Goal: Task Accomplishment & Management: Use online tool/utility

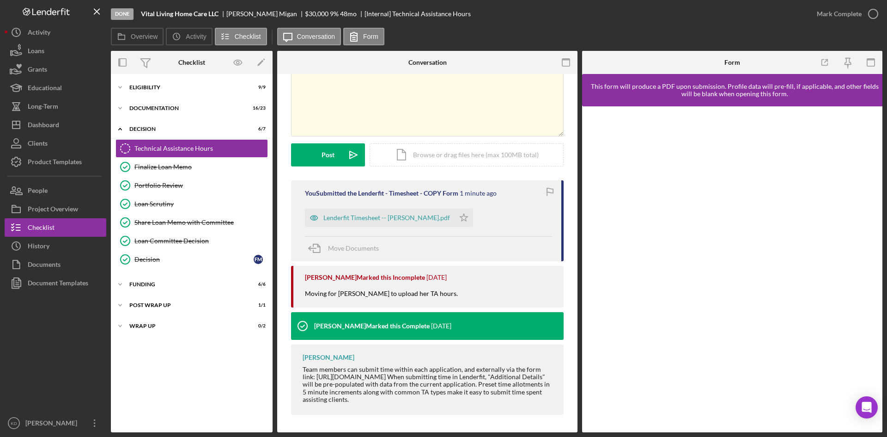
scroll to position [57, 0]
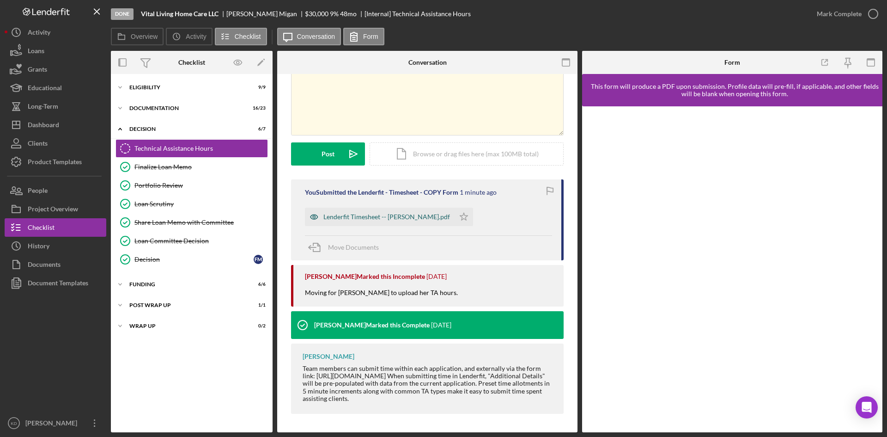
click at [354, 216] on div "Lenderfit Timesheet -- Kai Dumont.pdf" at bounding box center [386, 216] width 127 height 7
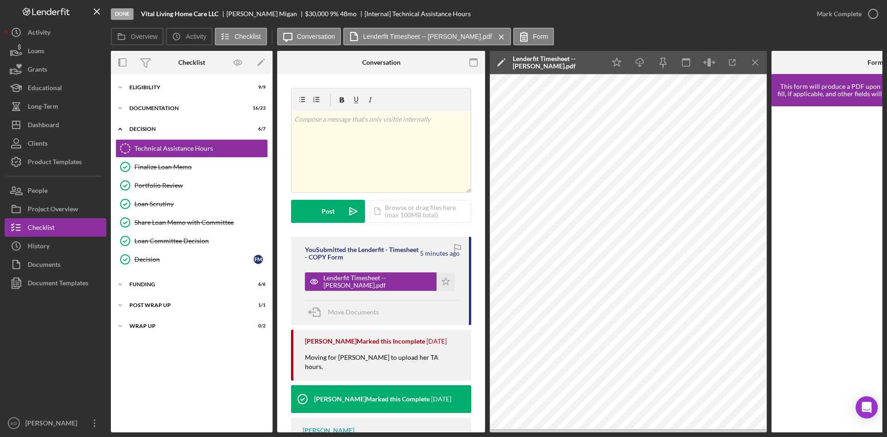
scroll to position [0, 97]
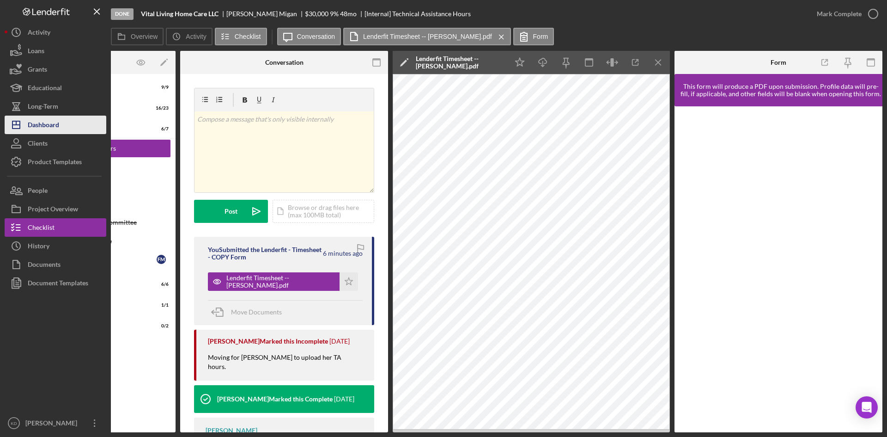
click at [56, 123] on div "Dashboard" at bounding box center [43, 125] width 31 height 21
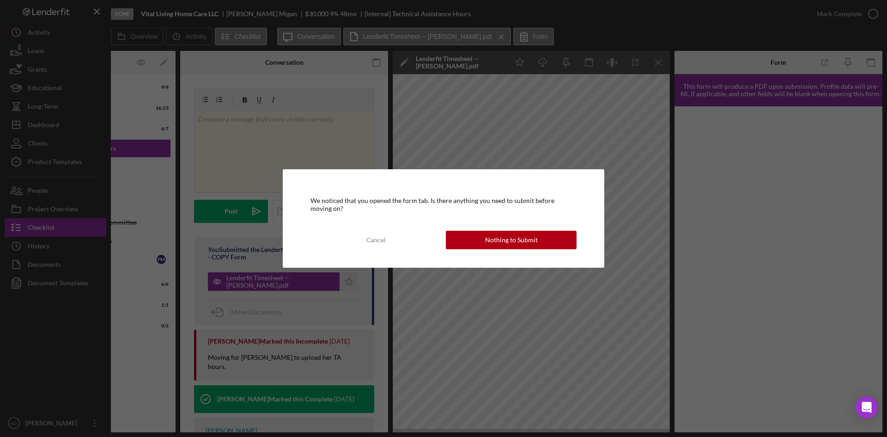
click at [602, 397] on div "We noticed that you opened the form tab. Is there anything you need to submit b…" at bounding box center [443, 218] width 887 height 437
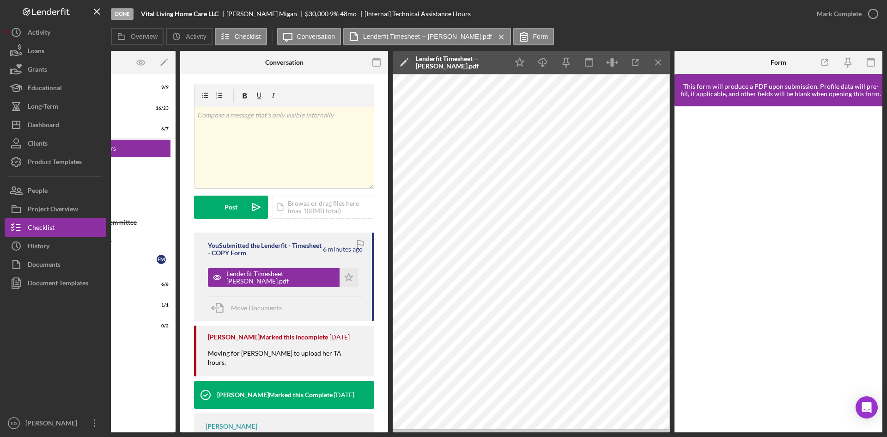
scroll to position [0, 0]
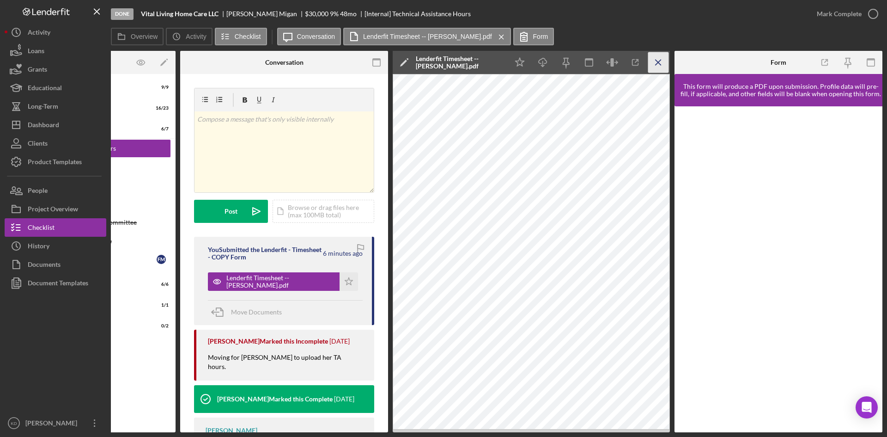
click at [662, 64] on icon "Icon/Menu Close" at bounding box center [658, 62] width 21 height 21
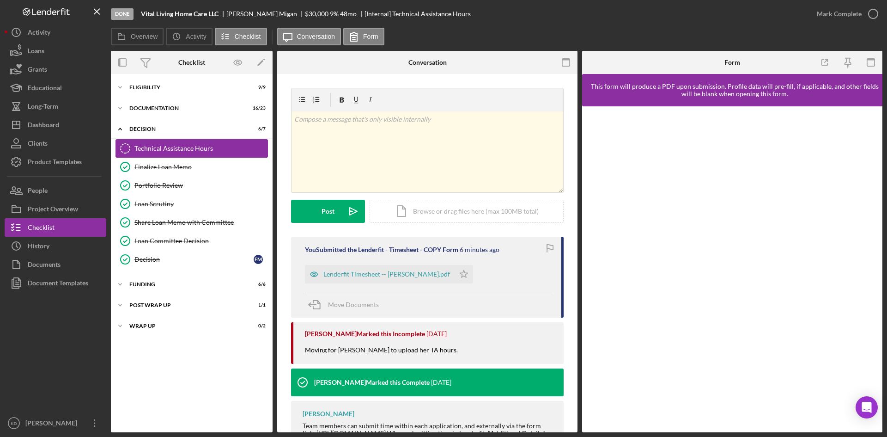
click at [124, 147] on icon "Technical Assistance Hours" at bounding box center [125, 148] width 23 height 23
click at [167, 147] on div "Technical Assistance Hours" at bounding box center [200, 148] width 133 height 7
click at [877, 19] on icon "button" at bounding box center [872, 13] width 23 height 23
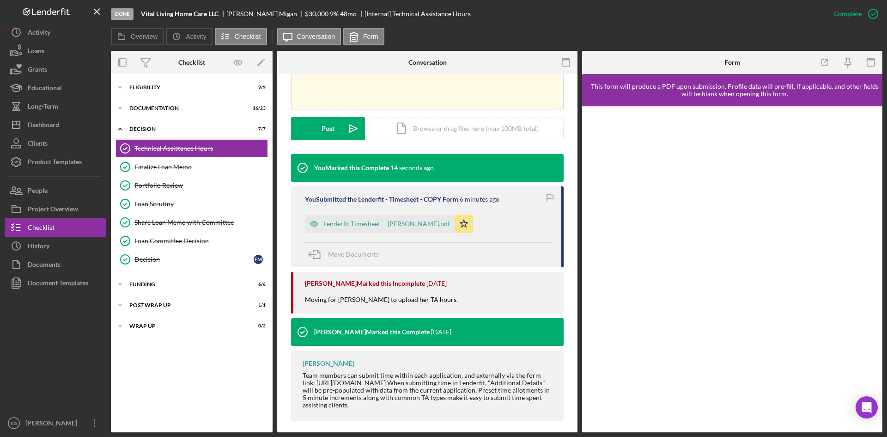
scroll to position [217, 0]
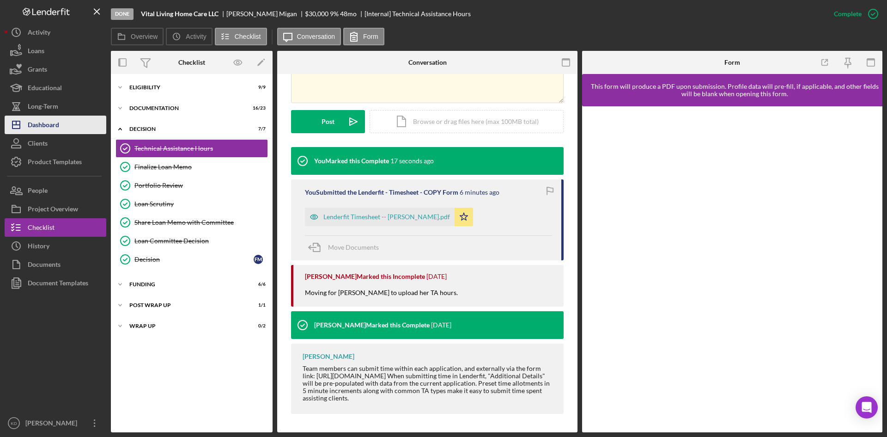
click at [48, 124] on div "Dashboard" at bounding box center [43, 125] width 31 height 21
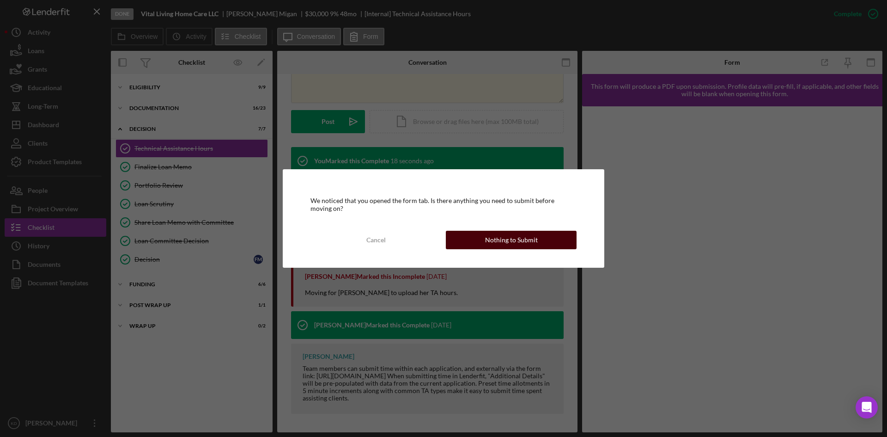
click at [532, 234] on div "Nothing to Submit" at bounding box center [511, 240] width 53 height 18
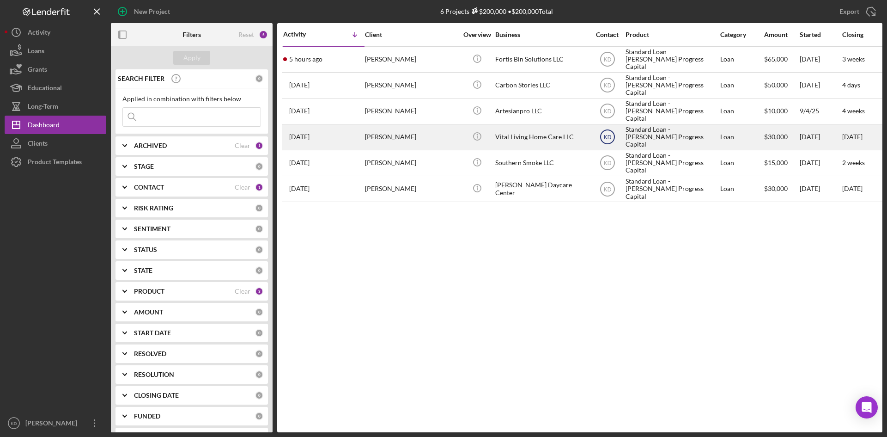
click at [612, 134] on icon "KD" at bounding box center [607, 136] width 23 height 23
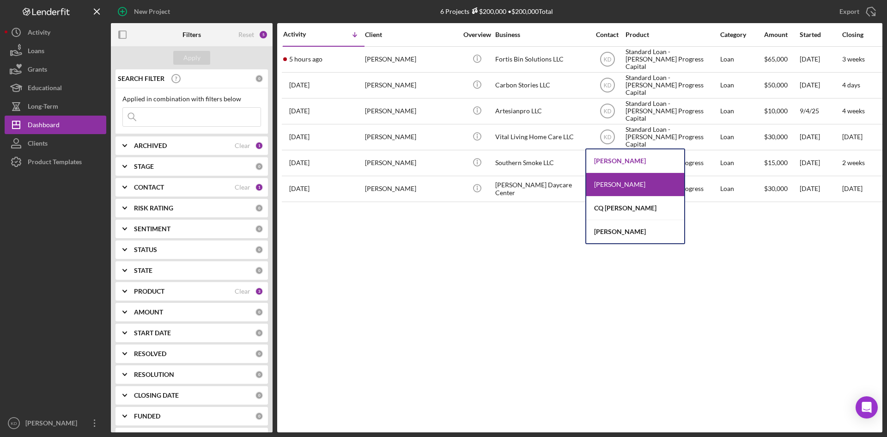
click at [609, 164] on div "Elisa Starnes" at bounding box center [635, 161] width 98 height 24
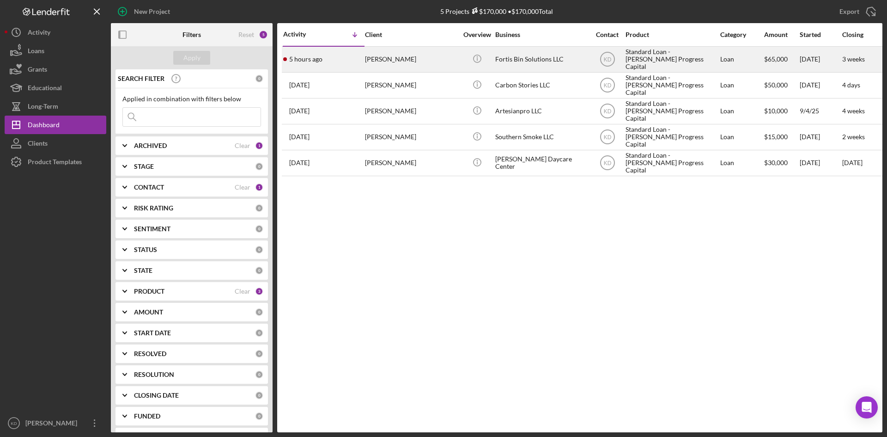
click at [426, 60] on div "Louis Murray" at bounding box center [411, 59] width 92 height 24
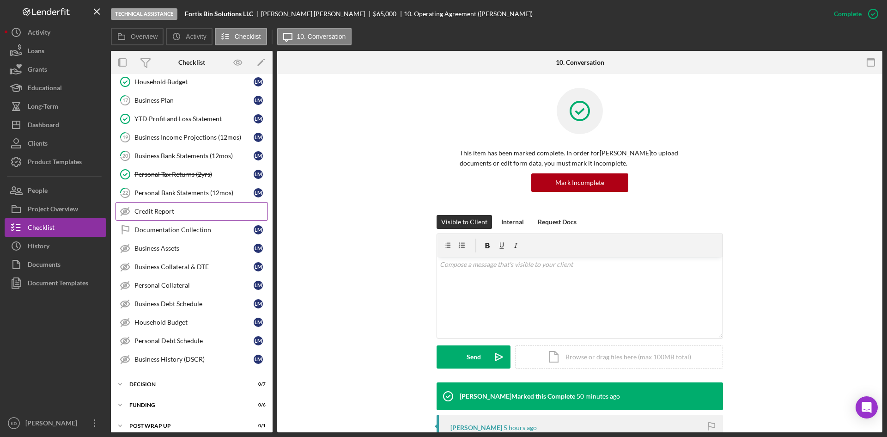
scroll to position [204, 0]
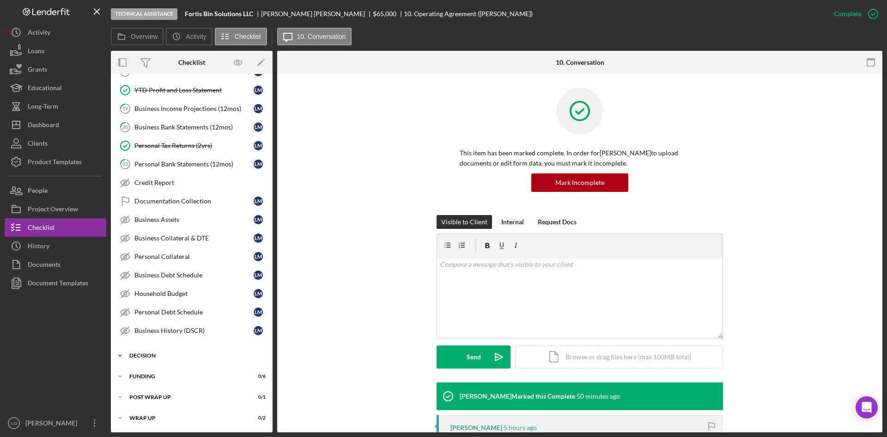
click at [126, 357] on icon "Icon/Expander" at bounding box center [120, 355] width 18 height 18
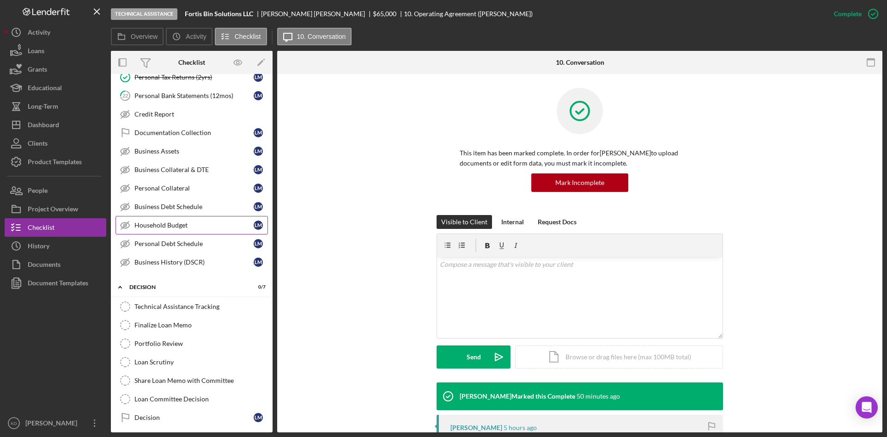
scroll to position [338, 0]
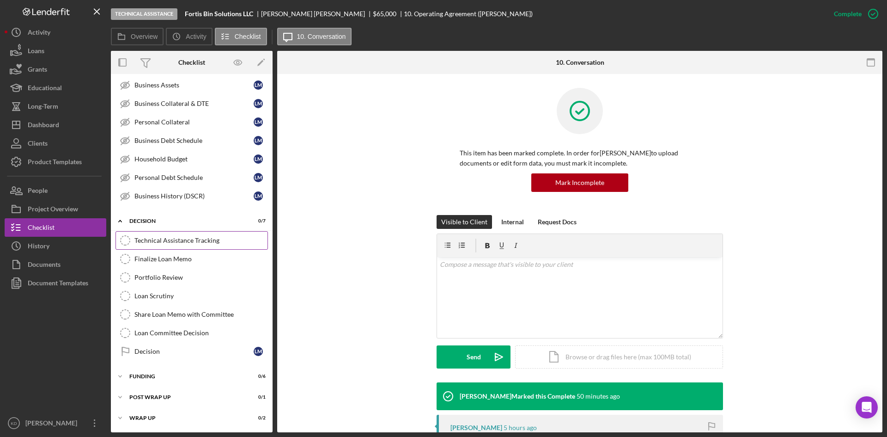
click at [204, 240] on div "Technical Assistance Tracking" at bounding box center [200, 240] width 133 height 7
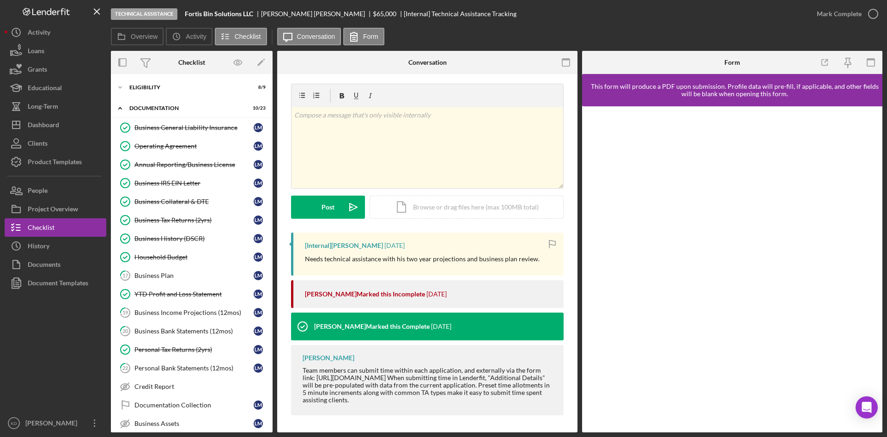
scroll to position [6, 0]
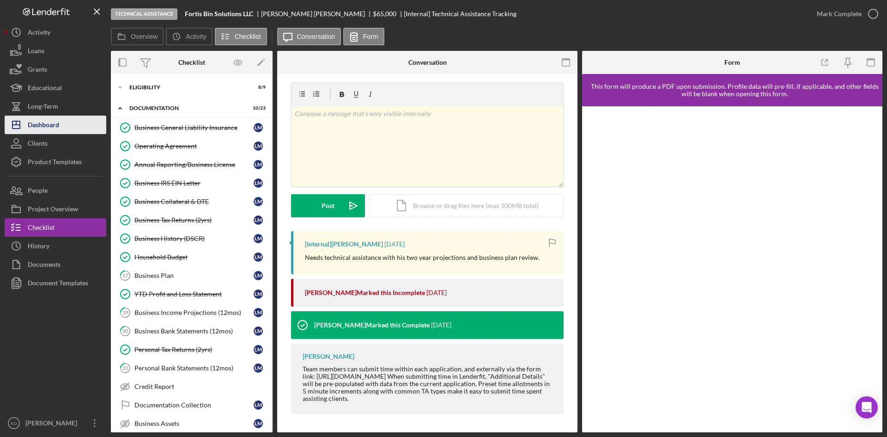
click at [81, 123] on button "Icon/Dashboard Dashboard" at bounding box center [56, 124] width 102 height 18
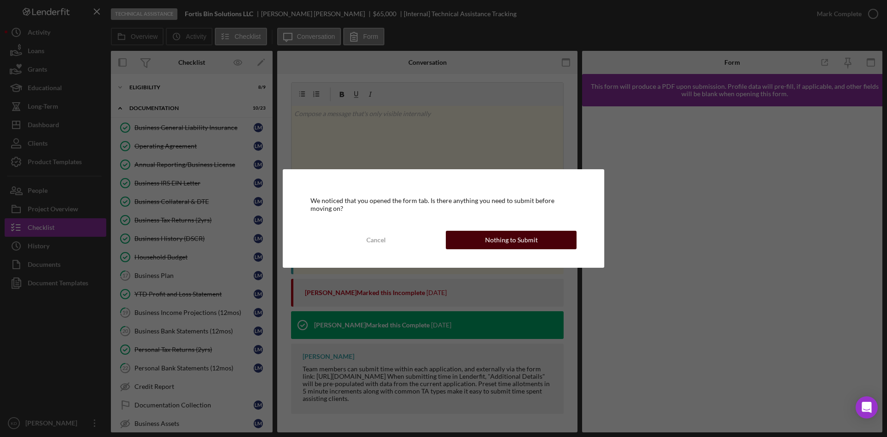
click at [492, 233] on div "Nothing to Submit" at bounding box center [511, 240] width 53 height 18
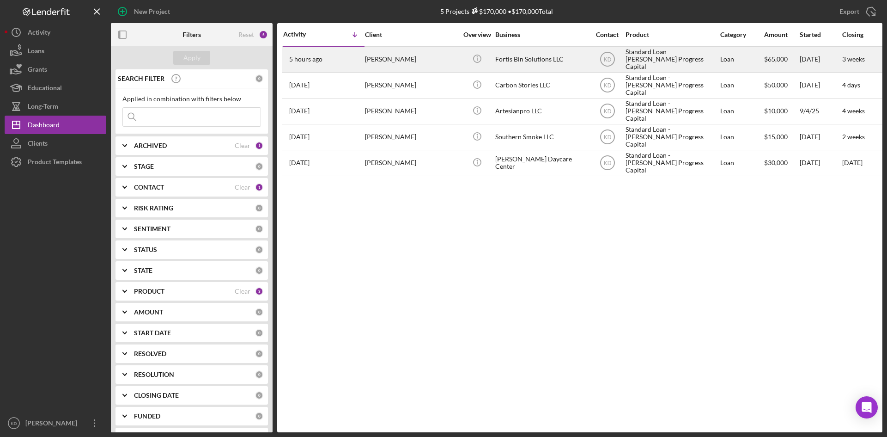
click at [440, 62] on div "Louis Murray" at bounding box center [411, 59] width 92 height 24
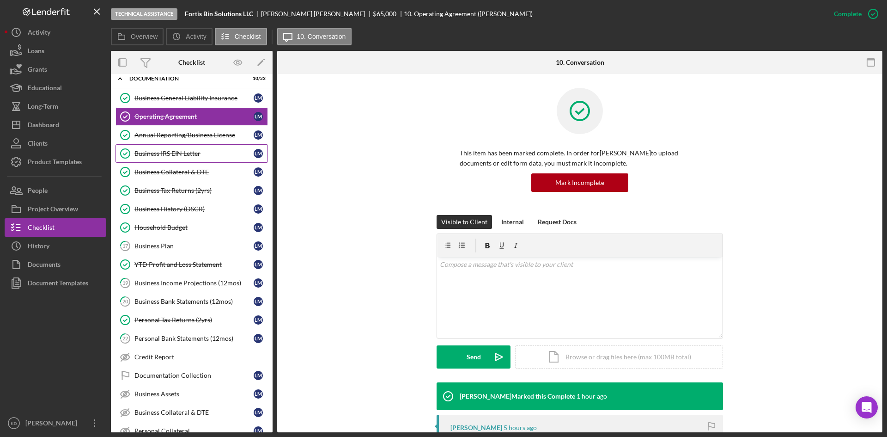
scroll to position [46, 0]
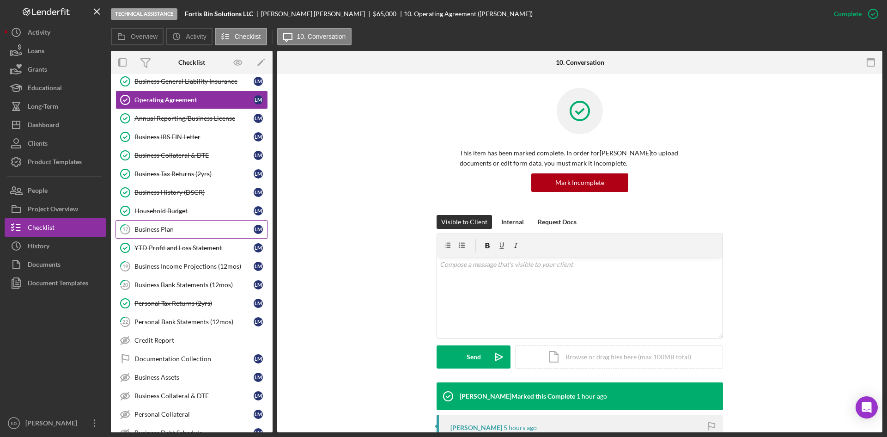
click at [157, 228] on div "Business Plan" at bounding box center [193, 228] width 119 height 7
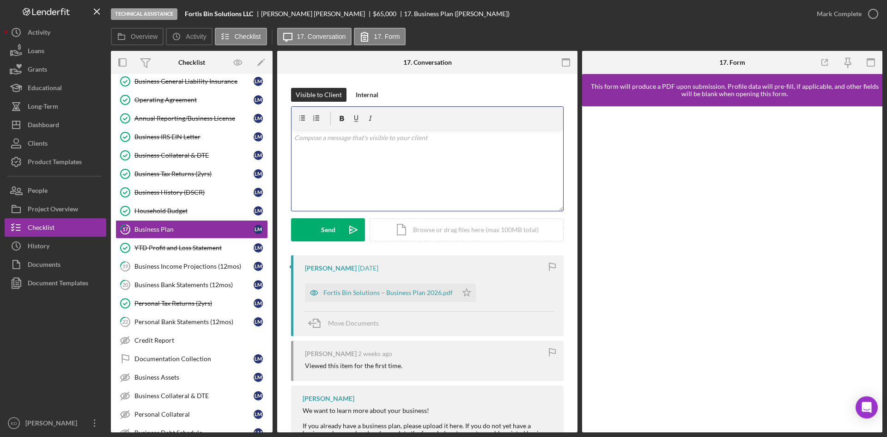
click at [374, 164] on div "v Color teal Color pink Remove color Add row above Add row below Add column bef…" at bounding box center [427, 170] width 272 height 81
drag, startPoint x: 446, startPoint y: 146, endPoint x: 283, endPoint y: 141, distance: 163.1
click at [283, 141] on div "Visible to Client Internal v Color teal Color pink Remove color Add row above A…" at bounding box center [427, 274] width 300 height 400
click at [425, 158] on div "v Color teal Color pink Remove color Add row above Add row below Add column bef…" at bounding box center [427, 170] width 272 height 81
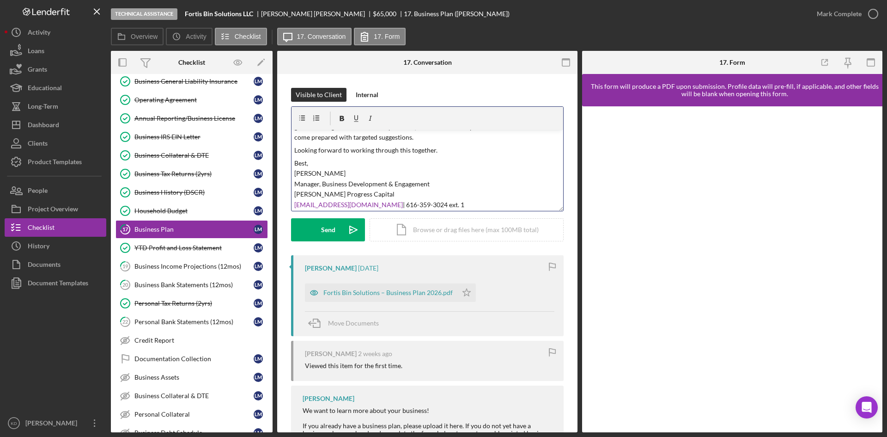
click at [472, 150] on p "Looking forward to working through this together." at bounding box center [427, 150] width 267 height 10
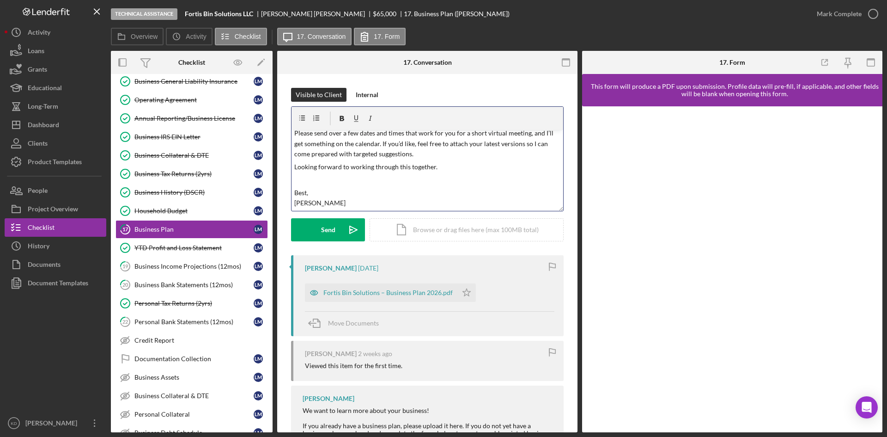
scroll to position [95, 0]
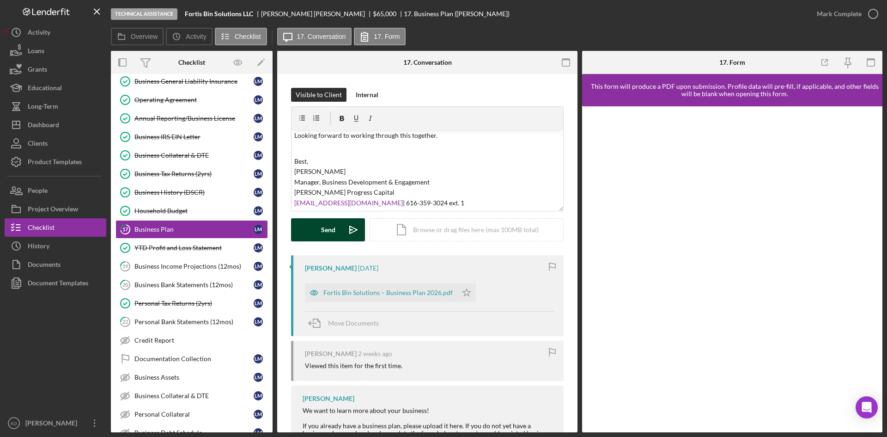
click at [302, 231] on button "Send Icon/icon-invite-send" at bounding box center [328, 229] width 74 height 23
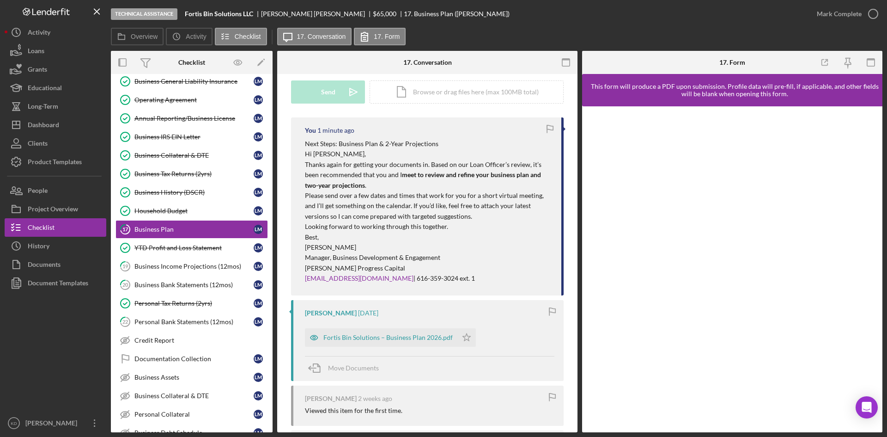
scroll to position [139, 0]
click at [44, 128] on div "Dashboard" at bounding box center [43, 125] width 31 height 21
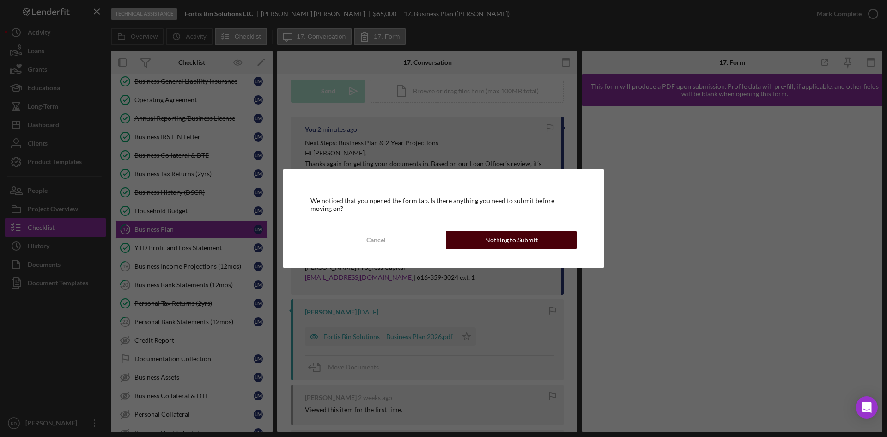
click at [454, 245] on button "Nothing to Submit" at bounding box center [511, 240] width 131 height 18
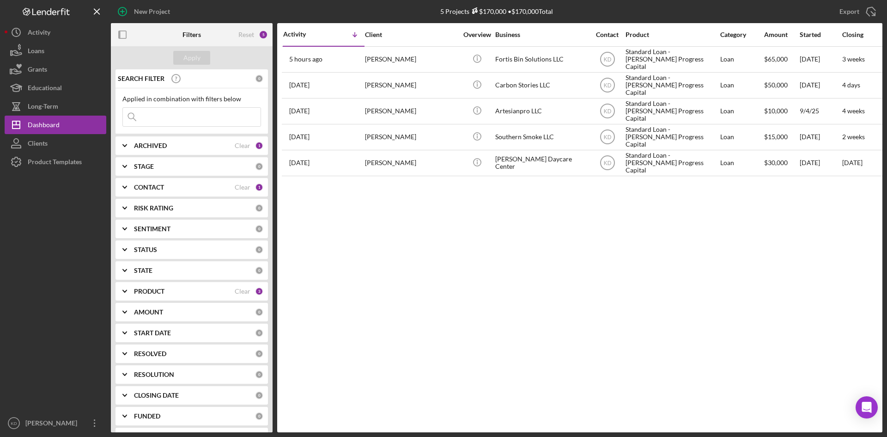
click at [121, 186] on icon "Icon/Expander" at bounding box center [124, 187] width 23 height 23
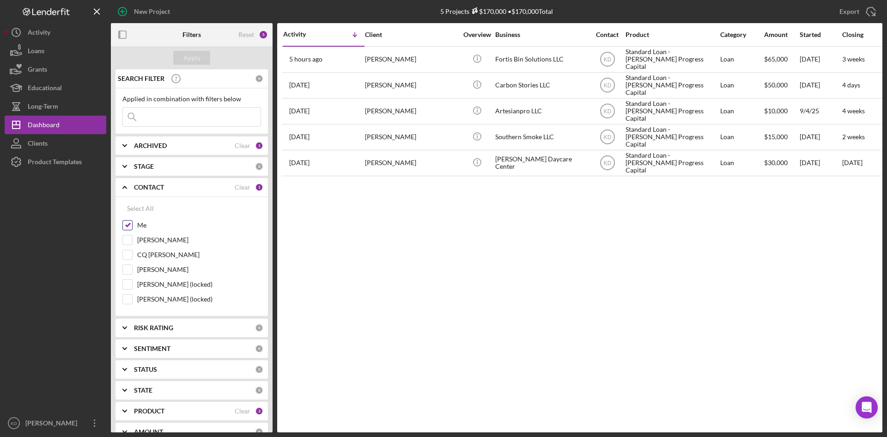
click at [130, 222] on input "Me" at bounding box center [127, 224] width 9 height 9
checkbox input "false"
click at [126, 235] on div at bounding box center [127, 240] width 10 height 10
click at [127, 239] on input "[PERSON_NAME]" at bounding box center [127, 239] width 9 height 9
checkbox input "true"
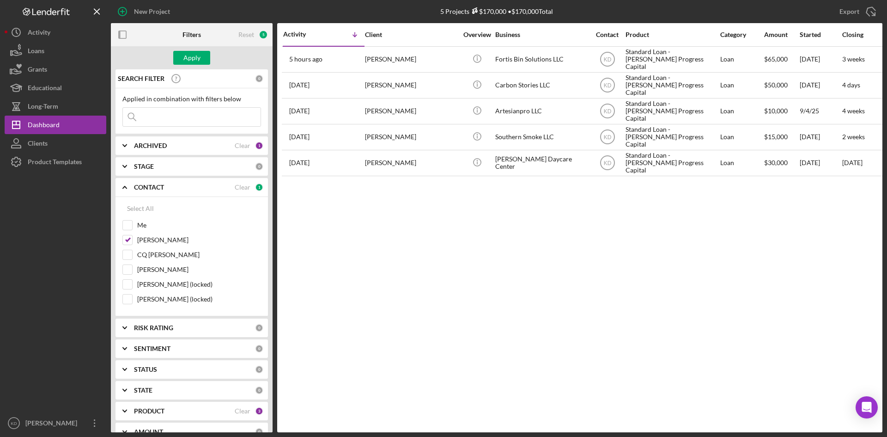
click at [194, 50] on div "Apply" at bounding box center [192, 57] width 162 height 23
click at [196, 53] on div "Apply" at bounding box center [191, 58] width 17 height 14
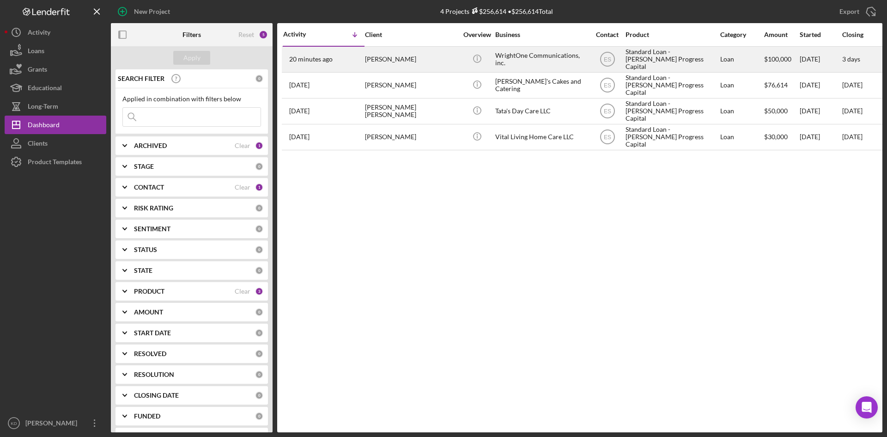
click at [422, 58] on div "[PERSON_NAME]" at bounding box center [411, 59] width 92 height 24
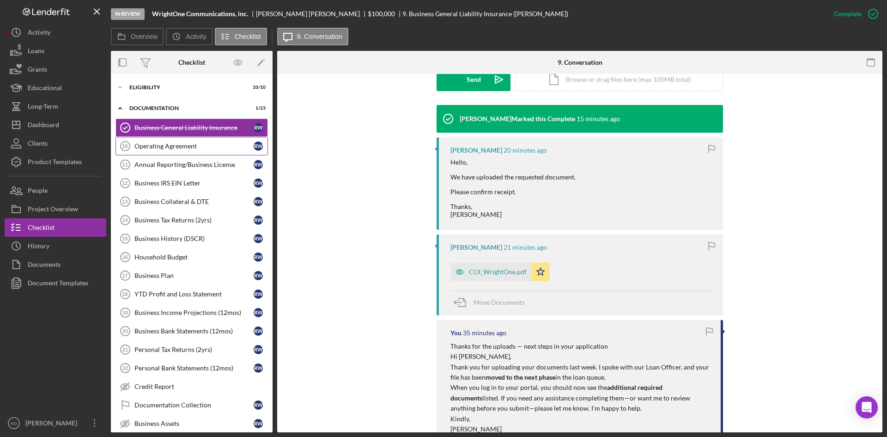
click at [183, 154] on link "Operating Agreement 10 Operating Agreement R W" at bounding box center [191, 146] width 152 height 18
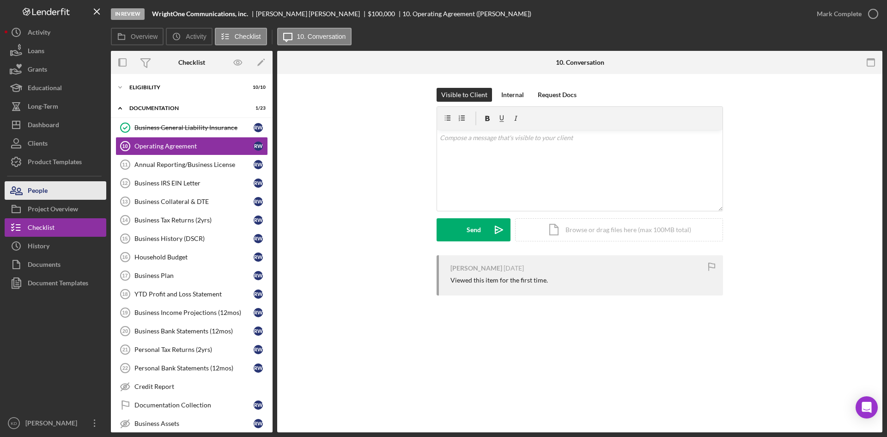
click at [33, 194] on div "People" at bounding box center [38, 191] width 20 height 21
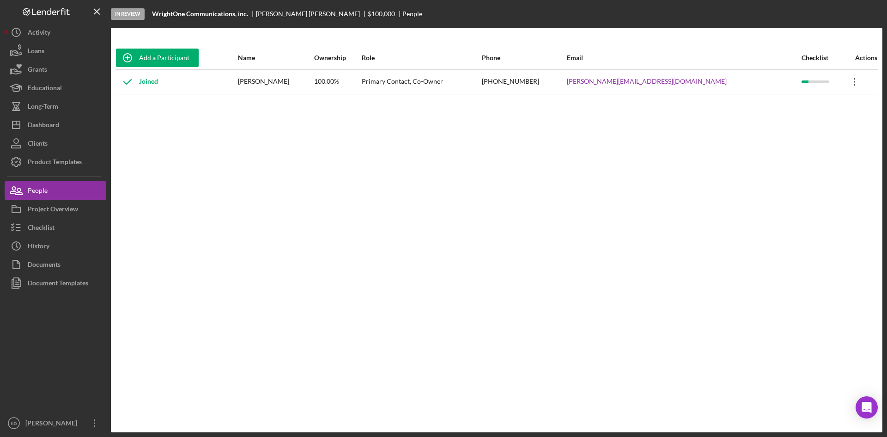
click at [850, 86] on icon "Icon/Overflow" at bounding box center [854, 81] width 23 height 23
click at [549, 240] on div "Add a Participant Name Ownership Role Phone Email Checklist Actions Joined Ramo…" at bounding box center [496, 229] width 771 height 367
drag, startPoint x: 51, startPoint y: 127, endPoint x: 47, endPoint y: 129, distance: 4.8
click at [51, 127] on div "Dashboard" at bounding box center [43, 125] width 31 height 21
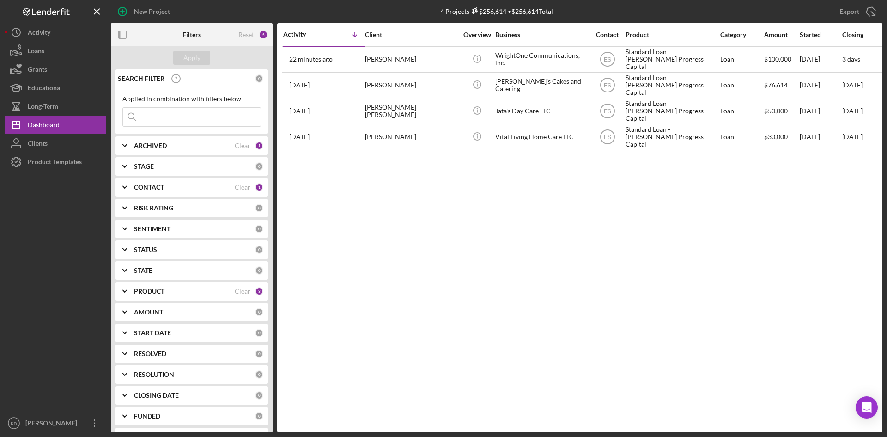
click at [117, 186] on icon "Icon/Expander" at bounding box center [124, 187] width 23 height 23
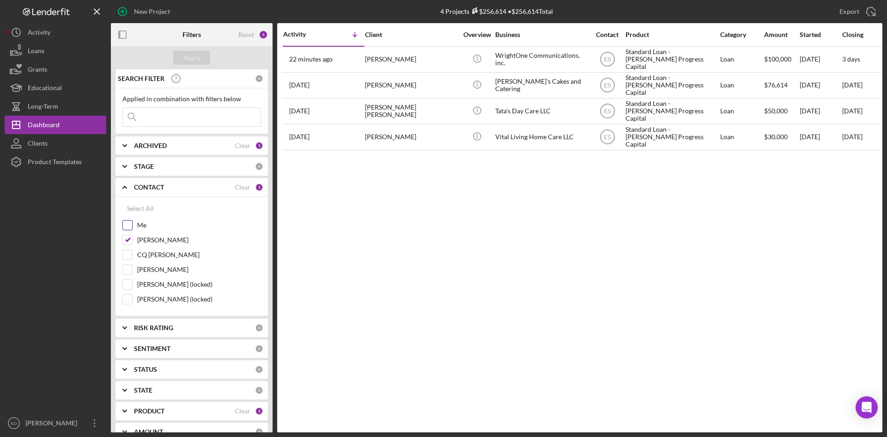
click at [124, 225] on input "Me" at bounding box center [127, 224] width 9 height 9
checkbox input "true"
click at [125, 244] on input "[PERSON_NAME]" at bounding box center [127, 239] width 9 height 9
checkbox input "false"
click at [182, 62] on button "Apply" at bounding box center [191, 58] width 37 height 14
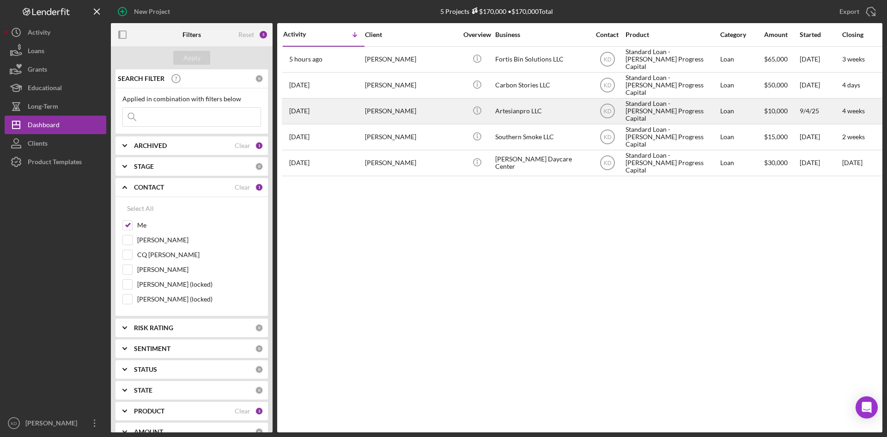
click at [432, 112] on div "Lolita Brewer" at bounding box center [411, 111] width 92 height 24
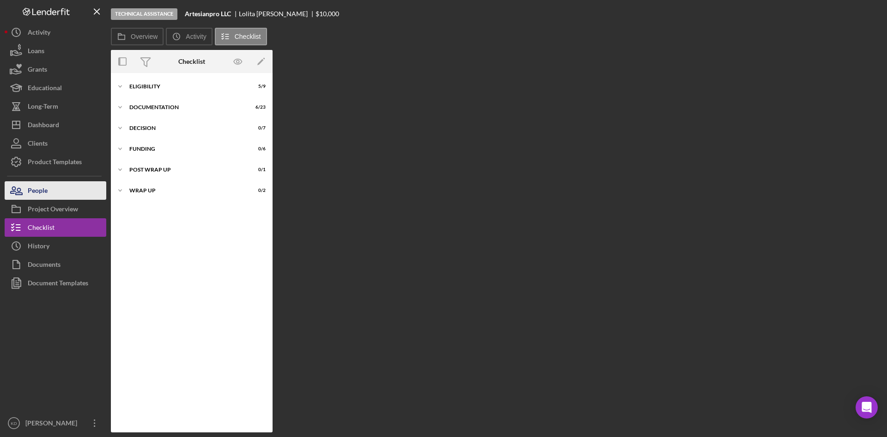
click at [30, 190] on div "People" at bounding box center [38, 191] width 20 height 21
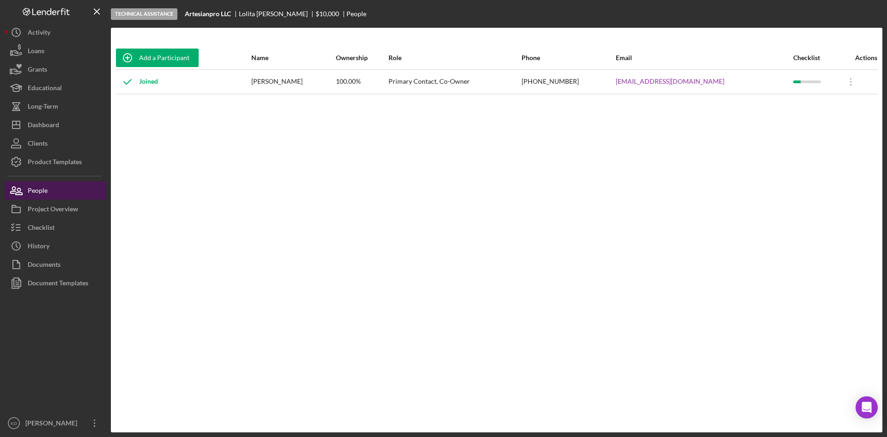
click at [5, 181] on button "People" at bounding box center [56, 190] width 102 height 18
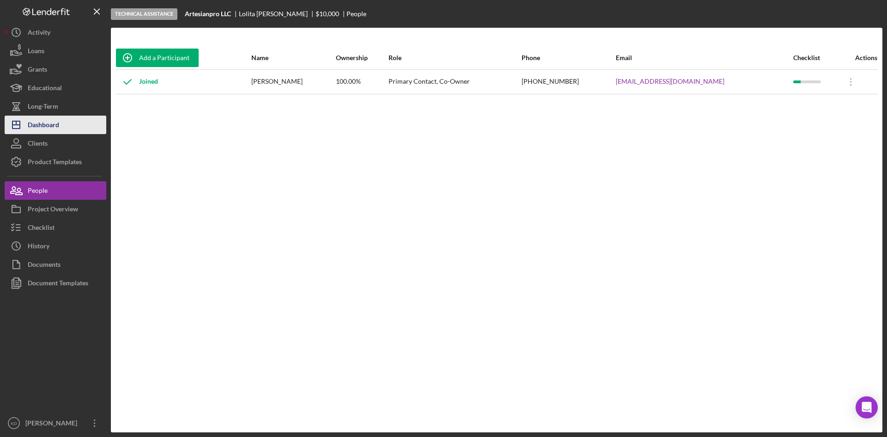
click at [41, 122] on div "Dashboard" at bounding box center [43, 125] width 31 height 21
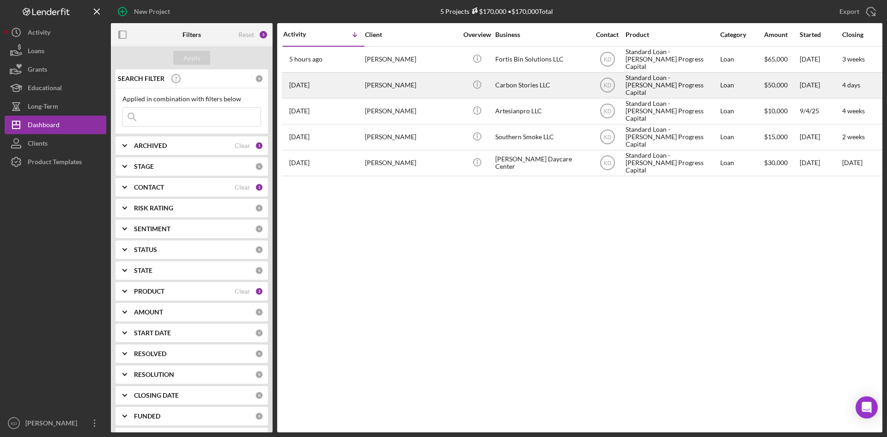
click at [425, 89] on div "Erik Lauchie" at bounding box center [411, 85] width 92 height 24
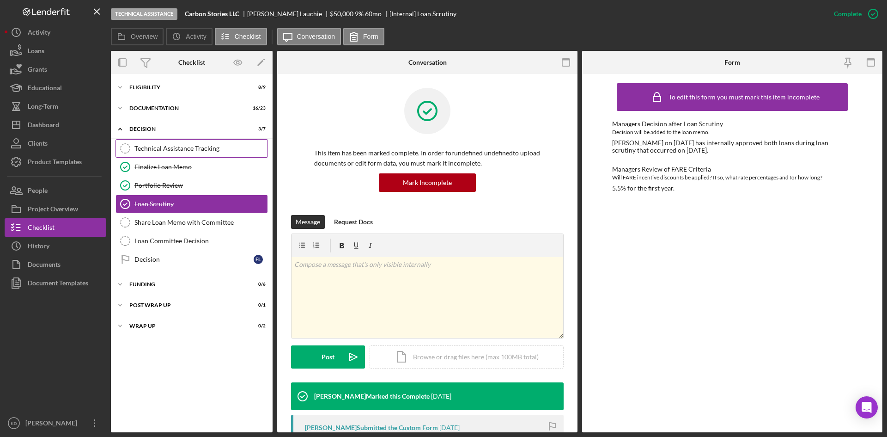
click at [147, 146] on div "Technical Assistance Tracking" at bounding box center [200, 148] width 133 height 7
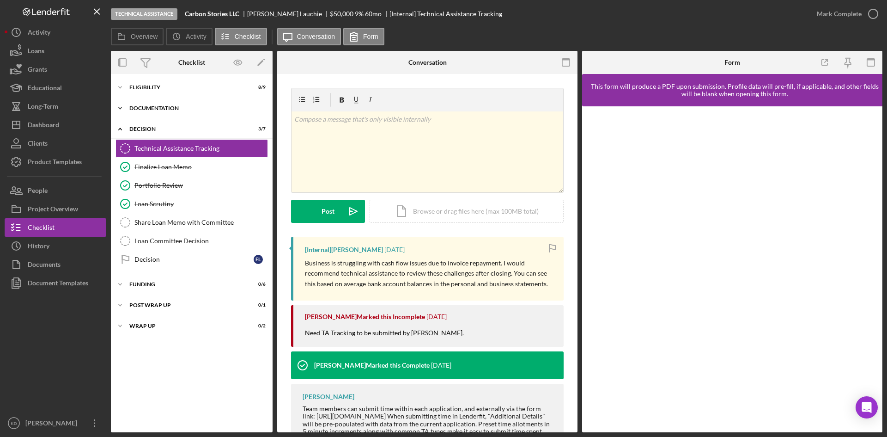
click at [124, 107] on icon "Icon/Expander" at bounding box center [120, 108] width 18 height 18
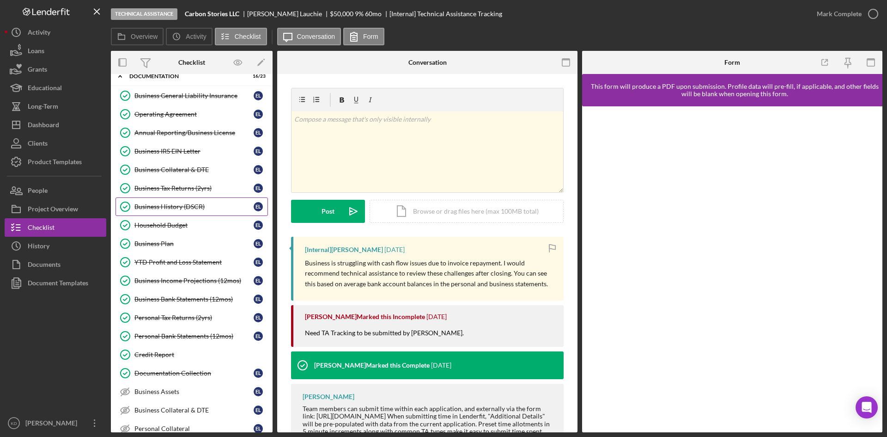
scroll to position [46, 0]
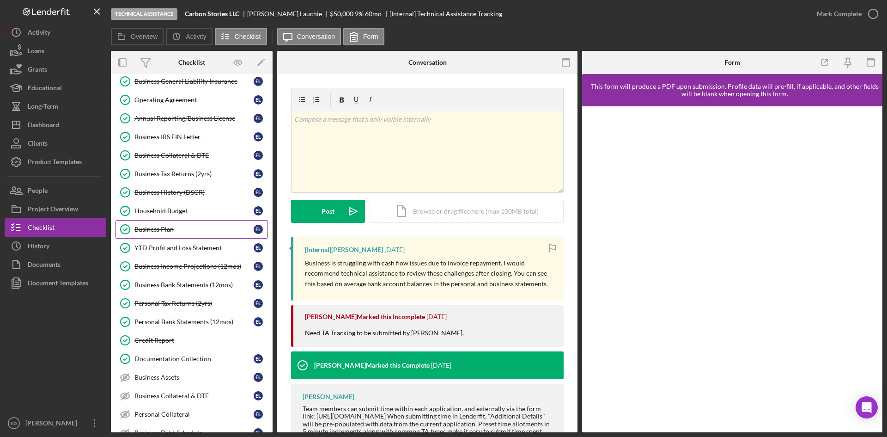
click at [147, 224] on link "Business Plan Business Plan E L" at bounding box center [191, 229] width 152 height 18
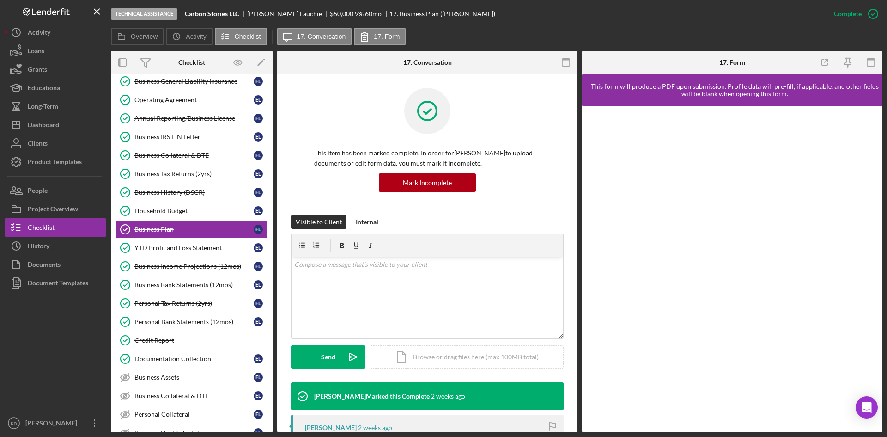
scroll to position [92, 0]
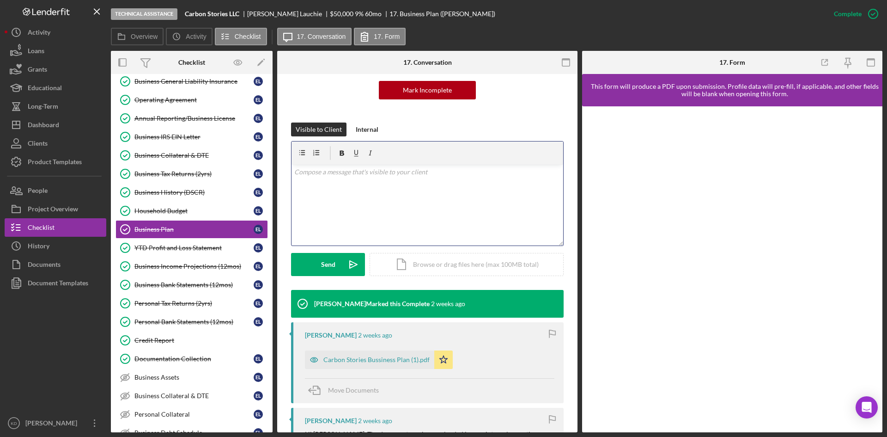
click at [352, 206] on div "v Color teal Color pink Remove color Add row above Add row below Add column bef…" at bounding box center [427, 204] width 272 height 81
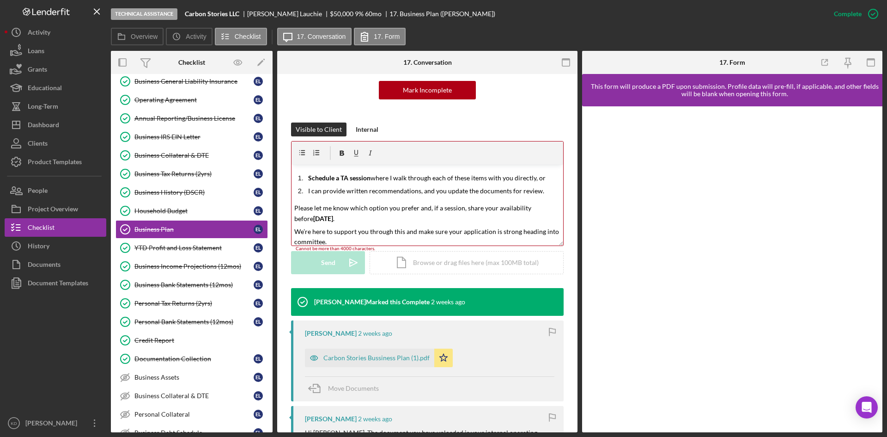
scroll to position [467, 0]
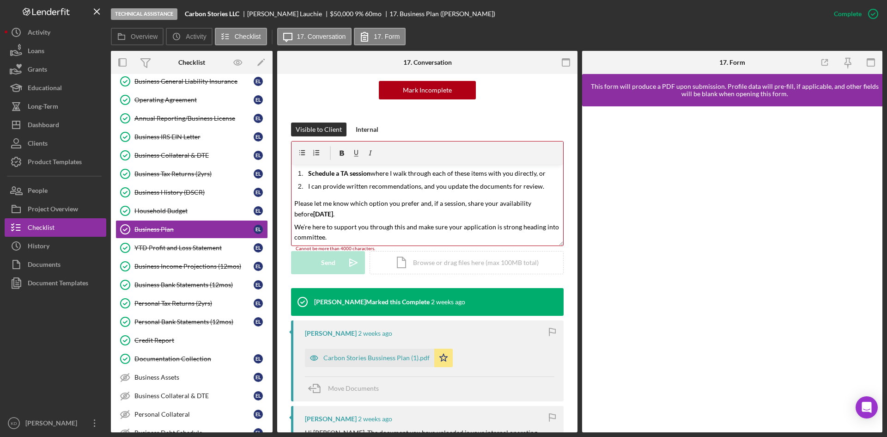
click at [410, 233] on p "We’re here to support you through this and make sure your application is strong…" at bounding box center [427, 232] width 267 height 21
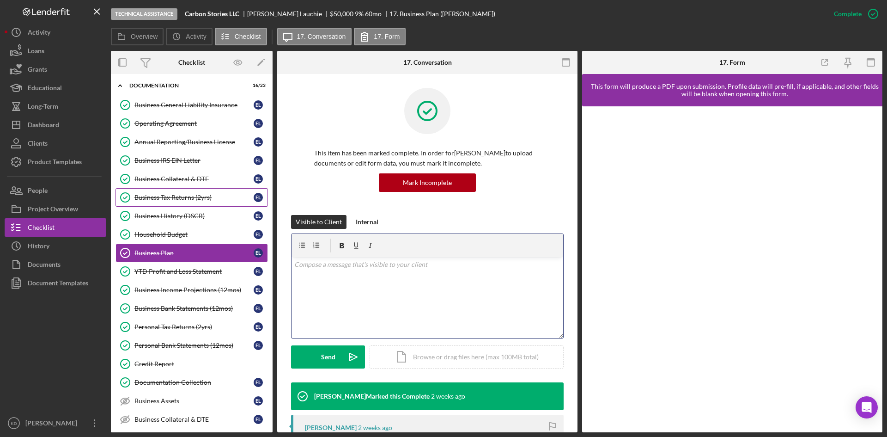
scroll to position [0, 0]
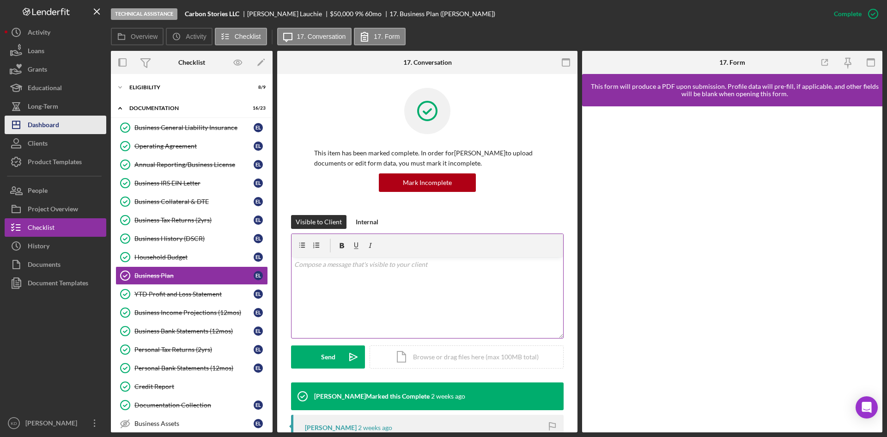
click at [49, 125] on div "Dashboard" at bounding box center [43, 125] width 31 height 21
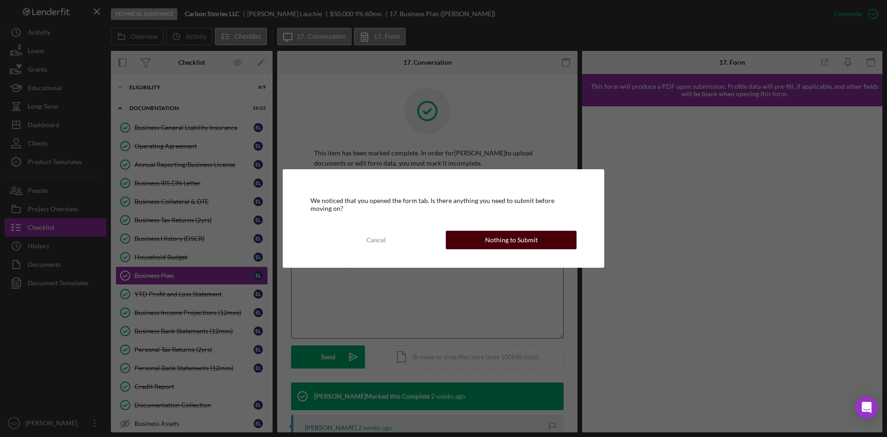
click at [478, 234] on button "Nothing to Submit" at bounding box center [511, 240] width 131 height 18
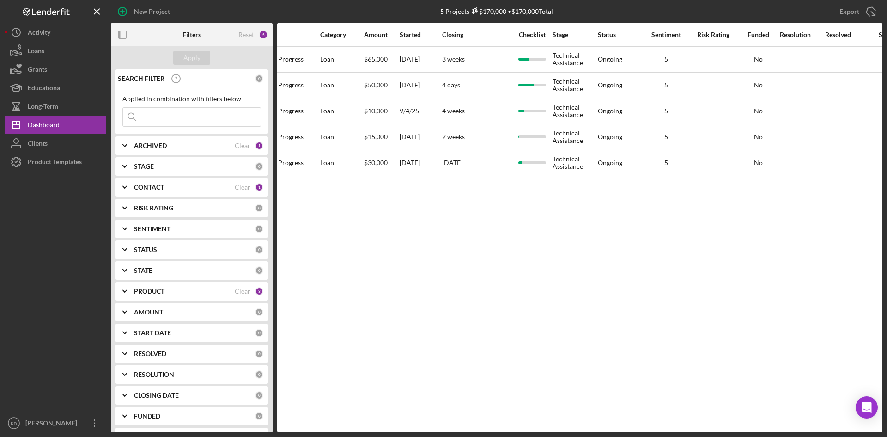
scroll to position [0, 393]
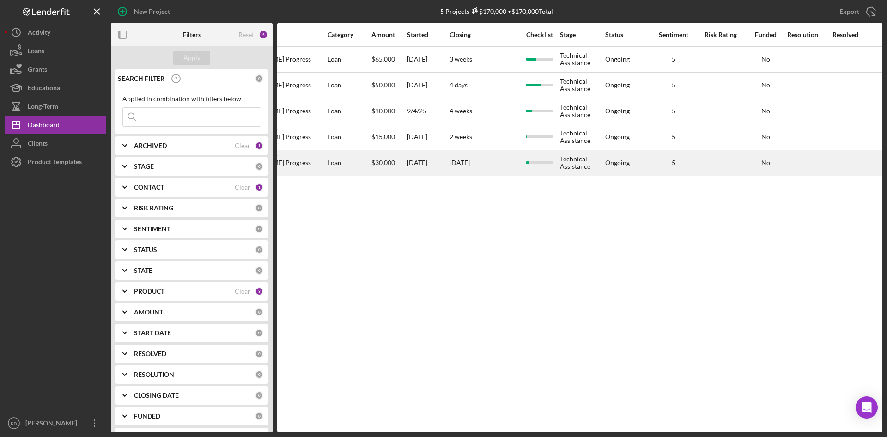
click at [364, 163] on div "Loan" at bounding box center [349, 163] width 43 height 24
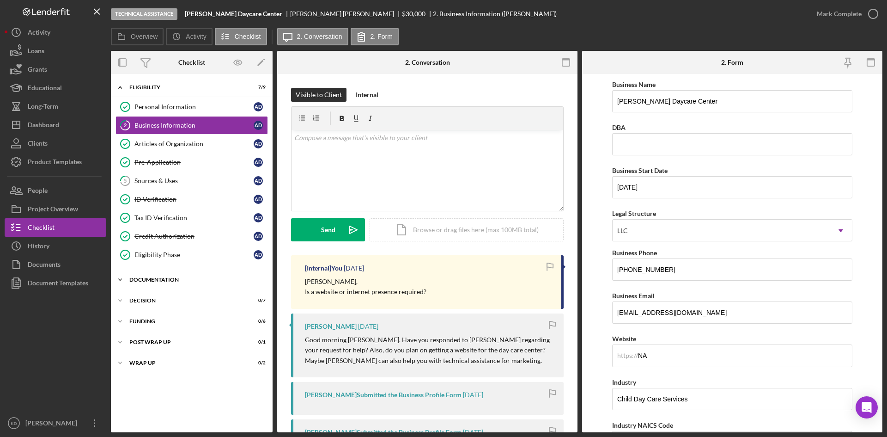
click at [122, 278] on icon "Icon/Expander" at bounding box center [120, 279] width 18 height 18
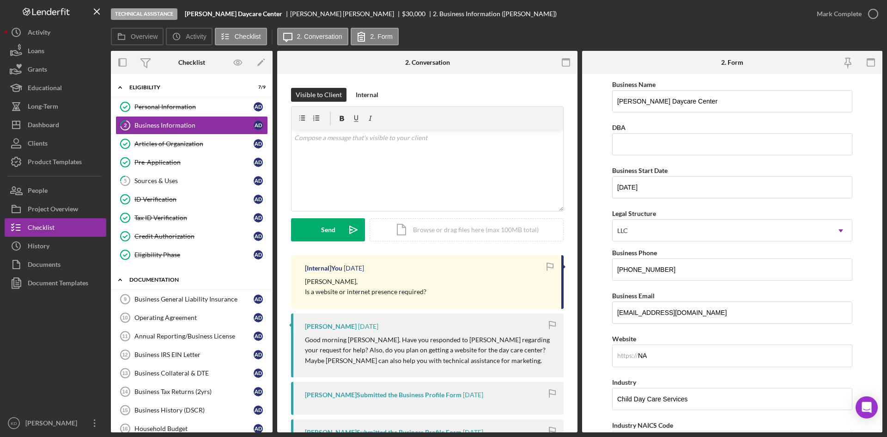
click at [122, 278] on icon "Icon/Expander" at bounding box center [120, 279] width 18 height 18
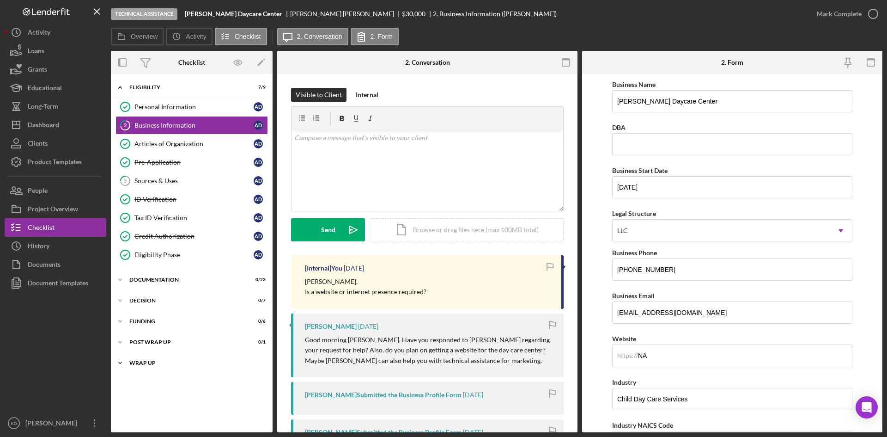
click at [125, 362] on icon "Icon/Expander" at bounding box center [120, 362] width 18 height 18
click at [124, 343] on icon "Icon/Expander" at bounding box center [120, 342] width 18 height 18
click at [125, 88] on icon "Icon/Expander" at bounding box center [120, 87] width 18 height 18
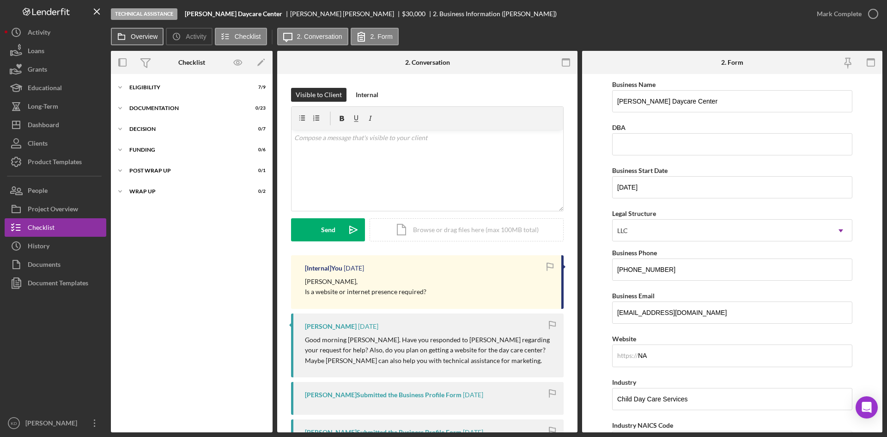
click at [135, 36] on label "Overview" at bounding box center [144, 36] width 27 height 7
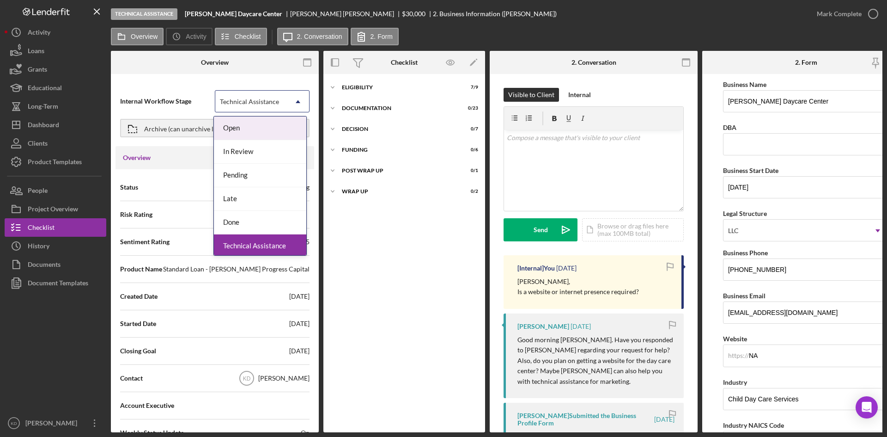
click at [216, 103] on div "Technical Assistance" at bounding box center [251, 101] width 72 height 21
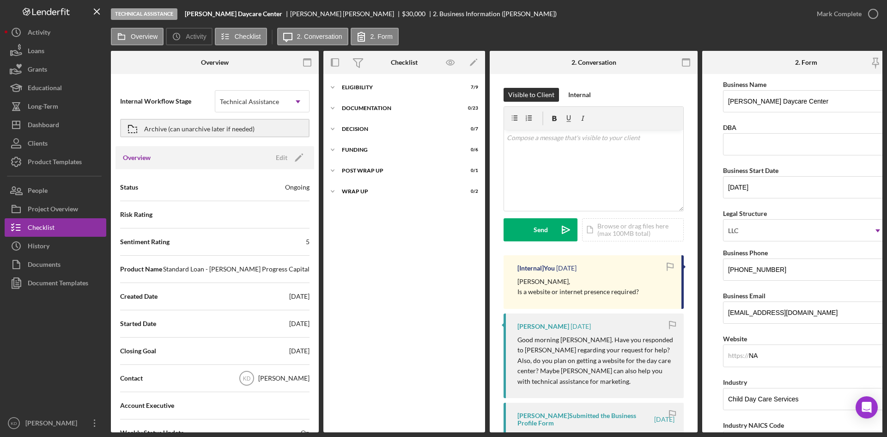
click at [173, 82] on div "Internal Workflow Stage Technical Assistance Icon/Dropdown Arrow Archive (can u…" at bounding box center [215, 255] width 208 height 353
click at [33, 186] on div "People" at bounding box center [38, 191] width 20 height 21
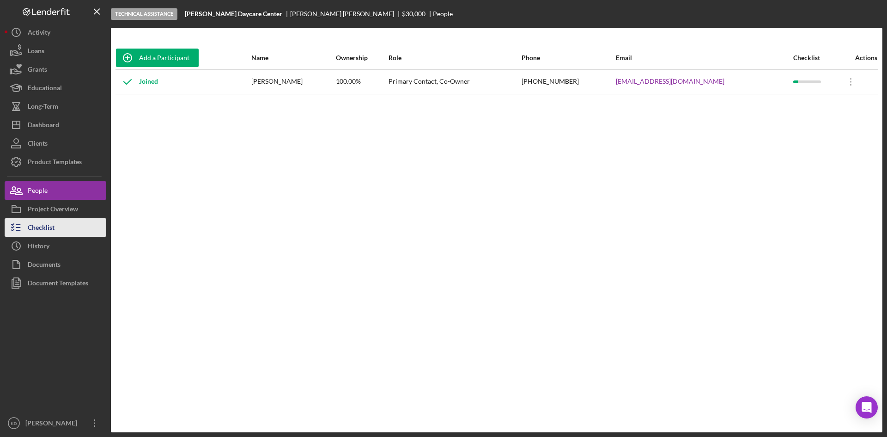
click at [48, 224] on div "Checklist" at bounding box center [41, 228] width 27 height 21
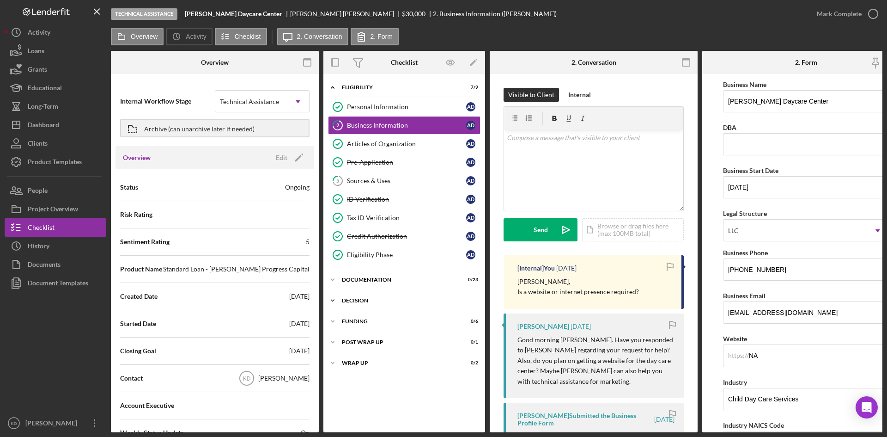
click at [334, 297] on icon "Icon/Expander" at bounding box center [332, 300] width 18 height 18
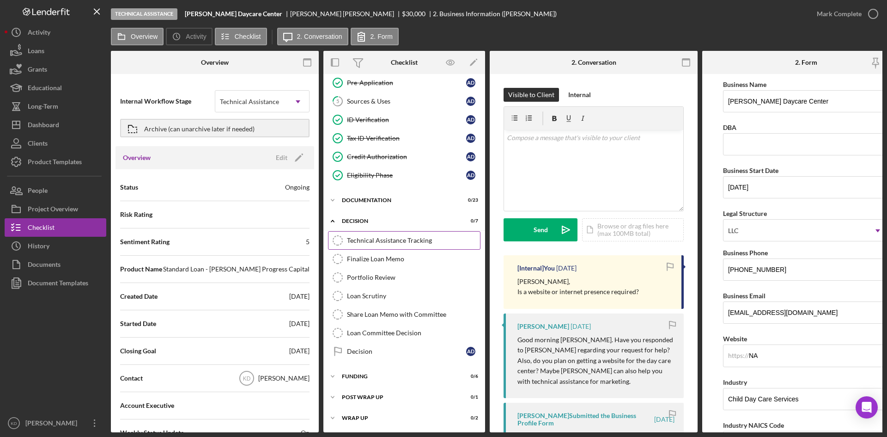
click at [384, 237] on div "Technical Assistance Tracking" at bounding box center [413, 240] width 133 height 7
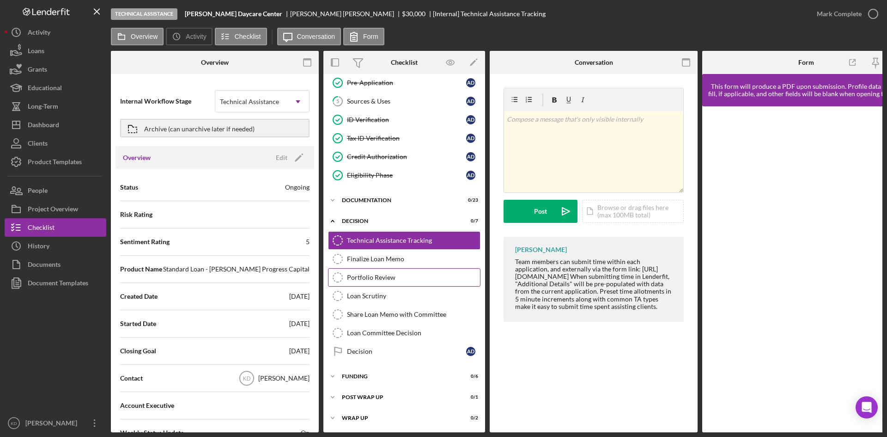
scroll to position [82, 0]
click at [49, 341] on div at bounding box center [56, 352] width 102 height 121
click at [41, 128] on div "Dashboard" at bounding box center [43, 125] width 31 height 21
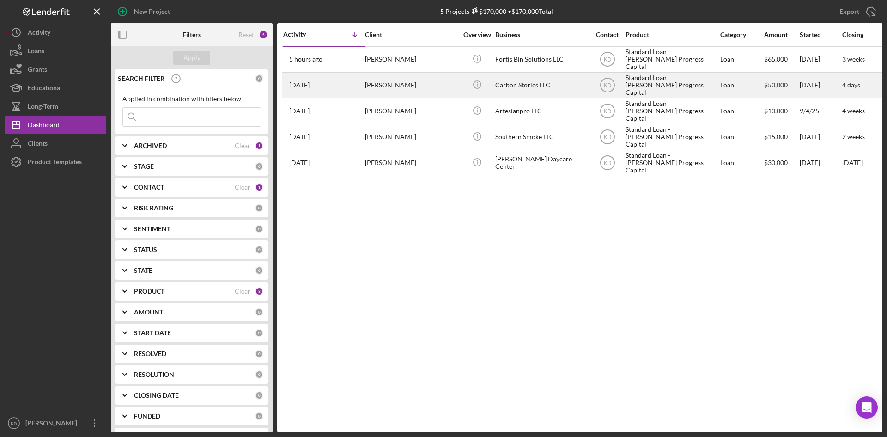
click at [511, 88] on div "Carbon Stories LLC" at bounding box center [541, 85] width 92 height 24
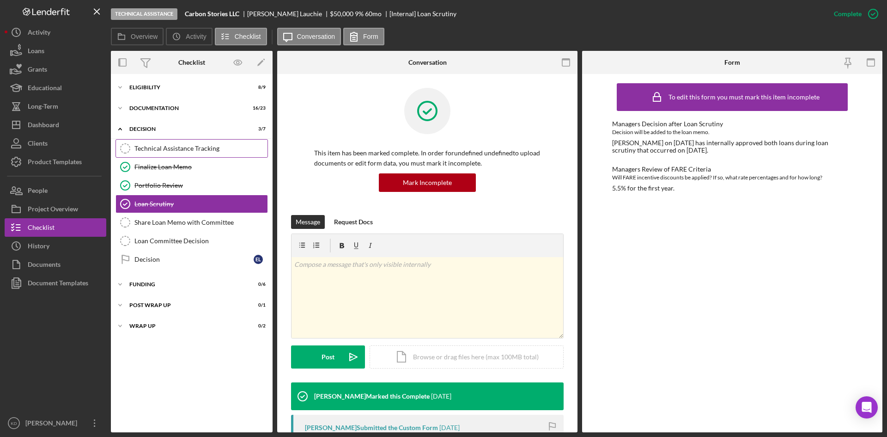
click at [192, 150] on div "Technical Assistance Tracking" at bounding box center [200, 148] width 133 height 7
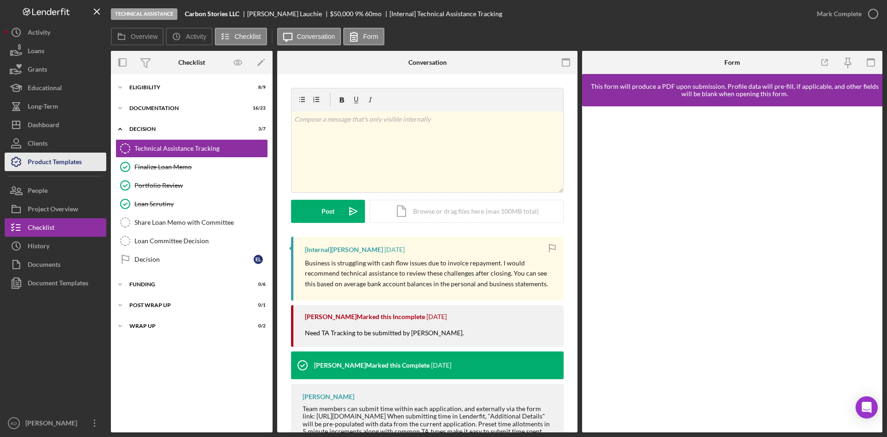
click at [74, 162] on div "Product Templates" at bounding box center [55, 162] width 54 height 21
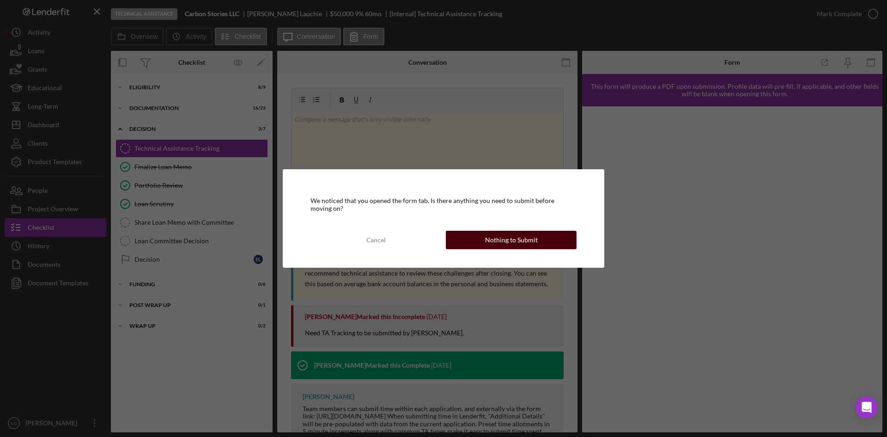
click at [505, 239] on div "Nothing to Submit" at bounding box center [511, 240] width 53 height 18
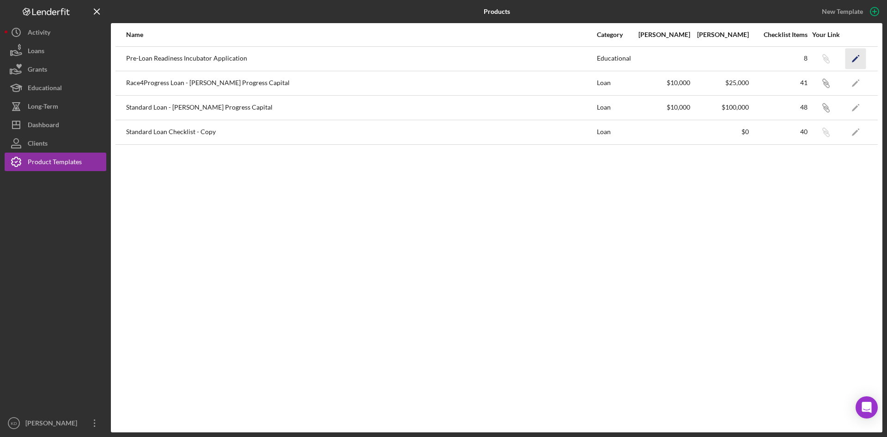
click at [858, 56] on icon "Icon/Edit" at bounding box center [855, 58] width 21 height 21
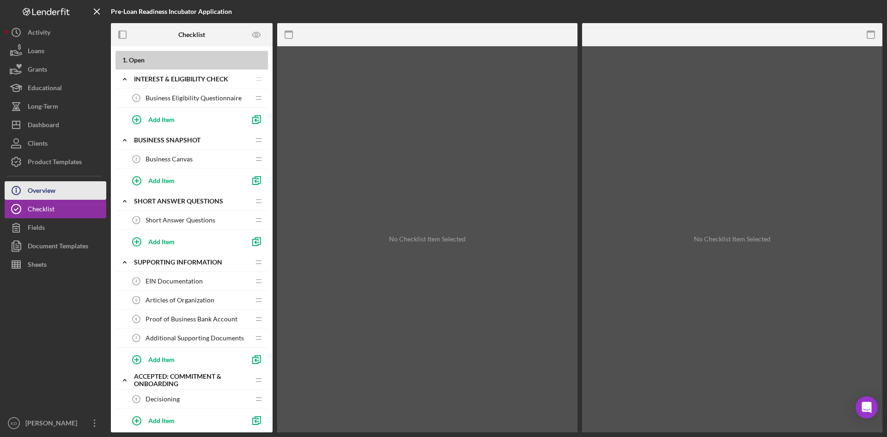
click at [53, 187] on div "Overview" at bounding box center [42, 191] width 28 height 21
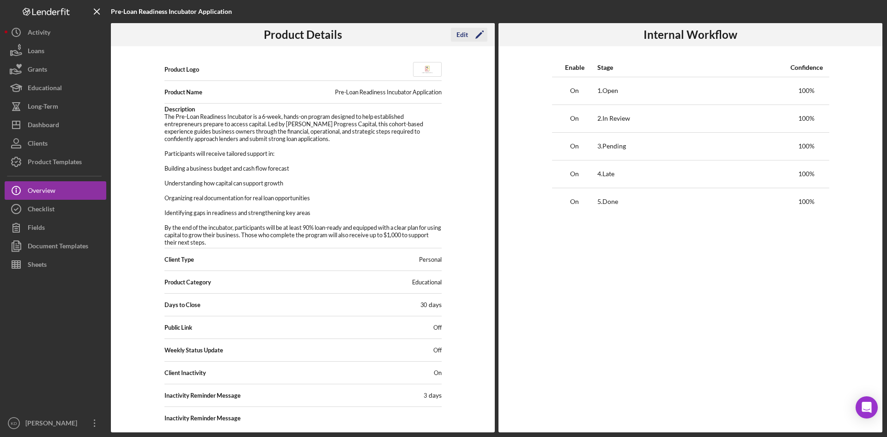
click at [475, 35] on icon "Icon/Edit" at bounding box center [479, 34] width 23 height 23
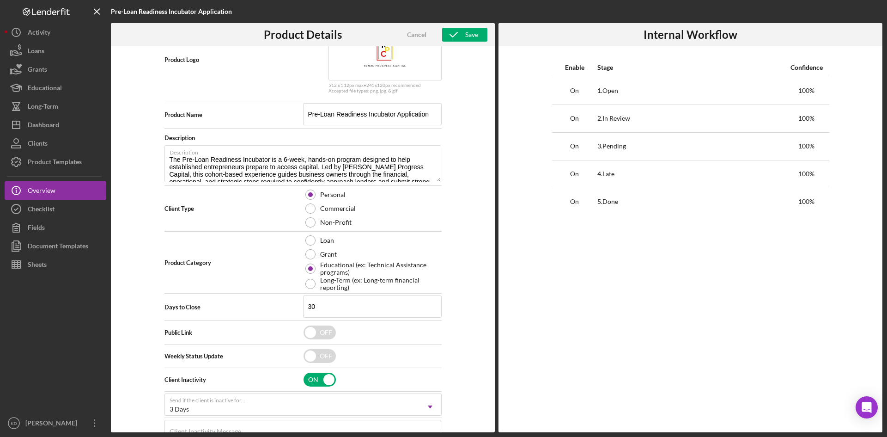
scroll to position [79, 0]
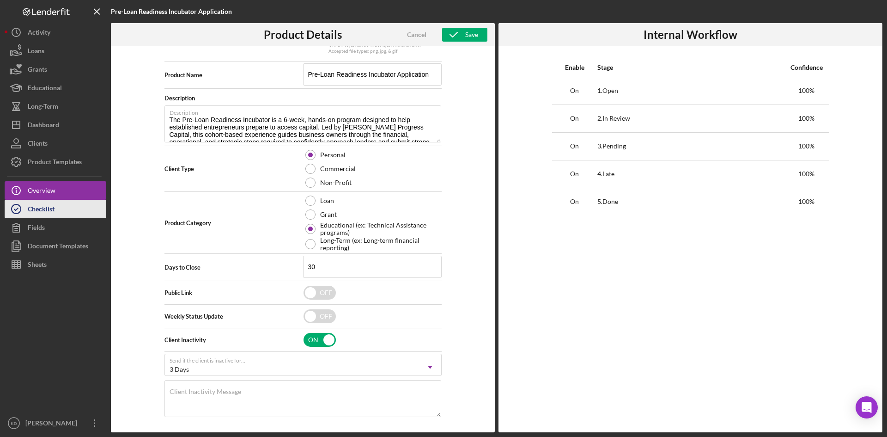
click at [36, 214] on div "Checklist" at bounding box center [41, 210] width 27 height 21
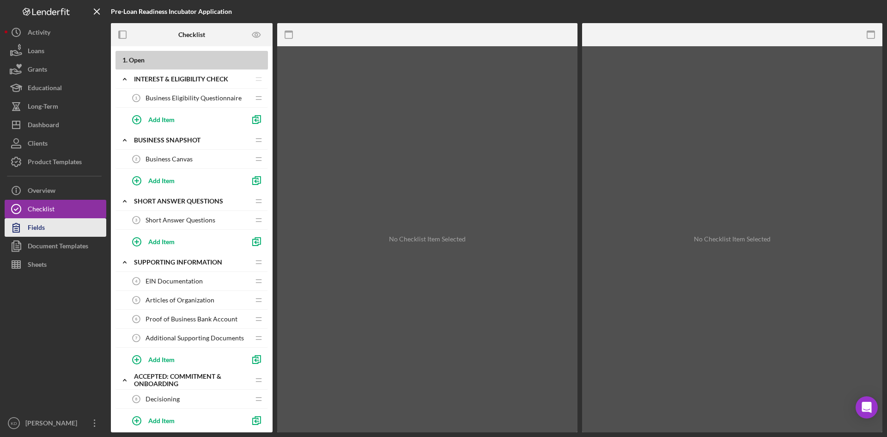
click at [36, 232] on div "Fields" at bounding box center [36, 228] width 17 height 21
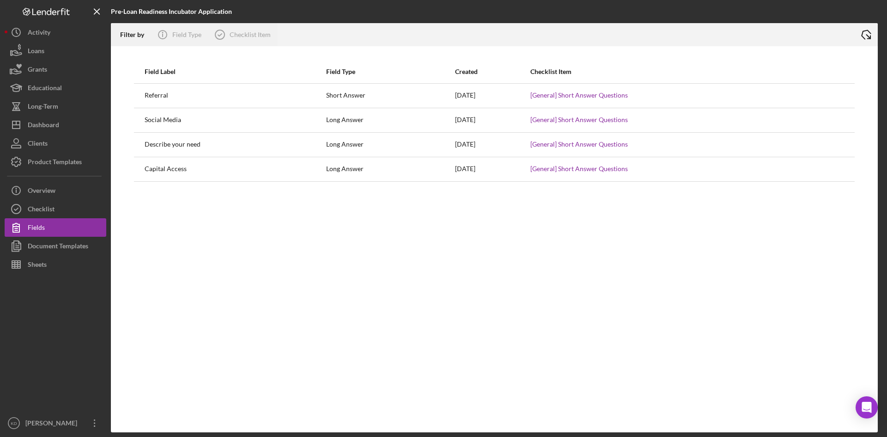
click at [42, 245] on div "Document Templates" at bounding box center [58, 247] width 61 height 21
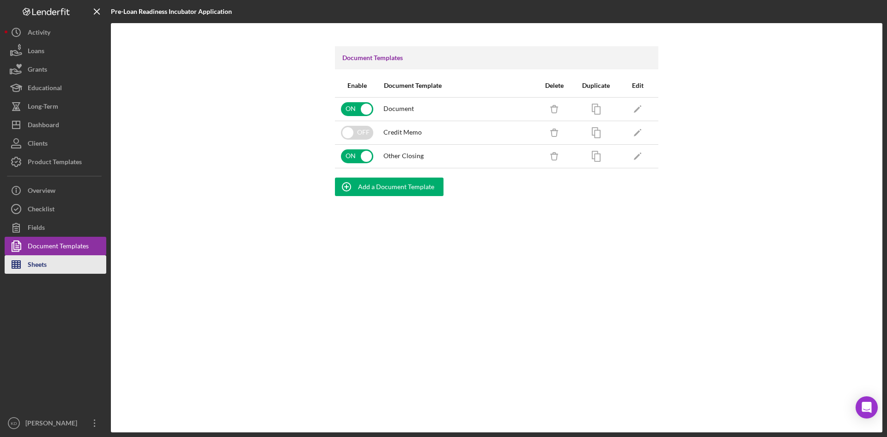
click at [46, 263] on div "Sheets" at bounding box center [37, 265] width 19 height 21
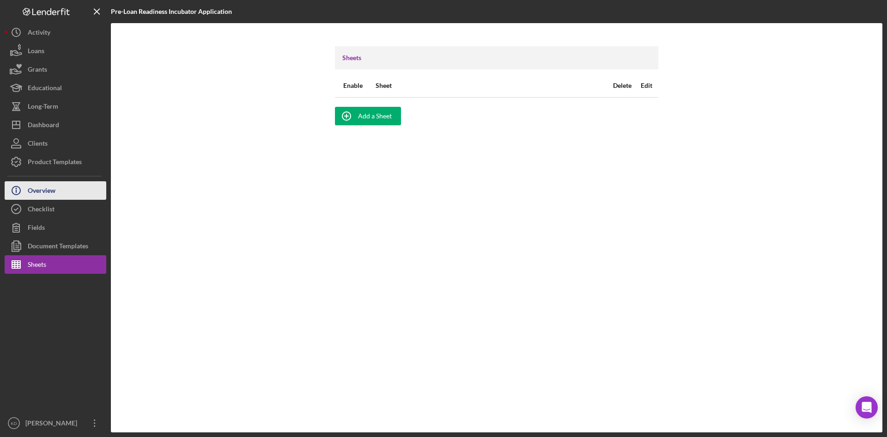
click at [50, 190] on div "Overview" at bounding box center [42, 191] width 28 height 21
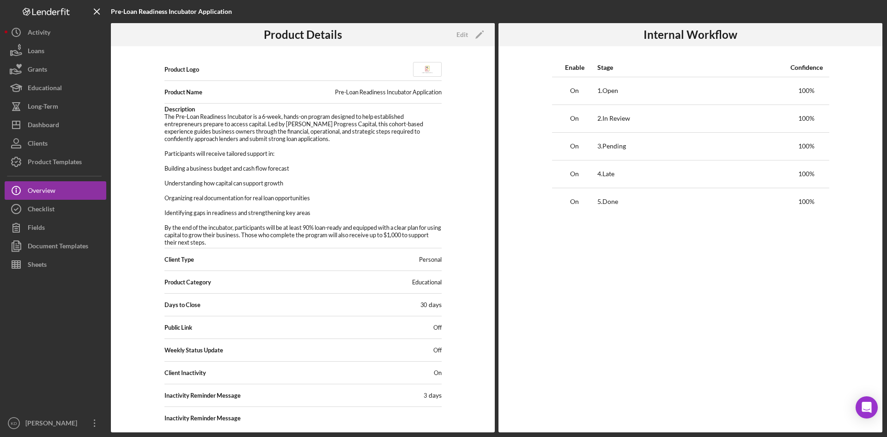
click at [592, 212] on td "On" at bounding box center [574, 202] width 45 height 28
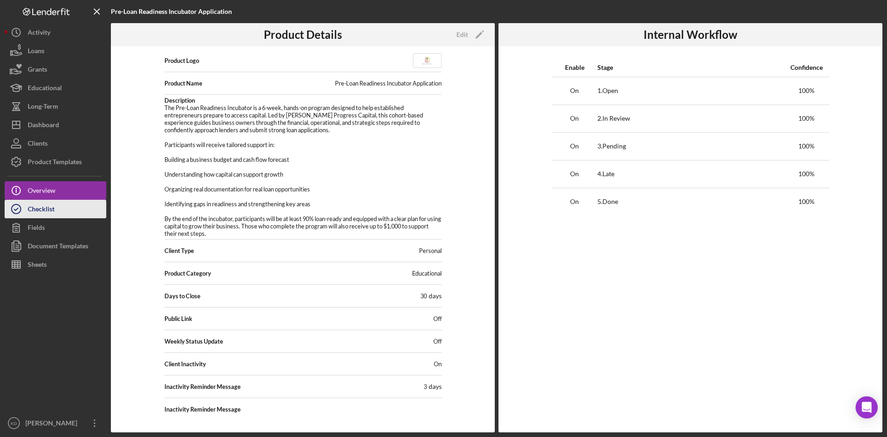
click at [57, 205] on button "Checklist" at bounding box center [56, 209] width 102 height 18
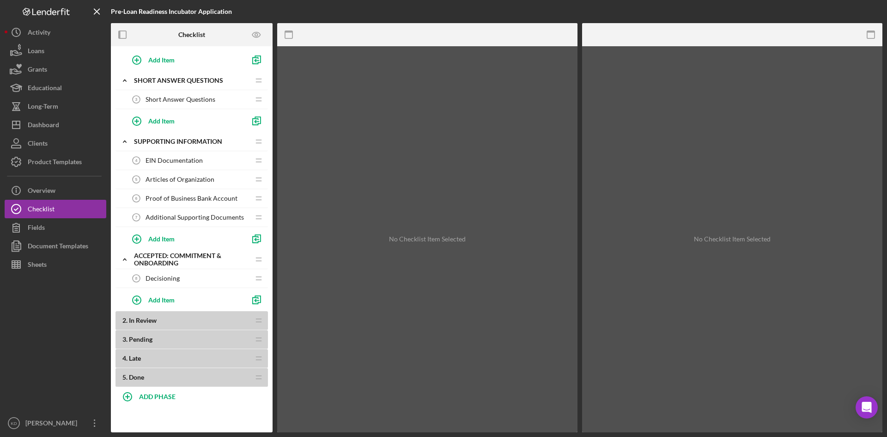
scroll to position [121, 0]
click at [80, 190] on button "Icon/Info Overview" at bounding box center [56, 190] width 102 height 18
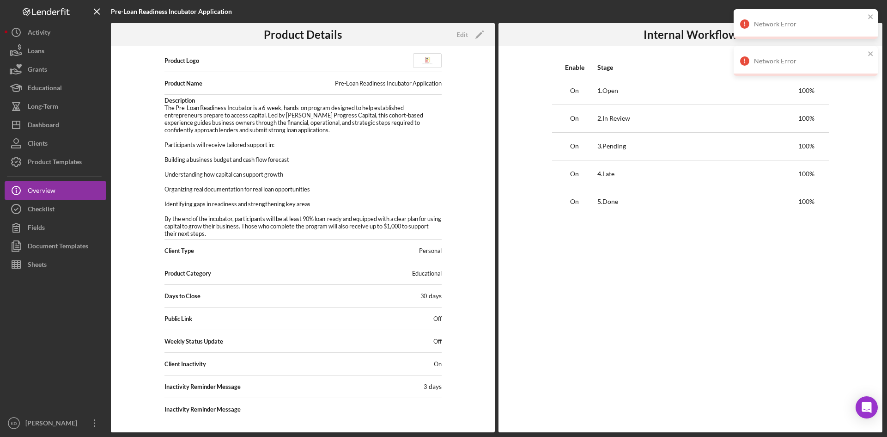
scroll to position [16, 0]
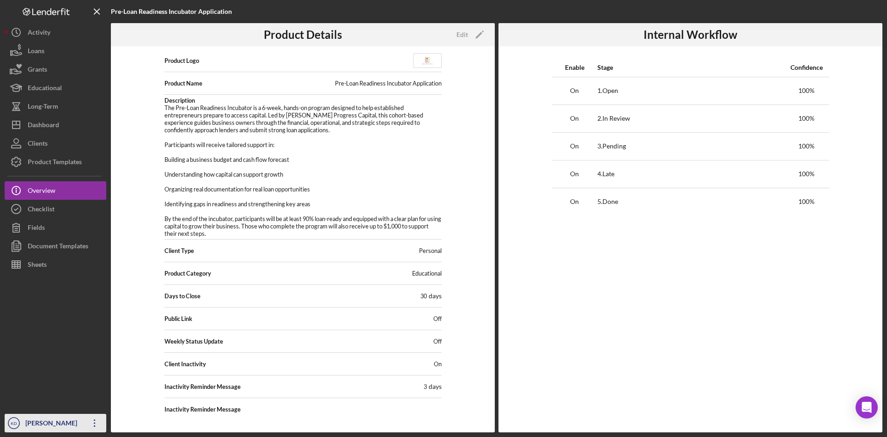
click at [98, 423] on icon "Icon/Overflow" at bounding box center [94, 422] width 23 height 23
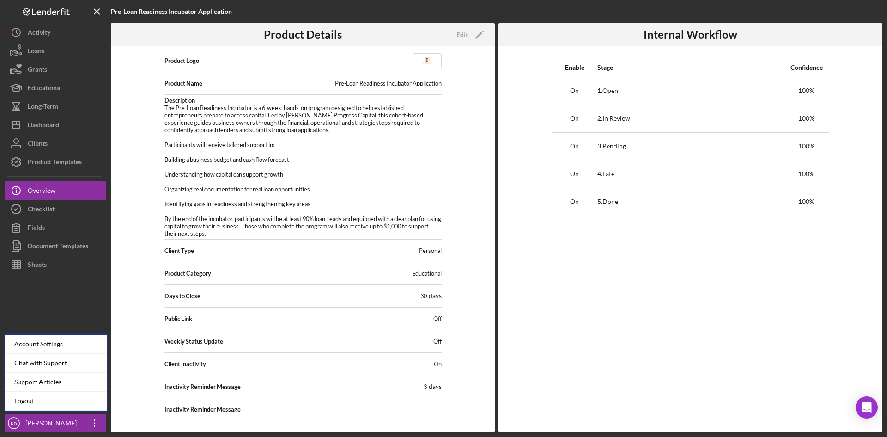
click at [61, 283] on div at bounding box center [56, 343] width 102 height 140
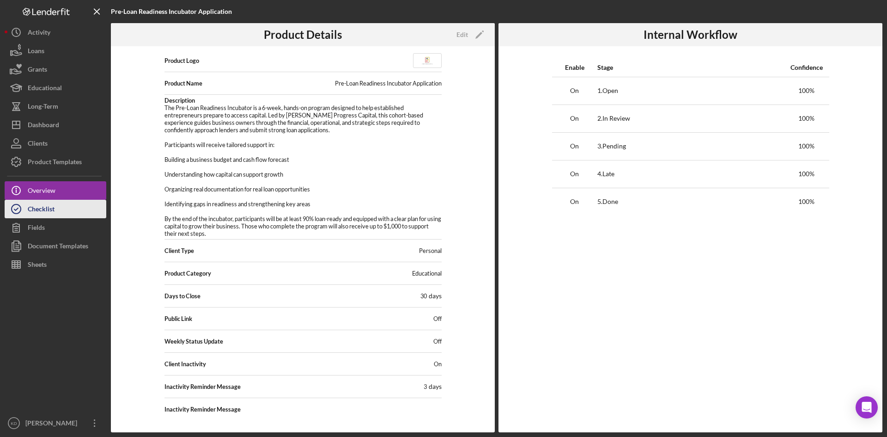
click at [62, 212] on button "Checklist" at bounding box center [56, 209] width 102 height 18
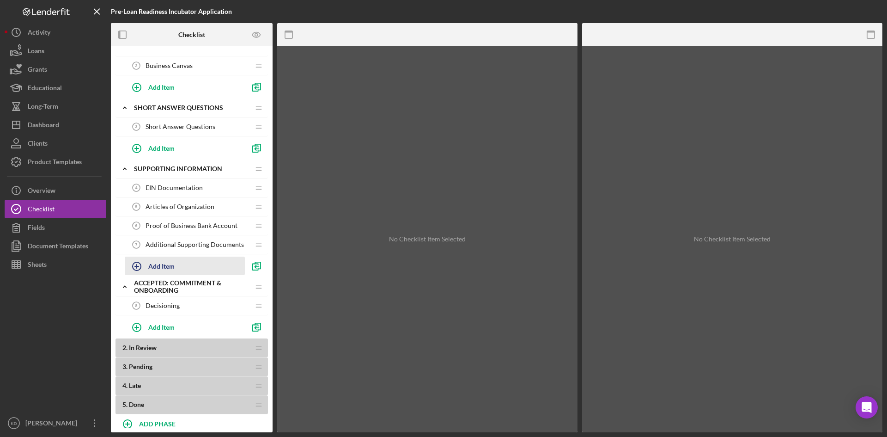
scroll to position [121, 0]
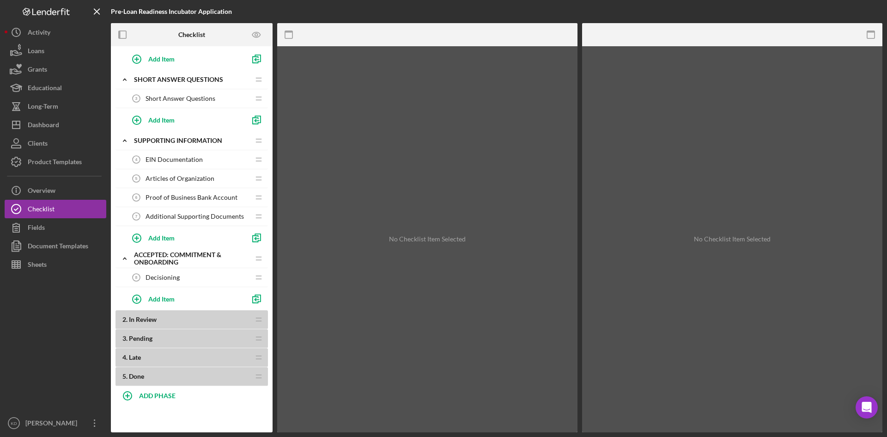
click at [233, 321] on b "2 . In Review" at bounding box center [185, 318] width 127 height 7
click at [256, 320] on icon "Icon/Drag" at bounding box center [258, 320] width 18 height 18
click at [181, 318] on b "2 . In Review" at bounding box center [185, 318] width 127 height 7
click at [152, 318] on span "In Review" at bounding box center [143, 319] width 28 height 8
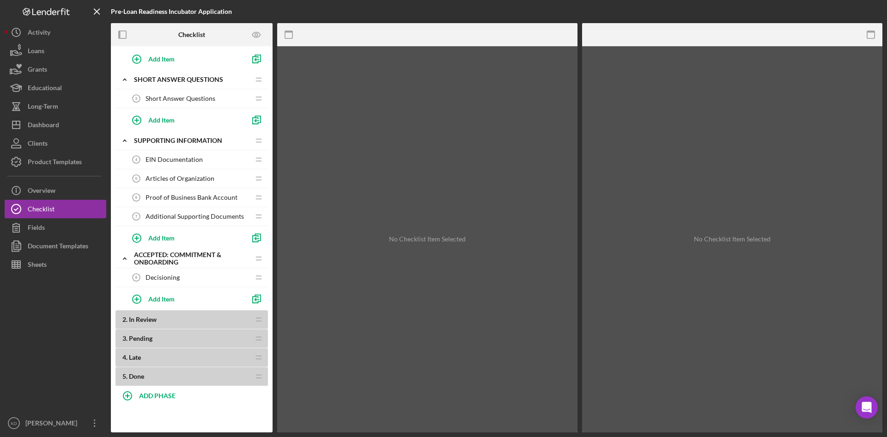
click at [152, 318] on span "In Review" at bounding box center [143, 319] width 28 height 8
click at [140, 394] on button "ADD PHASE" at bounding box center [191, 395] width 152 height 18
click at [97, 425] on icon "Icon/Overflow" at bounding box center [94, 422] width 23 height 23
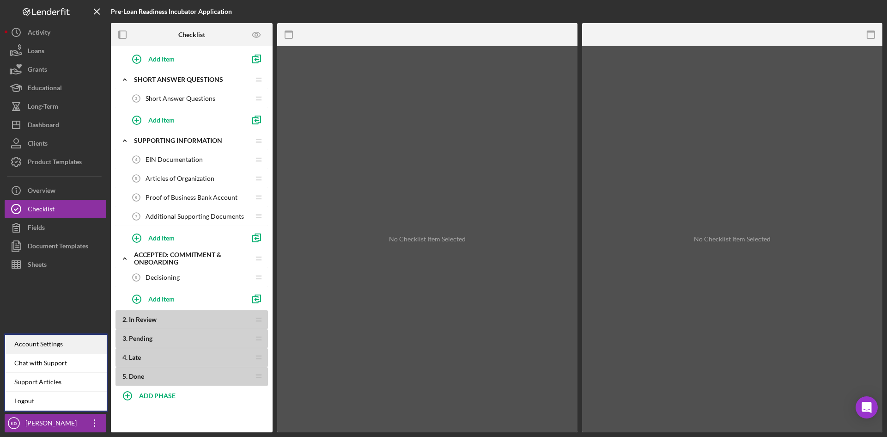
click at [74, 343] on div "Account Settings" at bounding box center [56, 343] width 102 height 19
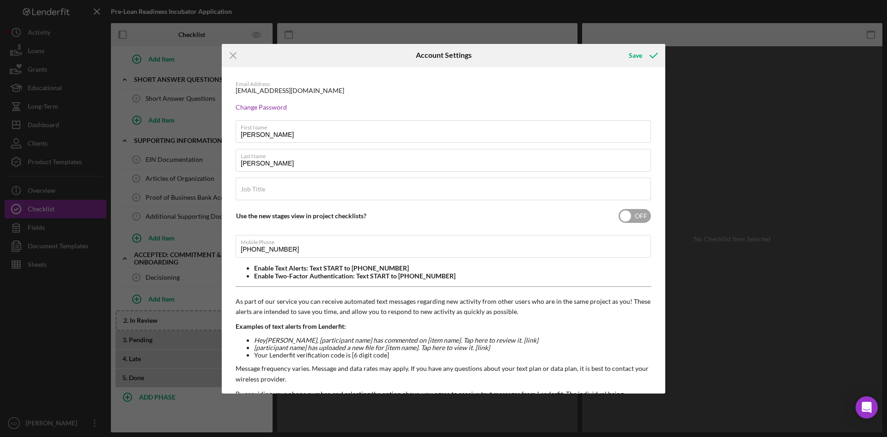
scroll to position [85, 0]
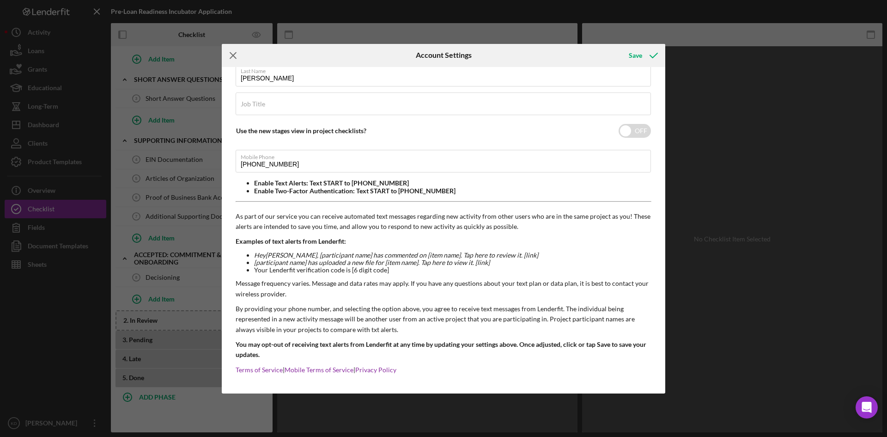
click at [233, 53] on icon "Icon/Menu Close" at bounding box center [233, 55] width 23 height 23
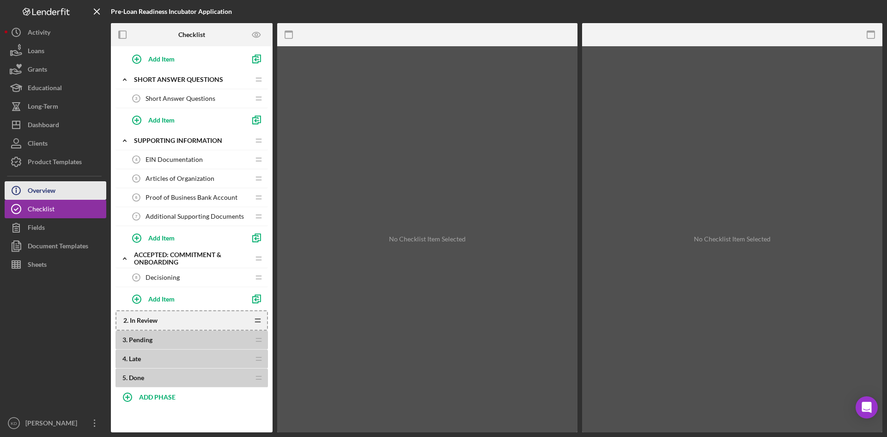
click at [66, 192] on button "Icon/Info Overview" at bounding box center [56, 190] width 102 height 18
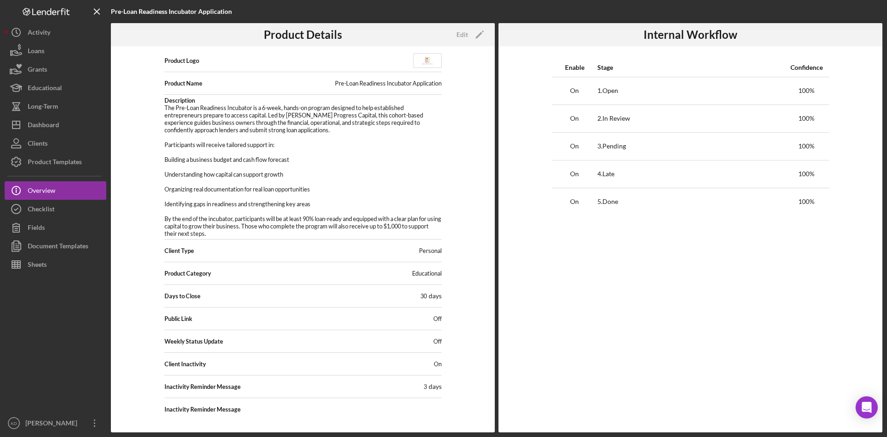
scroll to position [16, 0]
click at [463, 31] on div "Edit" at bounding box center [462, 35] width 12 height 14
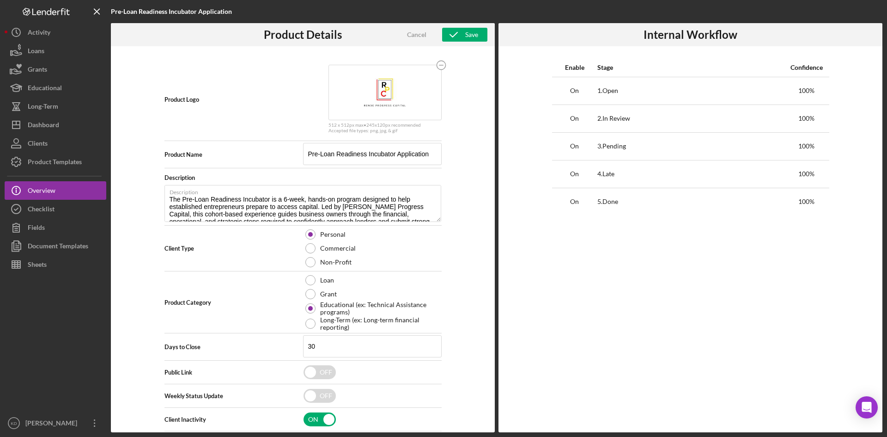
scroll to position [79, 0]
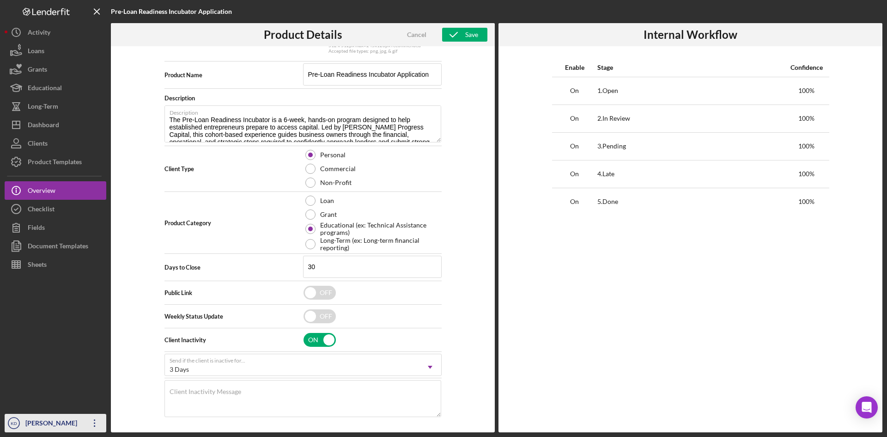
click at [94, 422] on icon "Icon/Overflow" at bounding box center [94, 422] width 23 height 23
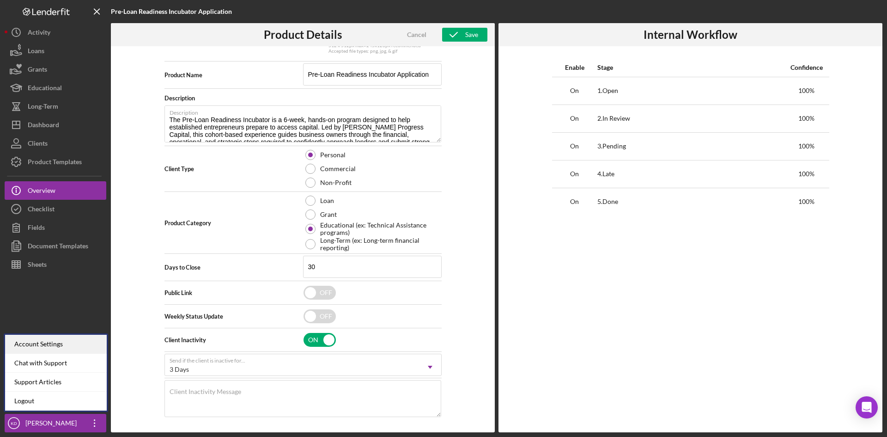
click at [77, 346] on div "Account Settings" at bounding box center [56, 343] width 102 height 19
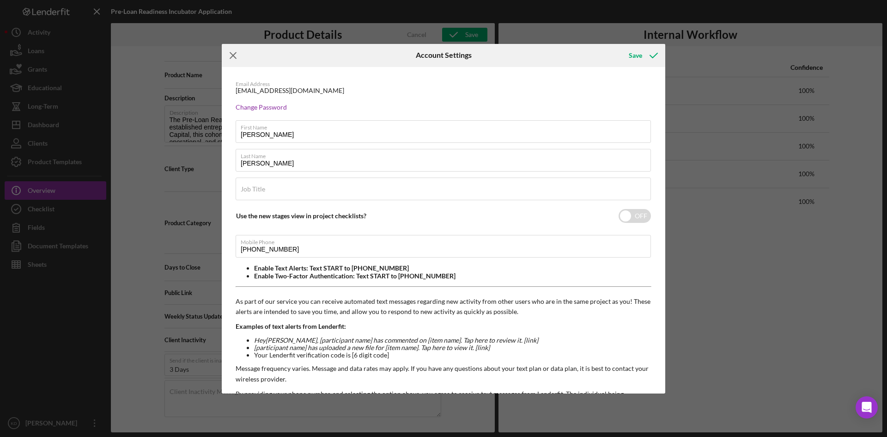
click at [238, 56] on icon "Icon/Menu Close" at bounding box center [233, 55] width 23 height 23
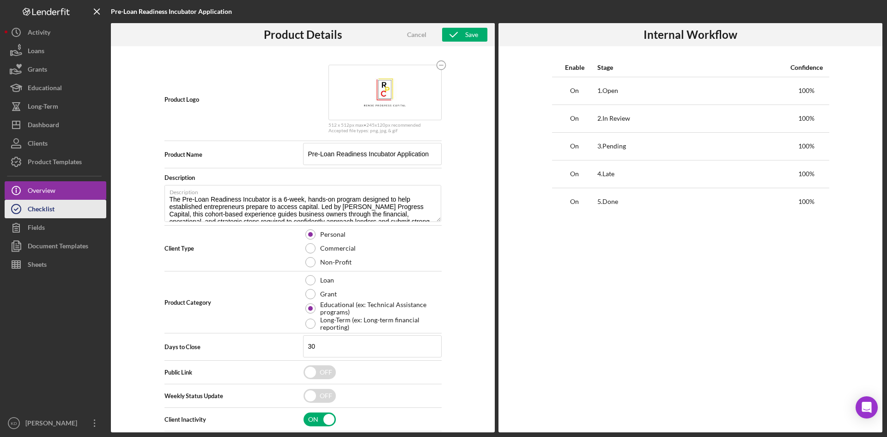
click at [59, 204] on button "Checklist" at bounding box center [56, 209] width 102 height 18
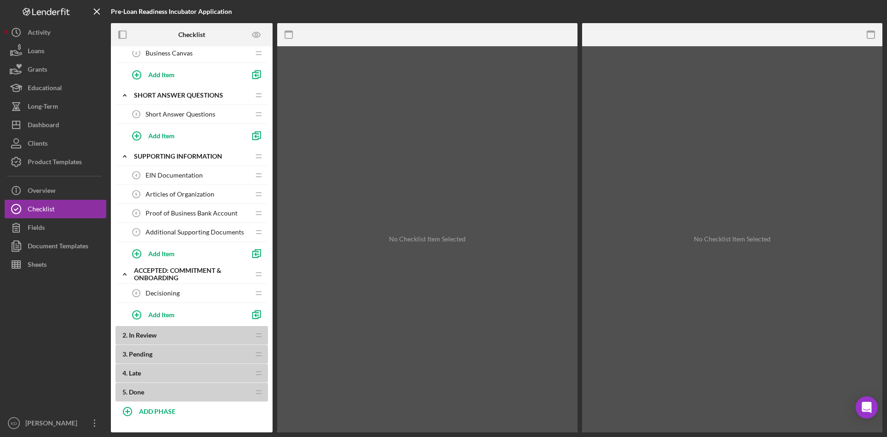
scroll to position [121, 0]
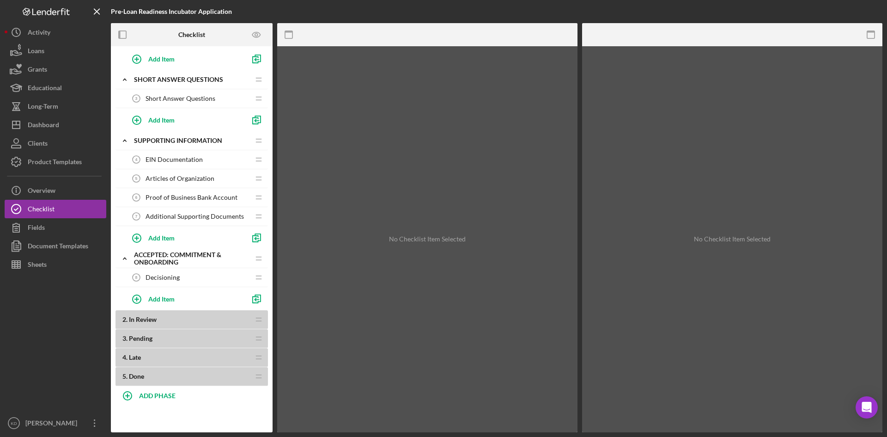
click at [180, 278] on div "Decisioning 8 Decisioning" at bounding box center [188, 277] width 122 height 18
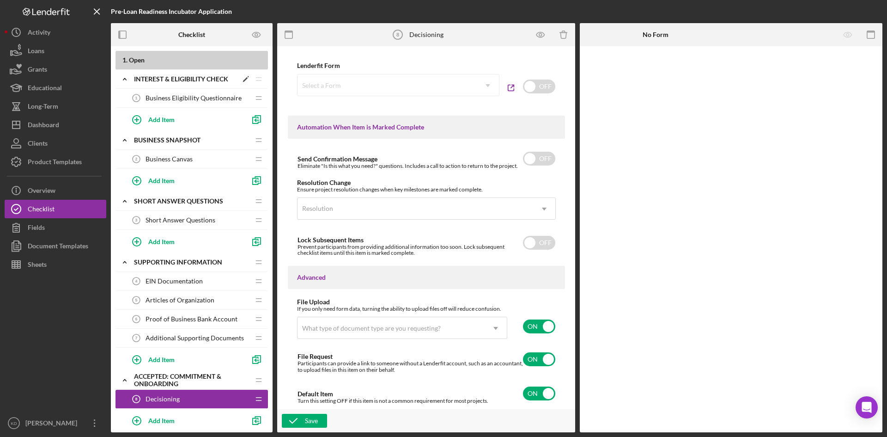
click at [163, 73] on div "Icon/Expander Interest & Eligibility Check Icon/Edit Icon/Drag" at bounding box center [191, 79] width 152 height 19
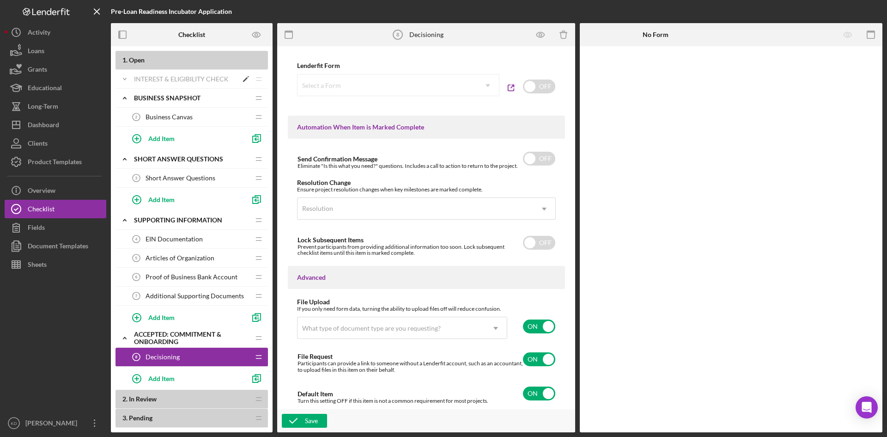
click at [164, 74] on div "Icon/Expander Interest & Eligibility Check Icon/Edit Icon/Drag" at bounding box center [191, 79] width 152 height 19
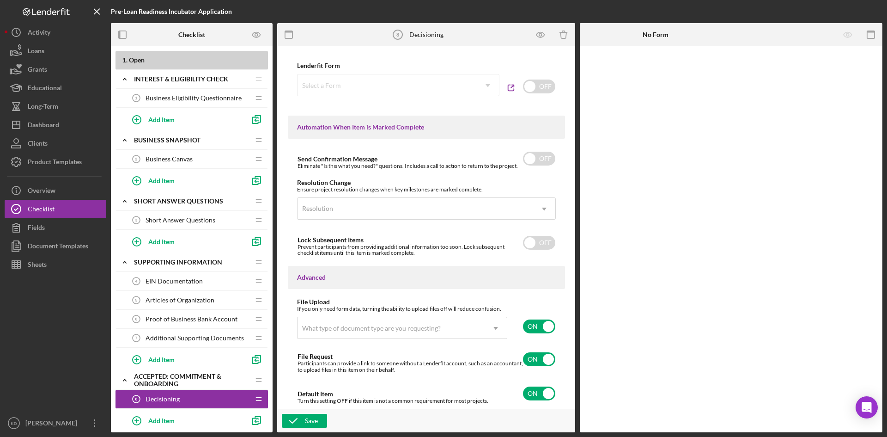
click at [163, 61] on b "1 . Open" at bounding box center [195, 59] width 146 height 7
click at [129, 57] on span "Open" at bounding box center [137, 60] width 16 height 8
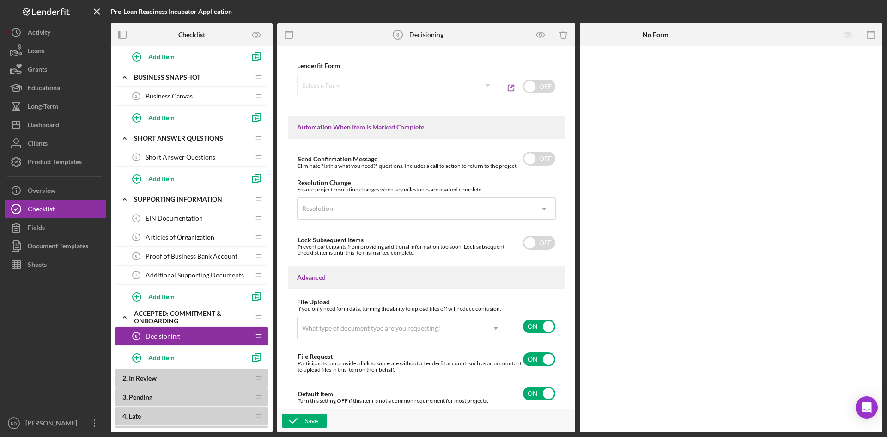
scroll to position [121, 0]
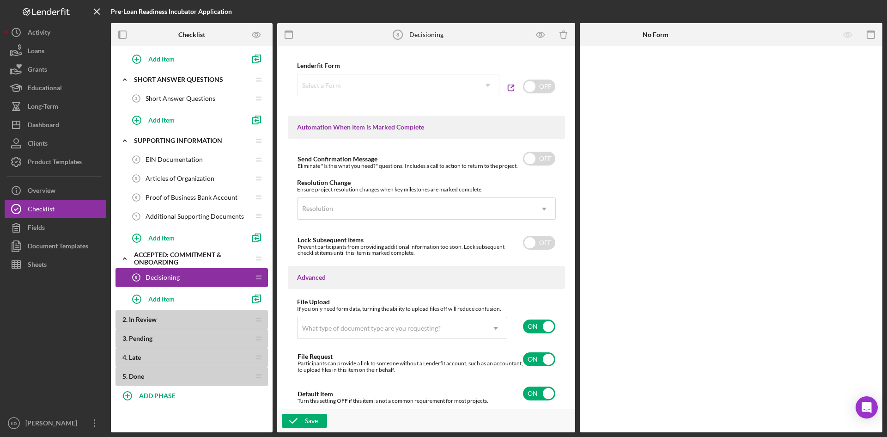
click at [149, 319] on span "In Review" at bounding box center [143, 319] width 28 height 8
click at [261, 320] on icon "Icon/Drag" at bounding box center [258, 319] width 18 height 18
click at [261, 320] on icon "Icon/Drag" at bounding box center [258, 320] width 18 height 18
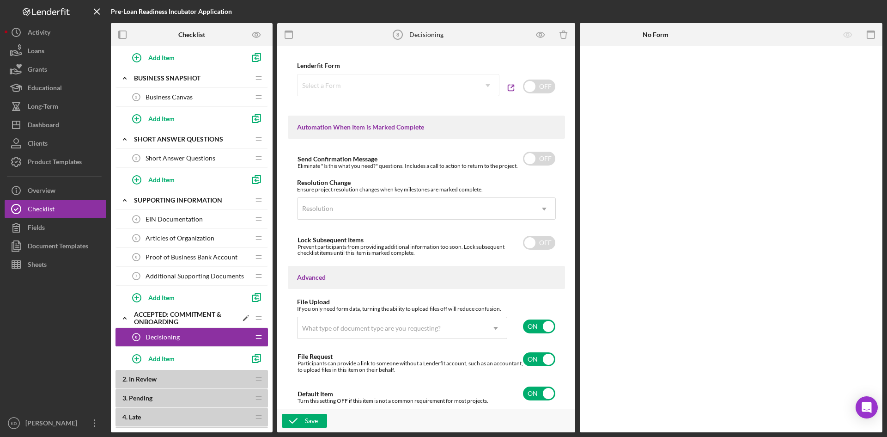
scroll to position [0, 0]
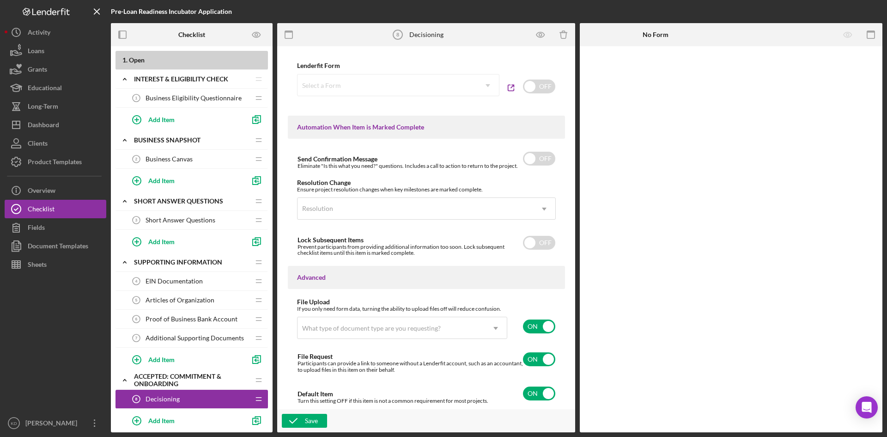
click at [231, 99] on span "Business Eligibility Questionnaire" at bounding box center [194, 97] width 96 height 7
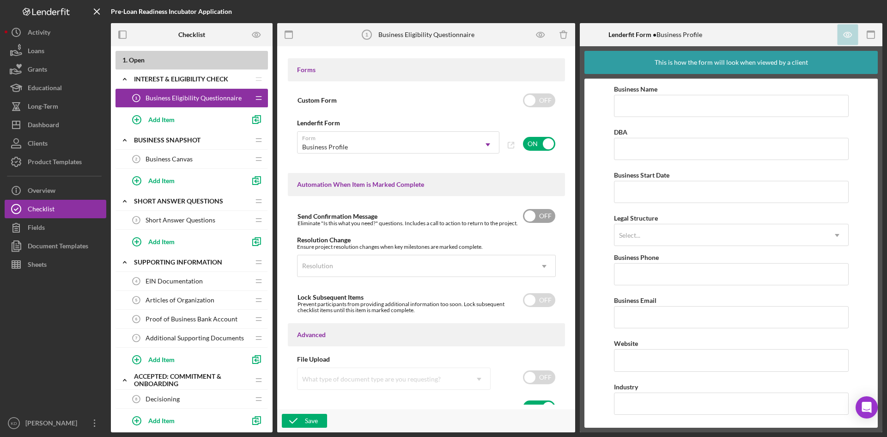
scroll to position [501, 0]
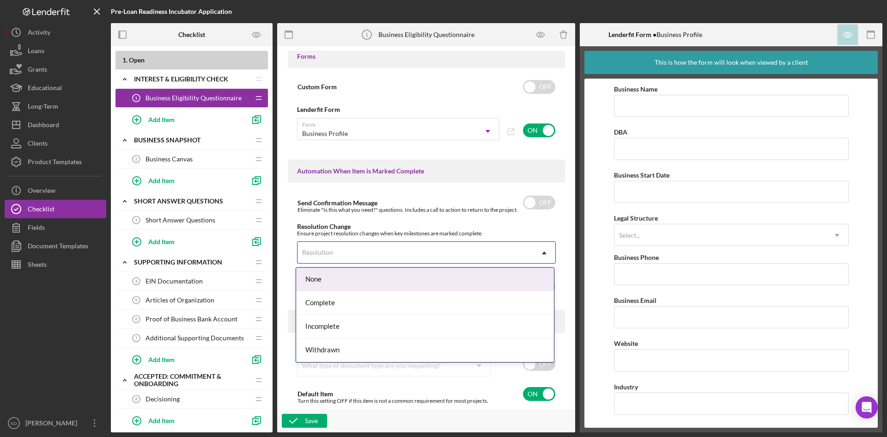
click at [494, 255] on div "Resolution" at bounding box center [415, 252] width 236 height 21
click at [494, 252] on div "Resolution" at bounding box center [415, 252] width 236 height 21
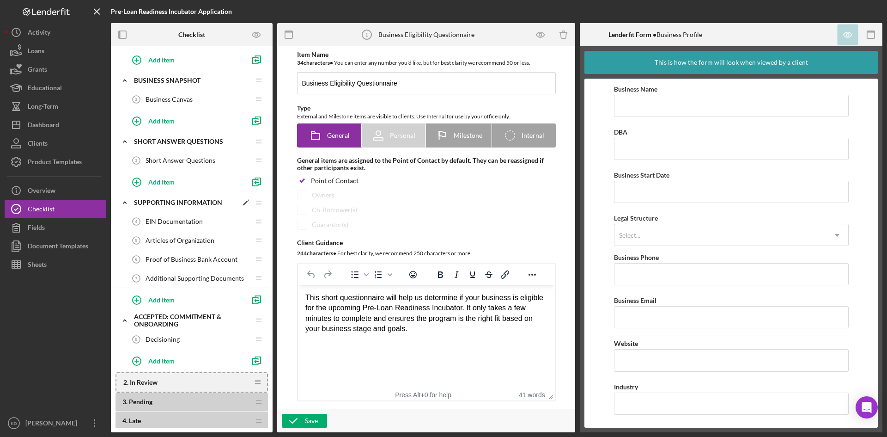
scroll to position [0, 0]
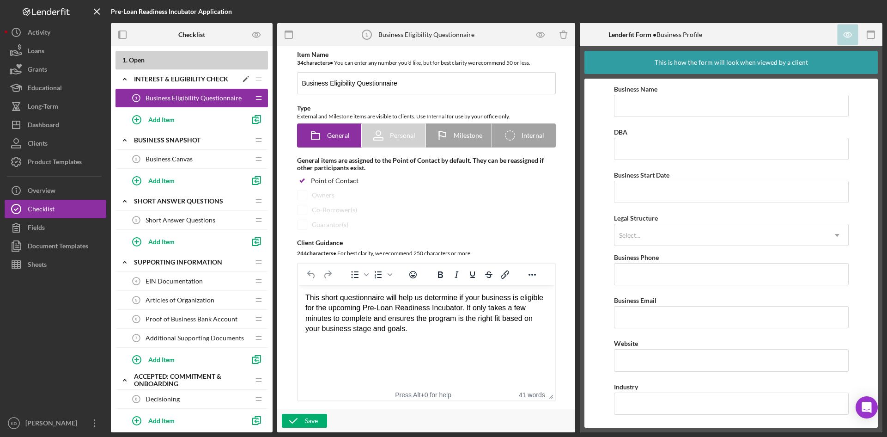
click at [246, 78] on polygon at bounding box center [245, 79] width 5 height 5
click at [247, 78] on polygon at bounding box center [245, 79] width 5 height 5
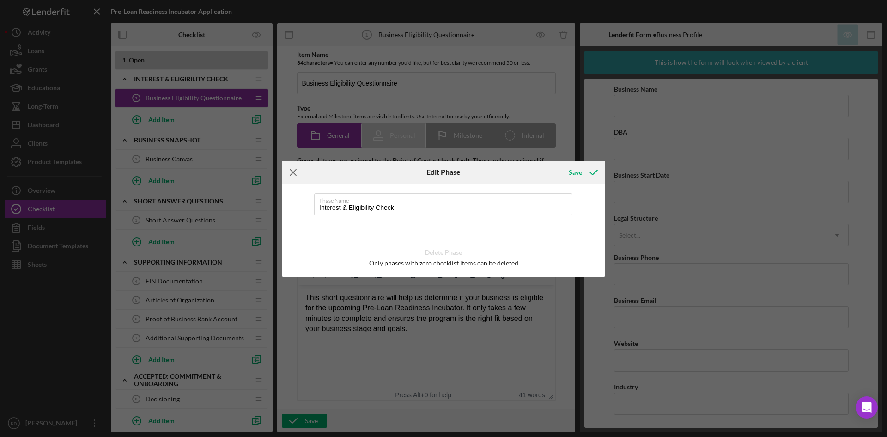
click at [288, 173] on icon "Icon/Menu Close" at bounding box center [293, 172] width 23 height 23
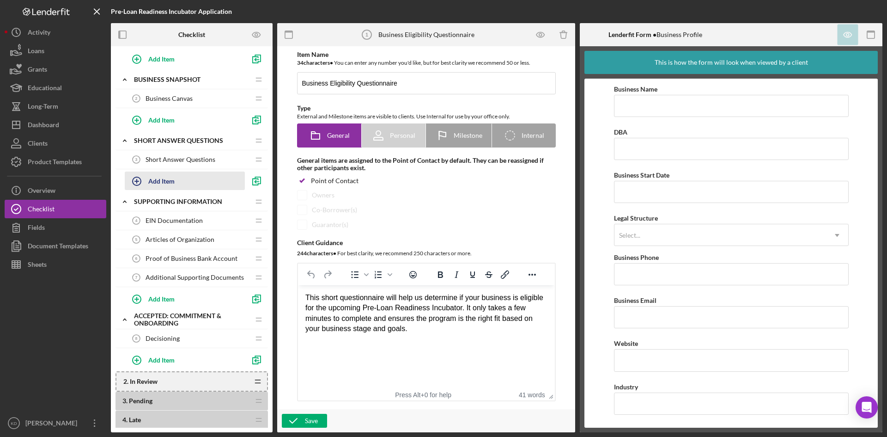
scroll to position [123, 0]
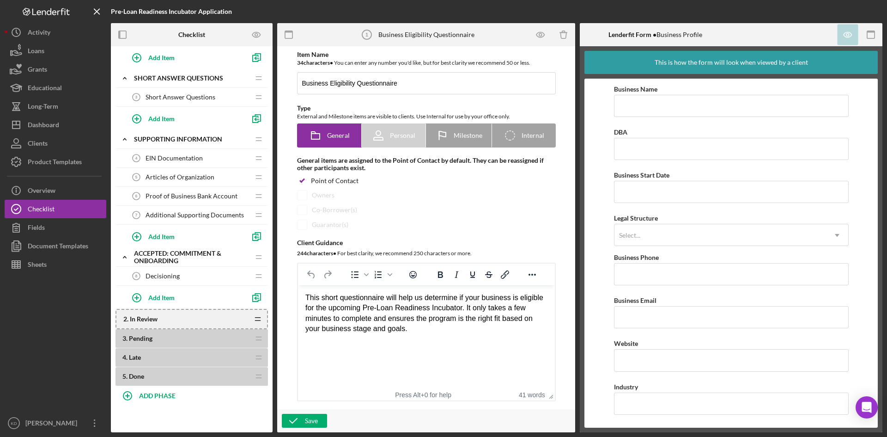
click at [166, 335] on b "3 . Pending" at bounding box center [185, 337] width 127 height 7
click at [260, 337] on icon "Icon/Drag" at bounding box center [258, 339] width 18 height 18
click at [259, 337] on icon "Icon/Drag" at bounding box center [258, 339] width 18 height 18
click at [257, 358] on icon "Icon/Drag" at bounding box center [258, 357] width 18 height 18
click at [140, 321] on span "In Review" at bounding box center [144, 319] width 28 height 8
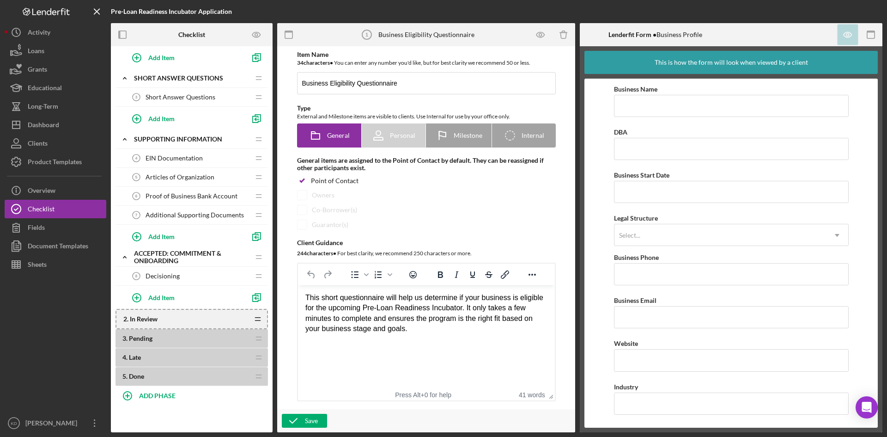
click at [137, 337] on span "Pending" at bounding box center [141, 338] width 24 height 8
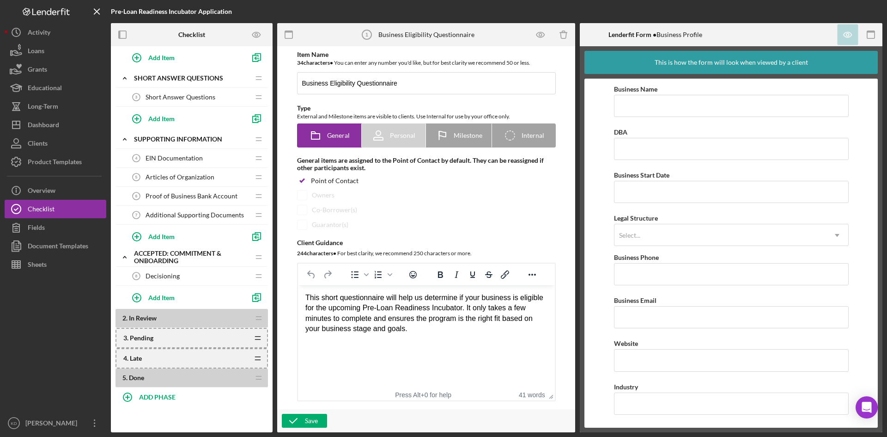
click at [249, 338] on icon "Icon/Drag" at bounding box center [258, 337] width 18 height 18
click at [155, 397] on b "ADD PHASE" at bounding box center [157, 395] width 36 height 8
click at [148, 404] on input "Phase Title" at bounding box center [191, 401] width 152 height 22
type input "In Cohort"
click at [131, 420] on div "Add" at bounding box center [126, 420] width 12 height 14
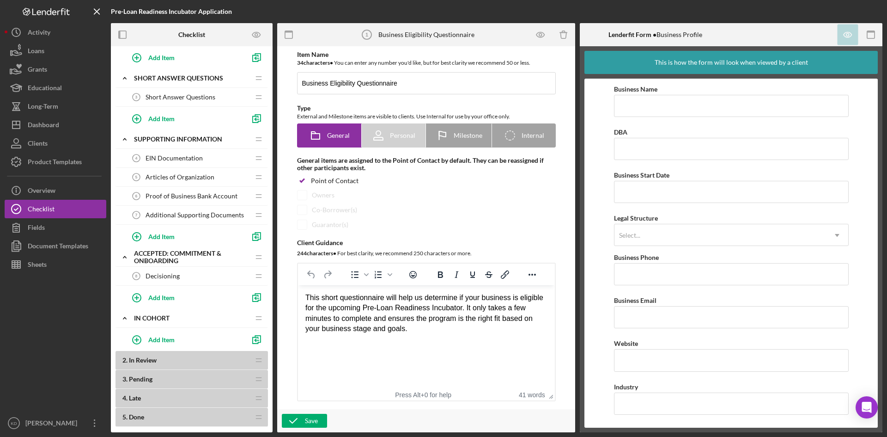
scroll to position [189, 0]
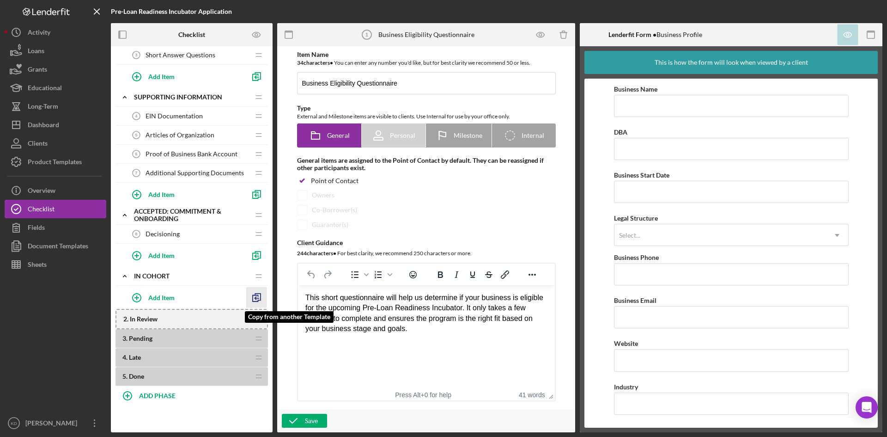
click at [257, 296] on div "1 . Open Icon/Expander Interest & Eligibility Check Icon/Edit Icon/Drag Busines…" at bounding box center [191, 136] width 152 height 500
click at [152, 276] on div "In Cohort" at bounding box center [185, 276] width 103 height 7
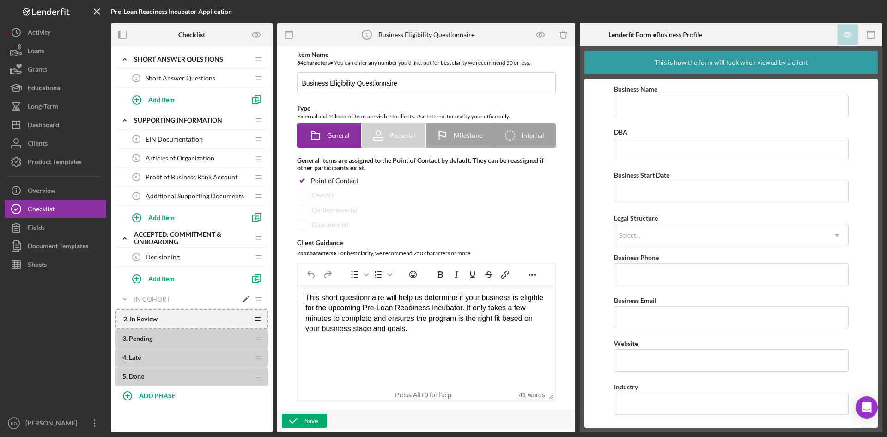
scroll to position [142, 0]
click at [134, 302] on div "In Cohort" at bounding box center [185, 298] width 103 height 7
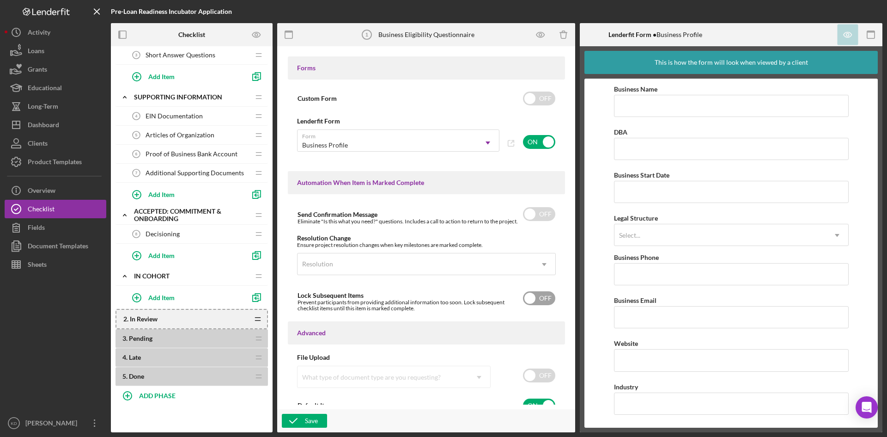
scroll to position [501, 0]
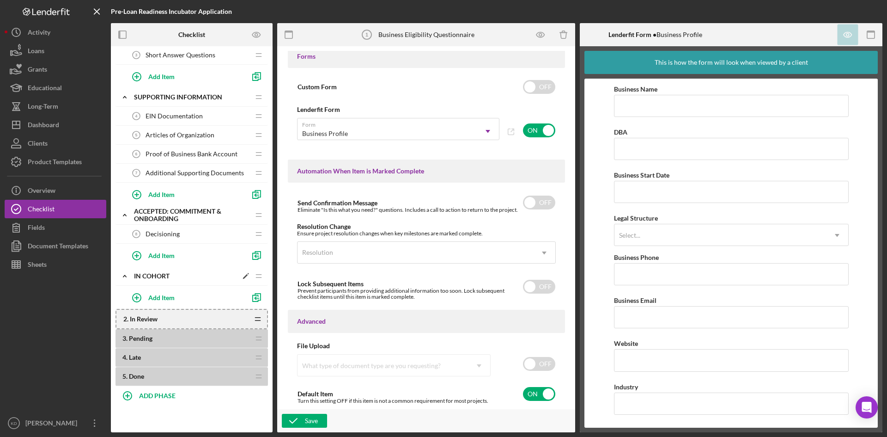
click at [152, 276] on div "In Cohort" at bounding box center [185, 275] width 103 height 7
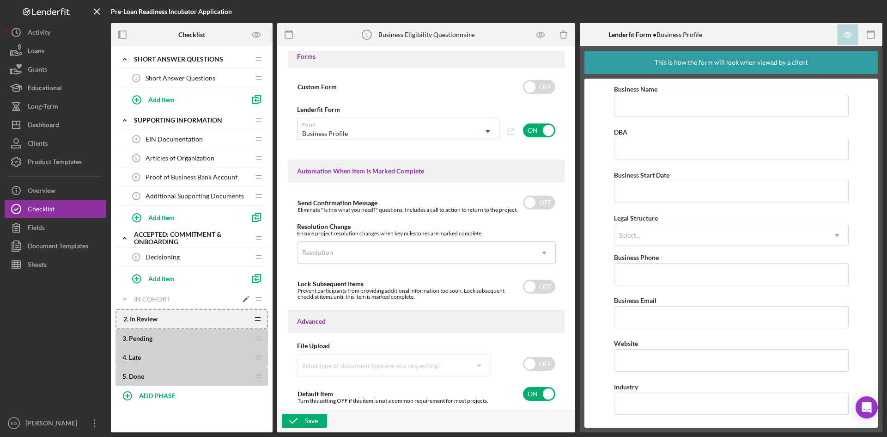
click at [149, 298] on div "In Cohort" at bounding box center [185, 298] width 103 height 7
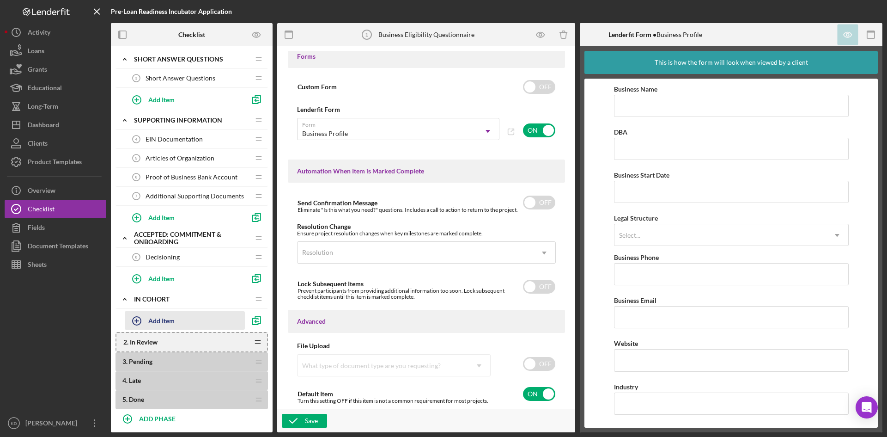
scroll to position [165, 0]
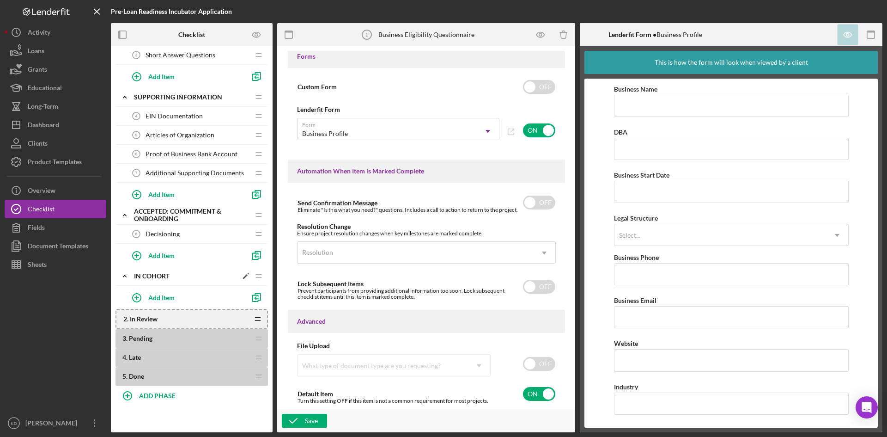
click at [246, 276] on polygon at bounding box center [245, 276] width 5 height 5
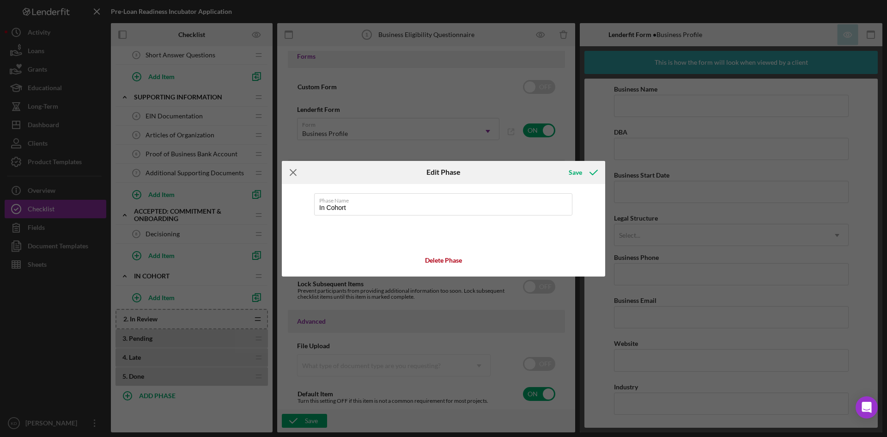
click at [296, 175] on line at bounding box center [293, 172] width 6 height 6
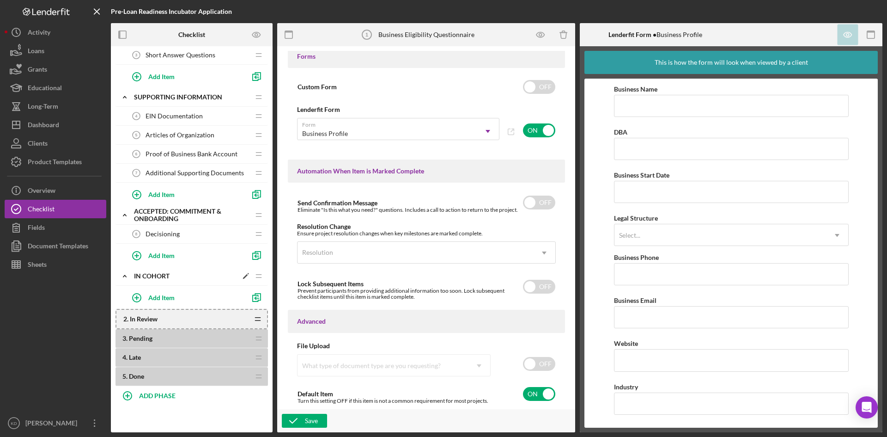
click at [157, 275] on div "In Cohort" at bounding box center [185, 275] width 103 height 7
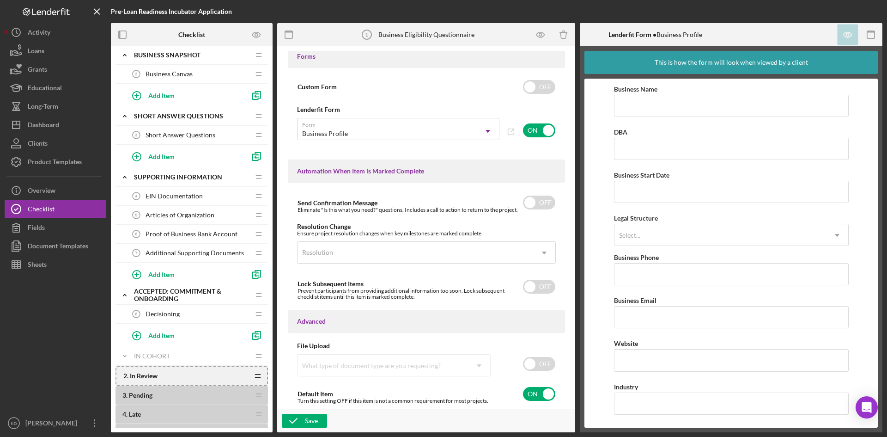
scroll to position [92, 0]
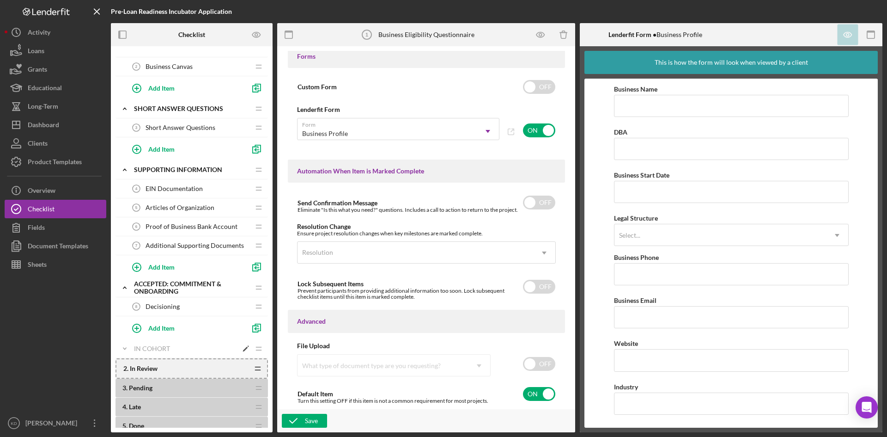
click at [162, 348] on div "In Cohort" at bounding box center [185, 348] width 103 height 7
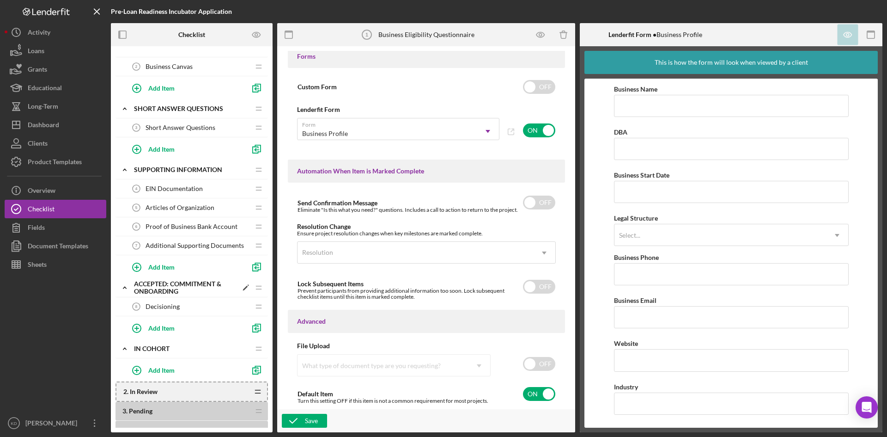
click at [176, 289] on div "Accepted: Commitment & Onboarding" at bounding box center [185, 287] width 103 height 15
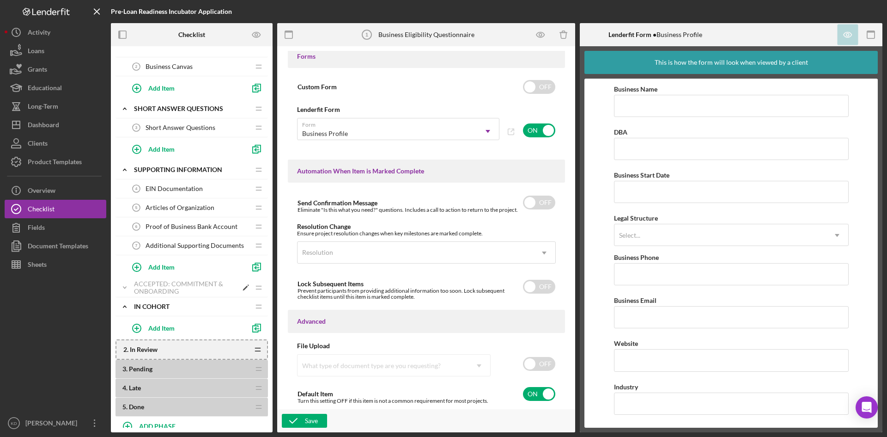
click at [204, 286] on div "Accepted: Commitment & Onboarding" at bounding box center [185, 287] width 103 height 15
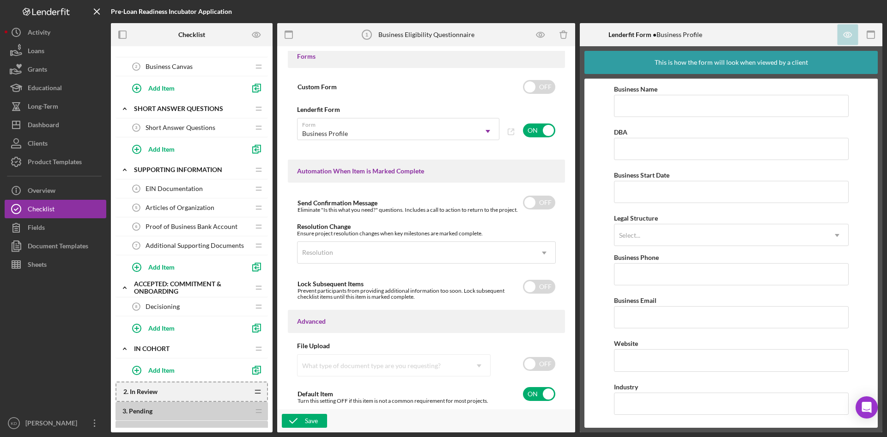
click at [197, 309] on div "Decisioning 8 Decisioning" at bounding box center [188, 306] width 122 height 18
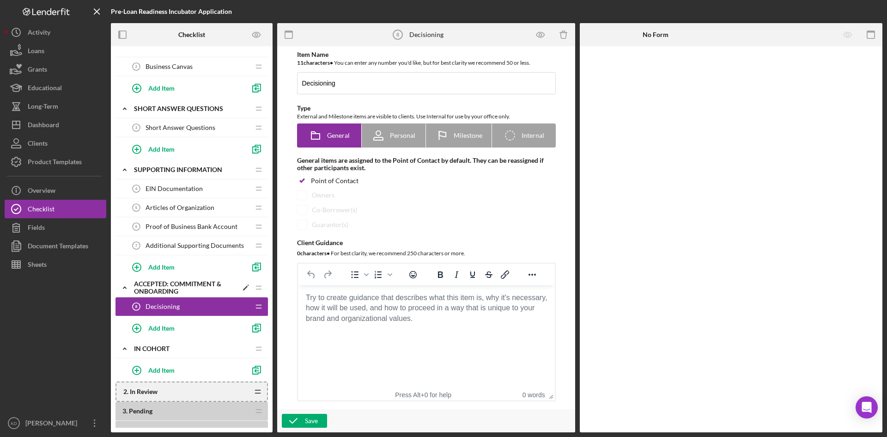
click at [190, 287] on div "Accepted: Commitment & Onboarding" at bounding box center [185, 287] width 103 height 15
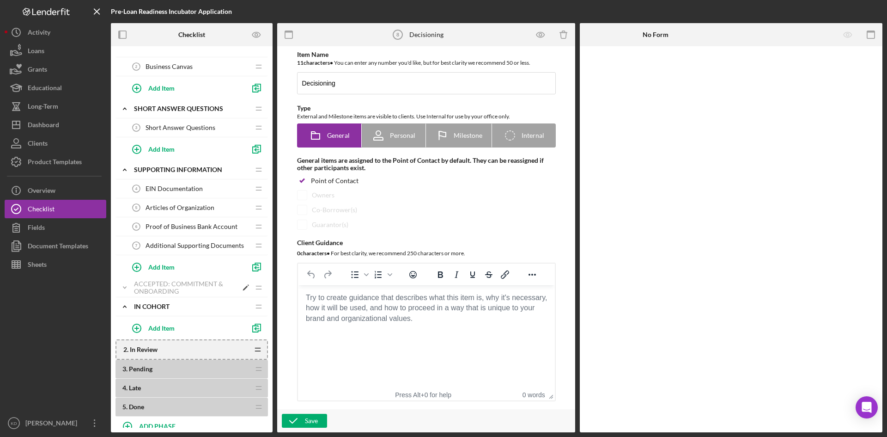
click at [189, 287] on div "Accepted: Commitment & Onboarding" at bounding box center [185, 287] width 103 height 15
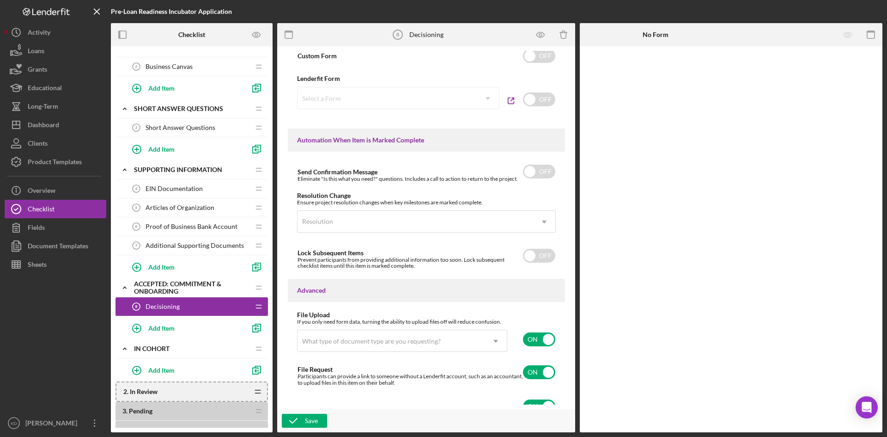
scroll to position [545, 0]
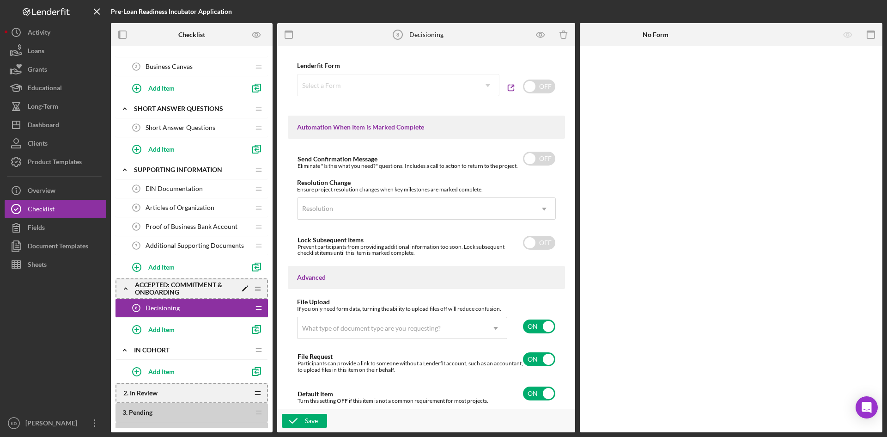
click at [255, 292] on icon "Icon/Drag" at bounding box center [258, 288] width 18 height 18
click at [217, 246] on span "Additional Supporting Documents" at bounding box center [195, 245] width 98 height 7
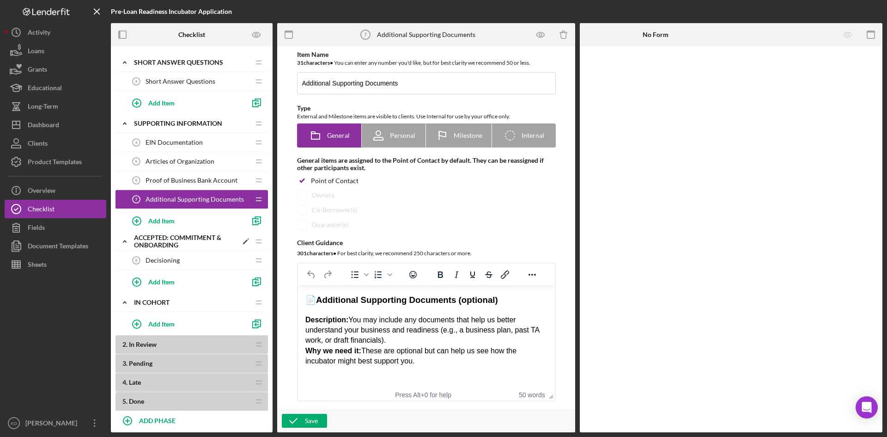
click at [176, 243] on div "Accepted: Commitment & Onboarding" at bounding box center [185, 241] width 103 height 15
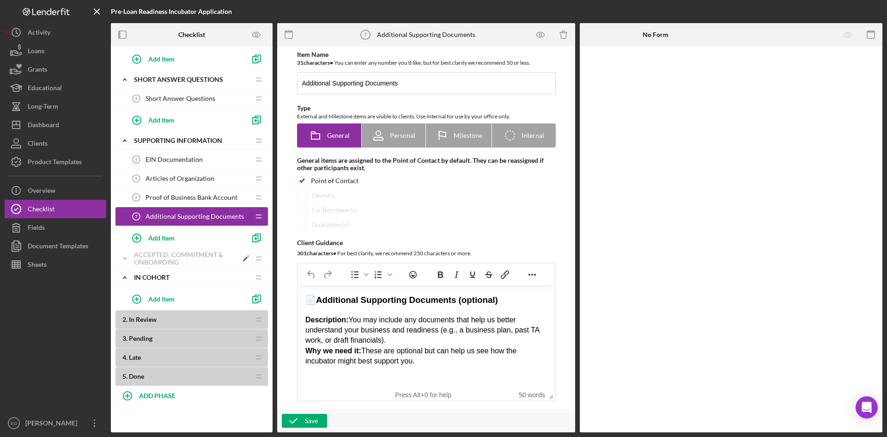
scroll to position [121, 0]
click at [164, 258] on div "Accepted: Commitment & Onboarding" at bounding box center [185, 258] width 103 height 15
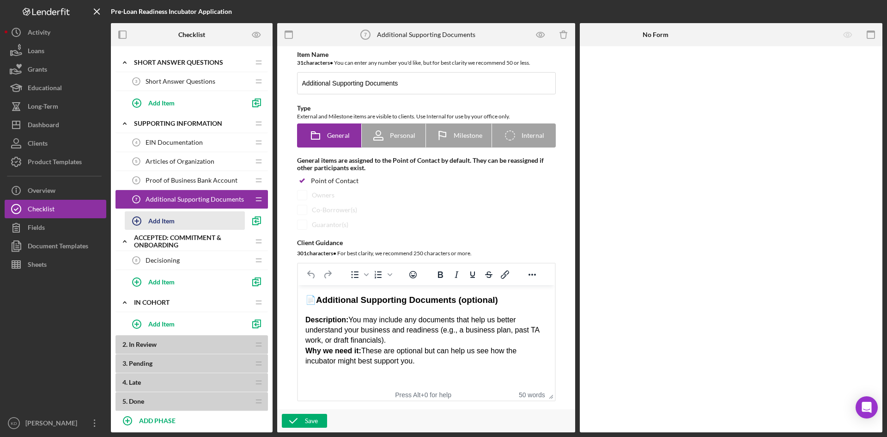
click at [165, 221] on div "Add Item" at bounding box center [161, 221] width 26 height 18
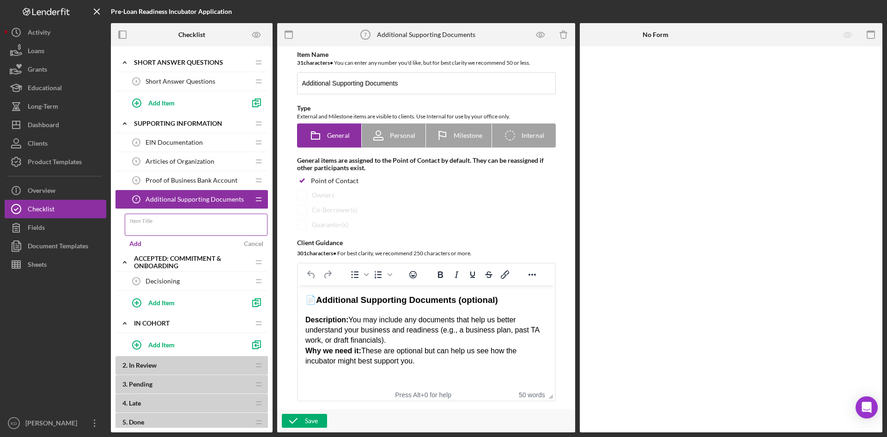
click at [164, 226] on input "Item Title" at bounding box center [196, 224] width 143 height 22
type input "Accept or Decline into Cohort"
click at [142, 241] on button "Add" at bounding box center [135, 244] width 21 height 14
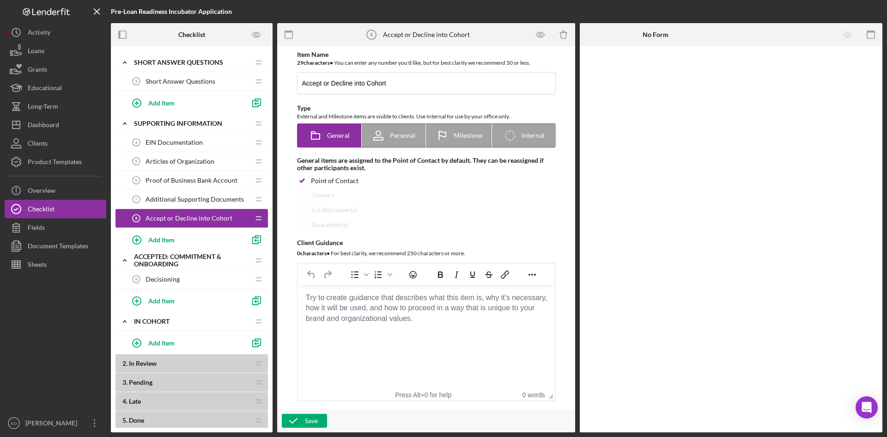
drag, startPoint x: 458, startPoint y: 126, endPoint x: 461, endPoint y: 130, distance: 5.0
click at [459, 128] on div "Milestone" at bounding box center [458, 135] width 47 height 23
radio input "false"
radio input "true"
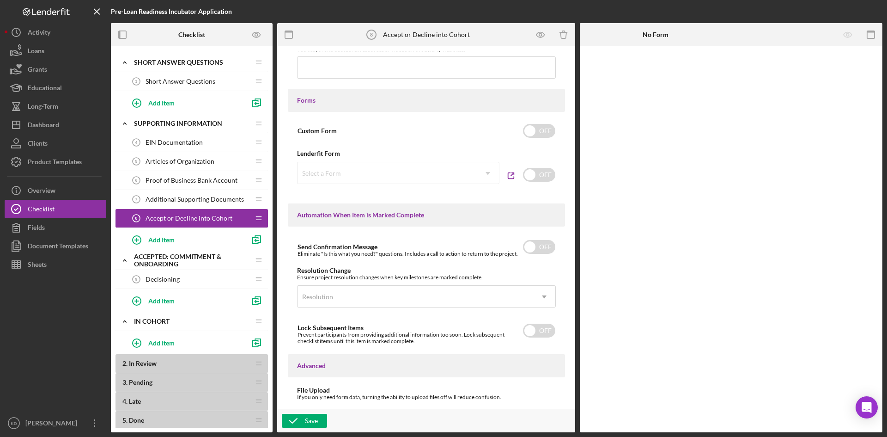
scroll to position [550, 0]
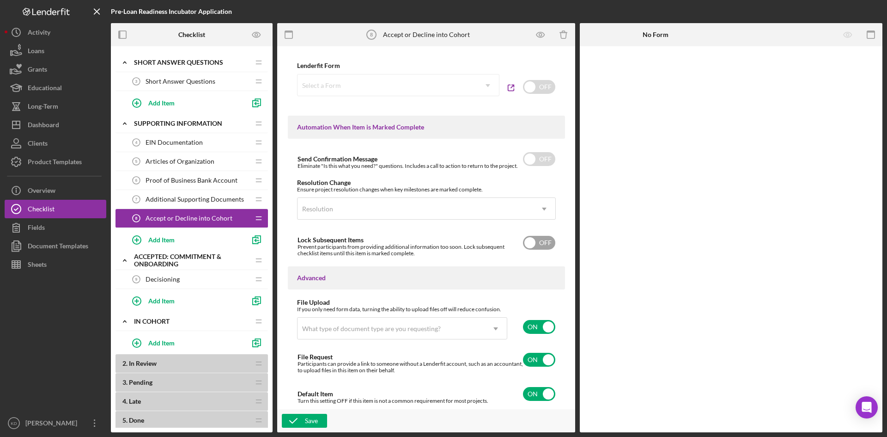
click at [537, 250] on div "Lock Subsequent Items Prevent participants from providing additional informatio…" at bounding box center [426, 243] width 259 height 28
checkbox input "true"
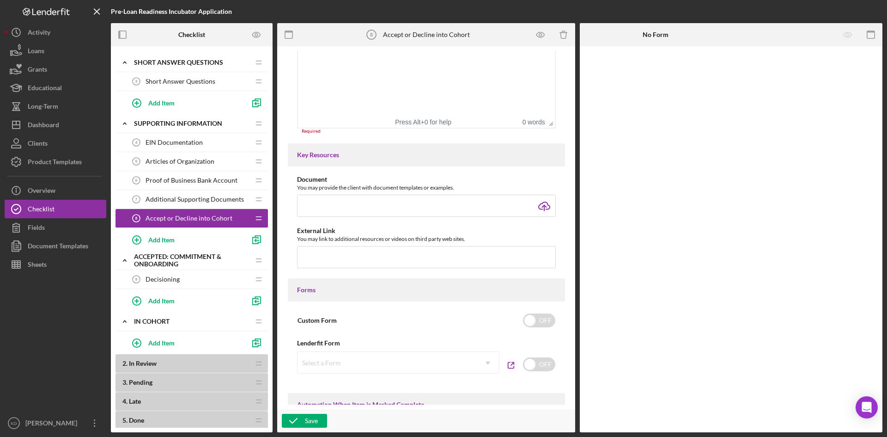
scroll to position [0, 0]
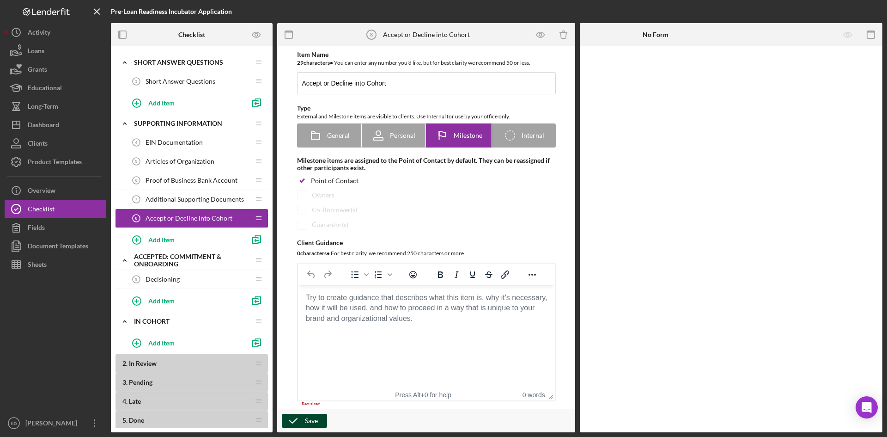
click at [296, 420] on polyline "button" at bounding box center [293, 420] width 7 height 5
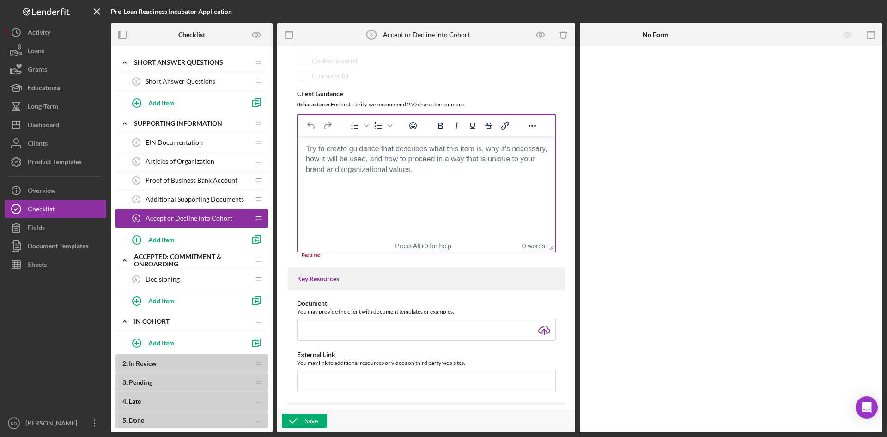
scroll to position [27, 0]
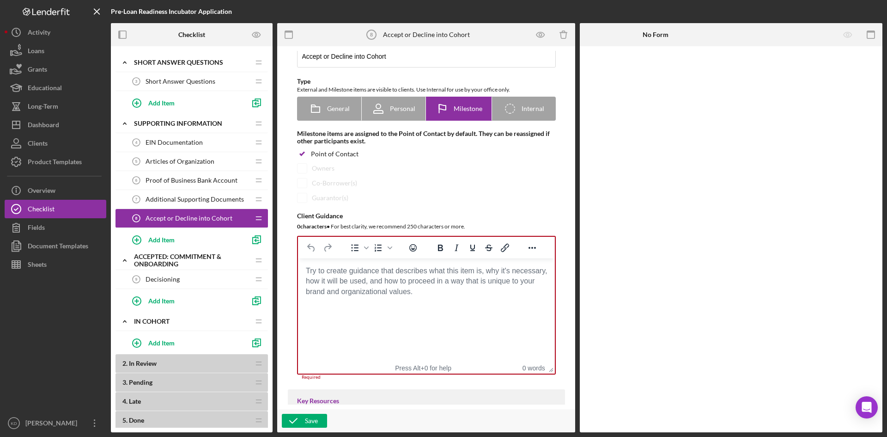
click at [363, 283] on html at bounding box center [425, 270] width 257 height 25
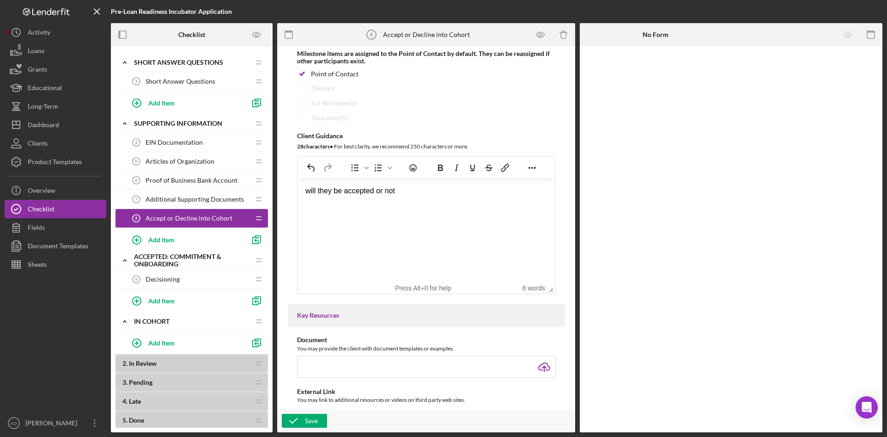
scroll to position [119, 0]
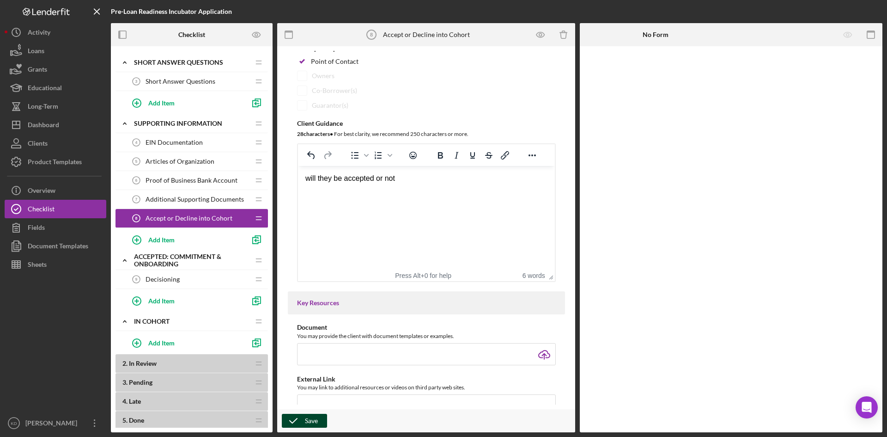
click at [307, 420] on div "Save" at bounding box center [311, 420] width 13 height 14
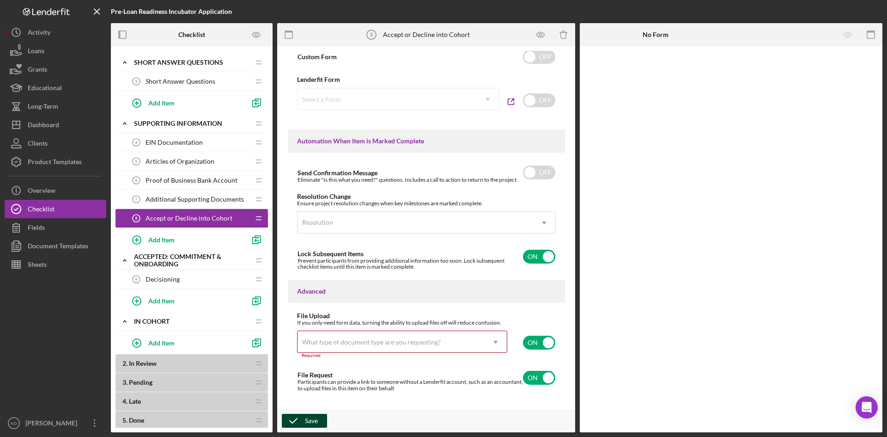
scroll to position [549, 0]
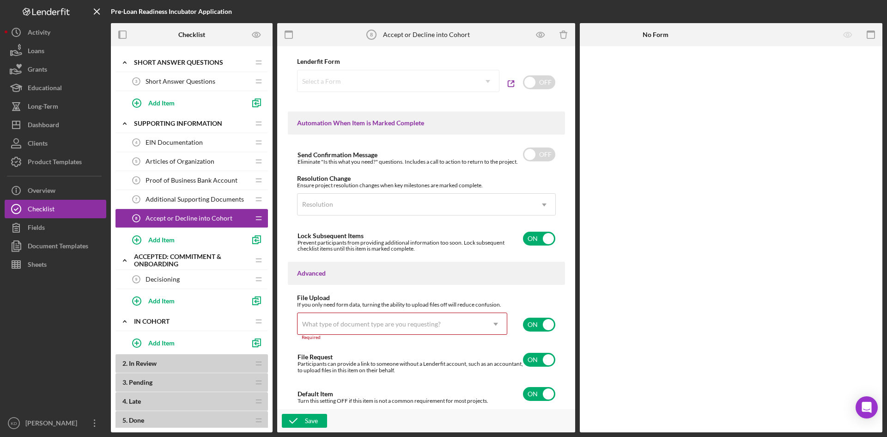
click at [399, 331] on div "What type of document type are you requesting?" at bounding box center [390, 323] width 187 height 21
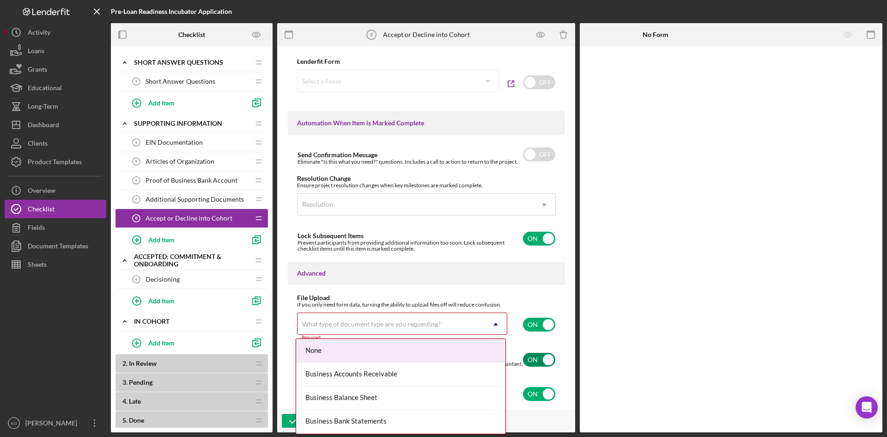
click at [388, 349] on div "None" at bounding box center [400, 351] width 209 height 24
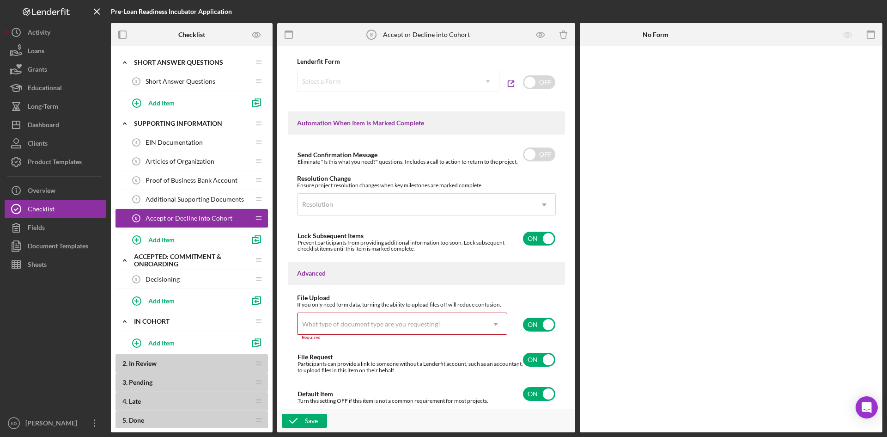
click at [504, 318] on icon "Icon/Dropdown Arrow" at bounding box center [496, 324] width 22 height 22
click at [532, 325] on input "checkbox" at bounding box center [539, 324] width 32 height 14
checkbox input "false"
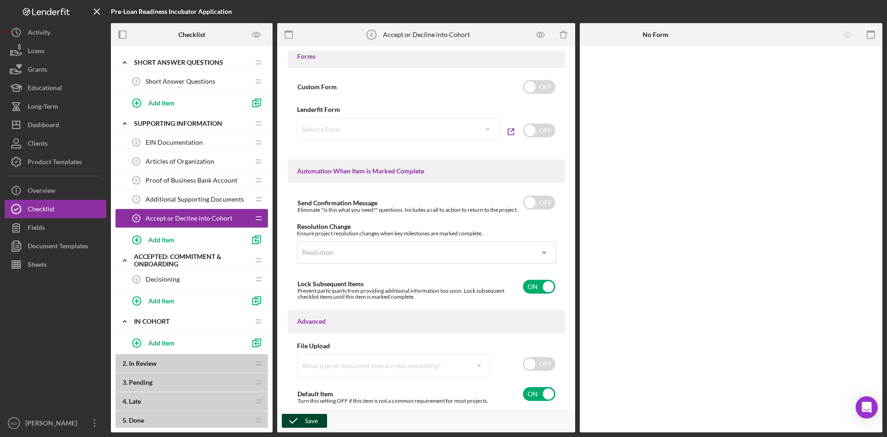
click at [319, 419] on button "Save" at bounding box center [304, 420] width 45 height 14
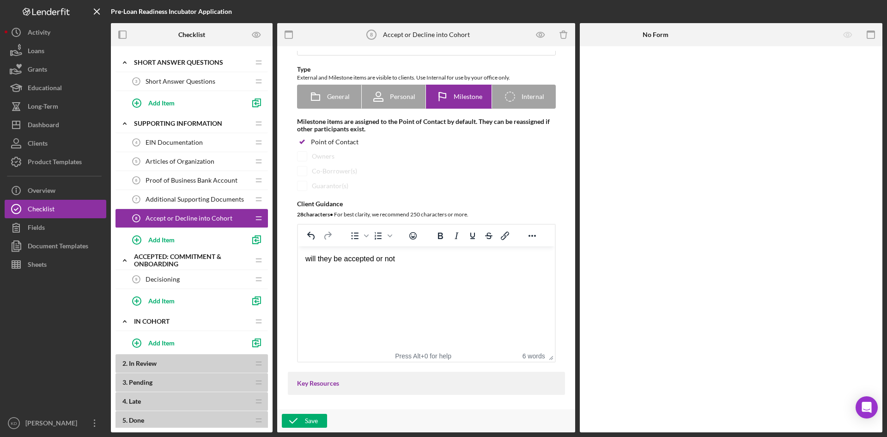
scroll to position [0, 0]
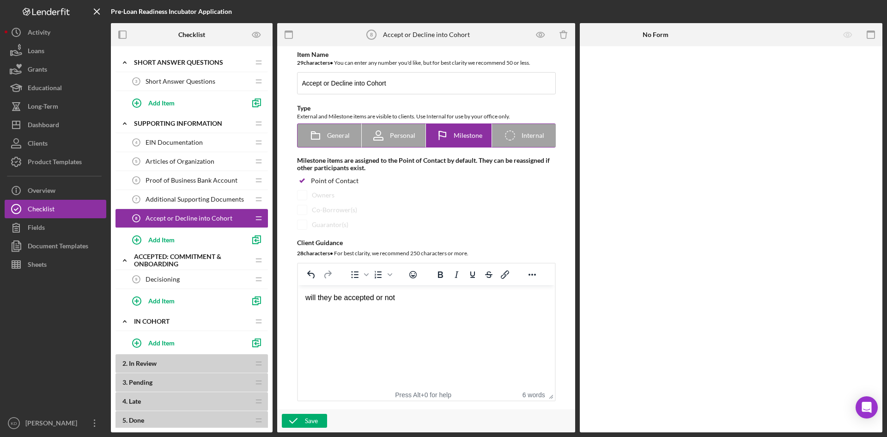
click at [534, 136] on span "Internal" at bounding box center [533, 135] width 23 height 7
radio input "false"
radio input "true"
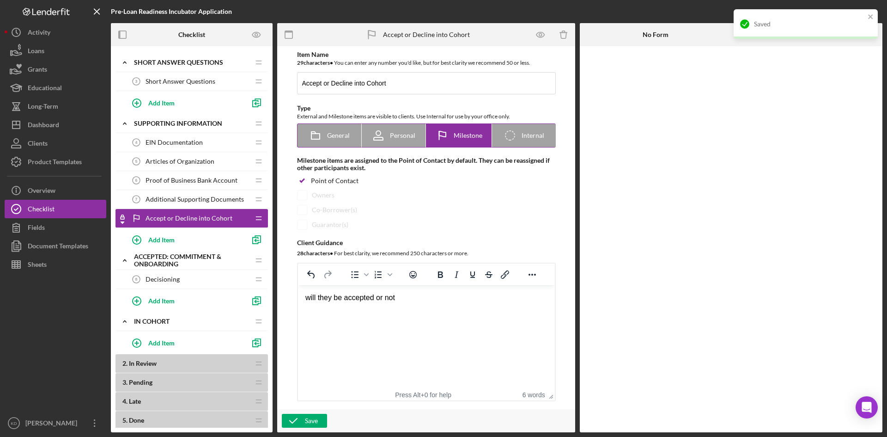
click at [510, 140] on icon "Icon/Checklist Item Internal" at bounding box center [509, 135] width 23 height 23
radio input "false"
radio input "true"
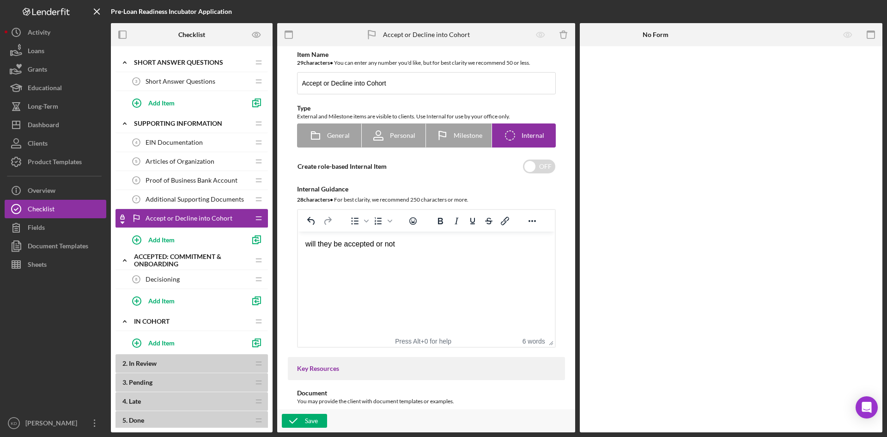
click at [172, 218] on span "Accept or Decline into Cohort" at bounding box center [189, 217] width 87 height 7
click at [216, 219] on span "Accept or Decline into Cohort" at bounding box center [189, 217] width 87 height 7
click at [262, 35] on icon "Preview as" at bounding box center [256, 34] width 21 height 21
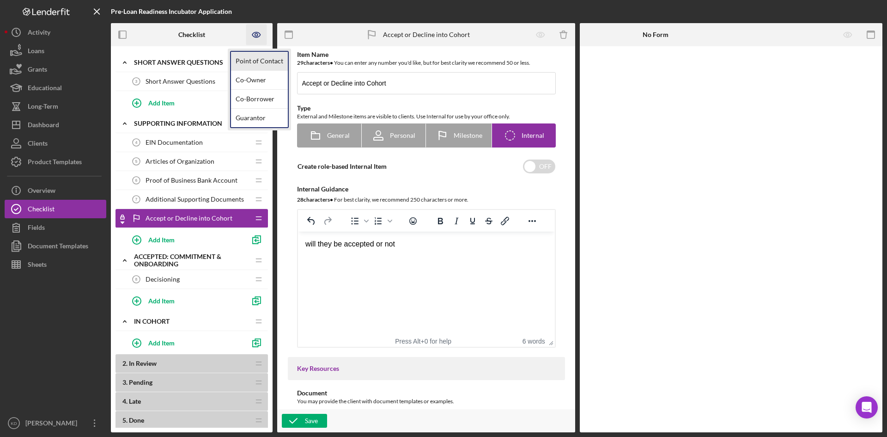
click at [249, 60] on link "Point of Contact" at bounding box center [259, 61] width 57 height 19
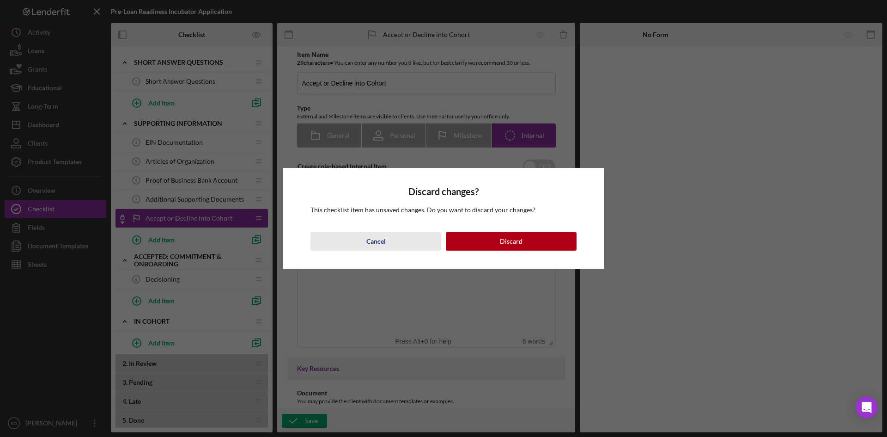
click at [372, 243] on div "Cancel" at bounding box center [375, 241] width 19 height 18
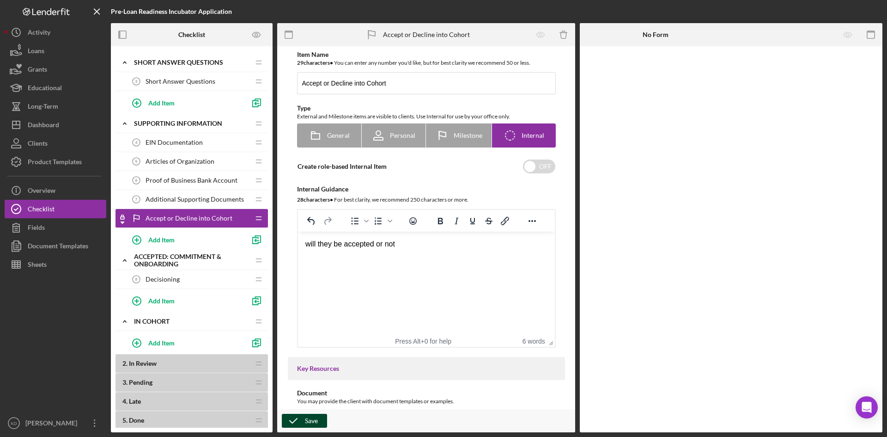
click at [317, 423] on div "Save" at bounding box center [311, 420] width 13 height 14
click at [194, 218] on span "Accept or Decline into Cohort" at bounding box center [189, 217] width 87 height 7
click at [259, 32] on icon "Preview as" at bounding box center [256, 34] width 21 height 21
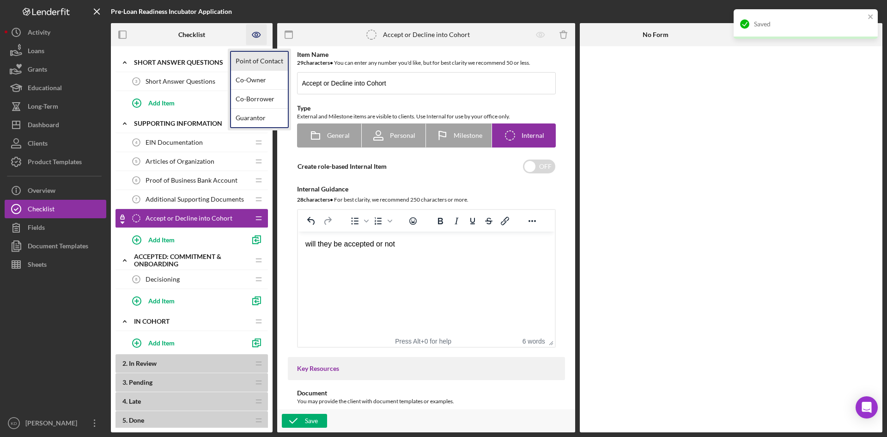
click at [248, 62] on link "Point of Contact" at bounding box center [259, 61] width 57 height 19
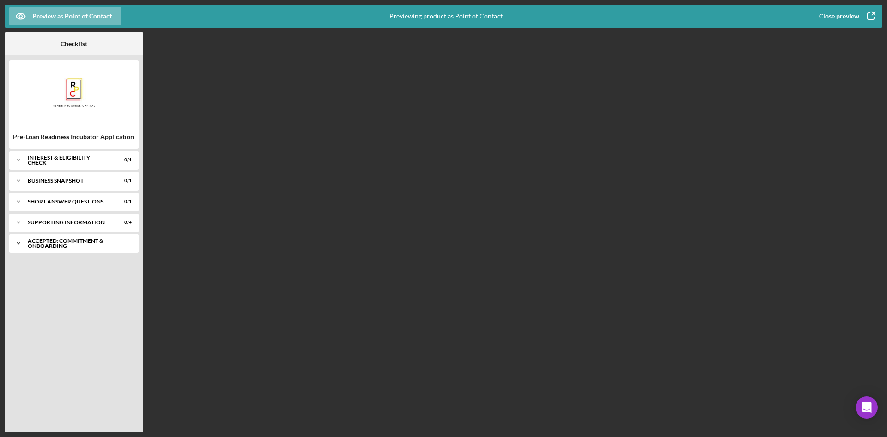
click at [18, 239] on icon "Icon/Expander" at bounding box center [18, 243] width 18 height 18
click at [20, 220] on icon "Icon/Expander" at bounding box center [18, 222] width 18 height 18
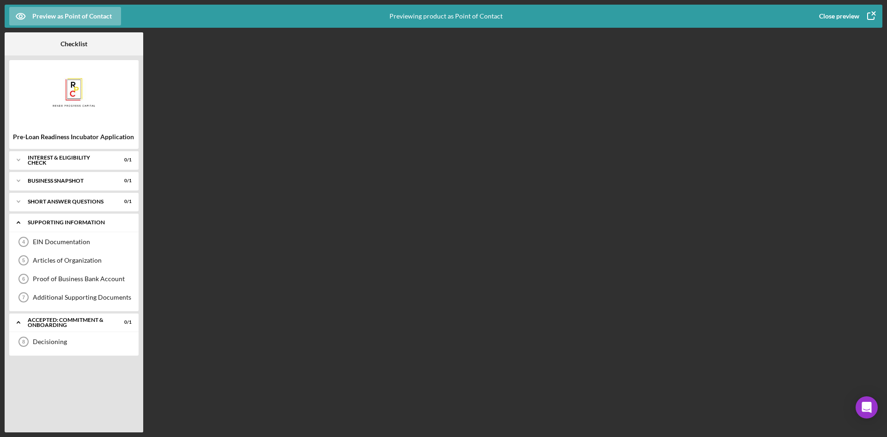
click at [20, 220] on icon "Icon/Expander" at bounding box center [18, 222] width 18 height 18
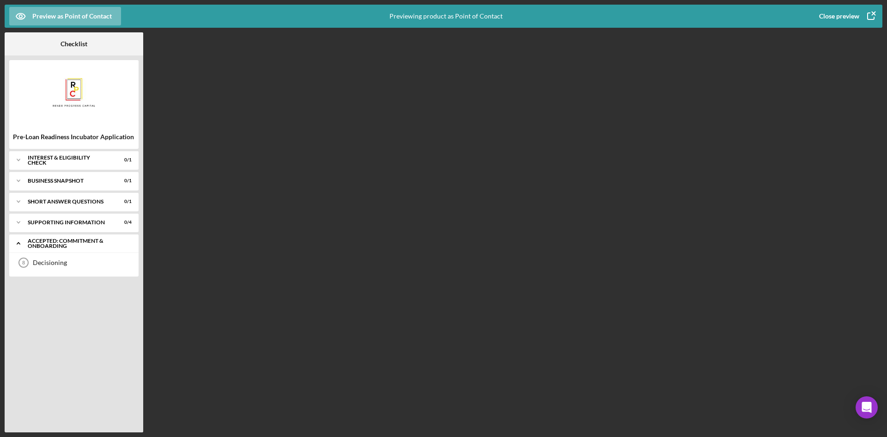
click at [21, 249] on icon "Icon/Expander" at bounding box center [18, 243] width 18 height 18
click at [20, 246] on icon "Icon/Expander" at bounding box center [18, 243] width 18 height 18
click at [864, 15] on icon "button" at bounding box center [870, 16] width 23 height 23
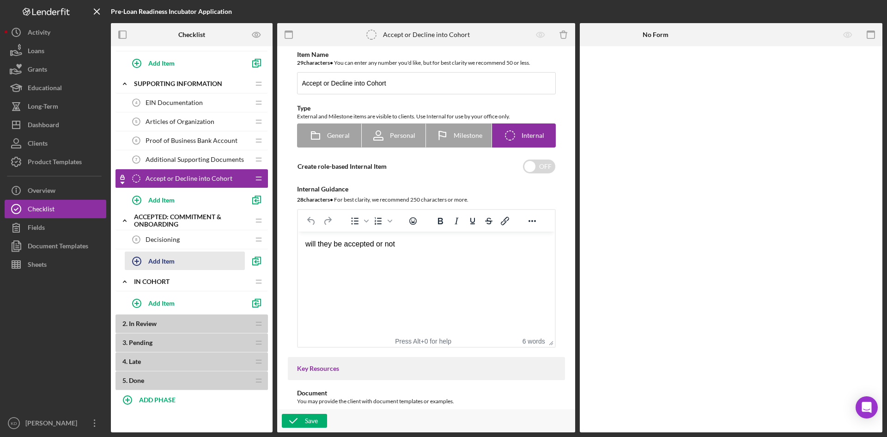
scroll to position [182, 0]
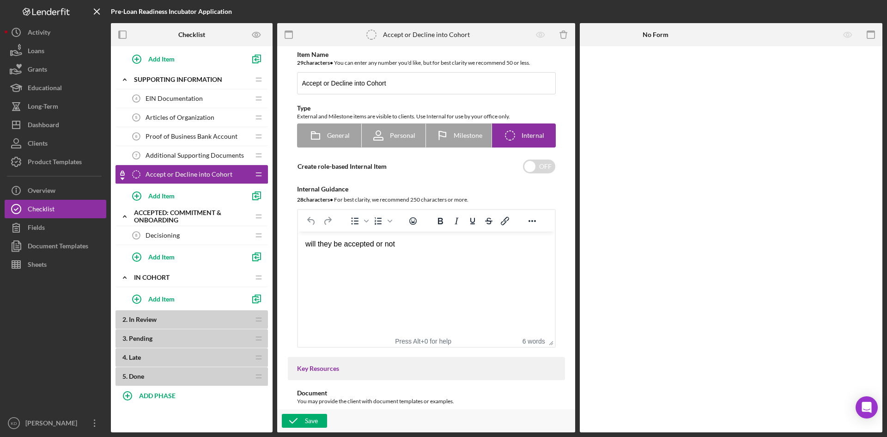
click at [137, 173] on icon "Accept or Decline into Cohort" at bounding box center [136, 174] width 18 height 18
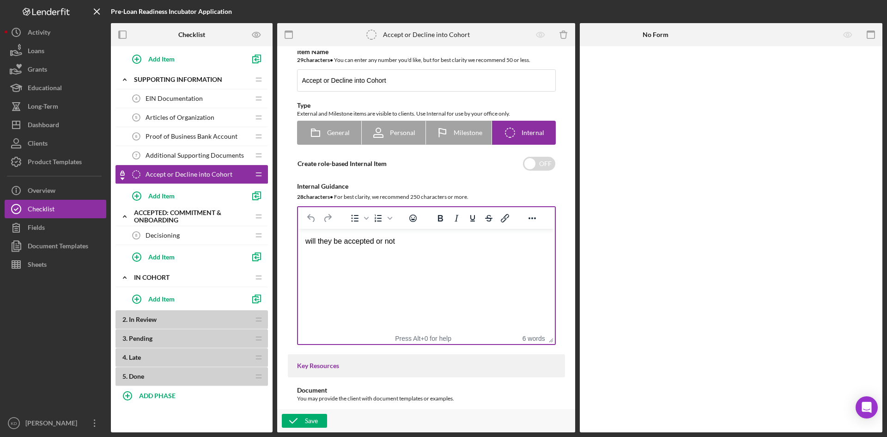
scroll to position [0, 0]
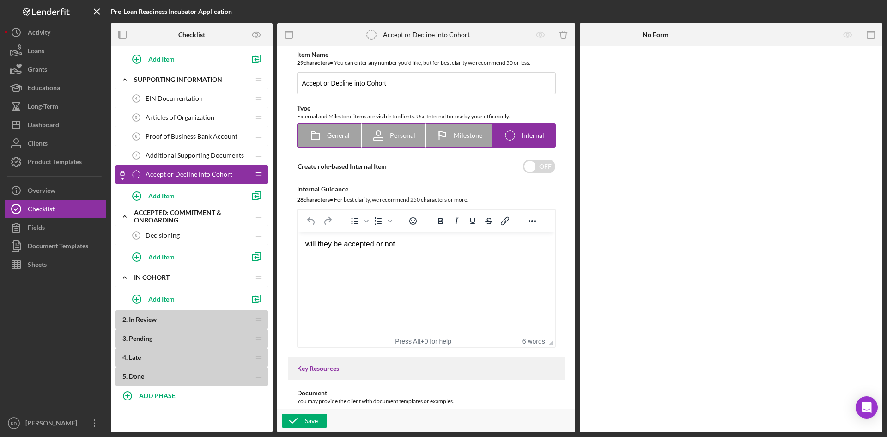
click at [448, 140] on icon at bounding box center [442, 135] width 23 height 23
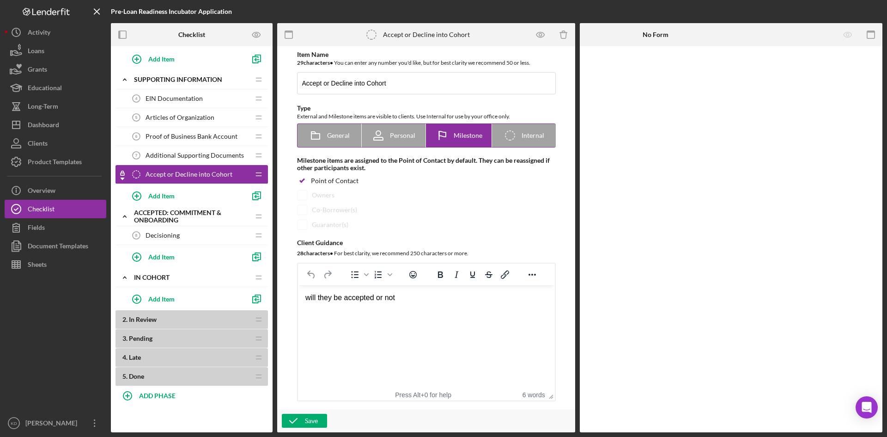
click at [525, 137] on span "Internal" at bounding box center [533, 135] width 23 height 7
radio input "false"
radio input "true"
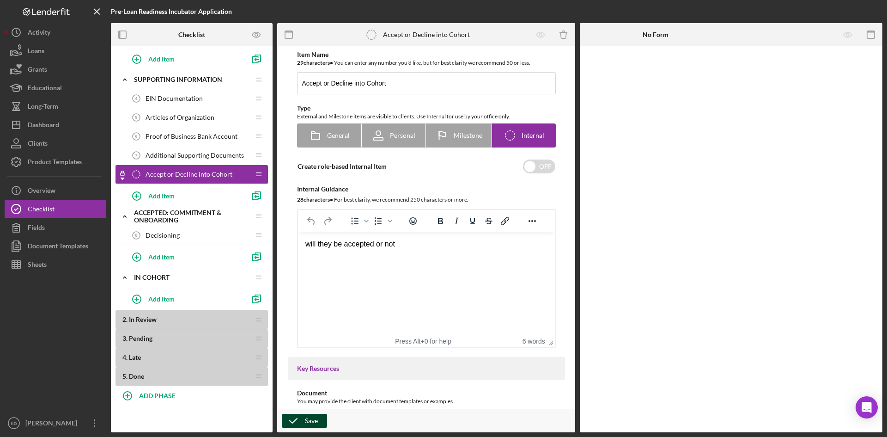
click at [309, 419] on div "Save" at bounding box center [311, 420] width 13 height 14
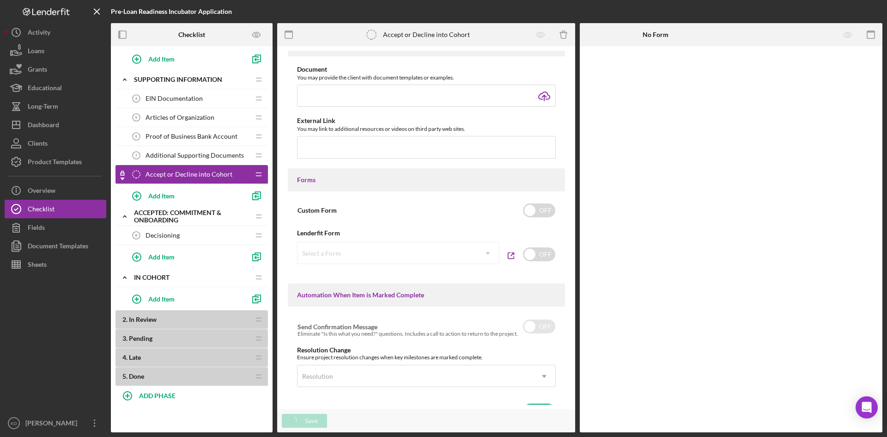
scroll to position [447, 0]
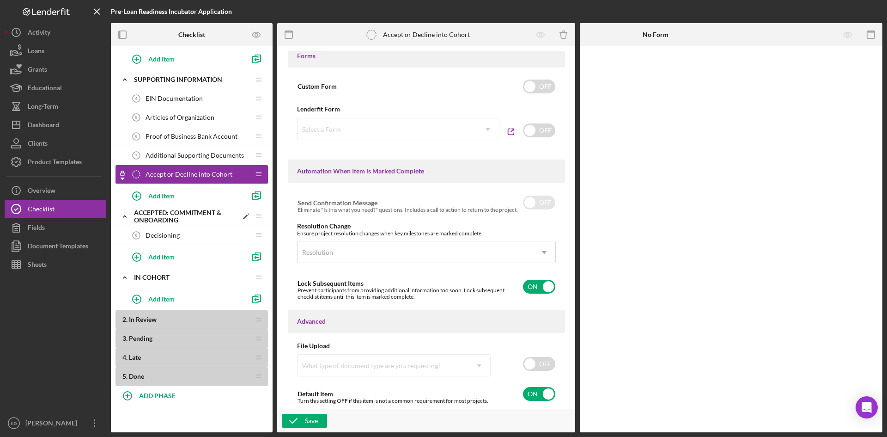
click at [179, 214] on div "Accepted: Commitment & Onboarding" at bounding box center [185, 216] width 103 height 15
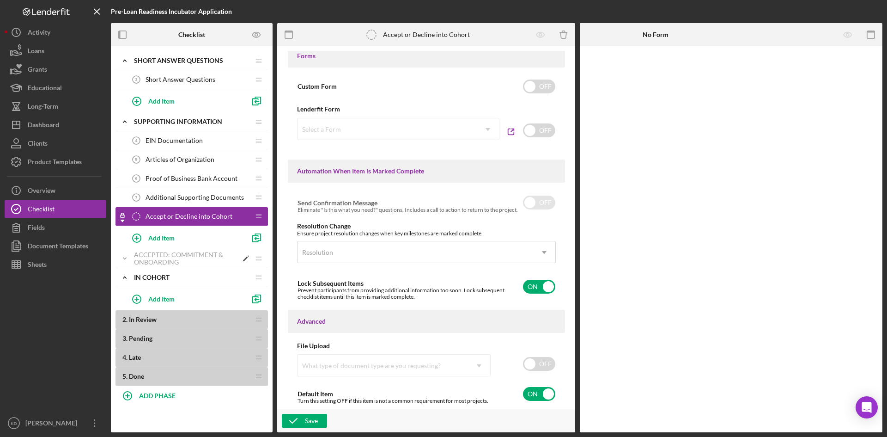
click at [176, 259] on div "Accepted: Commitment & Onboarding" at bounding box center [185, 258] width 103 height 15
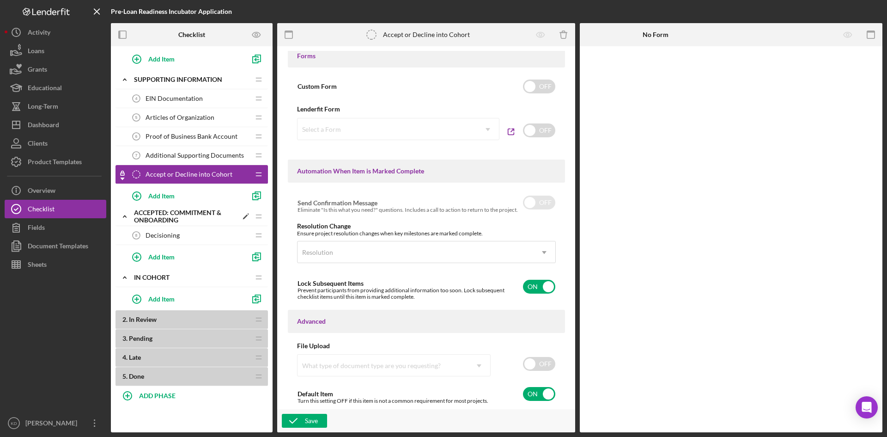
click at [170, 213] on div "Accepted: Commitment & Onboarding" at bounding box center [185, 216] width 103 height 15
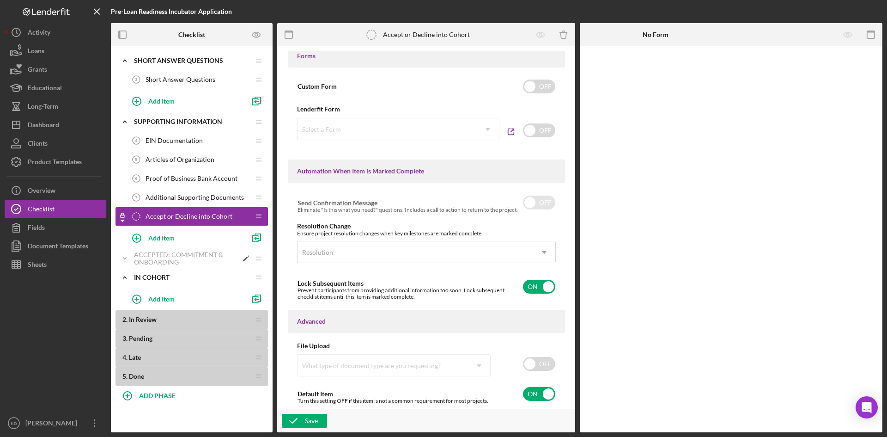
click at [174, 255] on div "Accepted: Commitment & Onboarding" at bounding box center [185, 258] width 103 height 15
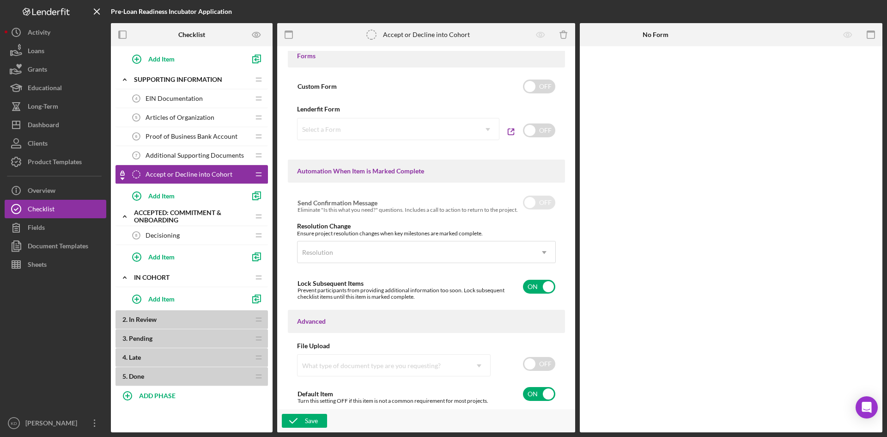
click at [163, 237] on span "Decisioning" at bounding box center [163, 234] width 34 height 7
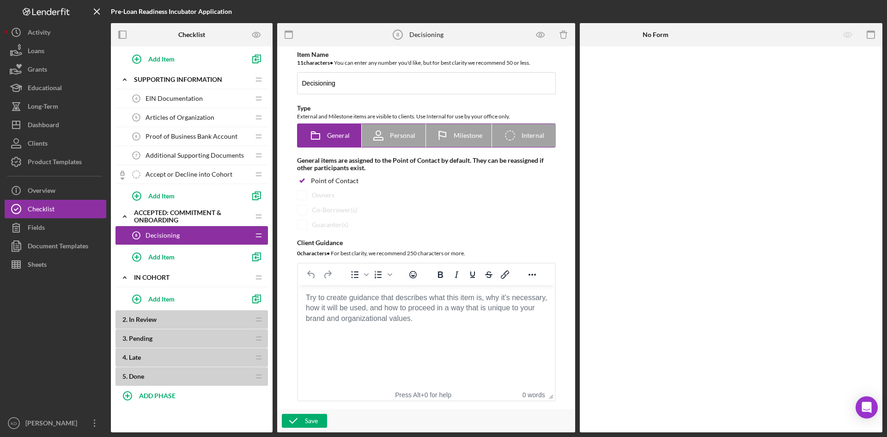
click at [402, 136] on span "Personal" at bounding box center [402, 135] width 25 height 7
radio input "false"
radio input "true"
checkbox input "false"
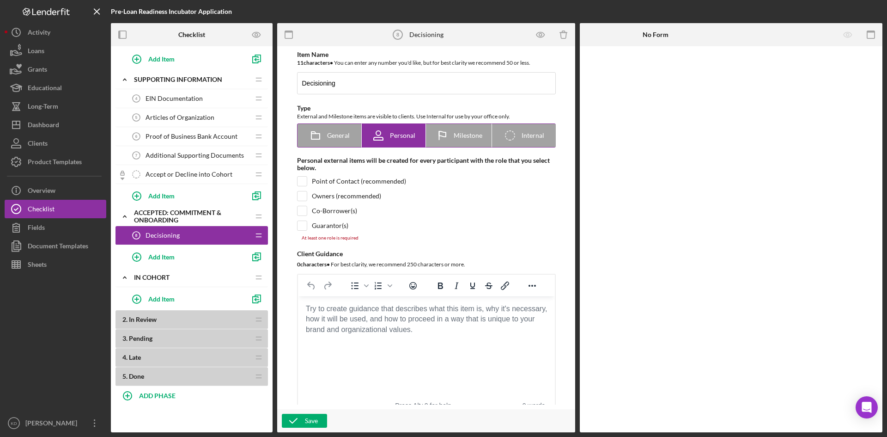
click at [435, 143] on icon at bounding box center [442, 135] width 23 height 23
radio input "false"
radio input "true"
checkbox input "true"
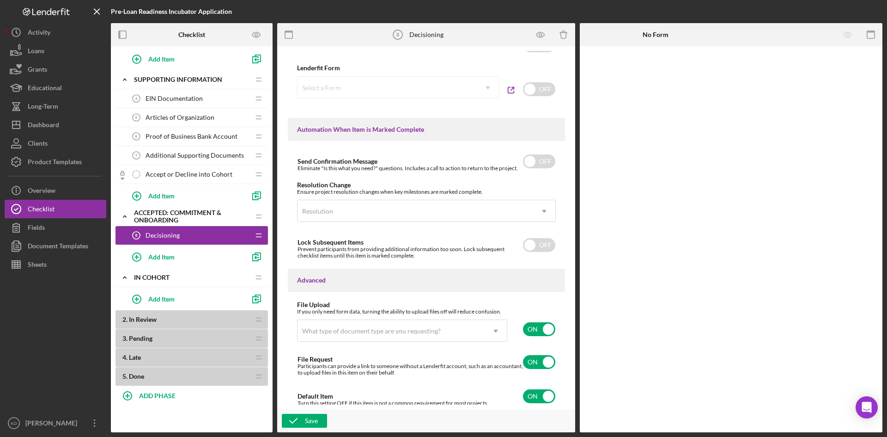
scroll to position [550, 0]
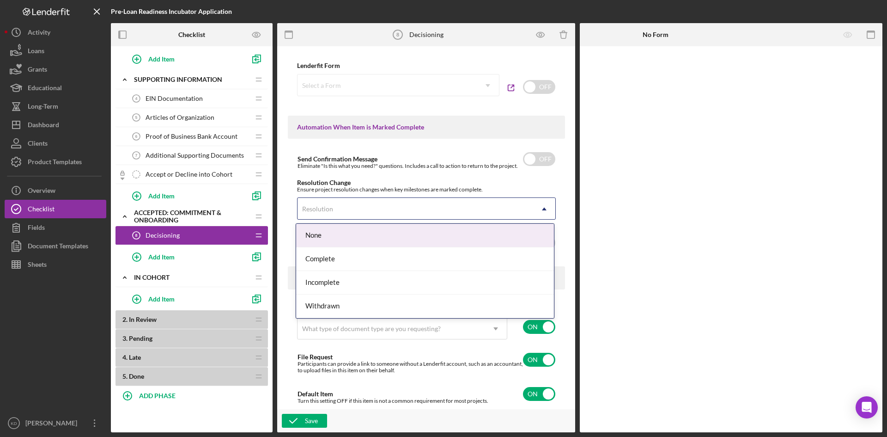
click at [328, 207] on div "Resolution" at bounding box center [317, 208] width 31 height 7
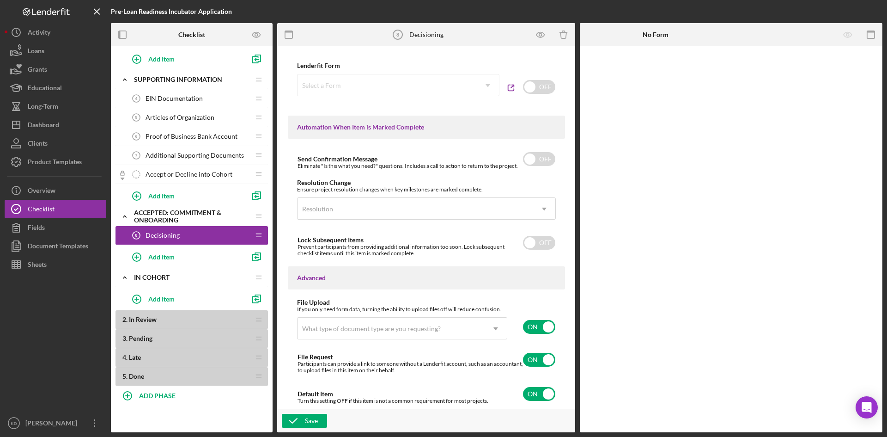
click at [376, 181] on div "Resolution Change" at bounding box center [426, 182] width 259 height 7
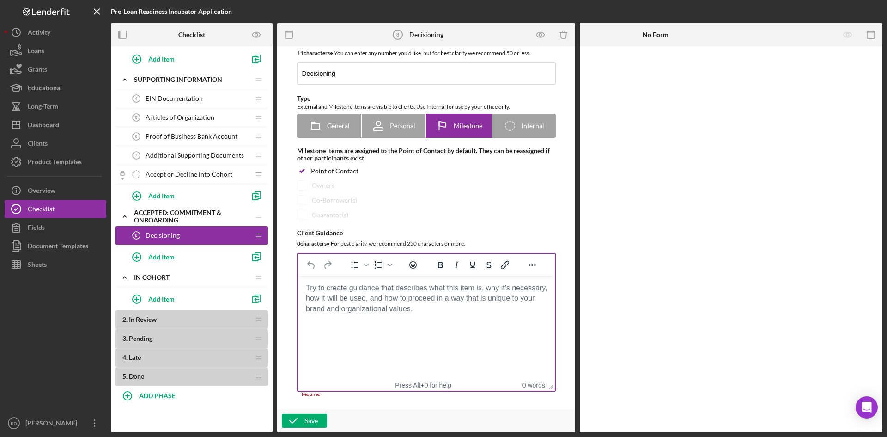
scroll to position [0, 0]
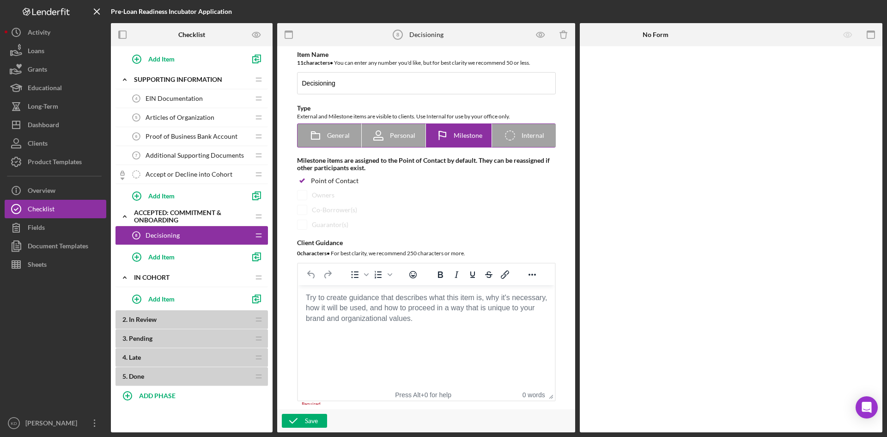
click at [520, 140] on div "Icon/Checklist Item Internal Internal" at bounding box center [523, 135] width 41 height 23
radio input "false"
radio input "true"
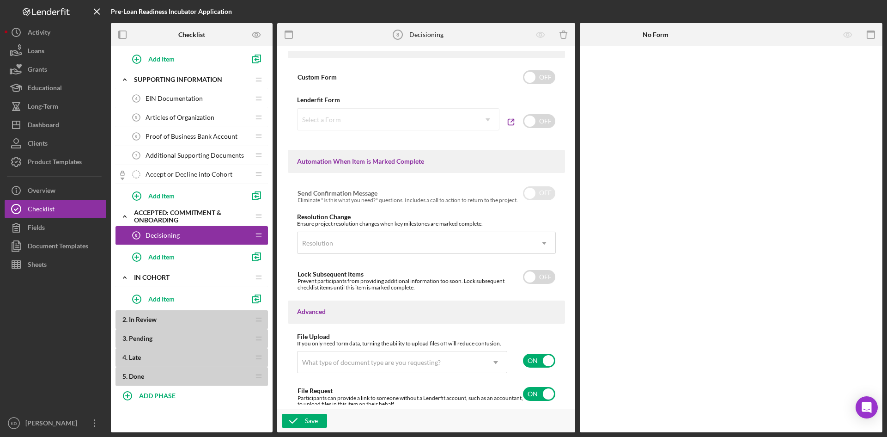
scroll to position [496, 0]
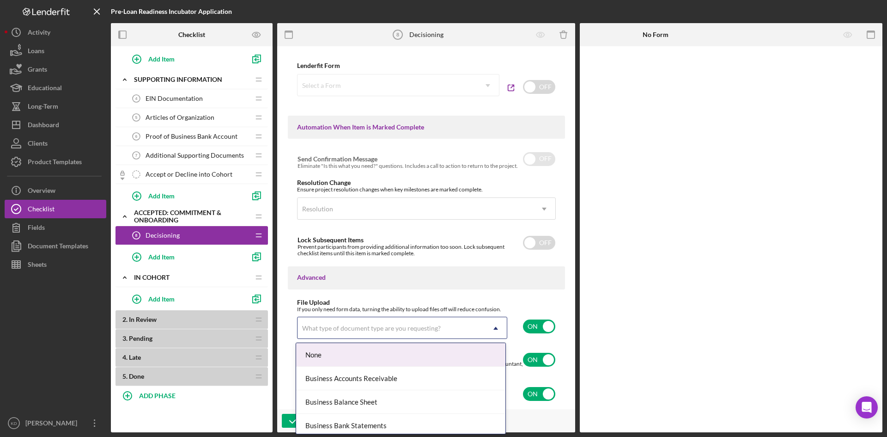
click at [435, 331] on div "What type of document type are you requesting?" at bounding box center [371, 327] width 139 height 7
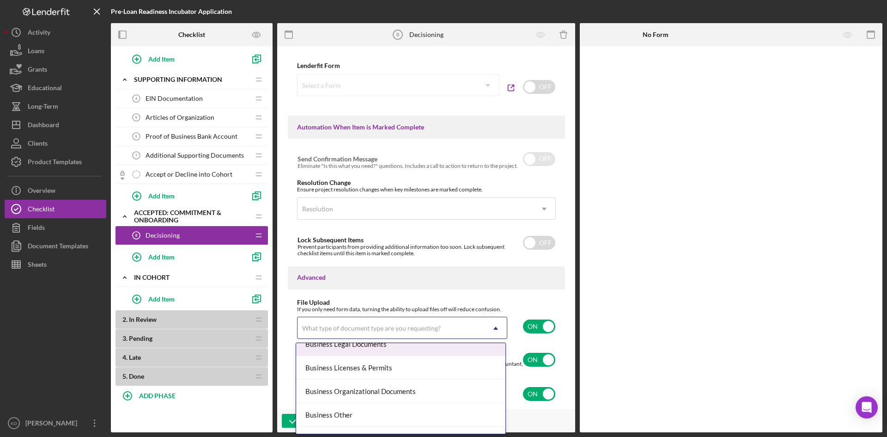
scroll to position [296, 0]
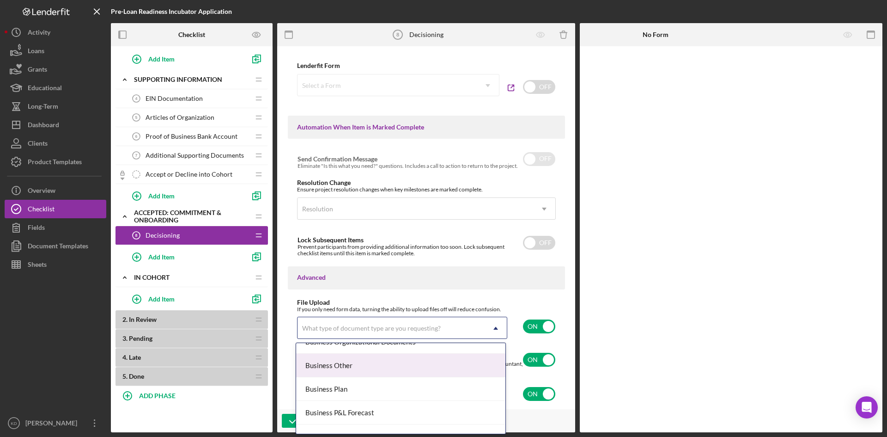
click at [372, 370] on div "Business Other" at bounding box center [400, 365] width 209 height 24
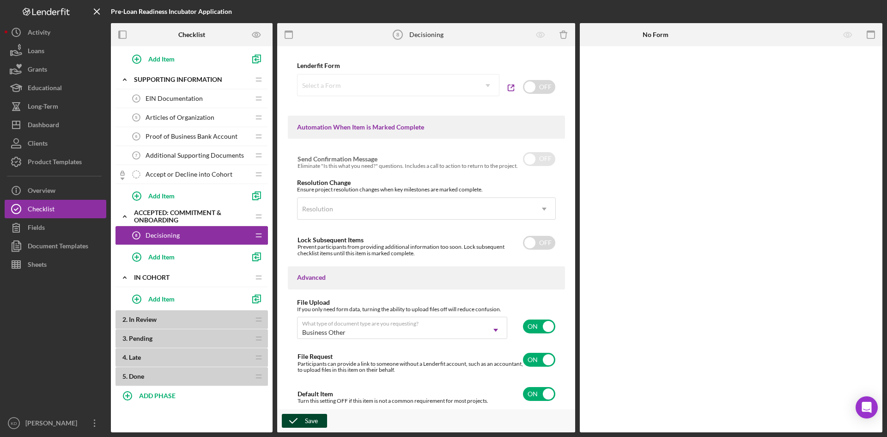
click at [305, 418] on div "Save" at bounding box center [311, 420] width 13 height 14
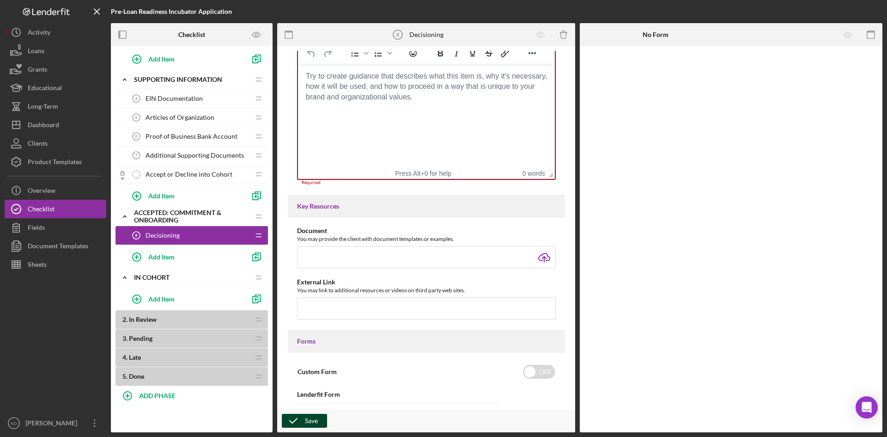
scroll to position [158, 0]
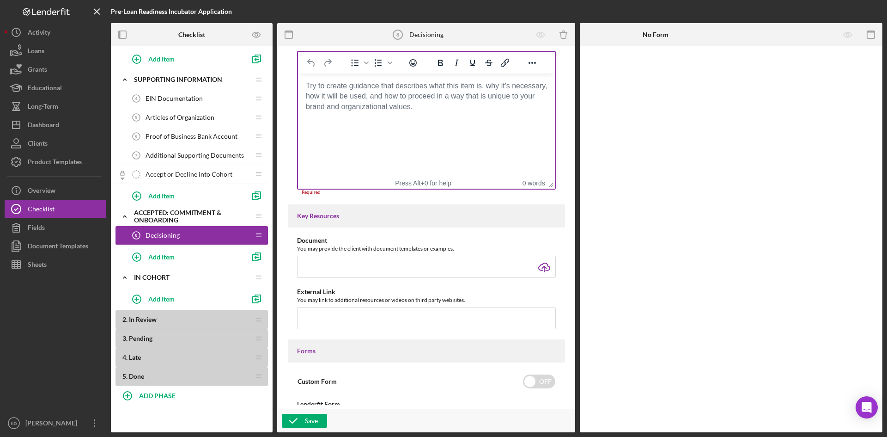
click at [437, 98] on html at bounding box center [425, 85] width 257 height 25
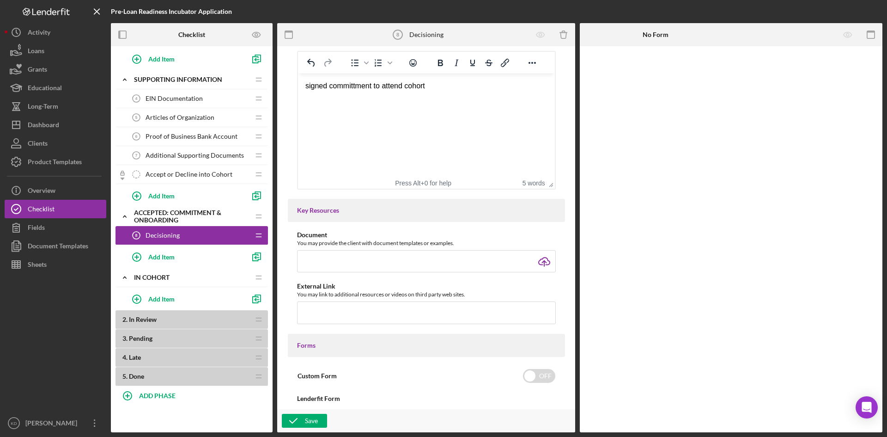
click at [349, 87] on div "signed committment to attend cohort" at bounding box center [426, 86] width 242 height 10
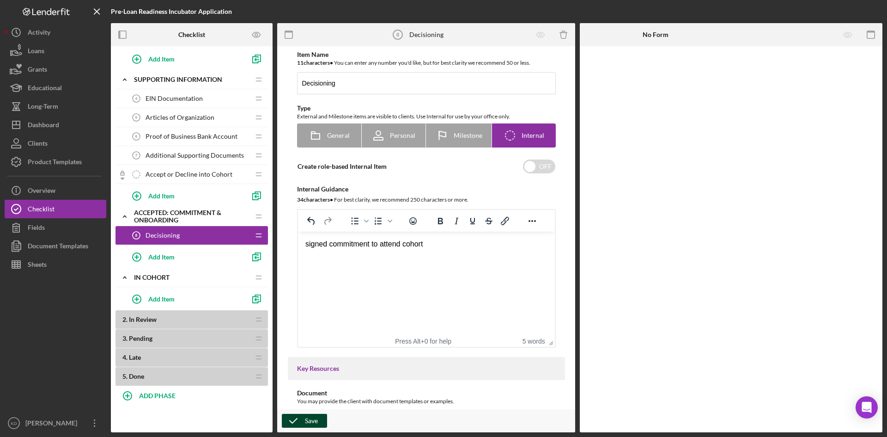
click at [315, 416] on div "Save" at bounding box center [311, 420] width 13 height 14
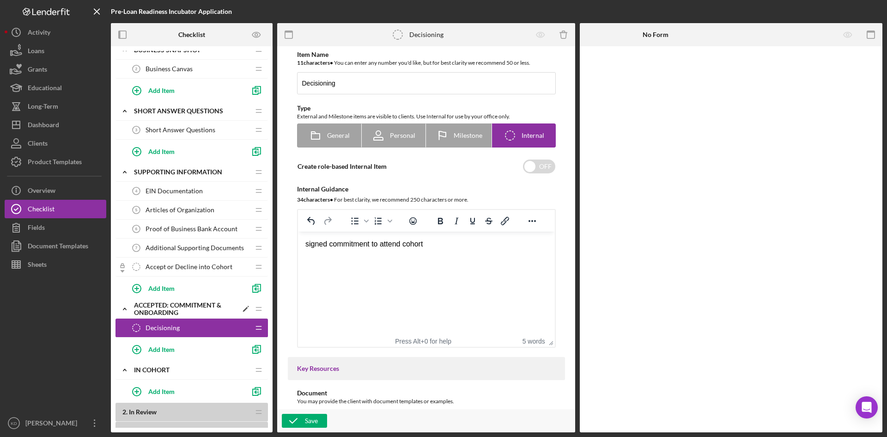
click at [212, 304] on div "Accepted: Commitment & Onboarding" at bounding box center [185, 308] width 103 height 15
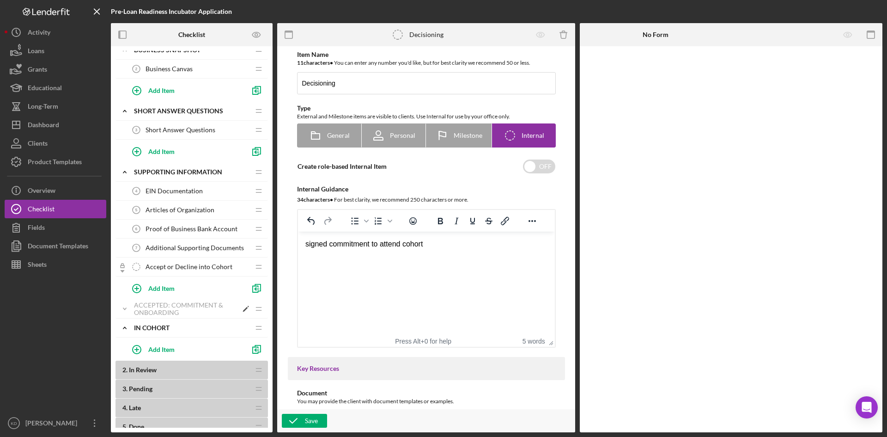
click at [151, 309] on div "Accepted: Commitment & Onboarding" at bounding box center [185, 308] width 103 height 15
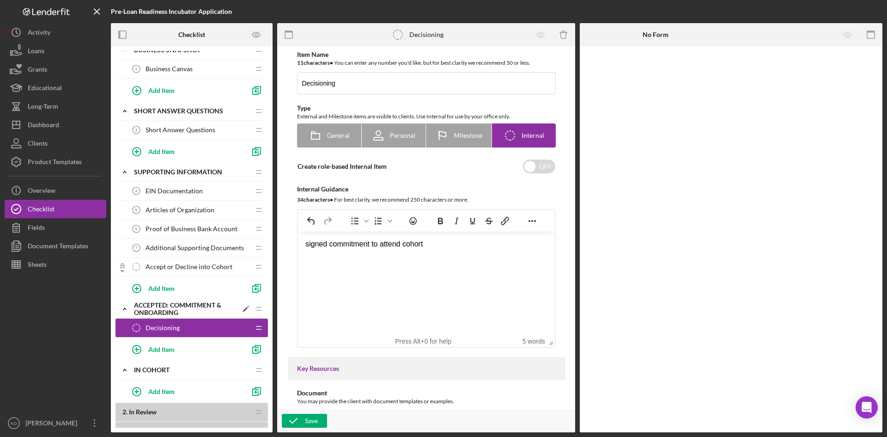
scroll to position [182, 0]
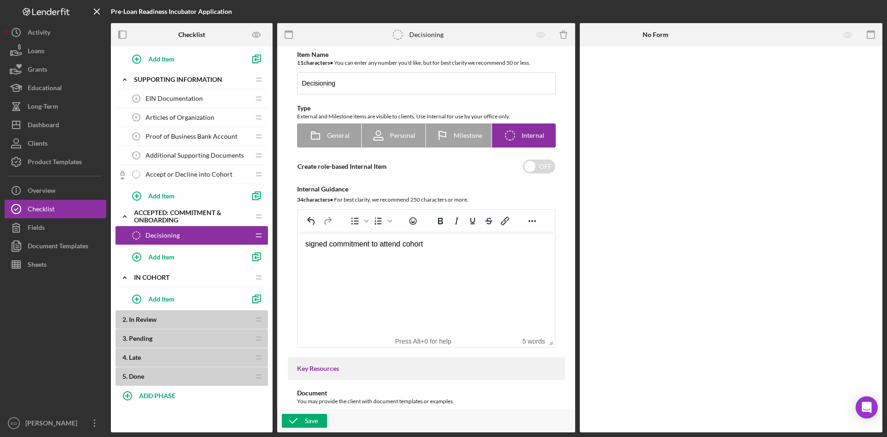
click at [167, 237] on span "Decisioning" at bounding box center [163, 234] width 34 height 7
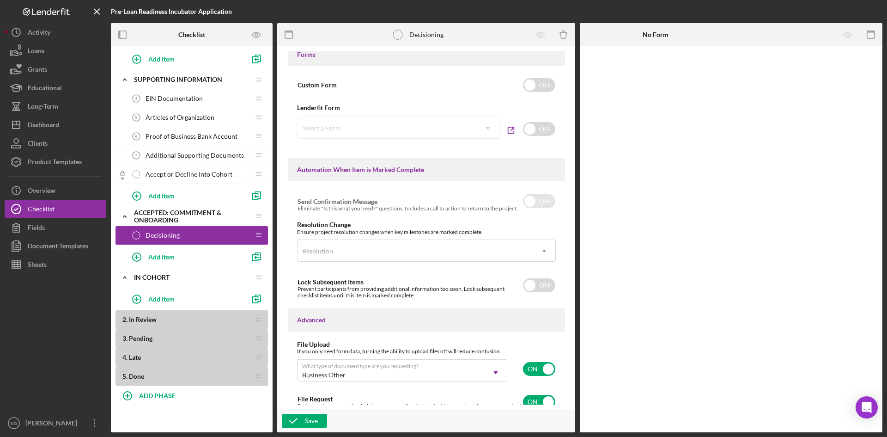
scroll to position [491, 0]
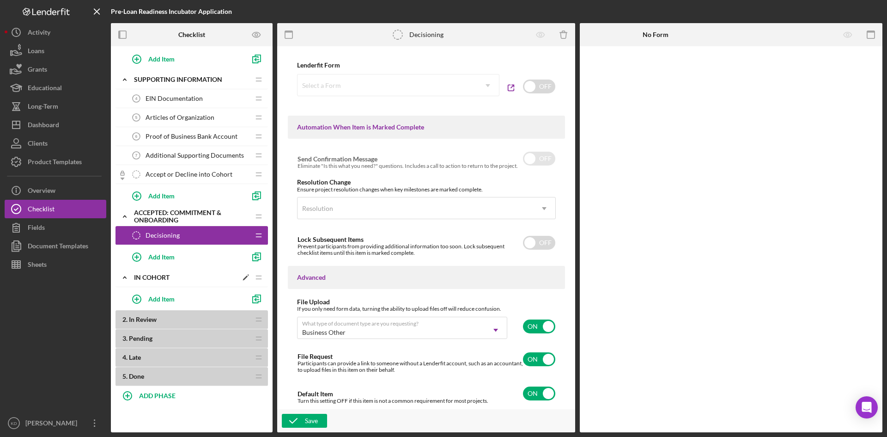
click at [163, 279] on div "In Cohort" at bounding box center [185, 276] width 103 height 7
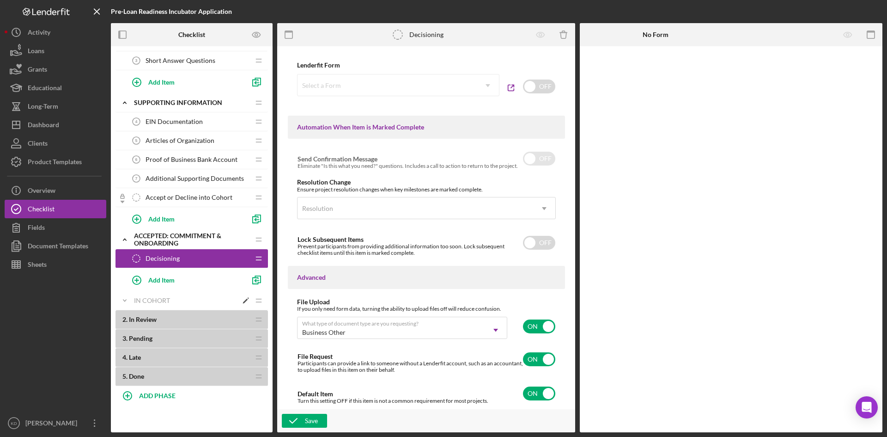
click at [144, 298] on div "In Cohort" at bounding box center [185, 300] width 103 height 7
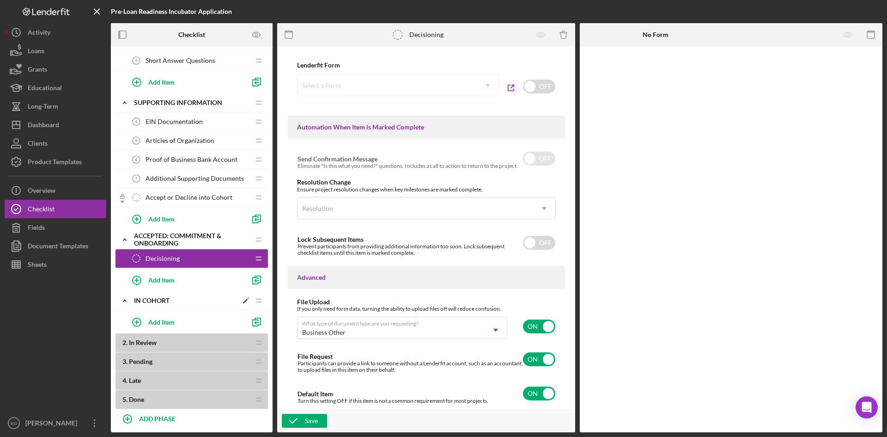
scroll to position [182, 0]
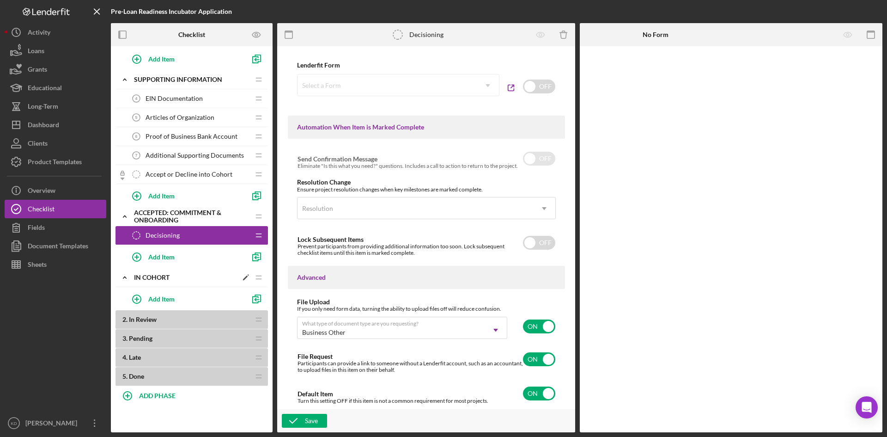
click at [245, 275] on icon "Icon/Edit" at bounding box center [245, 277] width 17 height 17
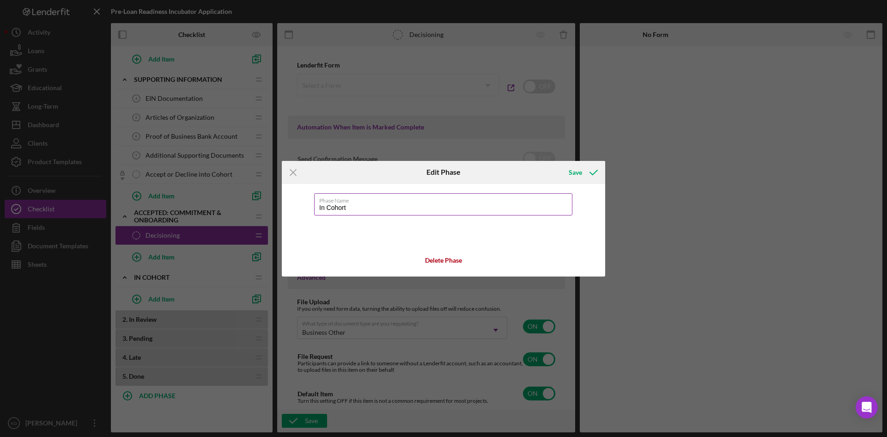
click at [357, 203] on label "Phase Name" at bounding box center [445, 199] width 253 height 10
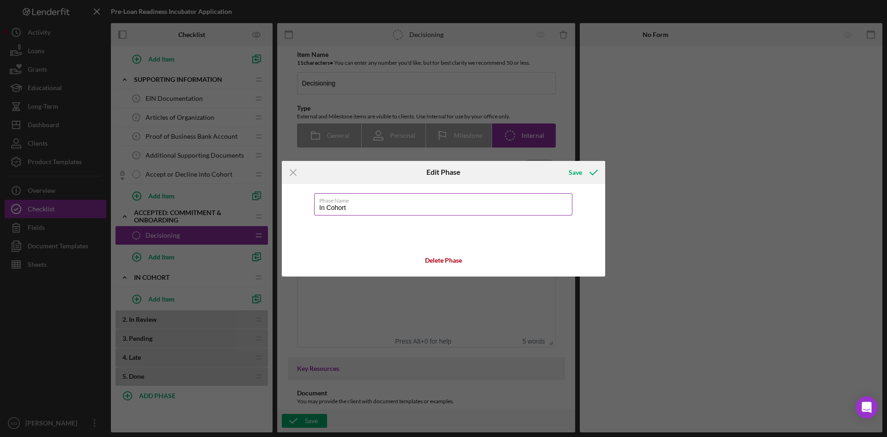
click at [357, 203] on label "Phase Name" at bounding box center [445, 199] width 253 height 10
click at [357, 94] on input "Decisioning" at bounding box center [426, 83] width 259 height 22
click at [352, 210] on input "In Cohort" at bounding box center [443, 204] width 258 height 22
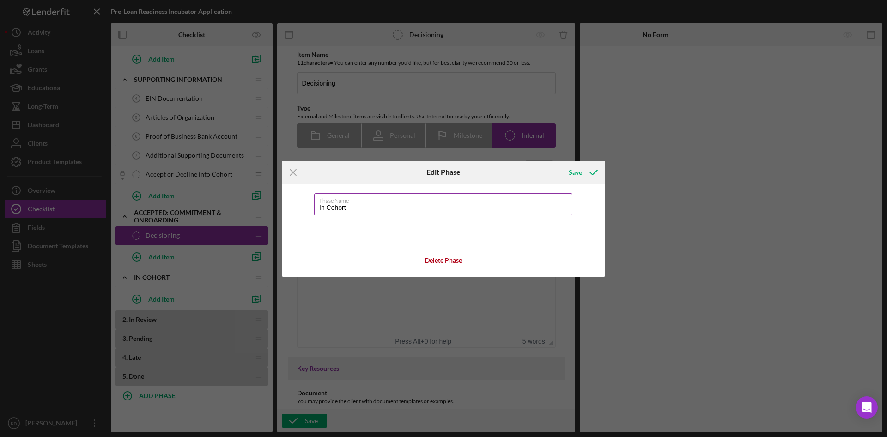
click at [352, 210] on input "In Cohort" at bounding box center [443, 204] width 258 height 22
type input "Cohort Completion Checklist"
click at [588, 171] on icon "submit" at bounding box center [593, 172] width 23 height 23
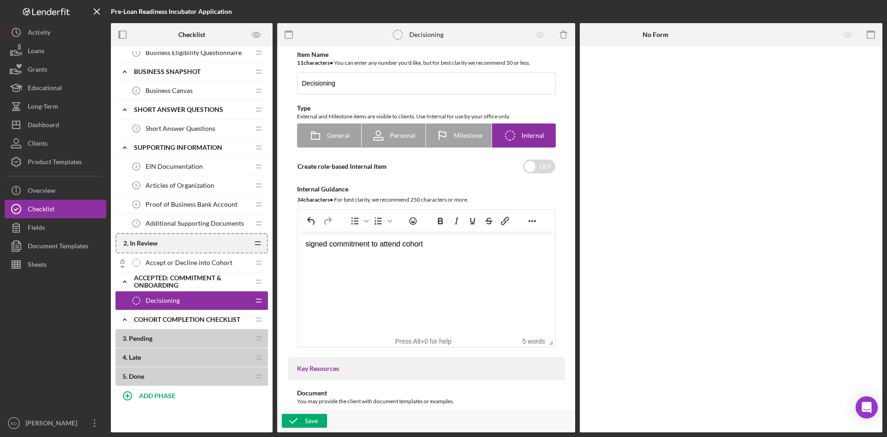
scroll to position [182, 0]
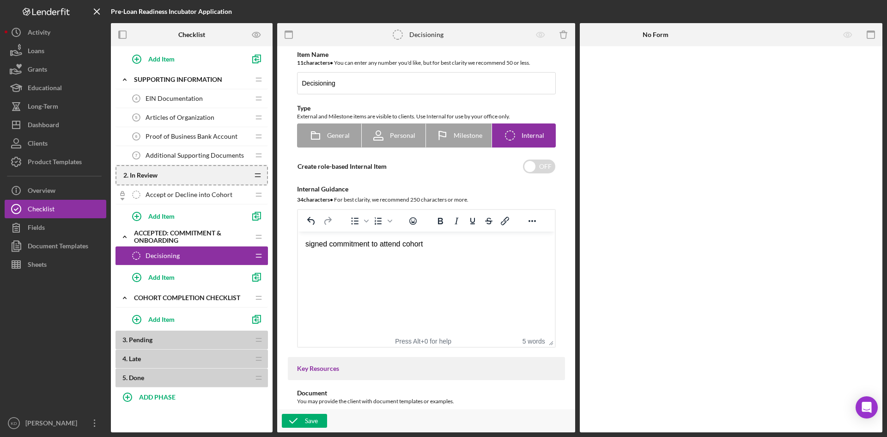
click at [259, 174] on icon "Icon/Drag" at bounding box center [258, 175] width 18 height 18
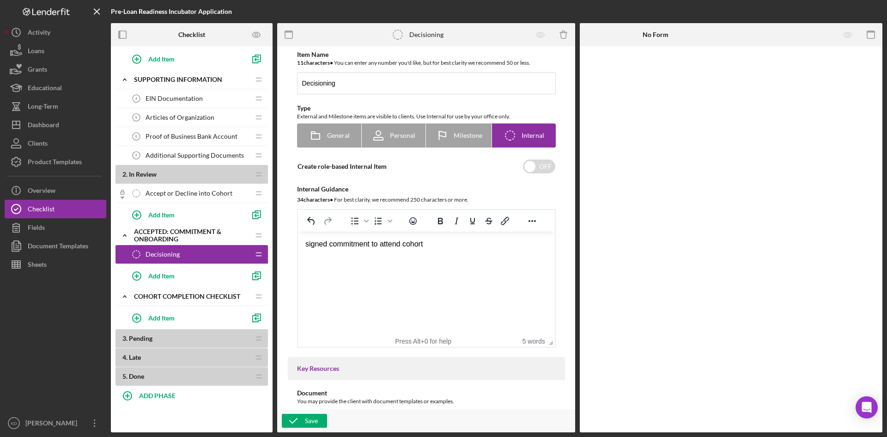
click at [151, 176] on span "In Review" at bounding box center [143, 174] width 28 height 8
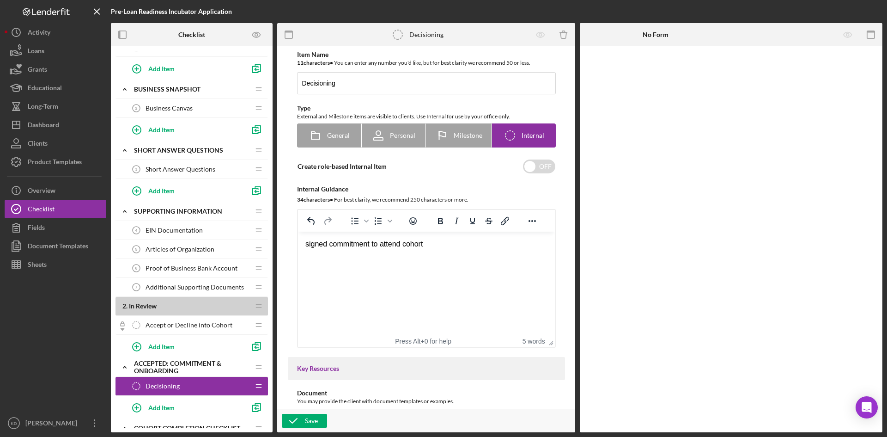
scroll to position [0, 0]
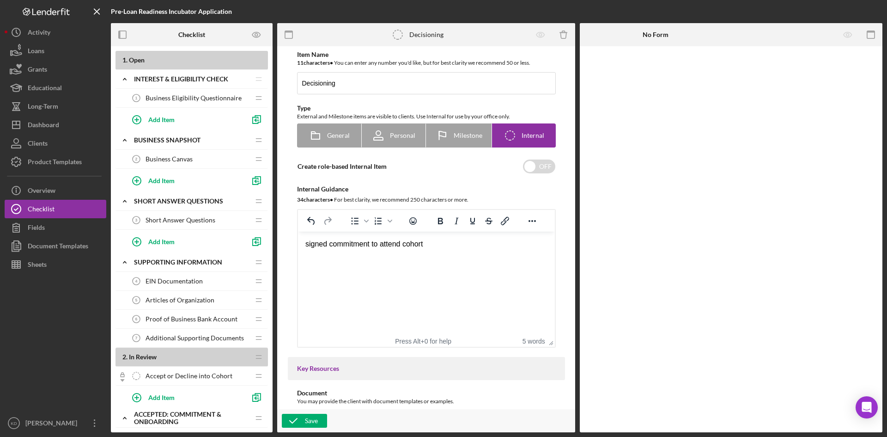
click at [820, 261] on div at bounding box center [731, 239] width 303 height 386
click at [39, 121] on div "Dashboard" at bounding box center [43, 125] width 31 height 21
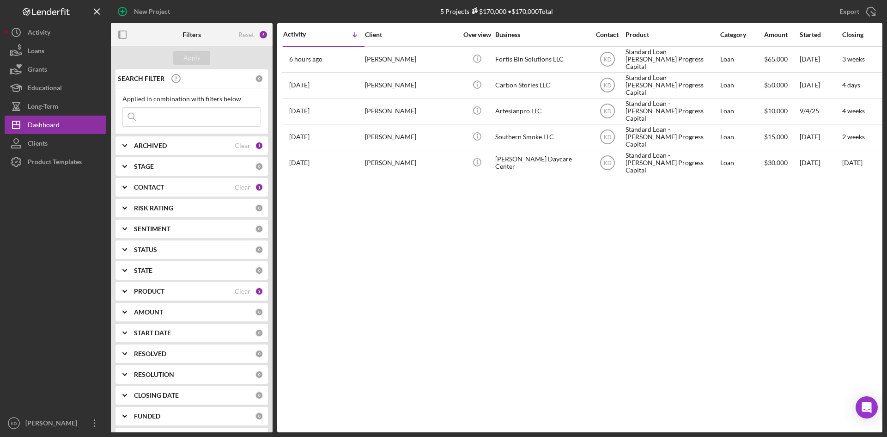
click at [133, 189] on icon "Icon/Expander" at bounding box center [124, 187] width 23 height 23
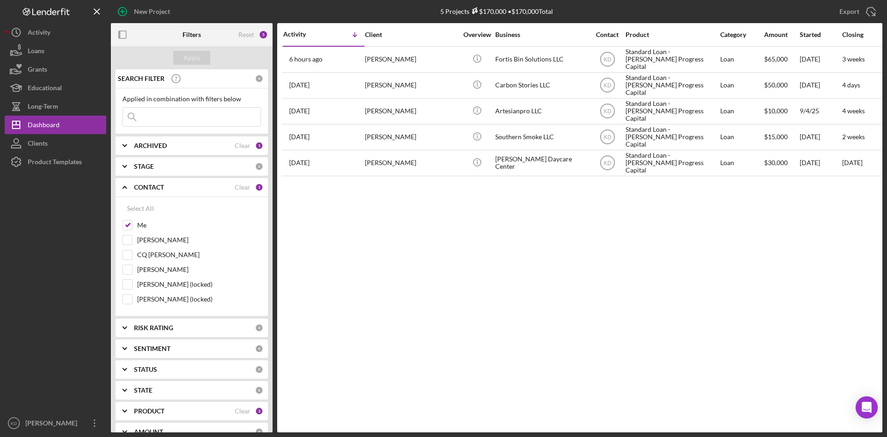
scroll to position [139, 0]
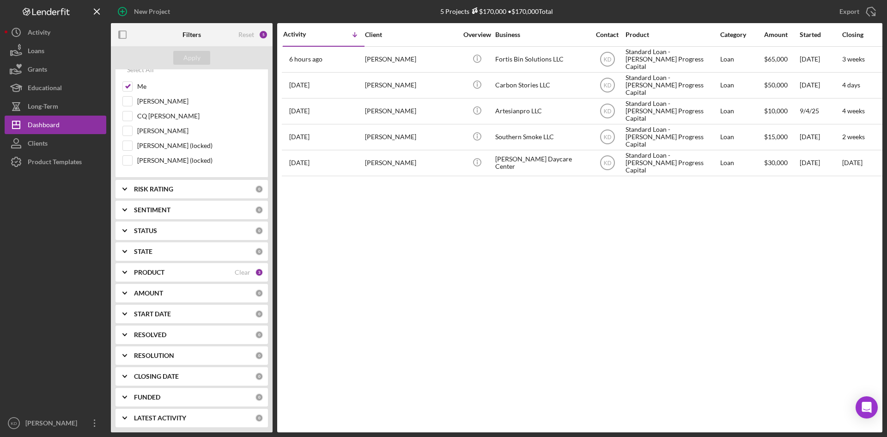
click at [149, 270] on b "PRODUCT" at bounding box center [149, 271] width 30 height 7
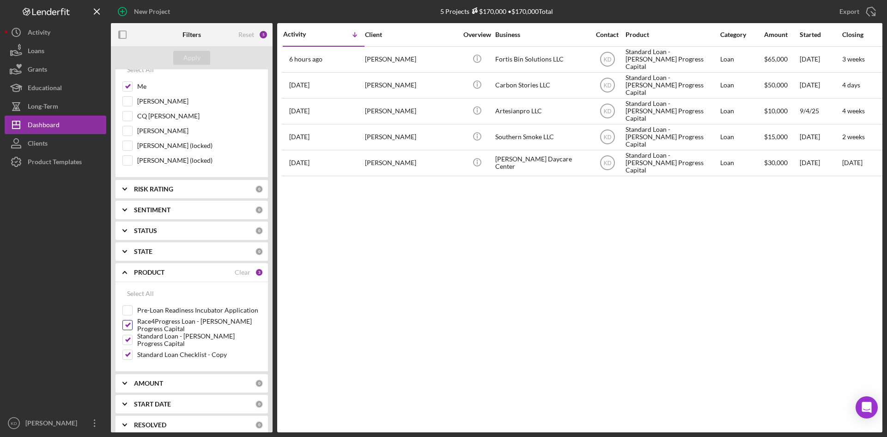
click at [129, 325] on input "Race4Progress Loan - [PERSON_NAME] Progress Capital" at bounding box center [127, 324] width 9 height 9
checkbox input "false"
click at [129, 340] on input "Standard Loan - [PERSON_NAME] Progress Capital" at bounding box center [127, 339] width 9 height 9
checkbox input "false"
click at [132, 351] on input "Standard Loan Checklist - Copy" at bounding box center [127, 354] width 9 height 9
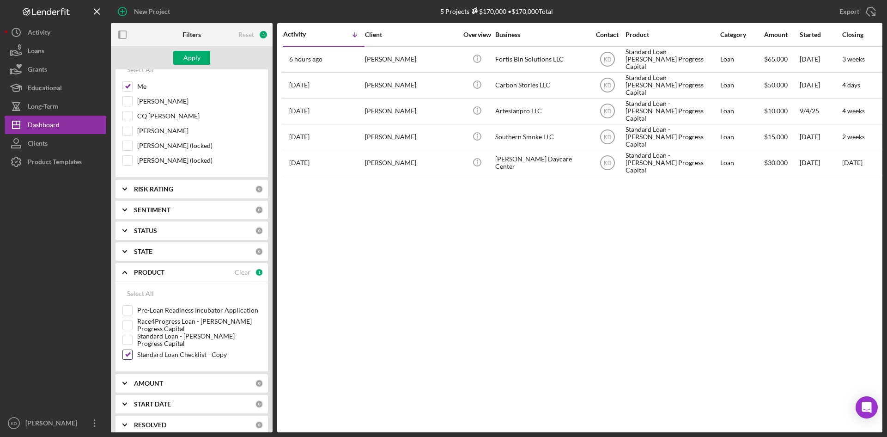
checkbox input "false"
click at [133, 308] on div "Pre-Loan Readiness Incubator Application" at bounding box center [191, 312] width 139 height 15
click at [131, 311] on input "Pre-Loan Readiness Incubator Application" at bounding box center [127, 309] width 9 height 9
checkbox input "true"
click at [206, 59] on button "Apply" at bounding box center [191, 58] width 37 height 14
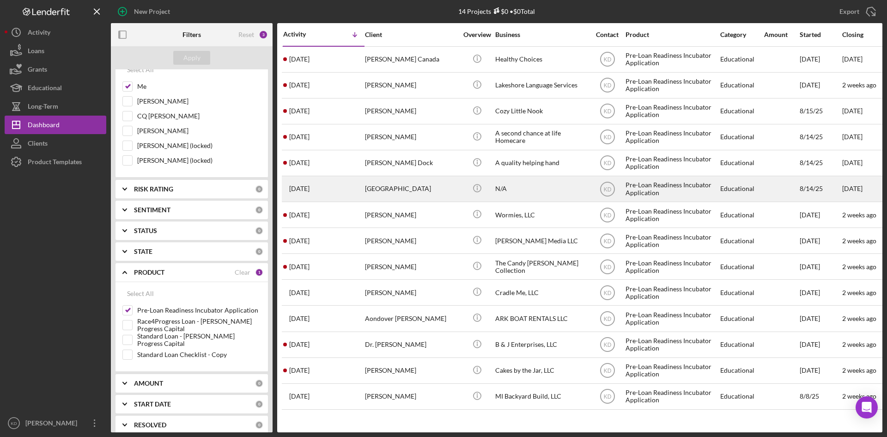
click at [428, 191] on div "Jazlyn Dock" at bounding box center [411, 188] width 92 height 24
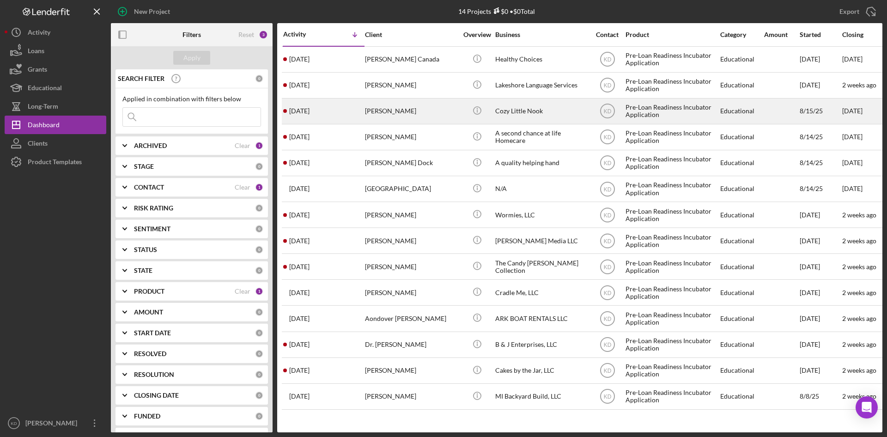
click at [452, 109] on div "Arikka Wright" at bounding box center [411, 111] width 92 height 24
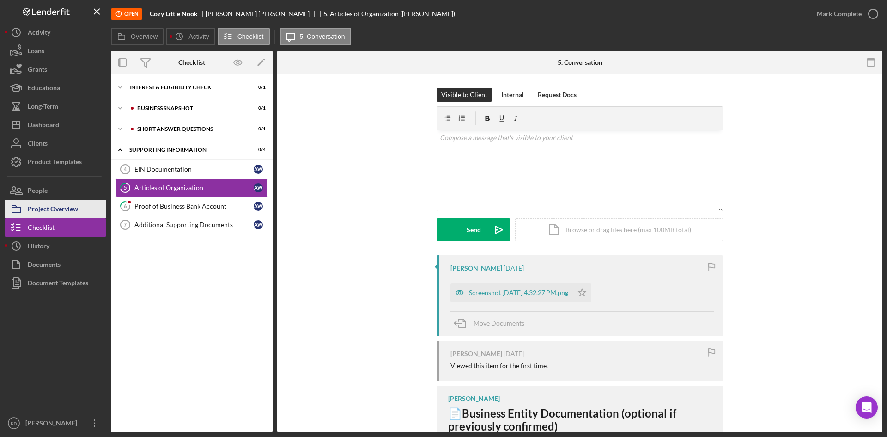
click at [61, 205] on div "Project Overview" at bounding box center [53, 210] width 50 height 21
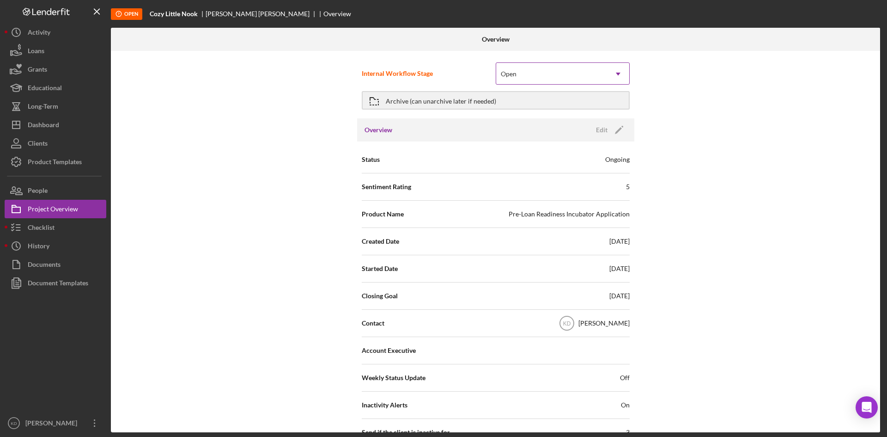
click at [580, 81] on div "Open" at bounding box center [551, 73] width 111 height 21
click at [580, 76] on div "Open" at bounding box center [551, 73] width 111 height 21
click at [733, 110] on div "Internal Workflow Stage Open Icon/Dropdown Arrow Archive (can unarchive later i…" at bounding box center [495, 241] width 769 height 381
click at [618, 77] on icon "Icon/Dropdown Arrow" at bounding box center [618, 74] width 22 height 22
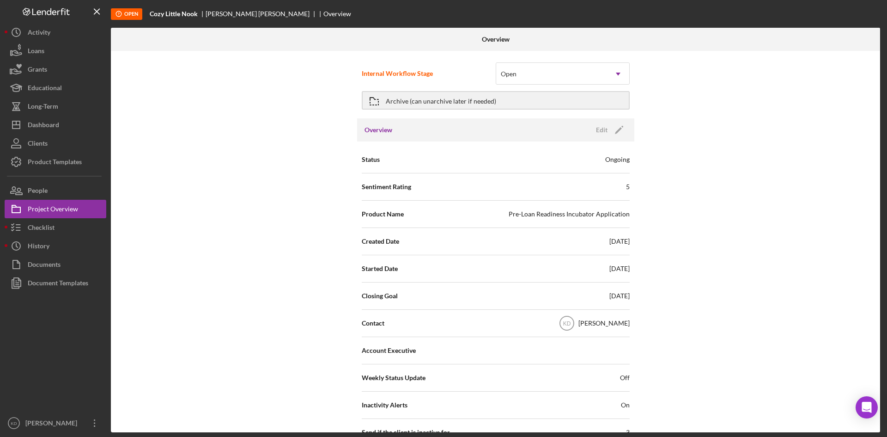
scroll to position [136, 0]
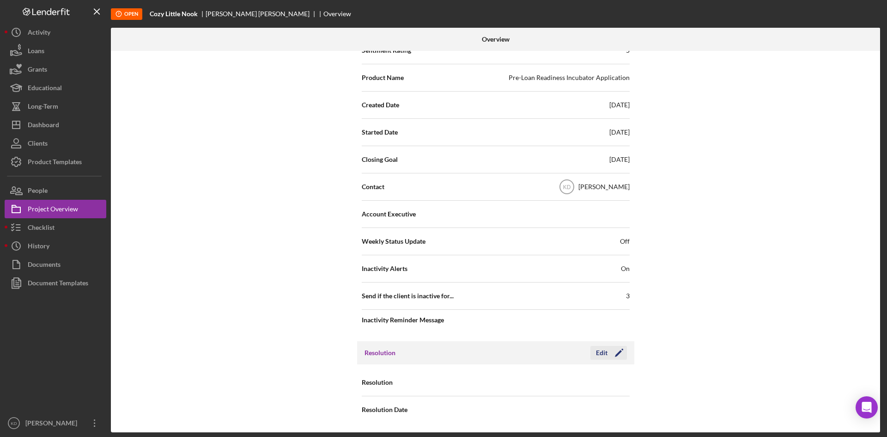
click at [601, 352] on div "Edit" at bounding box center [602, 353] width 12 height 14
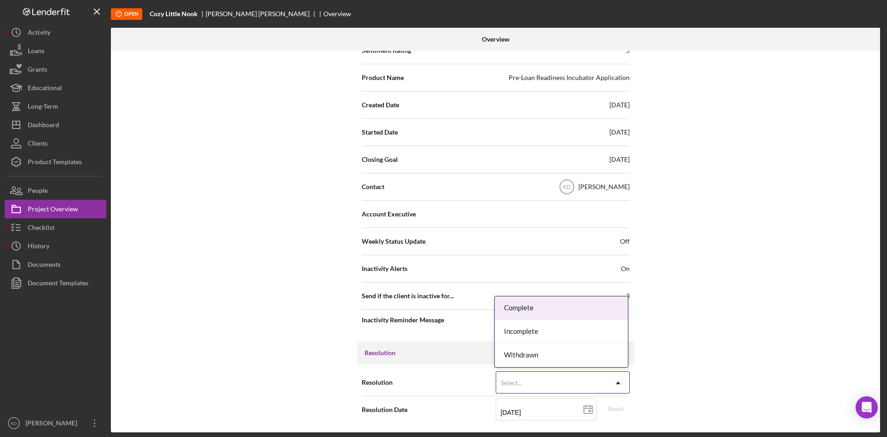
click at [624, 377] on icon "Icon/Dropdown Arrow" at bounding box center [618, 382] width 22 height 22
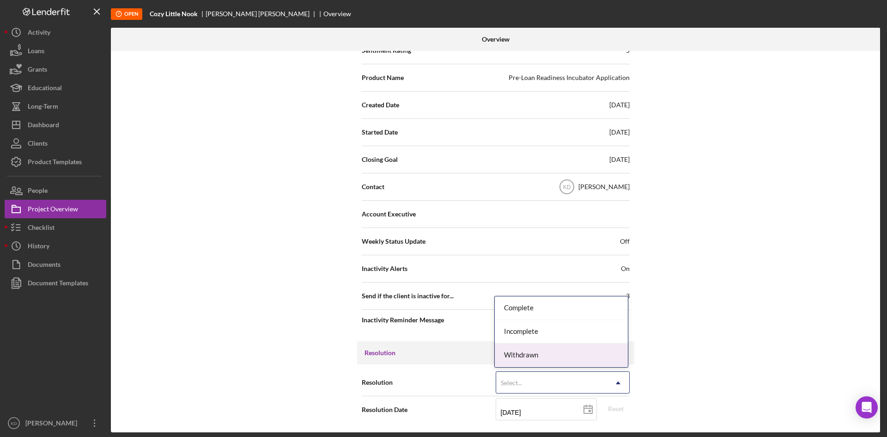
click at [712, 342] on div "Internal Workflow Stage Open Icon/Dropdown Arrow Archive (can unarchive later i…" at bounding box center [495, 241] width 769 height 381
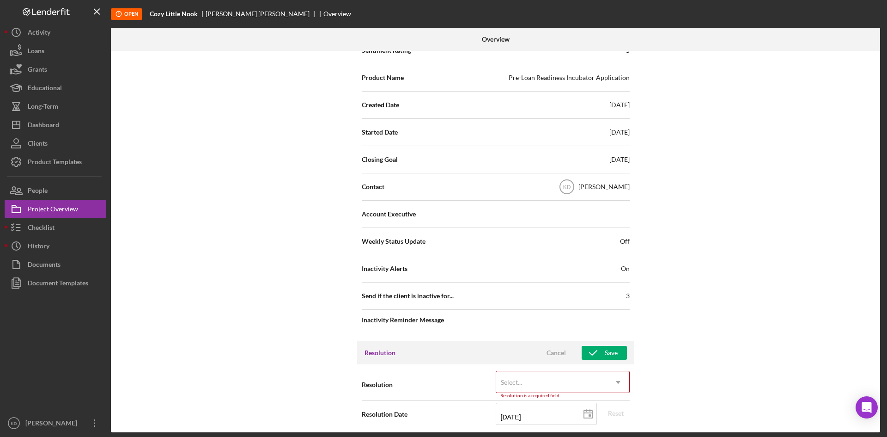
click at [717, 317] on div "Internal Workflow Stage Open Icon/Dropdown Arrow Archive (can unarchive later i…" at bounding box center [495, 241] width 769 height 381
click at [554, 352] on div "Cancel" at bounding box center [555, 353] width 19 height 14
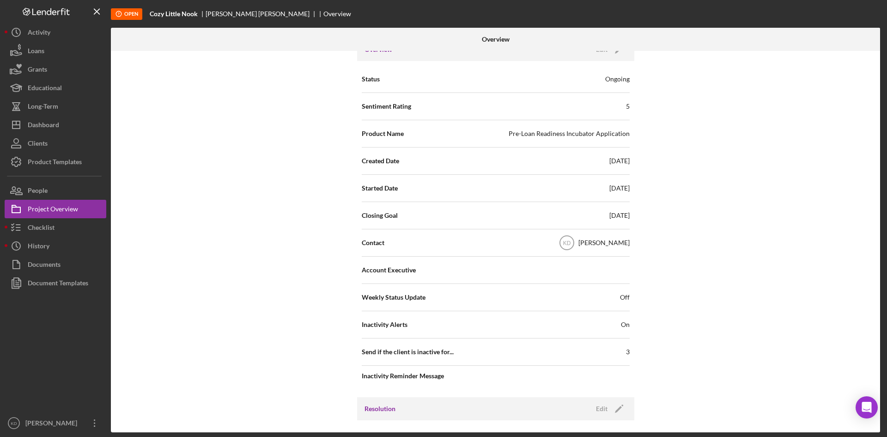
scroll to position [0, 0]
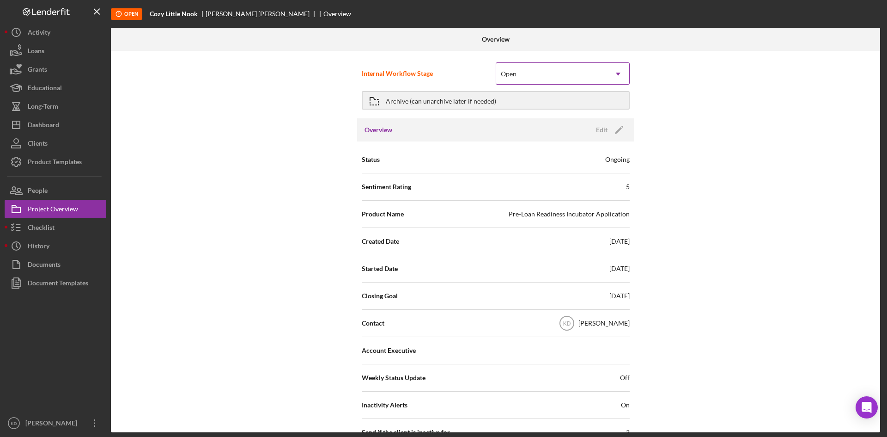
click at [590, 73] on div "Open" at bounding box center [551, 73] width 111 height 21
click at [168, 251] on div "Internal Workflow Stage Open Icon/Dropdown Arrow Archive (can unarchive later i…" at bounding box center [495, 241] width 769 height 381
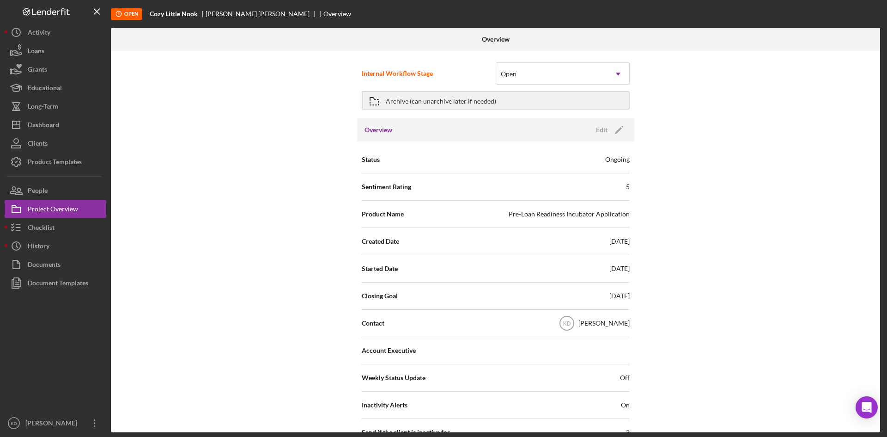
click at [239, 205] on div "Internal Workflow Stage Open Icon/Dropdown Arrow Archive (can unarchive later i…" at bounding box center [495, 241] width 769 height 381
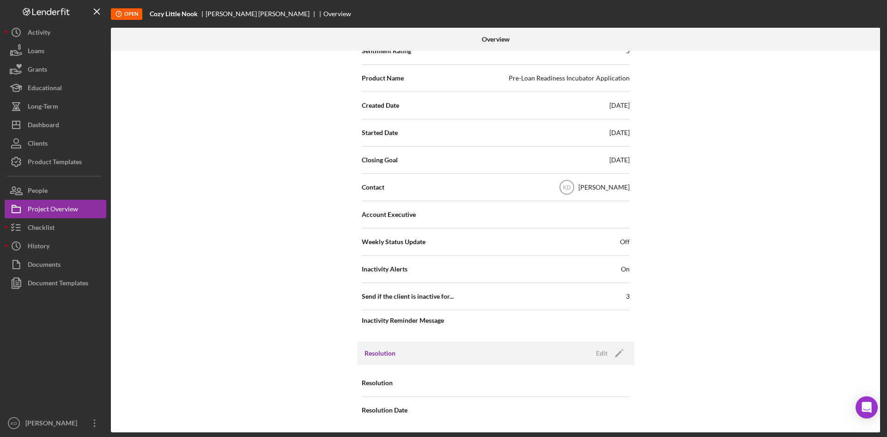
scroll to position [136, 0]
click at [596, 353] on div "Edit" at bounding box center [602, 353] width 12 height 14
click at [551, 389] on div "Select..." at bounding box center [551, 382] width 111 height 21
click at [770, 334] on div "Internal Workflow Stage Open Icon/Dropdown Arrow Archive (can unarchive later i…" at bounding box center [495, 241] width 769 height 381
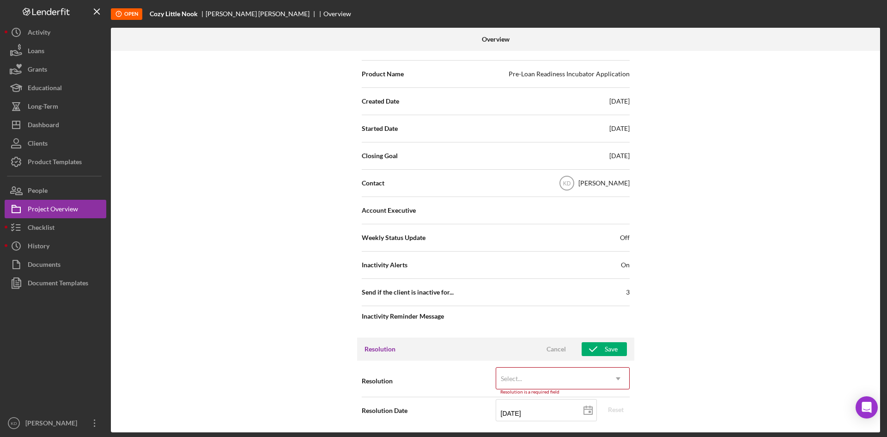
scroll to position [141, 0]
click at [562, 348] on div "Cancel" at bounding box center [555, 348] width 19 height 14
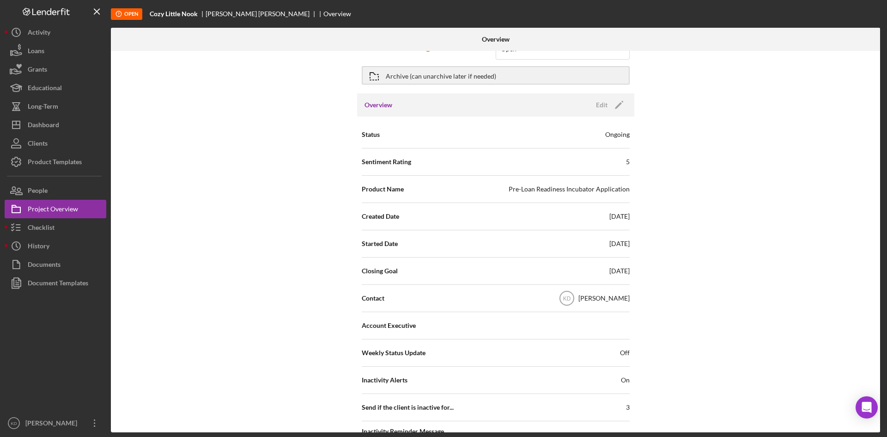
scroll to position [0, 0]
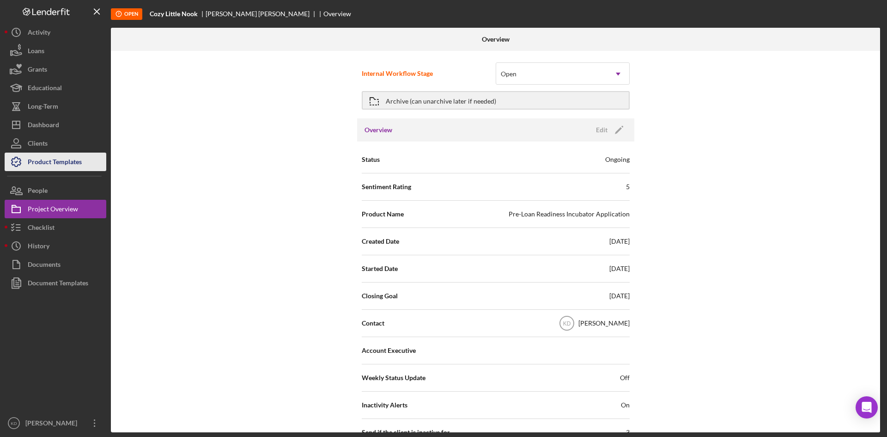
click at [37, 162] on div "Product Templates" at bounding box center [55, 162] width 54 height 21
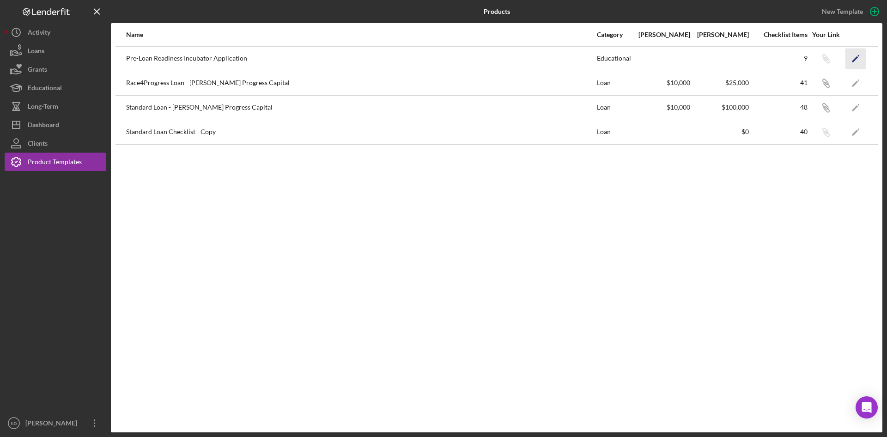
click at [853, 59] on icon "Icon/Edit" at bounding box center [855, 58] width 21 height 21
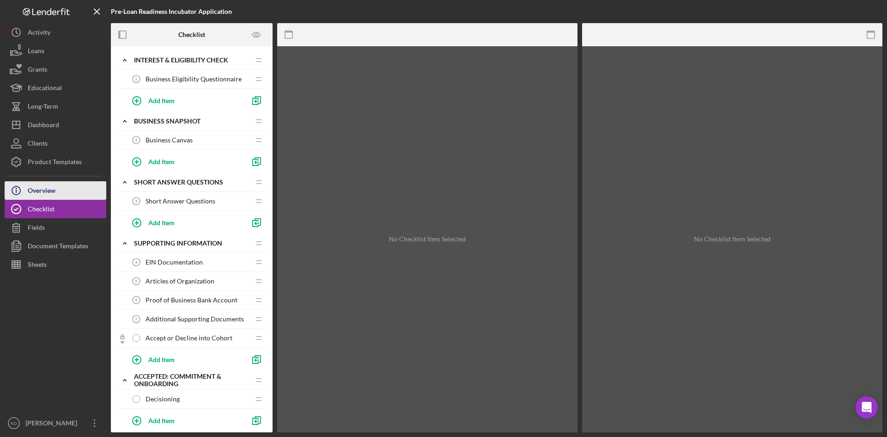
click at [49, 194] on div "Overview" at bounding box center [42, 191] width 28 height 21
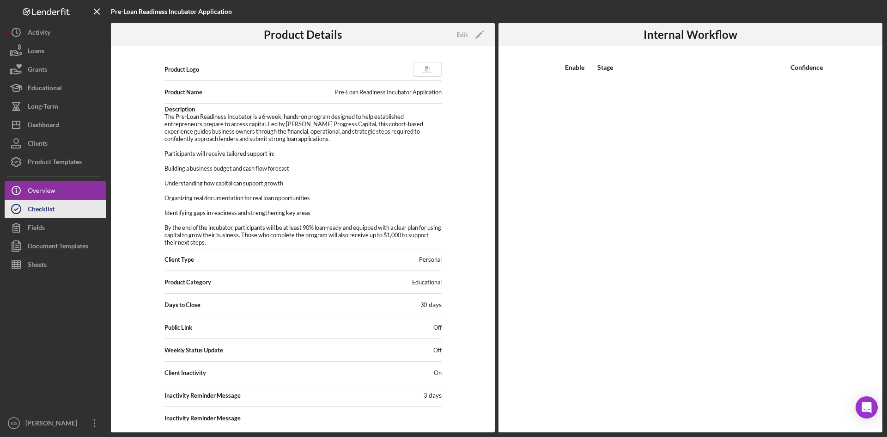
click at [57, 213] on button "Checklist" at bounding box center [56, 209] width 102 height 18
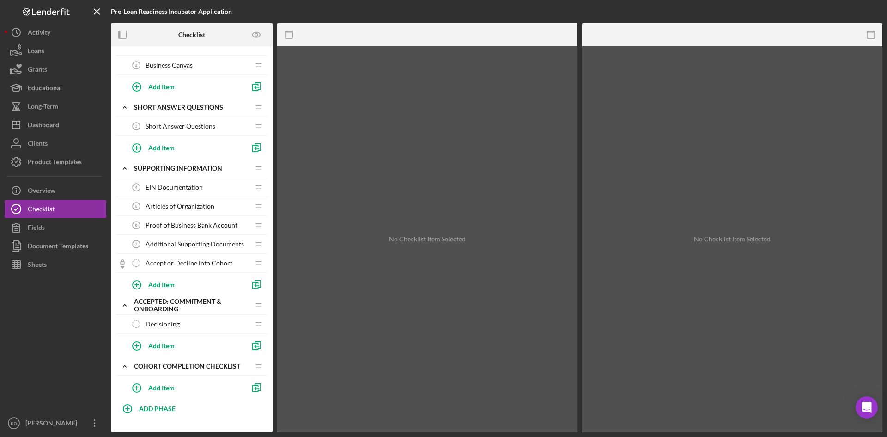
scroll to position [88, 0]
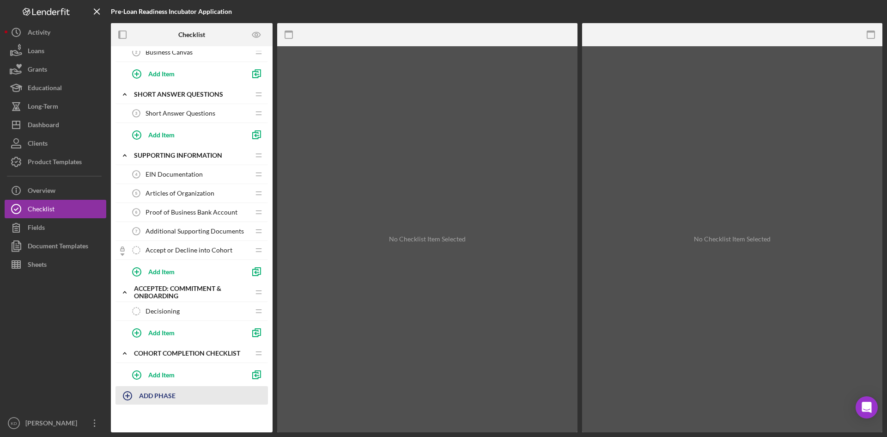
click at [172, 399] on b "ADD PHASE" at bounding box center [157, 395] width 36 height 8
type input "S"
type input "Application Scoring"
click at [119, 421] on button "Add" at bounding box center [125, 420] width 21 height 14
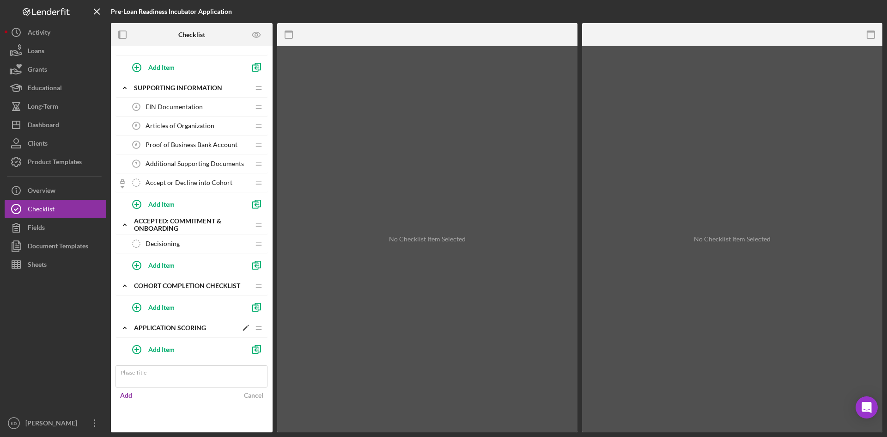
scroll to position [130, 0]
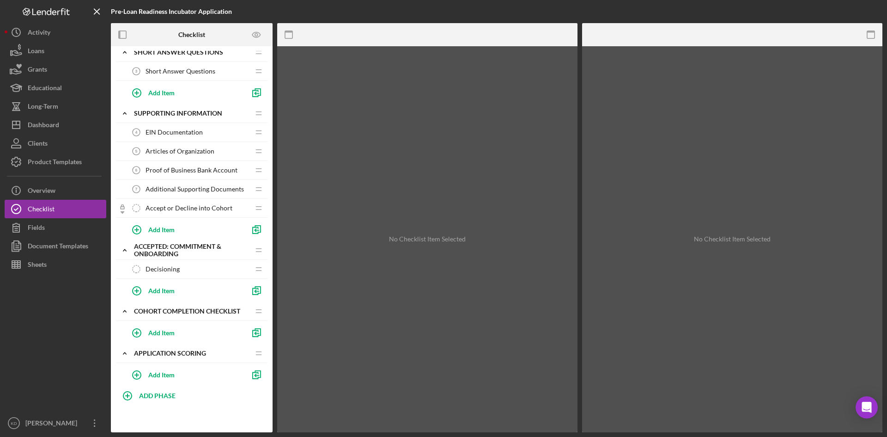
drag, startPoint x: 186, startPoint y: 328, endPoint x: 184, endPoint y: 278, distance: 49.9
click at [184, 278] on div "Icon/Expander Interest & Eligibility Check Icon/Edit Icon/Drag Business Eligibi…" at bounding box center [191, 153] width 152 height 465
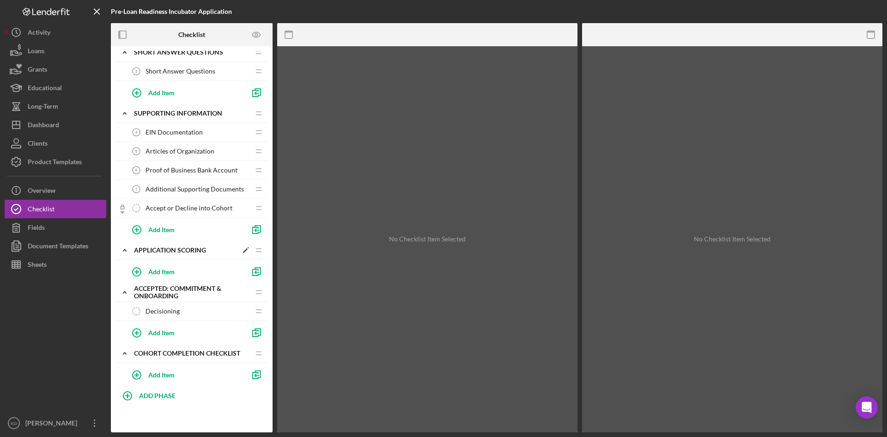
click at [189, 250] on div "Application Scoring" at bounding box center [185, 249] width 103 height 7
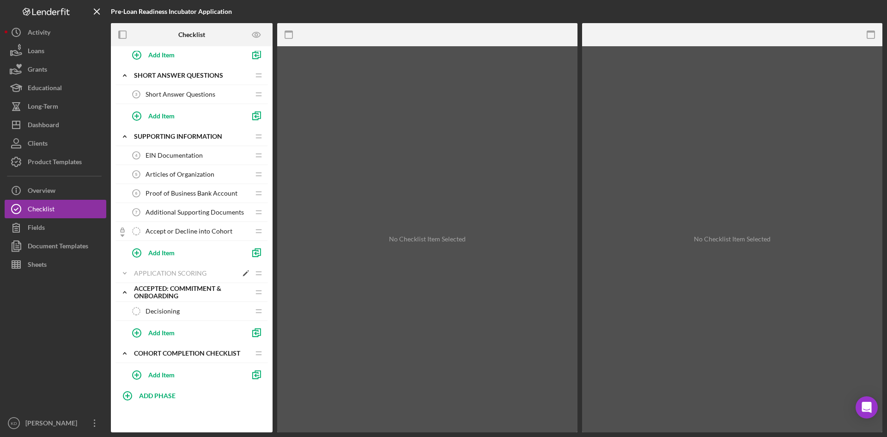
scroll to position [107, 0]
click at [164, 276] on div "Application Scoring" at bounding box center [185, 272] width 103 height 7
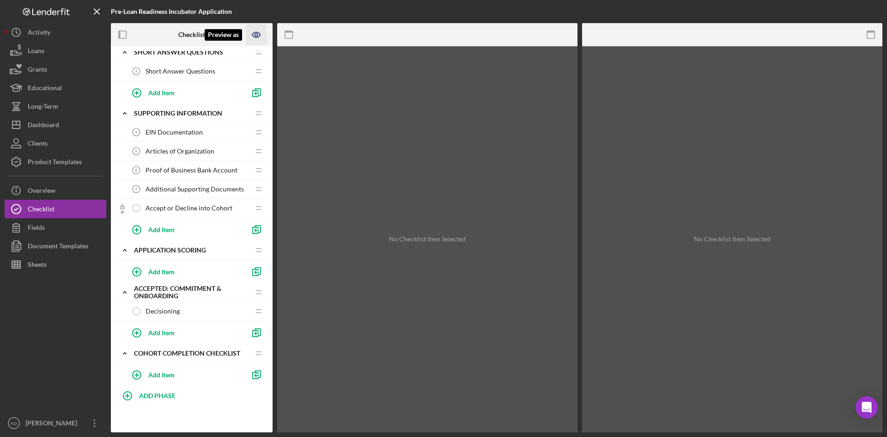
click at [255, 35] on icon "Preview as" at bounding box center [256, 34] width 3 height 3
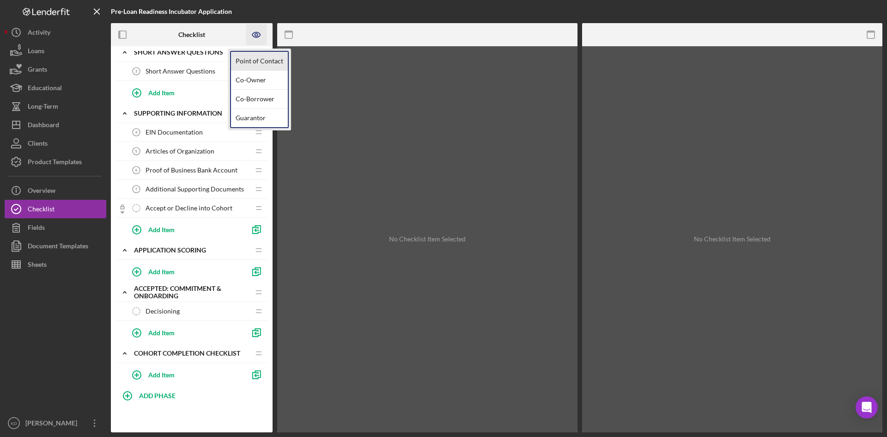
click at [259, 55] on link "Point of Contact" at bounding box center [259, 61] width 57 height 19
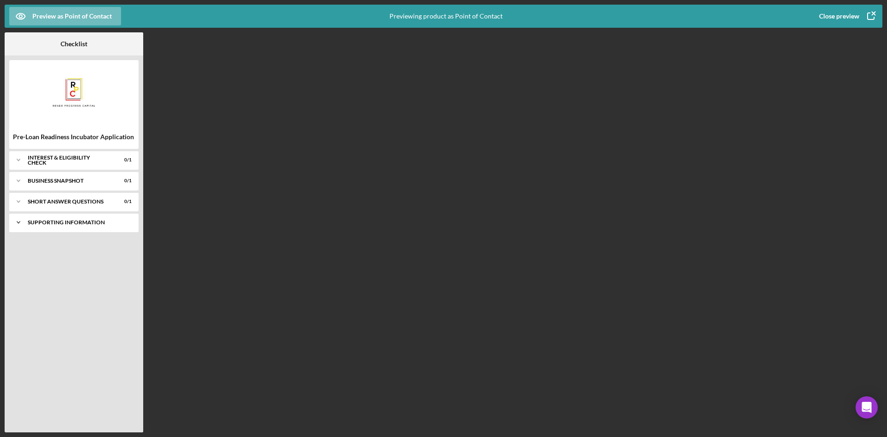
click at [18, 224] on icon "Icon/Expander" at bounding box center [18, 222] width 18 height 18
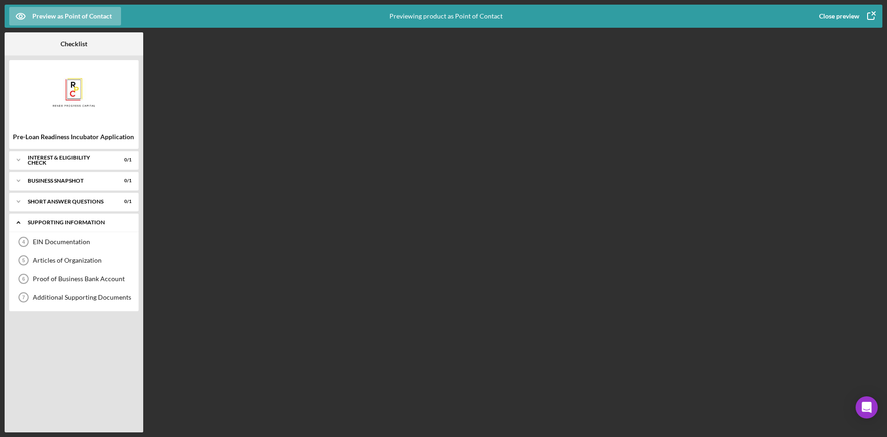
click at [18, 224] on icon "Icon/Expander" at bounding box center [18, 222] width 18 height 18
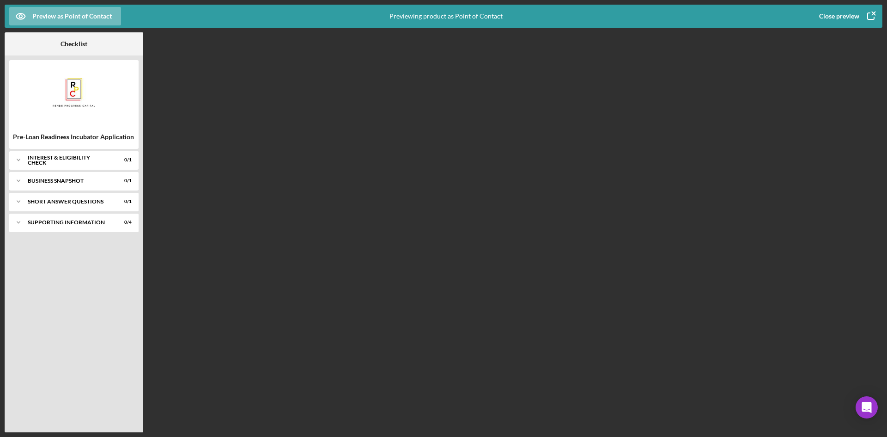
click at [871, 13] on icon "button" at bounding box center [870, 16] width 23 height 23
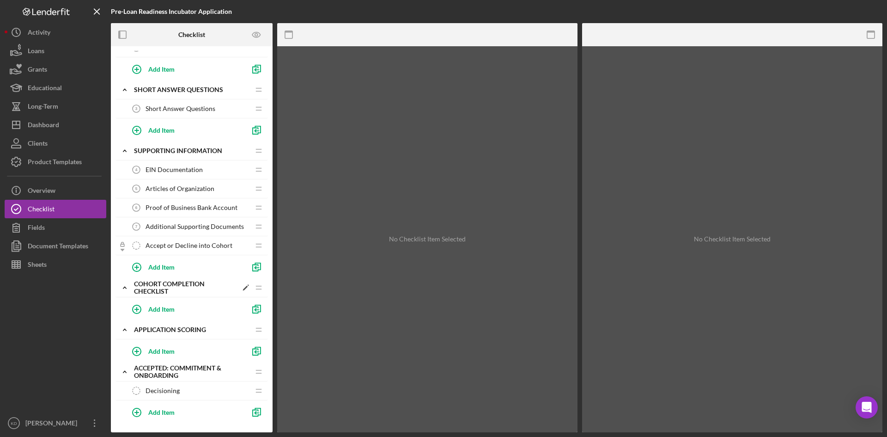
scroll to position [130, 0]
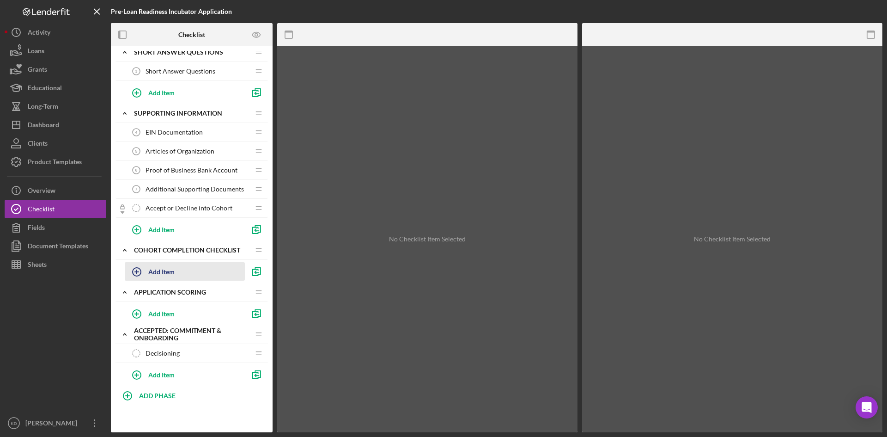
click at [200, 265] on button "Add Item" at bounding box center [185, 271] width 120 height 18
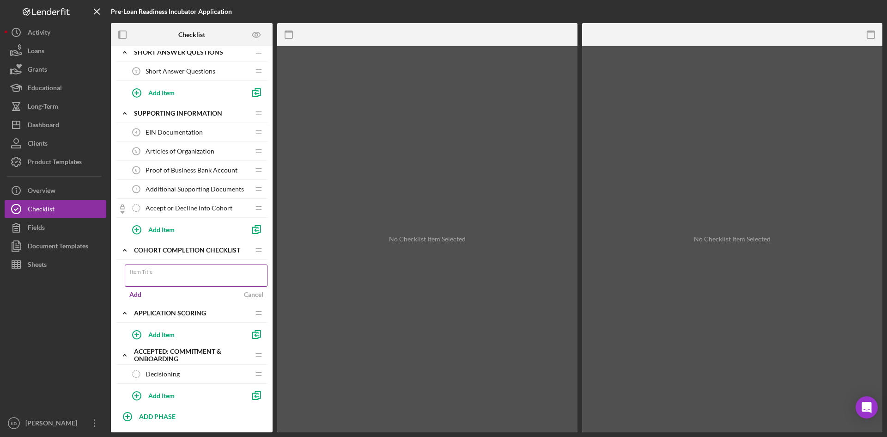
click at [199, 267] on div "Item Title" at bounding box center [196, 275] width 143 height 23
click at [197, 267] on input "Item Title" at bounding box center [196, 275] width 143 height 22
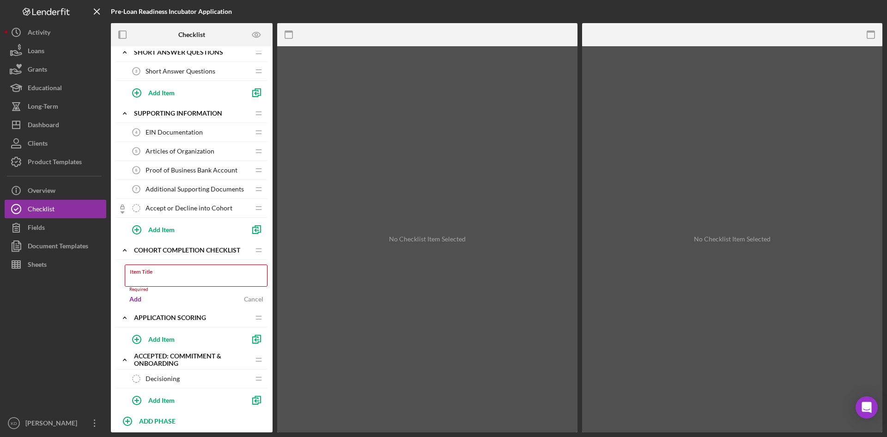
click at [487, 338] on div "No Checklist Item Selected" at bounding box center [427, 239] width 300 height 386
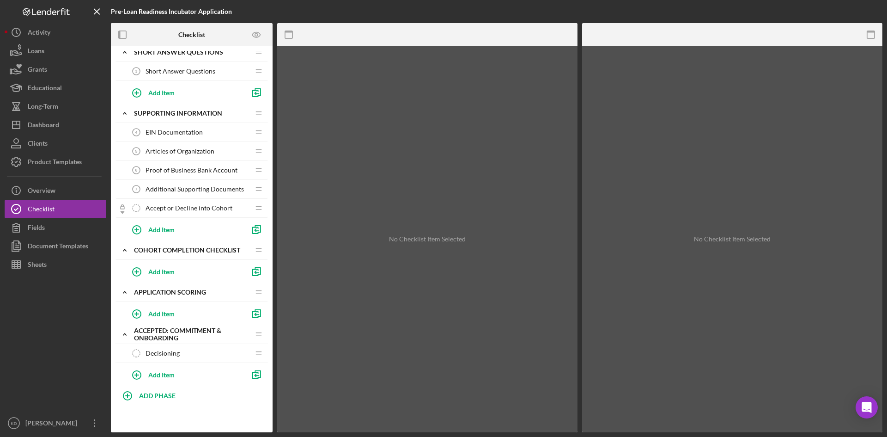
click at [225, 206] on span "Accept or Decline into Cohort" at bounding box center [189, 207] width 87 height 7
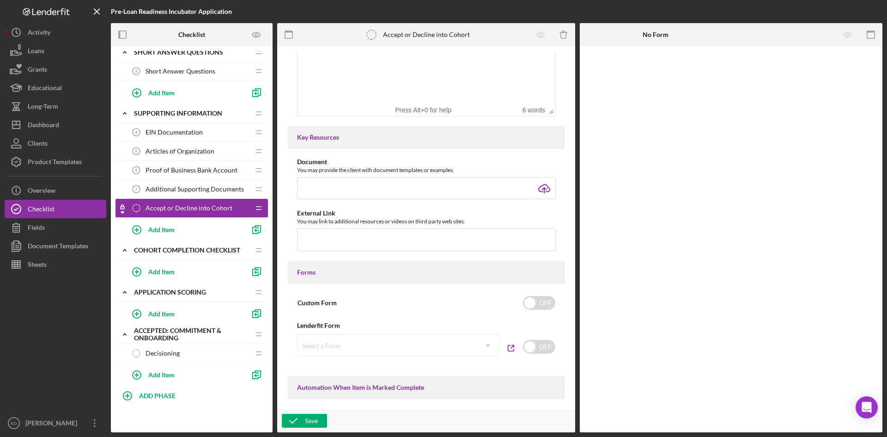
scroll to position [447, 0]
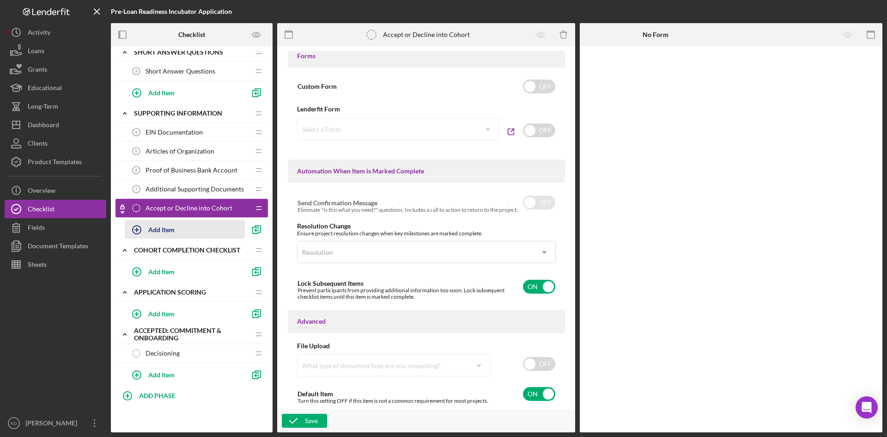
click at [173, 231] on div "Add Item" at bounding box center [161, 229] width 26 height 18
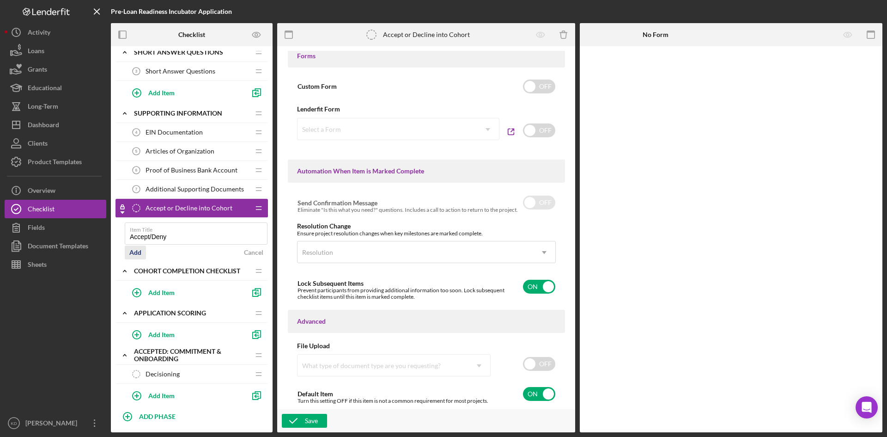
type input "Accept/Deny"
click at [138, 249] on div "Add" at bounding box center [135, 252] width 12 height 14
click at [134, 251] on div "Add" at bounding box center [135, 252] width 12 height 14
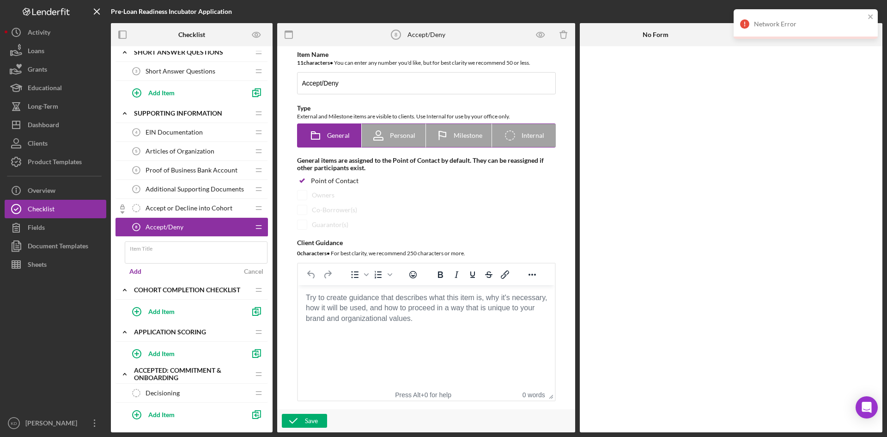
click at [458, 135] on span "Milestone" at bounding box center [468, 135] width 29 height 7
radio input "false"
radio input "true"
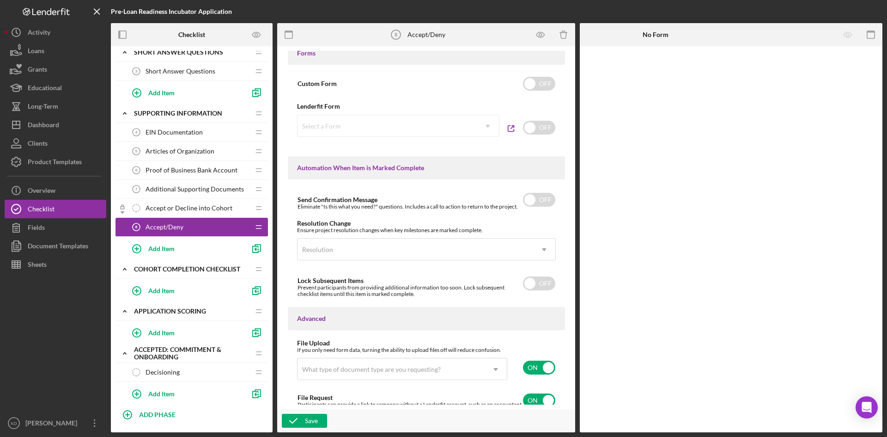
scroll to position [550, 0]
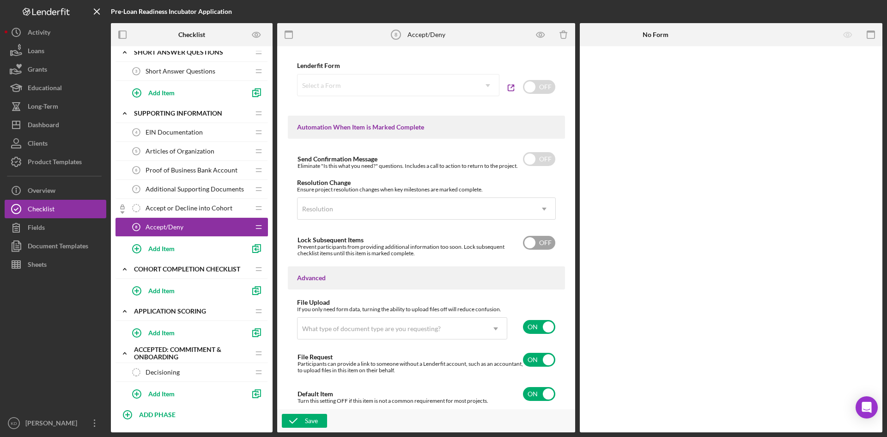
click at [528, 243] on input "checkbox" at bounding box center [539, 243] width 32 height 14
checkbox input "true"
click at [311, 418] on div "Save" at bounding box center [311, 420] width 13 height 14
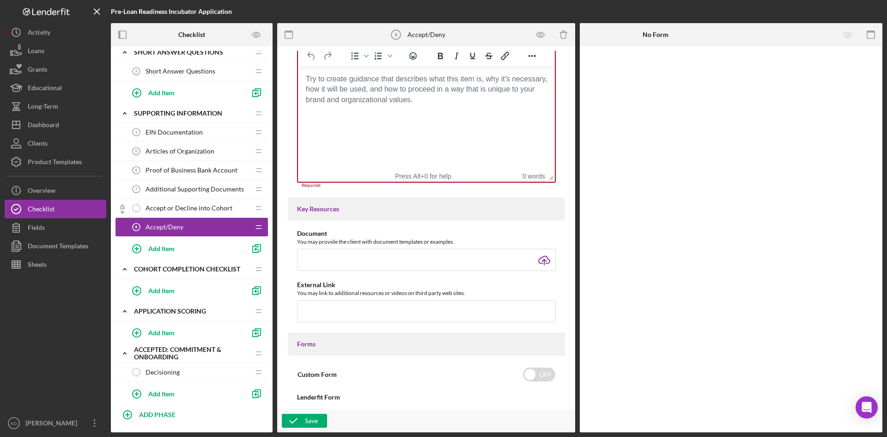
scroll to position [212, 0]
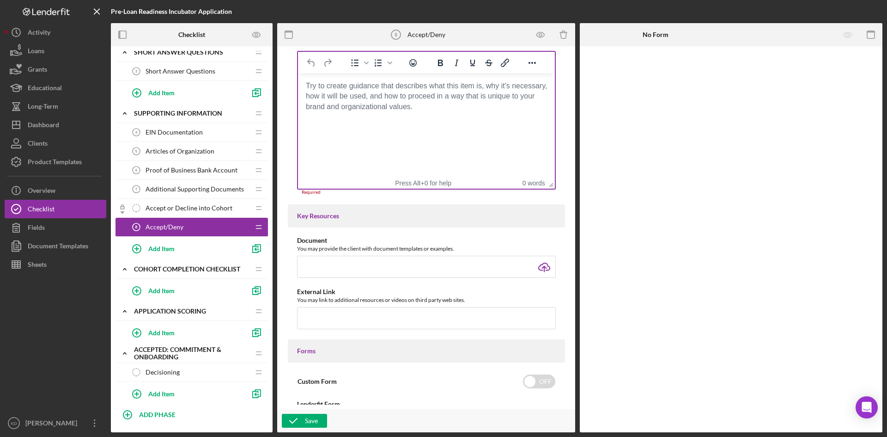
click at [394, 98] on html at bounding box center [425, 85] width 257 height 25
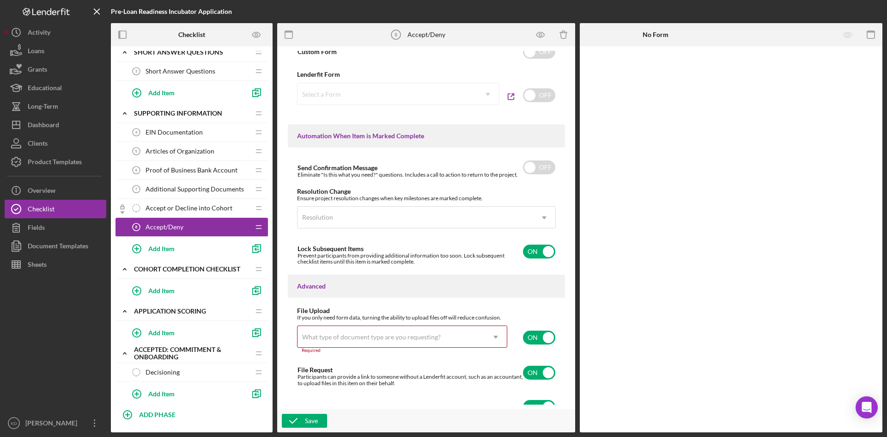
scroll to position [549, 0]
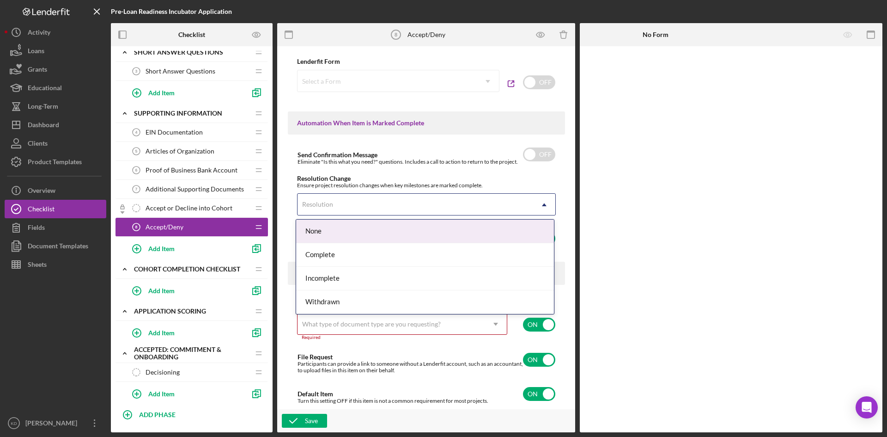
click at [379, 205] on div "Resolution" at bounding box center [415, 204] width 236 height 21
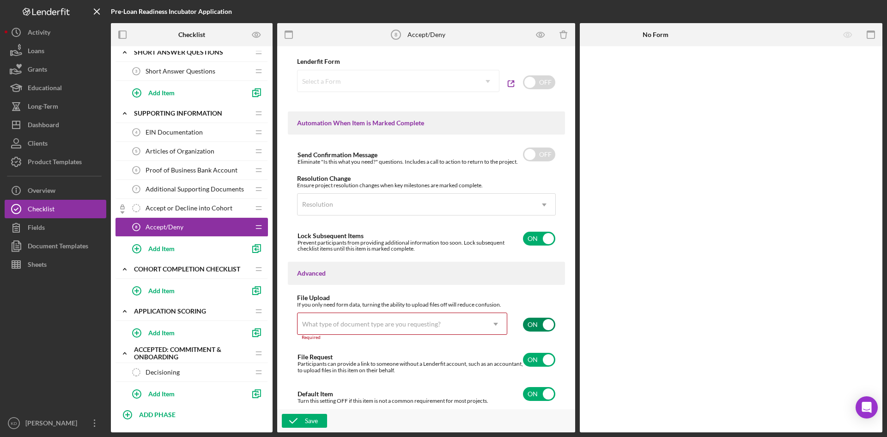
click at [529, 319] on input "checkbox" at bounding box center [539, 324] width 32 height 14
checkbox input "false"
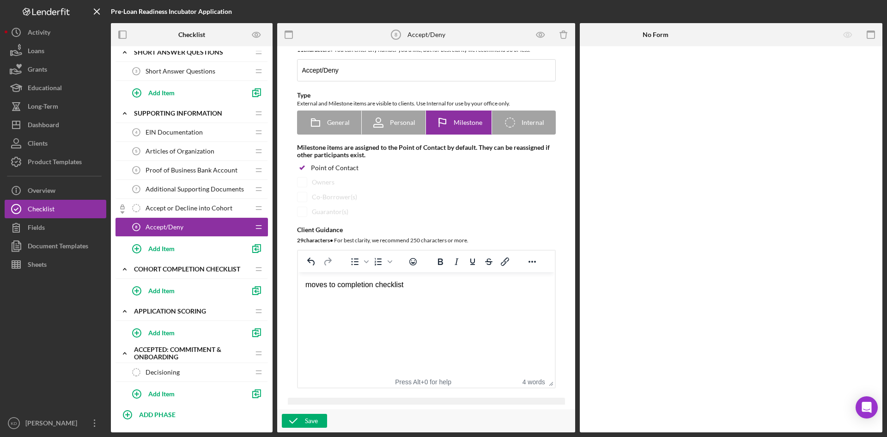
scroll to position [0, 0]
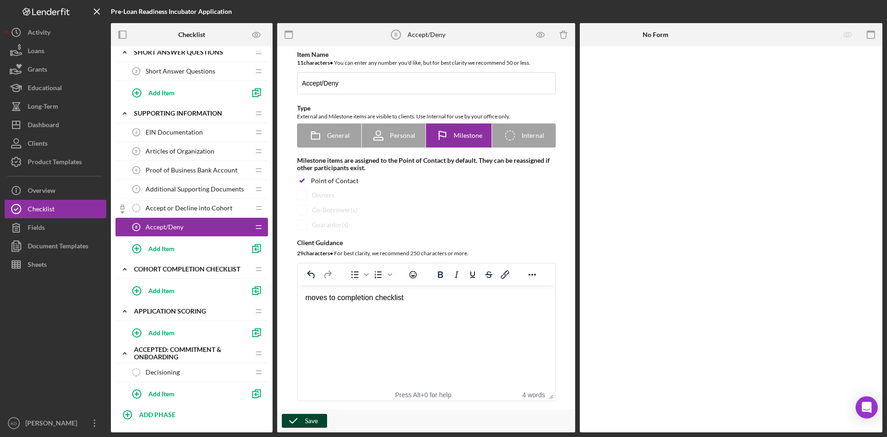
click at [295, 419] on icon "button" at bounding box center [293, 420] width 23 height 23
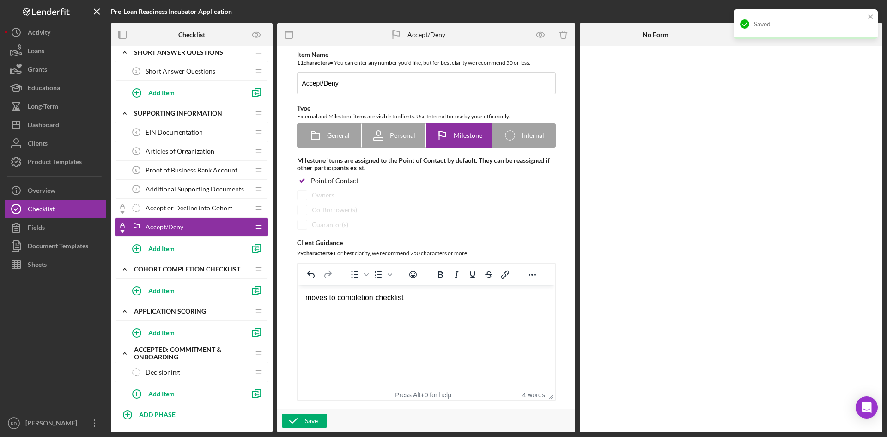
click at [170, 209] on span "Accept or Decline into Cohort" at bounding box center [189, 207] width 87 height 7
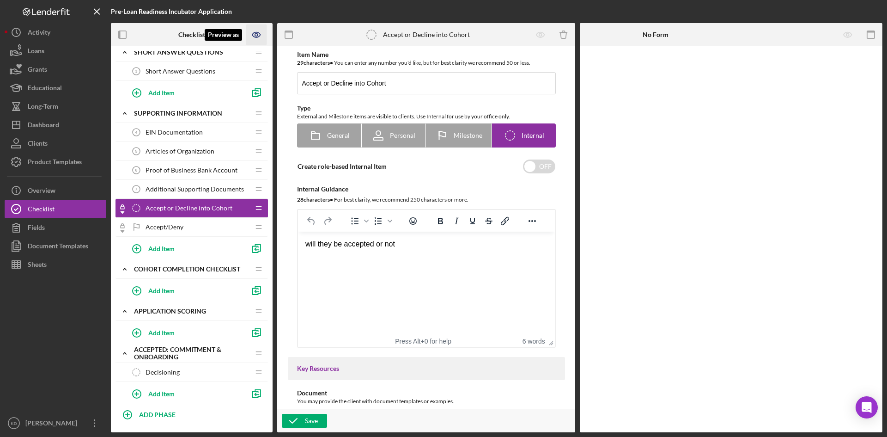
click at [260, 35] on icon "Preview as" at bounding box center [256, 34] width 8 height 5
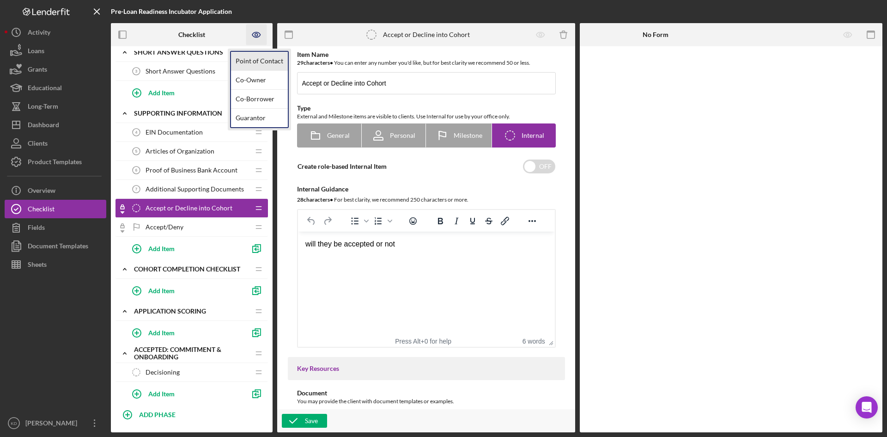
click at [253, 57] on link "Point of Contact" at bounding box center [259, 61] width 57 height 19
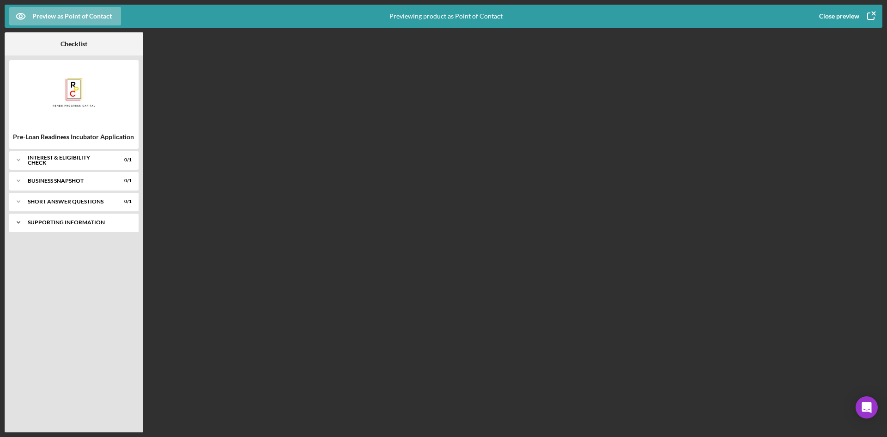
click at [24, 220] on icon "Icon/Expander" at bounding box center [18, 222] width 18 height 18
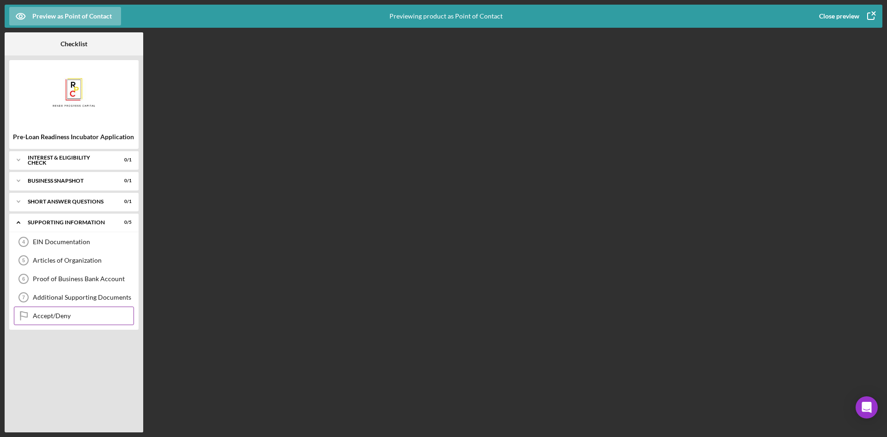
click at [33, 313] on div "Accept/Deny" at bounding box center [83, 315] width 101 height 7
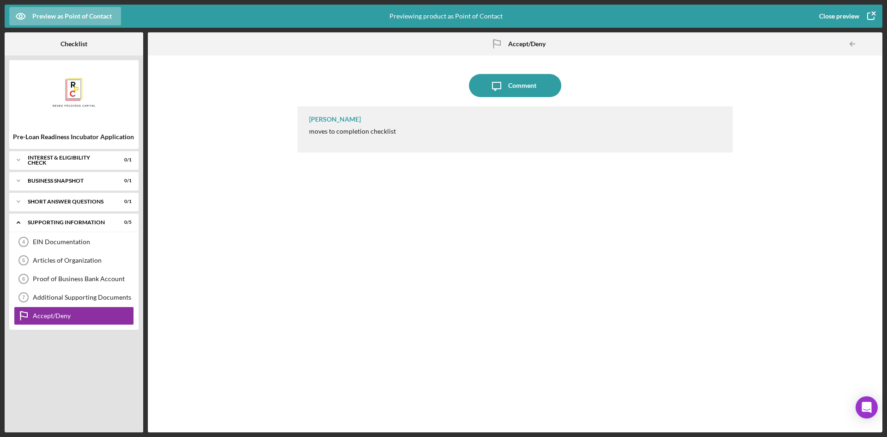
click at [867, 12] on icon "button" at bounding box center [870, 16] width 23 height 23
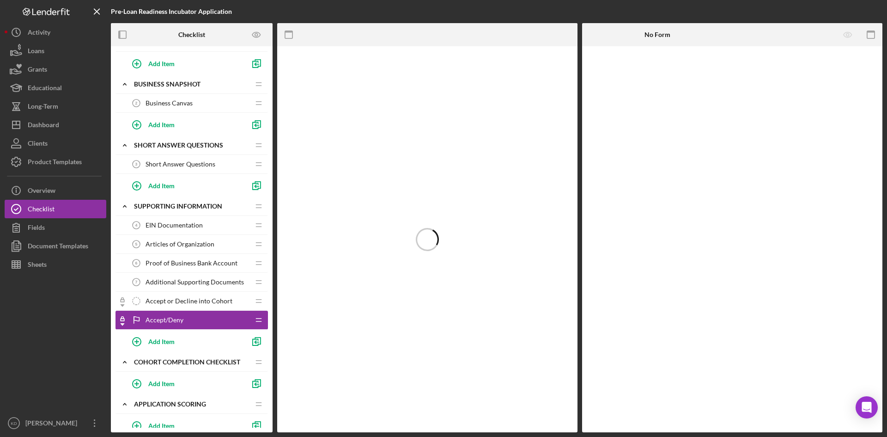
scroll to position [92, 0]
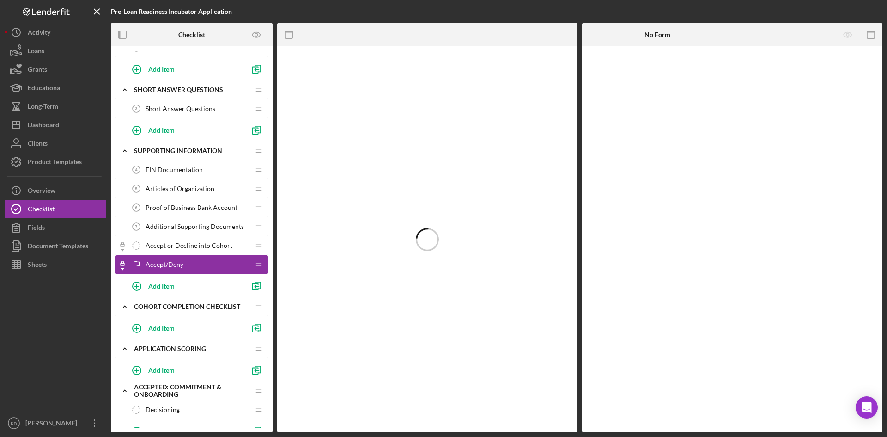
click at [176, 267] on span "Accept/Deny" at bounding box center [165, 264] width 38 height 7
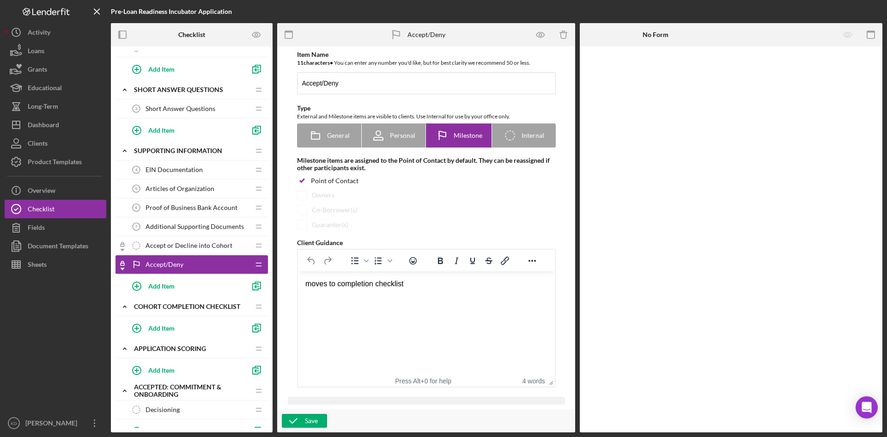
scroll to position [0, 0]
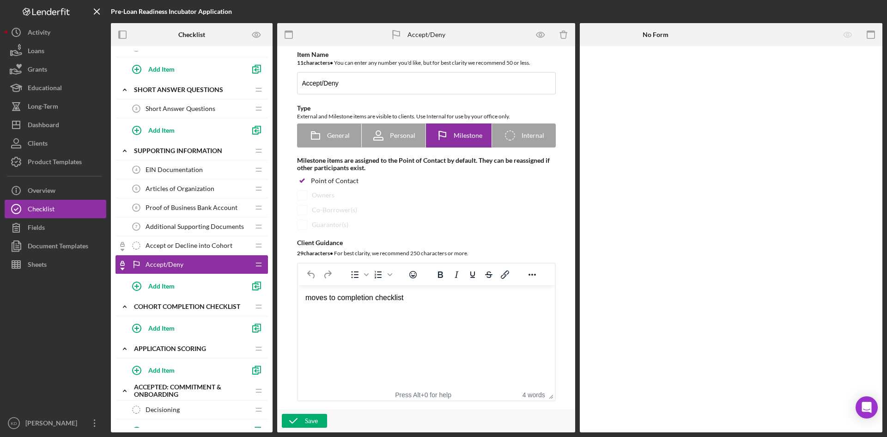
click at [199, 244] on span "Accept or Decline into Cohort" at bounding box center [189, 245] width 87 height 7
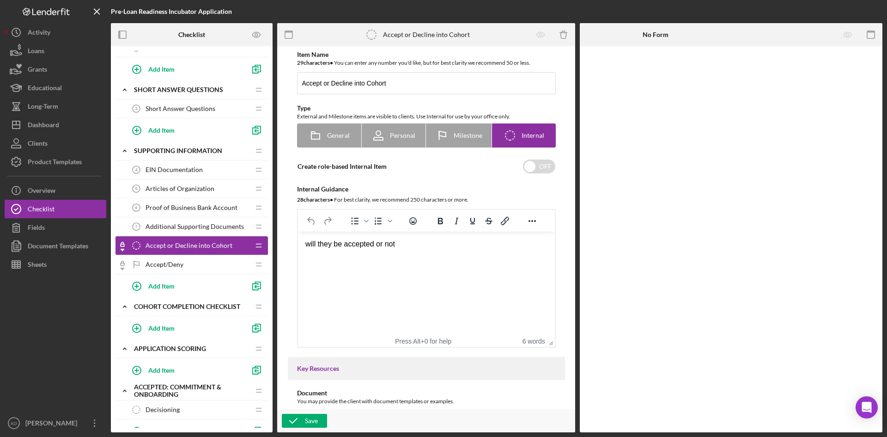
click at [196, 262] on div "Accept/Deny Accept/Deny" at bounding box center [188, 264] width 122 height 18
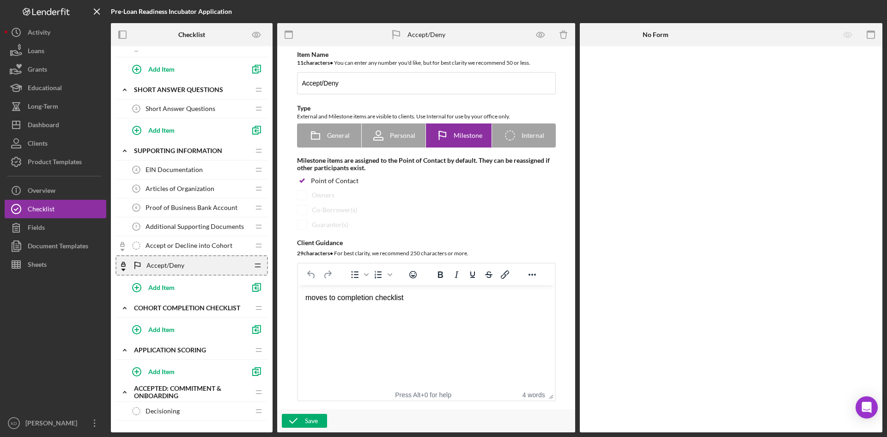
click at [258, 264] on icon "Icon/Drag" at bounding box center [258, 265] width 18 height 18
click at [211, 264] on div "Accept/Deny Accept/Deny" at bounding box center [188, 265] width 121 height 18
click at [562, 37] on icon "Icon/Delete" at bounding box center [563, 34] width 21 height 21
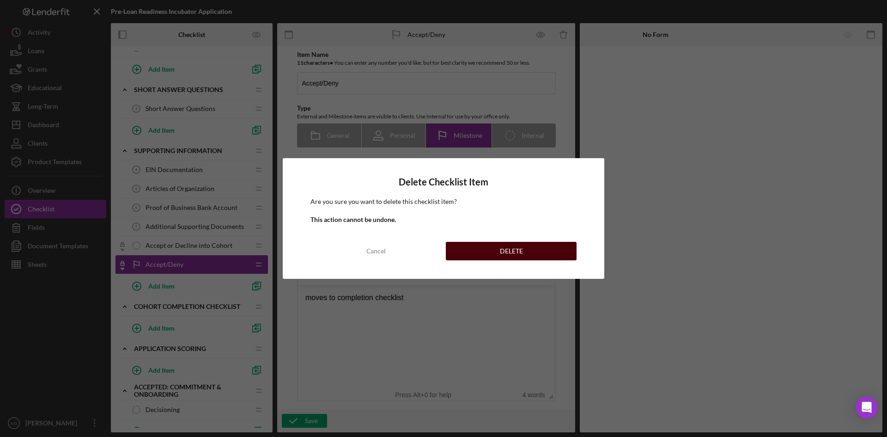
click at [509, 254] on div "DELETE" at bounding box center [511, 251] width 23 height 18
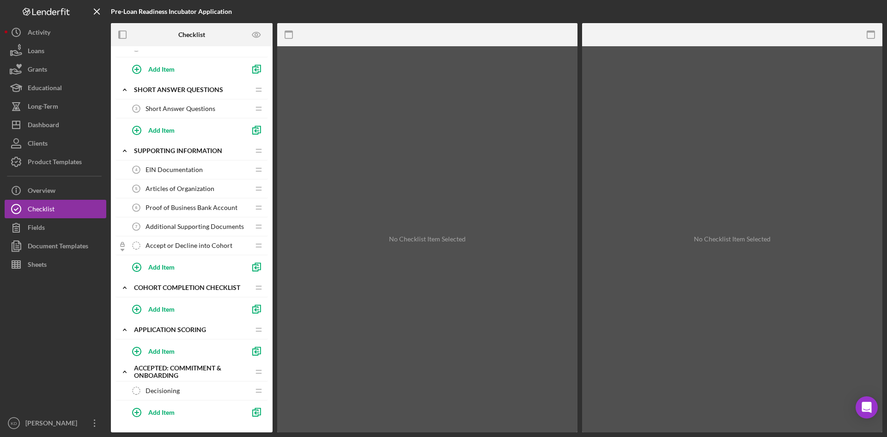
scroll to position [130, 0]
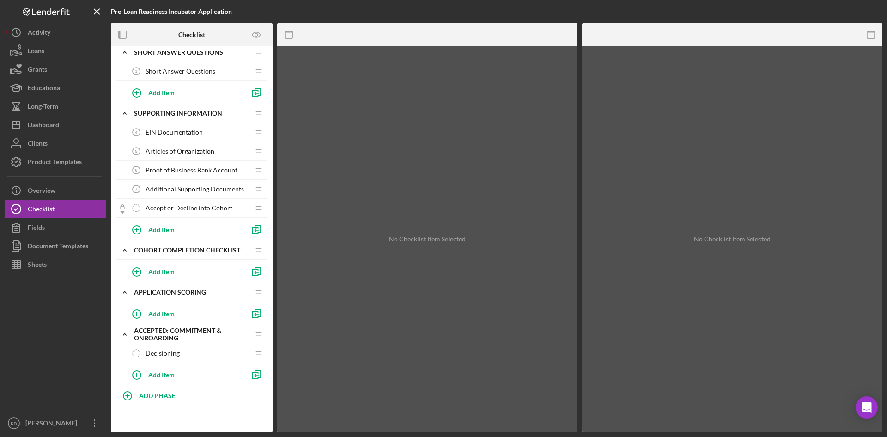
click at [184, 209] on span "Accept or Decline into Cohort" at bounding box center [189, 207] width 87 height 7
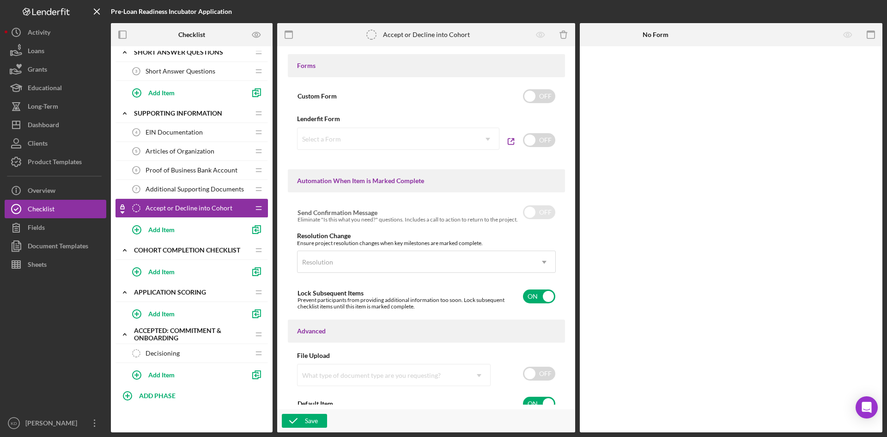
scroll to position [447, 0]
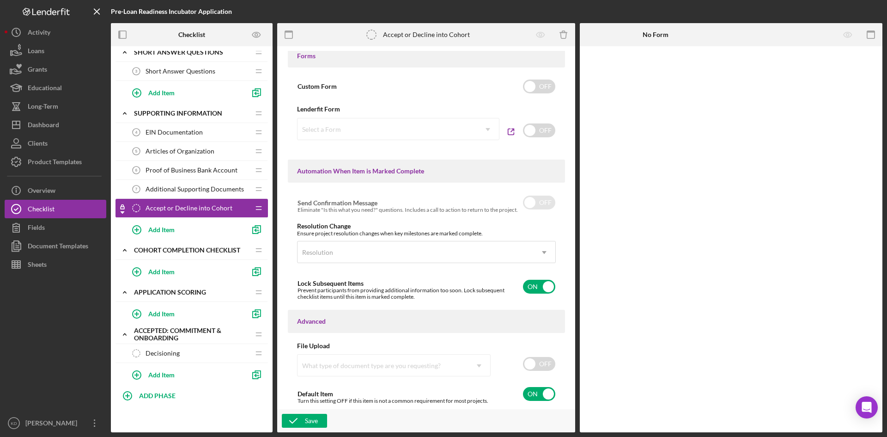
click at [218, 206] on span "Accept or Decline into Cohort" at bounding box center [189, 207] width 87 height 7
click at [260, 34] on icon "Preview as" at bounding box center [256, 34] width 8 height 5
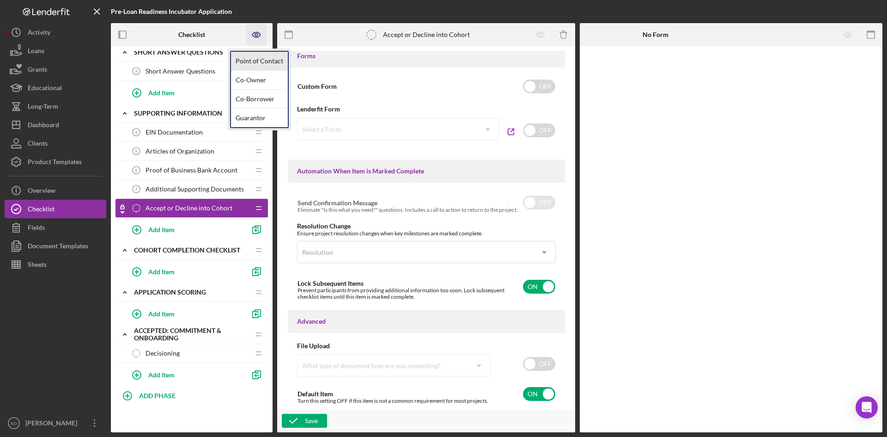
click at [256, 59] on link "Point of Contact" at bounding box center [259, 61] width 57 height 19
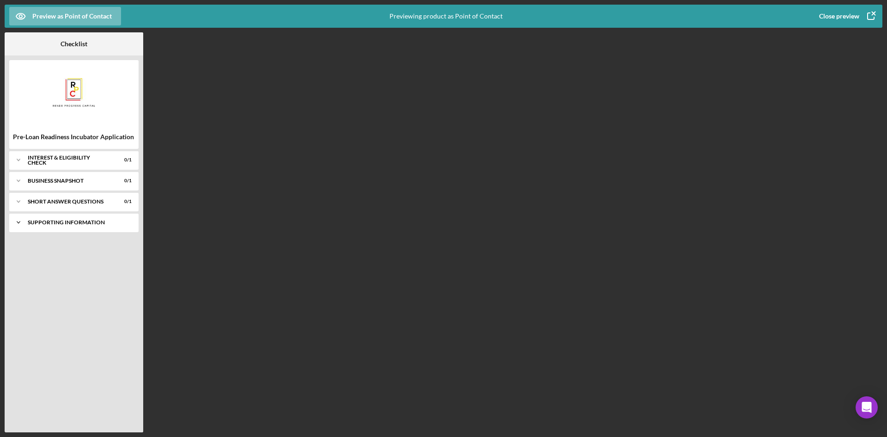
click at [49, 231] on div "Icon/Expander Supporting Information 0 / 5" at bounding box center [73, 222] width 129 height 18
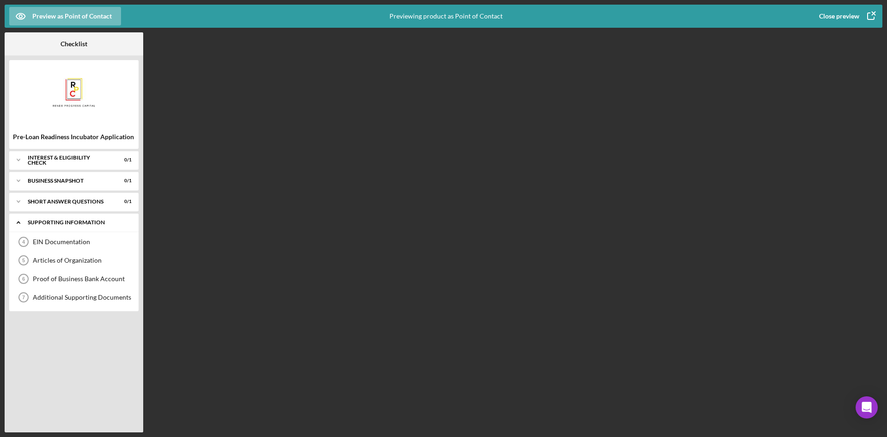
click at [49, 231] on div "Icon/Expander Supporting Information 0 / 4" at bounding box center [73, 222] width 129 height 19
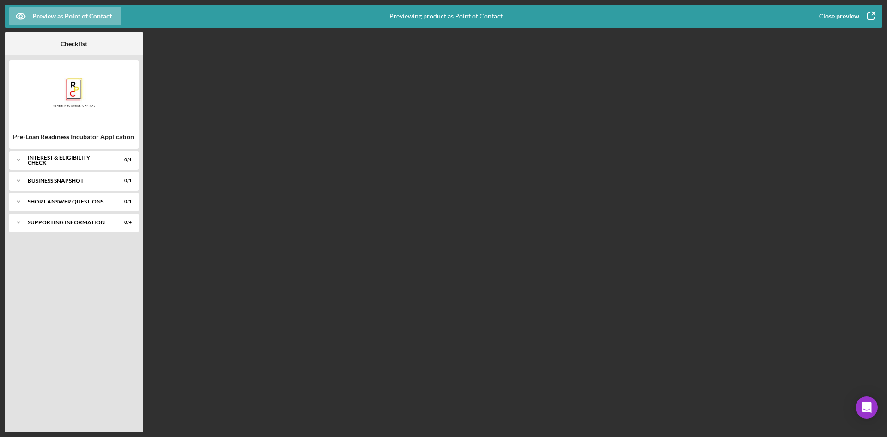
click at [870, 9] on icon "button" at bounding box center [870, 16] width 23 height 23
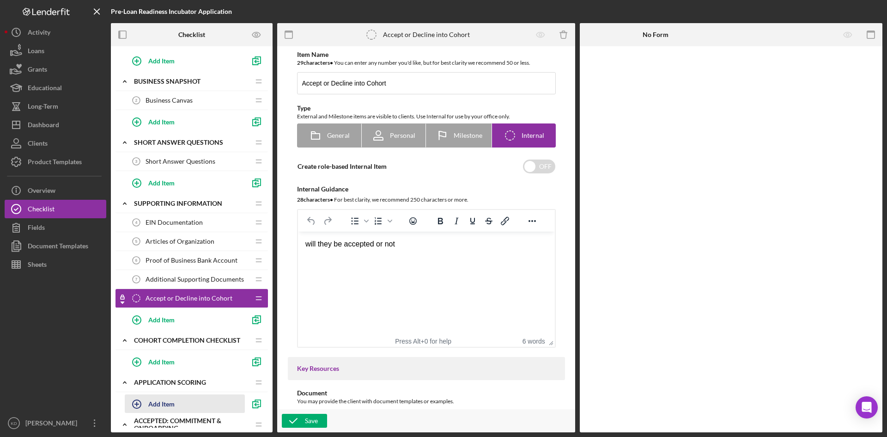
scroll to position [92, 0]
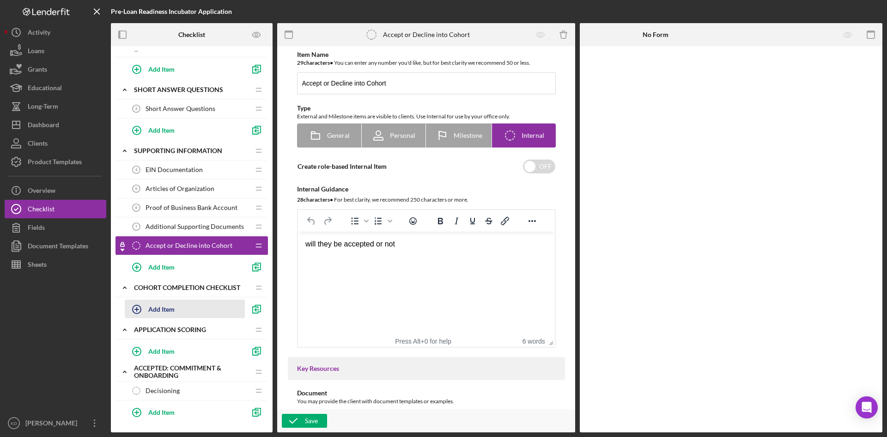
click at [167, 305] on div "Add Item" at bounding box center [161, 309] width 26 height 18
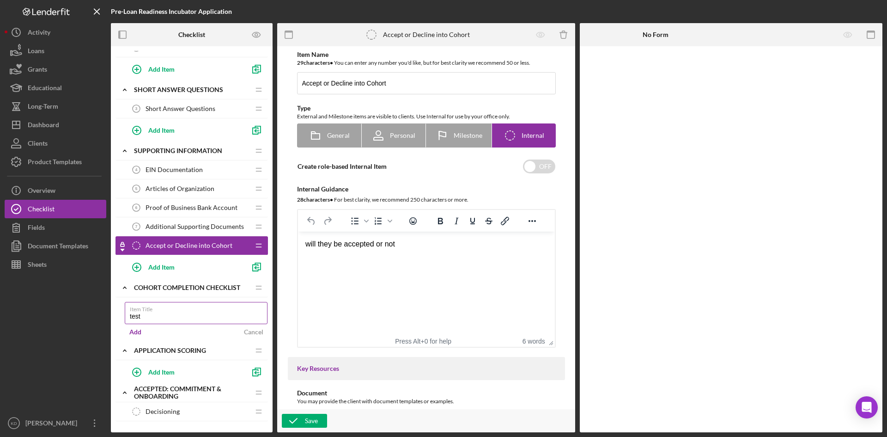
type input "test"
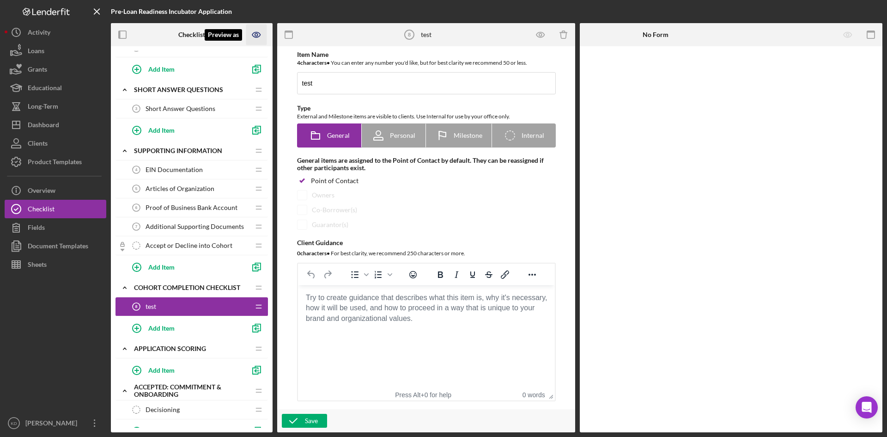
click at [259, 33] on icon "Preview as" at bounding box center [256, 34] width 8 height 5
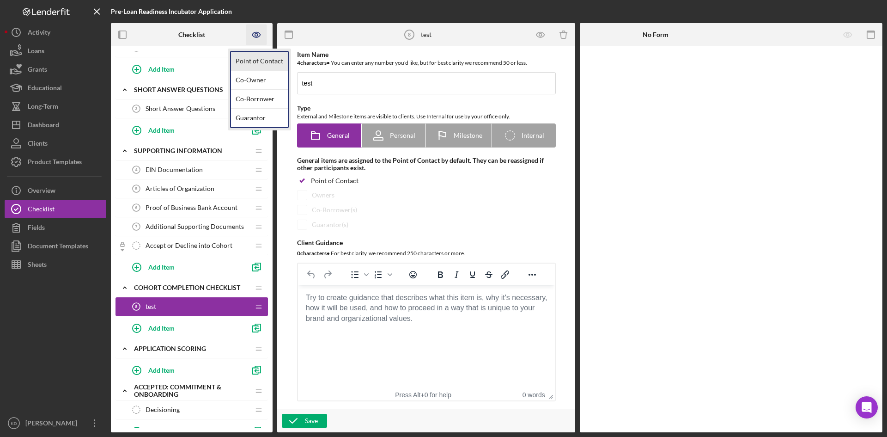
click at [258, 61] on link "Point of Contact" at bounding box center [259, 61] width 57 height 19
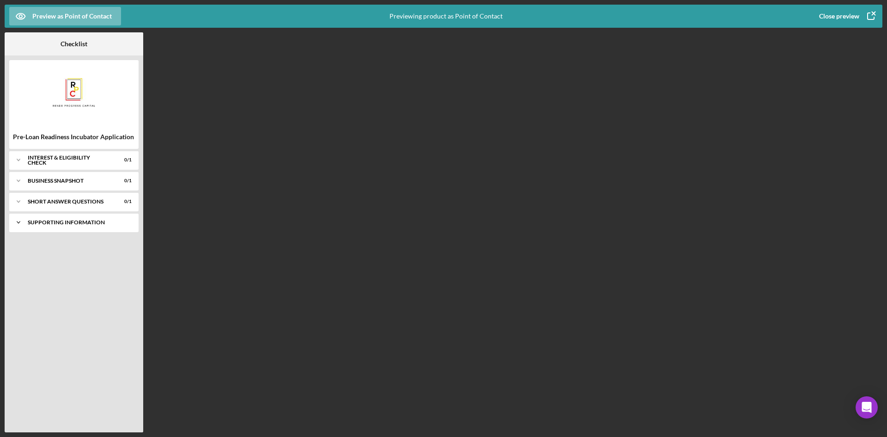
click at [18, 225] on icon "Icon/Expander" at bounding box center [18, 222] width 18 height 18
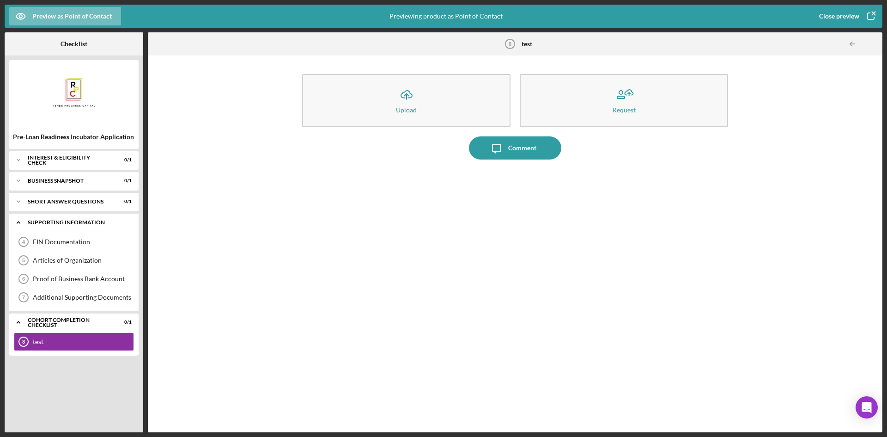
click at [18, 225] on icon "Icon/Expander" at bounding box center [18, 222] width 18 height 18
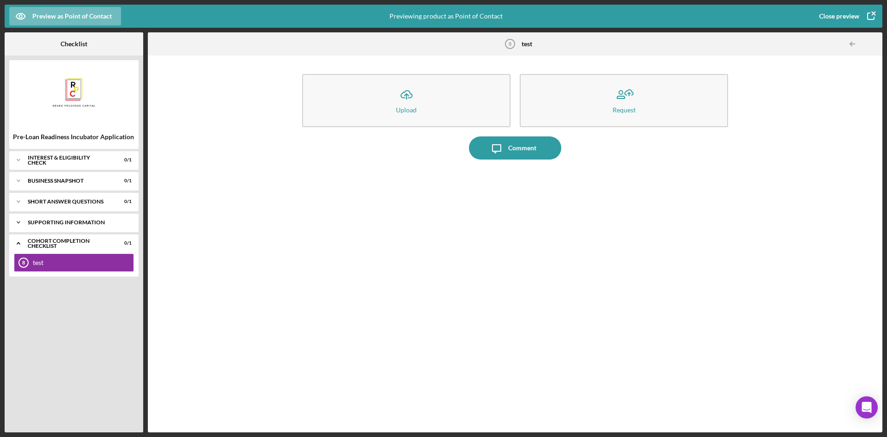
click at [18, 225] on icon "Icon/Expander" at bounding box center [18, 222] width 18 height 18
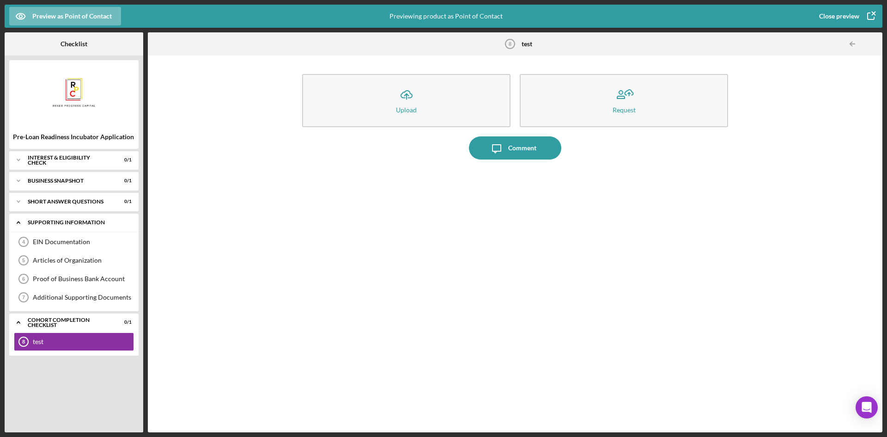
click at [18, 225] on icon "Icon/Expander" at bounding box center [18, 222] width 18 height 18
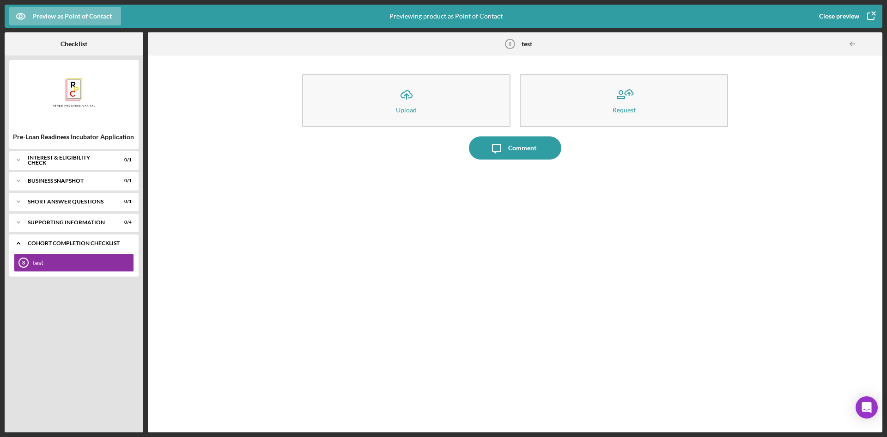
click at [21, 241] on icon "Icon/Expander" at bounding box center [18, 243] width 18 height 18
click at [22, 243] on icon "Icon/Expander" at bounding box center [18, 243] width 18 height 18
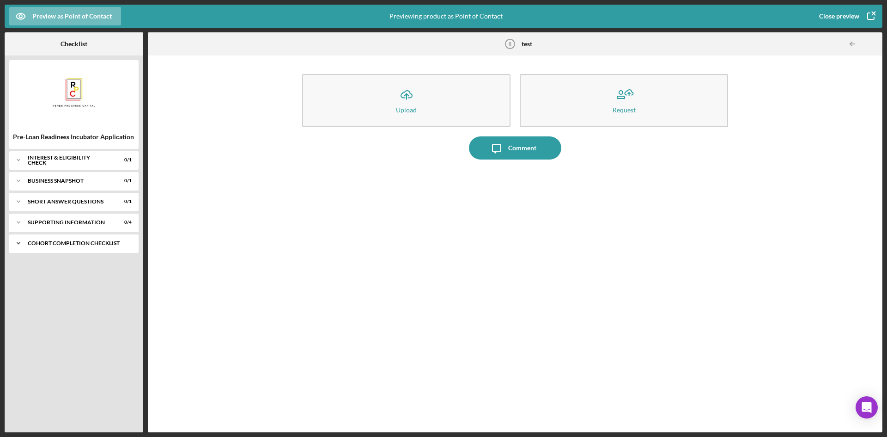
click at [49, 247] on div "Icon/Expander Cohort Completion Checklist 0 / 1" at bounding box center [73, 243] width 129 height 18
click at [50, 247] on div "Icon/Expander Cohort Completion Checklist 0 / 1" at bounding box center [73, 243] width 129 height 19
click at [875, 12] on icon "button" at bounding box center [870, 16] width 23 height 23
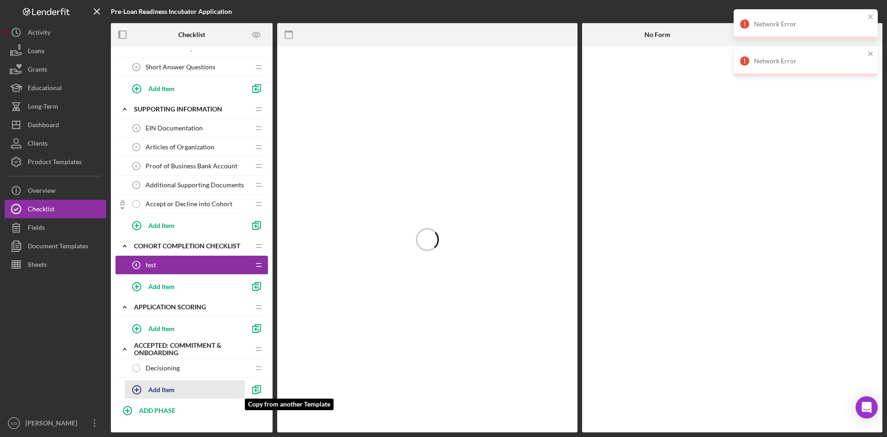
scroll to position [139, 0]
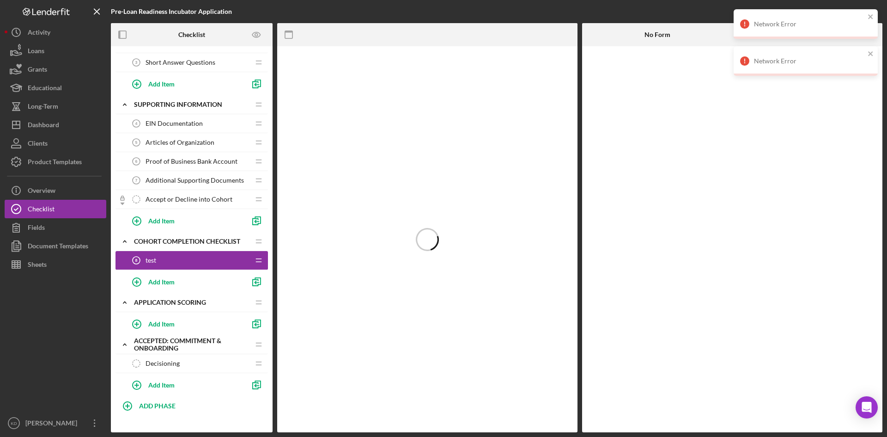
click at [188, 262] on div "test 8 test" at bounding box center [188, 260] width 122 height 18
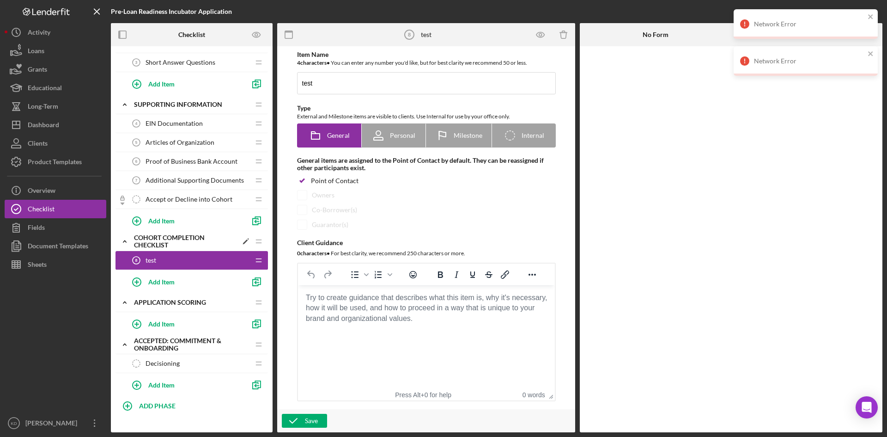
scroll to position [0, 0]
click at [501, 134] on icon "Icon/Checklist Item Internal" at bounding box center [509, 135] width 23 height 23
radio input "false"
radio input "true"
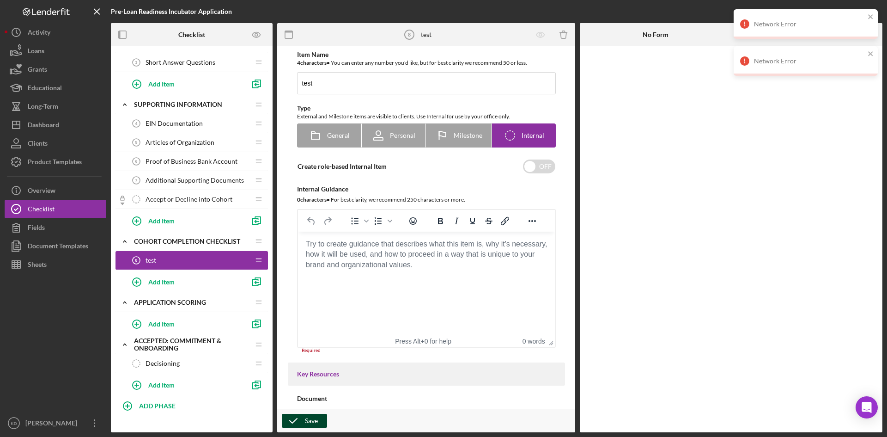
click at [303, 416] on icon "button" at bounding box center [293, 420] width 23 height 23
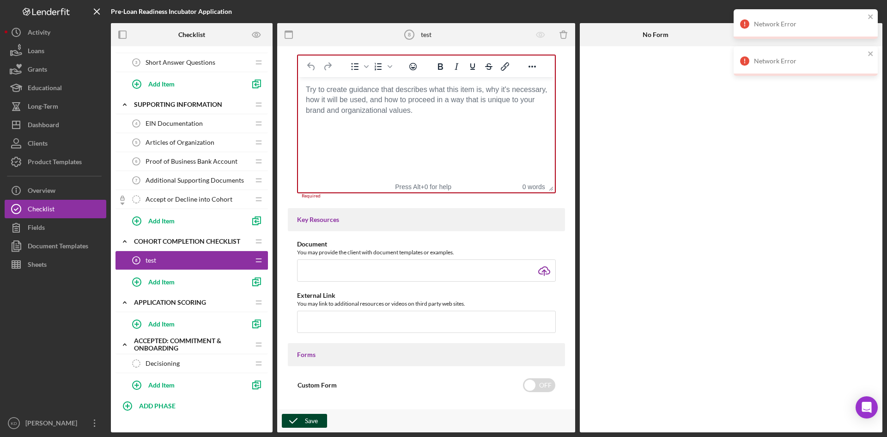
scroll to position [158, 0]
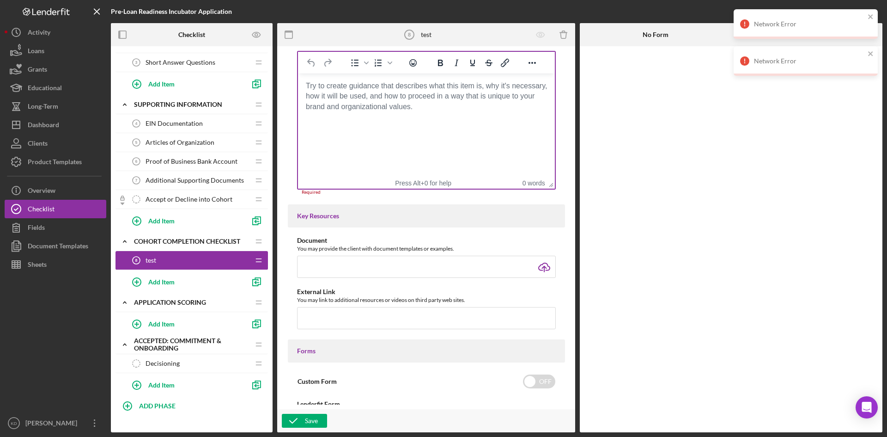
click at [405, 91] on body "Rich Text Area. Press ALT-0 for help." at bounding box center [426, 86] width 242 height 10
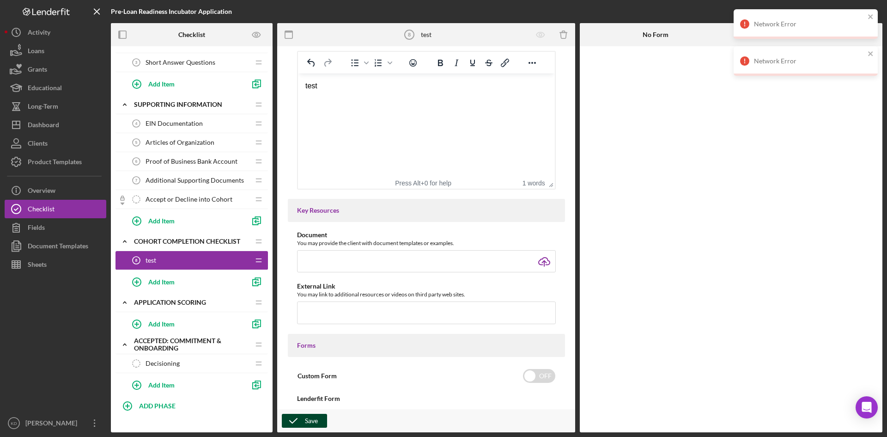
click at [307, 418] on div "Save" at bounding box center [311, 420] width 13 height 14
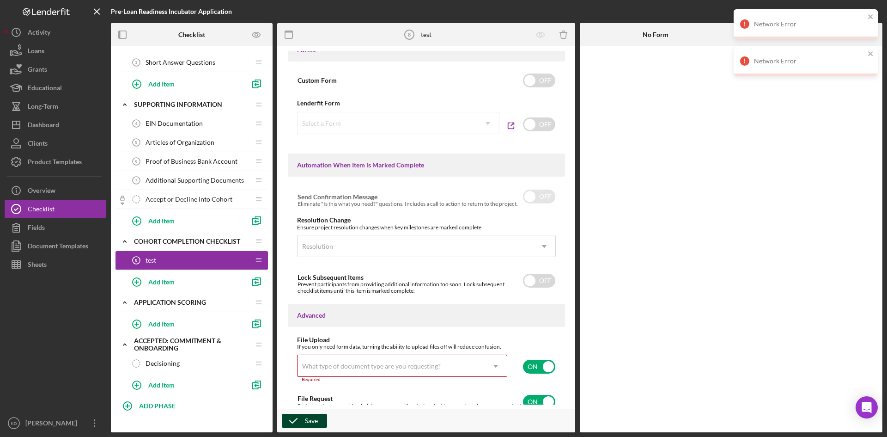
scroll to position [495, 0]
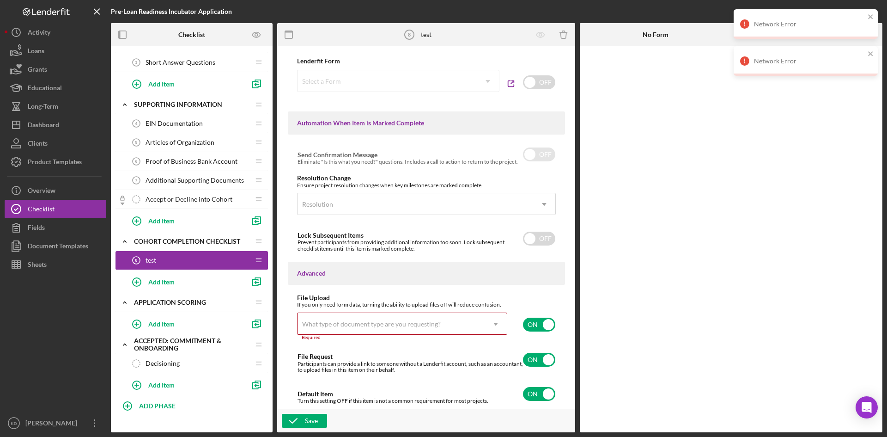
click at [541, 323] on input "checkbox" at bounding box center [539, 324] width 32 height 14
checkbox input "false"
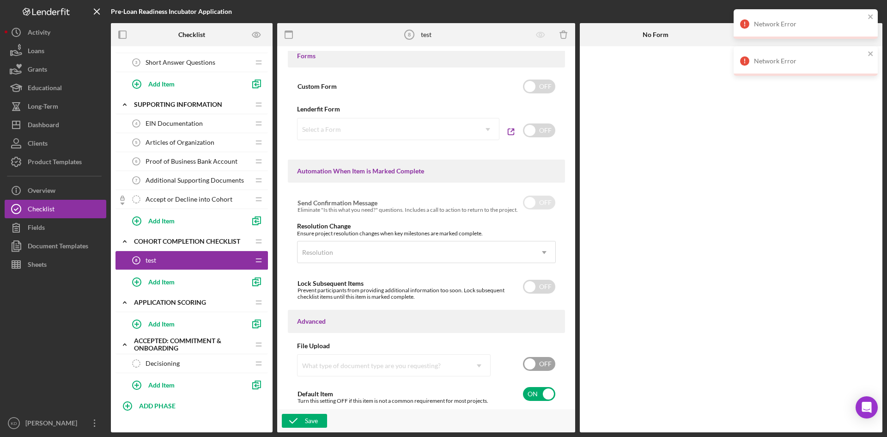
scroll to position [447, 0]
click at [315, 418] on div "Save" at bounding box center [311, 420] width 13 height 14
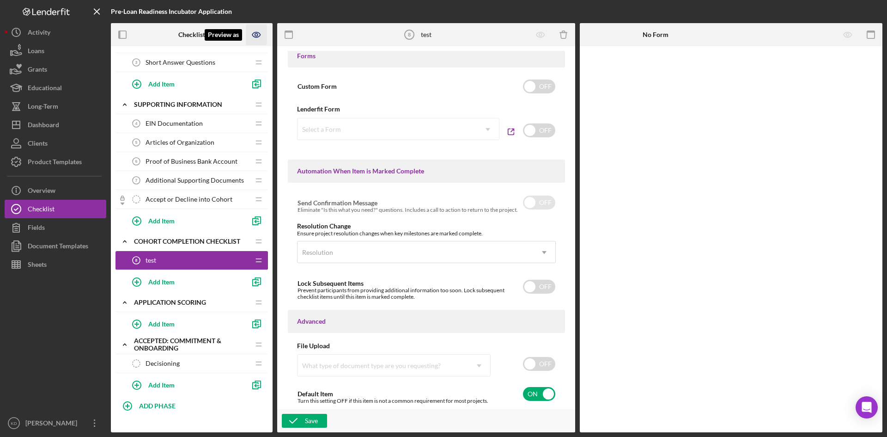
click at [258, 35] on icon "Preview as" at bounding box center [256, 34] width 21 height 21
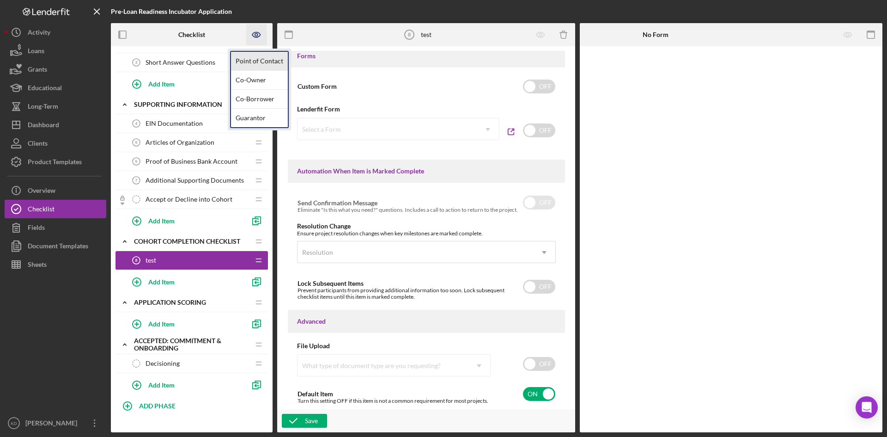
click at [253, 55] on link "Point of Contact" at bounding box center [259, 61] width 57 height 19
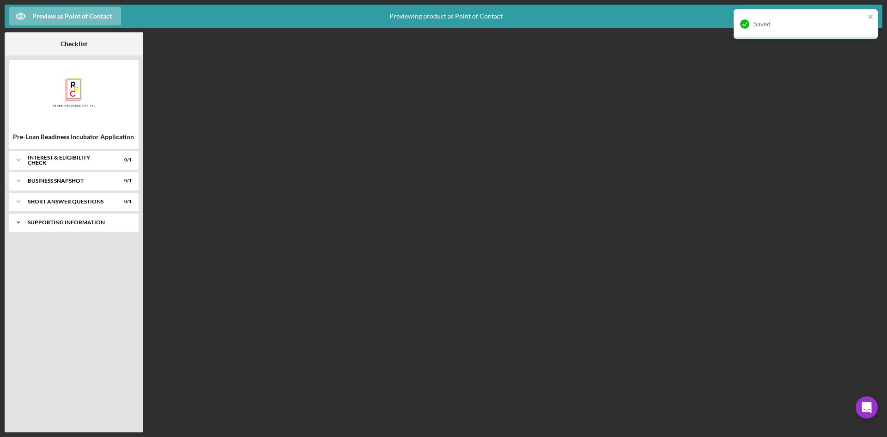
click at [20, 228] on icon "Icon/Expander" at bounding box center [18, 222] width 18 height 18
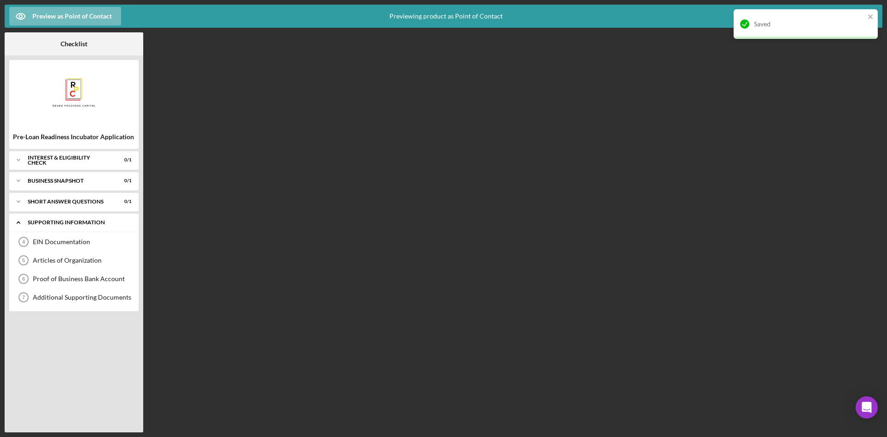
click at [20, 226] on icon "Icon/Expander" at bounding box center [18, 222] width 18 height 18
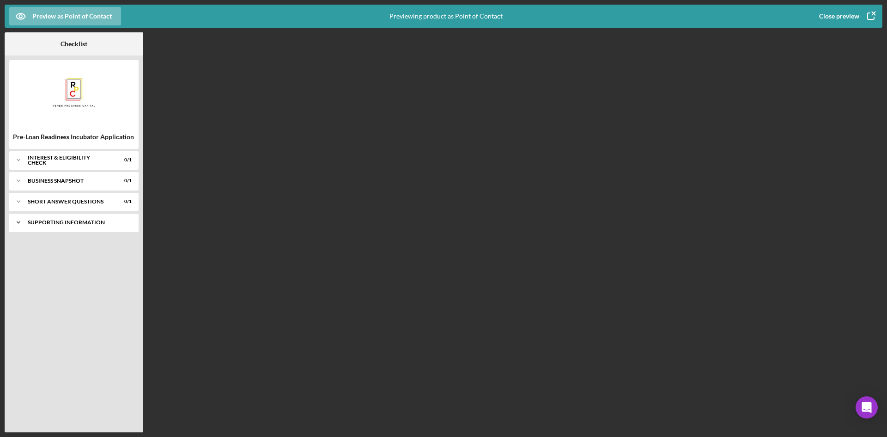
click at [44, 224] on div "Supporting Information" at bounding box center [77, 222] width 99 height 6
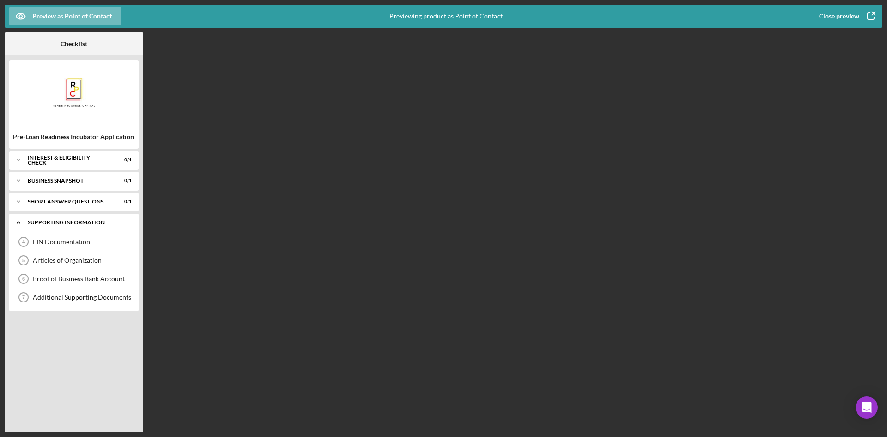
click at [44, 224] on div "Supporting Information" at bounding box center [77, 222] width 99 height 6
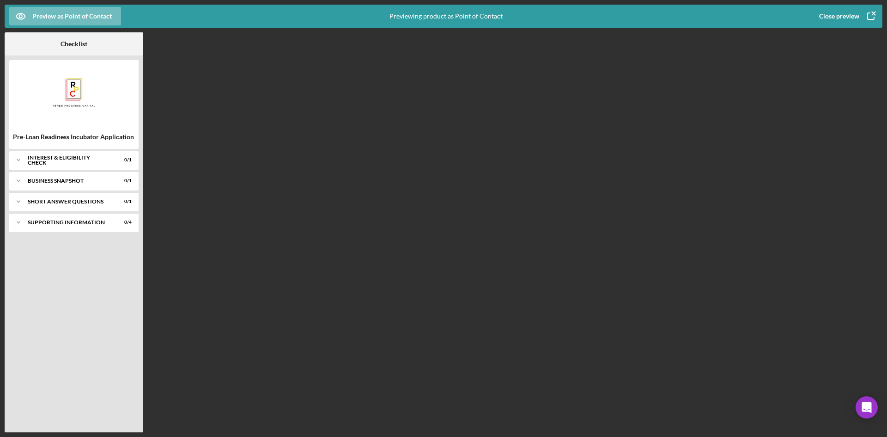
click at [875, 15] on icon "button" at bounding box center [870, 16] width 23 height 23
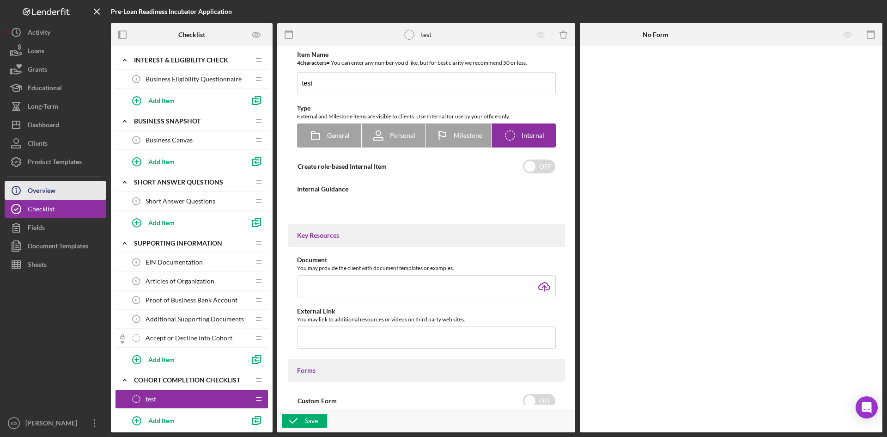
type textarea "<div>test</div>"
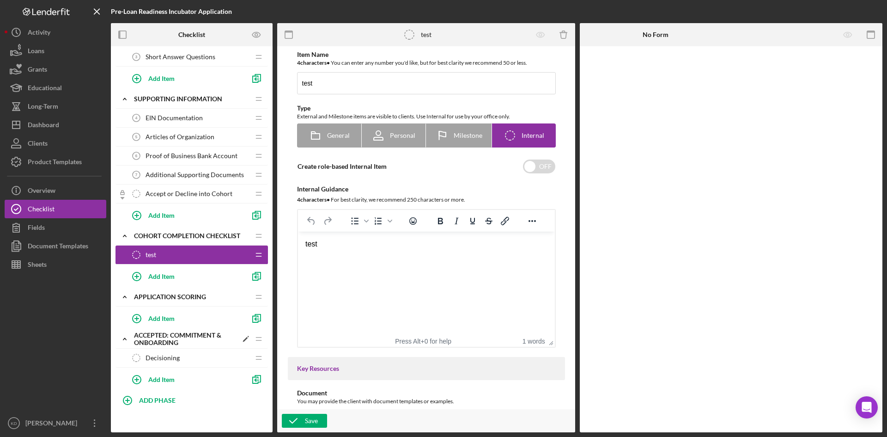
scroll to position [149, 0]
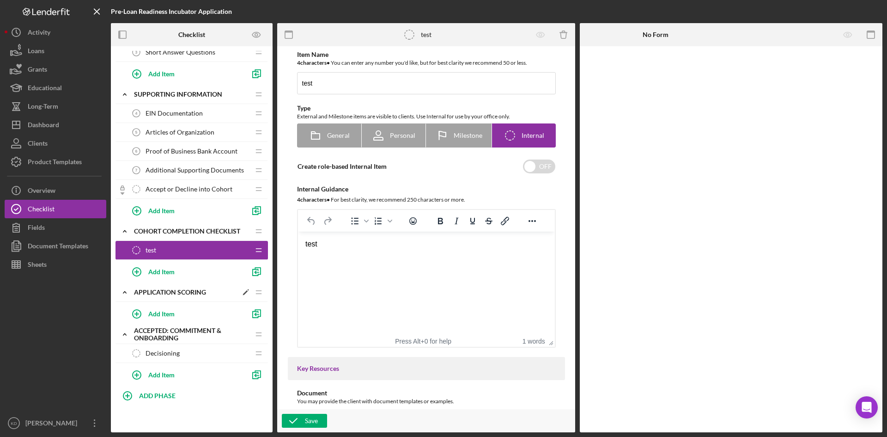
click at [217, 297] on div "Icon/Expander Application Scoring Icon/Edit Icon/Drag" at bounding box center [191, 292] width 152 height 19
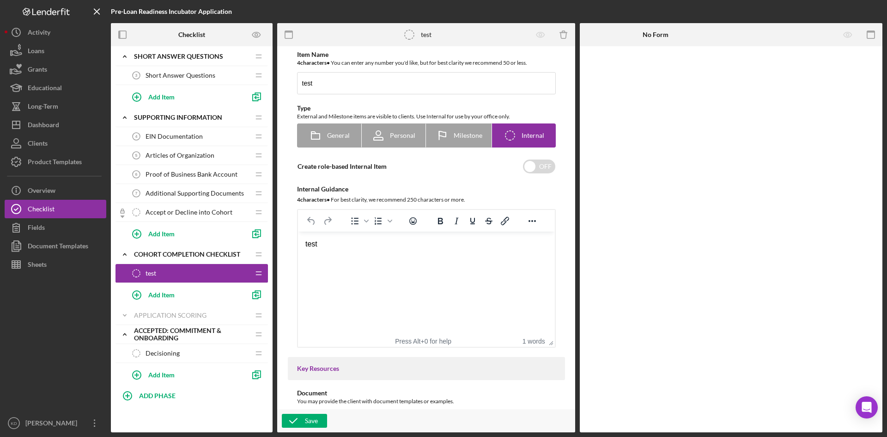
click at [123, 251] on icon "Icon/Expander" at bounding box center [124, 254] width 18 height 18
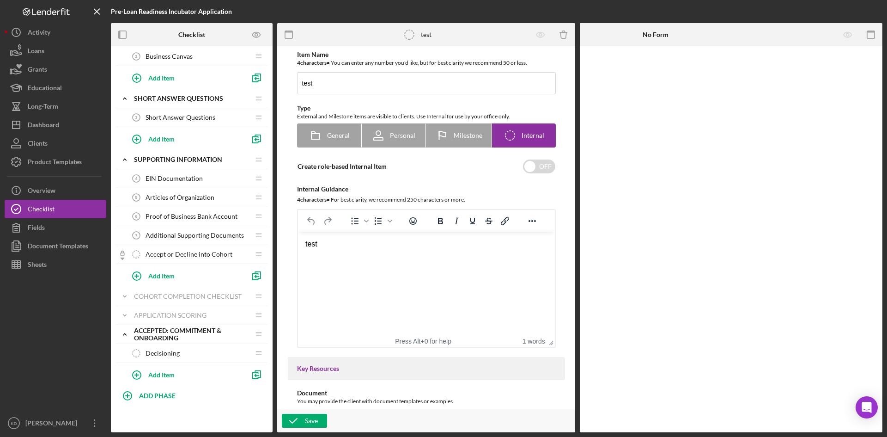
scroll to position [84, 0]
click at [124, 334] on polyline at bounding box center [124, 334] width 3 height 2
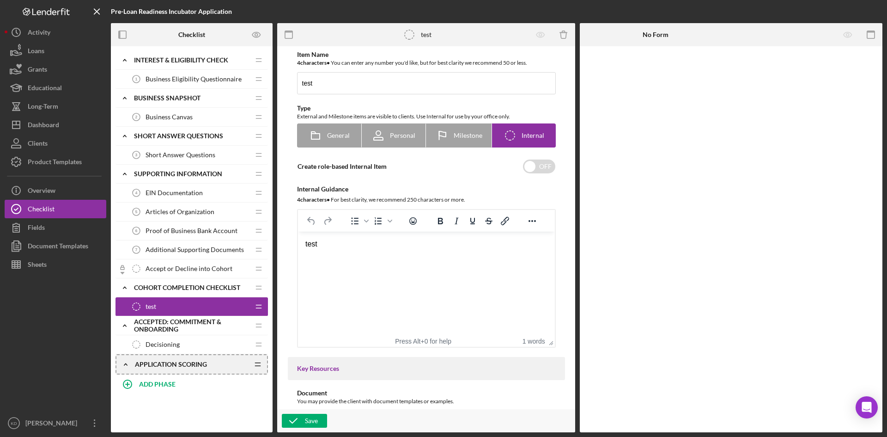
scroll to position [0, 0]
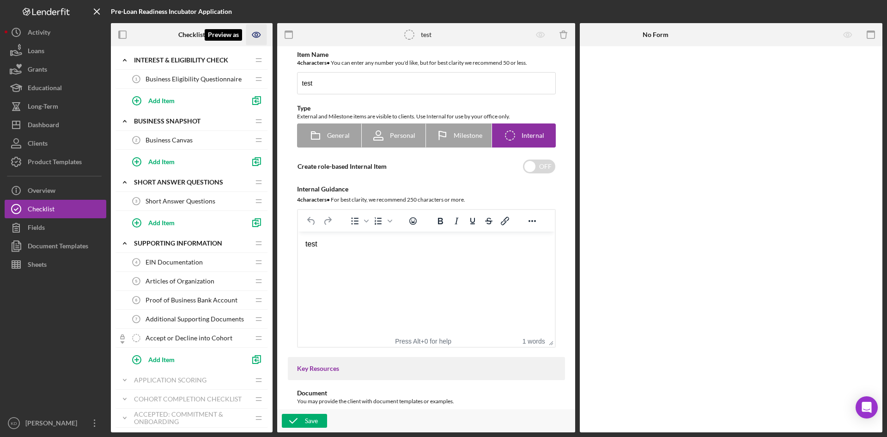
click at [258, 36] on icon "Preview as" at bounding box center [256, 34] width 3 height 3
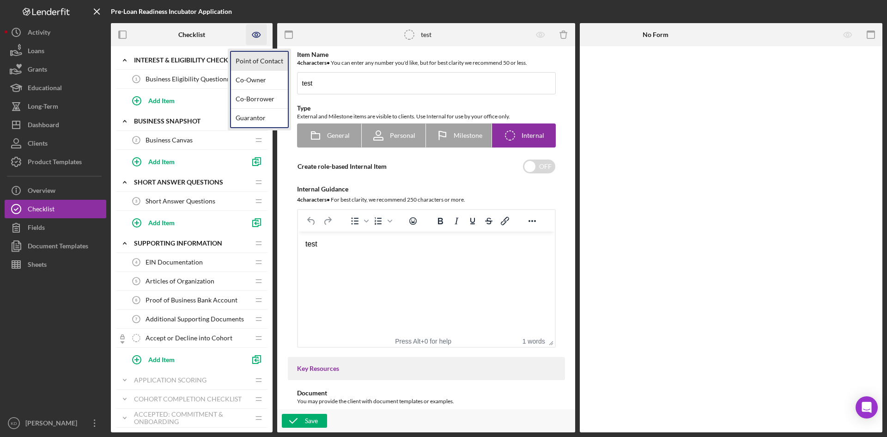
click at [249, 58] on link "Point of Contact" at bounding box center [259, 61] width 57 height 19
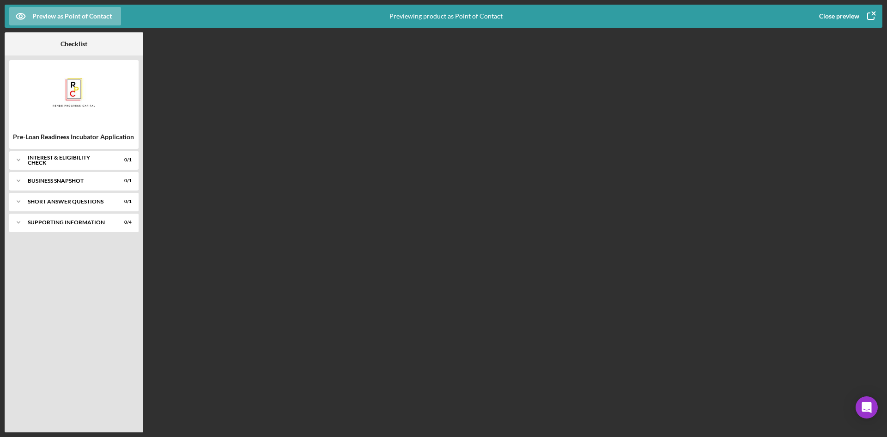
click at [878, 15] on icon "button" at bounding box center [870, 16] width 23 height 23
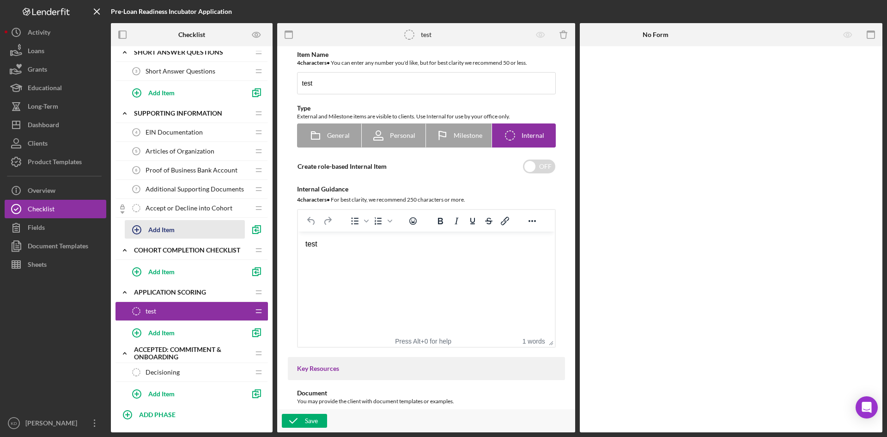
scroll to position [149, 0]
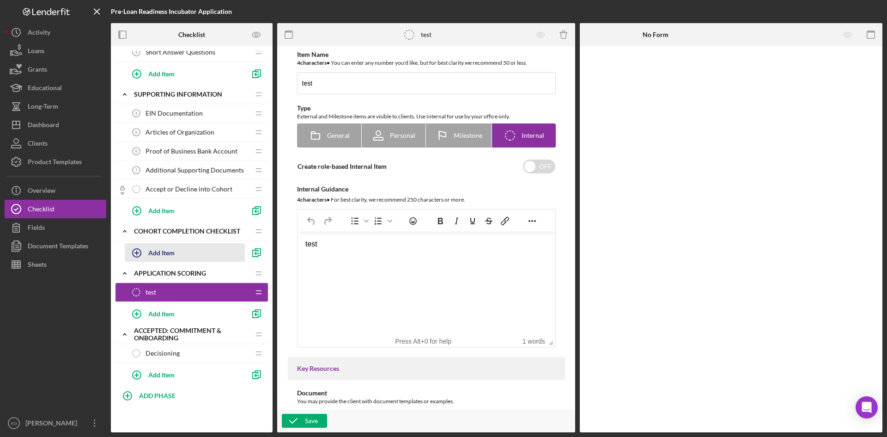
click at [177, 257] on button "Add Item" at bounding box center [185, 252] width 120 height 18
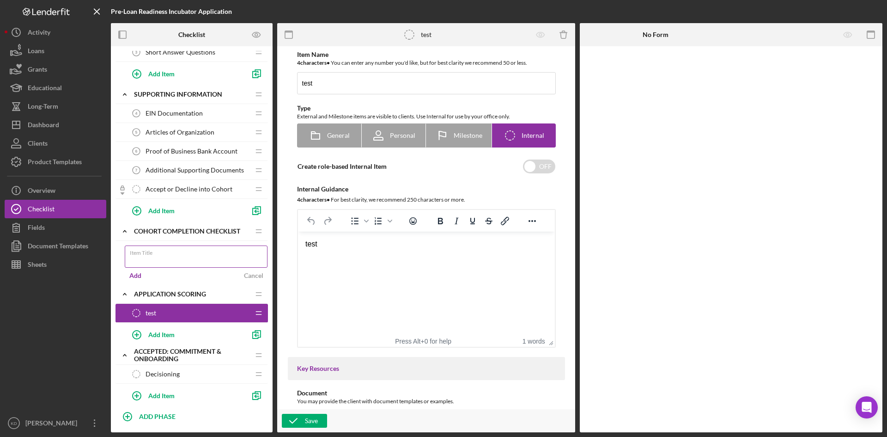
click at [177, 257] on input "Item Title" at bounding box center [196, 256] width 143 height 22
type input "Lock beyond this point"
click at [138, 275] on div "Add" at bounding box center [135, 275] width 12 height 14
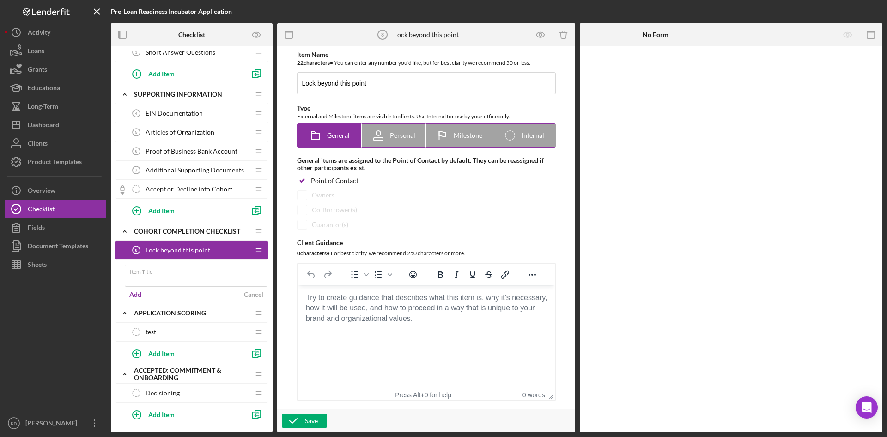
click at [528, 132] on span "Internal" at bounding box center [533, 135] width 23 height 7
radio input "false"
radio input "true"
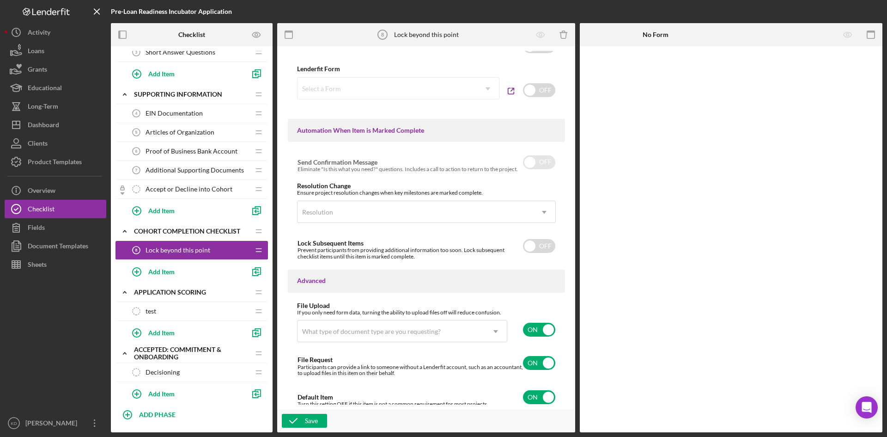
scroll to position [496, 0]
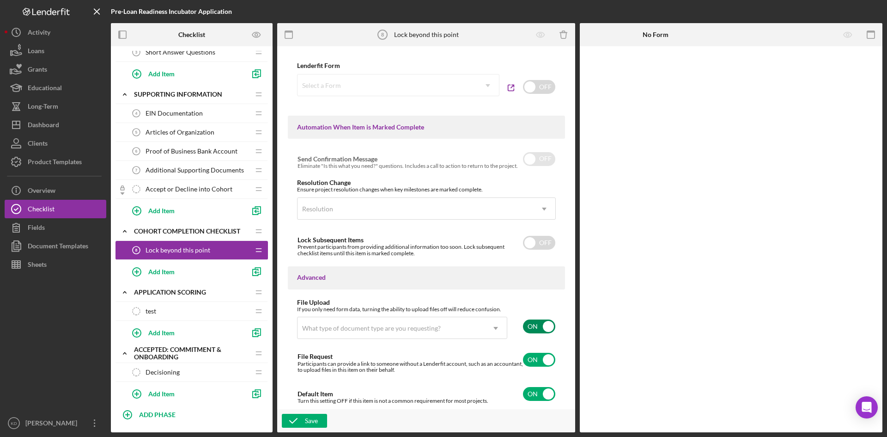
click at [535, 329] on input "checkbox" at bounding box center [539, 326] width 32 height 14
checkbox input "false"
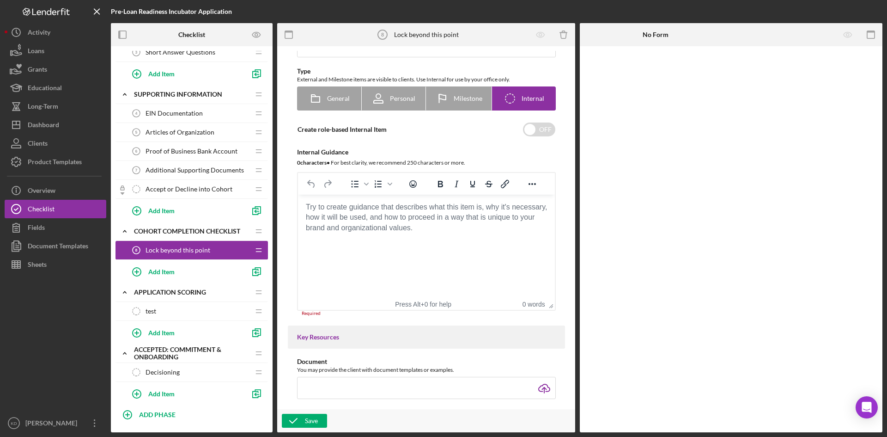
scroll to position [0, 0]
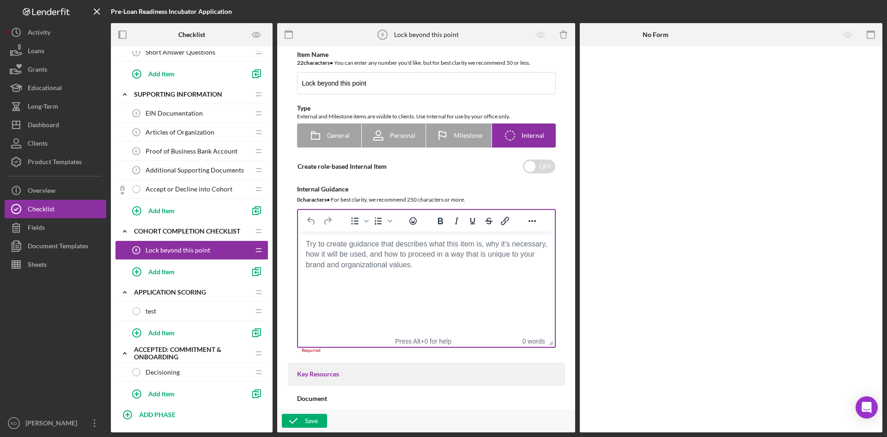
click at [355, 256] on html at bounding box center [425, 243] width 257 height 25
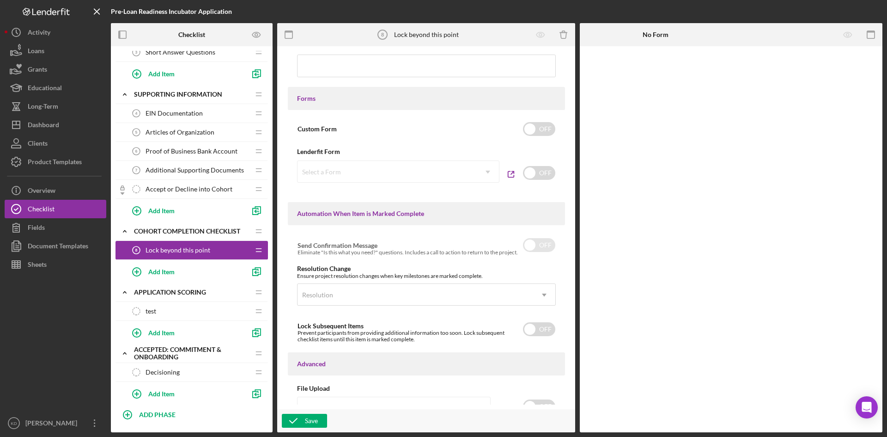
scroll to position [447, 0]
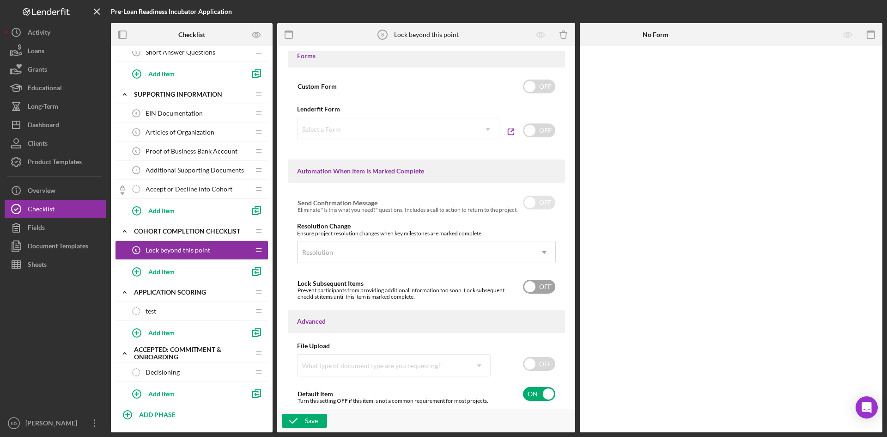
click at [518, 287] on div "Prevent participants from providing additional information too soon. Lock subse…" at bounding box center [409, 293] width 225 height 13
checkbox input "true"
click at [298, 418] on icon "button" at bounding box center [293, 420] width 23 height 23
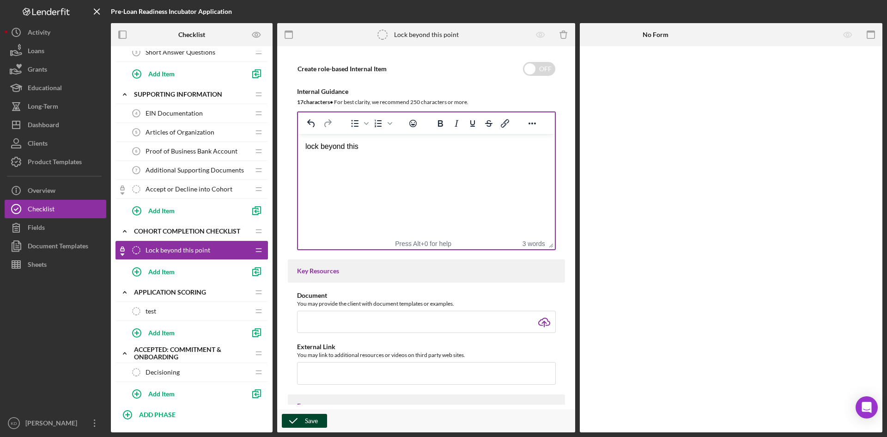
scroll to position [0, 0]
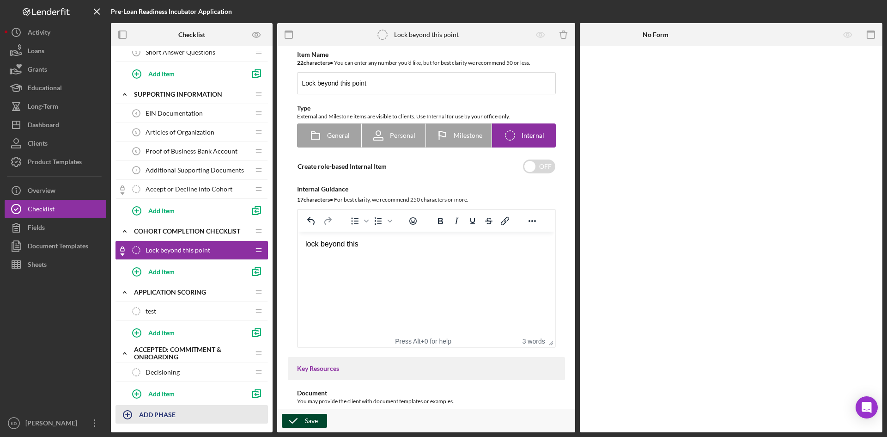
click at [146, 419] on div "ADD PHASE" at bounding box center [157, 414] width 36 height 18
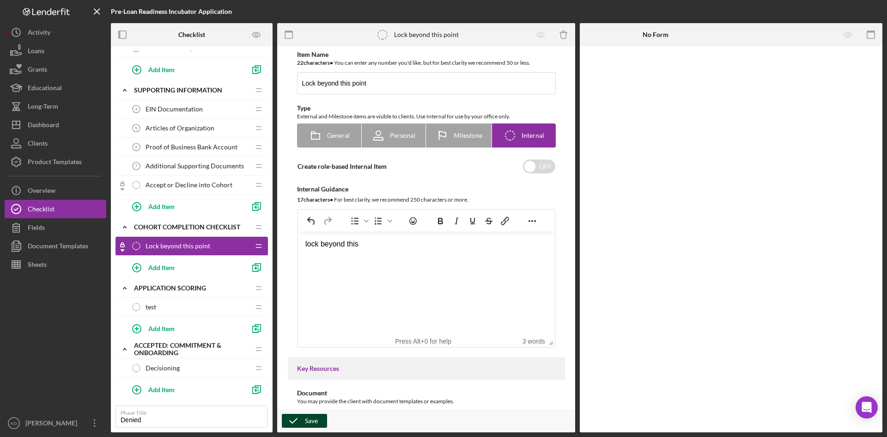
type input "Denied"
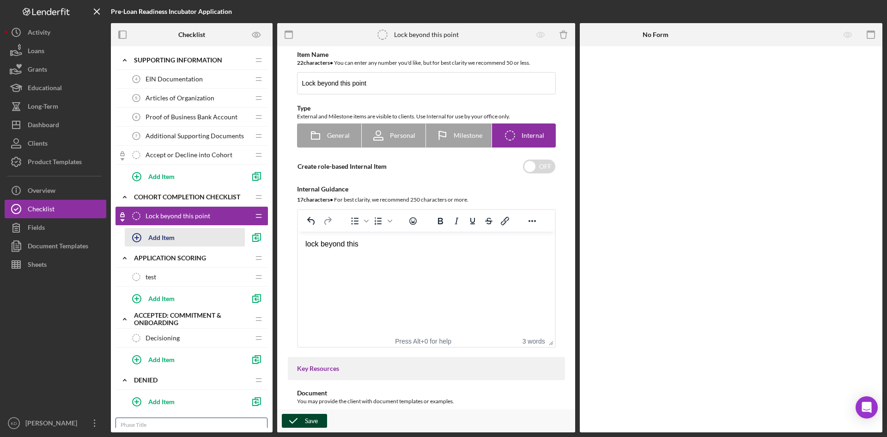
scroll to position [235, 0]
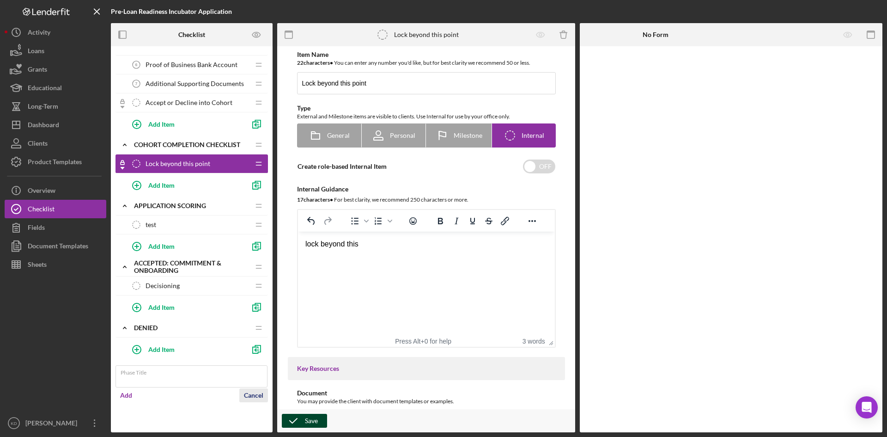
click at [257, 397] on div "Cancel" at bounding box center [253, 395] width 19 height 14
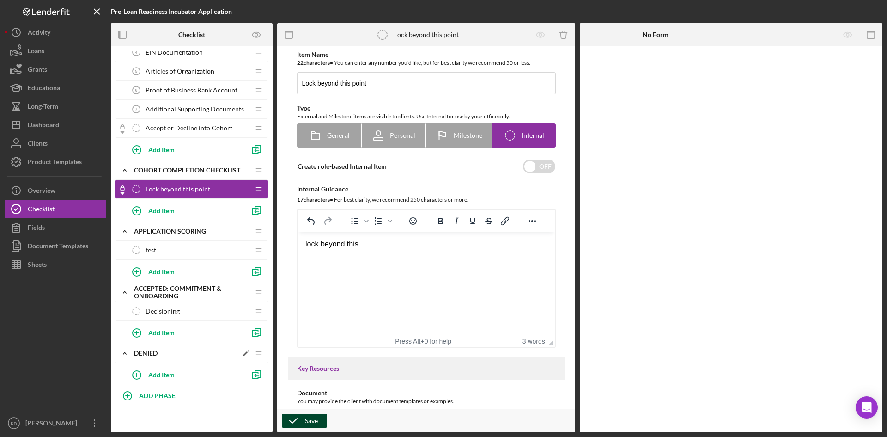
scroll to position [0, 0]
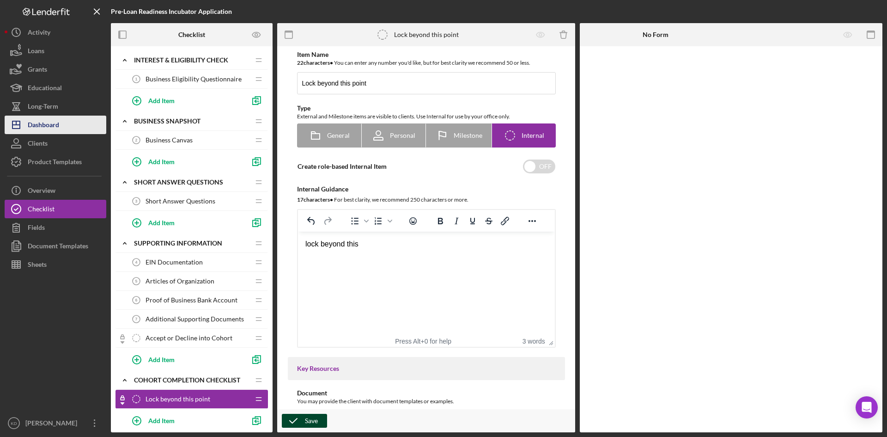
click at [48, 121] on div "Dashboard" at bounding box center [43, 125] width 31 height 21
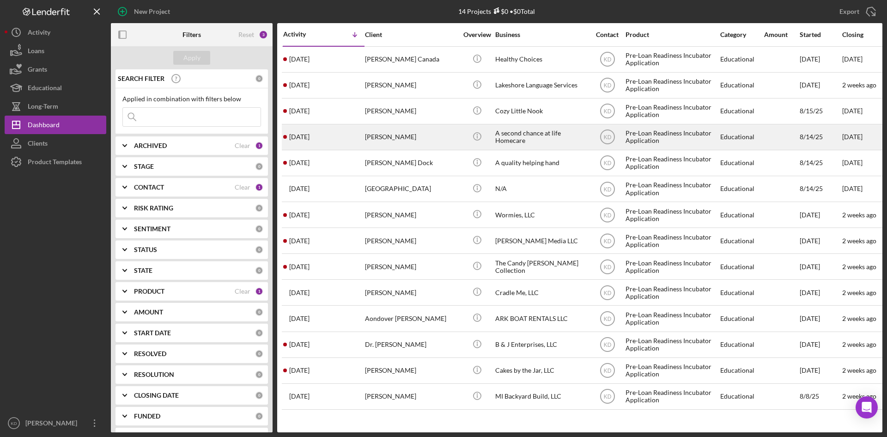
click at [531, 136] on div "A second chance at life Homecare" at bounding box center [541, 137] width 92 height 24
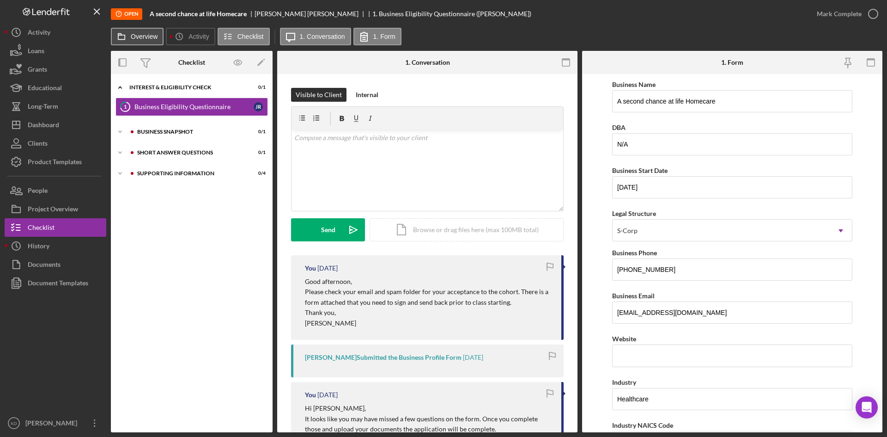
click at [141, 42] on button "Overview" at bounding box center [137, 37] width 53 height 18
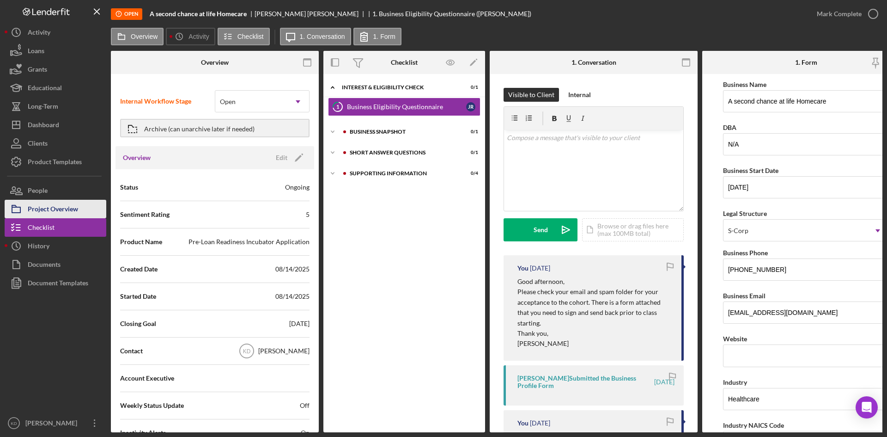
click at [45, 201] on div "Project Overview" at bounding box center [53, 210] width 50 height 21
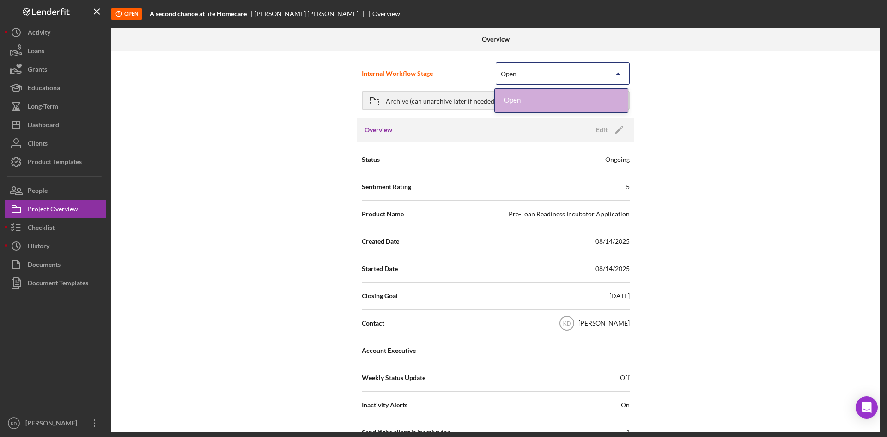
click at [586, 67] on div "Open" at bounding box center [551, 73] width 111 height 21
drag, startPoint x: 586, startPoint y: 68, endPoint x: 596, endPoint y: 71, distance: 10.4
click at [588, 69] on div "Open" at bounding box center [551, 73] width 111 height 21
drag, startPoint x: 784, startPoint y: 158, endPoint x: 609, endPoint y: 164, distance: 175.2
click at [783, 158] on div "Internal Workflow Stage Open Icon/Dropdown Arrow Archive (can unarchive later i…" at bounding box center [495, 241] width 769 height 381
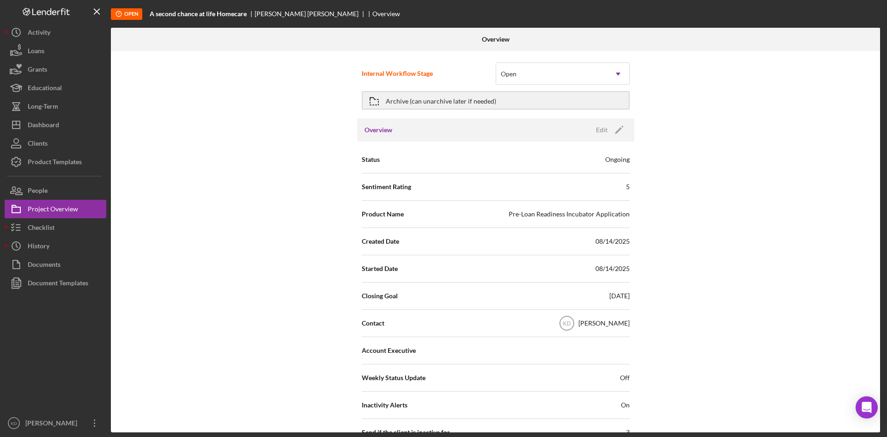
click at [625, 158] on div "Ongoing" at bounding box center [617, 159] width 24 height 9
click at [66, 224] on button "Checklist" at bounding box center [56, 227] width 102 height 18
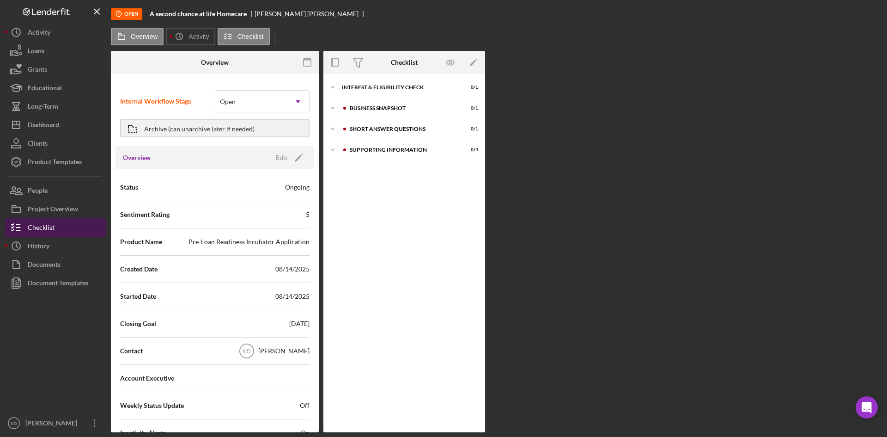
click at [64, 225] on button "Checklist" at bounding box center [56, 227] width 102 height 18
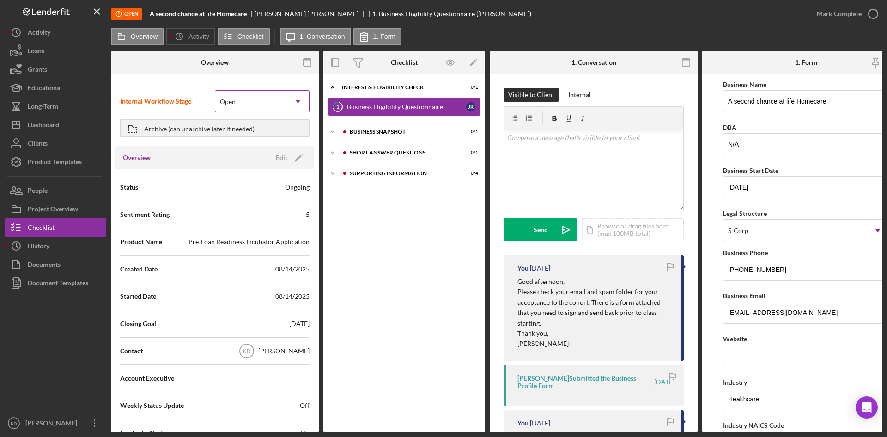
click at [249, 107] on div "Open" at bounding box center [251, 101] width 72 height 21
click at [53, 161] on div "Product Templates" at bounding box center [55, 162] width 54 height 21
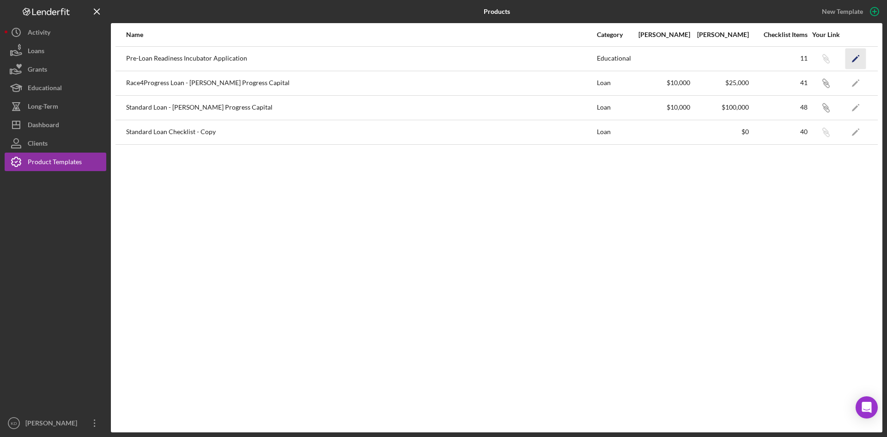
click at [855, 61] on polygon "button" at bounding box center [855, 59] width 6 height 6
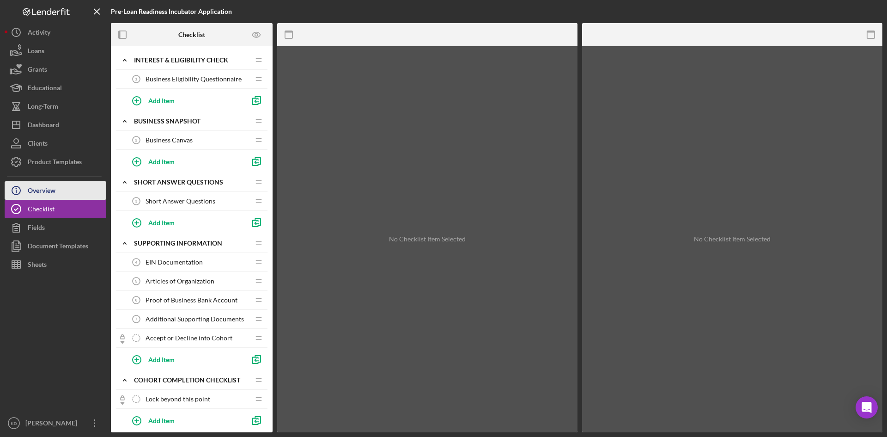
click at [64, 187] on button "Icon/Info Overview" at bounding box center [56, 190] width 102 height 18
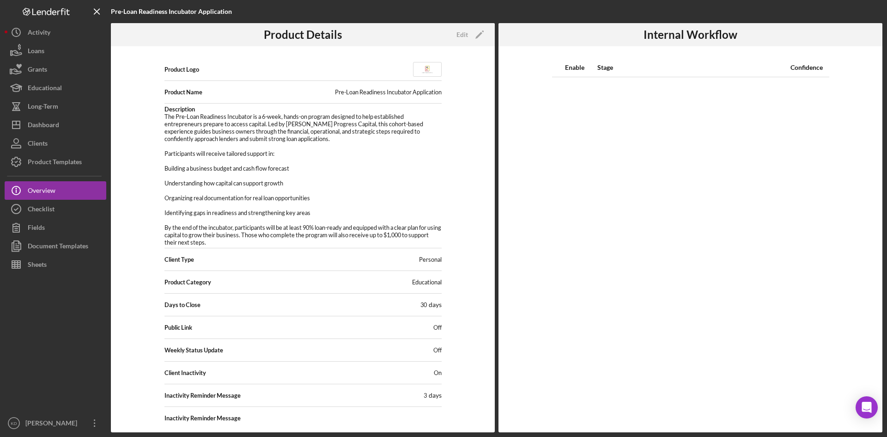
scroll to position [16, 0]
click at [30, 206] on div "Checklist" at bounding box center [41, 210] width 27 height 21
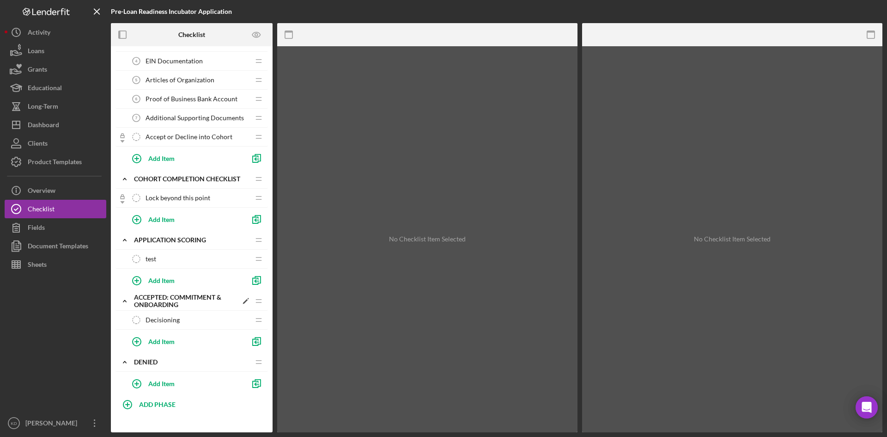
scroll to position [210, 0]
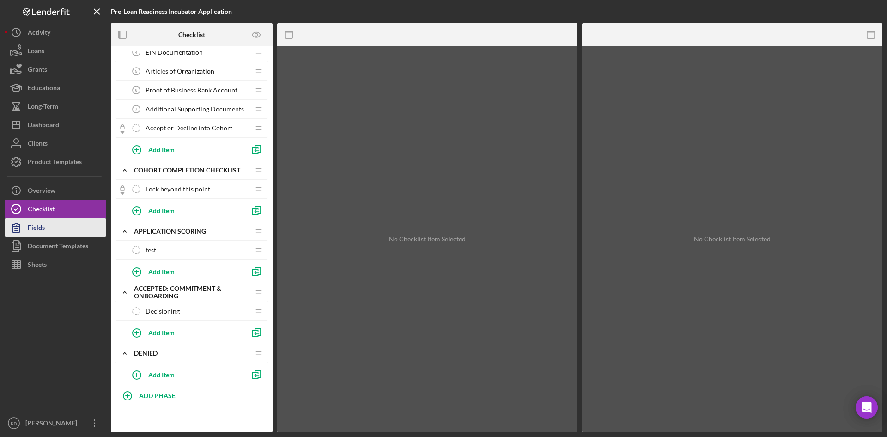
click at [73, 231] on button "Fields" at bounding box center [56, 227] width 102 height 18
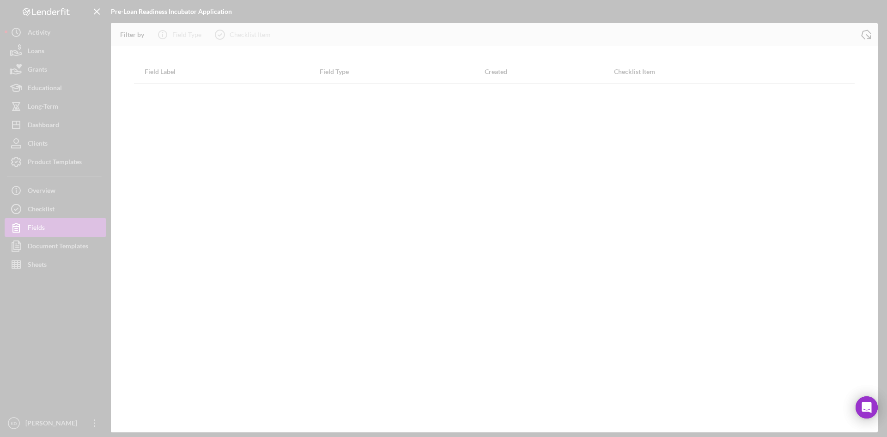
click at [62, 190] on div at bounding box center [443, 218] width 887 height 437
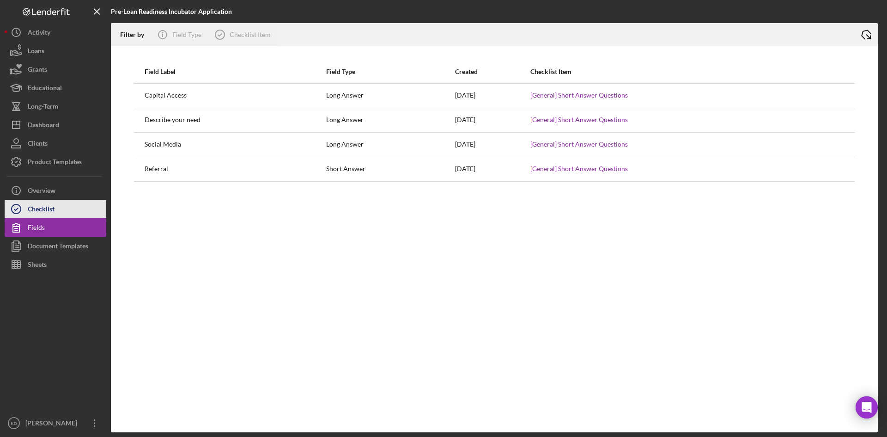
click at [53, 205] on div "Checklist" at bounding box center [41, 210] width 27 height 21
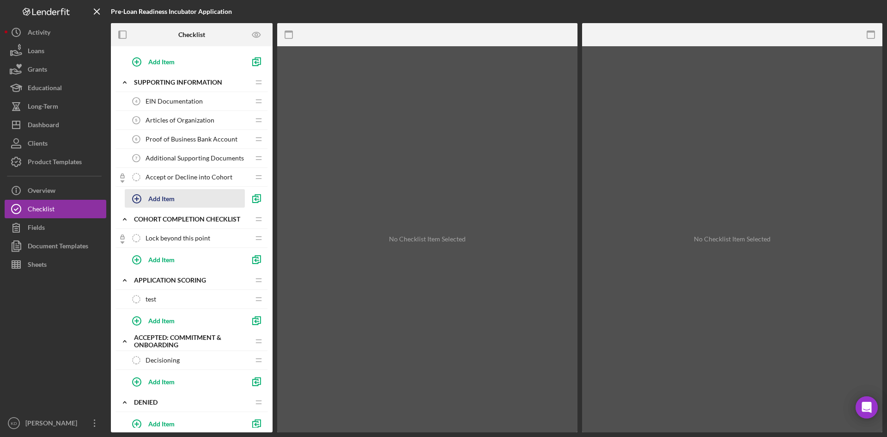
scroll to position [210, 0]
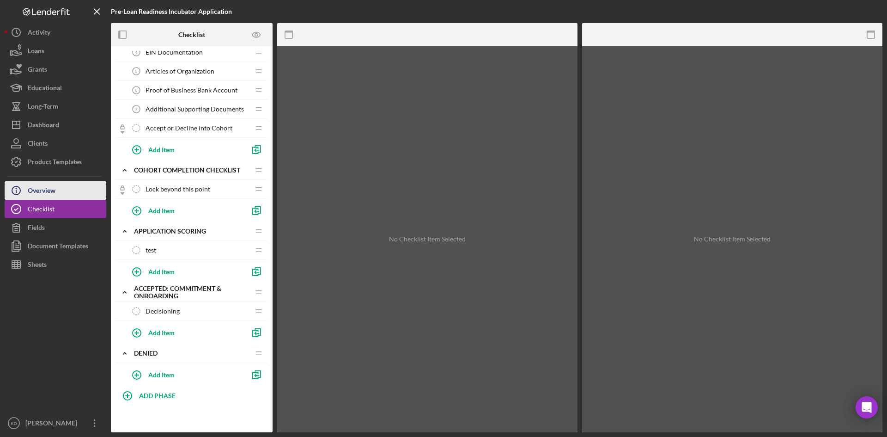
click at [43, 195] on div "Overview" at bounding box center [42, 191] width 28 height 21
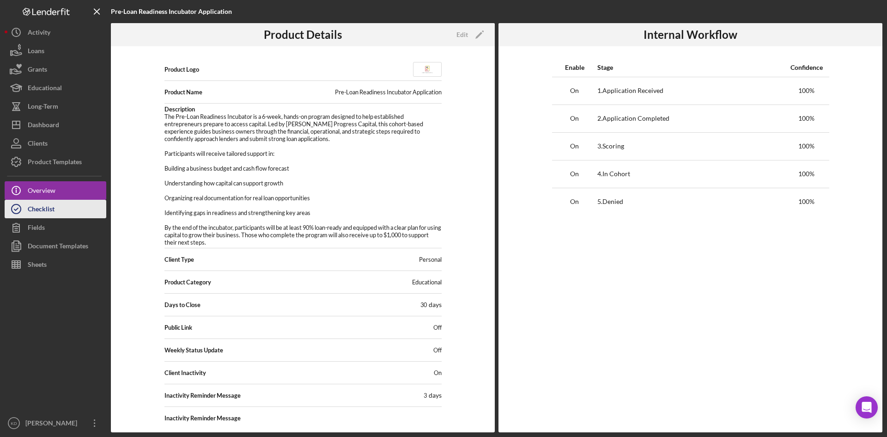
click at [47, 211] on div "Checklist" at bounding box center [41, 210] width 27 height 21
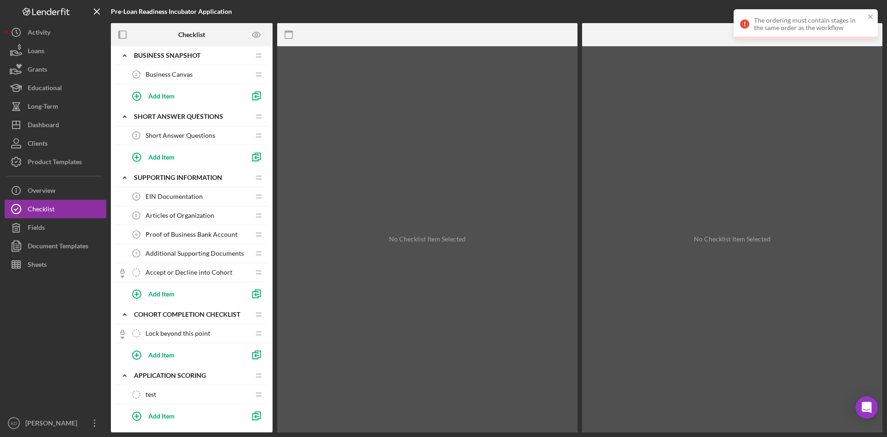
scroll to position [185, 0]
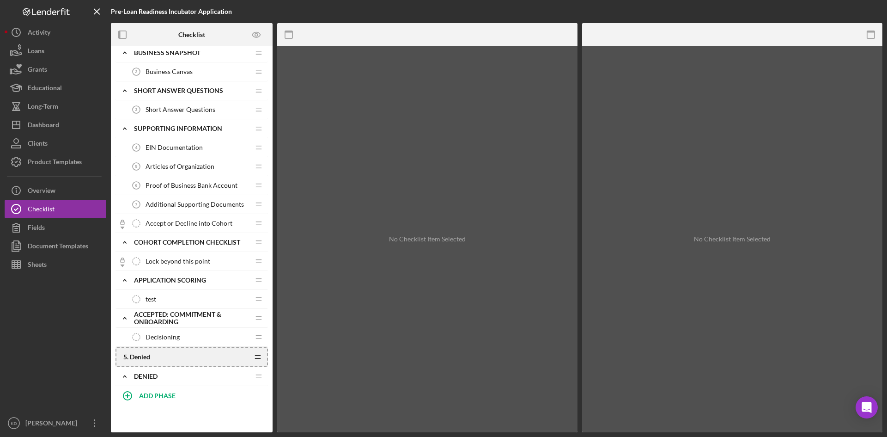
scroll to position [120, 0]
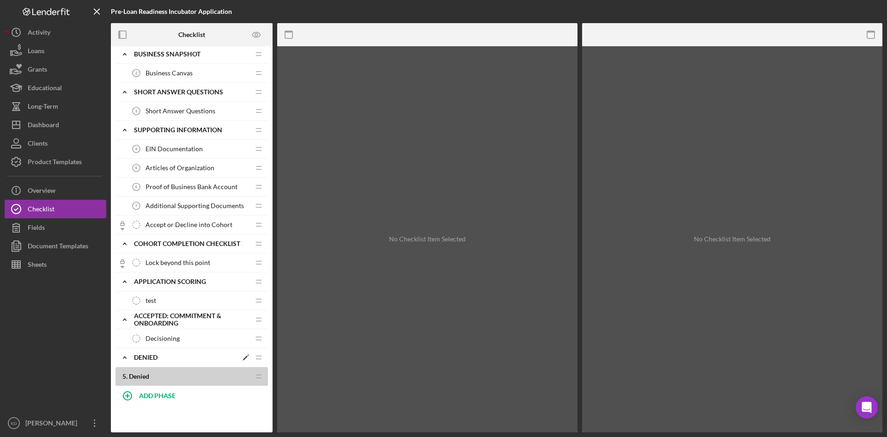
click at [150, 362] on div "Icon/Expander Denied Icon/Edit Icon/Drag" at bounding box center [191, 357] width 152 height 19
click at [258, 377] on icon "Icon/Drag" at bounding box center [258, 376] width 18 height 18
click at [202, 356] on div "Denied" at bounding box center [185, 356] width 103 height 7
click at [138, 381] on div "5 . Denied Icon/Drag" at bounding box center [191, 376] width 152 height 19
click at [262, 377] on icon "Icon/Drag" at bounding box center [258, 376] width 18 height 18
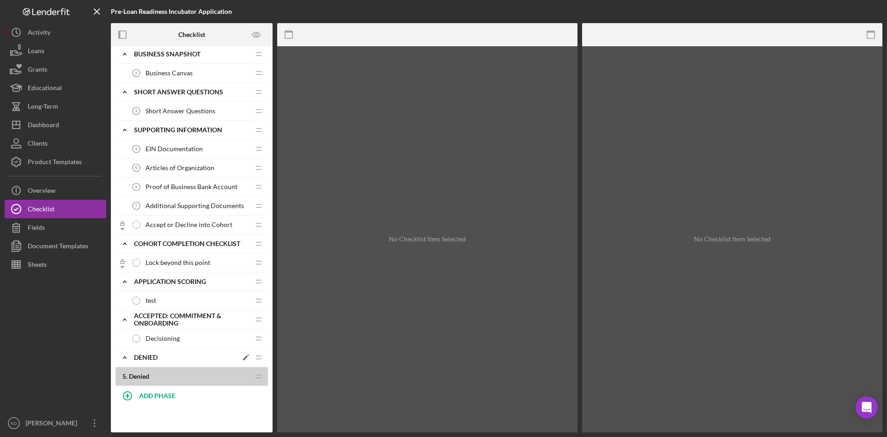
click at [209, 362] on div "Icon/Expander Denied Icon/Edit Icon/Drag" at bounding box center [191, 357] width 152 height 19
click at [125, 356] on polyline at bounding box center [124, 357] width 3 height 2
click at [258, 359] on icon "Icon/Drag" at bounding box center [258, 357] width 18 height 18
click at [245, 358] on polygon at bounding box center [245, 357] width 5 height 5
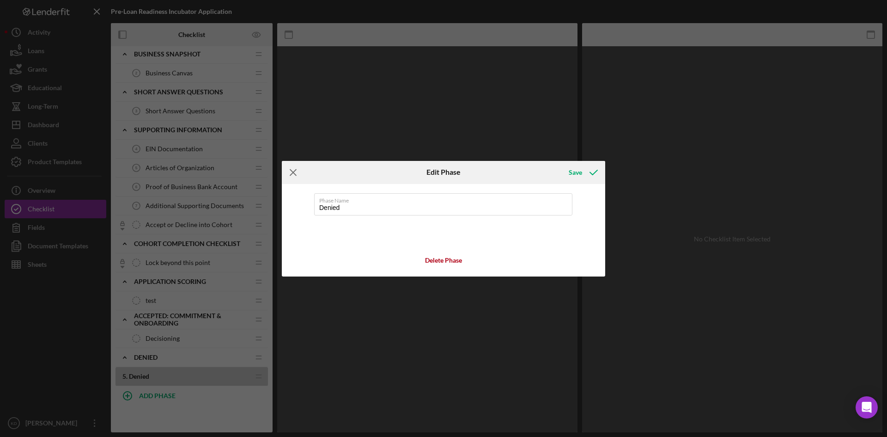
click at [294, 172] on icon "Icon/Menu Close" at bounding box center [293, 172] width 23 height 23
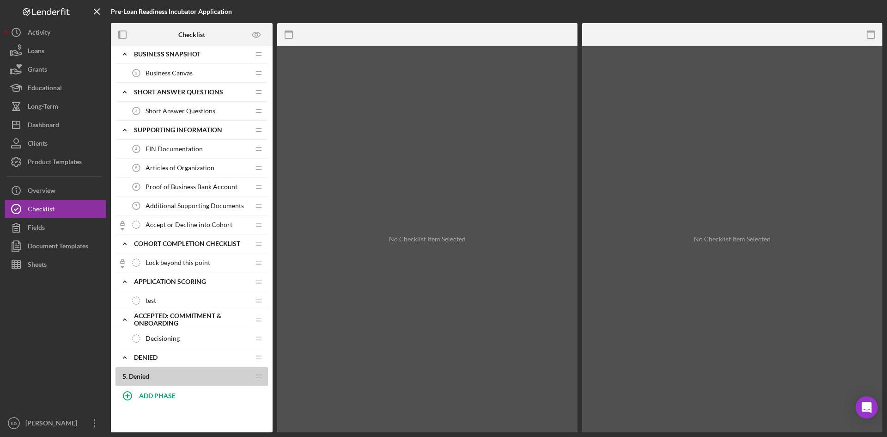
click at [259, 375] on icon "Icon/Drag" at bounding box center [258, 376] width 18 height 18
drag, startPoint x: 124, startPoint y: 241, endPoint x: 132, endPoint y: 321, distance: 79.8
click at [132, 321] on div "1 . Application Received Add Item 2 . Application Completed Icon/Drag 3 . Scori…" at bounding box center [191, 158] width 152 height 455
drag, startPoint x: 261, startPoint y: 244, endPoint x: 257, endPoint y: 348, distance: 103.5
click at [257, 348] on div "1 . Application Received Add Item 2 . Application Completed Icon/Drag 3 . Scori…" at bounding box center [191, 158] width 152 height 455
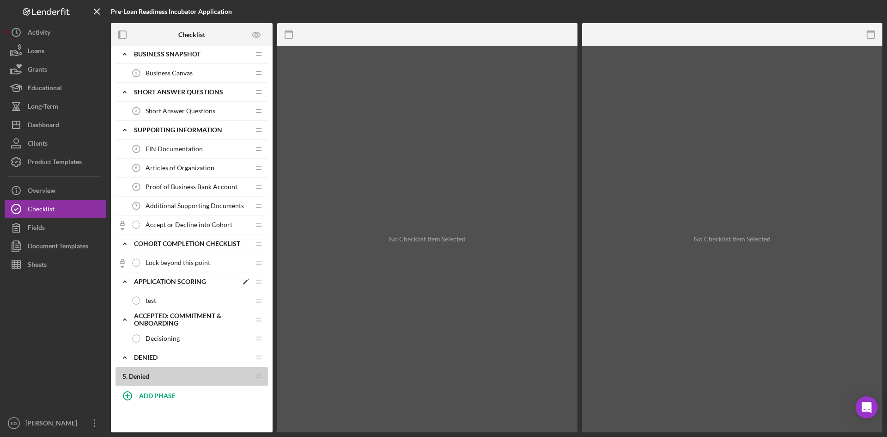
drag, startPoint x: 259, startPoint y: 243, endPoint x: 257, endPoint y: 275, distance: 31.9
click at [257, 275] on div "1 . Application Received Add Item 2 . Application Completed Icon/Drag 3 . Scori…" at bounding box center [191, 158] width 152 height 455
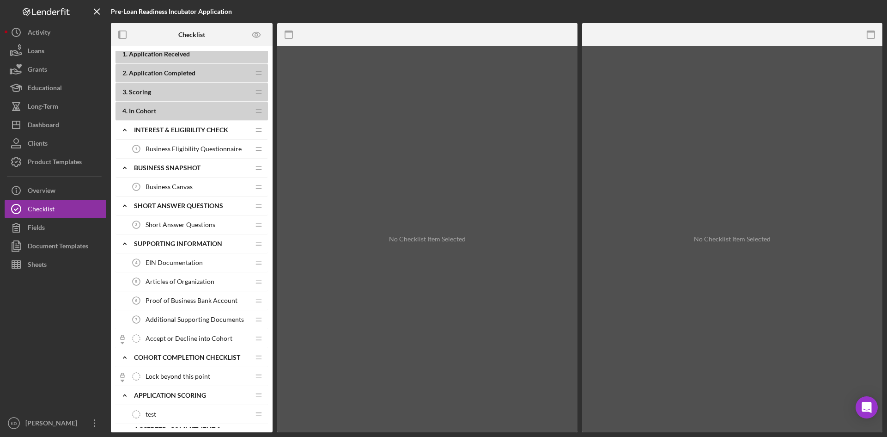
scroll to position [0, 0]
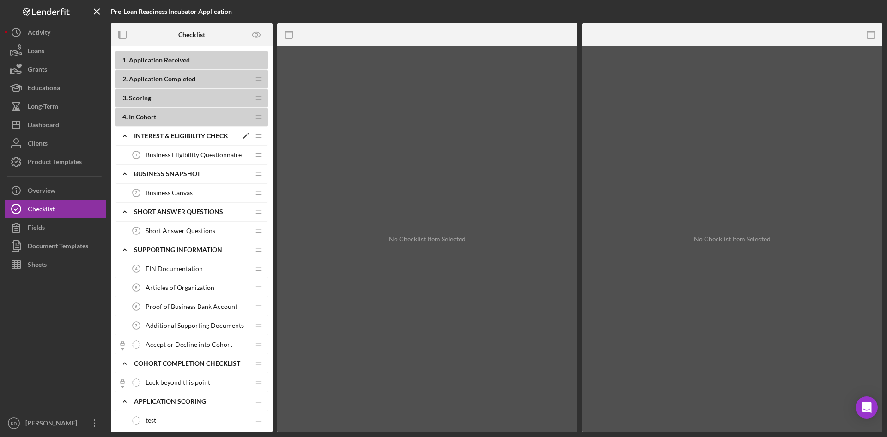
drag, startPoint x: 256, startPoint y: 120, endPoint x: 257, endPoint y: 128, distance: 8.8
click at [253, 164] on div "1 . Application Received Add Item 2 . Application Completed Icon/Drag 3 . Scori…" at bounding box center [191, 278] width 152 height 455
drag, startPoint x: 258, startPoint y: 115, endPoint x: 256, endPoint y: 169, distance: 53.2
click at [256, 170] on div "1 . Application Received Add Item 2 . Application Completed Icon/Drag 3 . Scori…" at bounding box center [191, 278] width 152 height 455
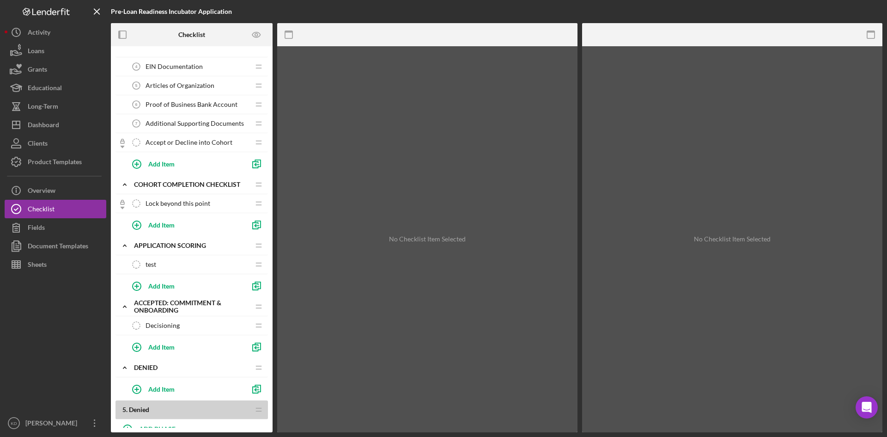
scroll to position [304, 0]
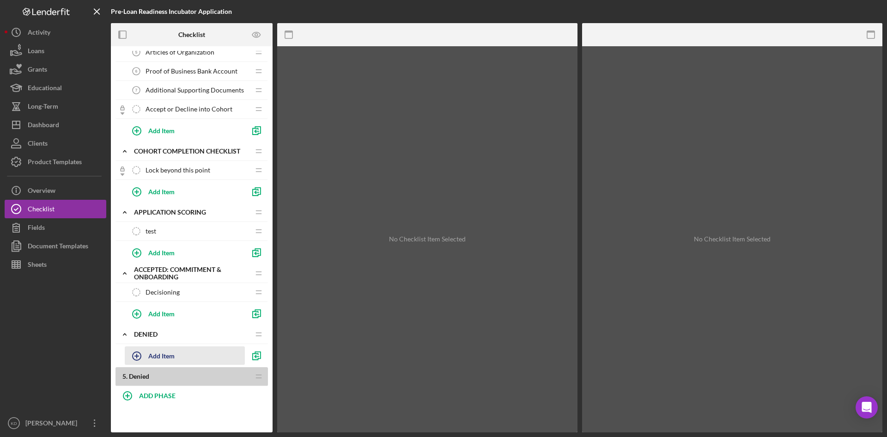
click at [178, 354] on button "Add Item" at bounding box center [185, 355] width 120 height 18
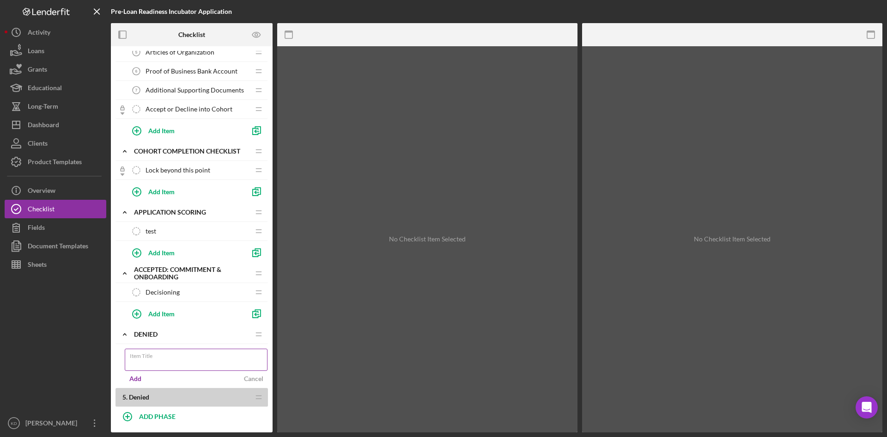
click at [169, 363] on input "Item Title" at bounding box center [196, 359] width 143 height 22
type input "Denial"
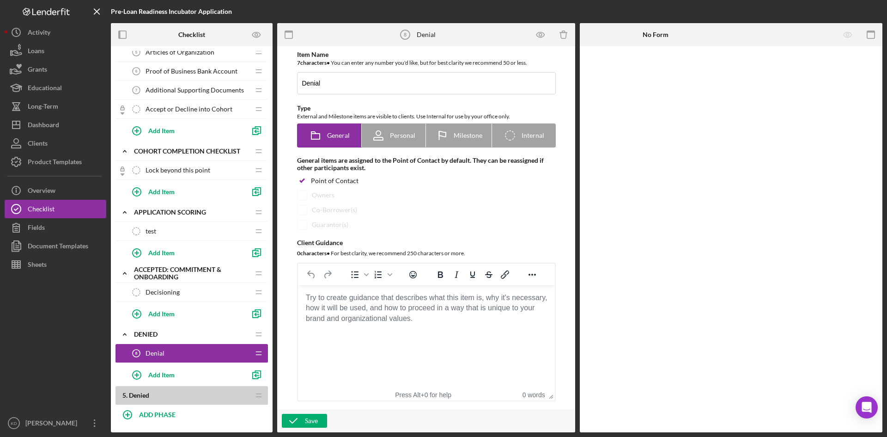
click at [179, 355] on div "Denial 8 Denial" at bounding box center [188, 353] width 122 height 18
click at [522, 136] on span "Internal" at bounding box center [533, 135] width 23 height 7
radio input "false"
radio input "true"
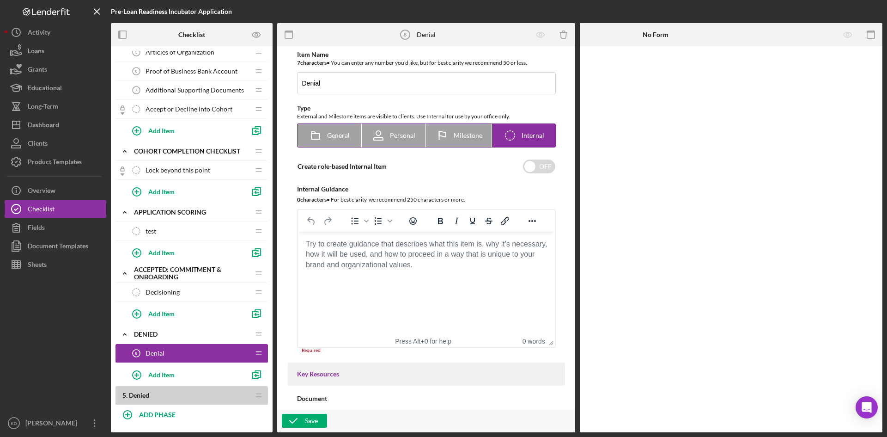
click at [458, 130] on div "Milestone" at bounding box center [458, 135] width 47 height 23
radio input "true"
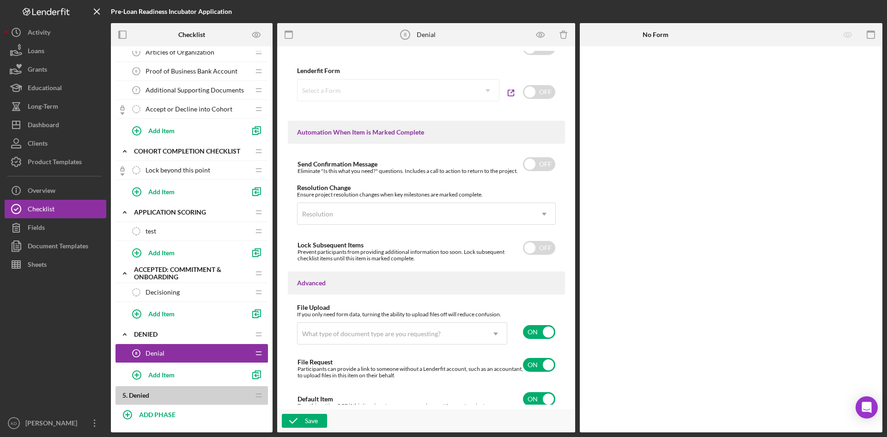
scroll to position [550, 0]
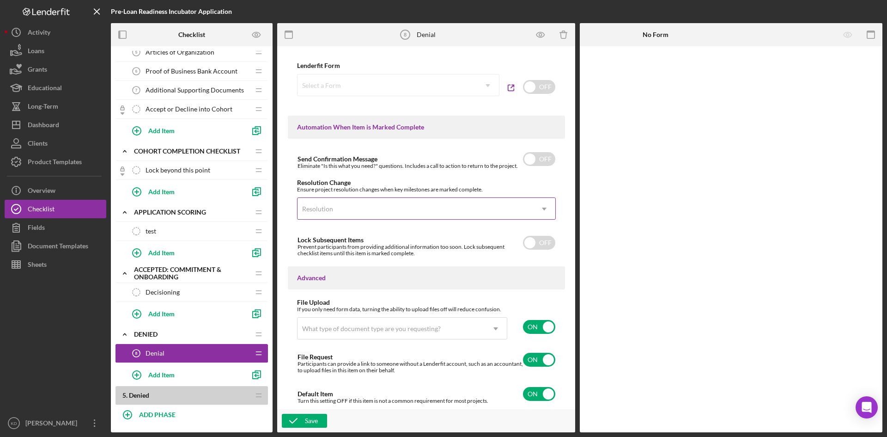
click at [478, 205] on div "Resolution" at bounding box center [415, 208] width 236 height 21
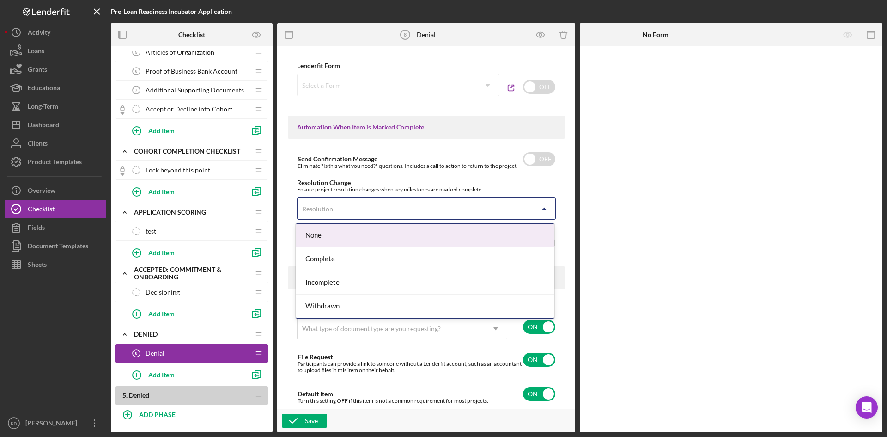
click at [533, 190] on div "Ensure project resolution changes when key milestones are marked complete." at bounding box center [426, 189] width 259 height 6
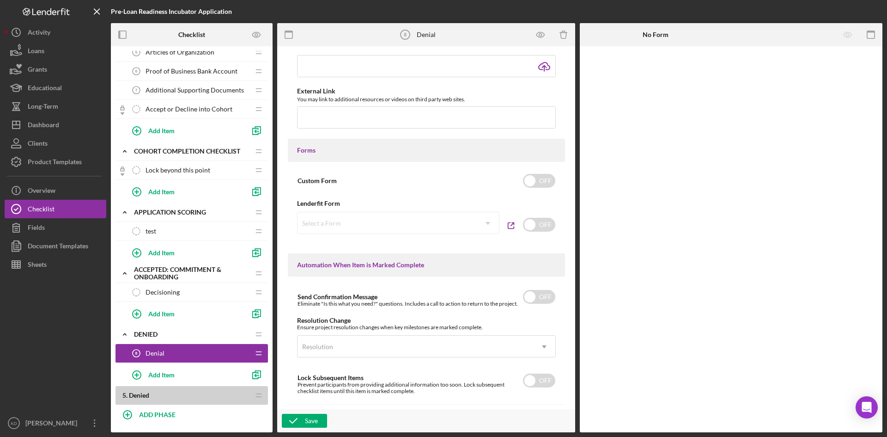
scroll to position [411, 0]
click at [157, 397] on b "5 . Denied" at bounding box center [185, 394] width 127 height 7
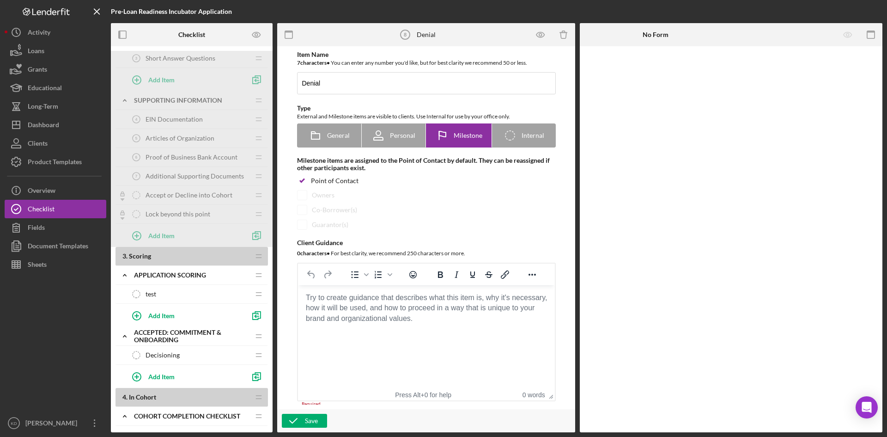
scroll to position [162, 0]
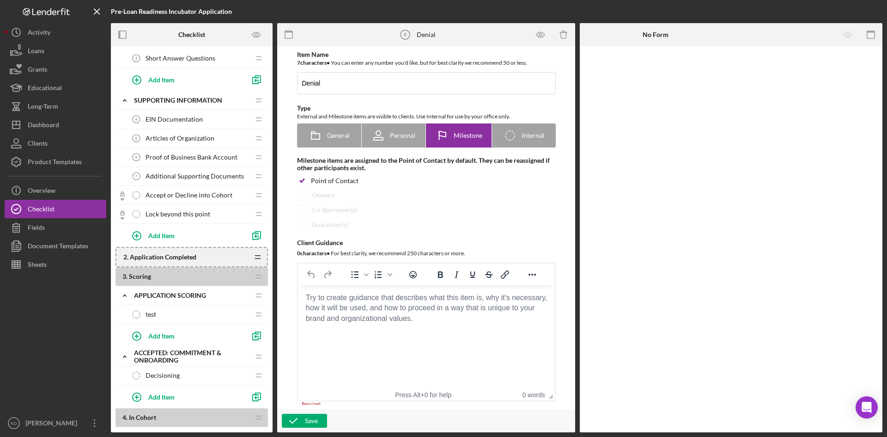
click at [257, 257] on icon "Icon/Drag" at bounding box center [258, 257] width 18 height 18
click at [257, 257] on icon "Icon/Drag" at bounding box center [258, 256] width 18 height 18
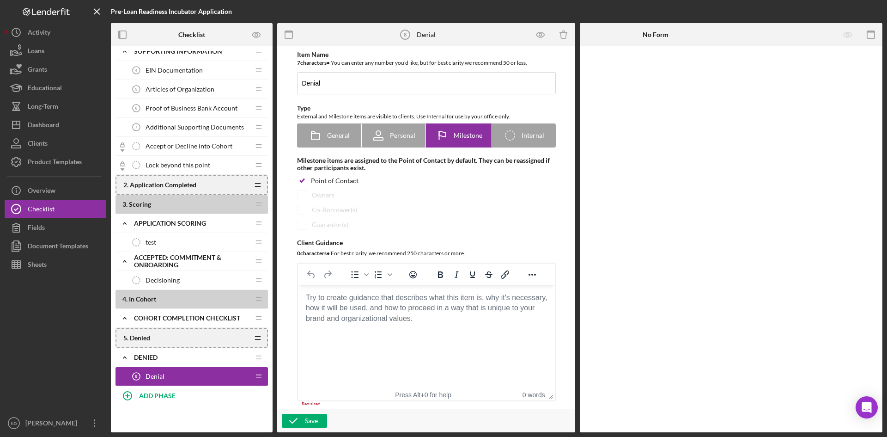
scroll to position [323, 0]
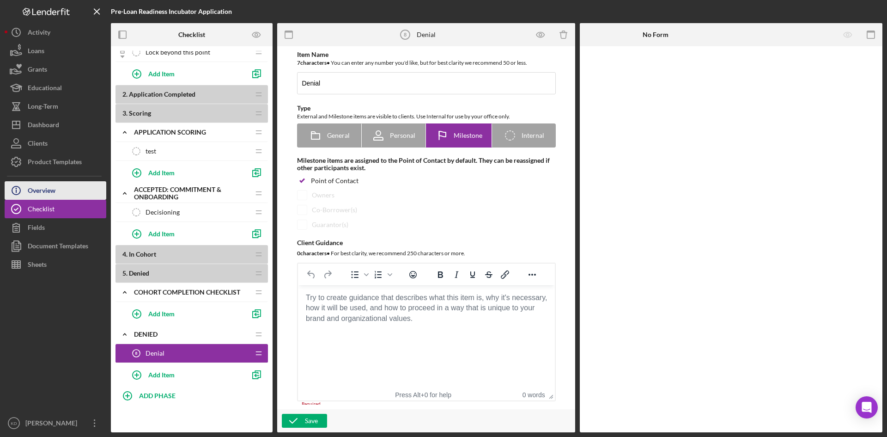
click at [46, 191] on div "Overview" at bounding box center [42, 191] width 28 height 21
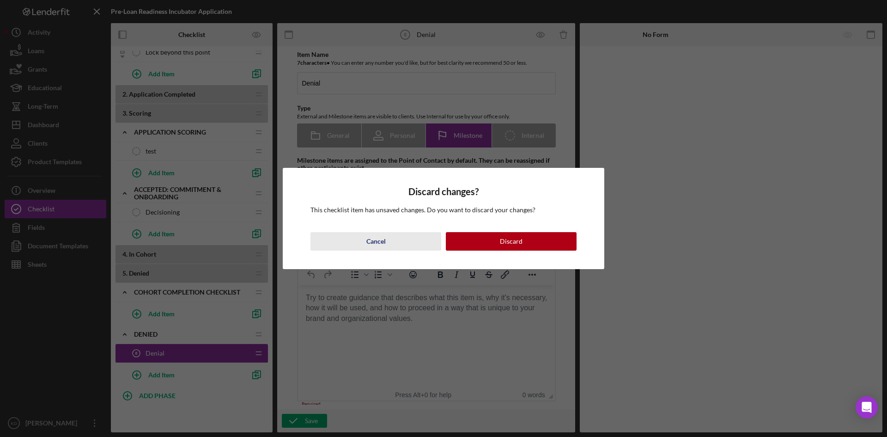
click at [363, 243] on button "Cancel" at bounding box center [375, 241] width 131 height 18
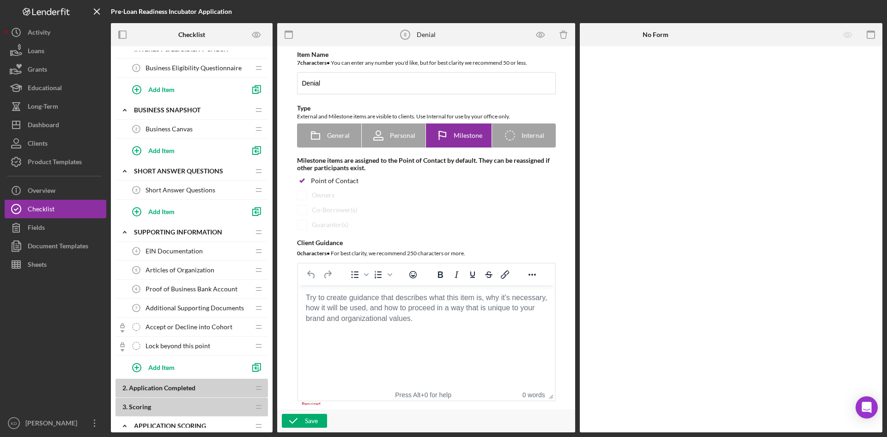
scroll to position [0, 0]
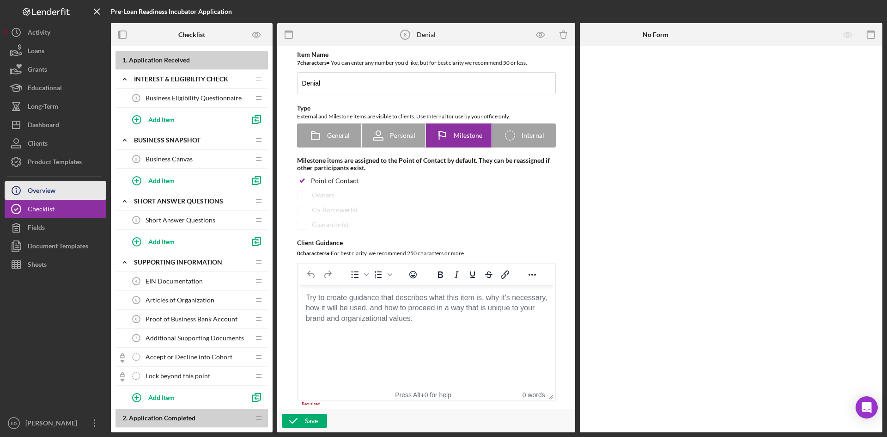
click at [54, 188] on div "Overview" at bounding box center [42, 191] width 28 height 21
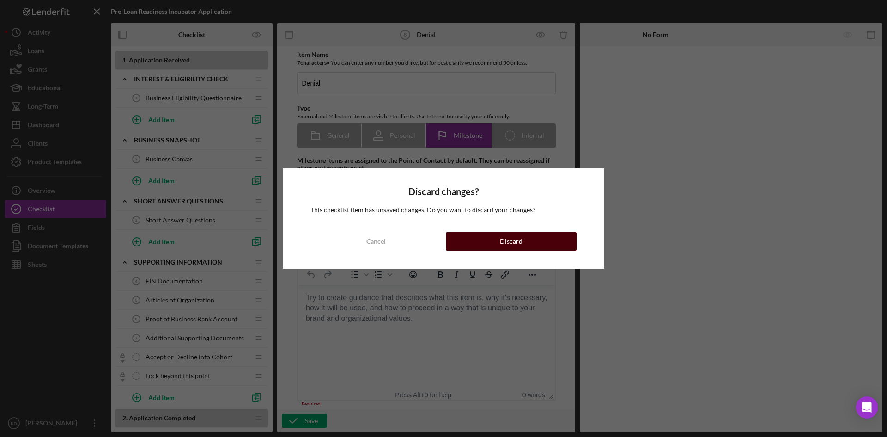
click at [540, 240] on button "Discard" at bounding box center [511, 241] width 131 height 18
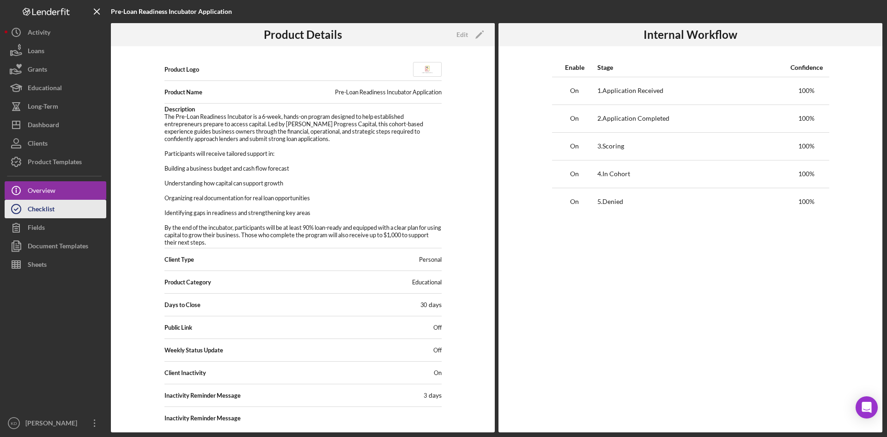
click at [67, 200] on button "Checklist" at bounding box center [56, 209] width 102 height 18
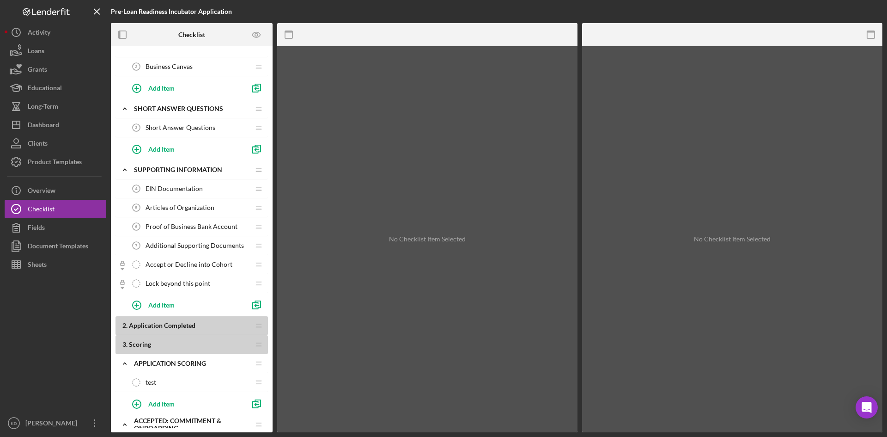
scroll to position [139, 0]
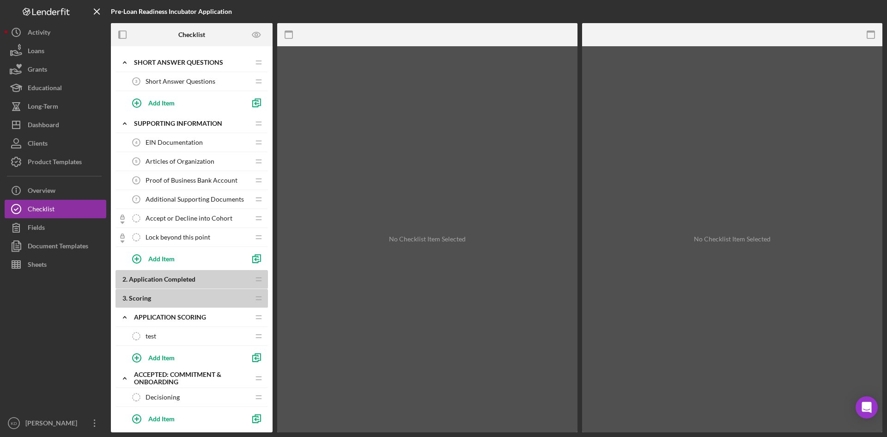
click at [183, 237] on span "Lock beyond this point" at bounding box center [178, 236] width 65 height 7
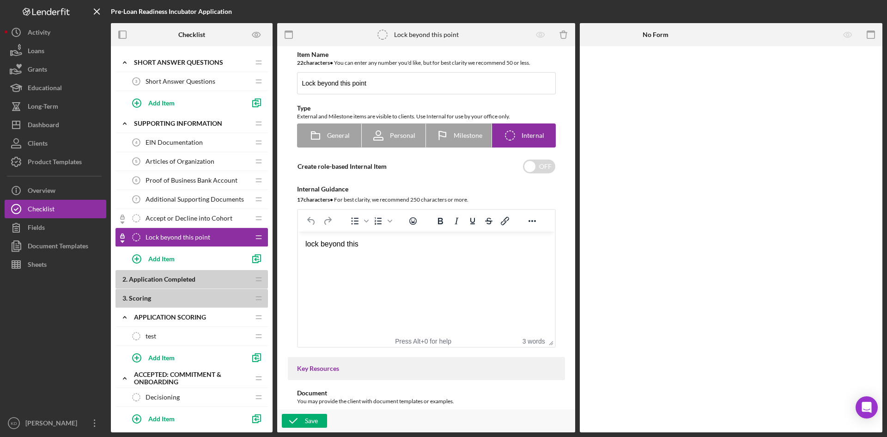
click at [184, 281] on span "Application Completed" at bounding box center [162, 279] width 67 height 8
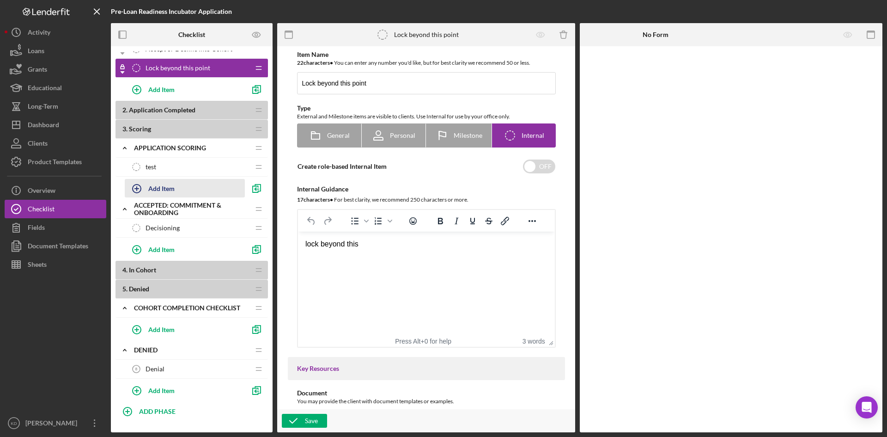
scroll to position [323, 0]
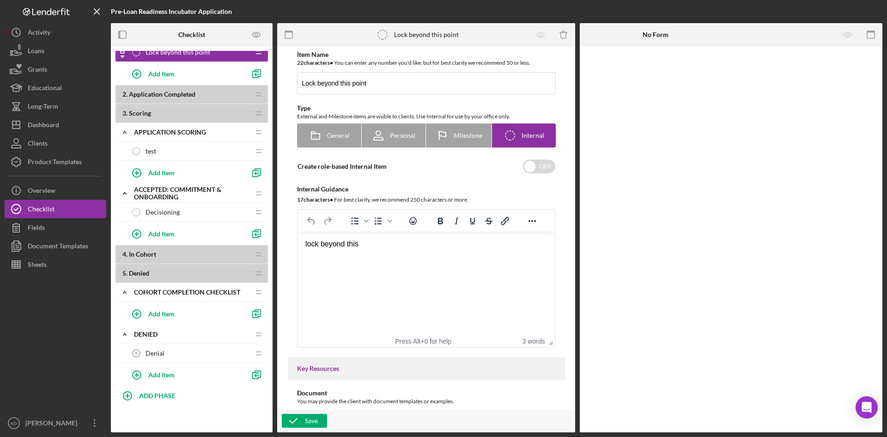
click at [162, 256] on b "4 . In [GEOGRAPHIC_DATA]" at bounding box center [185, 253] width 127 height 7
click at [224, 256] on b "4 . In [GEOGRAPHIC_DATA]" at bounding box center [185, 253] width 127 height 7
click at [261, 36] on icon "Preview as" at bounding box center [256, 34] width 21 height 21
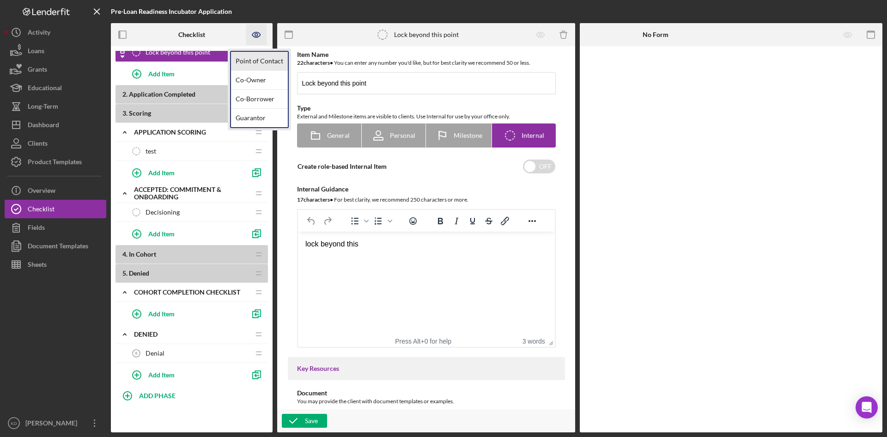
click at [253, 61] on link "Point of Contact" at bounding box center [259, 61] width 57 height 19
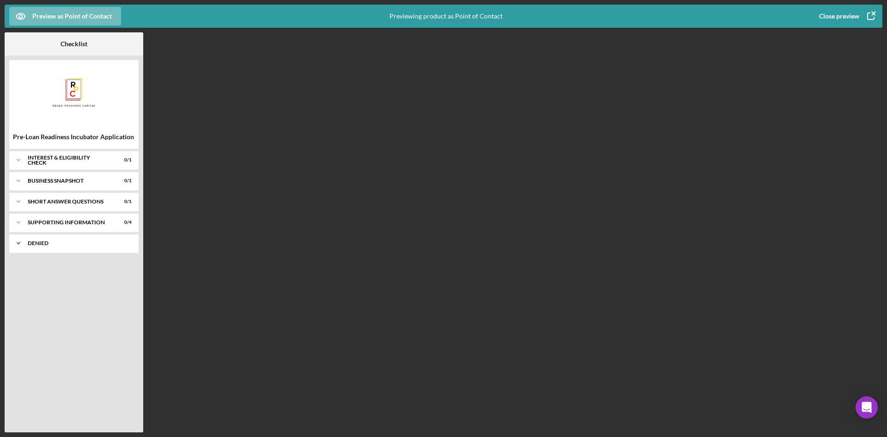
click at [18, 243] on polyline at bounding box center [18, 243] width 3 height 2
click at [18, 243] on icon "Icon/Expander" at bounding box center [18, 243] width 18 height 18
click at [871, 16] on icon "button" at bounding box center [870, 16] width 23 height 23
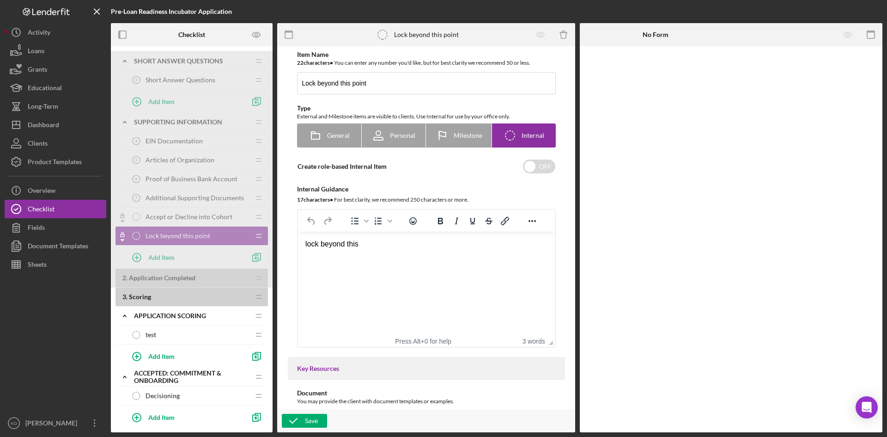
scroll to position [323, 0]
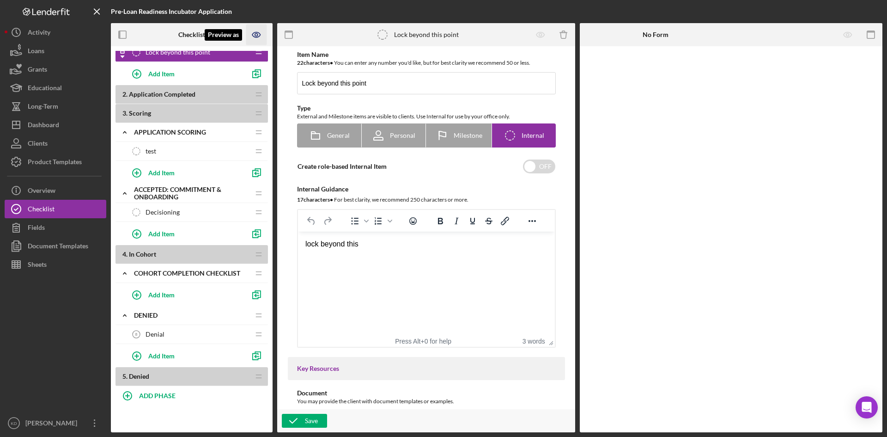
click at [259, 35] on icon "Preview as" at bounding box center [256, 34] width 21 height 21
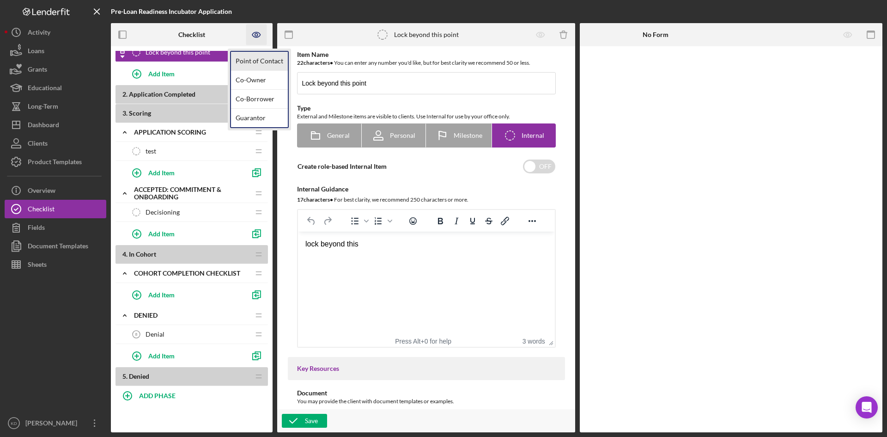
click at [261, 58] on link "Point of Contact" at bounding box center [259, 61] width 57 height 19
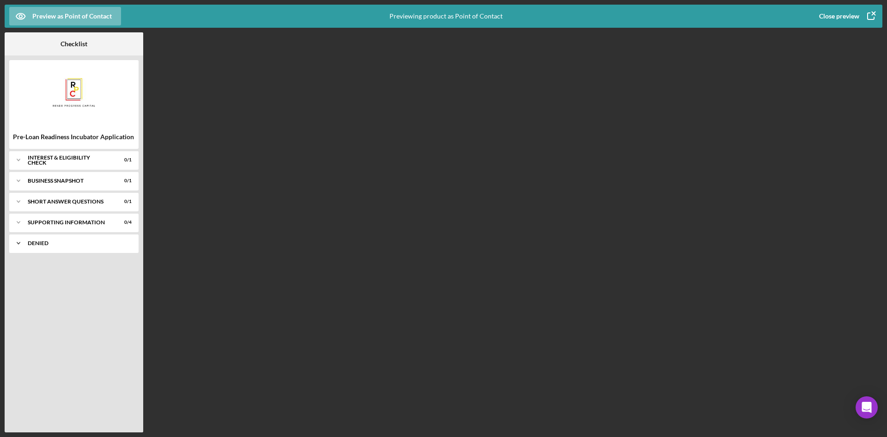
click at [38, 249] on div "Icon/Expander Denied 0 / 1" at bounding box center [73, 243] width 129 height 18
click at [38, 249] on div "Icon/Expander Denied 0 / 1" at bounding box center [73, 243] width 129 height 19
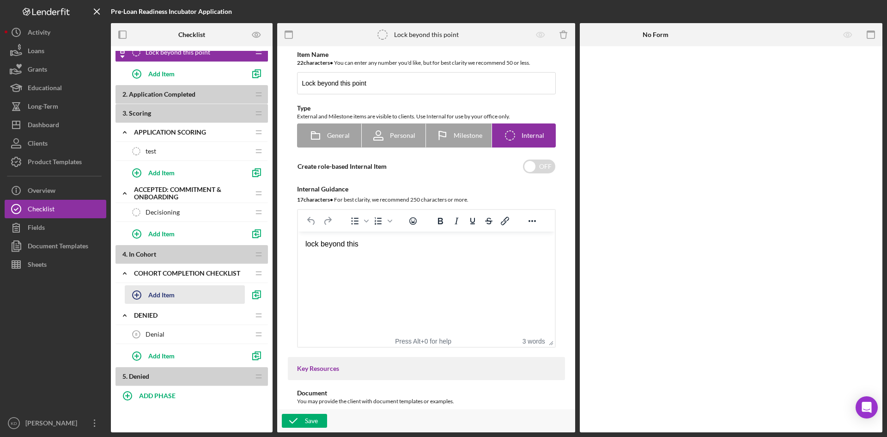
click at [166, 296] on div "Add Item" at bounding box center [161, 294] width 26 height 18
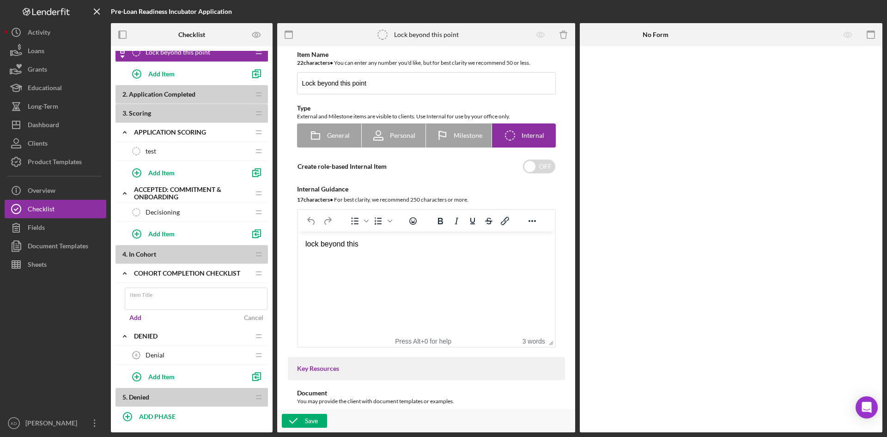
click at [166, 296] on div "Item Title" at bounding box center [196, 298] width 143 height 23
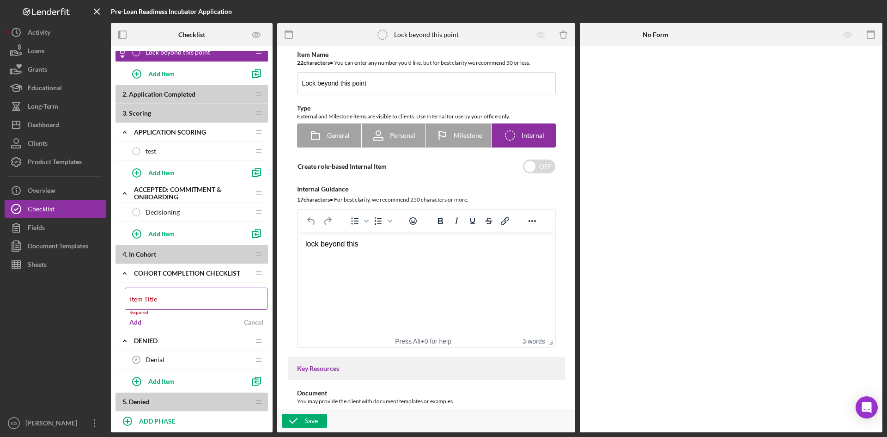
click at [172, 298] on input "Item Title" at bounding box center [196, 298] width 143 height 22
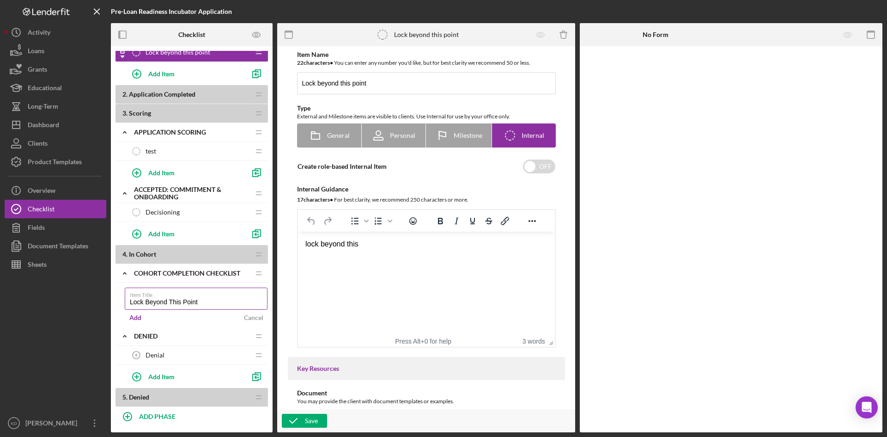
click at [222, 302] on input "Lock Beyond This Point" at bounding box center [196, 298] width 143 height 22
type input "Lock Beyond This Point"
click at [139, 316] on div "Add" at bounding box center [135, 317] width 12 height 14
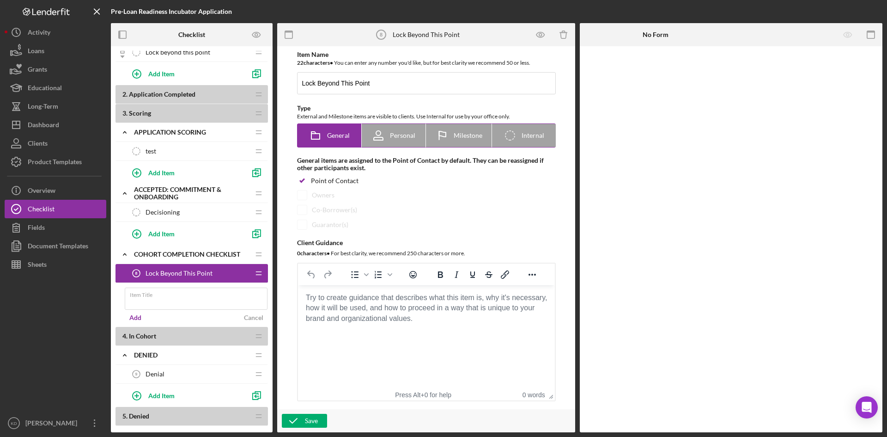
click at [542, 136] on span "Internal" at bounding box center [533, 135] width 23 height 7
radio input "false"
radio input "true"
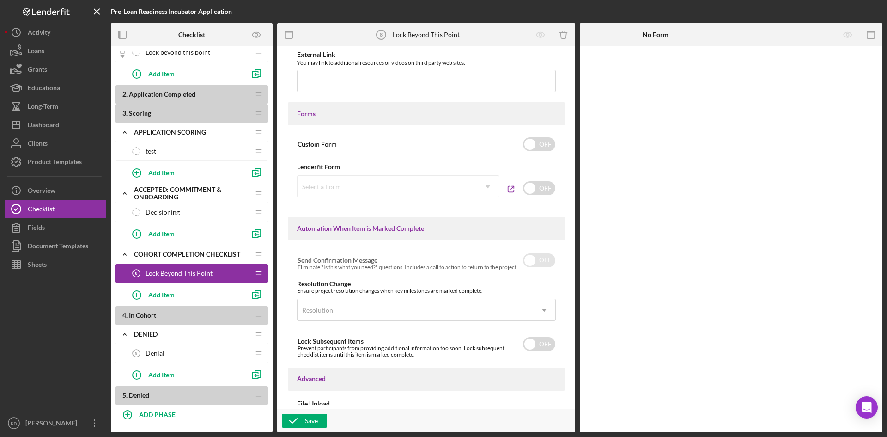
scroll to position [496, 0]
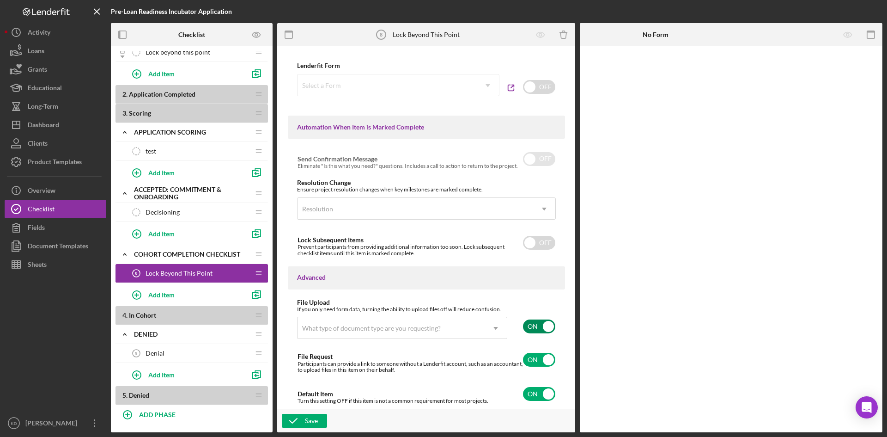
click at [540, 329] on input "checkbox" at bounding box center [539, 326] width 32 height 14
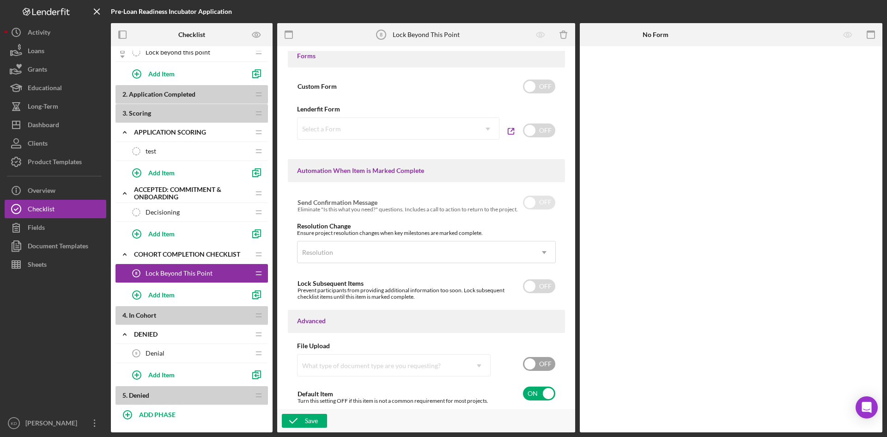
click at [537, 362] on input "checkbox" at bounding box center [539, 364] width 32 height 14
checkbox input "true"
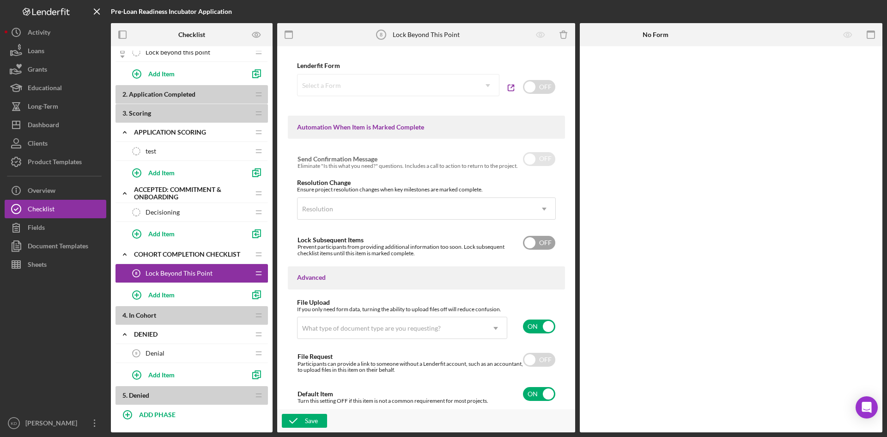
click at [547, 249] on input "checkbox" at bounding box center [539, 243] width 32 height 14
checkbox input "true"
click at [308, 421] on div "Save" at bounding box center [311, 420] width 13 height 14
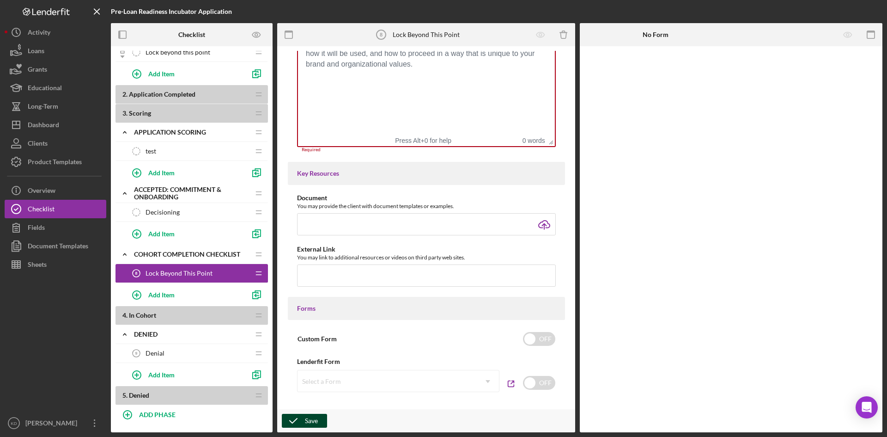
scroll to position [158, 0]
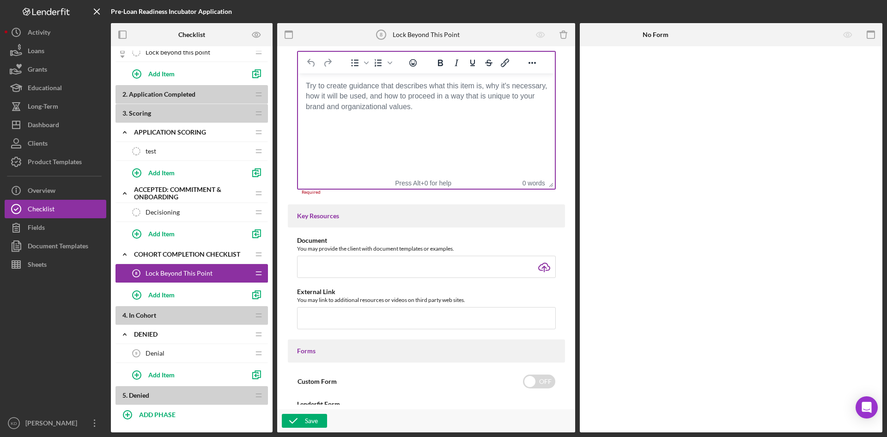
click at [419, 98] on html at bounding box center [425, 85] width 257 height 25
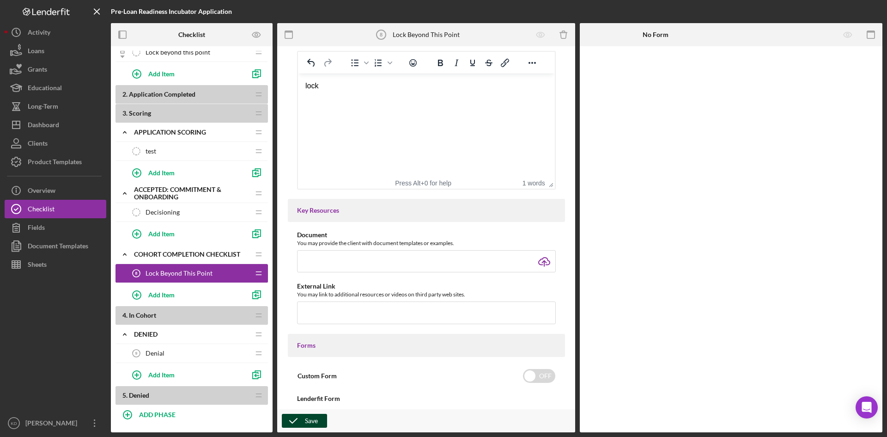
click at [307, 421] on div "Save" at bounding box center [311, 420] width 13 height 14
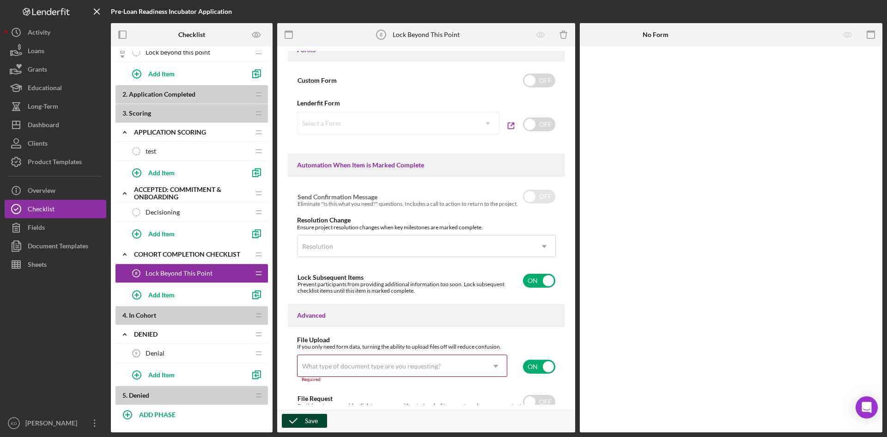
scroll to position [495, 0]
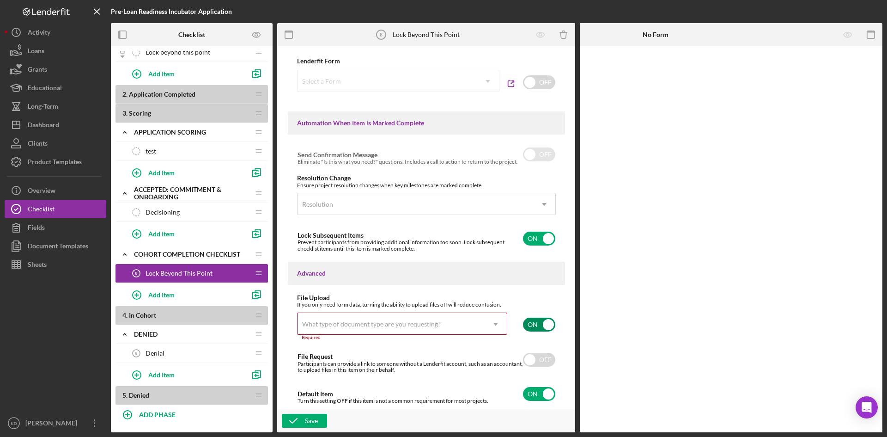
click at [538, 321] on input "checkbox" at bounding box center [539, 324] width 32 height 14
checkbox input "false"
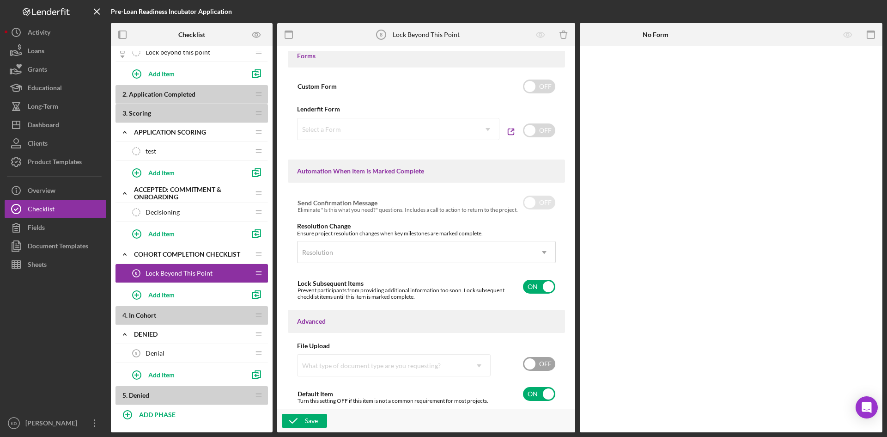
scroll to position [447, 0]
click at [317, 414] on div "Save" at bounding box center [311, 420] width 13 height 14
click at [310, 422] on div "Save" at bounding box center [311, 420] width 13 height 14
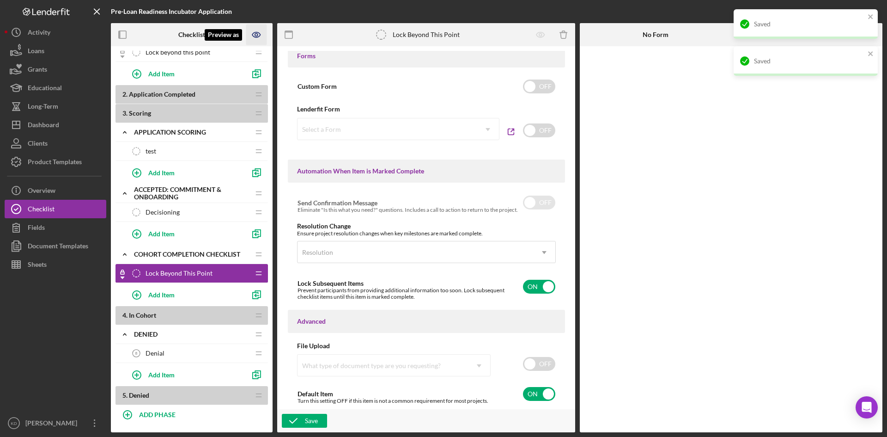
click at [261, 37] on icon "Preview as" at bounding box center [256, 34] width 21 height 21
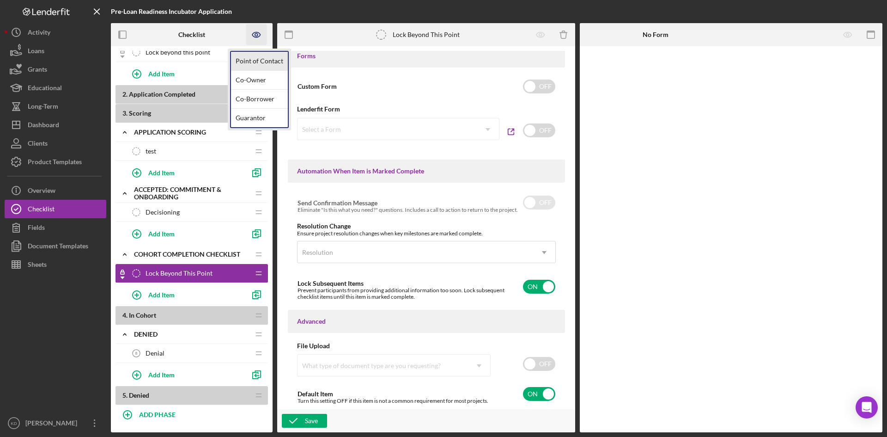
click at [251, 60] on link "Point of Contact" at bounding box center [259, 61] width 57 height 19
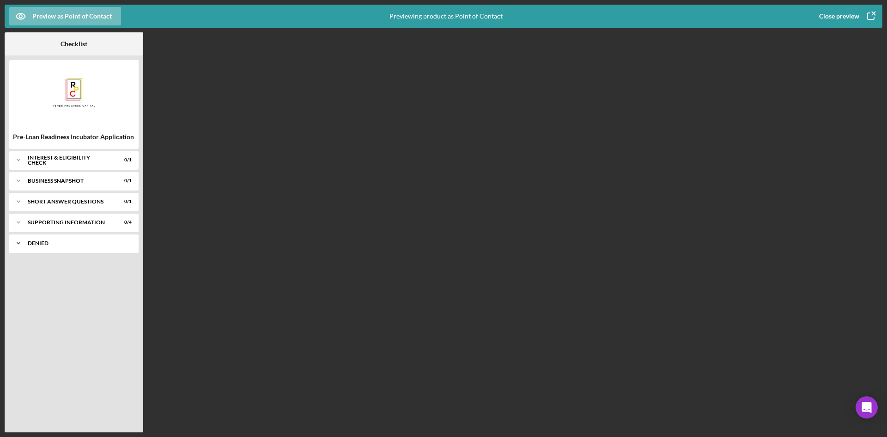
click at [65, 247] on div "Icon/Expander Denied 0 / 1" at bounding box center [73, 243] width 129 height 18
click at [66, 247] on div "Icon/Expander Denied 0 / 1" at bounding box center [73, 243] width 129 height 19
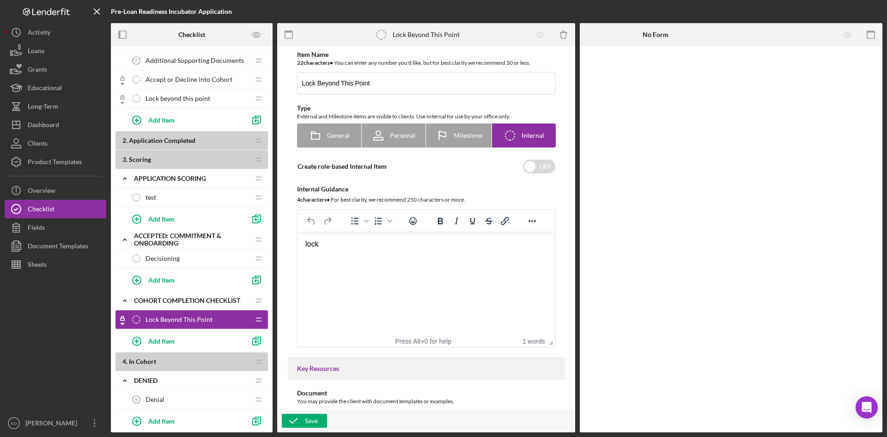
scroll to position [342, 0]
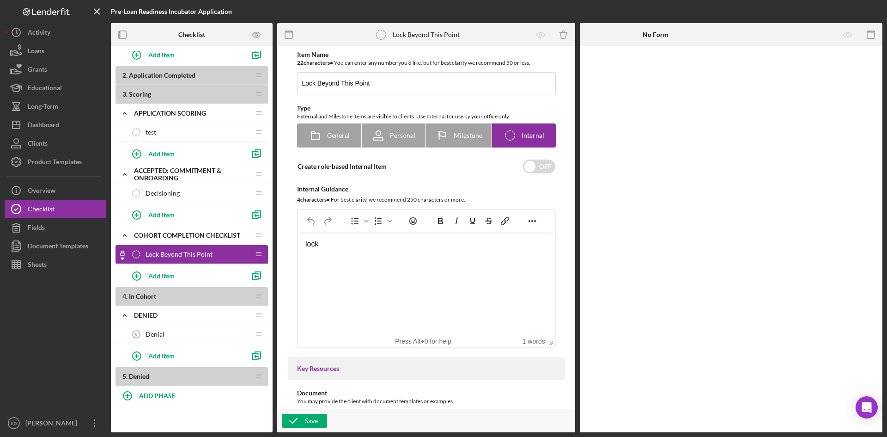
click at [138, 254] on icon "Lock Beyond This Point" at bounding box center [136, 254] width 18 height 18
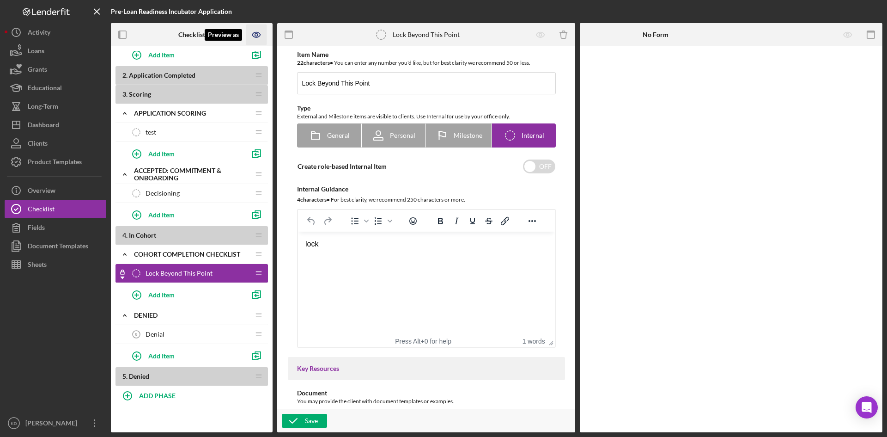
click at [254, 35] on icon "Preview as" at bounding box center [256, 34] width 21 height 21
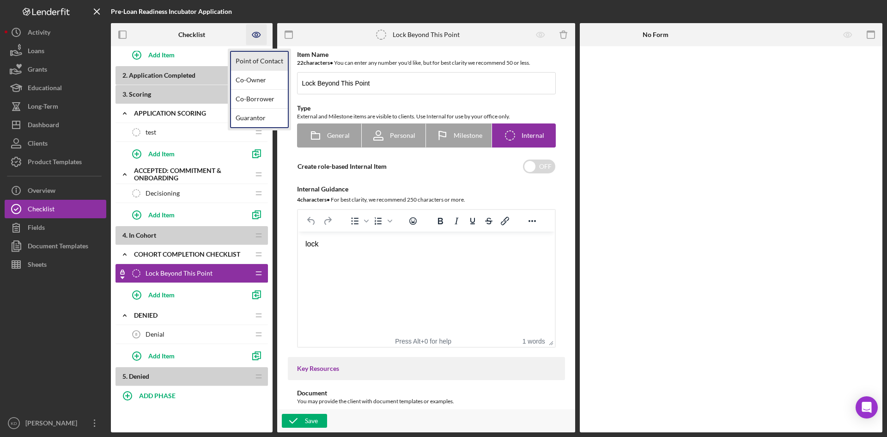
click at [255, 60] on link "Point of Contact" at bounding box center [259, 61] width 57 height 19
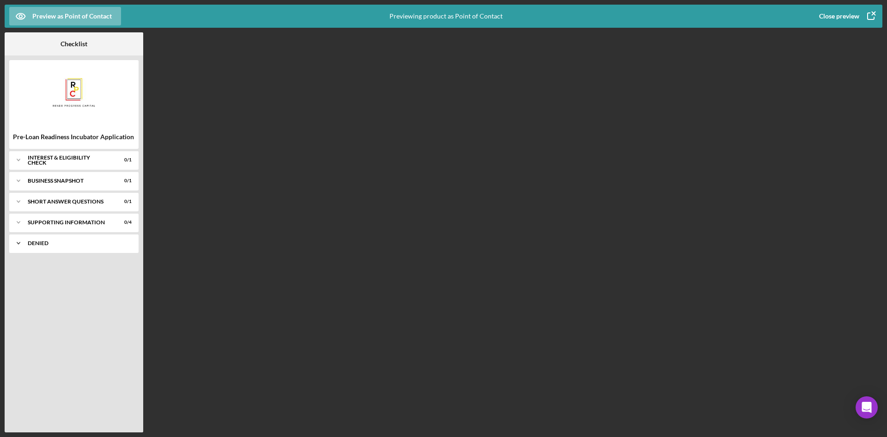
click at [20, 245] on icon "Icon/Expander" at bounding box center [18, 243] width 18 height 18
click at [19, 245] on icon "Icon/Expander" at bounding box center [18, 243] width 18 height 18
click at [42, 250] on div "Icon/Expander Denied 0 / 1" at bounding box center [73, 243] width 129 height 18
click at [42, 261] on div "Denial" at bounding box center [83, 262] width 101 height 7
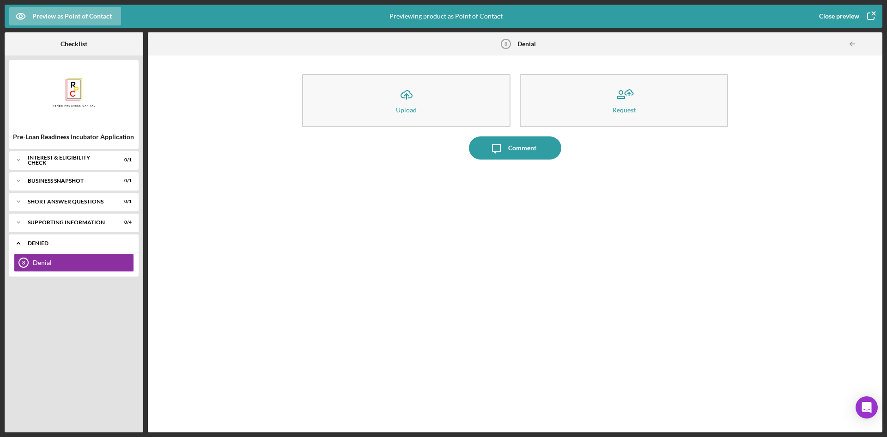
drag, startPoint x: 42, startPoint y: 246, endPoint x: 36, endPoint y: 241, distance: 8.2
click at [42, 248] on div "Icon/Expander Denied 0 / 1" at bounding box center [73, 243] width 129 height 19
click at [870, 16] on icon "button" at bounding box center [870, 16] width 23 height 23
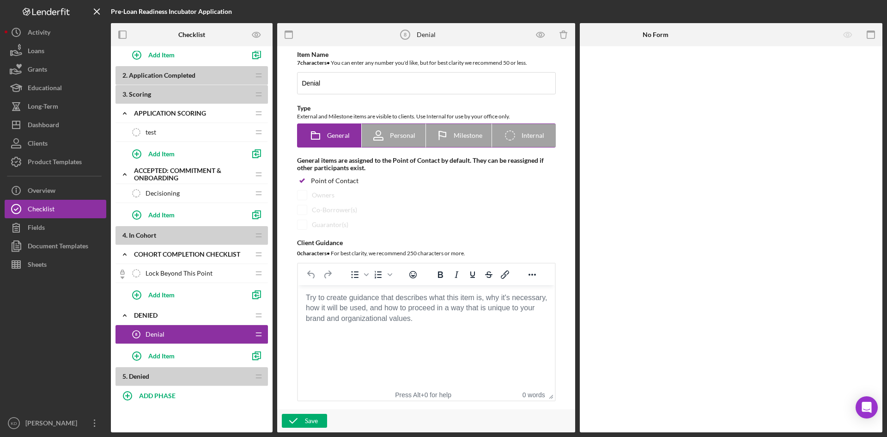
click at [529, 133] on span "Internal" at bounding box center [533, 135] width 23 height 7
radio input "false"
radio input "true"
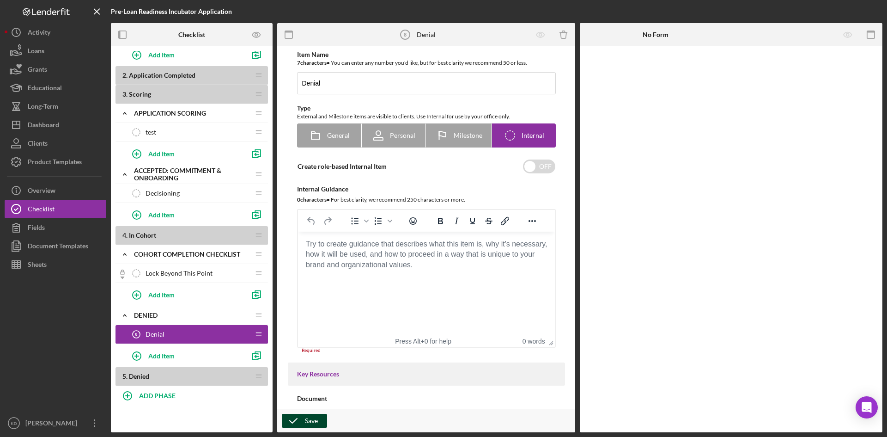
click at [295, 419] on icon "button" at bounding box center [293, 420] width 23 height 23
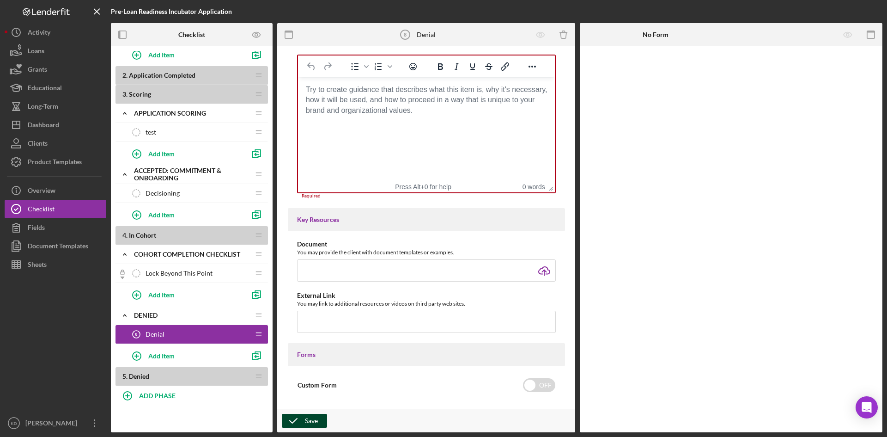
scroll to position [158, 0]
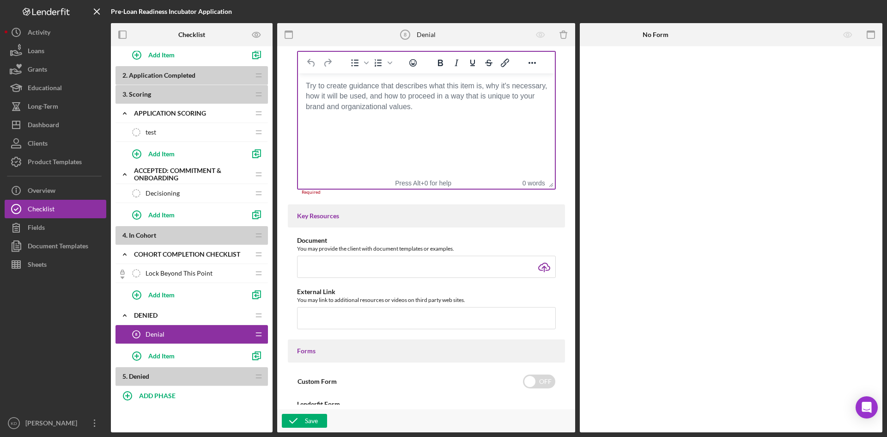
drag, startPoint x: 392, startPoint y: 122, endPoint x: 404, endPoint y: 124, distance: 12.1
click at [402, 98] on html at bounding box center [425, 85] width 257 height 25
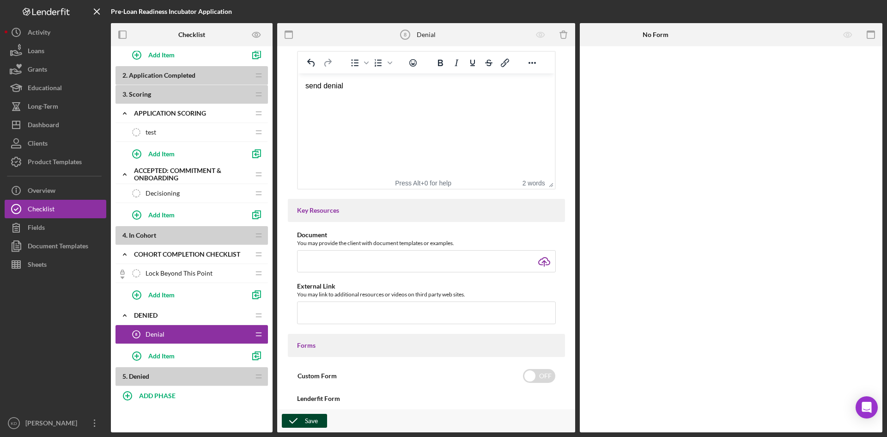
click at [315, 414] on div "Save" at bounding box center [311, 420] width 13 height 14
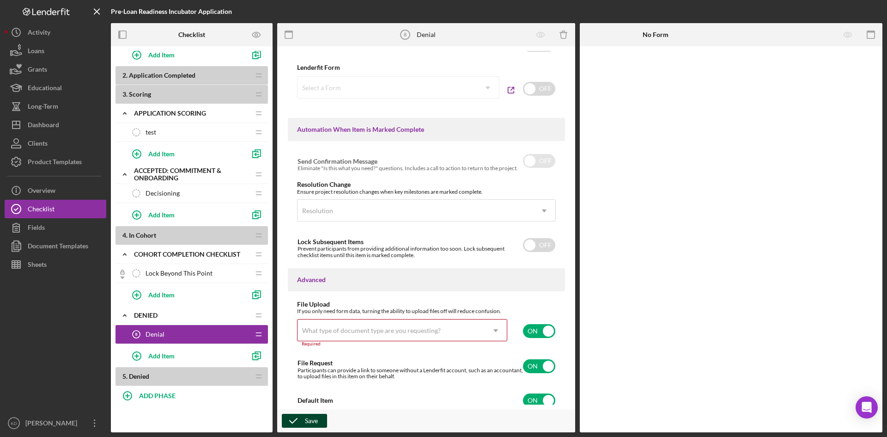
scroll to position [495, 0]
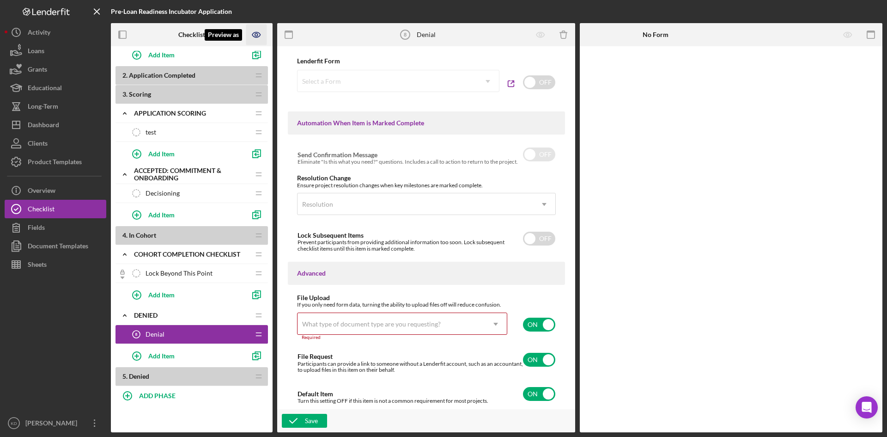
click at [255, 33] on icon "Preview as" at bounding box center [256, 34] width 21 height 21
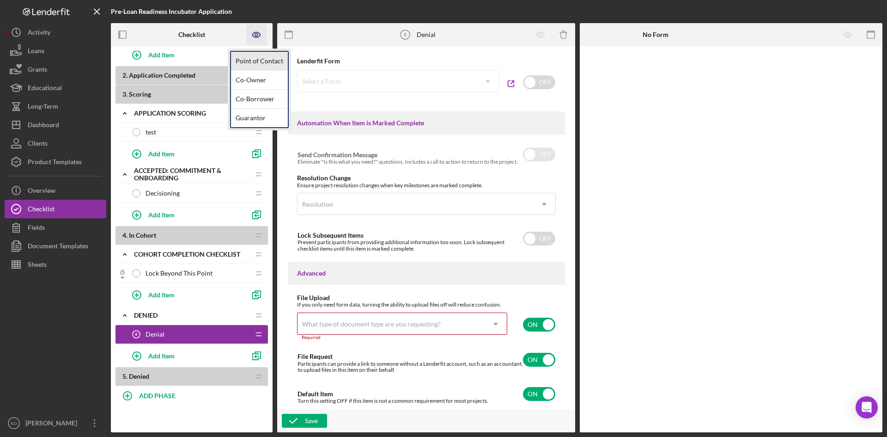
click at [243, 56] on link "Point of Contact" at bounding box center [259, 61] width 57 height 19
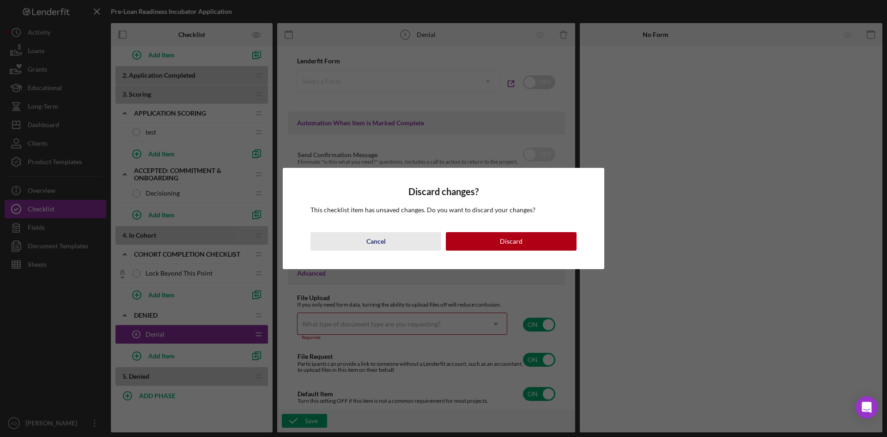
click at [384, 240] on div "Cancel" at bounding box center [375, 241] width 19 height 18
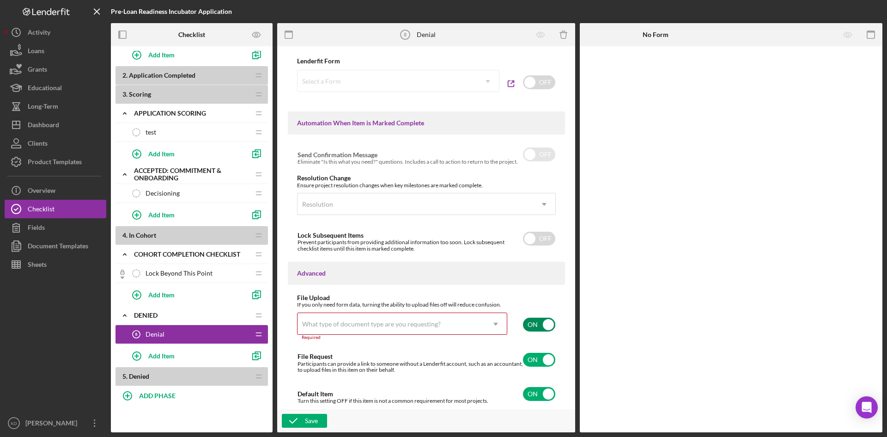
click at [533, 324] on input "checkbox" at bounding box center [539, 324] width 32 height 14
checkbox input "false"
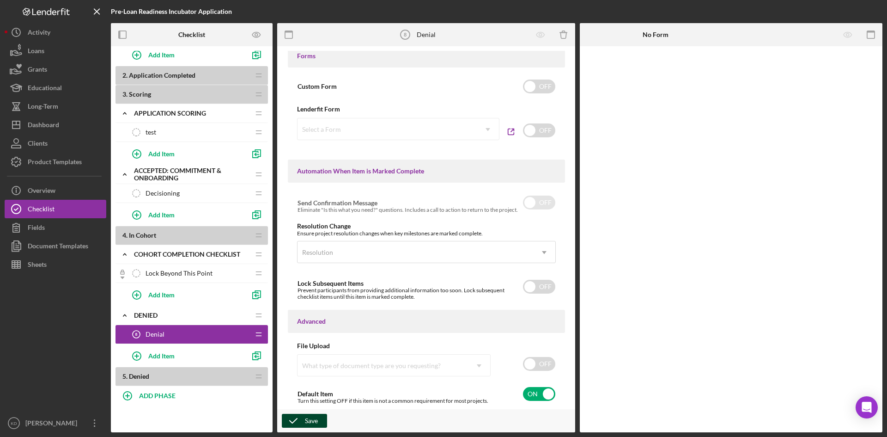
click at [315, 419] on div "Save" at bounding box center [311, 420] width 13 height 14
click at [282, 413] on button "Save" at bounding box center [304, 420] width 45 height 14
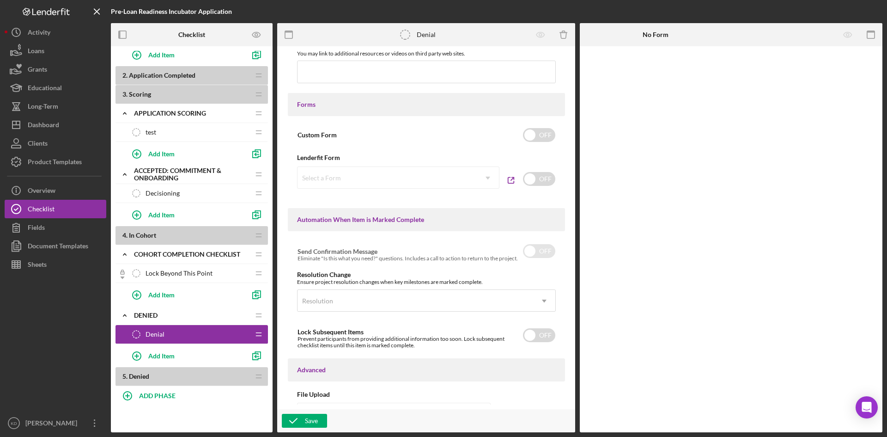
scroll to position [401, 0]
click at [264, 36] on icon "Preview as" at bounding box center [256, 34] width 21 height 21
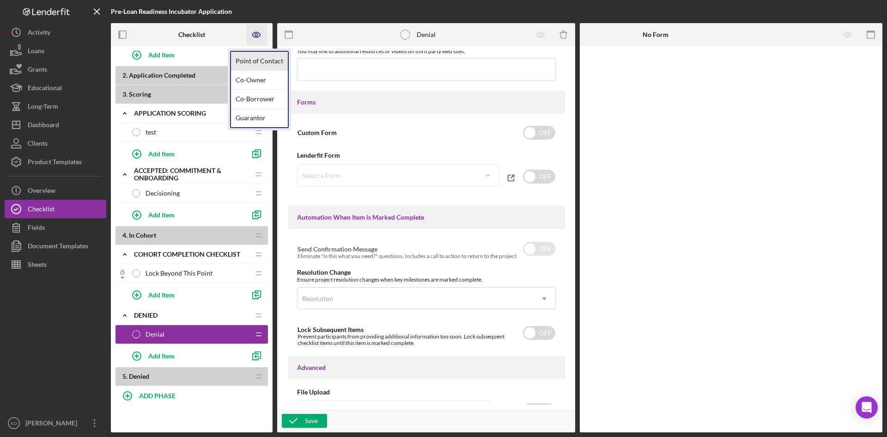
click at [252, 55] on link "Point of Contact" at bounding box center [259, 61] width 57 height 19
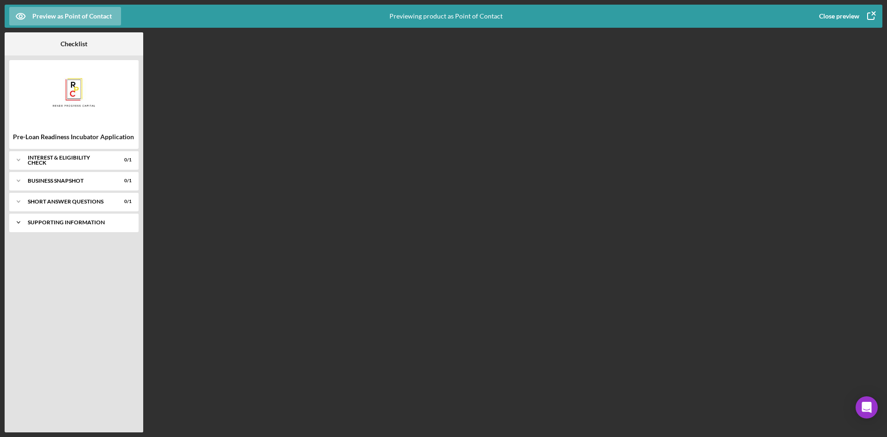
click at [17, 221] on icon "Icon/Expander" at bounding box center [18, 222] width 18 height 18
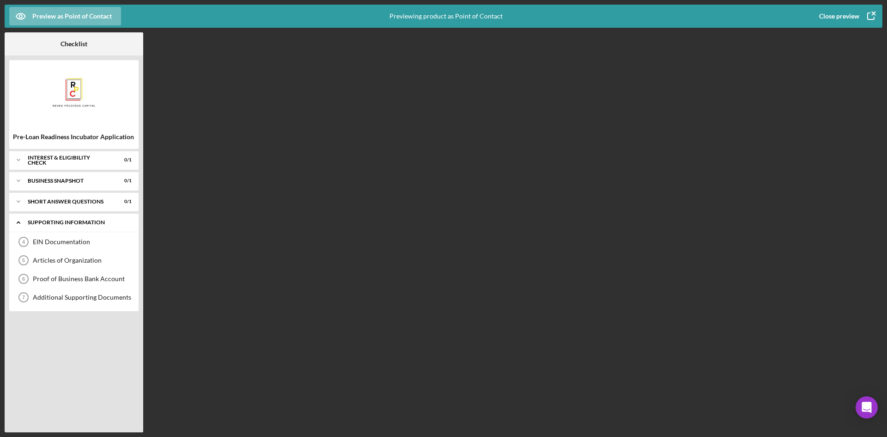
click at [17, 221] on icon "Icon/Expander" at bounding box center [18, 222] width 18 height 18
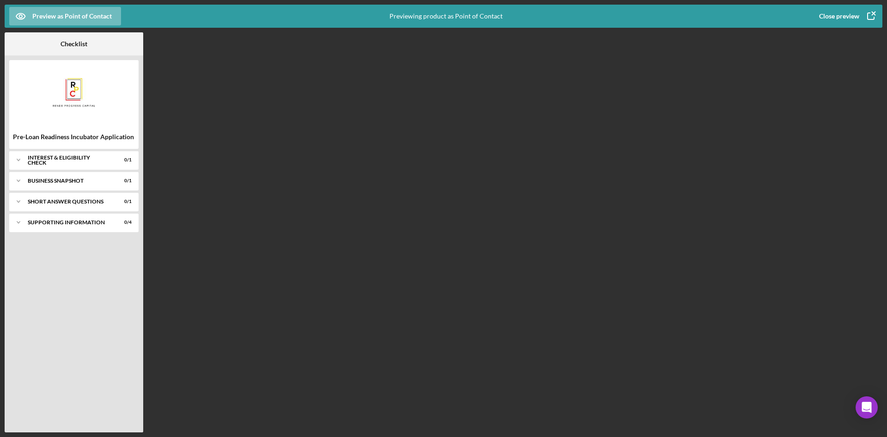
click at [866, 14] on icon "button" at bounding box center [870, 16] width 23 height 23
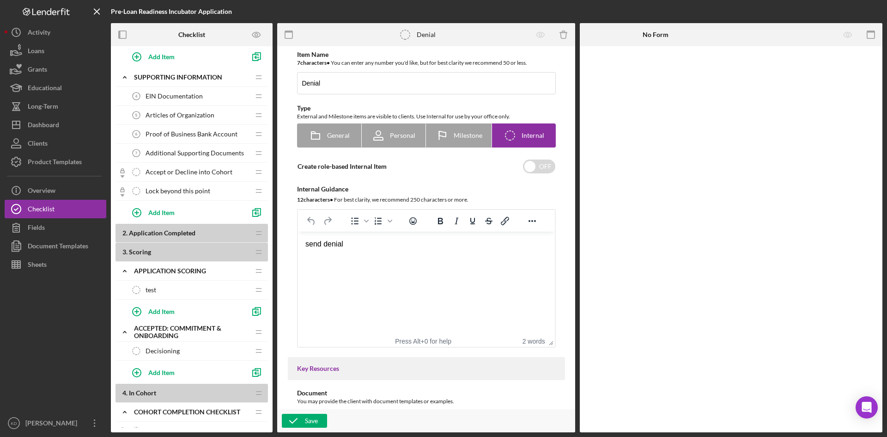
scroll to position [342, 0]
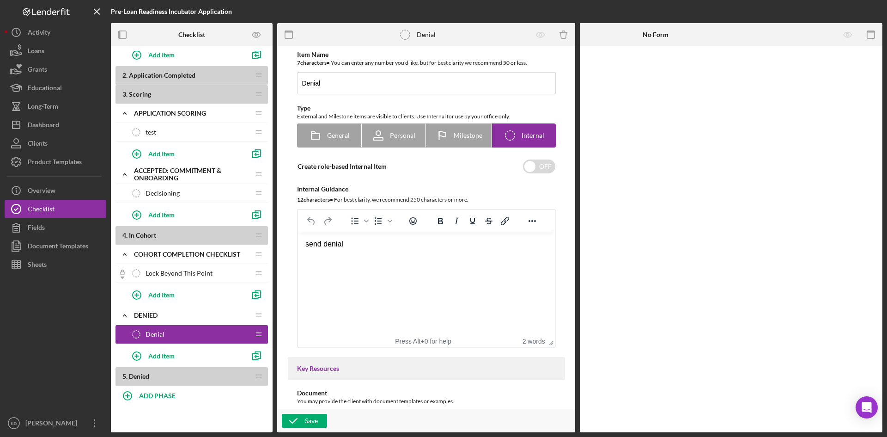
click at [165, 191] on span "Decisioning" at bounding box center [163, 192] width 34 height 7
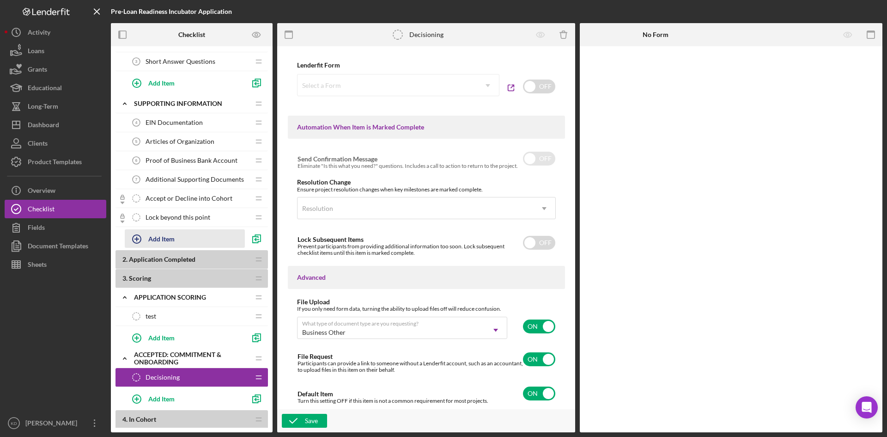
scroll to position [158, 0]
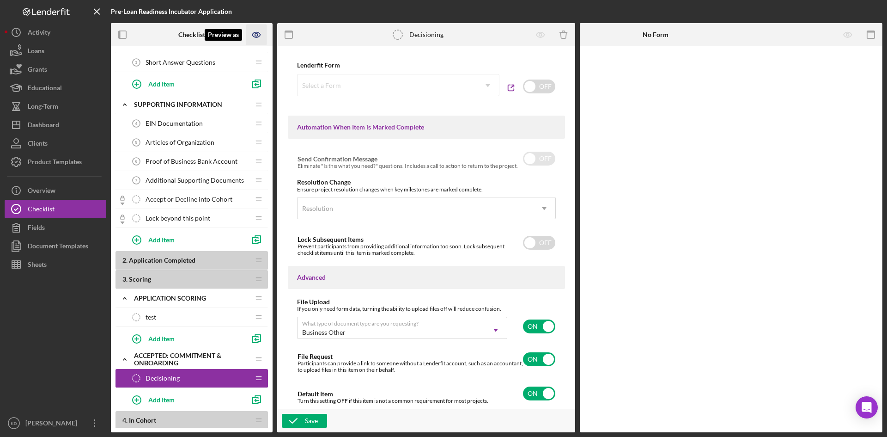
click at [263, 30] on icon "Preview as" at bounding box center [256, 34] width 21 height 21
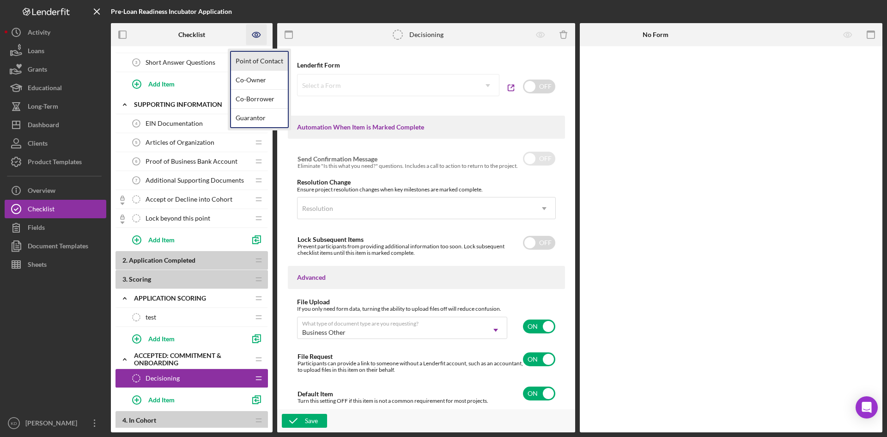
click at [259, 55] on link "Point of Contact" at bounding box center [259, 61] width 57 height 19
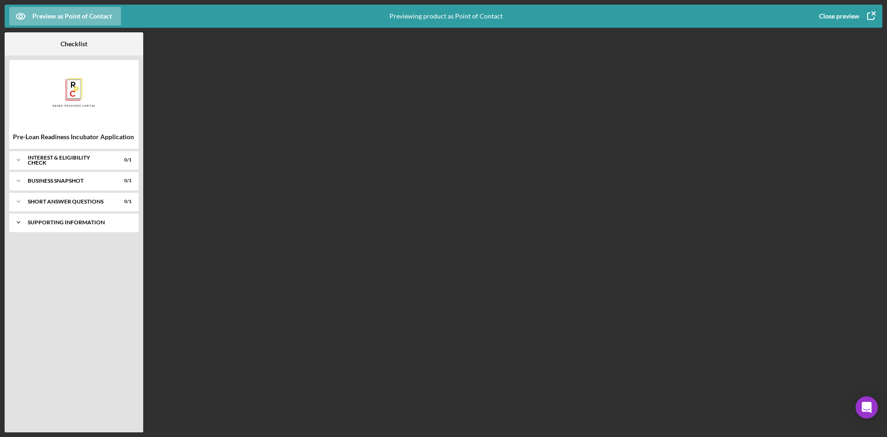
click at [20, 216] on icon "Icon/Expander" at bounding box center [18, 222] width 18 height 18
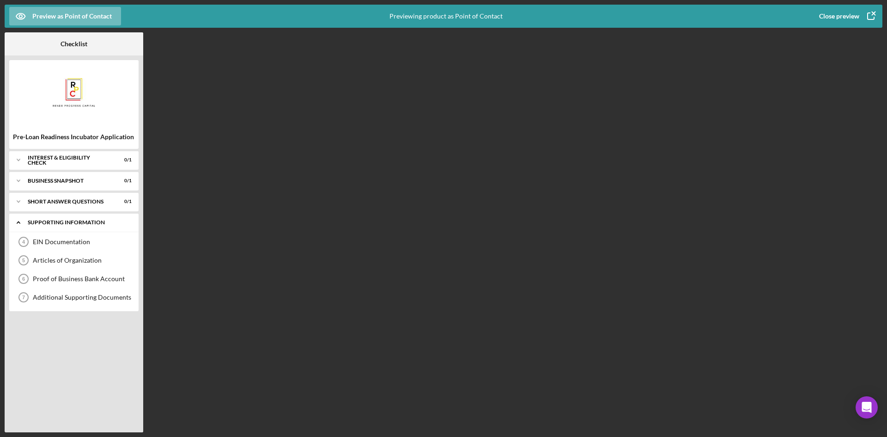
click at [20, 216] on icon "Icon/Expander" at bounding box center [18, 222] width 18 height 18
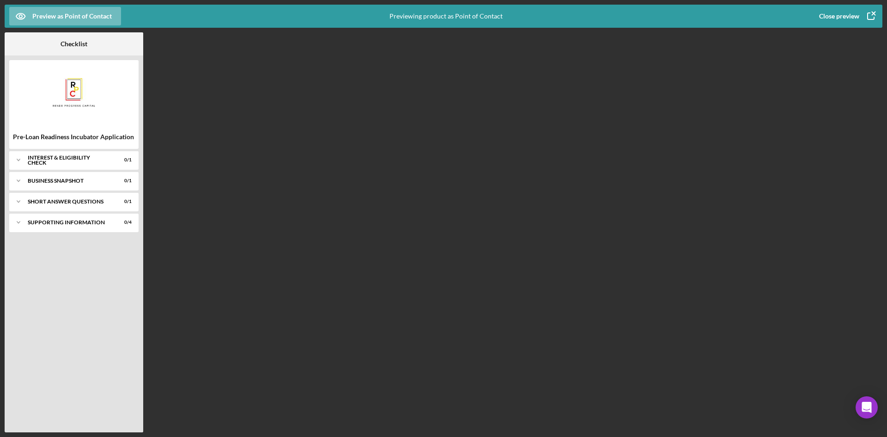
click at [870, 15] on icon "button" at bounding box center [870, 16] width 23 height 23
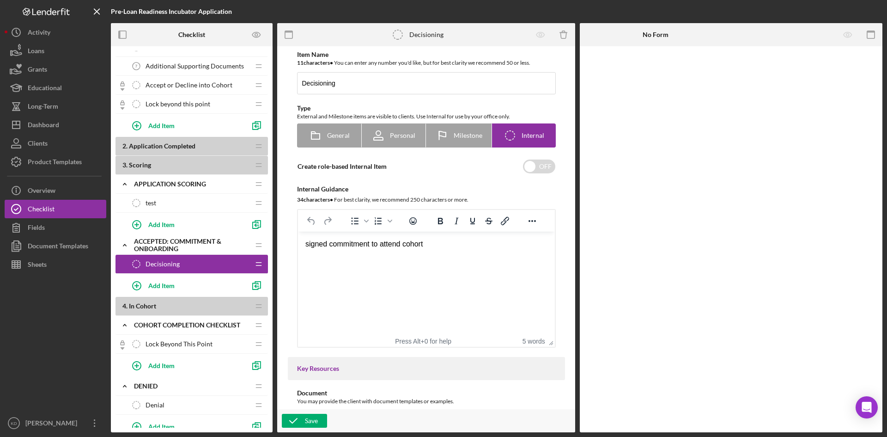
scroll to position [277, 0]
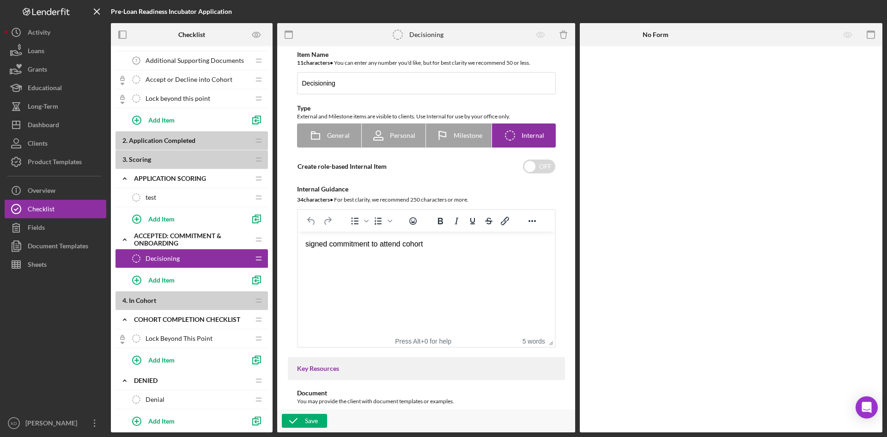
click at [256, 198] on icon "Icon/Drag" at bounding box center [258, 197] width 18 height 18
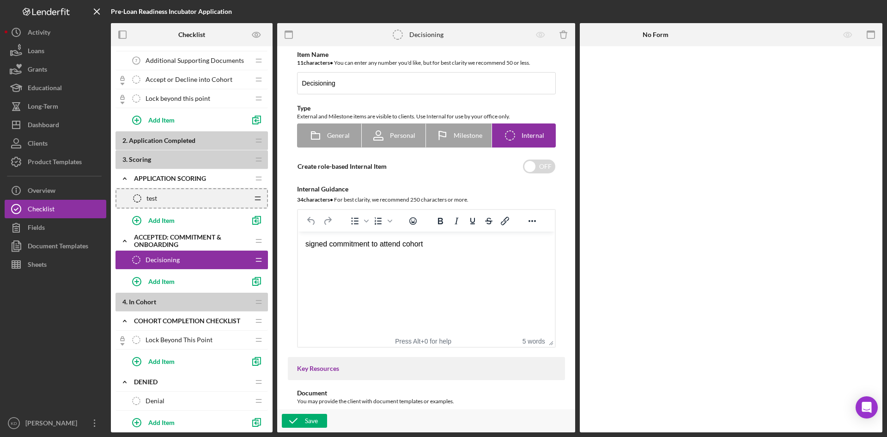
click at [173, 201] on div "test test" at bounding box center [188, 198] width 121 height 18
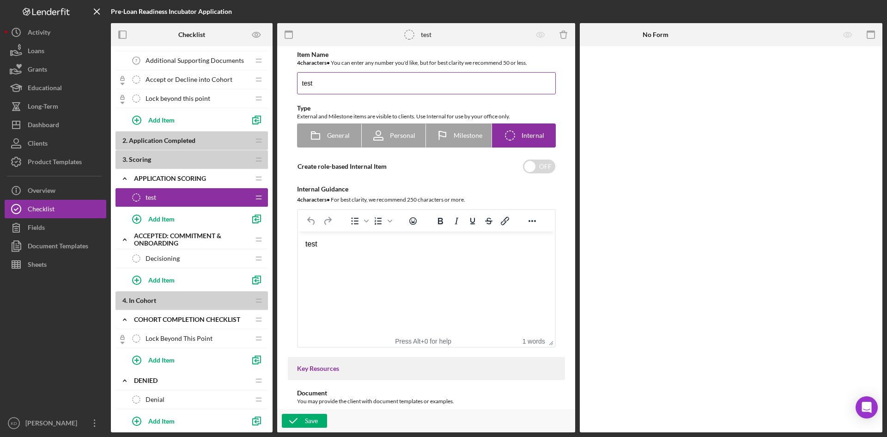
click at [339, 85] on input "test" at bounding box center [426, 83] width 259 height 22
click at [338, 85] on input "test" at bounding box center [426, 83] width 259 height 22
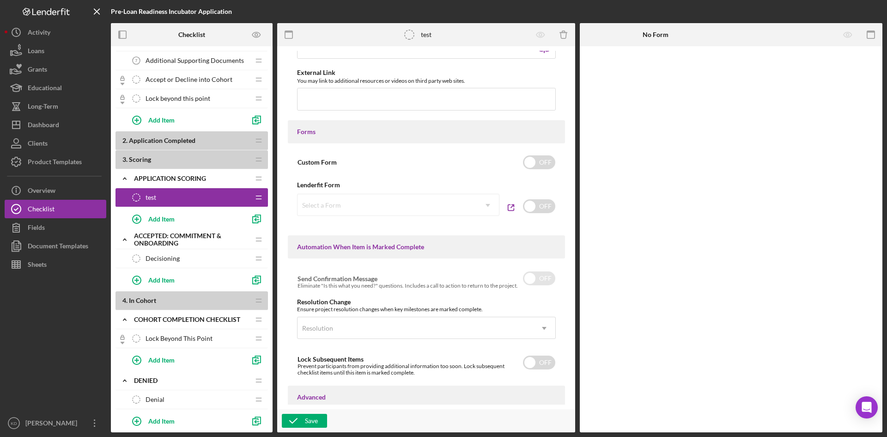
scroll to position [447, 0]
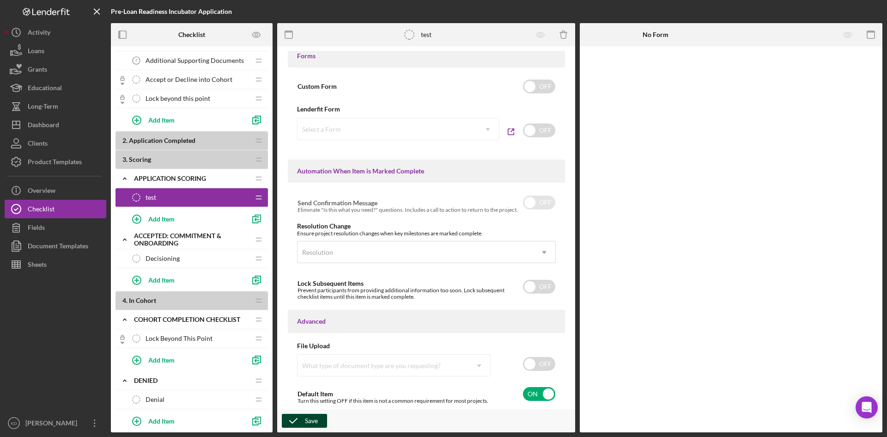
type input "Team Member 1"
click at [308, 421] on div "Save" at bounding box center [311, 420] width 13 height 14
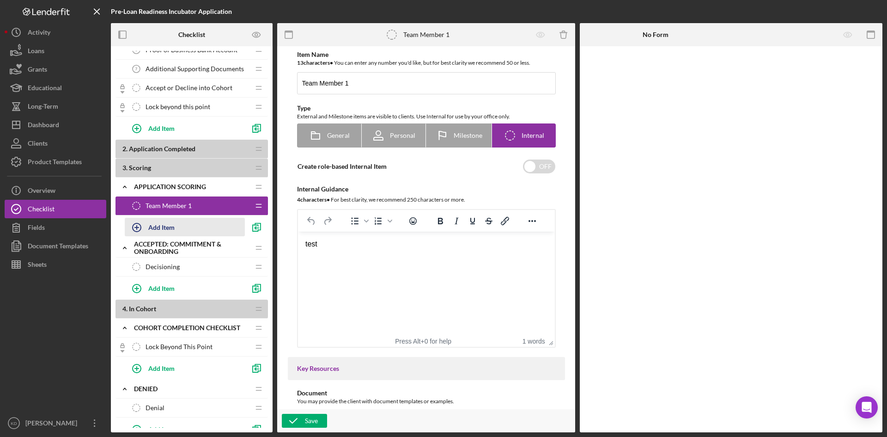
scroll to position [277, 0]
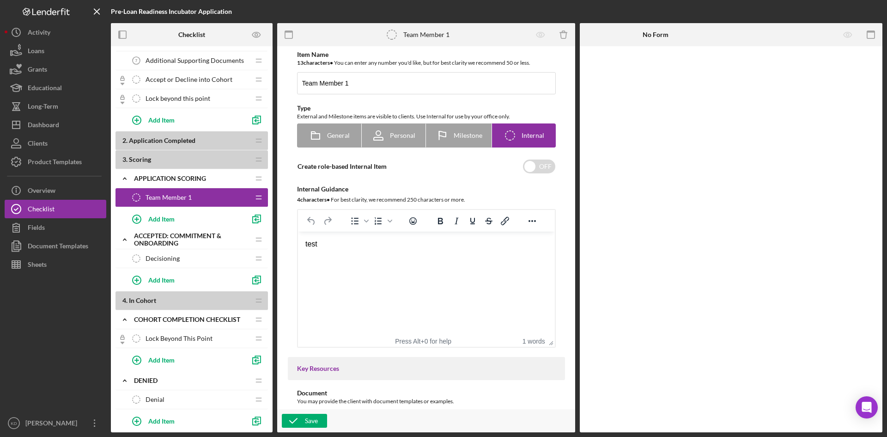
click at [170, 259] on span "Decisioning" at bounding box center [163, 258] width 34 height 7
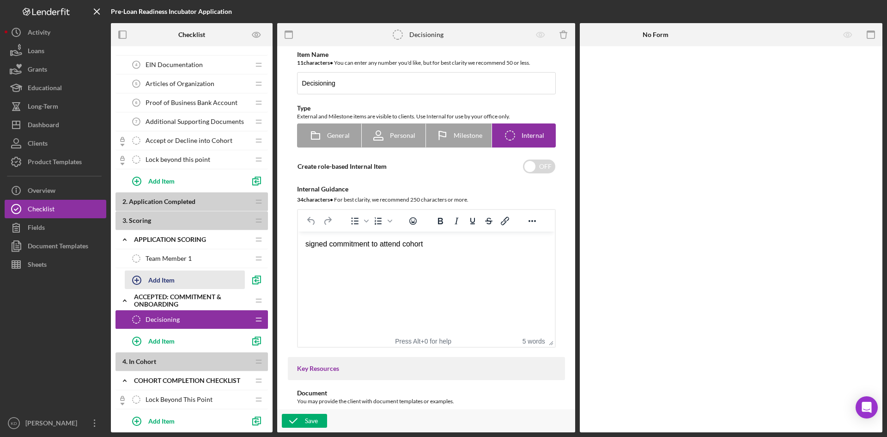
scroll to position [204, 0]
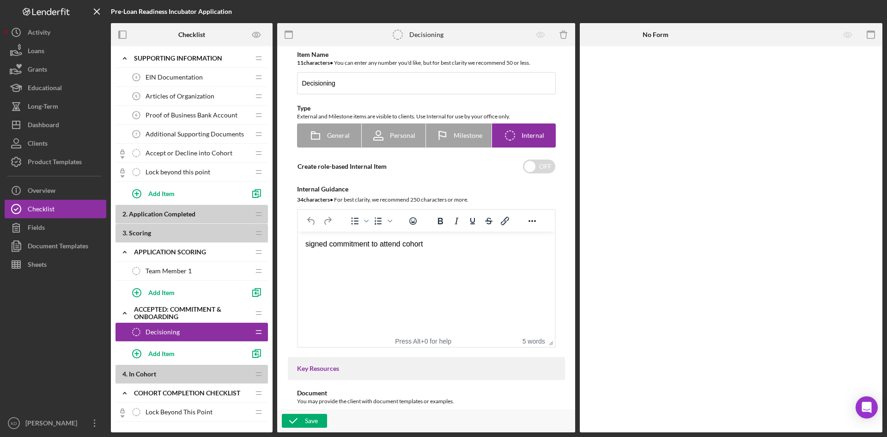
click at [186, 151] on span "Accept or Decline into Cohort" at bounding box center [189, 152] width 87 height 7
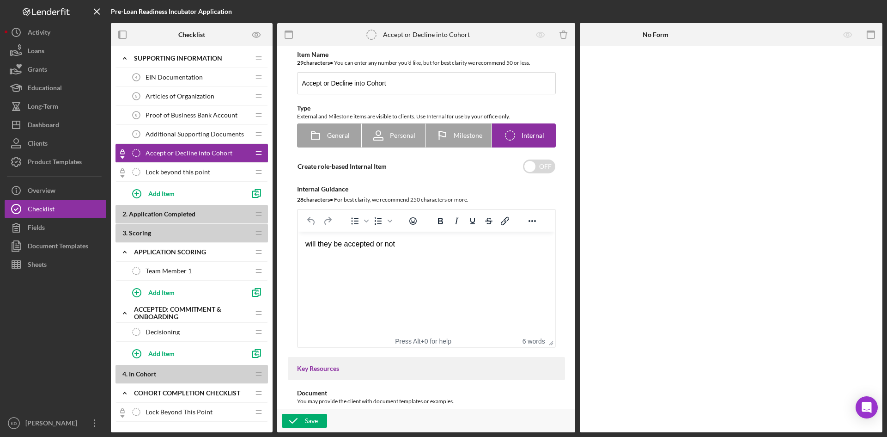
click at [181, 173] on span "Lock beyond this point" at bounding box center [178, 171] width 65 height 7
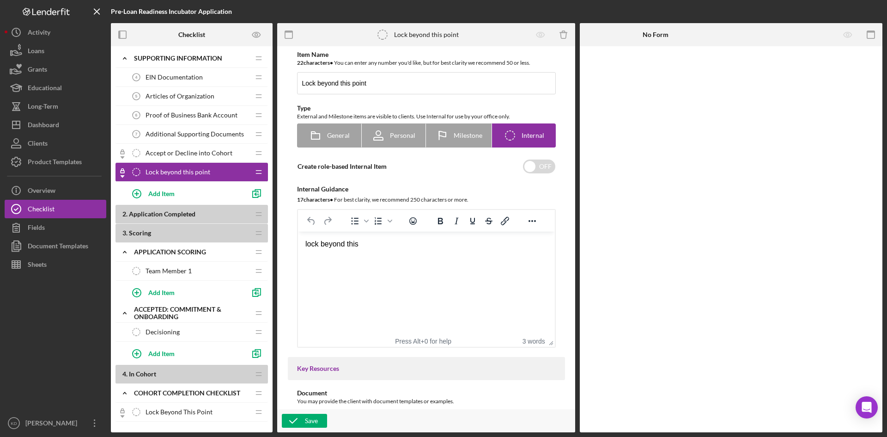
click at [170, 153] on span "Accept or Decline into Cohort" at bounding box center [189, 152] width 87 height 7
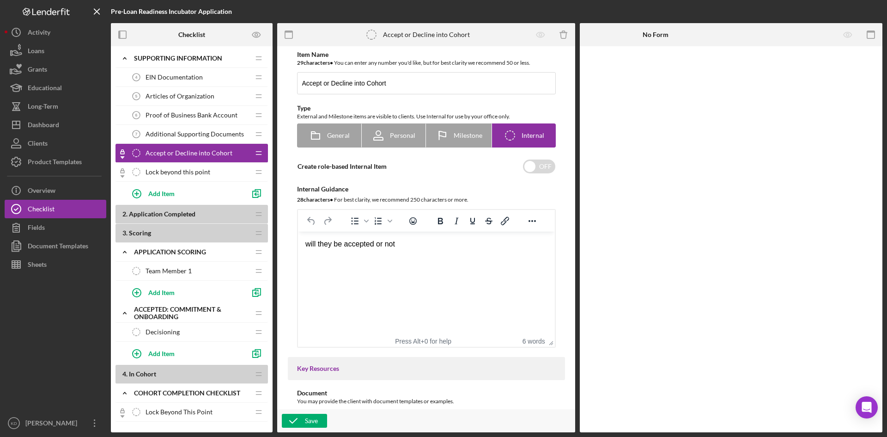
click at [170, 169] on span "Lock beyond this point" at bounding box center [178, 171] width 65 height 7
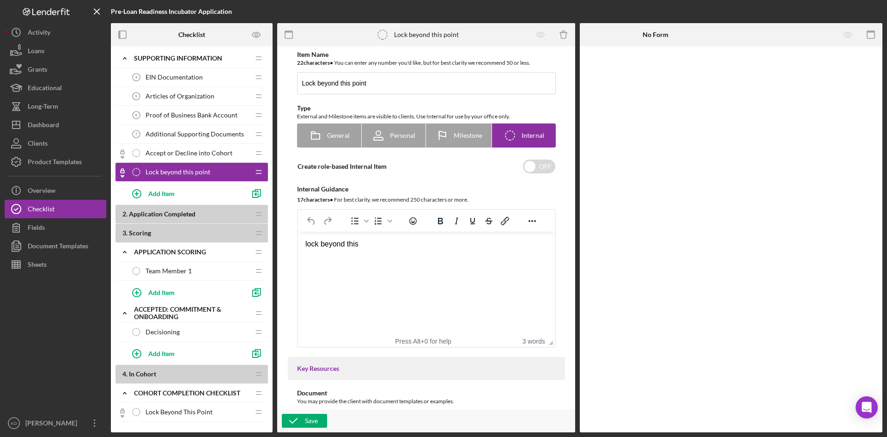
click at [148, 162] on div "Icon/Checklist Item Locked Accept or Decline into Cohort Accept or Decline into…" at bounding box center [191, 153] width 152 height 19
click at [149, 157] on div "Accept or Decline into Cohort Accept or Decline into Cohort" at bounding box center [188, 153] width 122 height 18
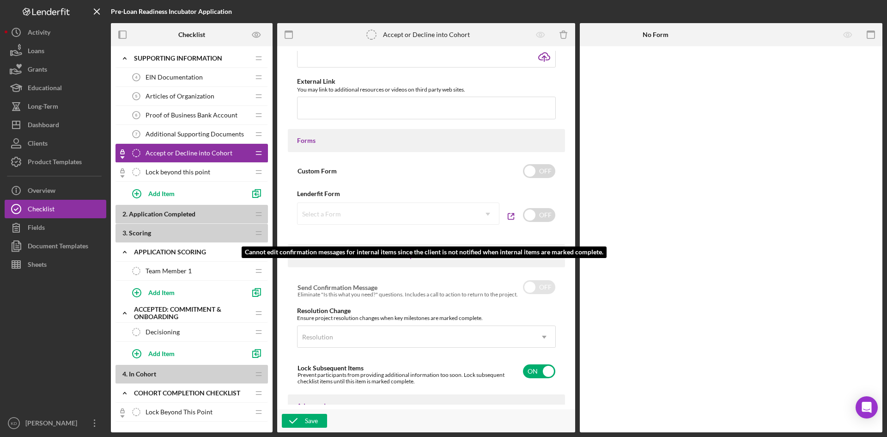
scroll to position [216, 0]
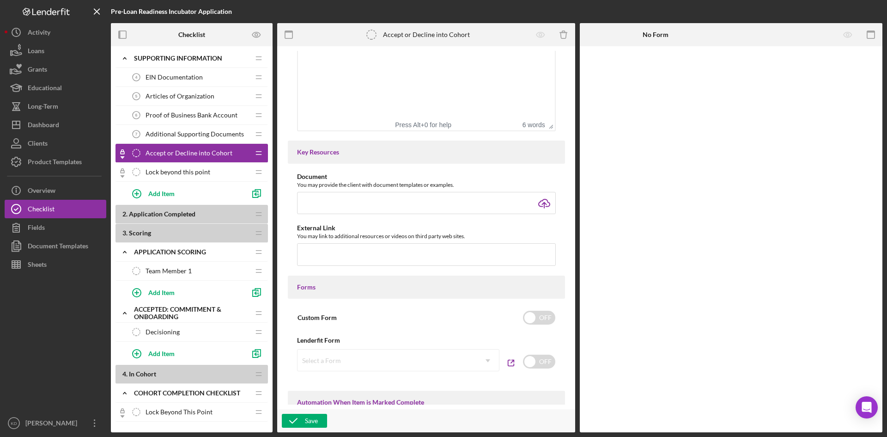
click at [195, 173] on span "Lock beyond this point" at bounding box center [178, 171] width 65 height 7
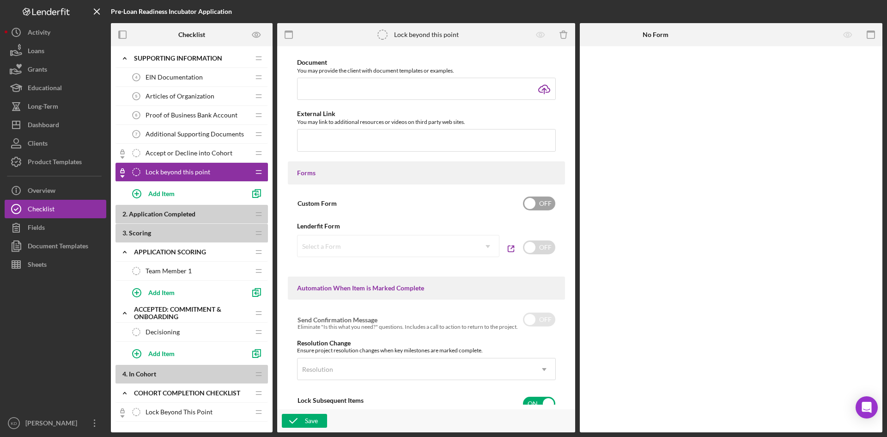
scroll to position [447, 0]
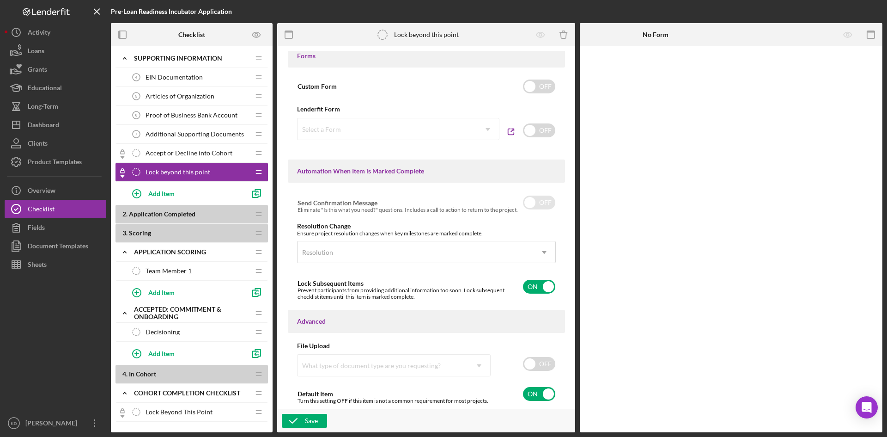
click at [166, 211] on span "Application Completed" at bounding box center [162, 214] width 67 height 8
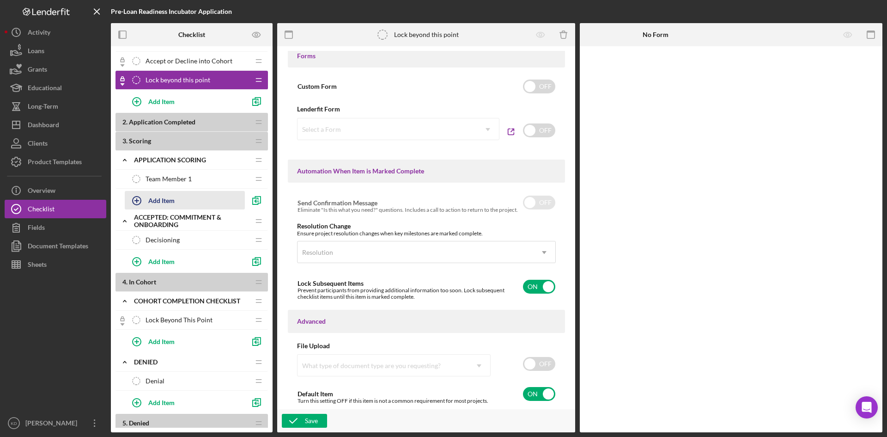
scroll to position [296, 0]
click at [260, 121] on icon "Icon/Drag" at bounding box center [258, 121] width 18 height 18
click at [252, 34] on icon "Preview as" at bounding box center [256, 34] width 8 height 5
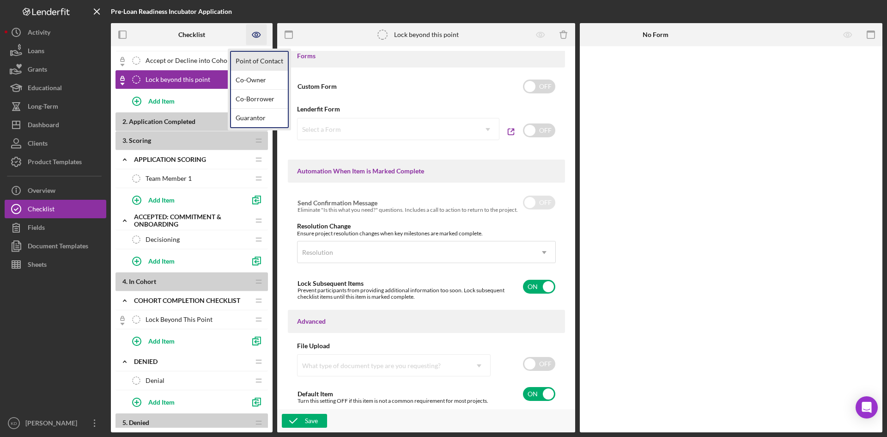
click at [258, 56] on link "Point of Contact" at bounding box center [259, 61] width 57 height 19
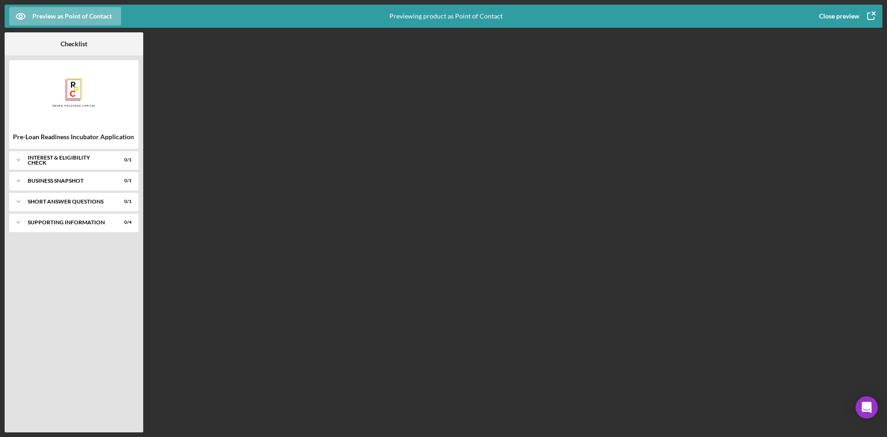
click at [867, 13] on icon "button" at bounding box center [870, 16] width 23 height 23
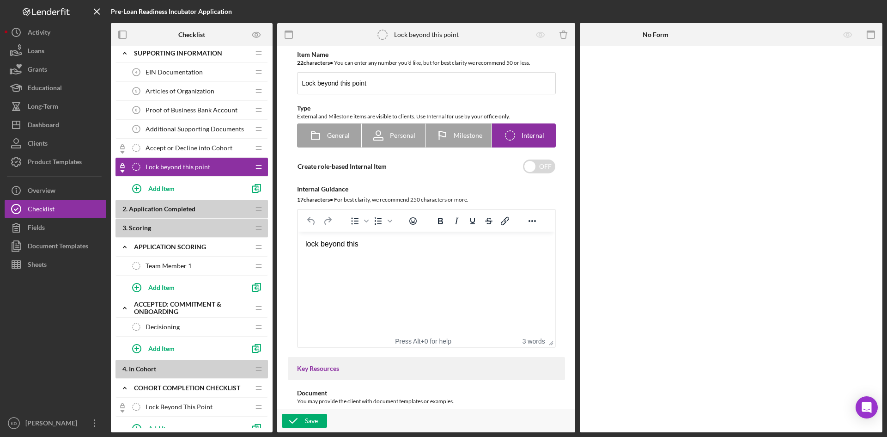
scroll to position [277, 0]
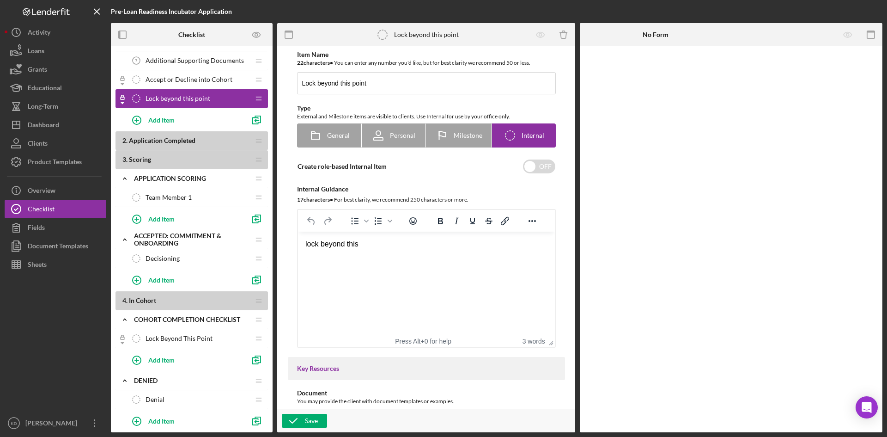
click at [193, 199] on div "Team Member 1 Team Member 1" at bounding box center [188, 197] width 122 height 18
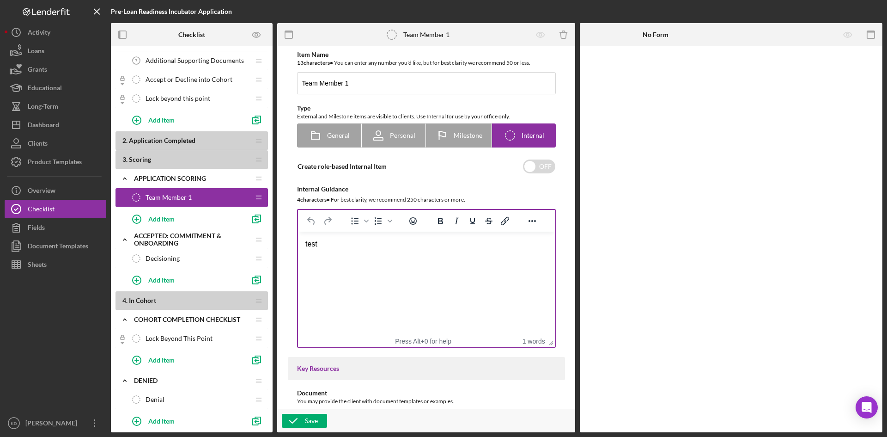
click at [360, 256] on html "test" at bounding box center [425, 243] width 257 height 25
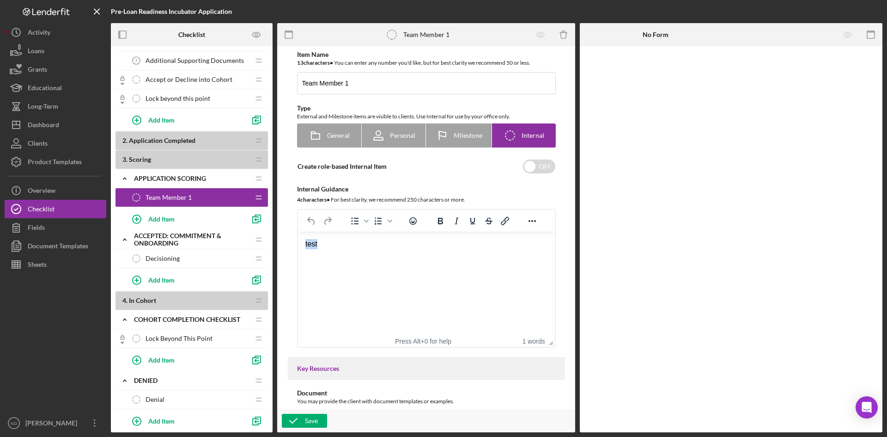
click at [360, 256] on html "test" at bounding box center [425, 243] width 257 height 25
click at [347, 256] on html "test" at bounding box center [425, 243] width 257 height 25
paste body "Rich Text Area. Press ALT-0 for help."
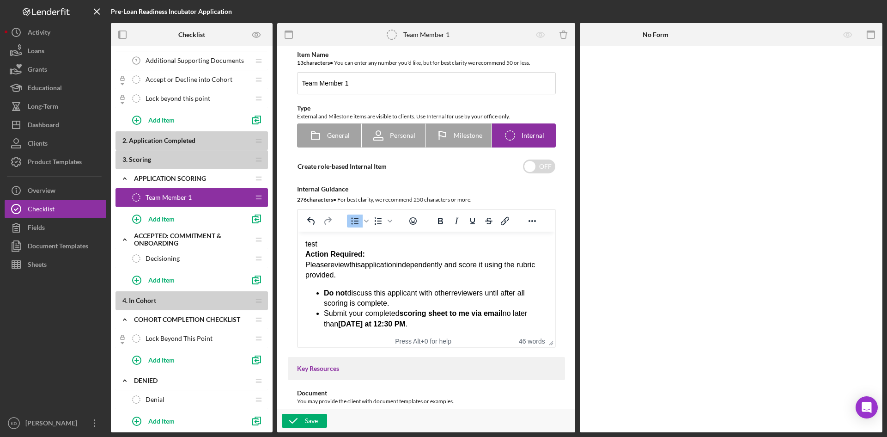
click at [333, 245] on div "test Action Required: Please review this application independently and score it…" at bounding box center [426, 284] width 242 height 90
click at [305, 253] on strong "Action Required:" at bounding box center [335, 254] width 60 height 8
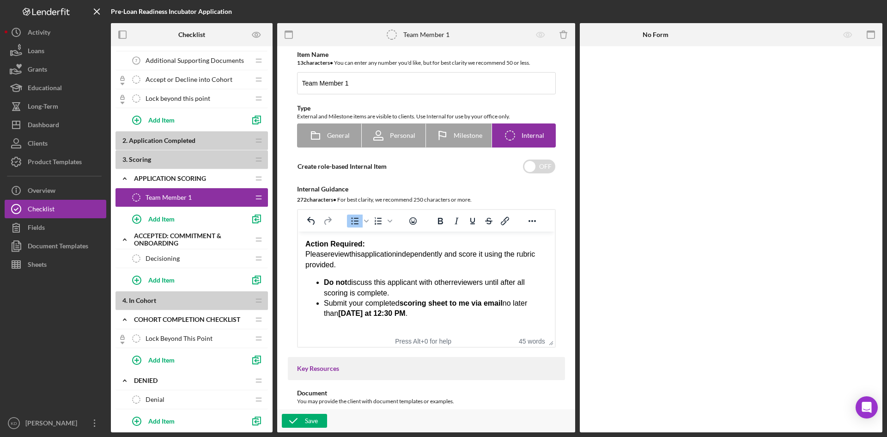
click at [417, 313] on div "Submit your completed scoring sheet to me via email no later than Friday at 12:…" at bounding box center [435, 308] width 224 height 21
drag, startPoint x: 418, startPoint y: 313, endPoint x: 486, endPoint y: 304, distance: 69.0
click at [486, 304] on div "Submit your completed scoring sheet to me via email no later than Friday at 12:…" at bounding box center [435, 308] width 224 height 21
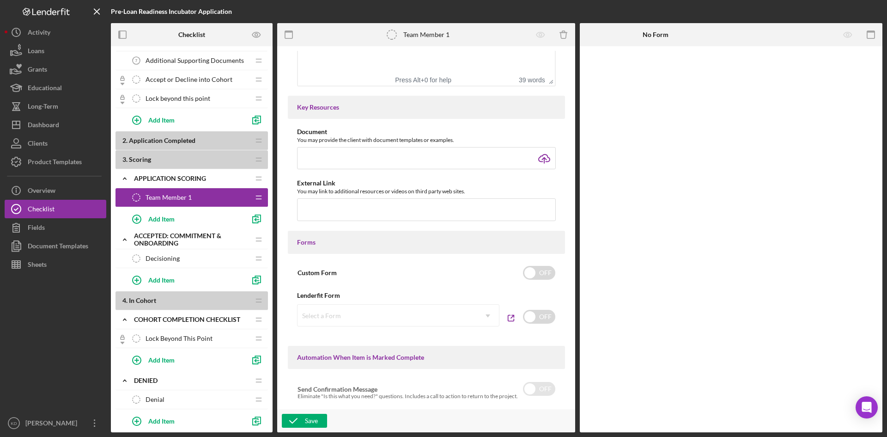
scroll to position [277, 0]
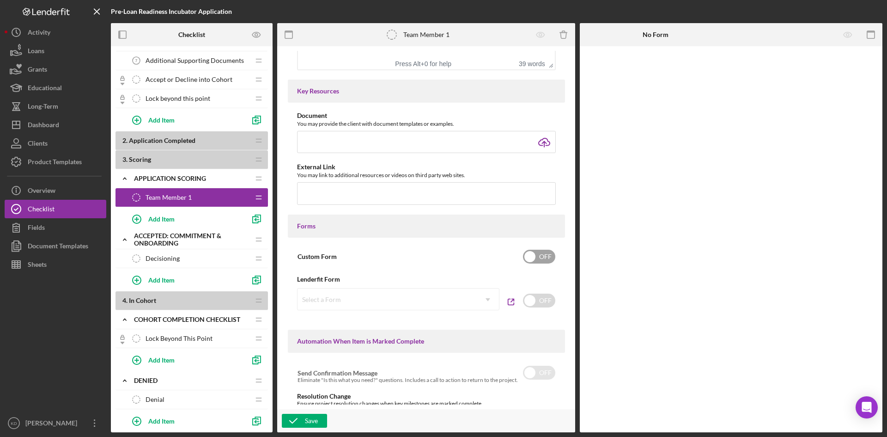
click at [537, 263] on input "checkbox" at bounding box center [539, 256] width 32 height 14
checkbox input "true"
click at [648, 73] on div "Add Form Element" at bounding box center [644, 71] width 54 height 18
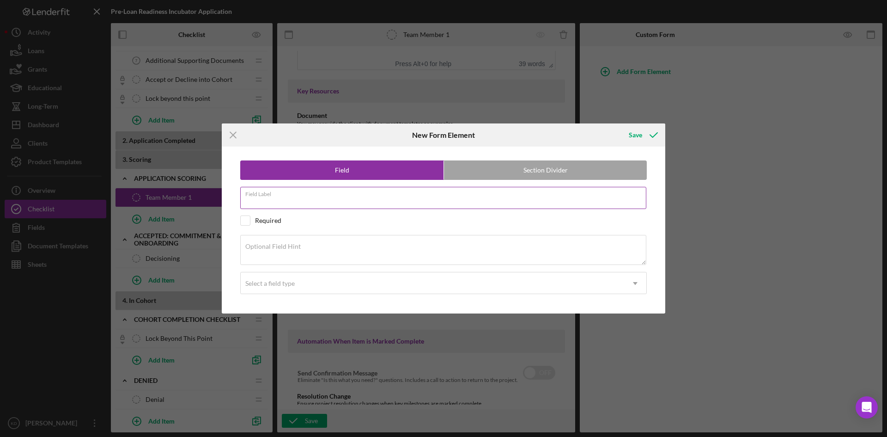
click at [294, 204] on input "Field Label" at bounding box center [443, 198] width 406 height 22
type input "Business Legitimacy"
click at [312, 250] on textarea "Optional Field Hint" at bounding box center [443, 250] width 406 height 30
click at [249, 219] on input "checkbox" at bounding box center [245, 220] width 9 height 9
checkbox input "true"
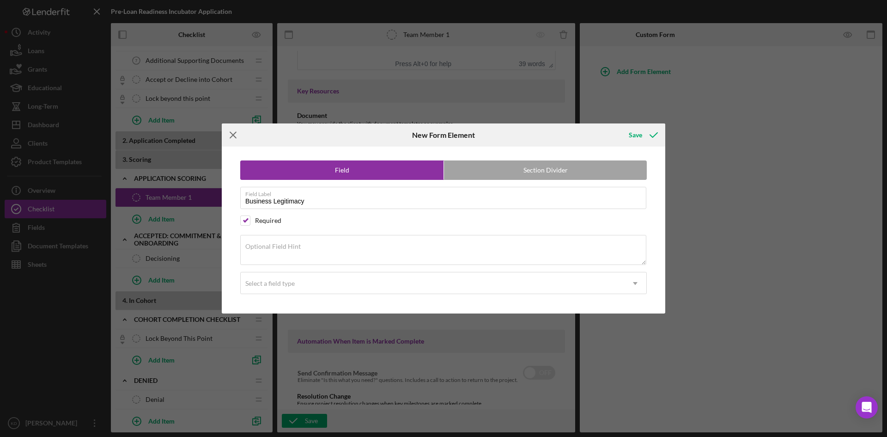
click at [231, 135] on icon "Icon/Menu Close" at bounding box center [233, 134] width 23 height 23
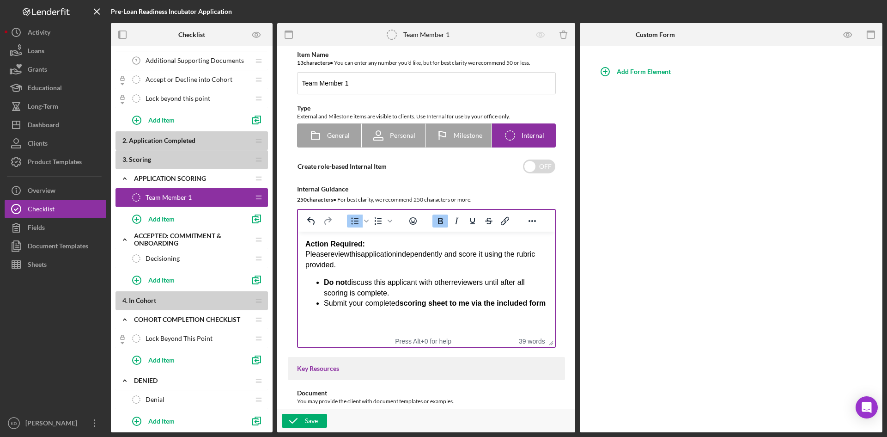
scroll to position [46, 0]
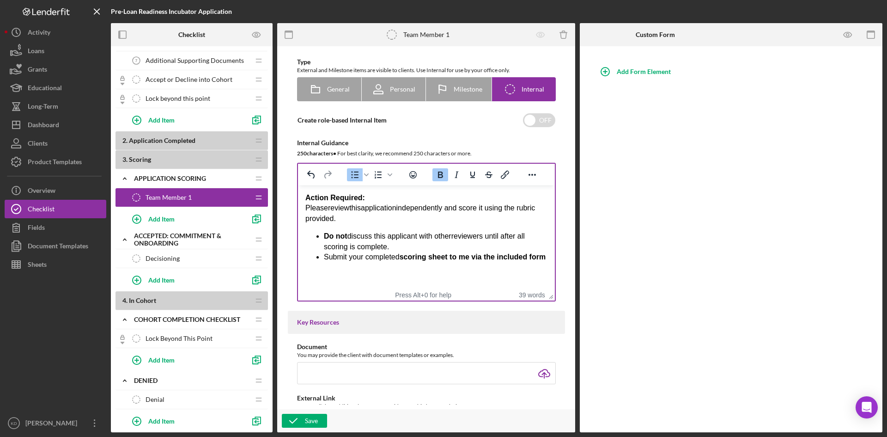
click at [548, 256] on html "Action Required: Please review this application independently and score it usin…" at bounding box center [425, 227] width 257 height 84
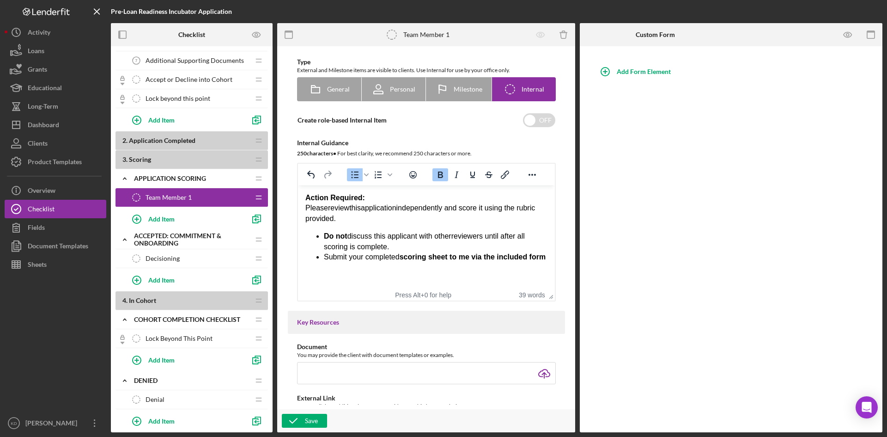
click at [546, 258] on strong "scoring sheet to me via the included form" at bounding box center [472, 257] width 146 height 8
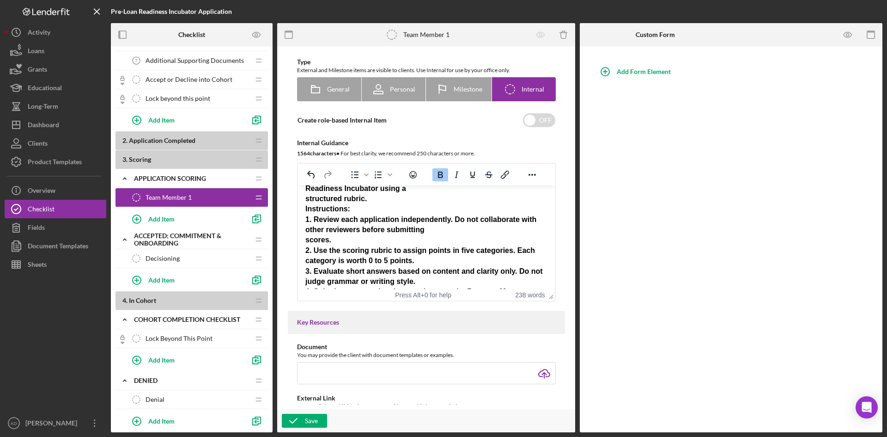
scroll to position [139, 0]
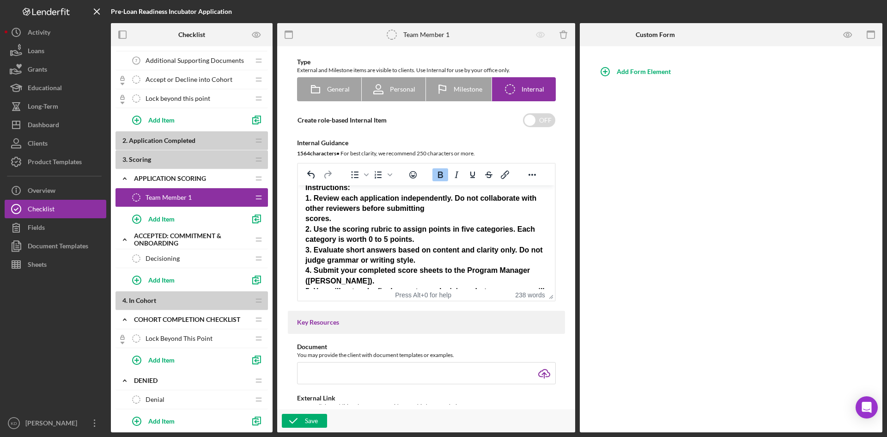
drag, startPoint x: 304, startPoint y: 196, endPoint x: 321, endPoint y: 201, distance: 17.4
click at [320, 201] on html "Action Required: Please review this application independently and score it usin…" at bounding box center [425, 263] width 257 height 433
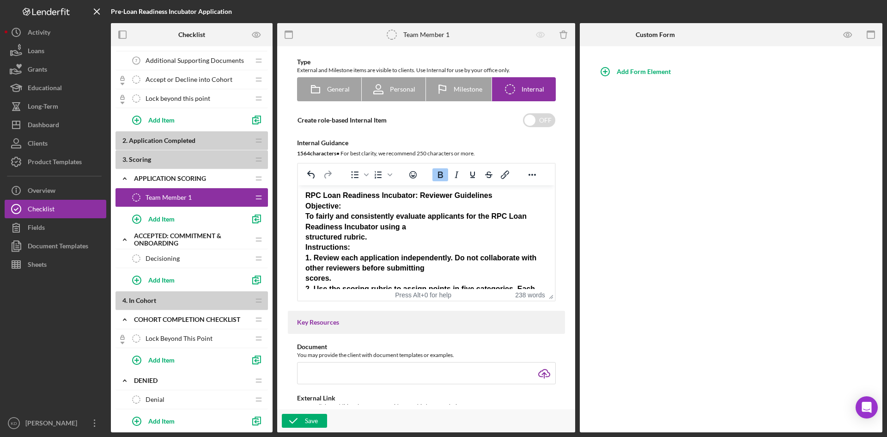
scroll to position [63, 0]
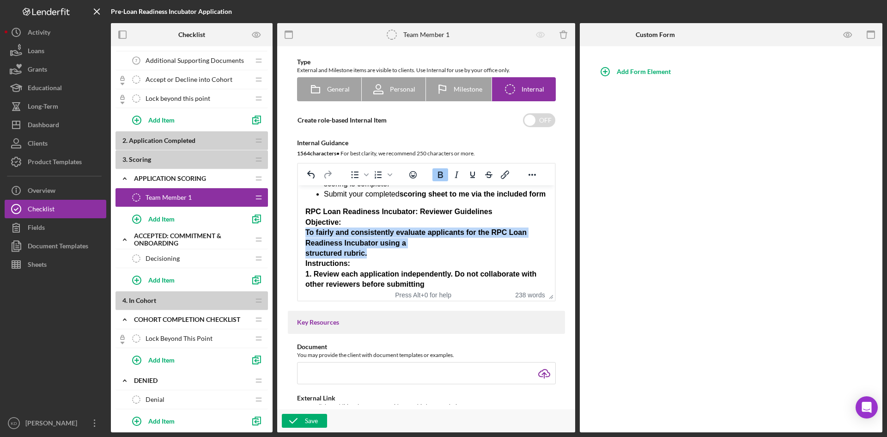
drag, startPoint x: 305, startPoint y: 241, endPoint x: 374, endPoint y: 264, distance: 72.6
click at [374, 264] on div "RPC Loan Readiness Incubator: Reviewer Guidelines Objective: To fairly and cons…" at bounding box center [426, 376] width 242 height 341
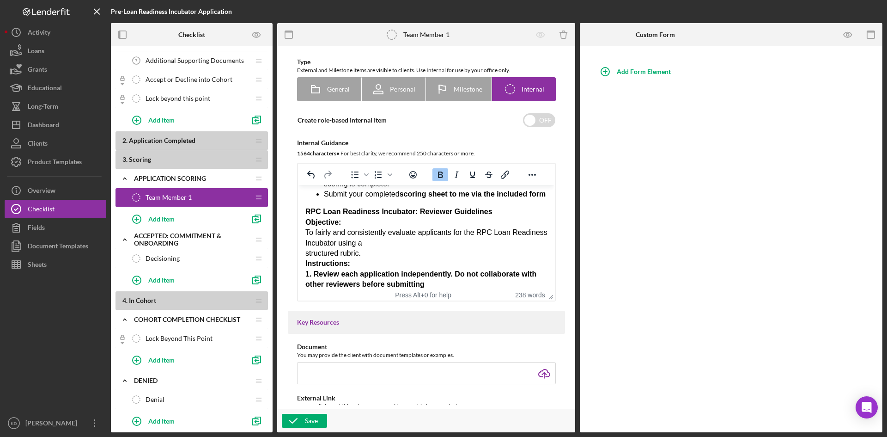
click at [488, 221] on div "RPC Loan Readiness Incubator: Reviewer Guidelines Objective: To fairly and cons…" at bounding box center [426, 376] width 242 height 341
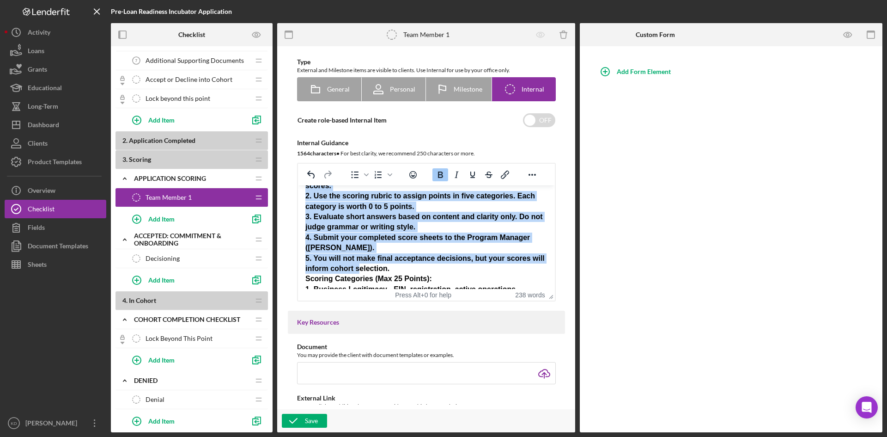
scroll to position [350, 0]
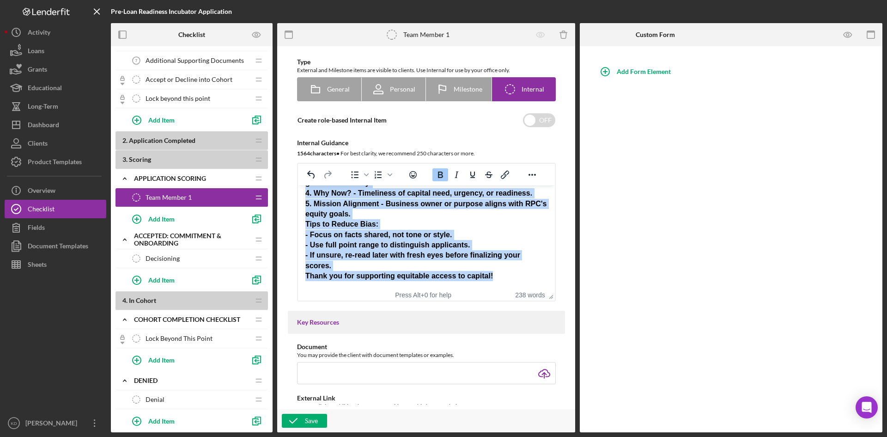
drag, startPoint x: 305, startPoint y: 200, endPoint x: 501, endPoint y: 283, distance: 212.6
click at [501, 283] on html "Action Required: Please review this application independently and score it usin…" at bounding box center [425, 66] width 257 height 443
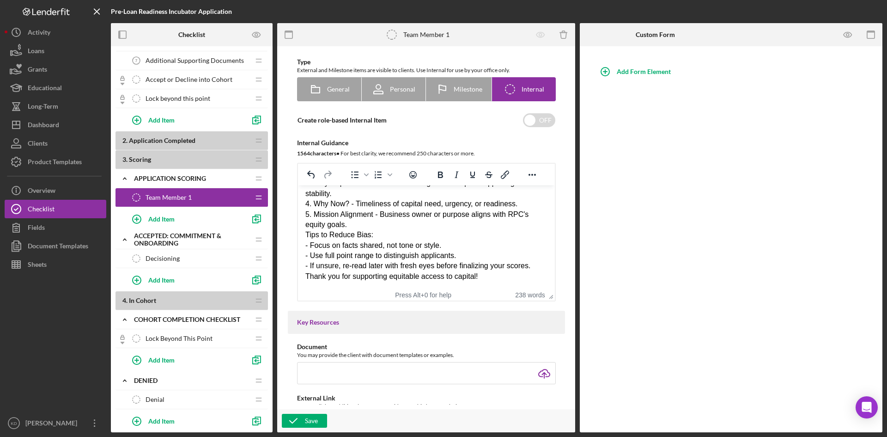
scroll to position [139, 0]
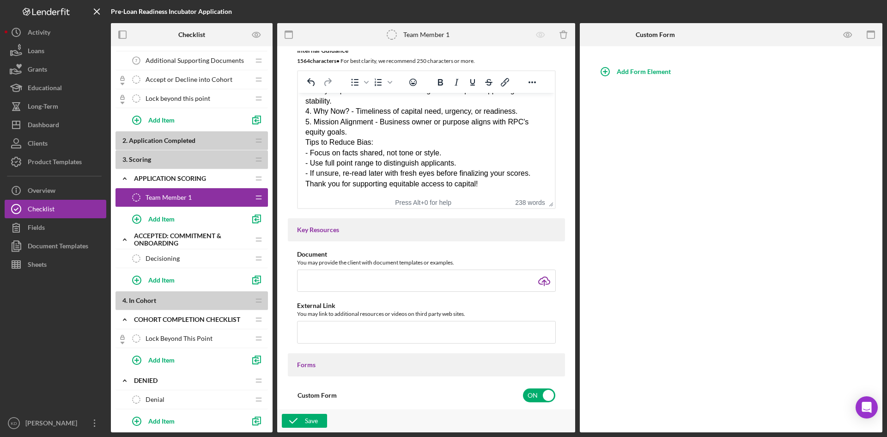
click at [500, 166] on div "Objective: To fairly and consistently evaluate applicants for the RPC Loan Read…" at bounding box center [426, 23] width 242 height 331
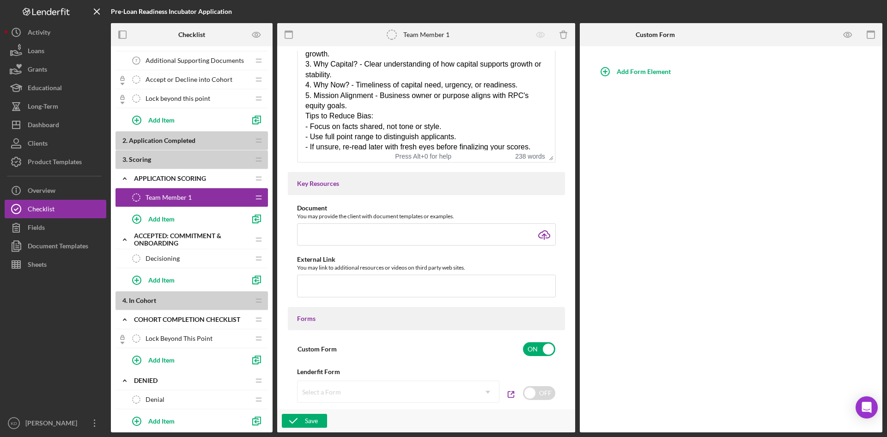
scroll to position [294, 0]
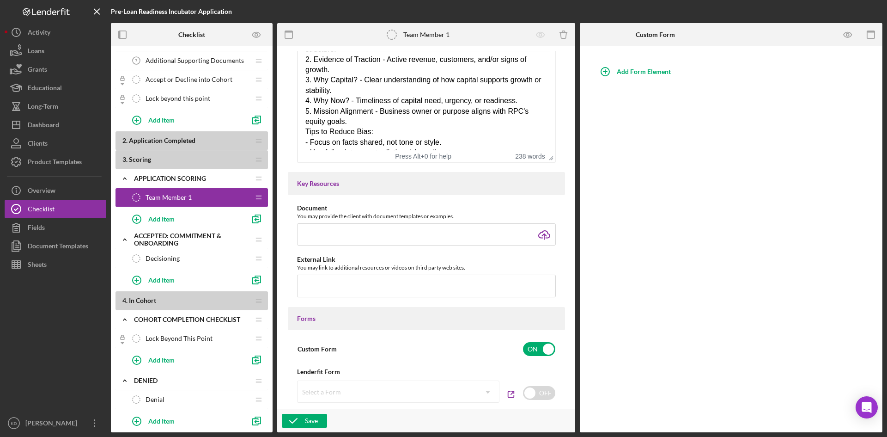
click at [379, 133] on div "Objective: To fairly and consistently evaluate applicants for the RPC Loan Read…" at bounding box center [426, 13] width 242 height 331
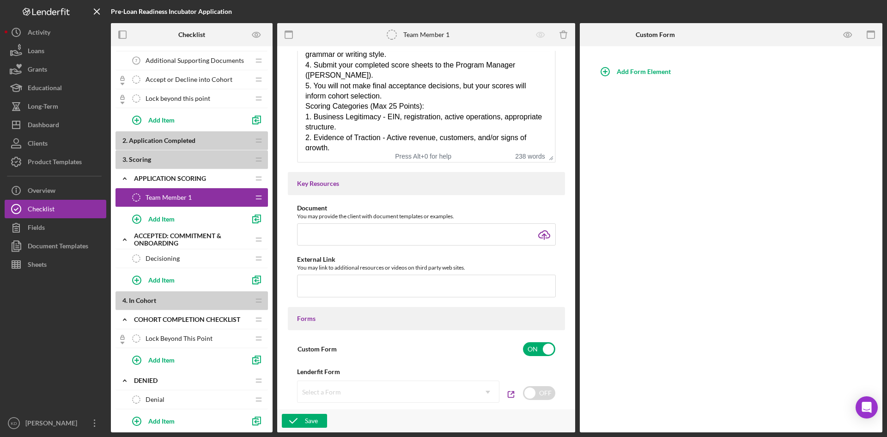
scroll to position [201, 0]
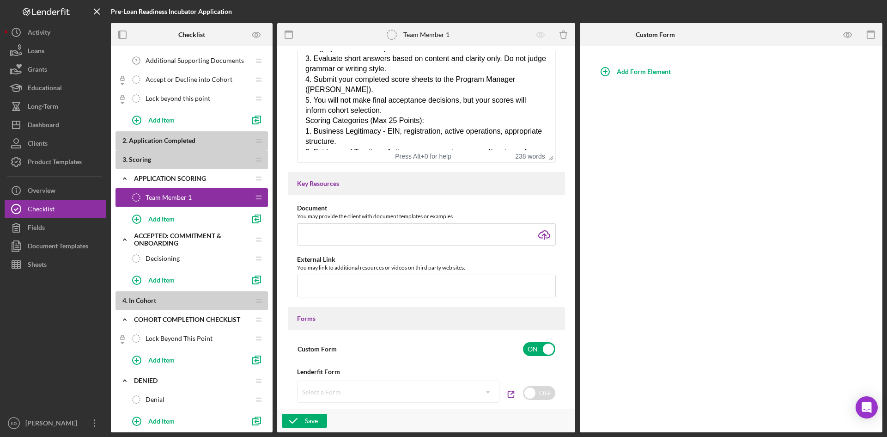
click at [394, 122] on div "Objective: To fairly and consistently evaluate applicants for the RPC Loan Read…" at bounding box center [426, 79] width 242 height 279
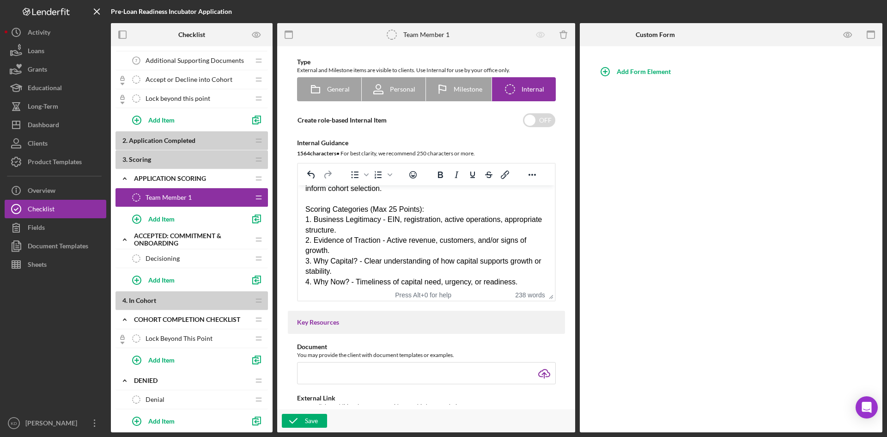
scroll to position [222, 0]
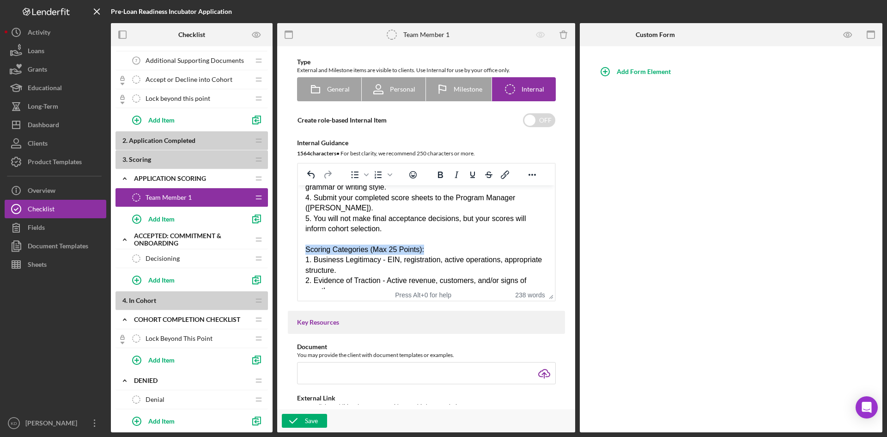
drag, startPoint x: 428, startPoint y: 259, endPoint x: 304, endPoint y: 264, distance: 124.3
click at [304, 264] on html "Action Required: Please review this application independently and score it usin…" at bounding box center [425, 191] width 257 height 454
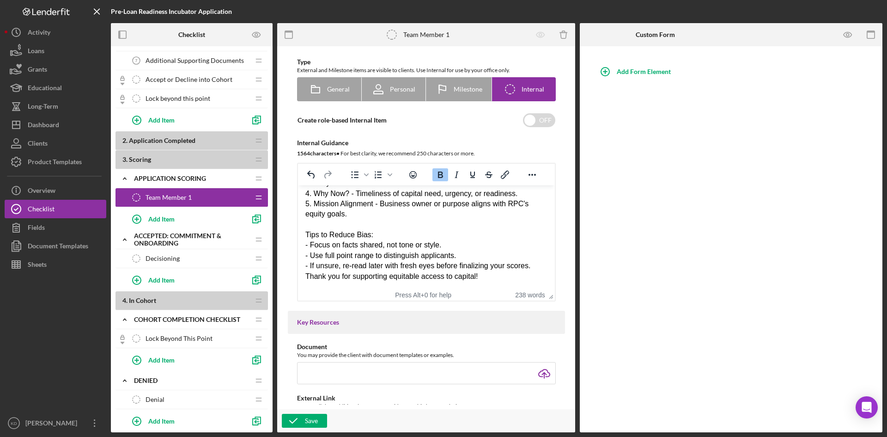
scroll to position [185, 0]
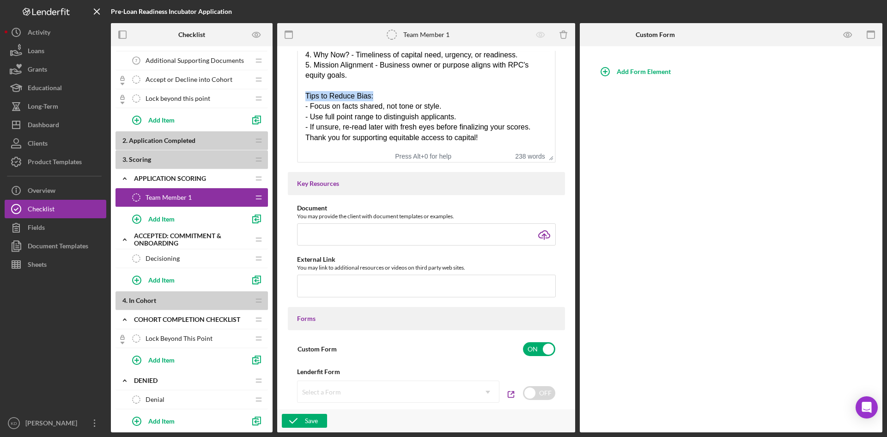
drag, startPoint x: 370, startPoint y: 99, endPoint x: 296, endPoint y: 99, distance: 73.4
click at [476, 178] on div "Key Resources" at bounding box center [426, 183] width 277 height 23
click at [559, 260] on div "Document You may provide the client with document templates or examples. Icon/U…" at bounding box center [426, 255] width 277 height 103
click at [544, 235] on input "file" at bounding box center [426, 234] width 259 height 22
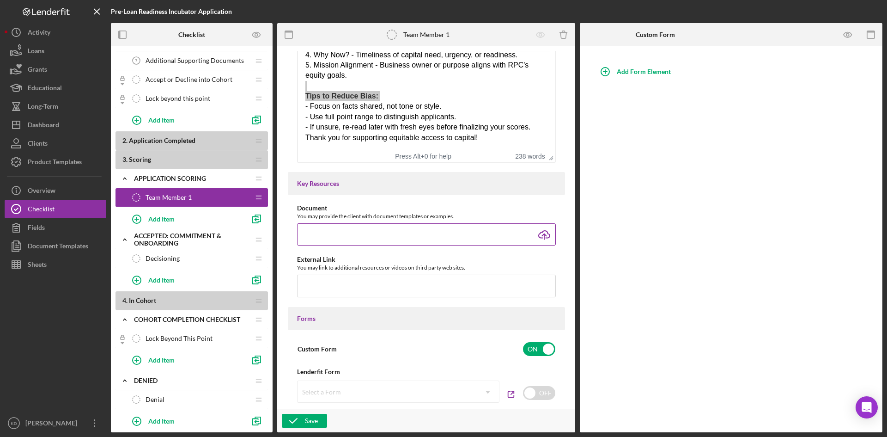
type input "C:\fakepath\Scoring Rubric.pdf"
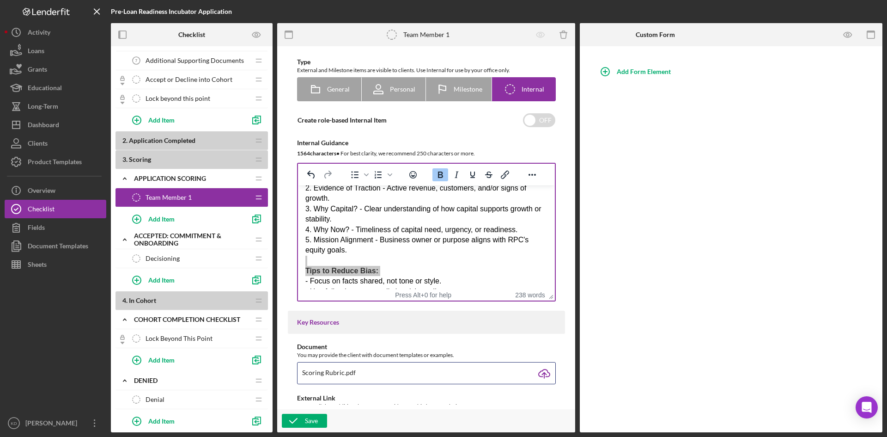
scroll to position [268, 0]
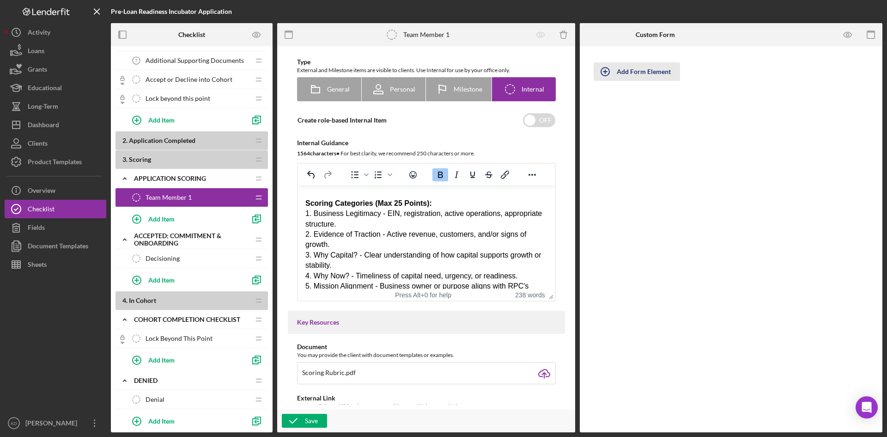
click at [638, 73] on div "Add Form Element" at bounding box center [644, 71] width 54 height 18
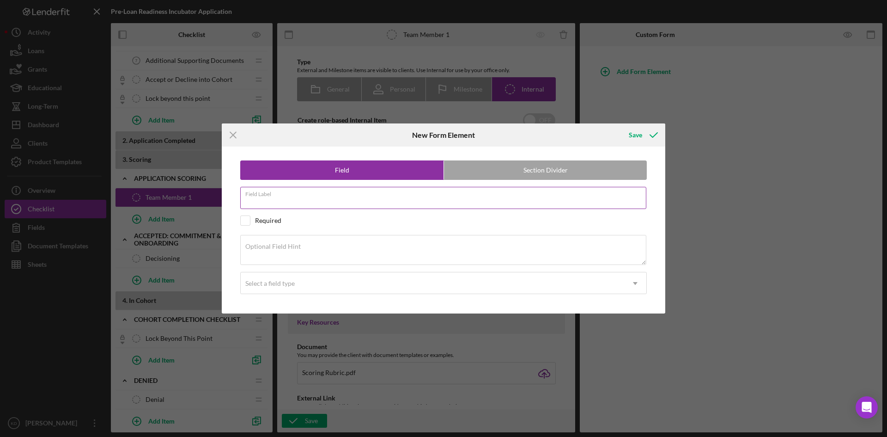
click at [347, 202] on input "Field Label" at bounding box center [443, 198] width 406 height 22
type input "Business Legitimacy"
click at [249, 218] on input "checkbox" at bounding box center [245, 220] width 9 height 9
checkbox input "true"
click at [323, 259] on textarea "Optional Field Hint" at bounding box center [443, 250] width 406 height 30
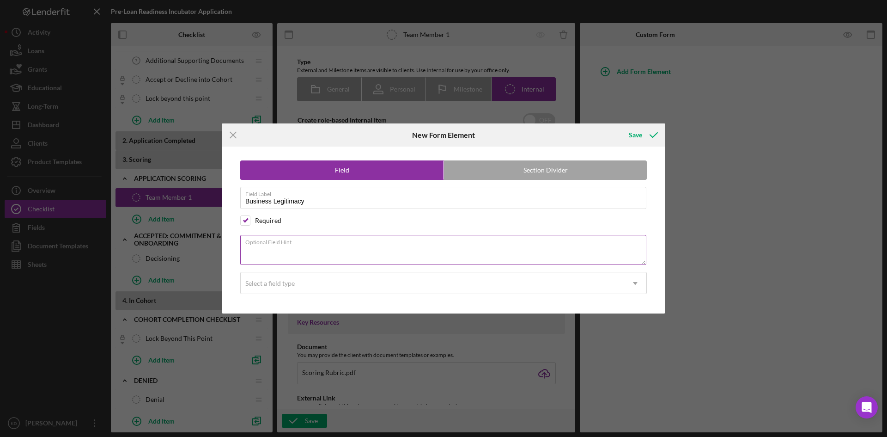
paste textarea "EIN, structure, operating history, existing operations clearly demonstrated"
type textarea "EIN, structure, operating history, existing operations clearly demonstrated"
click at [329, 287] on div "Select a field type" at bounding box center [432, 283] width 383 height 21
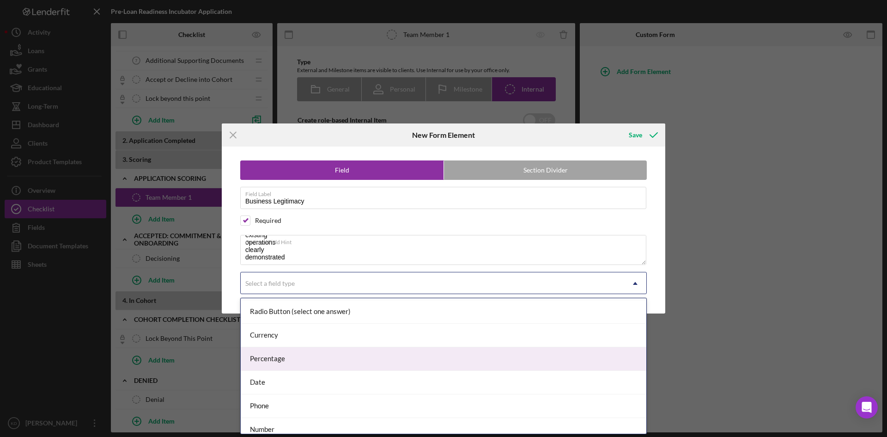
scroll to position [100, 0]
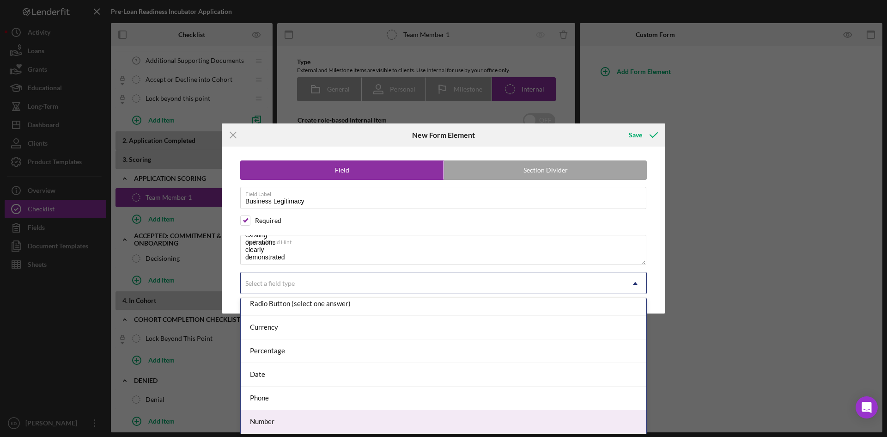
click at [383, 416] on div "Number" at bounding box center [444, 422] width 406 height 24
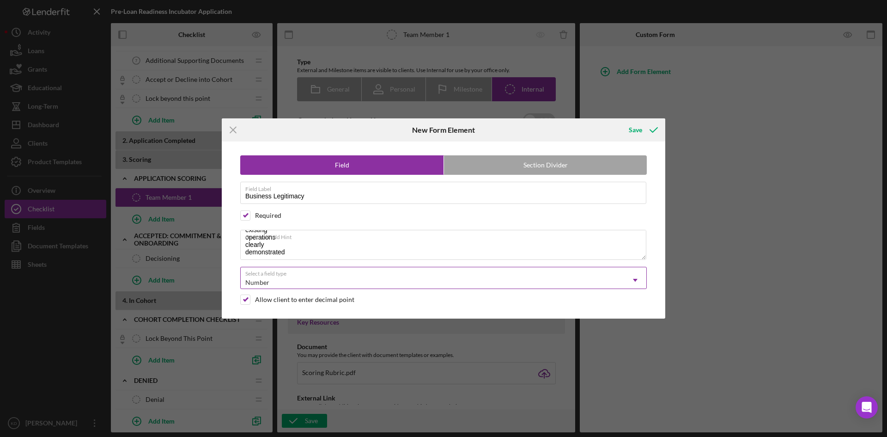
click at [382, 276] on div "Number" at bounding box center [432, 282] width 383 height 21
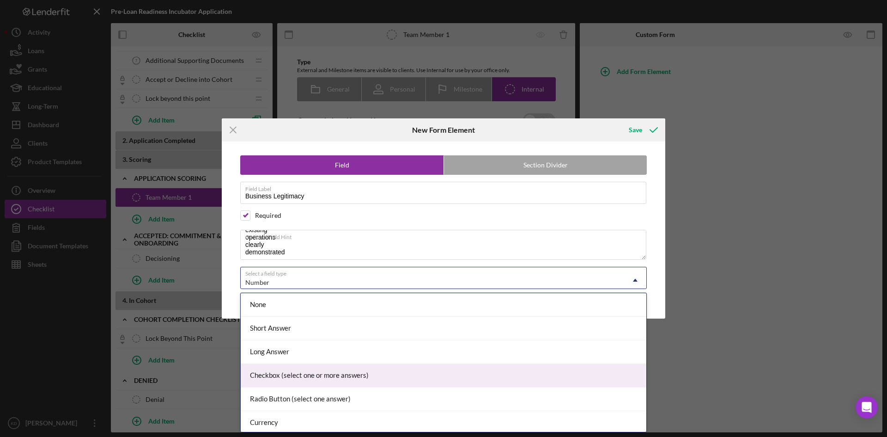
scroll to position [46, 0]
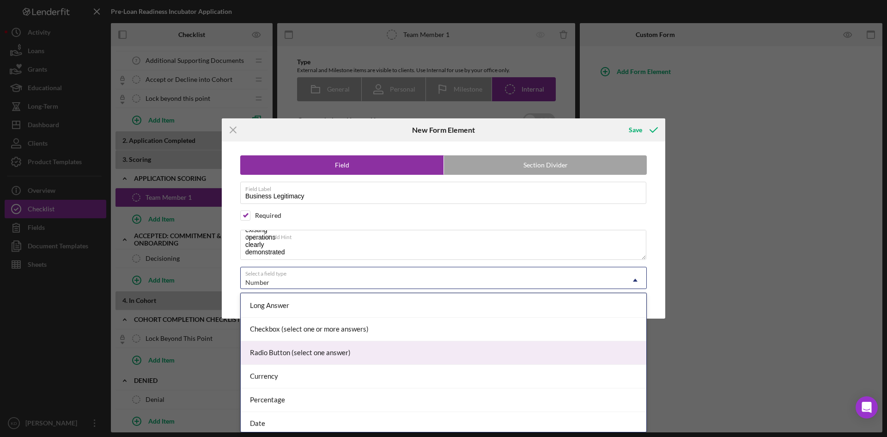
click at [384, 344] on div "Radio Button (select one answer)" at bounding box center [444, 353] width 406 height 24
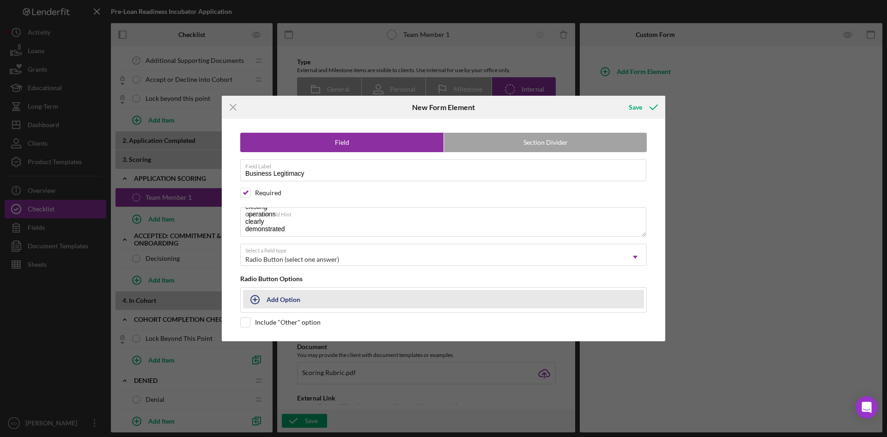
click at [256, 294] on icon "button" at bounding box center [254, 299] width 23 height 23
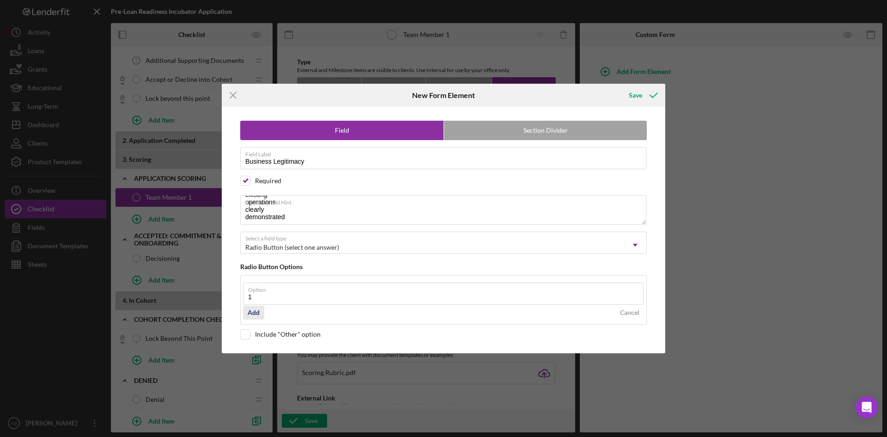
type input "1"
click at [249, 313] on div "Add" at bounding box center [254, 312] width 12 height 14
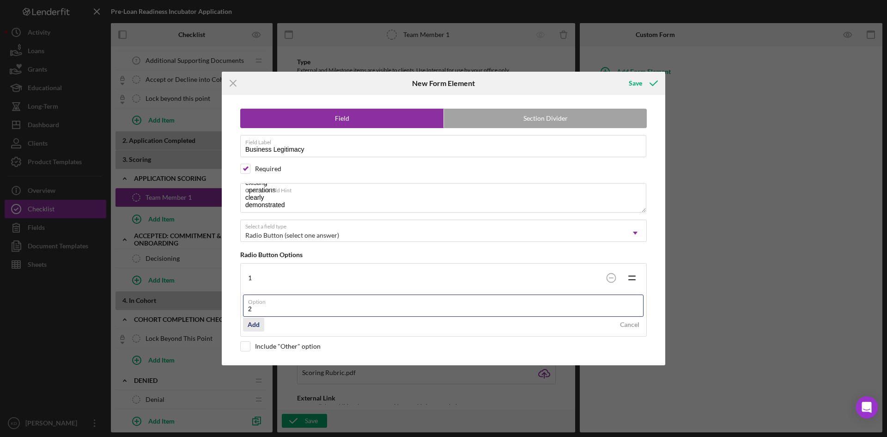
type input "2"
click at [254, 324] on div "Add" at bounding box center [254, 324] width 12 height 14
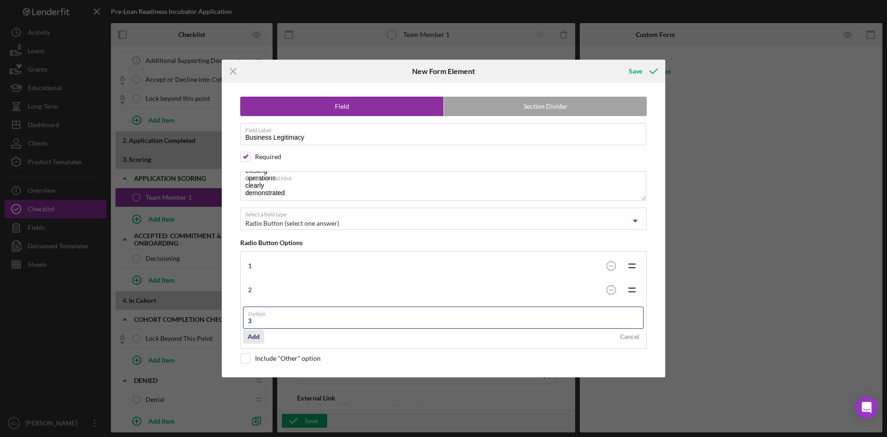
type input "3"
click at [255, 336] on div "Add" at bounding box center [254, 336] width 12 height 14
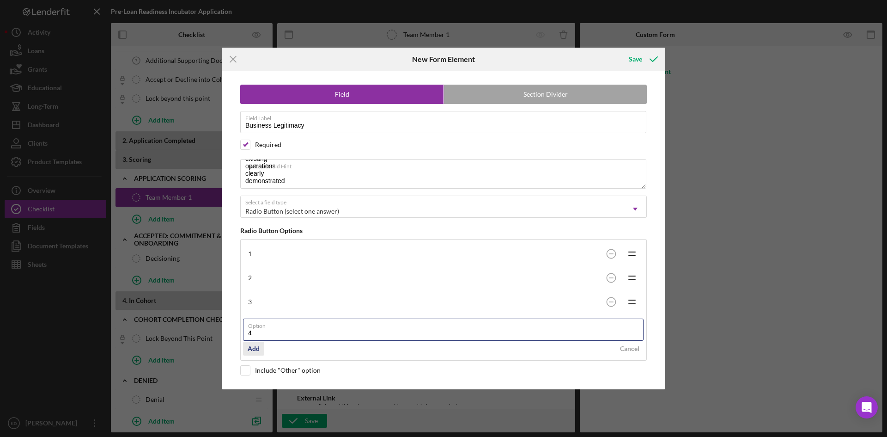
type input "4"
click at [244, 347] on button "Add" at bounding box center [253, 348] width 21 height 14
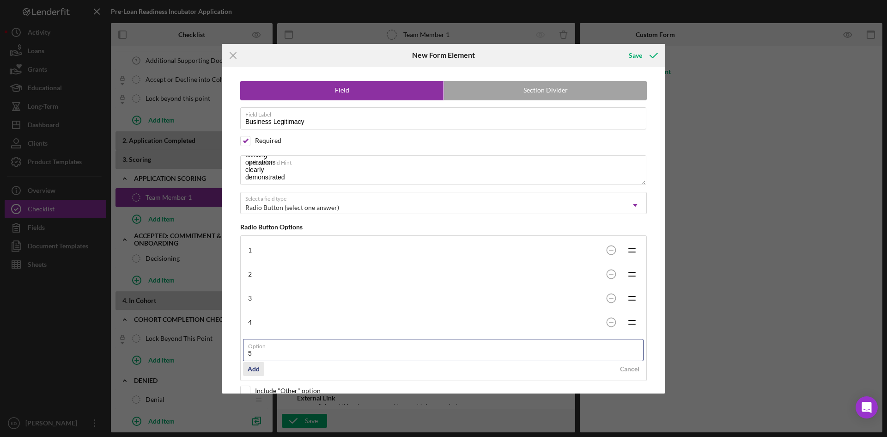
type input "5"
click at [251, 369] on div "Add" at bounding box center [254, 369] width 12 height 14
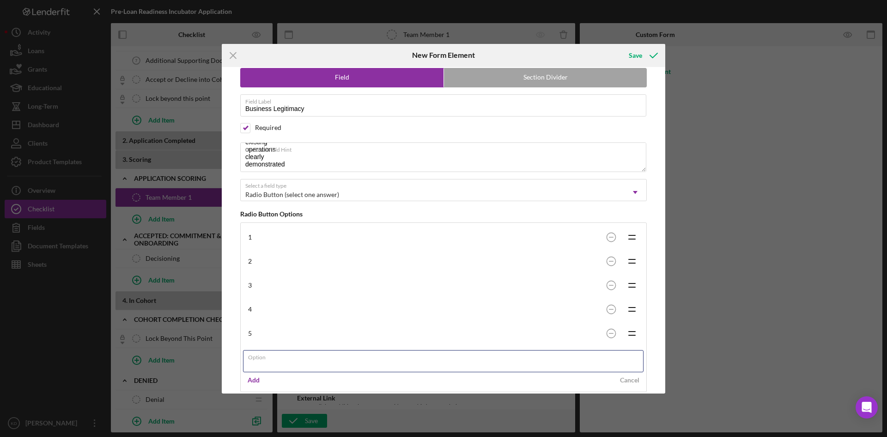
scroll to position [0, 0]
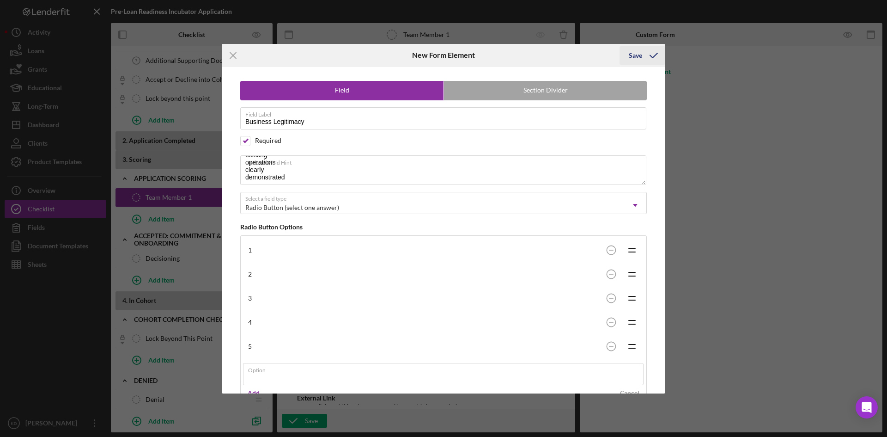
click at [645, 56] on icon "submit" at bounding box center [653, 55] width 23 height 23
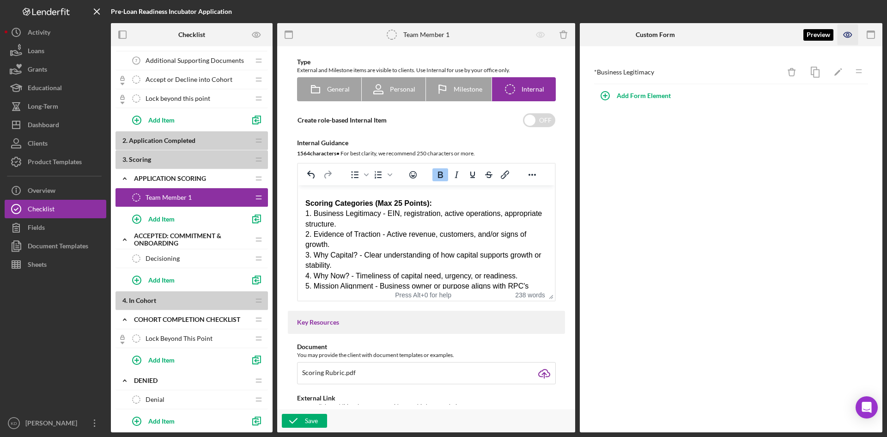
click at [848, 36] on icon "button" at bounding box center [847, 34] width 21 height 21
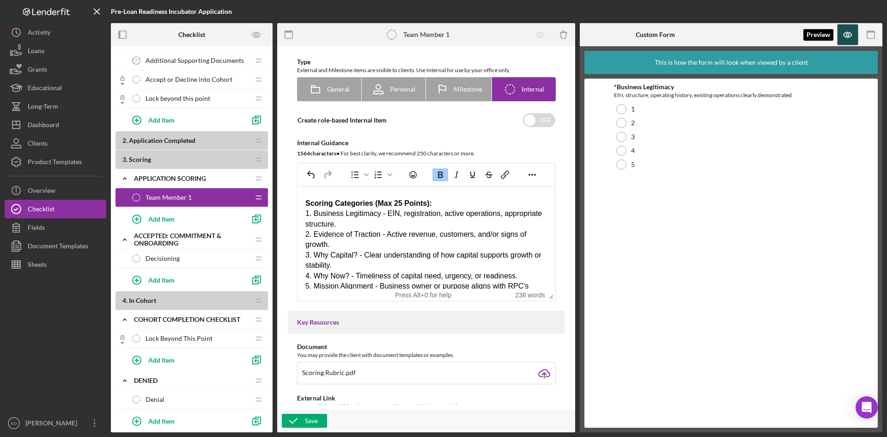
click at [845, 34] on icon "button" at bounding box center [847, 34] width 21 height 21
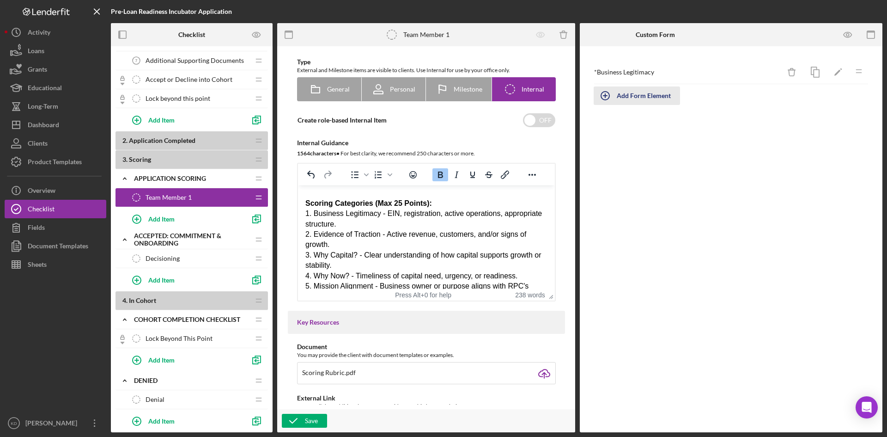
click at [638, 97] on div "Add Form Element" at bounding box center [644, 95] width 54 height 18
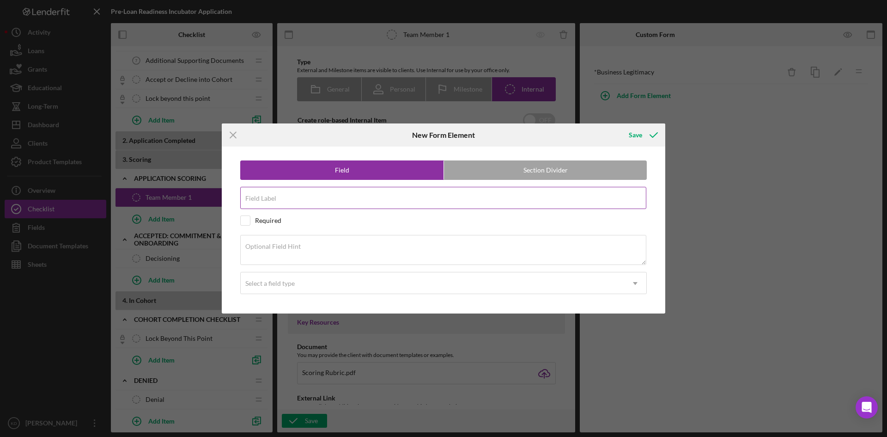
click at [291, 200] on input "Field Label" at bounding box center [443, 198] width 406 height 22
paste input "Evidence of Traction"
type input "Evidence of Traction"
click at [342, 249] on textarea "Optional Field Hint" at bounding box center [443, 250] width 406 height 30
paste textarea "Revenue, customers/co ntracts, business bank account, growth activity"
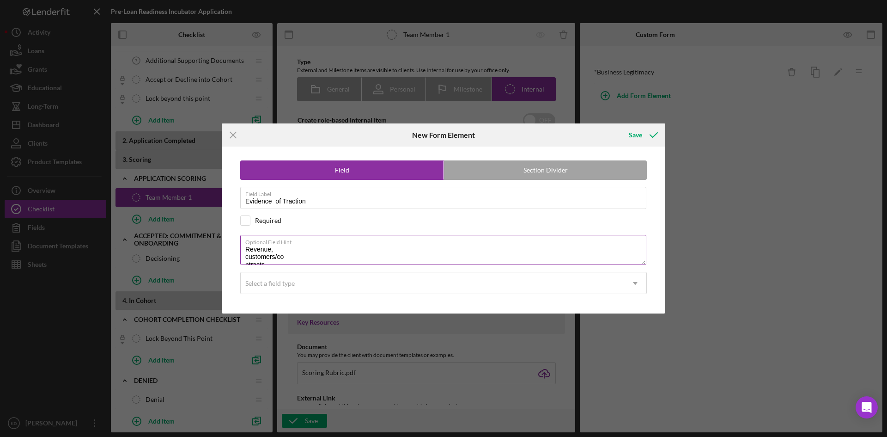
scroll to position [33, 0]
type textarea "Revenue, customers/co ntracts, business bank account, growth activity"
click at [246, 214] on div "Field Section Divider Field Label Evidence of Traction Required Optional Field …" at bounding box center [443, 229] width 434 height 166
click at [243, 222] on input "checkbox" at bounding box center [245, 220] width 9 height 9
checkbox input "true"
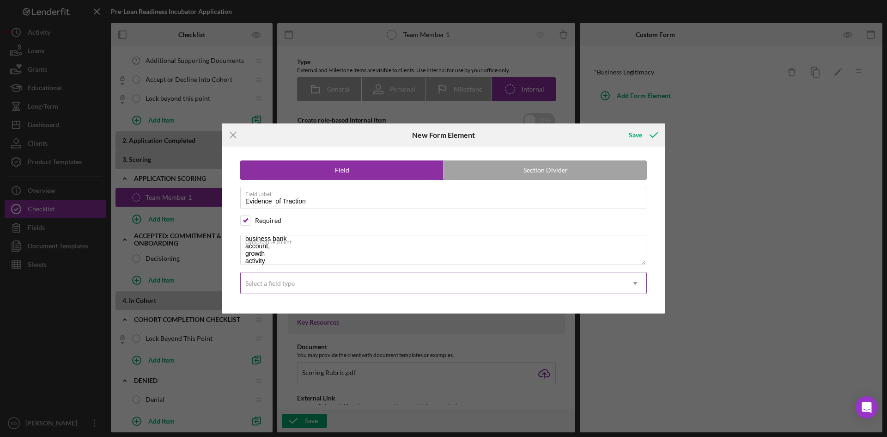
click at [290, 273] on div "Select a field type" at bounding box center [432, 283] width 383 height 21
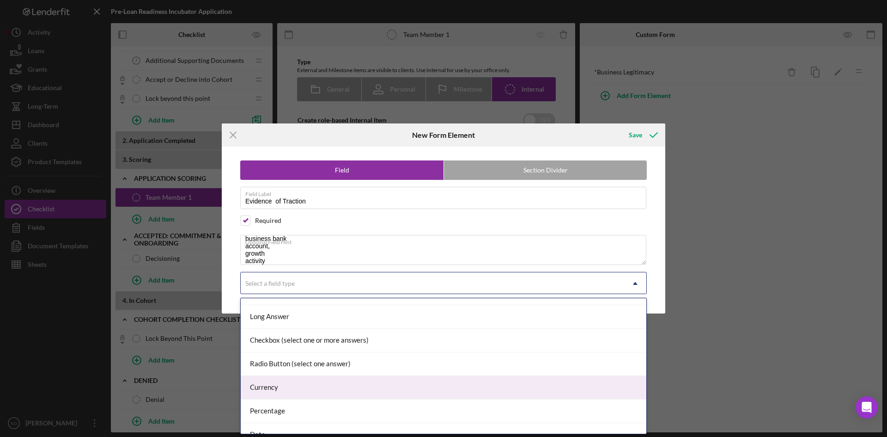
scroll to position [92, 0]
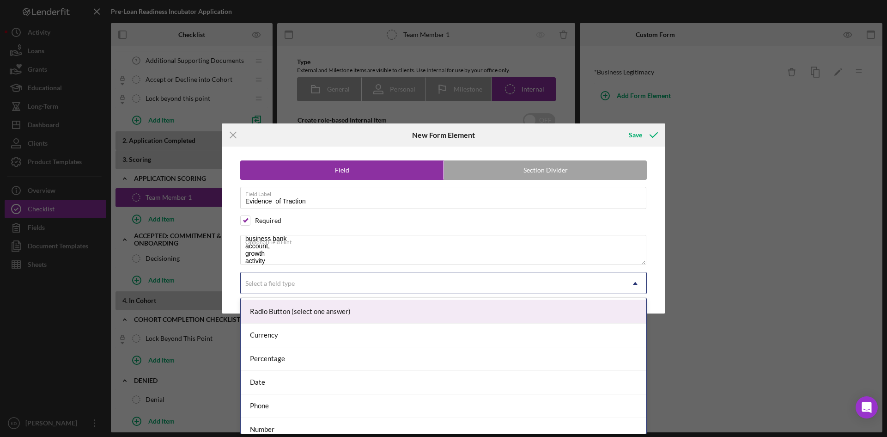
click at [287, 314] on div "Radio Button (select one answer)" at bounding box center [444, 312] width 406 height 24
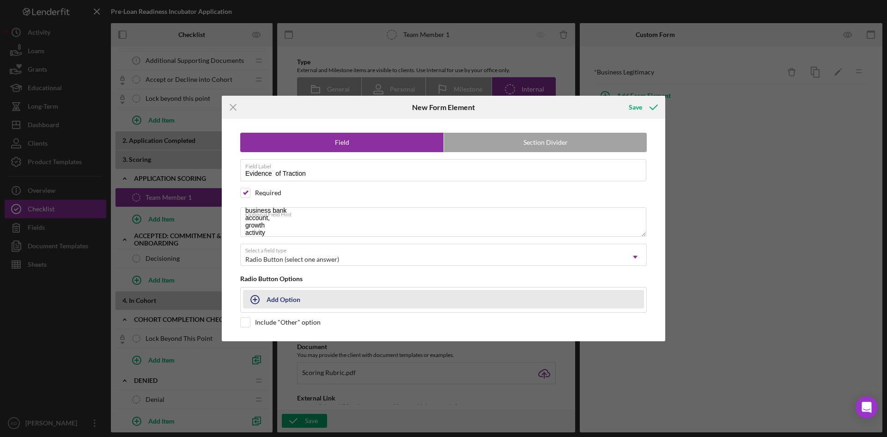
click at [296, 300] on div "Add Option" at bounding box center [284, 299] width 34 height 18
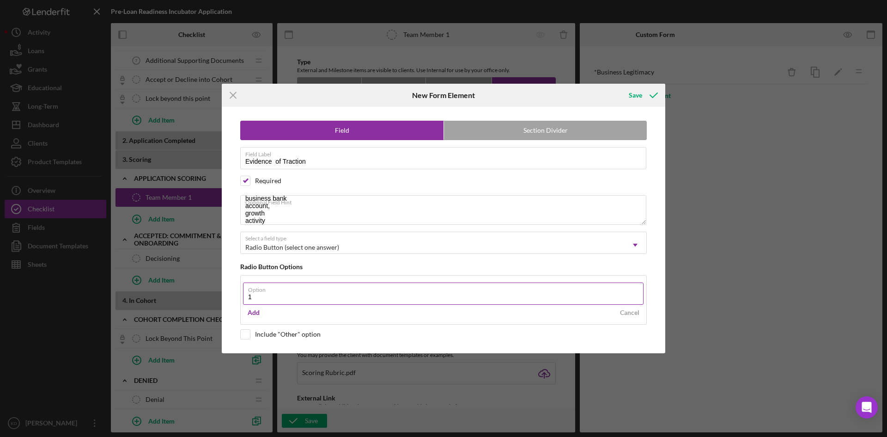
type input "1"
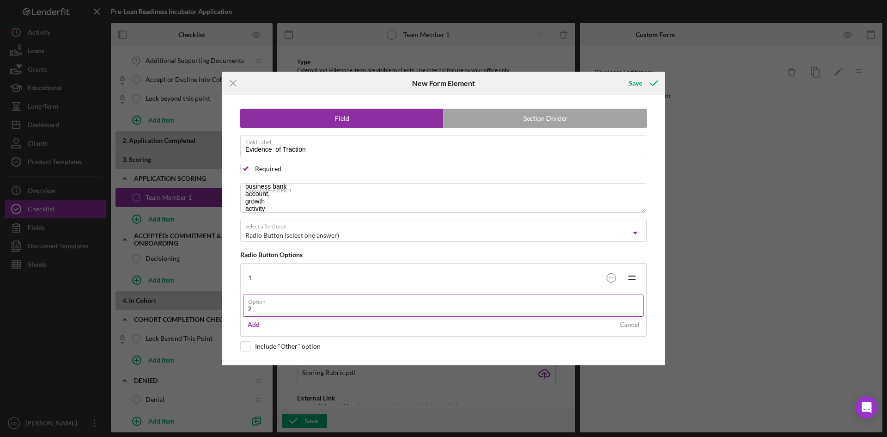
type input "2"
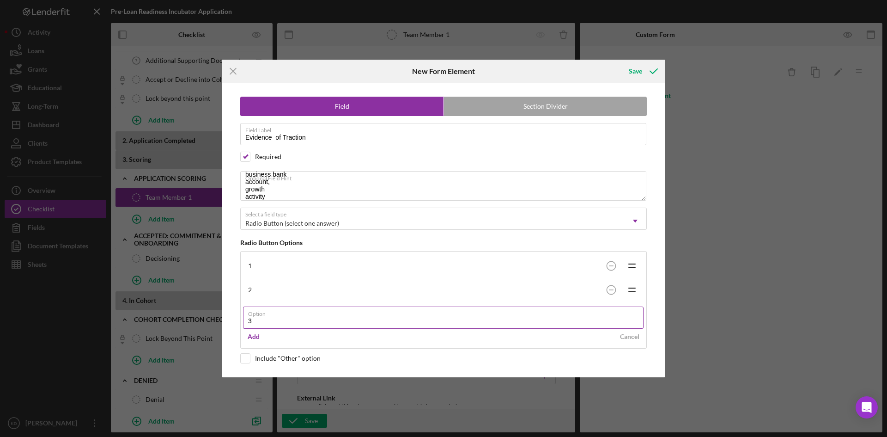
type input "3"
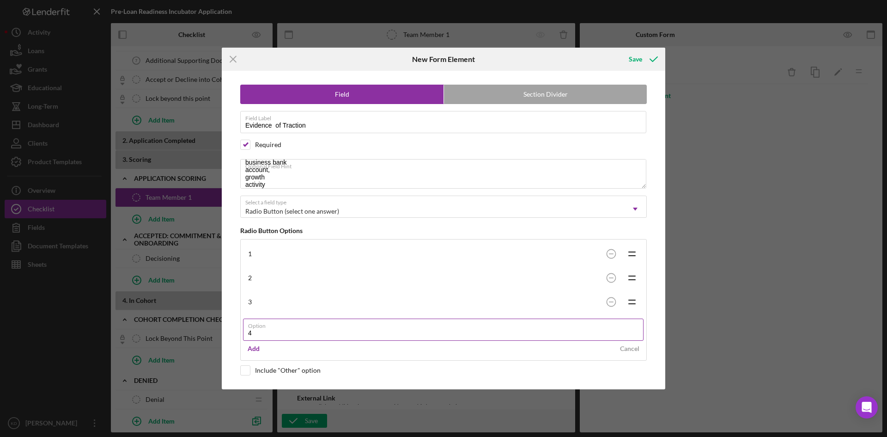
type input "4"
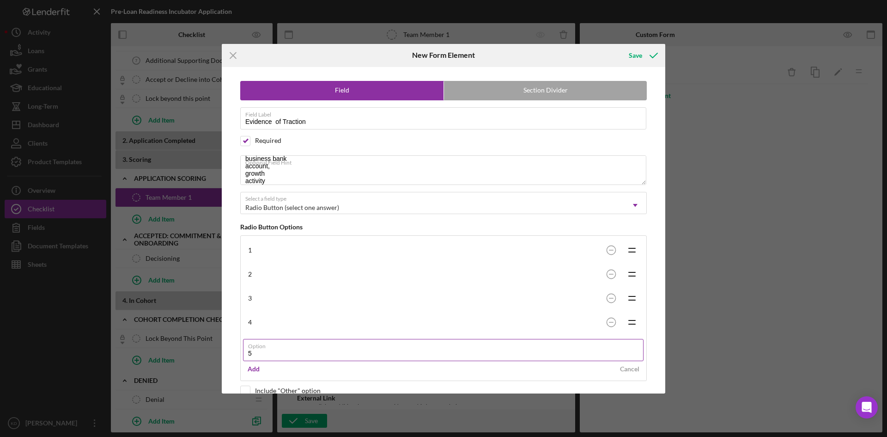
type input "5"
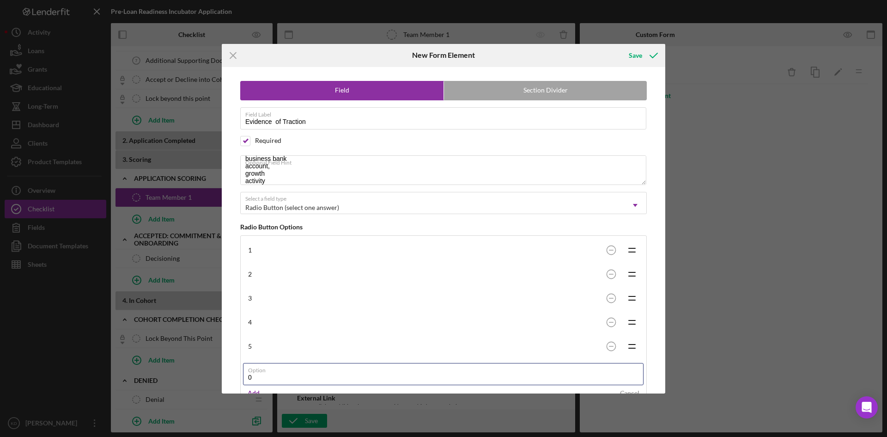
type input "0"
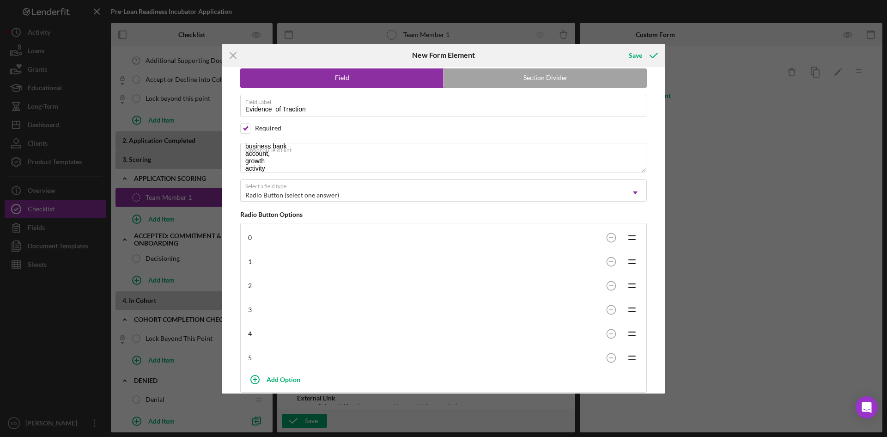
scroll to position [0, 0]
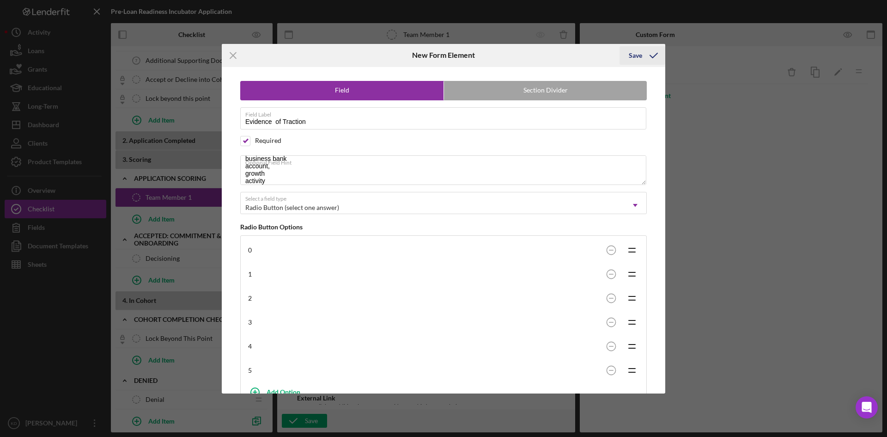
click at [650, 55] on polyline "submit" at bounding box center [653, 55] width 7 height 5
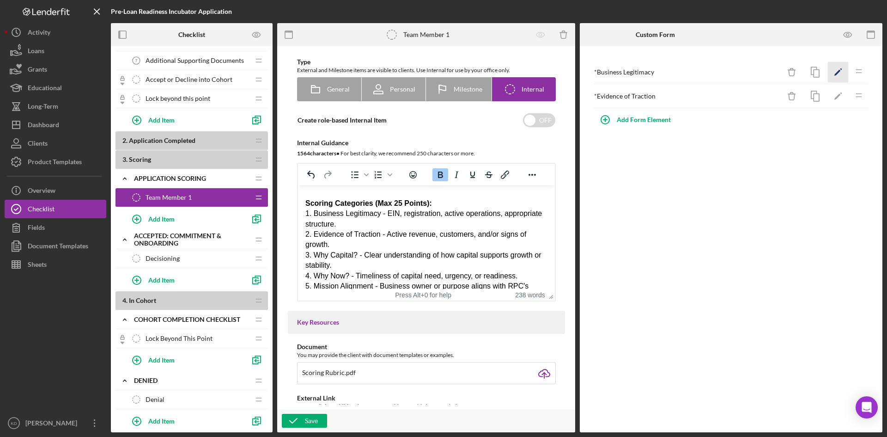
click at [835, 71] on icon "Icon/Edit" at bounding box center [838, 72] width 21 height 21
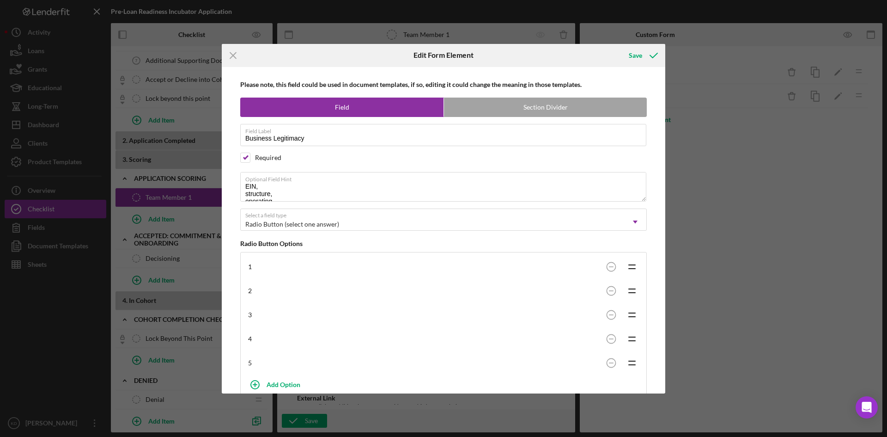
scroll to position [79, 0]
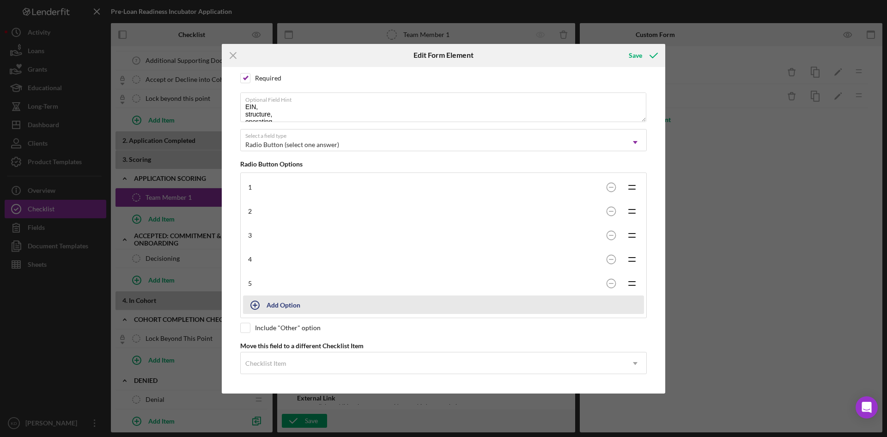
click at [281, 304] on div "Add Option" at bounding box center [284, 305] width 34 height 18
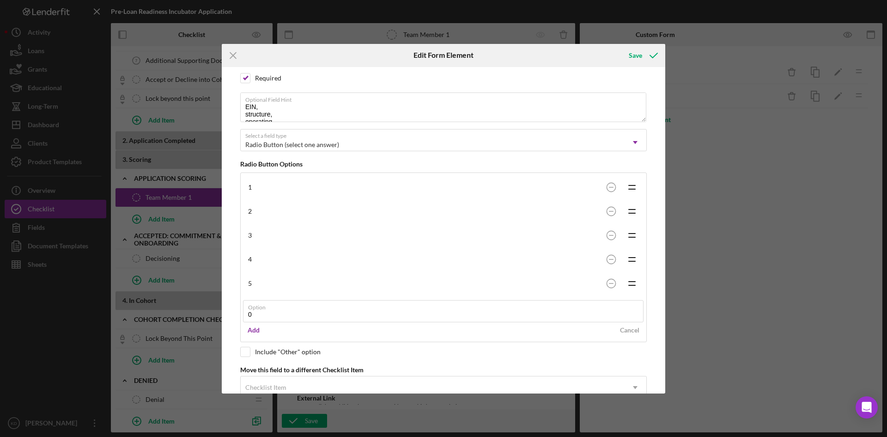
type input "0"
click at [642, 50] on div "Save" at bounding box center [635, 55] width 13 height 18
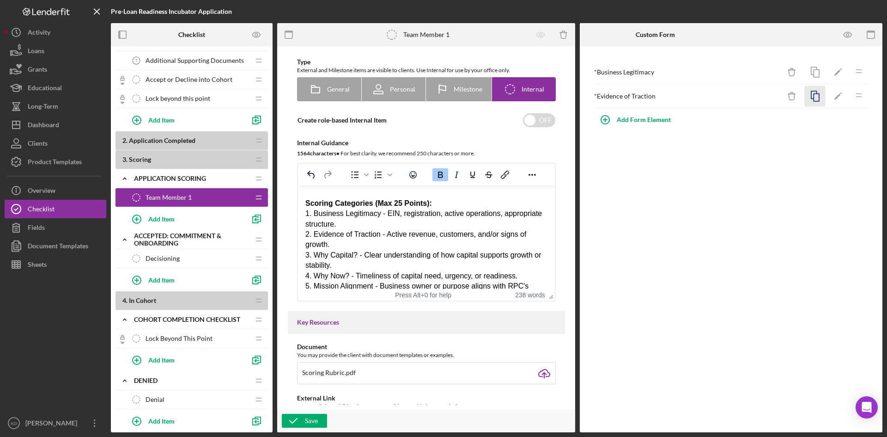
click at [817, 99] on icon "button" at bounding box center [815, 96] width 21 height 21
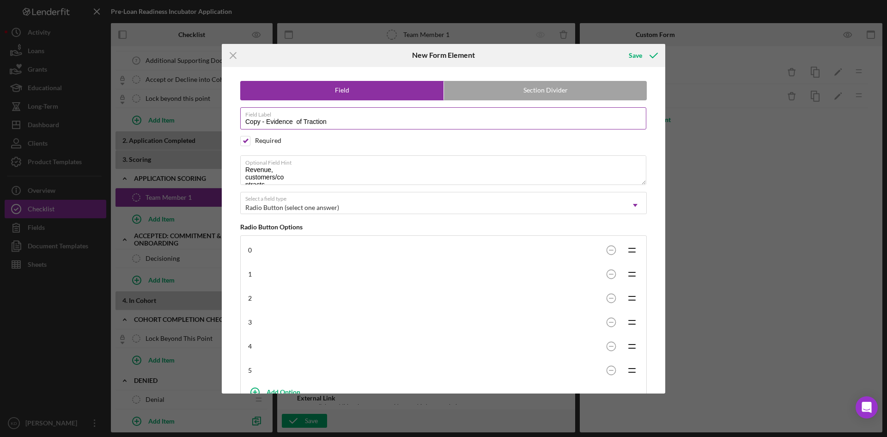
click at [327, 117] on label "Field Label" at bounding box center [445, 113] width 401 height 10
click at [327, 117] on input "Copy - Evidence of Traction" at bounding box center [443, 118] width 406 height 22
click at [327, 117] on label "Field Label" at bounding box center [445, 113] width 401 height 10
click at [327, 117] on input "Copy - Evidence of Traction" at bounding box center [443, 118] width 406 height 22
click at [327, 117] on label "Field Label" at bounding box center [445, 113] width 401 height 10
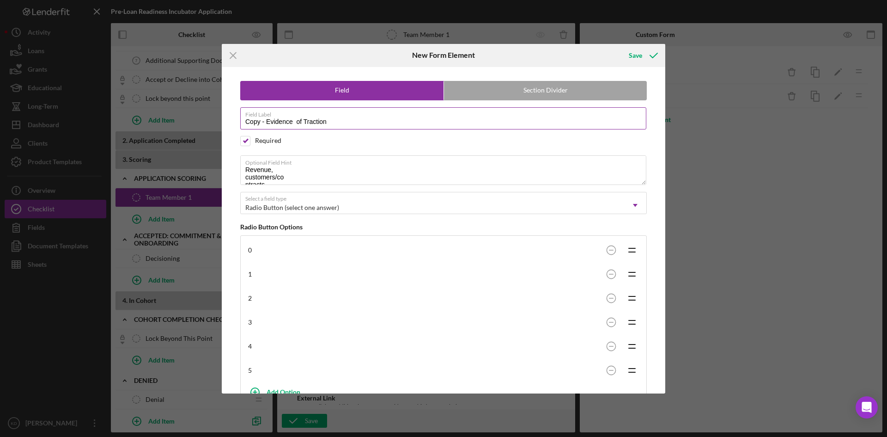
click at [327, 117] on input "Copy - Evidence of Traction" at bounding box center [443, 118] width 406 height 22
click at [335, 125] on input "Copy - Evidence of Traction" at bounding box center [443, 118] width 406 height 22
paste input "Short Answer #1 – Why Capital?"
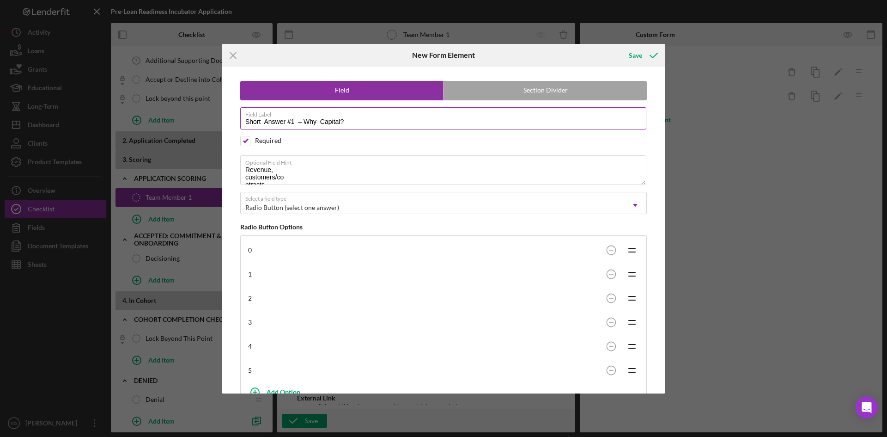
type input "Short Answer #1 – Why Capital?"
click at [287, 178] on textarea "Revenue, customers/co ntracts, business bank account, growth activity" at bounding box center [443, 170] width 406 height 30
paste textarea "How capital will grow/stabilize the business"
type textarea "How capital will grow/stabilize the business"
click at [643, 53] on icon "submit" at bounding box center [653, 55] width 23 height 23
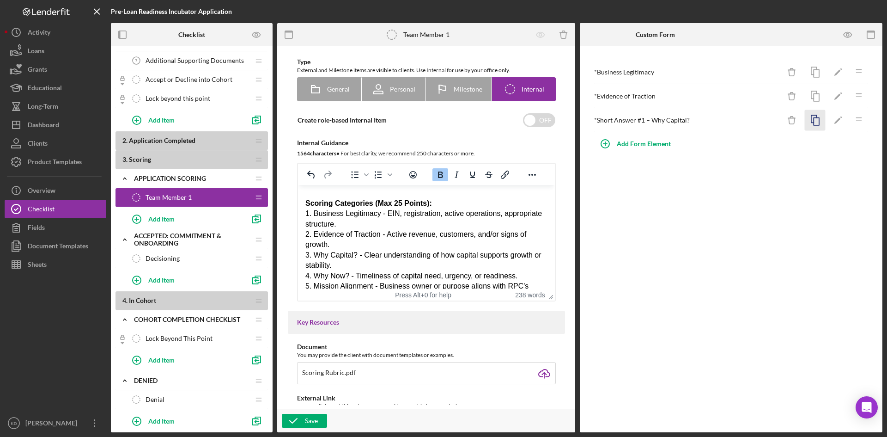
click at [817, 122] on icon "button" at bounding box center [815, 120] width 21 height 21
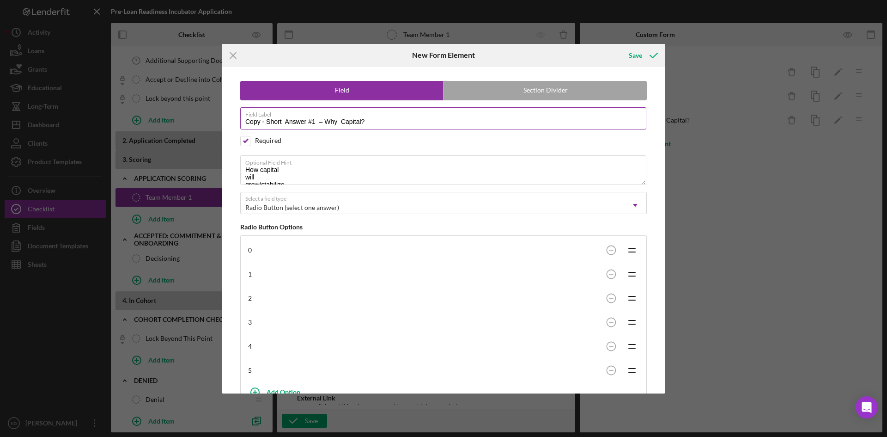
click at [314, 121] on input "Copy - Short Answer #1 – Why Capital?" at bounding box center [443, 118] width 406 height 22
click at [397, 121] on input "Copy - Short Answer #2 – Why Capital?" at bounding box center [443, 118] width 406 height 22
type input "Copy - Short Answer #2 – Why Now?"
click at [316, 169] on textarea "How capital will grow/stabilize the business" at bounding box center [443, 170] width 406 height 30
paste textarea "Readiness/urg ency for capital, timing awareness"
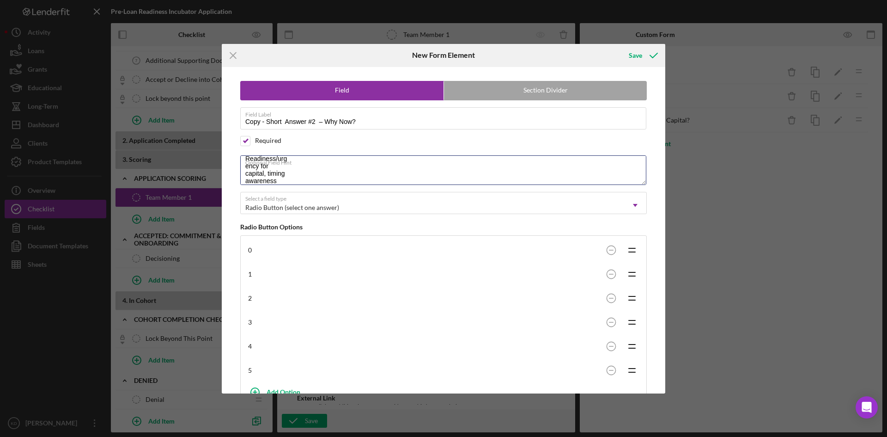
scroll to position [40, 0]
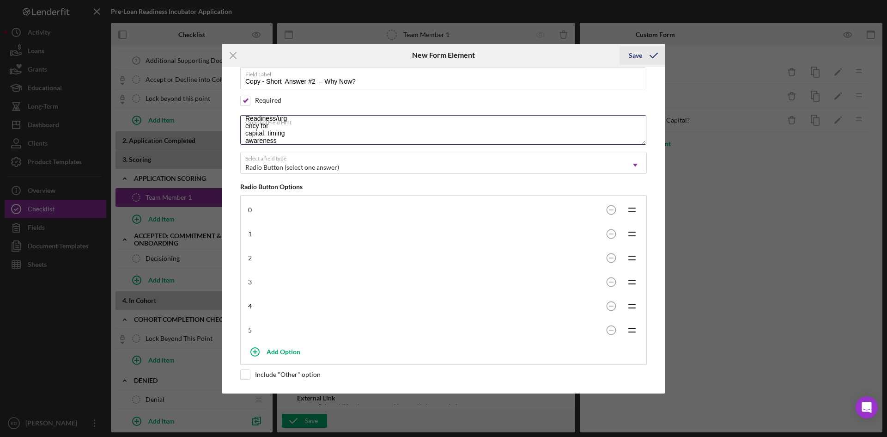
type textarea "Readiness/urg ency for capital, timing awareness"
click at [639, 54] on div "Save" at bounding box center [635, 55] width 13 height 18
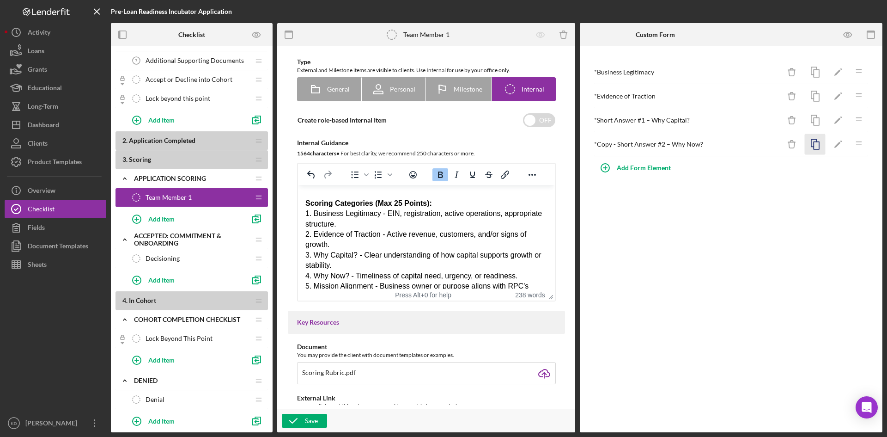
click at [815, 143] on icon "button" at bounding box center [815, 144] width 21 height 21
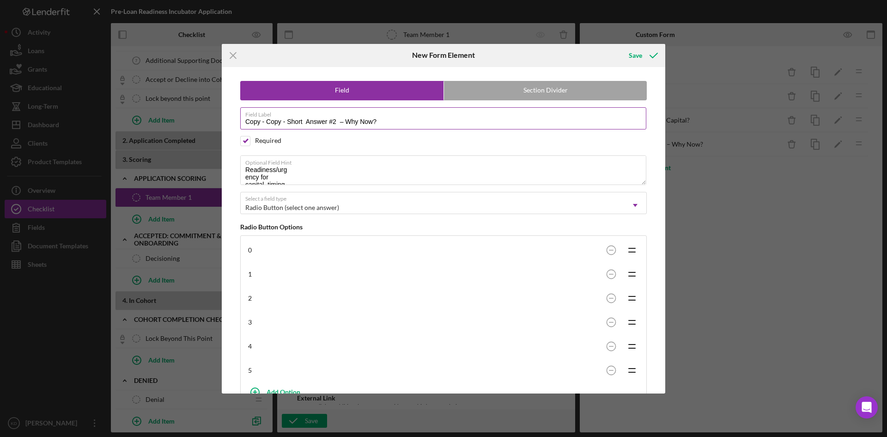
click at [340, 123] on input "Copy - Copy - Short Answer #2 – Why Now?" at bounding box center [443, 118] width 406 height 22
paste input "Mission Alignment"
type input "Mission Alignment"
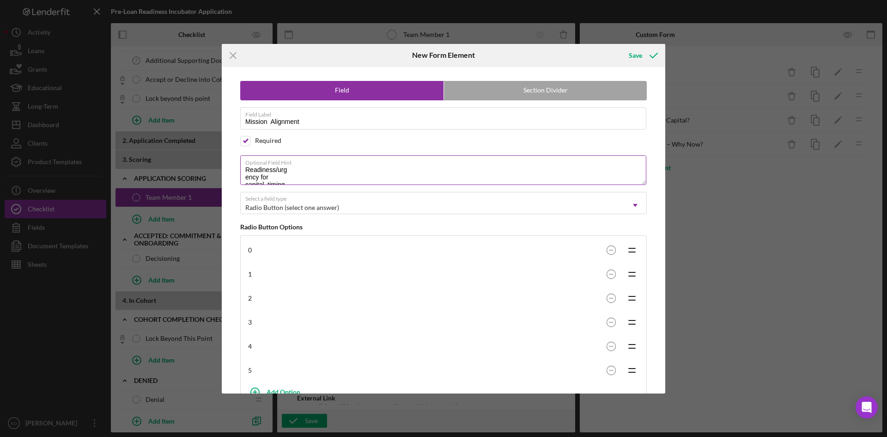
click at [320, 176] on textarea "Readiness/urg ency for capital, timing awareness" at bounding box center [443, 170] width 406 height 30
paste textarea "Alignment with RPC’s priority communities & equitable economic development"
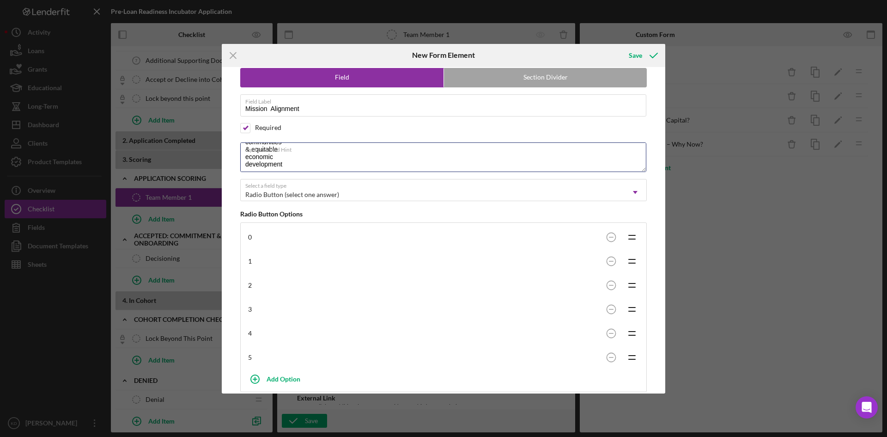
scroll to position [0, 0]
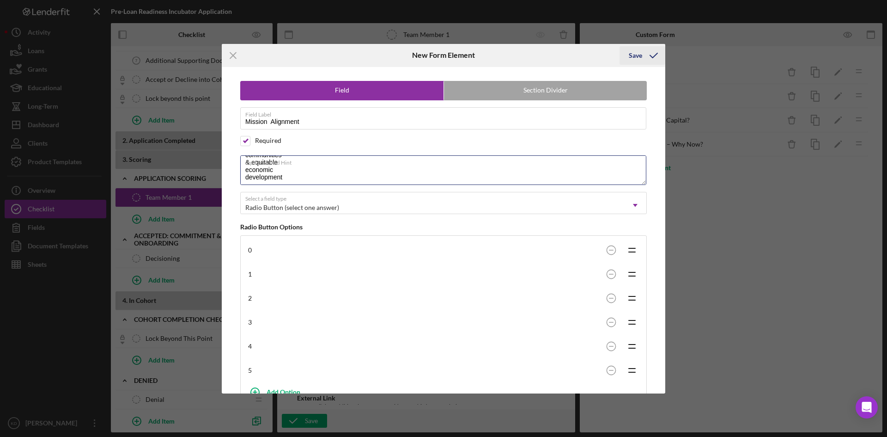
type textarea "Alignment with RPC’s priority communities & equitable economic development"
click at [641, 54] on div "Save" at bounding box center [635, 55] width 13 height 18
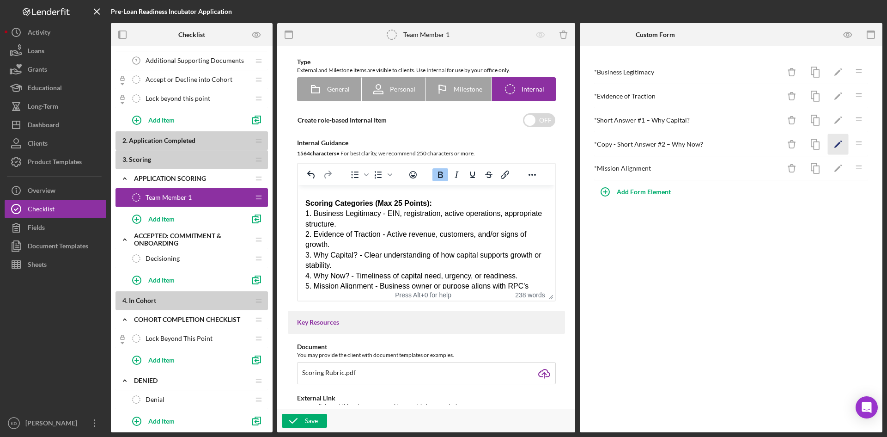
click at [837, 143] on icon "Icon/Edit" at bounding box center [838, 144] width 21 height 21
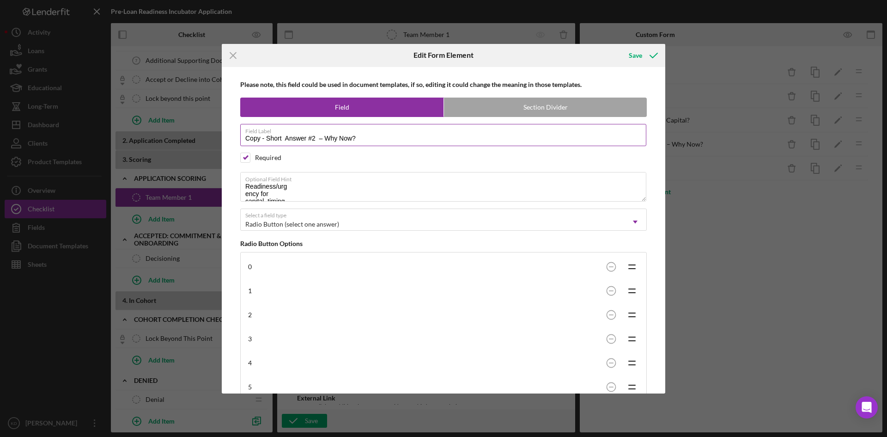
click at [267, 138] on input "Copy - Short Answer #2 – Why Now?" at bounding box center [443, 135] width 406 height 22
click at [264, 139] on input "Short Answer #2 – Why Now?" at bounding box center [443, 135] width 406 height 22
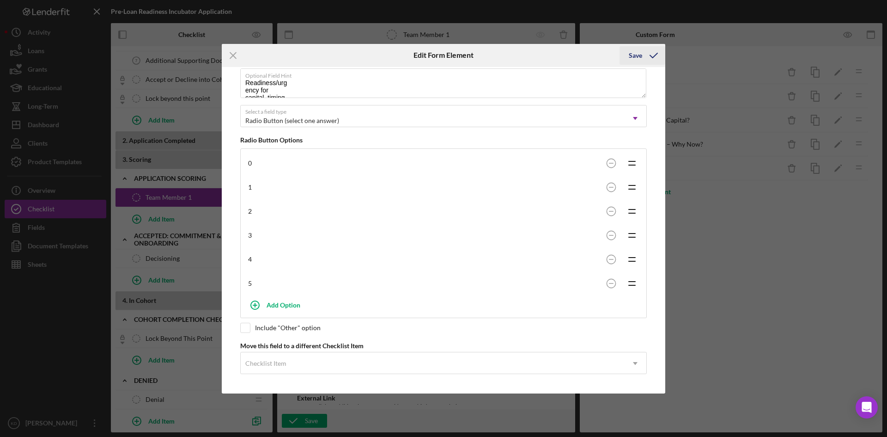
type input "Short Answer #2 – Why Now?"
click at [647, 53] on icon "submit" at bounding box center [653, 55] width 23 height 23
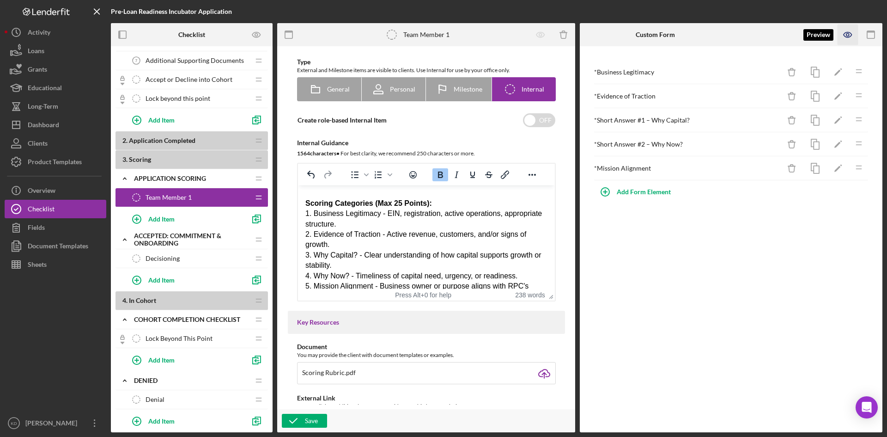
click at [846, 34] on icon "button" at bounding box center [847, 34] width 21 height 21
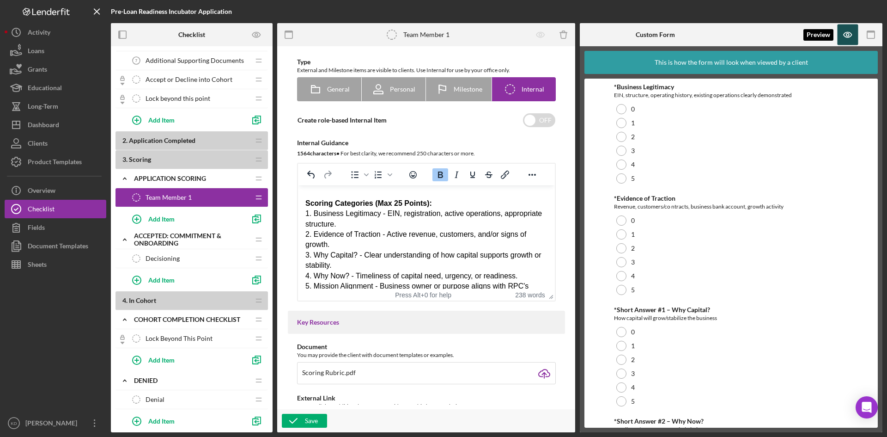
click at [852, 34] on icon "button" at bounding box center [847, 34] width 21 height 21
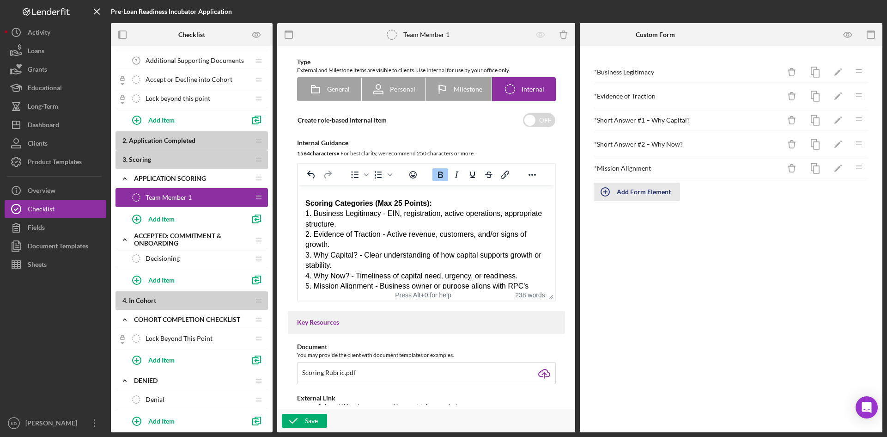
click at [639, 193] on div "Add Form Element" at bounding box center [644, 191] width 54 height 18
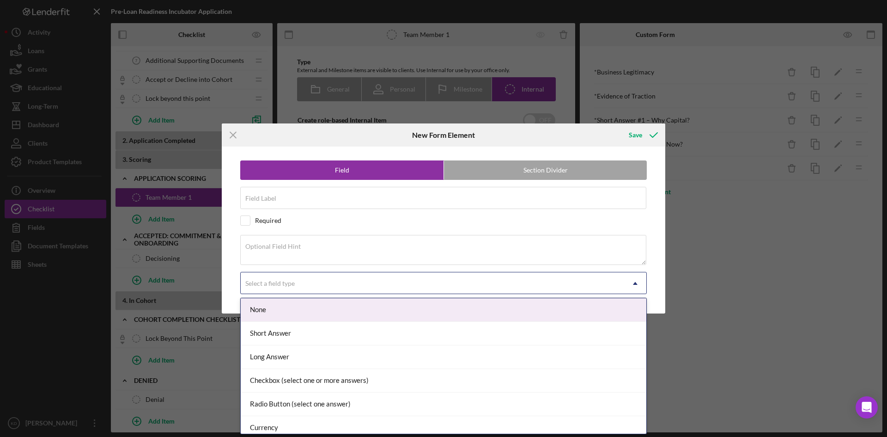
click at [294, 285] on div "Select a field type" at bounding box center [269, 282] width 49 height 7
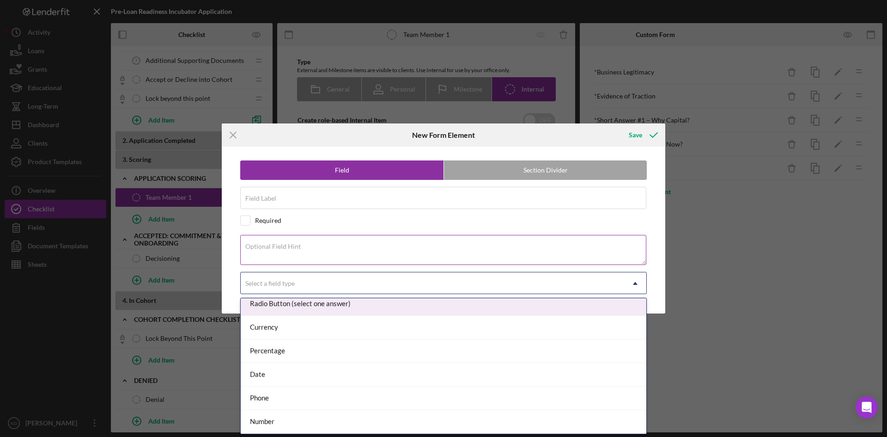
click at [456, 235] on textarea "Optional Field Hint" at bounding box center [443, 250] width 406 height 30
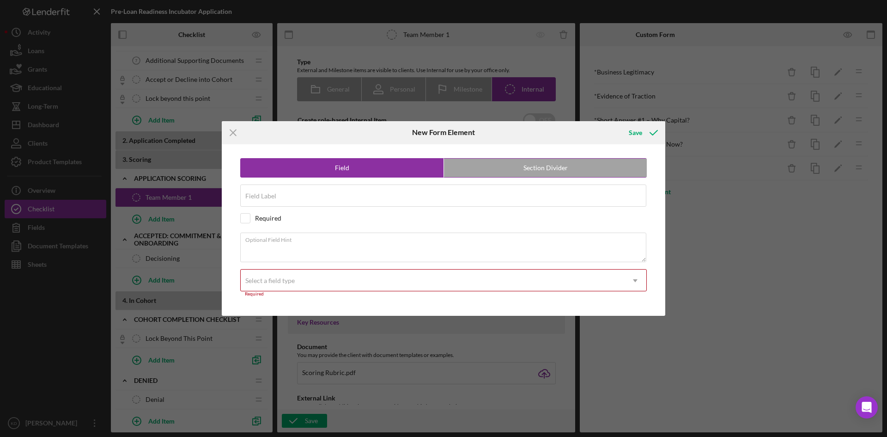
click at [567, 170] on label "Section Divider" at bounding box center [545, 167] width 203 height 18
radio input "false"
radio input "true"
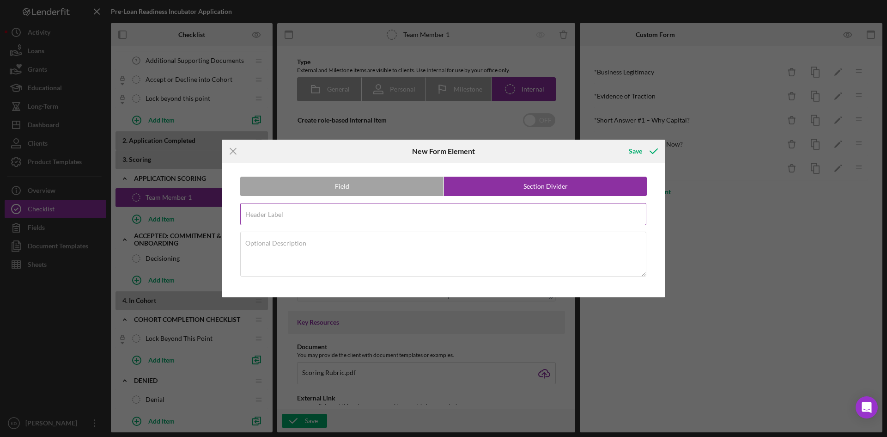
click at [285, 220] on input "Header Label" at bounding box center [443, 214] width 406 height 22
type input "Pre-Loan Readiness Incubator Applicant Scoring"
click at [649, 151] on icon "submit" at bounding box center [653, 151] width 23 height 23
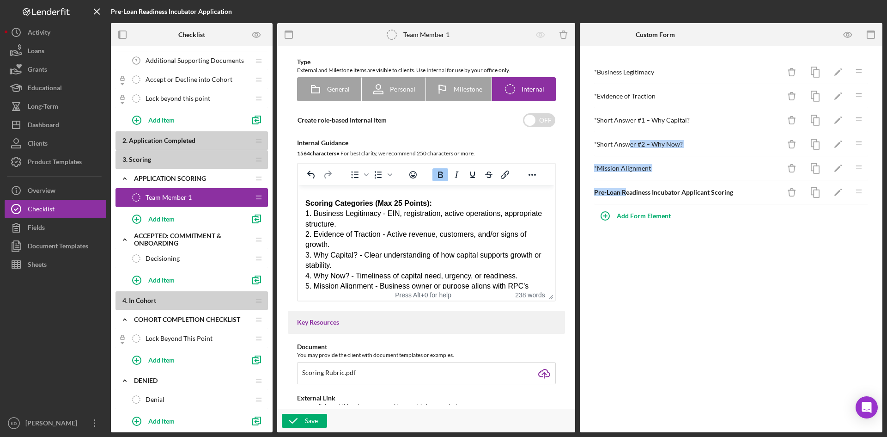
drag, startPoint x: 625, startPoint y: 194, endPoint x: 740, endPoint y: 202, distance: 115.3
click at [627, 159] on div "* Business Legitimacy Icon/Delete Icon/Edit Icon/Drag * Evidence of Traction Ic…" at bounding box center [731, 132] width 275 height 144
drag, startPoint x: 824, startPoint y: 232, endPoint x: 869, endPoint y: 199, distance: 56.2
click at [845, 224] on div "* Business Legitimacy Icon/Delete Icon/Edit Icon/Drag * Evidence of Traction Ic…" at bounding box center [730, 142] width 293 height 183
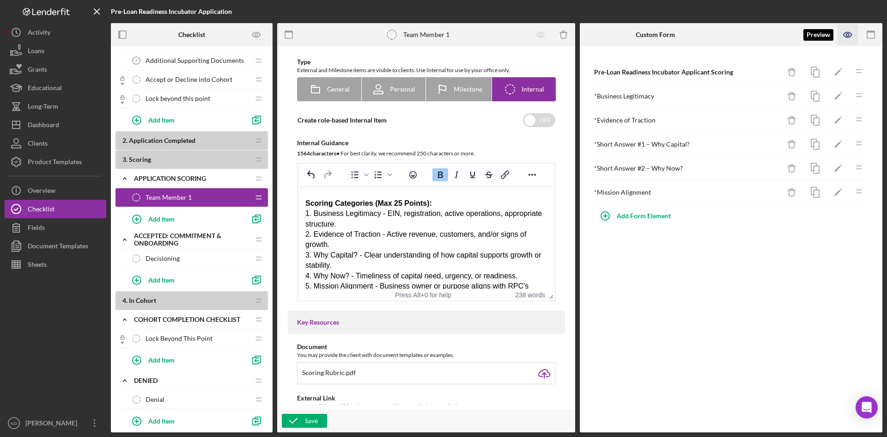
click at [849, 34] on icon "button" at bounding box center [847, 34] width 21 height 21
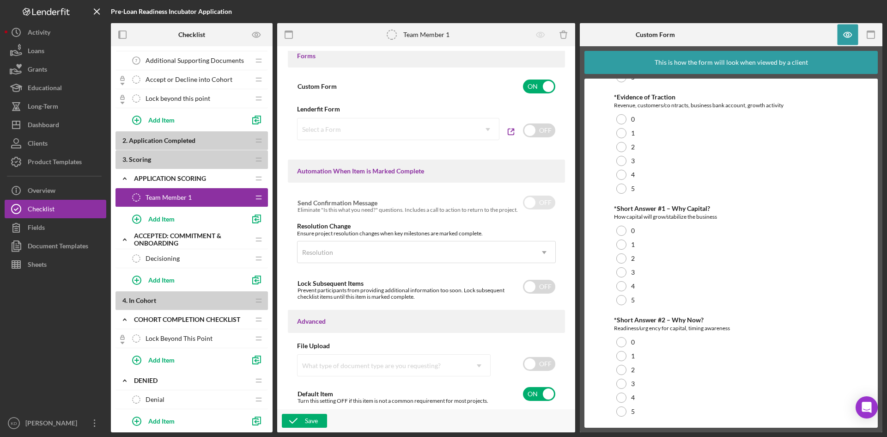
scroll to position [0, 0]
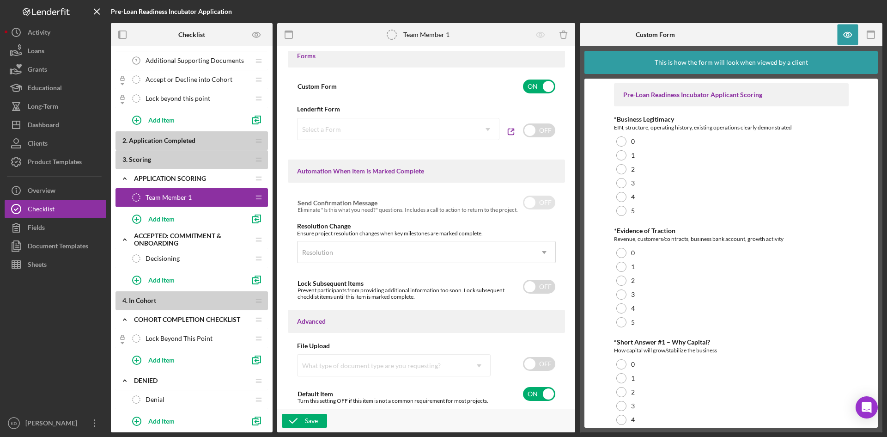
click at [767, 59] on div "This is how the form will look when viewed by a client" at bounding box center [731, 62] width 153 height 23
click at [846, 34] on icon "button" at bounding box center [847, 34] width 21 height 21
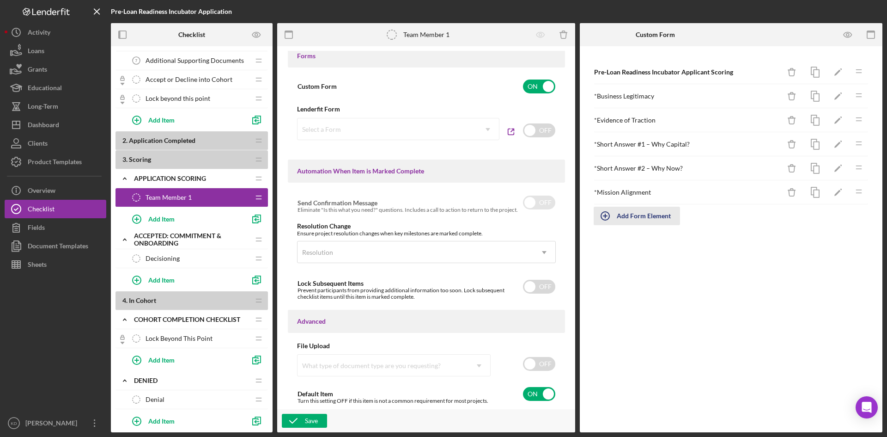
click at [642, 212] on div "Add Form Element" at bounding box center [644, 215] width 54 height 18
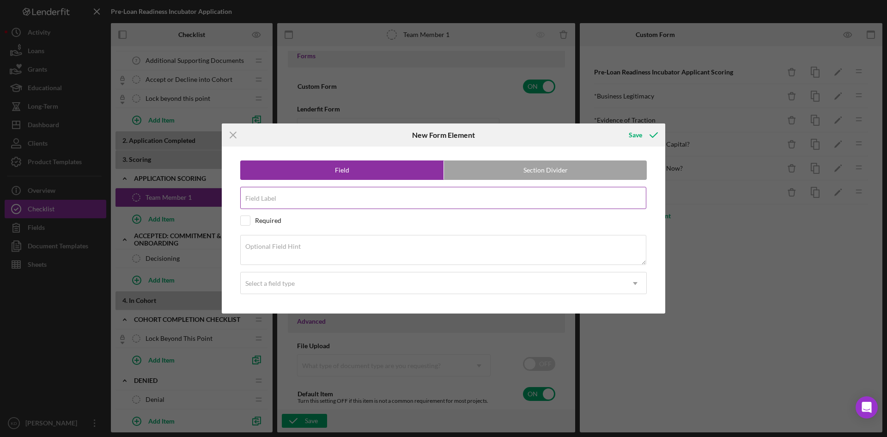
click at [368, 208] on input "Field Label" at bounding box center [443, 198] width 406 height 22
click at [368, 206] on input "Field Label" at bounding box center [443, 198] width 406 height 22
click at [481, 248] on div "Optional Field Hint" at bounding box center [443, 250] width 406 height 31
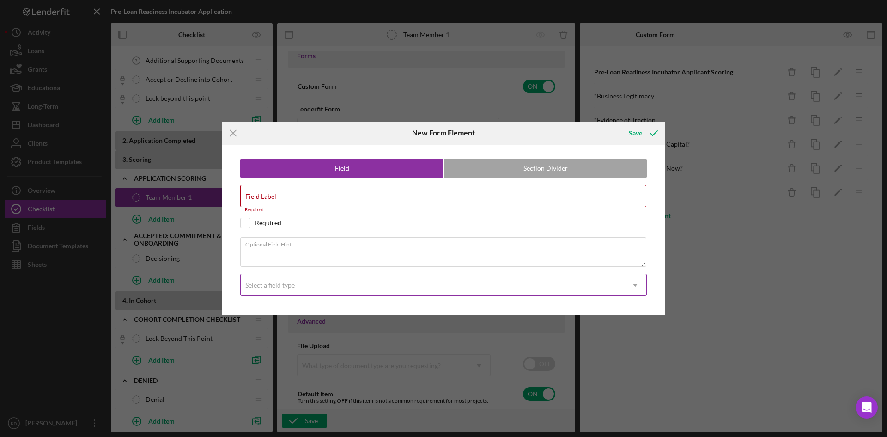
click at [442, 283] on div "Select a field type" at bounding box center [432, 284] width 383 height 21
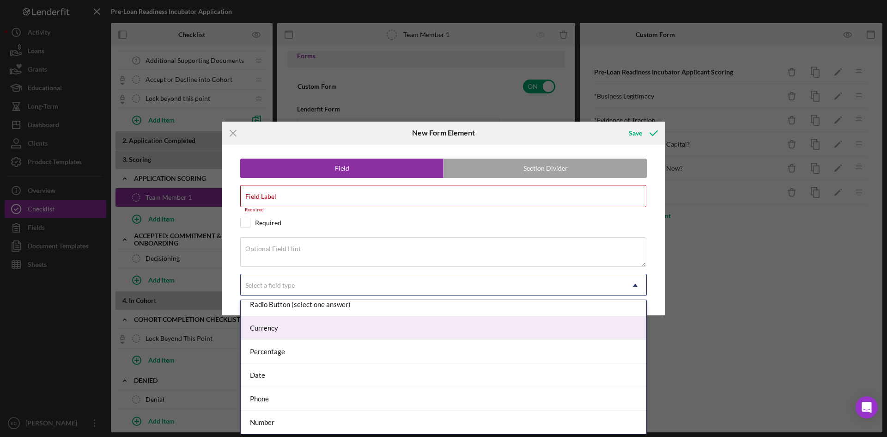
scroll to position [102, 0]
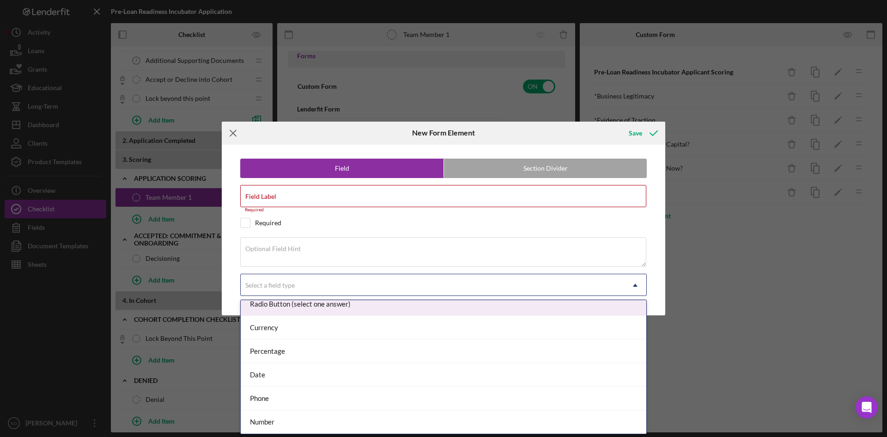
click at [237, 133] on icon "Icon/Menu Close" at bounding box center [233, 132] width 23 height 23
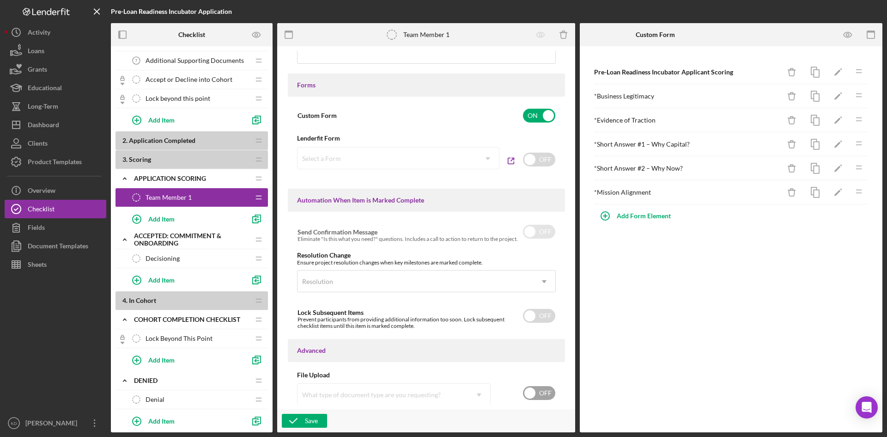
scroll to position [447, 0]
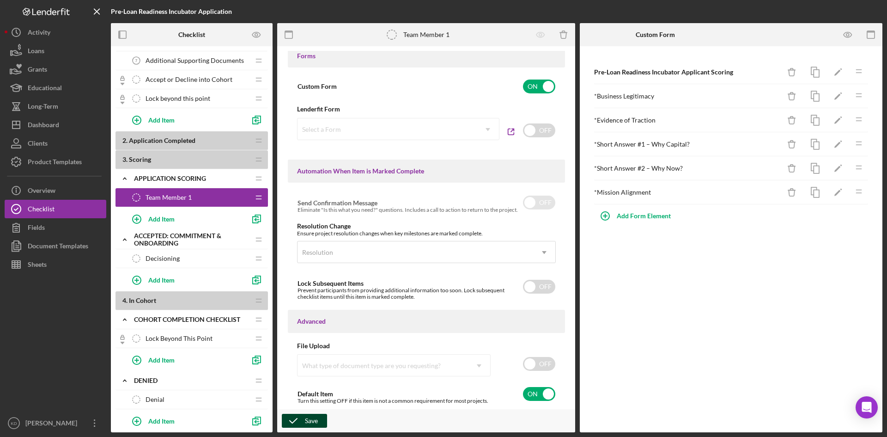
click at [298, 418] on icon "button" at bounding box center [293, 420] width 23 height 23
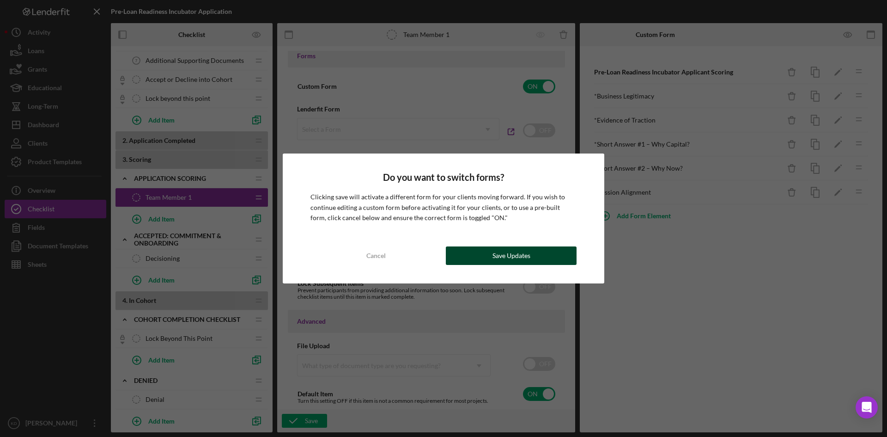
click at [543, 255] on button "Save Updates" at bounding box center [511, 255] width 131 height 18
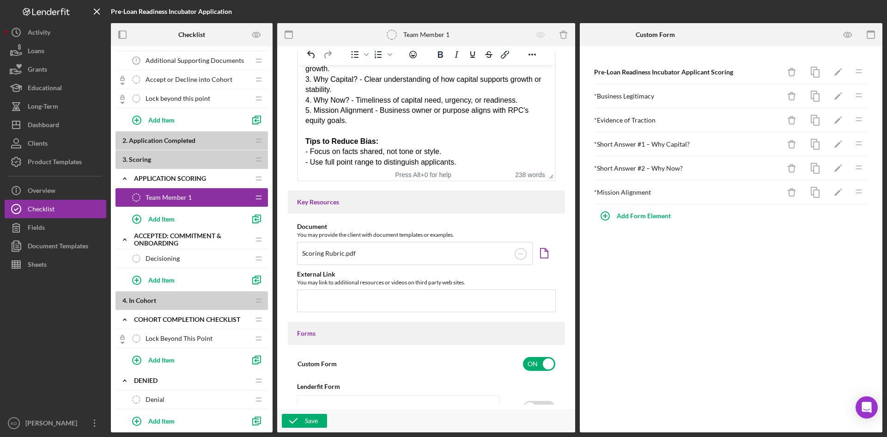
scroll to position [0, 0]
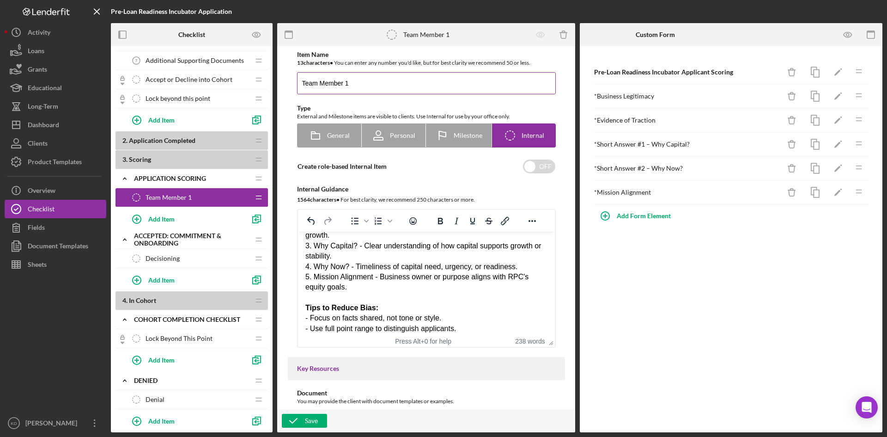
click at [365, 86] on input "Team Member 1" at bounding box center [426, 83] width 259 height 22
click at [364, 86] on input "Team Member 1" at bounding box center [426, 83] width 259 height 22
click at [195, 195] on div "Team Member 1 Team Member 1" at bounding box center [188, 197] width 122 height 18
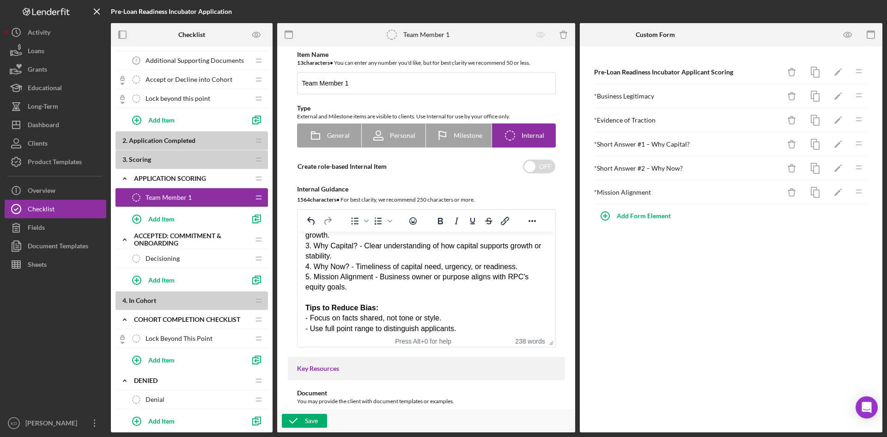
click at [213, 198] on div "Team Member 1 Team Member 1" at bounding box center [188, 197] width 122 height 18
drag, startPoint x: 258, startPoint y: 197, endPoint x: 222, endPoint y: 198, distance: 35.6
click at [222, 198] on div "Team Member 1 Team Member 1" at bounding box center [188, 197] width 122 height 18
click at [133, 200] on icon "Team Member 1" at bounding box center [136, 197] width 18 height 18
click at [174, 201] on span "Team Member 1" at bounding box center [169, 197] width 46 height 7
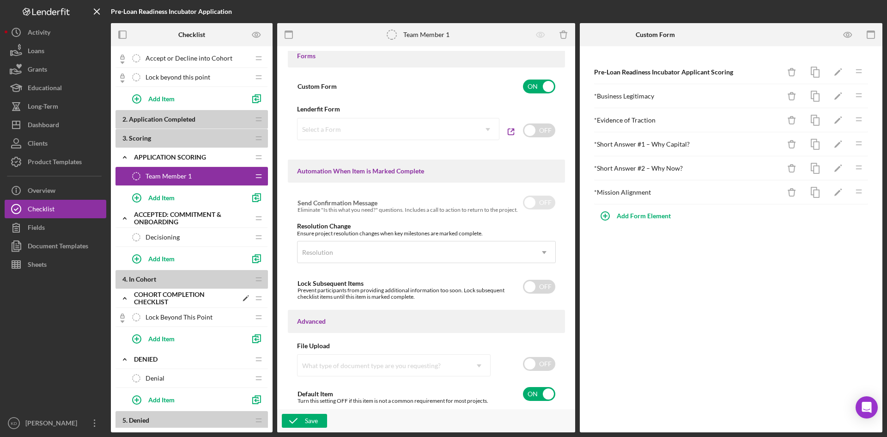
scroll to position [204, 0]
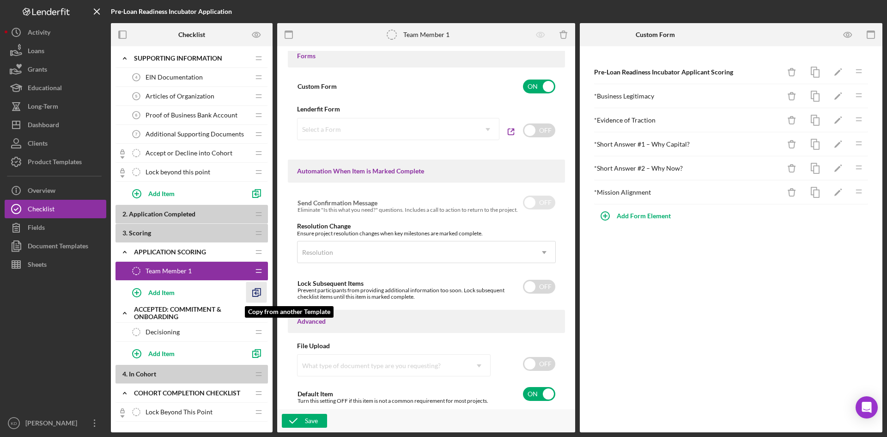
click at [259, 291] on icon "button" at bounding box center [256, 292] width 21 height 21
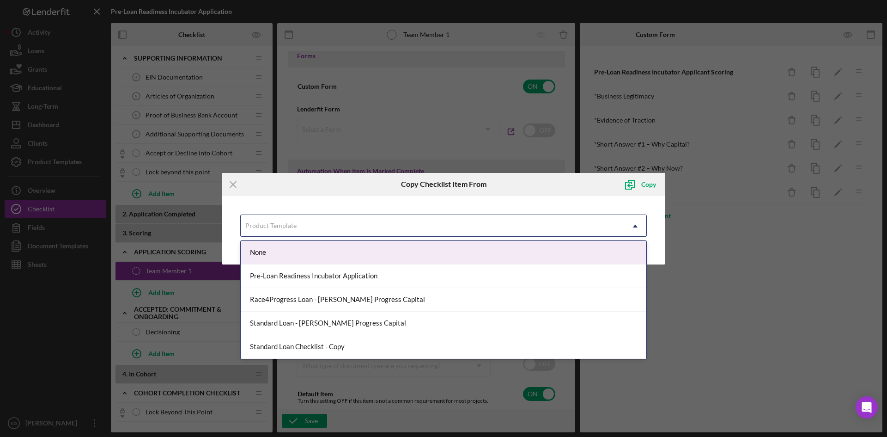
click at [274, 226] on div "Product Template" at bounding box center [270, 225] width 51 height 7
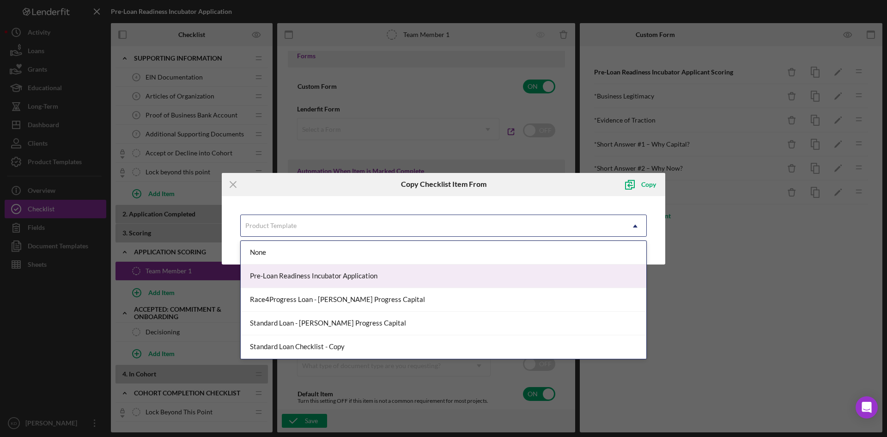
click at [259, 273] on div "Pre-Loan Readiness Incubator Application" at bounding box center [444, 276] width 406 height 24
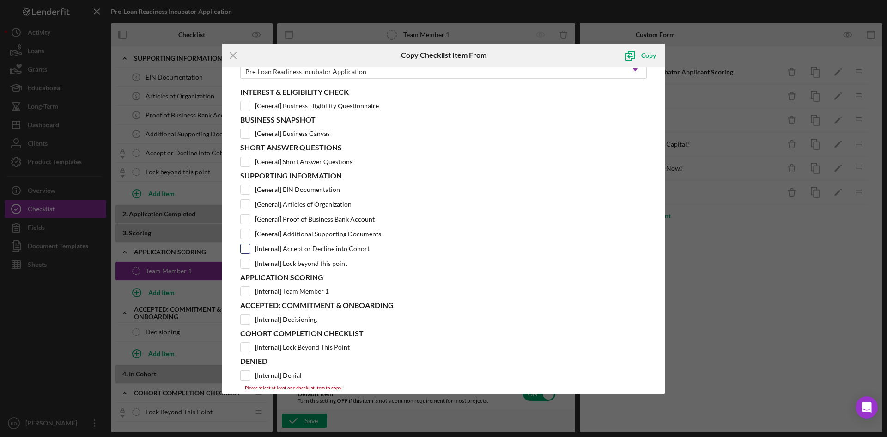
scroll to position [44, 0]
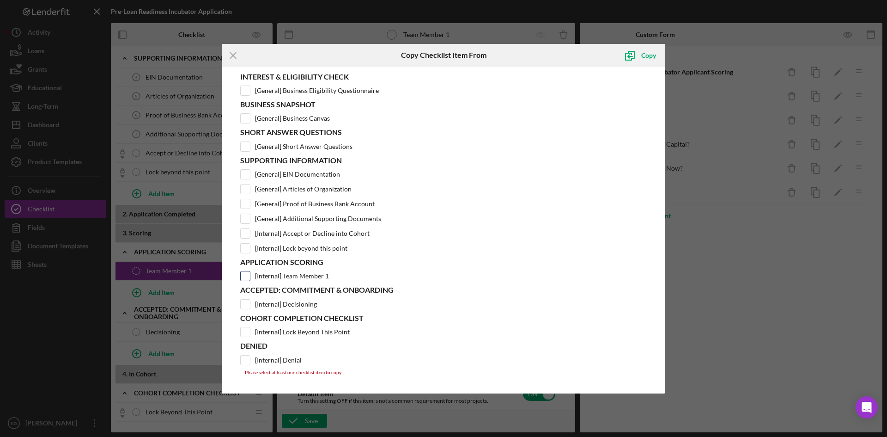
click at [247, 276] on input "[Internal] Team Member 1" at bounding box center [245, 275] width 9 height 9
checkbox input "true"
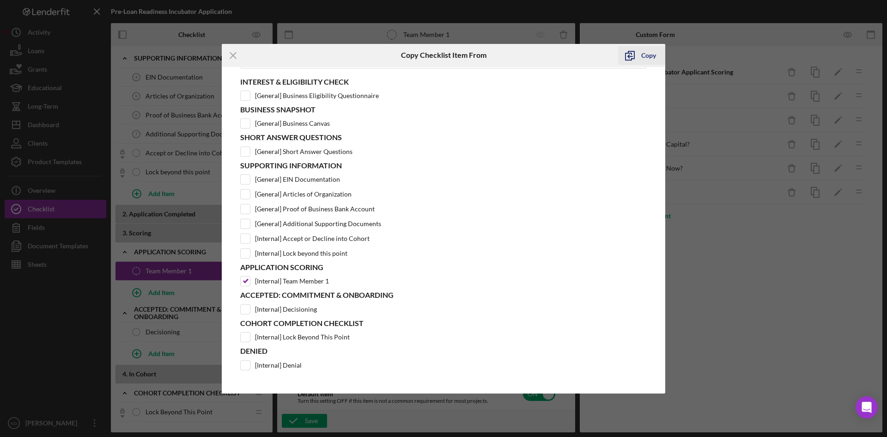
click at [644, 57] on div "Copy" at bounding box center [648, 55] width 15 height 18
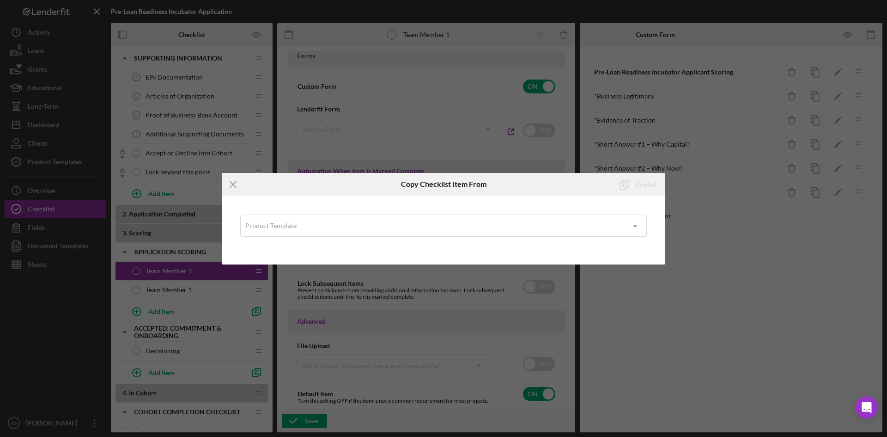
scroll to position [0, 0]
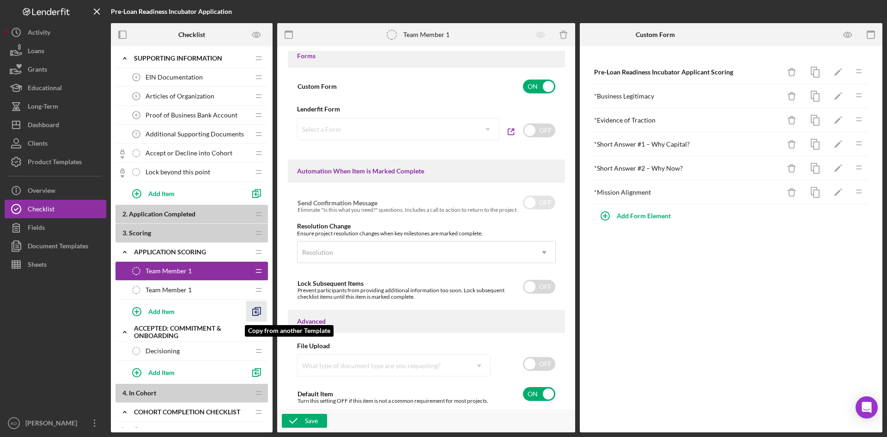
click at [258, 312] on icon "button" at bounding box center [256, 311] width 21 height 21
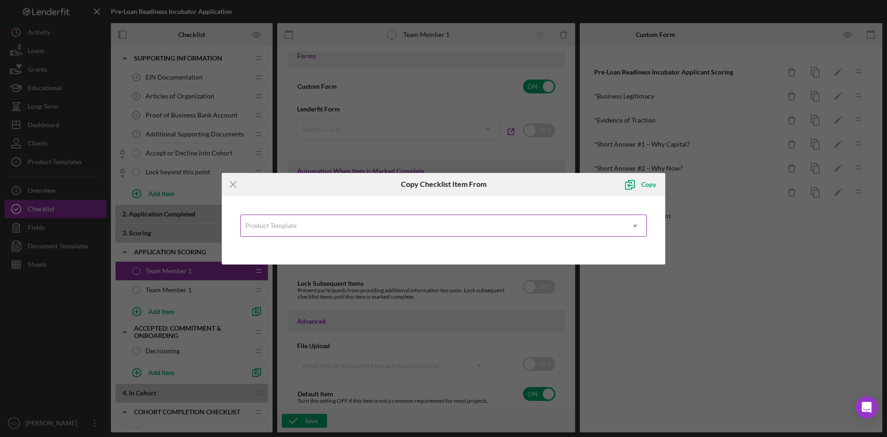
click at [360, 224] on div "Product Template" at bounding box center [432, 225] width 383 height 21
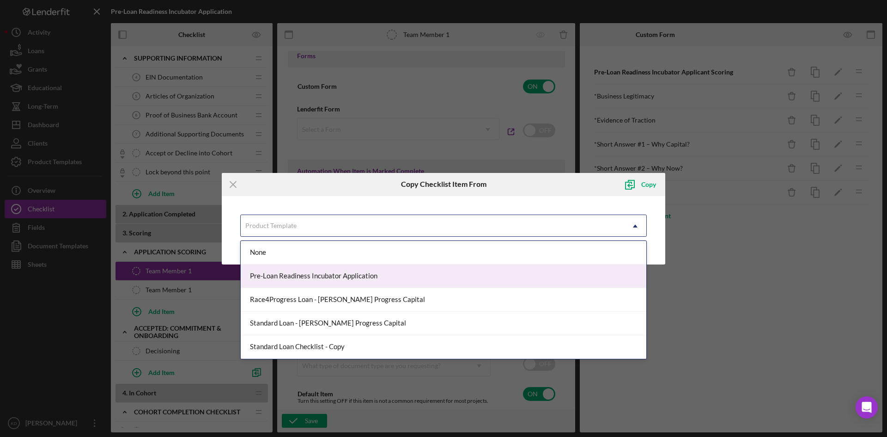
click at [318, 277] on div "Pre-Loan Readiness Incubator Application" at bounding box center [444, 276] width 406 height 24
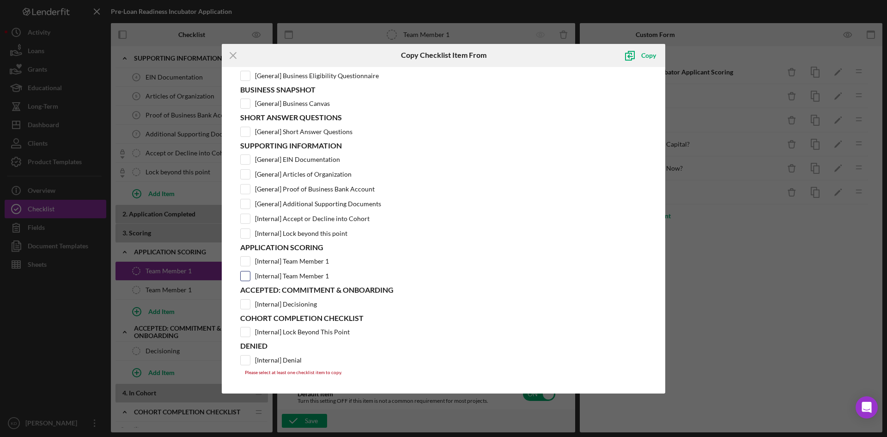
click at [247, 276] on input "[Internal] Team Member 1" at bounding box center [245, 275] width 9 height 9
checkbox input "true"
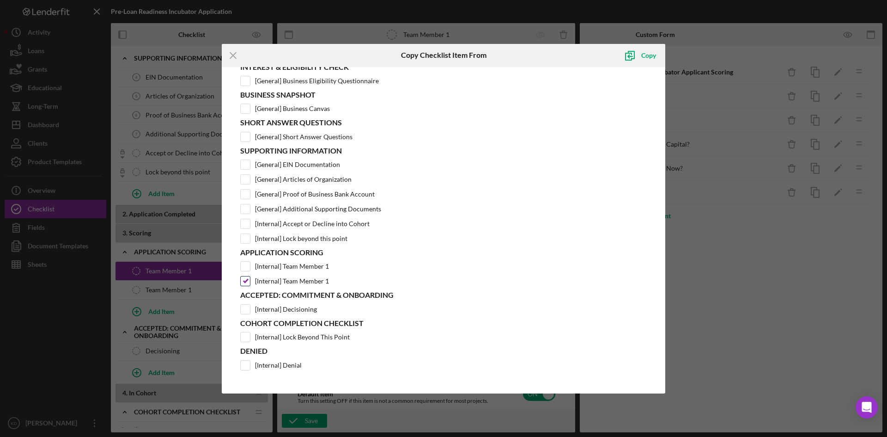
scroll to position [54, 0]
click at [649, 58] on div "Copy" at bounding box center [648, 55] width 15 height 18
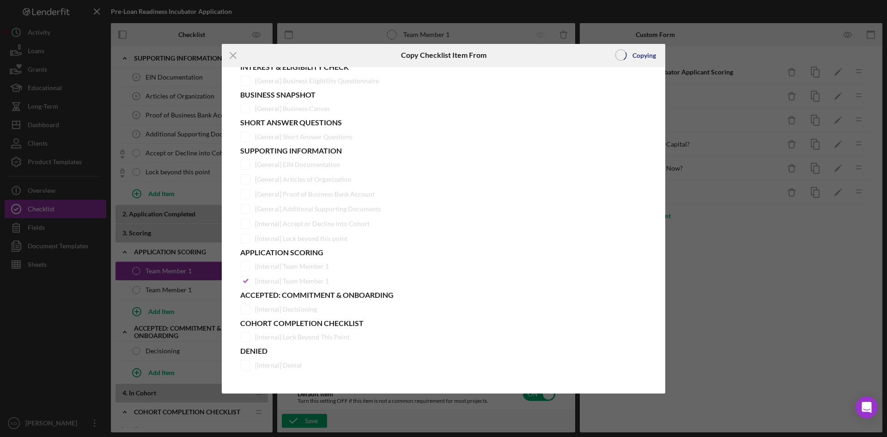
scroll to position [0, 0]
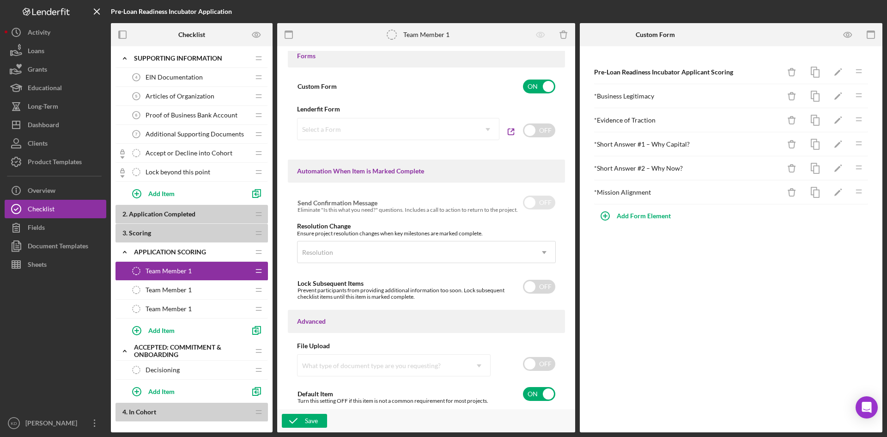
click at [219, 270] on div "Team Member 1 Team Member 1" at bounding box center [188, 270] width 122 height 18
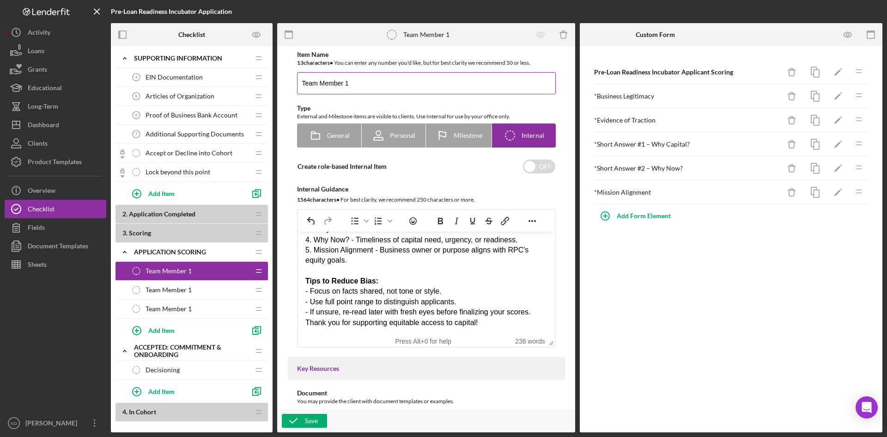
click at [387, 85] on input "Team Member 1" at bounding box center [426, 83] width 259 height 22
click at [385, 86] on input "Team Member 1" at bounding box center [426, 83] width 259 height 22
type input "T"
type input "CQ - Application Scoring"
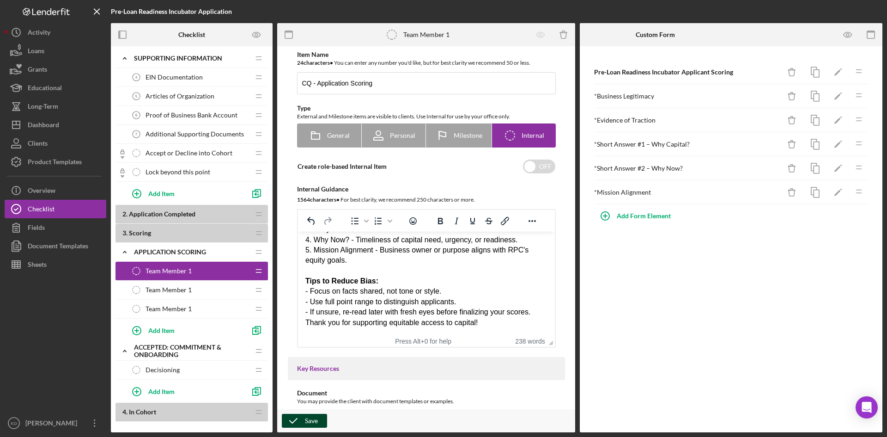
click at [303, 419] on icon "button" at bounding box center [293, 420] width 23 height 23
click at [178, 289] on span "Team Member 1" at bounding box center [169, 289] width 46 height 7
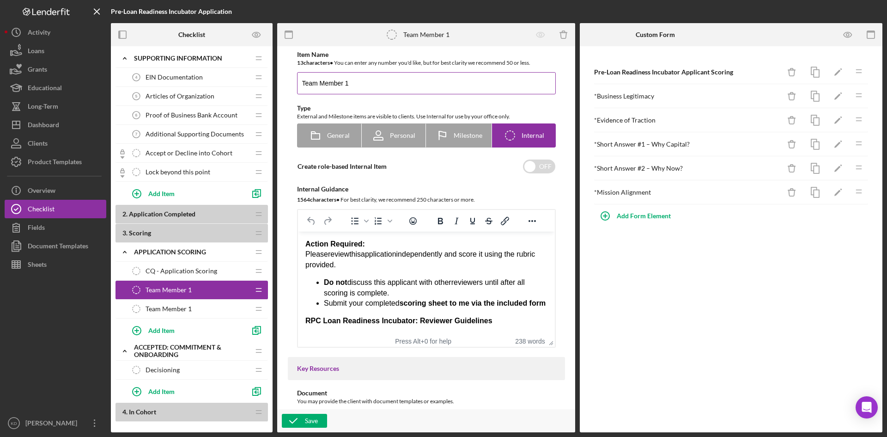
click at [352, 85] on input "Team Member 1" at bounding box center [426, 83] width 259 height 22
type input "Elisa - Application Scoring"
click at [313, 420] on div "Save" at bounding box center [311, 420] width 13 height 14
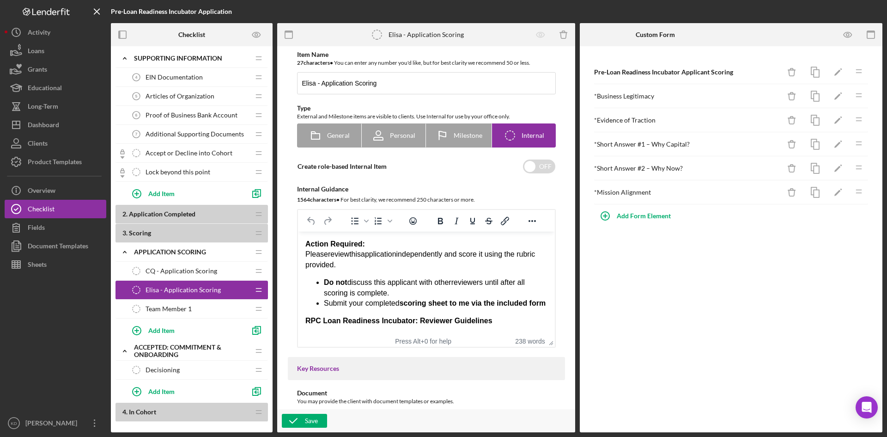
click at [187, 311] on span "Team Member 1" at bounding box center [169, 308] width 46 height 7
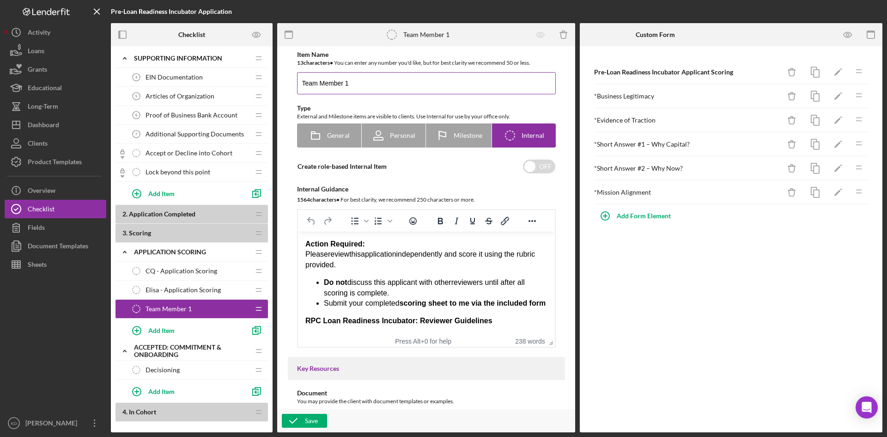
click at [391, 87] on input "Team Member 1" at bounding box center [426, 83] width 259 height 22
type input "Eric - Application Scoring"
click at [308, 419] on div "Save" at bounding box center [311, 420] width 13 height 14
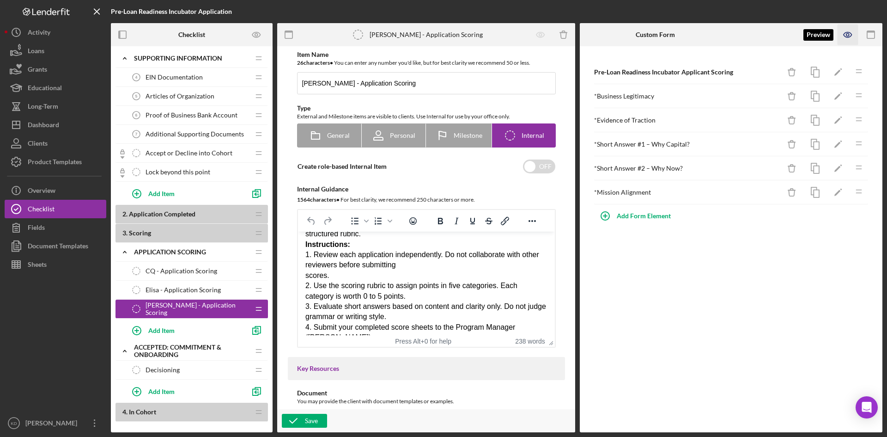
click at [851, 40] on icon "button" at bounding box center [847, 34] width 21 height 21
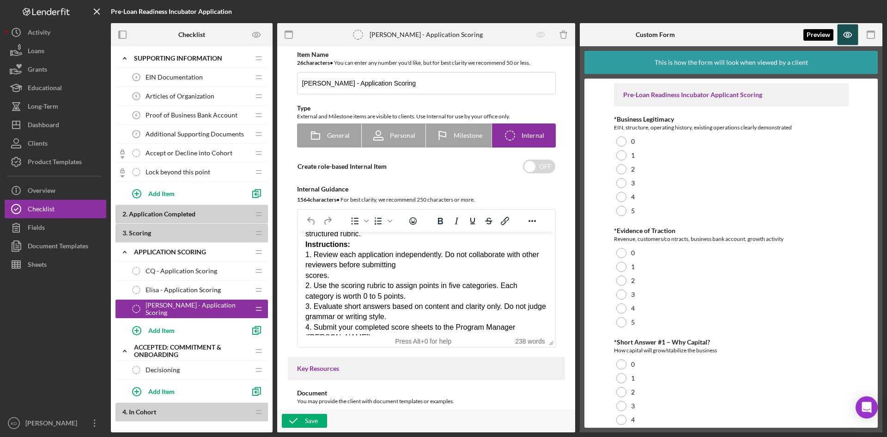
click at [850, 43] on icon "button" at bounding box center [847, 34] width 21 height 21
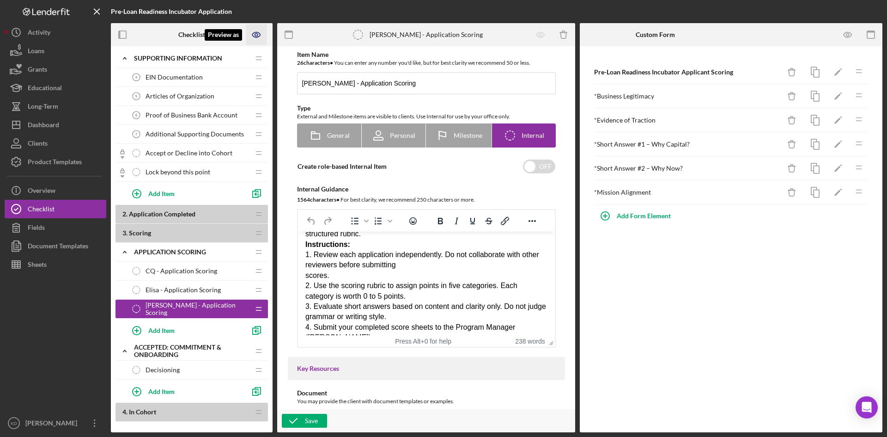
click at [259, 34] on icon "Preview as" at bounding box center [256, 34] width 8 height 5
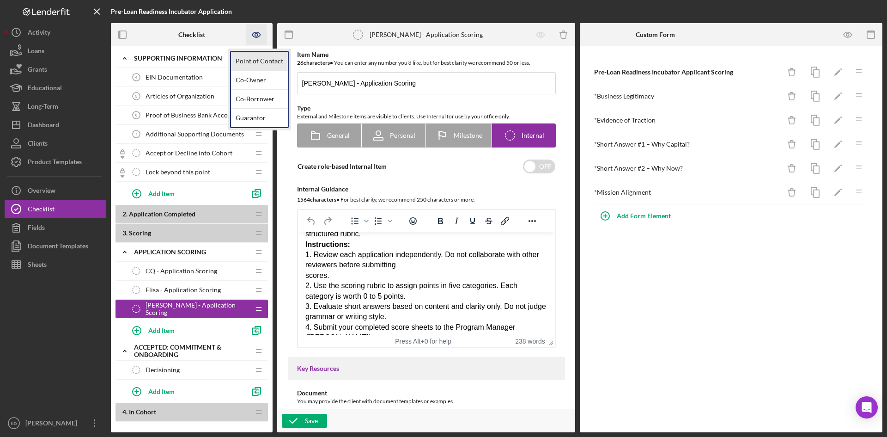
click at [260, 61] on link "Point of Contact" at bounding box center [259, 61] width 57 height 19
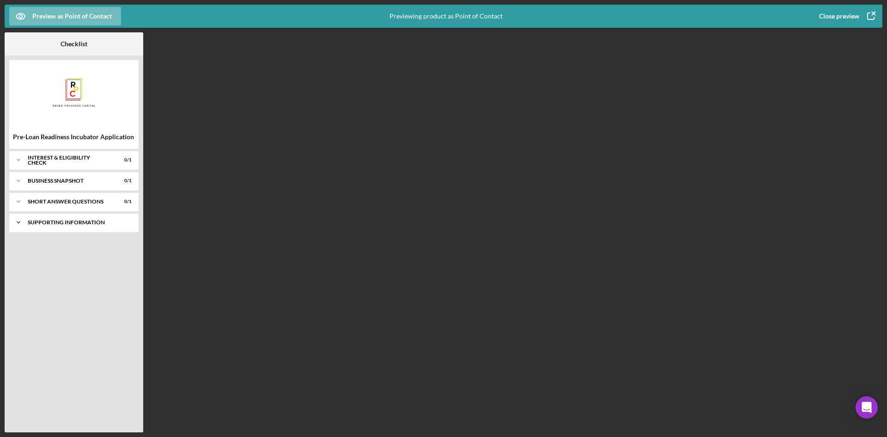
click at [20, 221] on icon "Icon/Expander" at bounding box center [18, 222] width 18 height 18
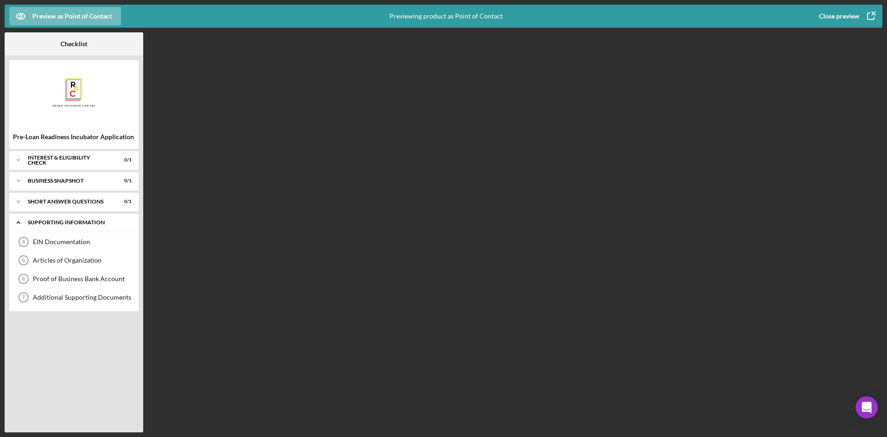
click at [20, 221] on icon "Icon/Expander" at bounding box center [18, 222] width 18 height 18
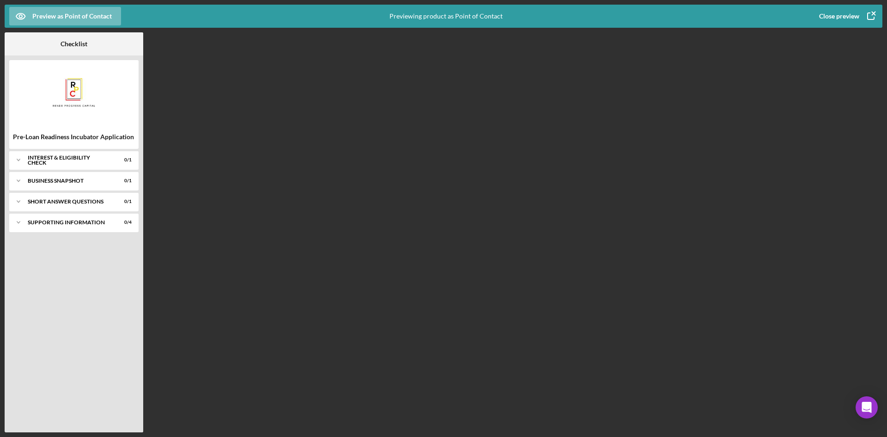
click at [870, 16] on icon "button" at bounding box center [870, 16] width 23 height 23
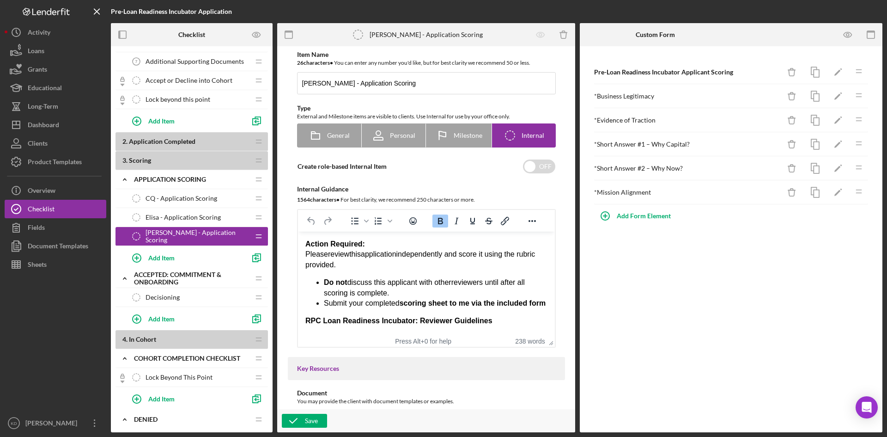
scroll to position [277, 0]
click at [170, 140] on span "Application Completed" at bounding box center [162, 140] width 67 height 8
click at [190, 256] on button "Add Item" at bounding box center [185, 256] width 120 height 18
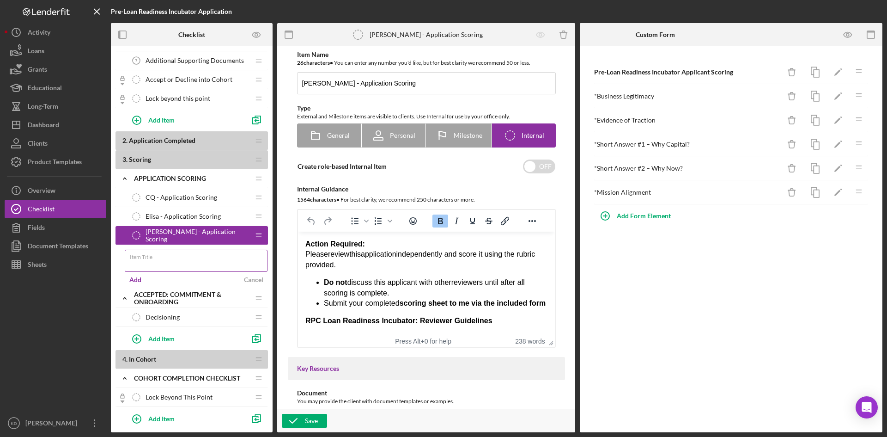
click at [190, 261] on input "Item Title" at bounding box center [196, 260] width 143 height 22
type input "A"
click at [261, 279] on div "Cancel" at bounding box center [253, 280] width 19 height 14
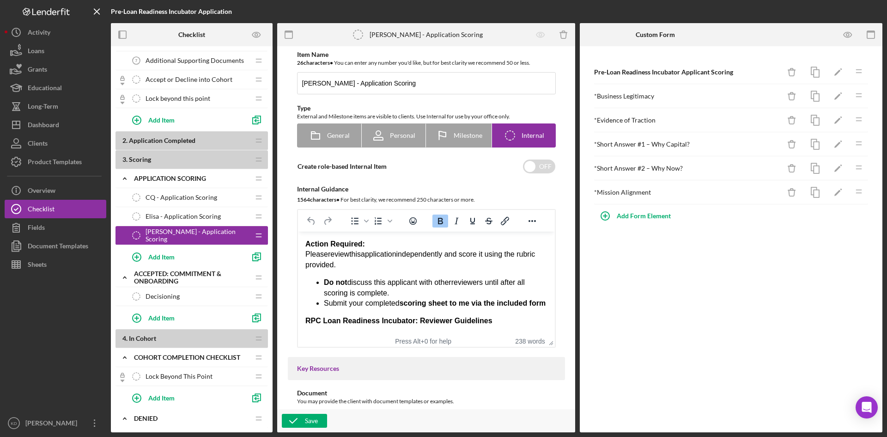
click at [160, 295] on span "Decisioning" at bounding box center [163, 295] width 34 height 7
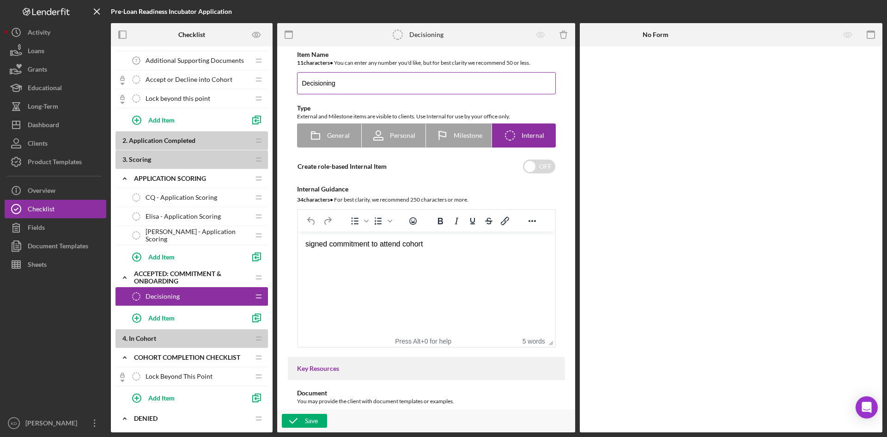
click at [372, 86] on input "Decisioning" at bounding box center [426, 83] width 259 height 22
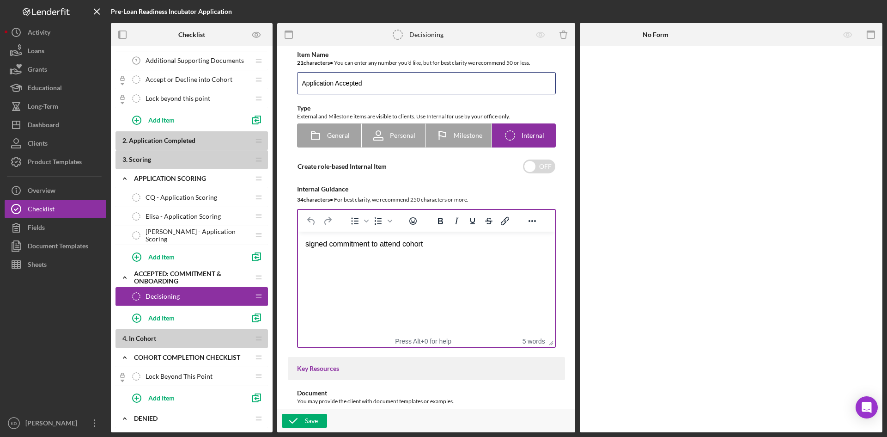
type input "Application Accepted"
click at [451, 256] on html "signed commitment to attend cohort" at bounding box center [425, 243] width 257 height 25
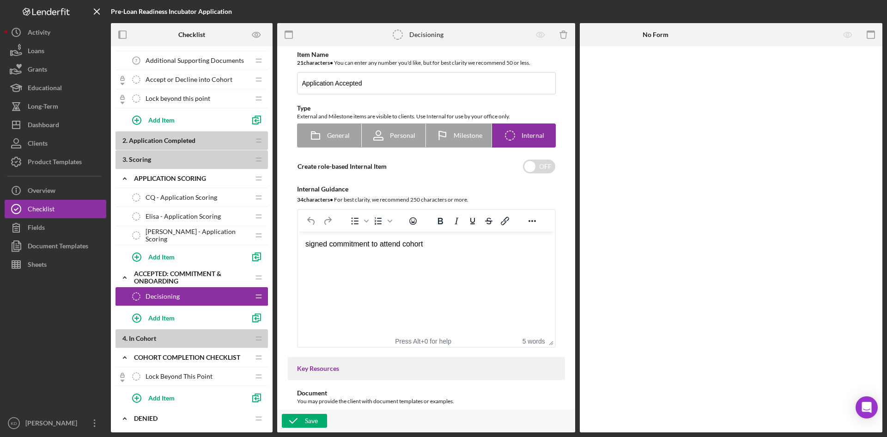
click at [440, 248] on div "signed commitment to attend cohort" at bounding box center [426, 244] width 242 height 10
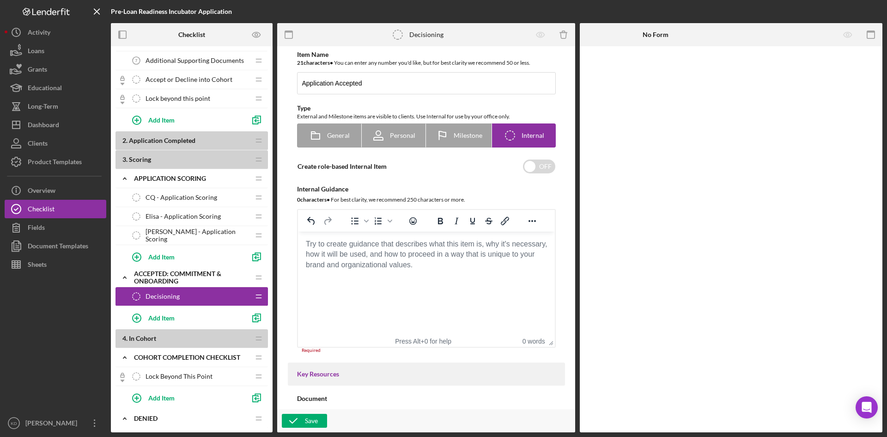
click at [384, 249] on body "Rich Text Area. Press ALT-0 for help." at bounding box center [426, 244] width 242 height 10
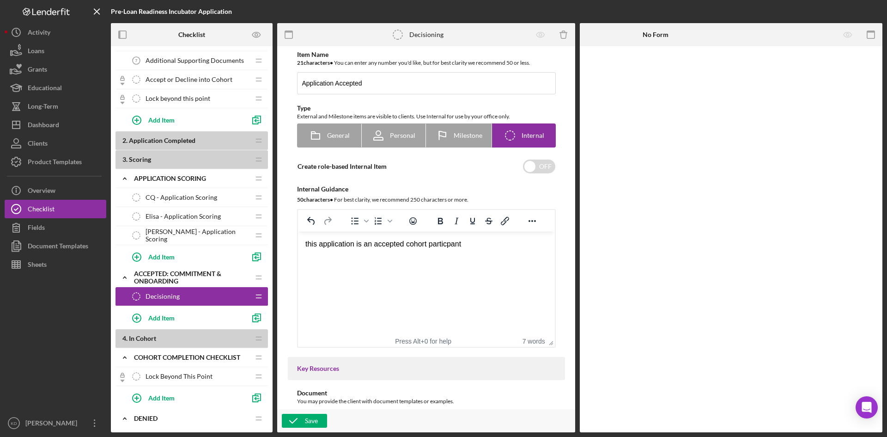
click at [450, 245] on div "this application is an accepted cohort particpant" at bounding box center [426, 244] width 242 height 10
click at [447, 246] on div "this application is an accepted cohort particpant" at bounding box center [426, 244] width 242 height 10
click at [467, 256] on html "this application is an accepted cohort participant" at bounding box center [425, 243] width 257 height 25
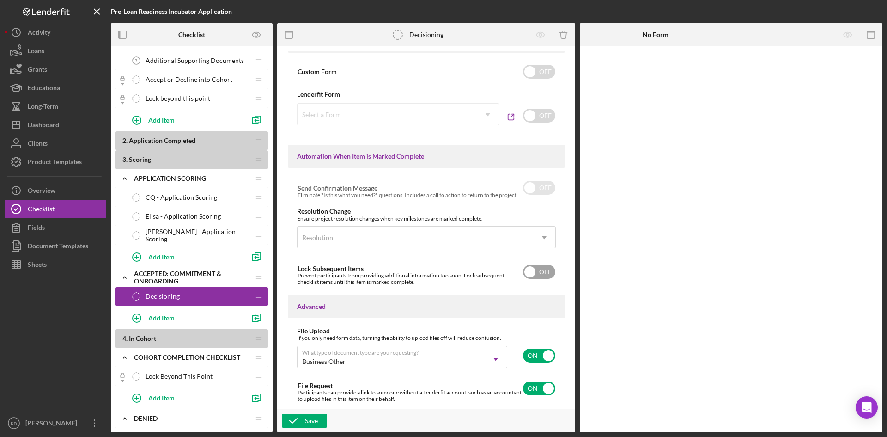
scroll to position [491, 0]
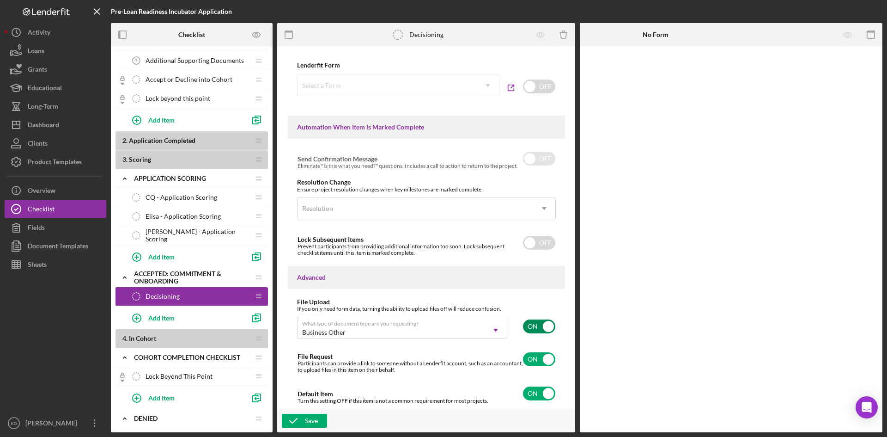
click at [532, 326] on input "checkbox" at bounding box center [539, 326] width 32 height 14
checkbox input "false"
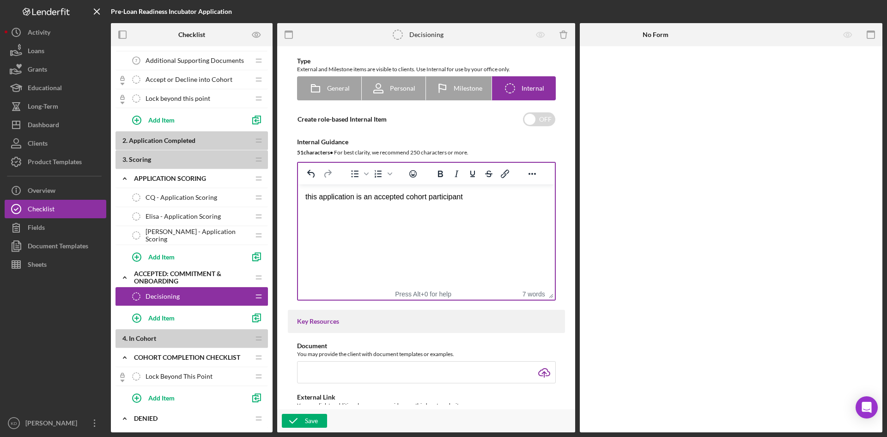
scroll to position [31, 0]
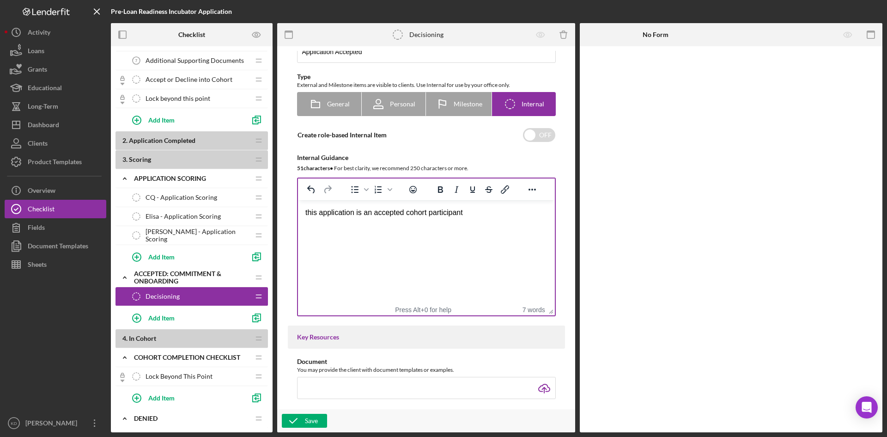
click at [479, 215] on div "this application is an accepted cohort participant" at bounding box center [426, 212] width 242 height 10
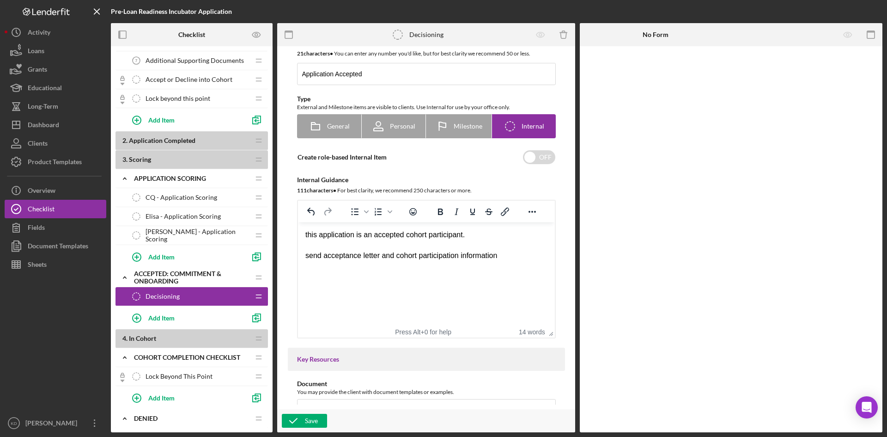
scroll to position [0, 0]
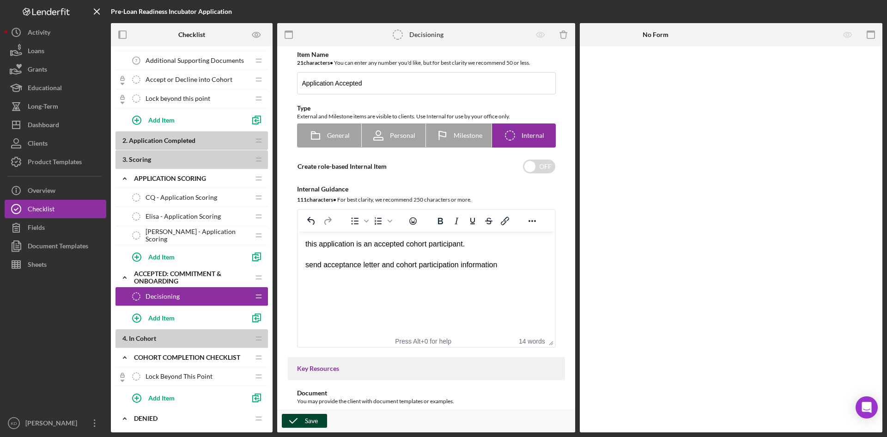
click at [304, 422] on button "Save" at bounding box center [304, 420] width 45 height 14
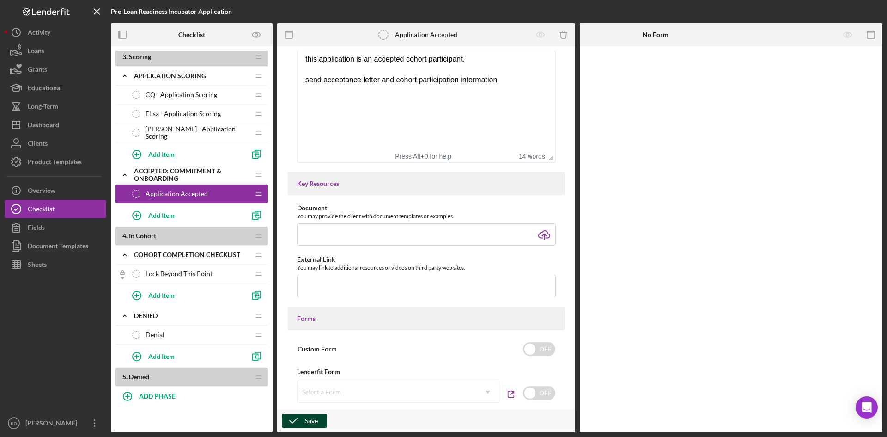
scroll to position [380, 0]
click at [152, 219] on div "Add Item" at bounding box center [161, 215] width 26 height 18
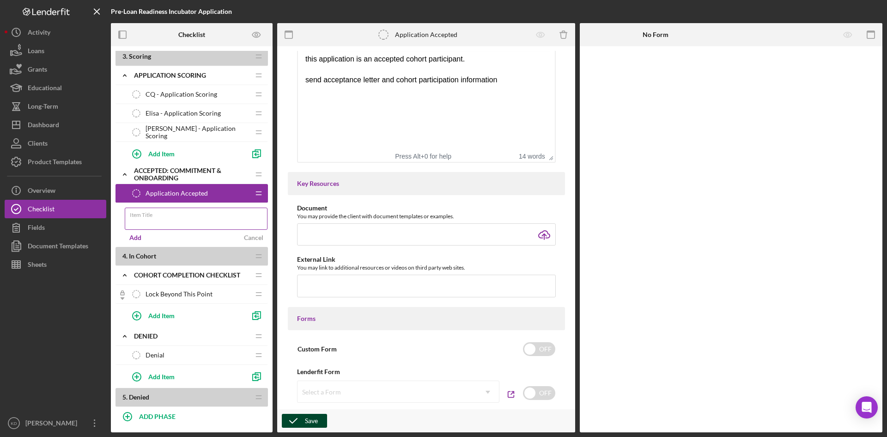
click at [152, 219] on input "Item Title" at bounding box center [196, 218] width 143 height 22
type input "Lock beyond this point"
click at [138, 236] on div "Add" at bounding box center [135, 238] width 12 height 14
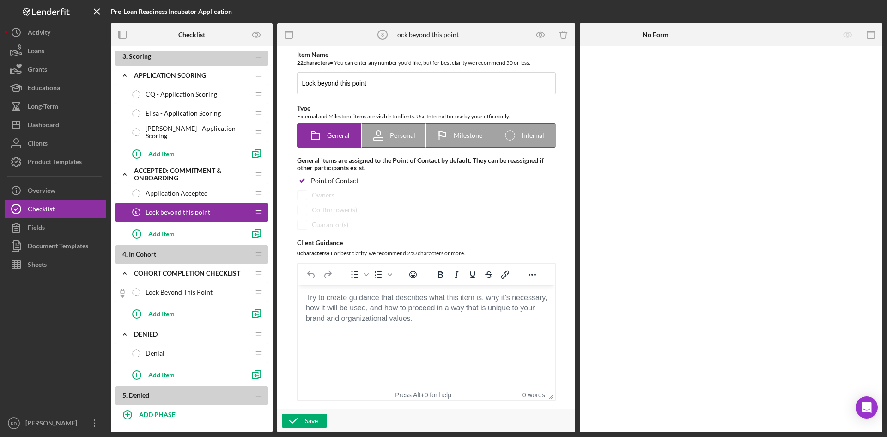
click at [521, 141] on div "Icon/Checklist Item Internal Internal" at bounding box center [523, 135] width 41 height 23
radio input "false"
radio input "true"
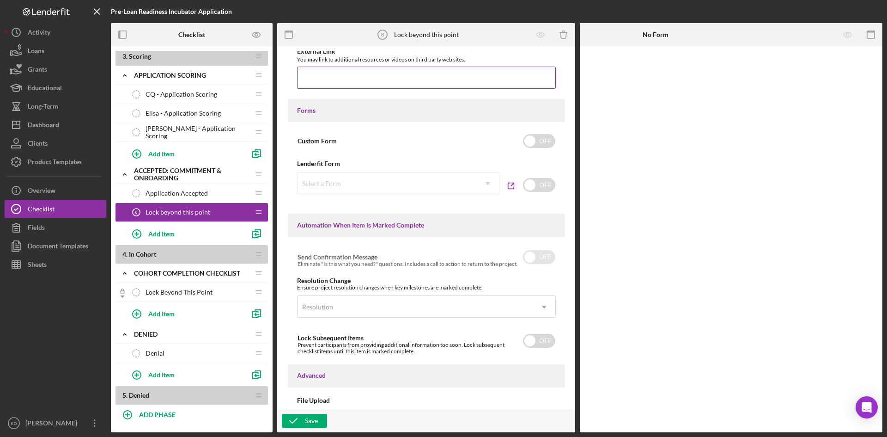
scroll to position [496, 0]
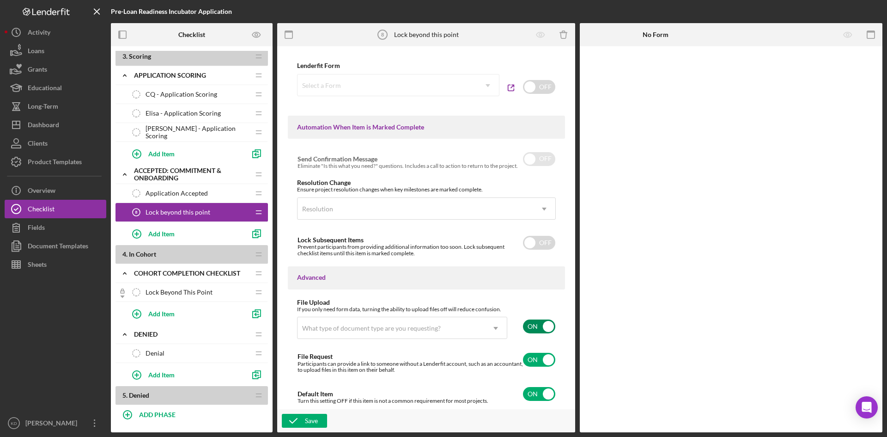
click at [536, 326] on input "checkbox" at bounding box center [539, 326] width 32 height 14
checkbox input "false"
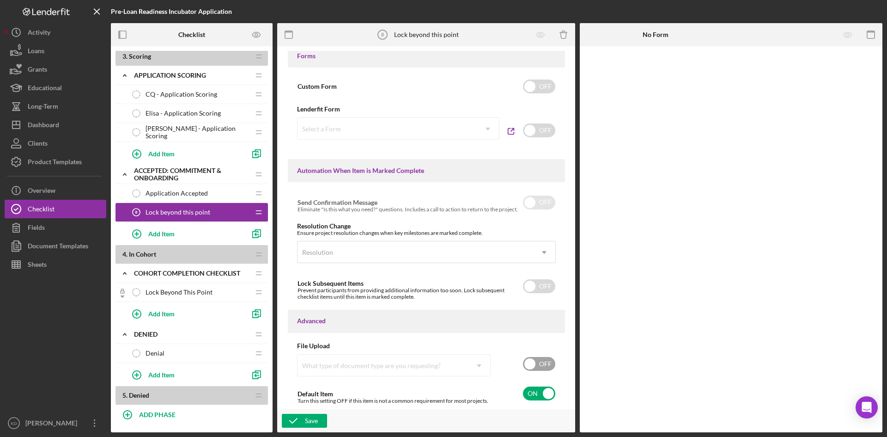
scroll to position [453, 0]
click at [535, 291] on input "checkbox" at bounding box center [539, 286] width 32 height 14
checkbox input "true"
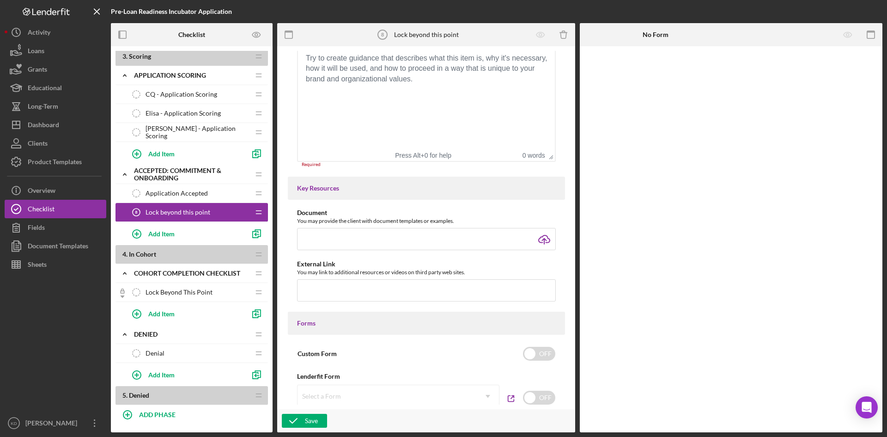
scroll to position [0, 0]
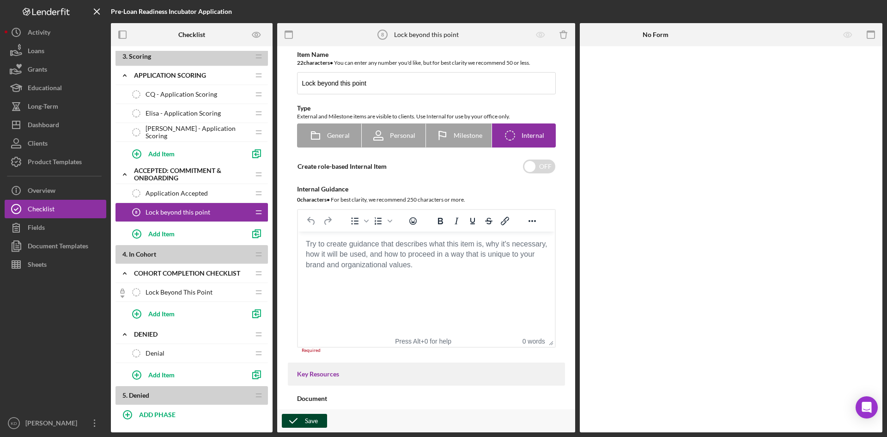
click at [306, 419] on div "Save" at bounding box center [311, 420] width 13 height 14
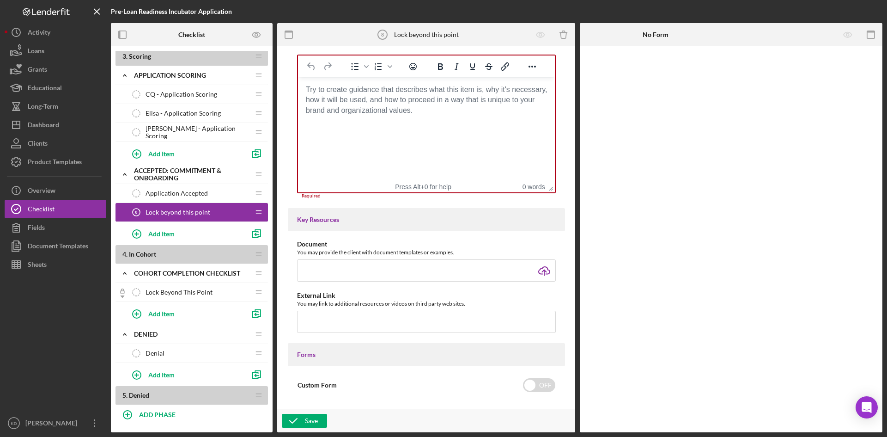
scroll to position [158, 0]
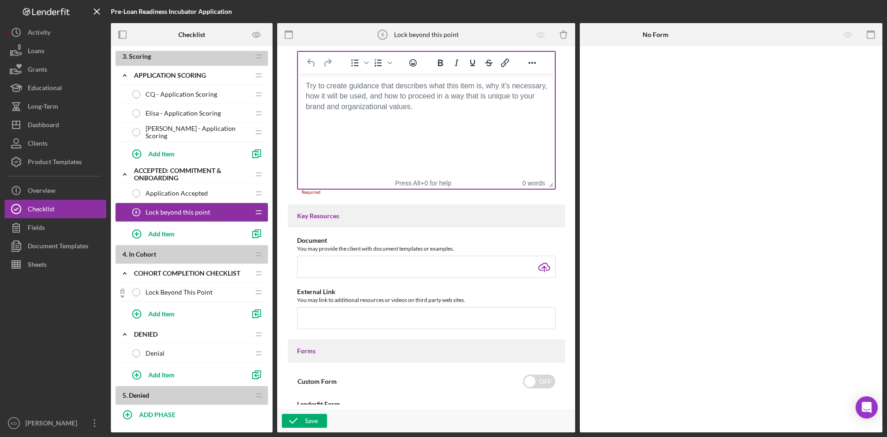
click at [378, 98] on html at bounding box center [425, 85] width 257 height 25
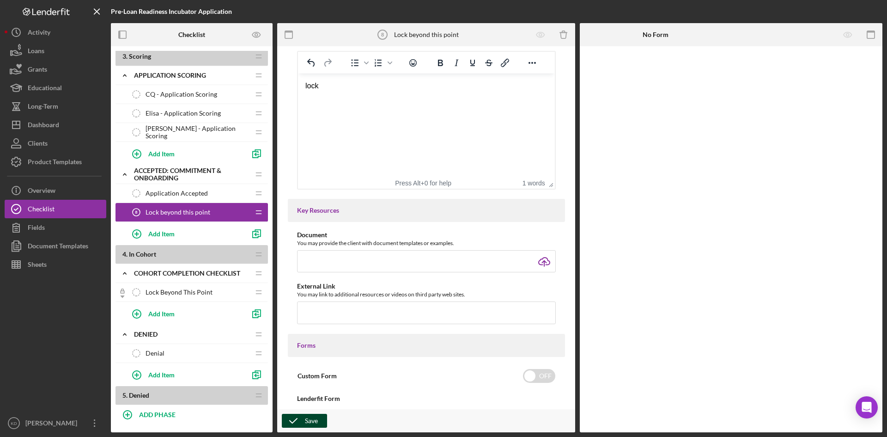
click at [301, 421] on icon "button" at bounding box center [293, 420] width 23 height 23
click at [155, 314] on div "Add Item" at bounding box center [161, 313] width 26 height 18
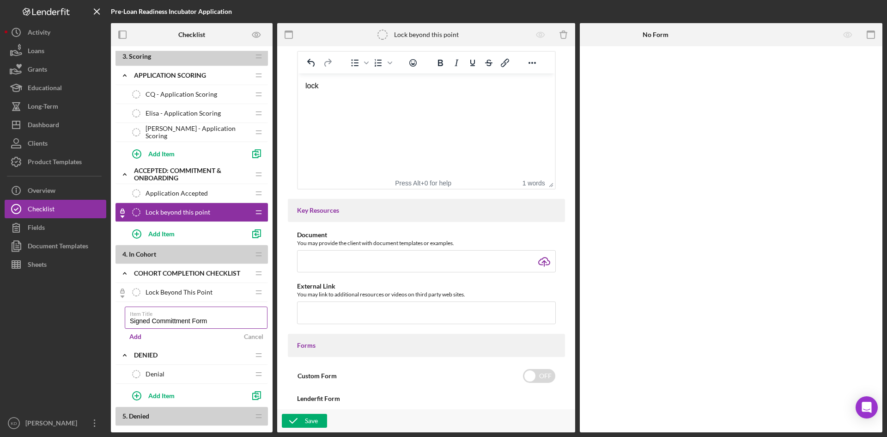
click at [174, 323] on input "Signed Committment Form" at bounding box center [196, 317] width 143 height 22
type input "Signed Commitment Form"
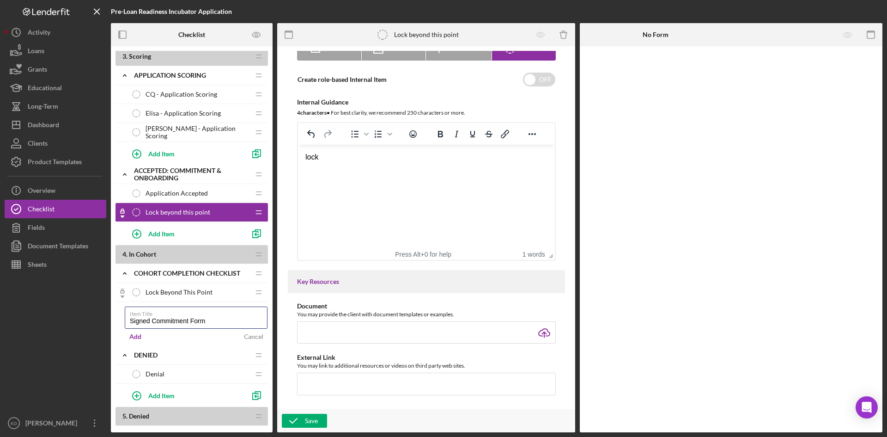
scroll to position [0, 0]
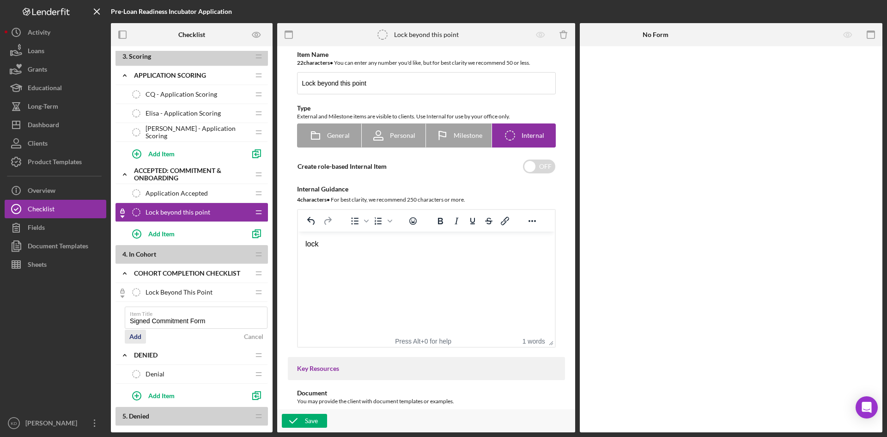
click at [137, 336] on div "Add" at bounding box center [135, 336] width 12 height 14
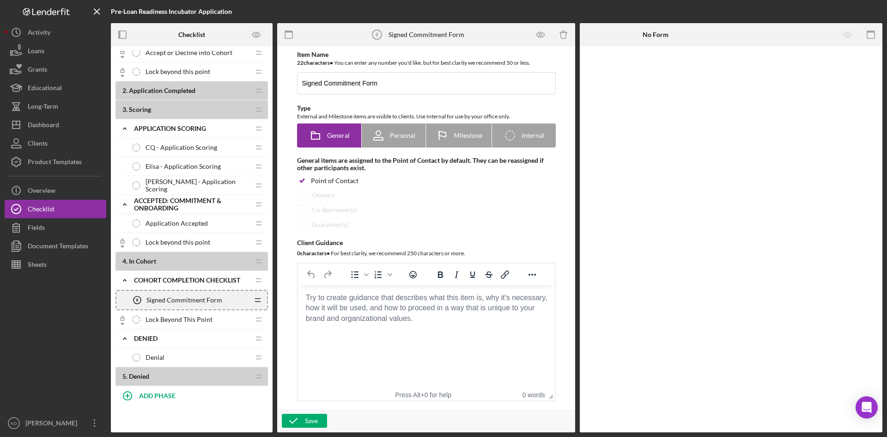
scroll to position [380, 0]
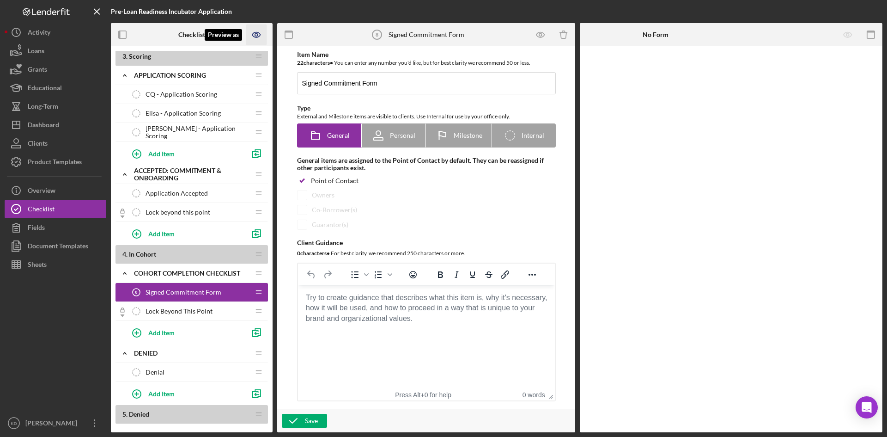
click at [255, 39] on icon "Preview as" at bounding box center [256, 34] width 21 height 21
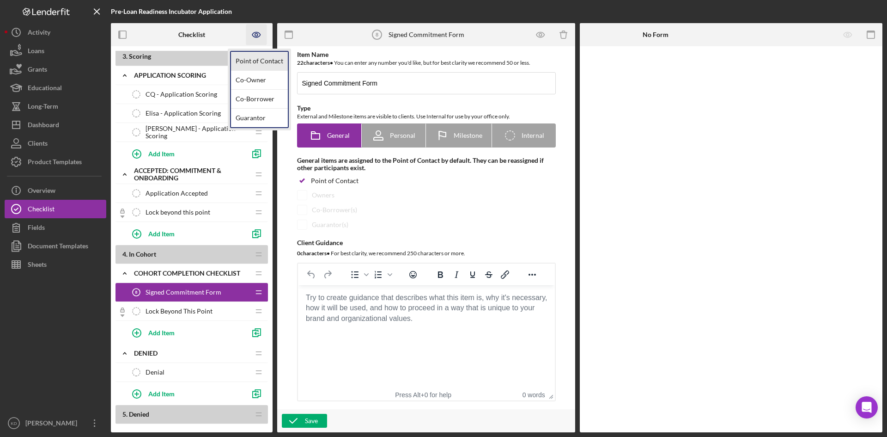
click at [251, 61] on link "Point of Contact" at bounding box center [259, 61] width 57 height 19
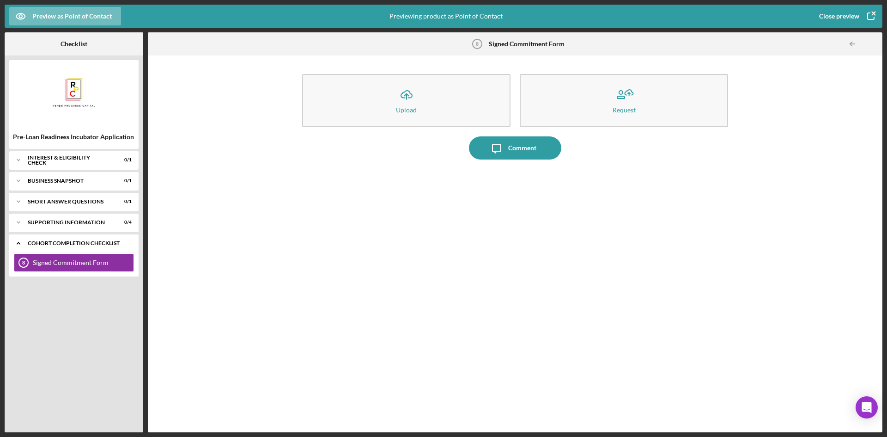
click at [16, 243] on icon "Icon/Expander" at bounding box center [18, 243] width 18 height 18
click at [17, 244] on icon "Icon/Expander" at bounding box center [18, 243] width 18 height 18
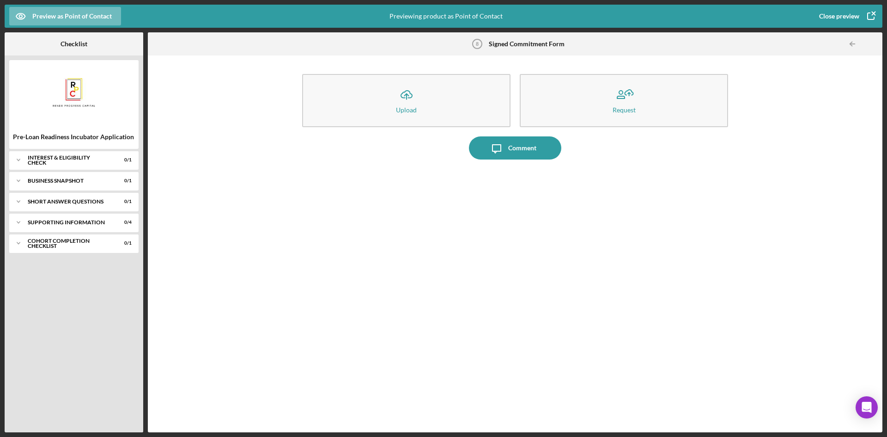
click at [871, 18] on icon "button" at bounding box center [870, 16] width 23 height 23
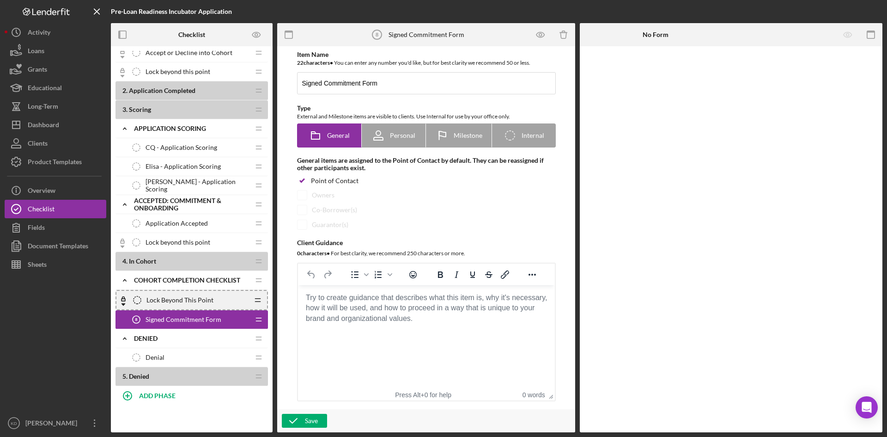
scroll to position [418, 0]
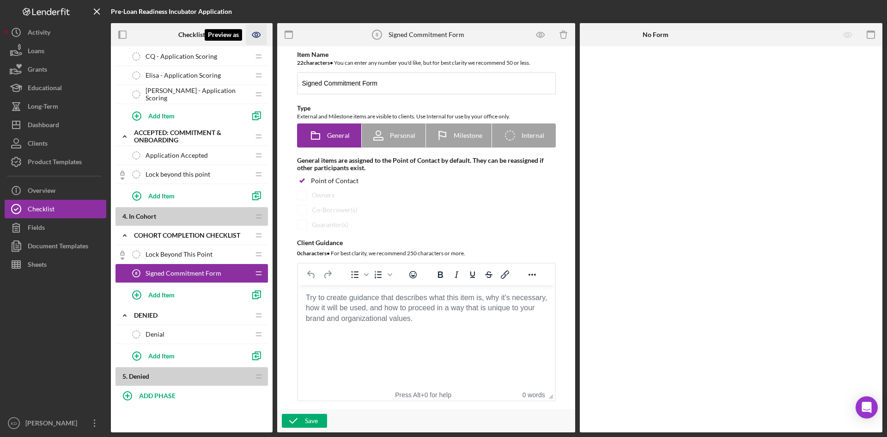
click at [261, 38] on icon "Preview as" at bounding box center [256, 34] width 21 height 21
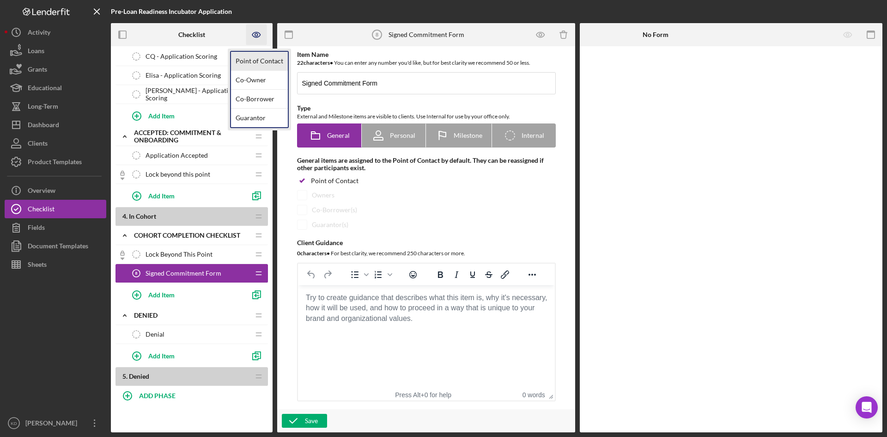
click at [255, 60] on link "Point of Contact" at bounding box center [259, 61] width 57 height 19
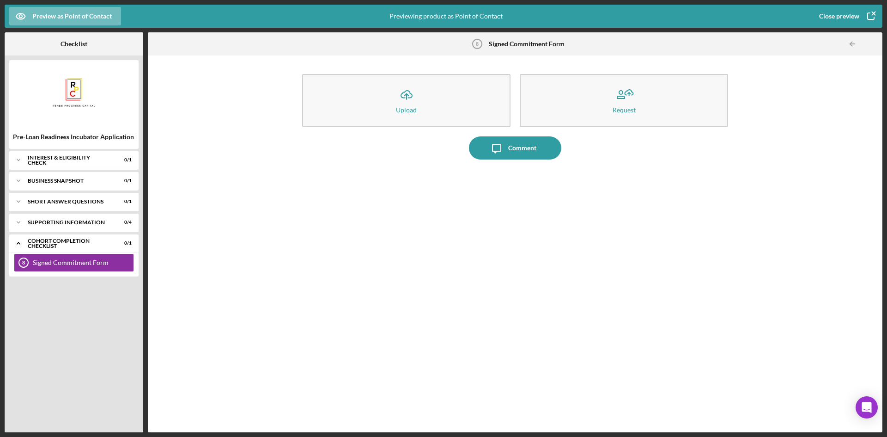
click at [68, 325] on div "Icon/Expander Interest & Eligibility Check 0 / 1 Icon/Expander Business Snapsho…" at bounding box center [73, 289] width 129 height 276
click at [24, 246] on icon "Icon/Expander" at bounding box center [18, 243] width 18 height 18
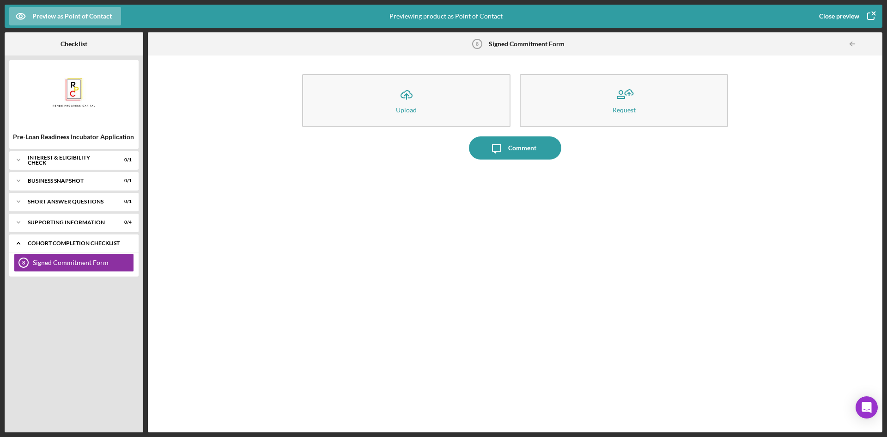
click at [24, 246] on icon "Icon/Expander" at bounding box center [18, 243] width 18 height 18
click at [869, 17] on icon "button" at bounding box center [870, 16] width 23 height 23
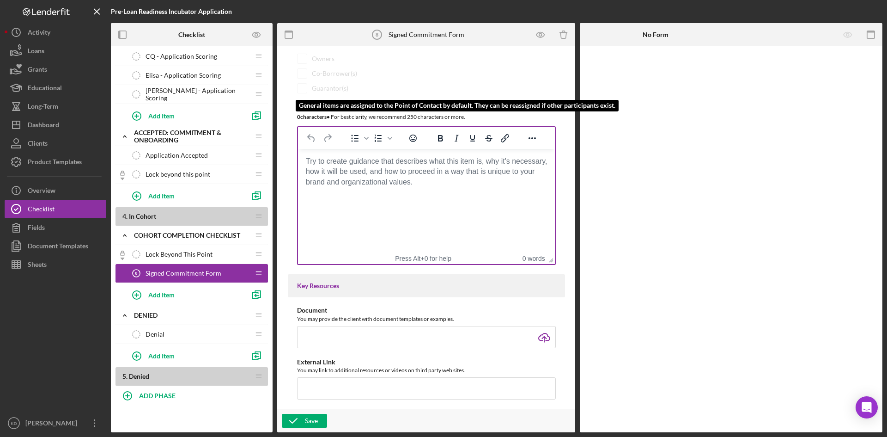
scroll to position [139, 0]
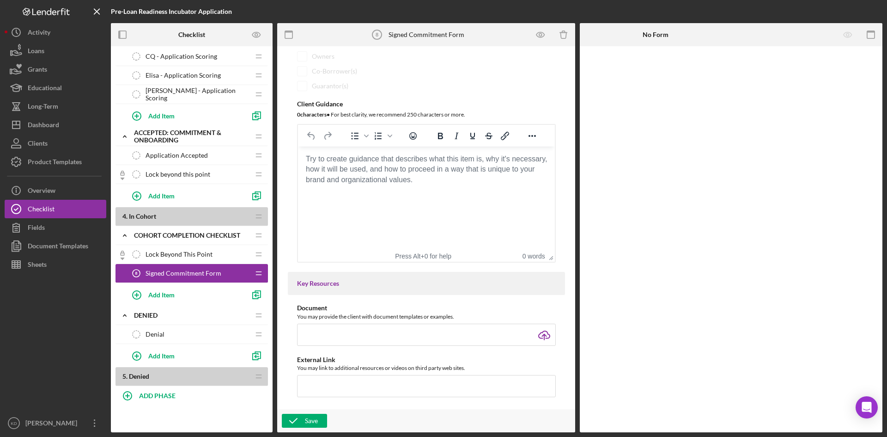
click at [375, 171] on html at bounding box center [425, 158] width 257 height 25
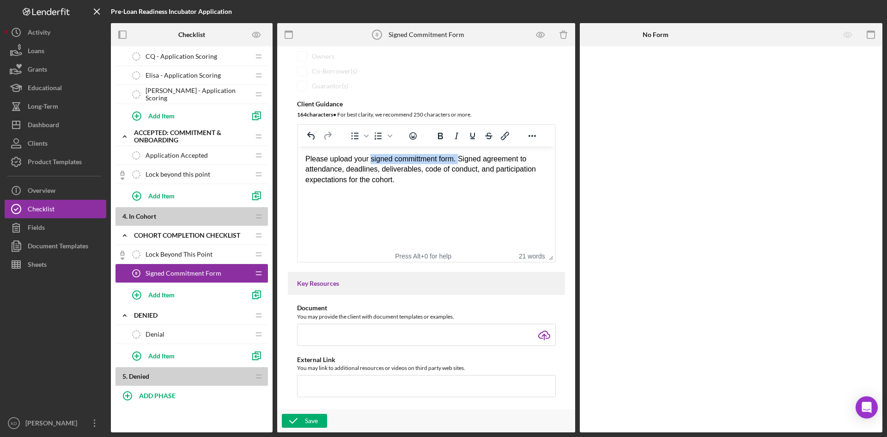
drag, startPoint x: 459, startPoint y: 159, endPoint x: 369, endPoint y: 161, distance: 89.6
click at [369, 161] on div "Please upload your signed committment form. Signed agreement to attendance, dea…" at bounding box center [426, 169] width 242 height 31
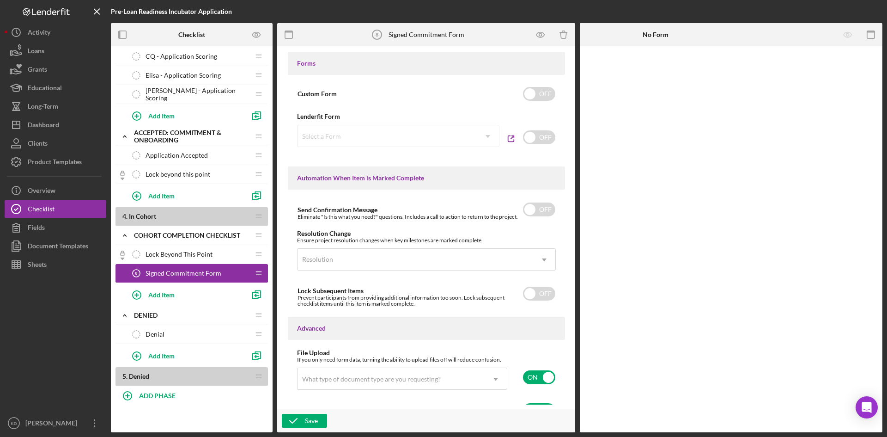
scroll to position [545, 0]
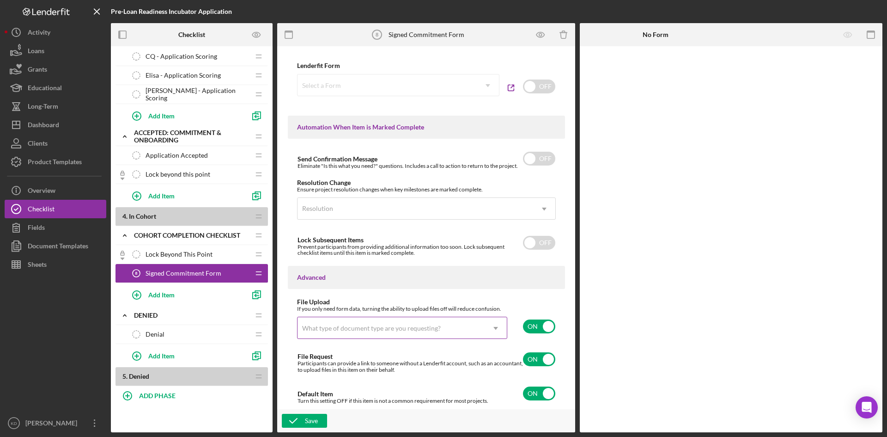
click at [486, 326] on icon "Icon/Dropdown Arrow" at bounding box center [496, 328] width 22 height 22
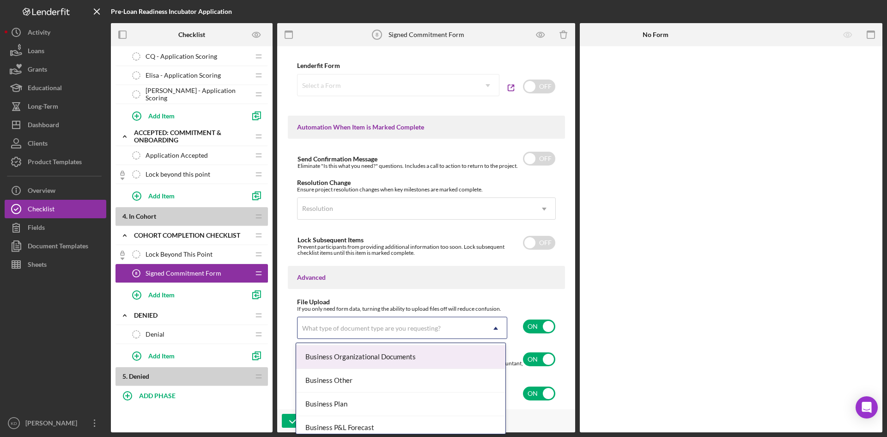
scroll to position [296, 0]
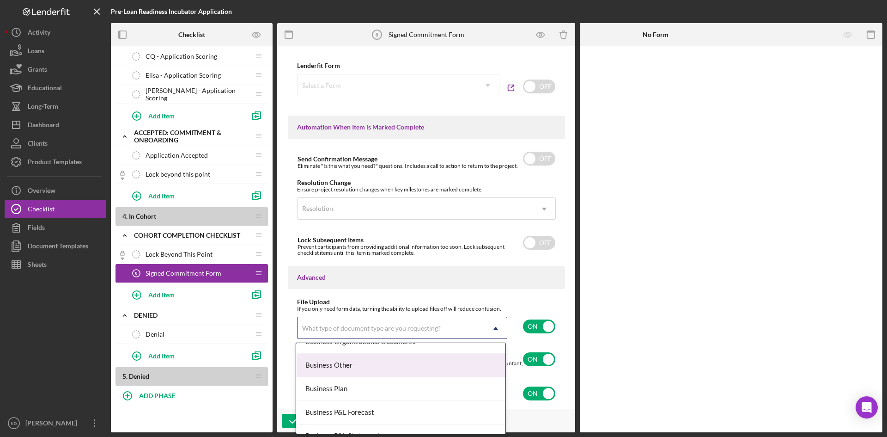
click at [376, 367] on div "Business Other" at bounding box center [400, 365] width 209 height 24
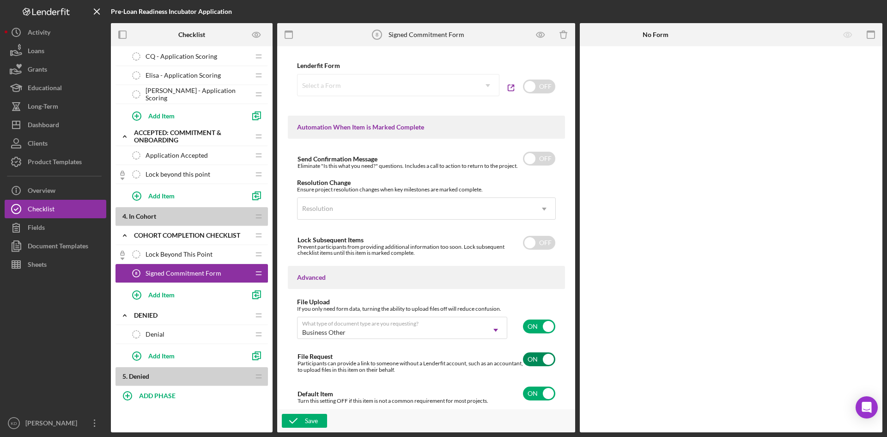
click at [532, 359] on input "checkbox" at bounding box center [539, 359] width 32 height 14
checkbox input "false"
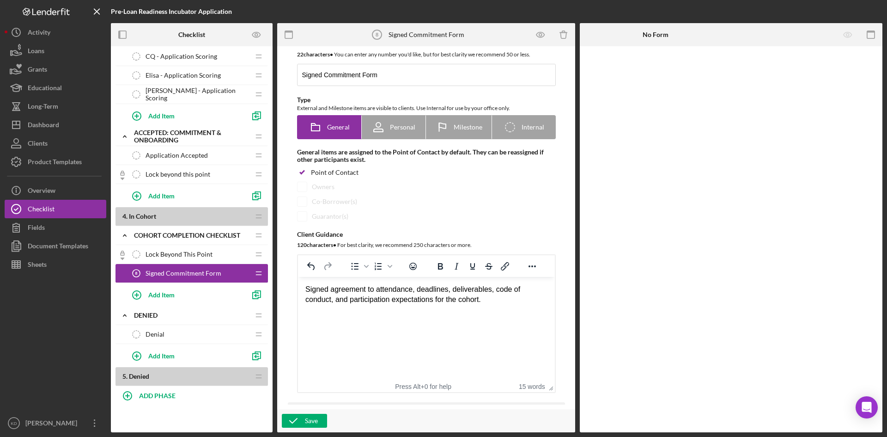
scroll to position [0, 0]
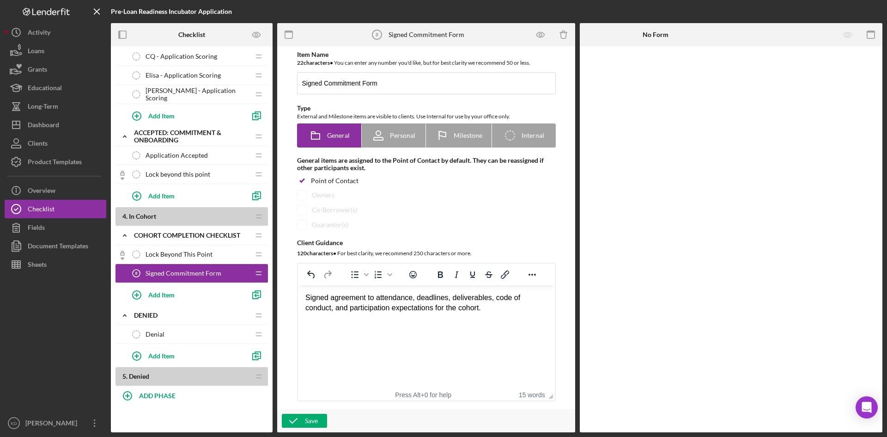
click at [306, 297] on div "Signed agreement to attendance, deadlines, deliverables, code of conduct, and p…" at bounding box center [426, 302] width 242 height 21
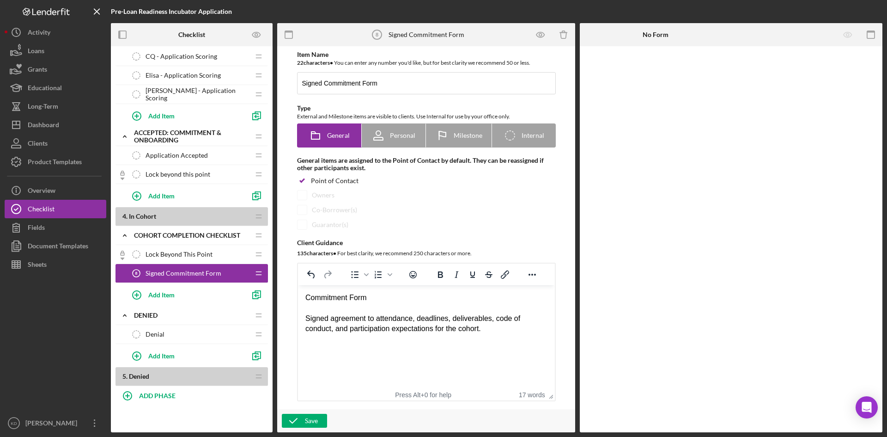
click at [305, 297] on div "Commitment Form" at bounding box center [426, 297] width 242 height 10
click at [522, 330] on div "Signed agreement to attendance, deadlines, deliverables, code of conduct, and p…" at bounding box center [426, 323] width 242 height 21
click at [310, 416] on div "Save" at bounding box center [311, 420] width 13 height 14
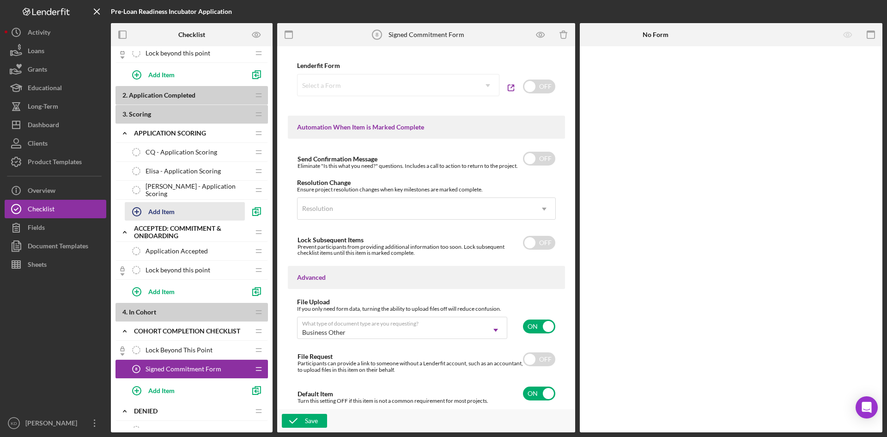
scroll to position [418, 0]
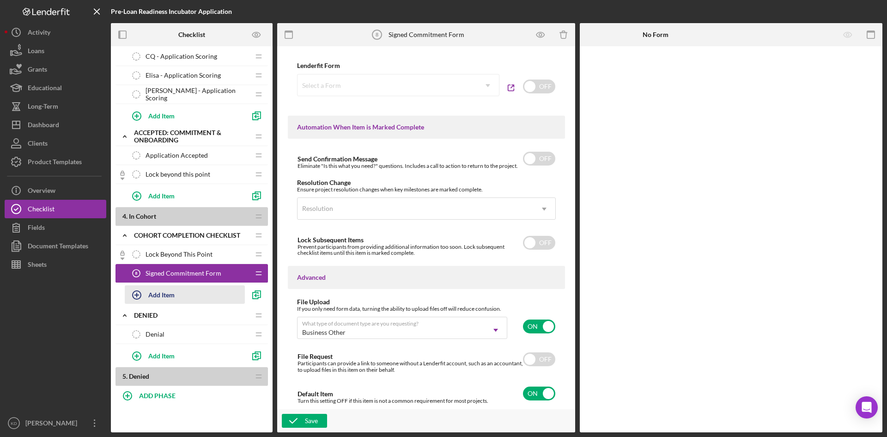
click at [172, 297] on div "Add Item" at bounding box center [161, 294] width 26 height 18
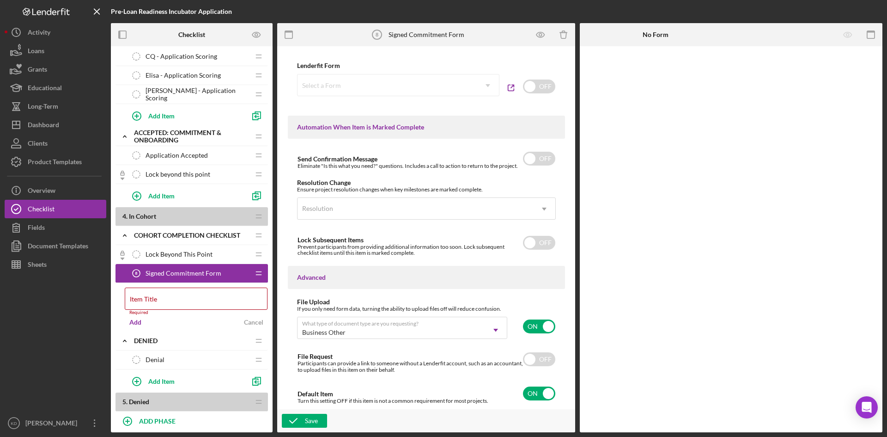
click at [172, 297] on div "Item Title Required" at bounding box center [196, 301] width 143 height 28
type input "w"
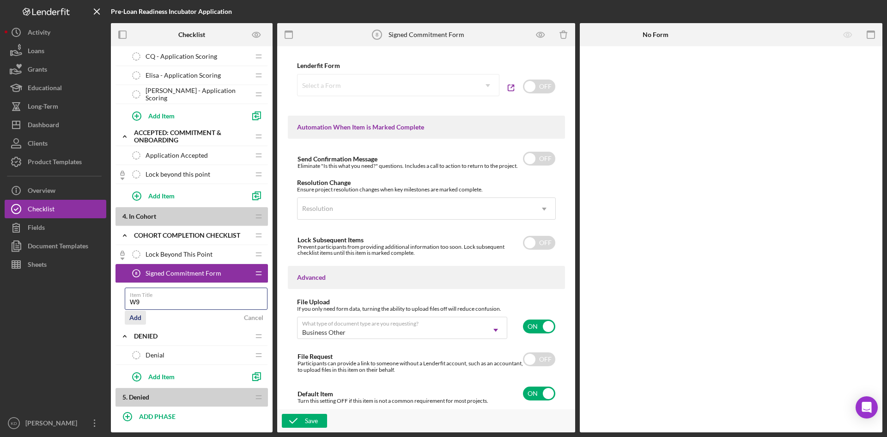
type input "W9"
click at [134, 315] on div "Add" at bounding box center [135, 317] width 12 height 14
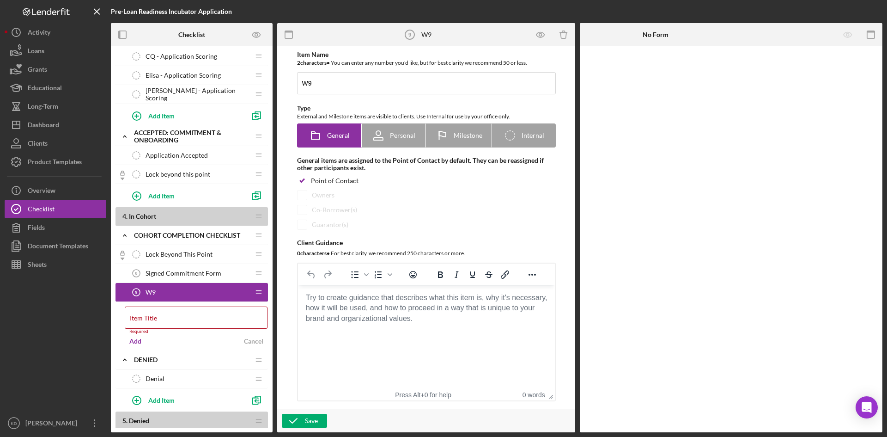
click at [406, 303] on body "Rich Text Area. Press ALT-0 for help." at bounding box center [426, 297] width 242 height 10
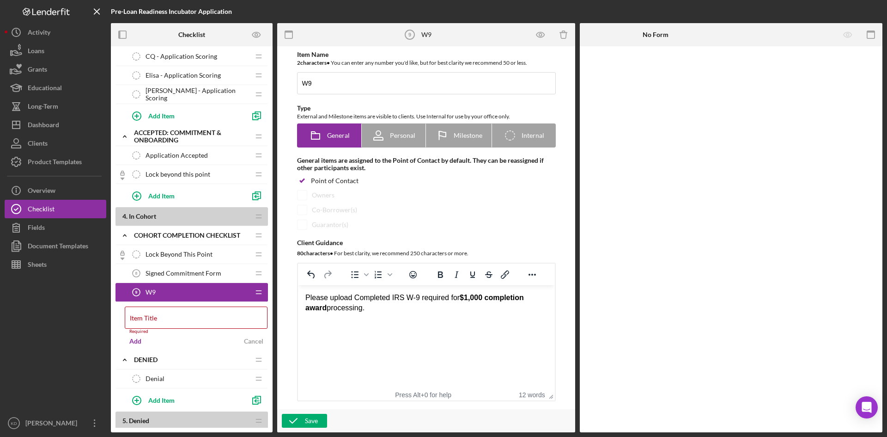
click at [351, 297] on div "Please upload Completed IRS W-9 required for $1,000 completion award processing." at bounding box center [426, 302] width 242 height 21
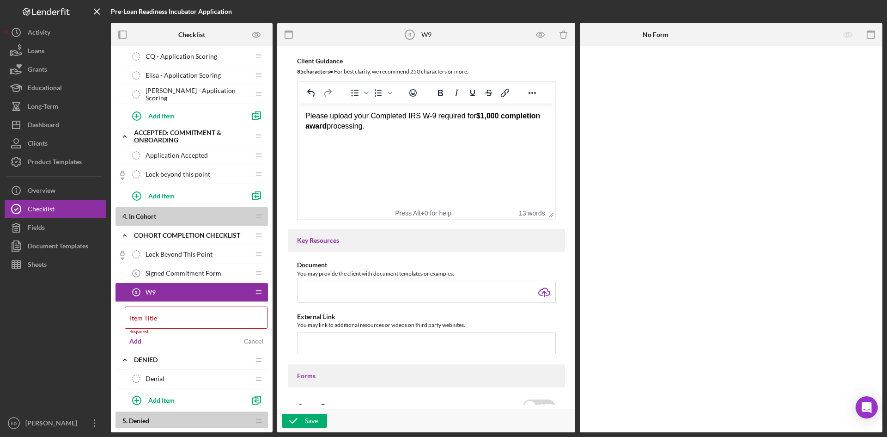
scroll to position [231, 0]
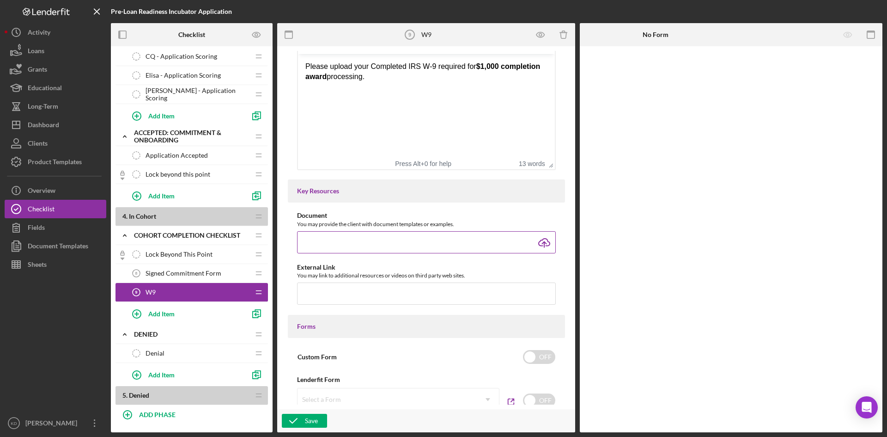
click at [543, 241] on input "file" at bounding box center [426, 242] width 259 height 22
type input "C:\fakepath\fw9.pdf"
click at [340, 296] on input "text" at bounding box center [426, 293] width 259 height 22
paste input "www.irs.gov/pub/irs-pdf/fw9.pdf"
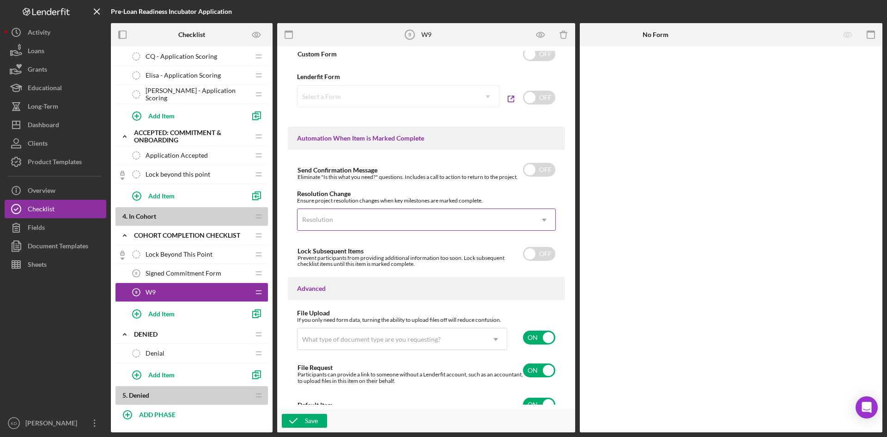
scroll to position [545, 0]
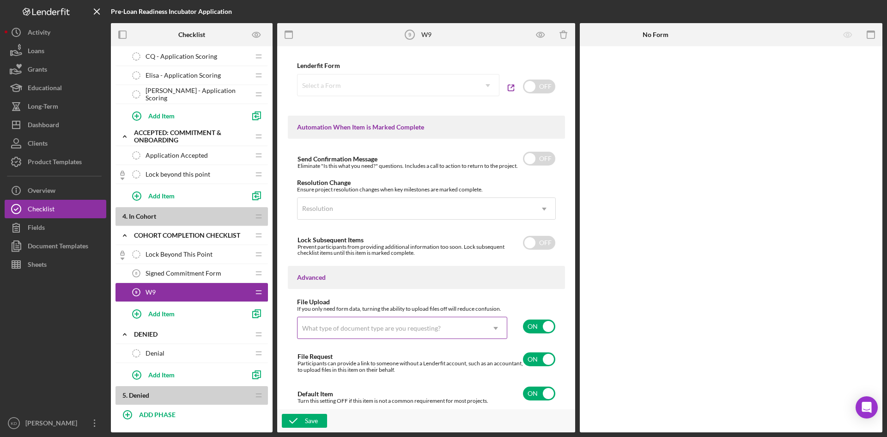
type input "www.irs.gov/pub/irs-pdf/fw9.pdf"
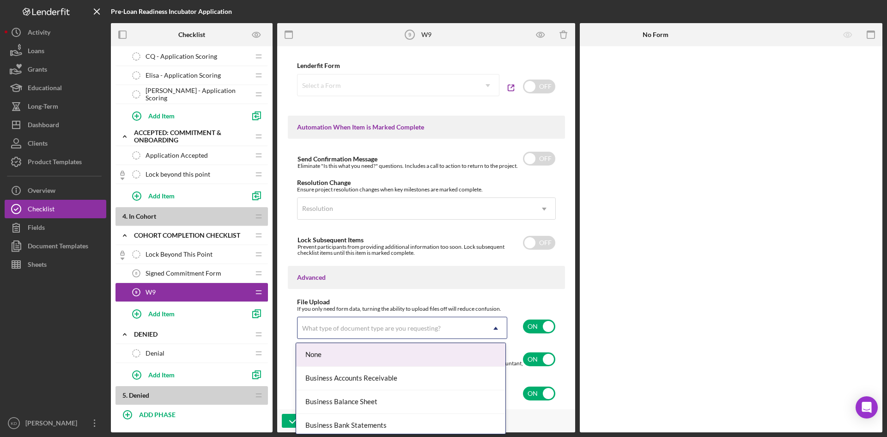
click at [425, 329] on div "What type of document type are you requesting?" at bounding box center [371, 327] width 139 height 7
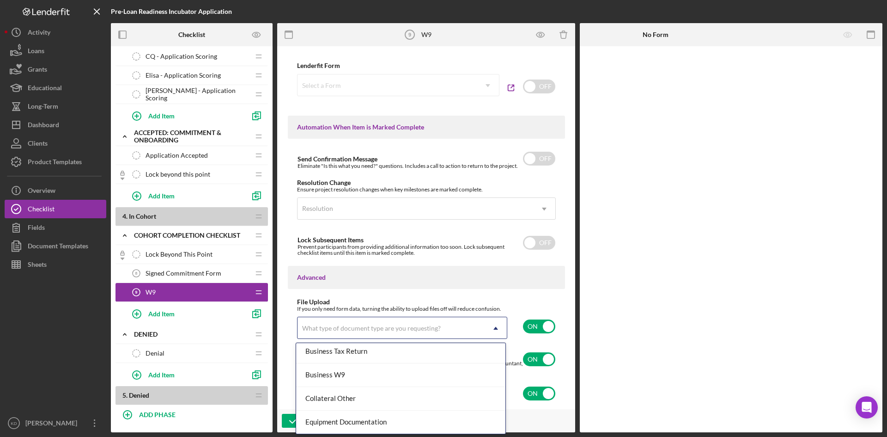
scroll to position [416, 0]
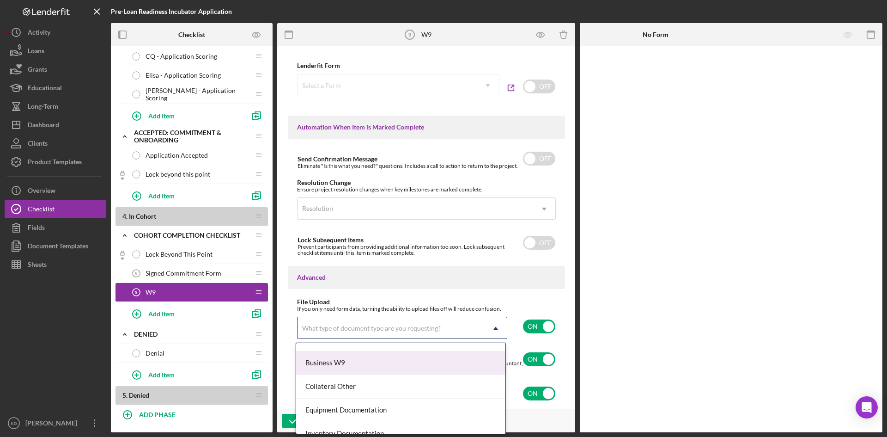
click at [425, 367] on div "Business W9" at bounding box center [400, 363] width 209 height 24
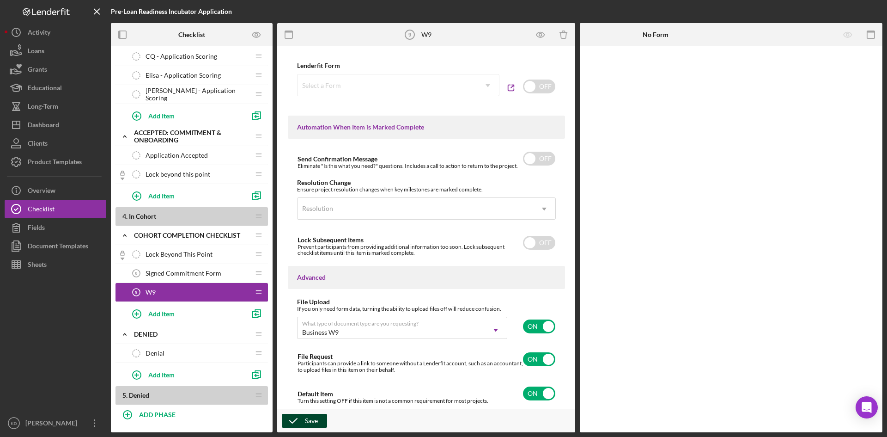
click at [318, 419] on button "Save" at bounding box center [304, 420] width 45 height 14
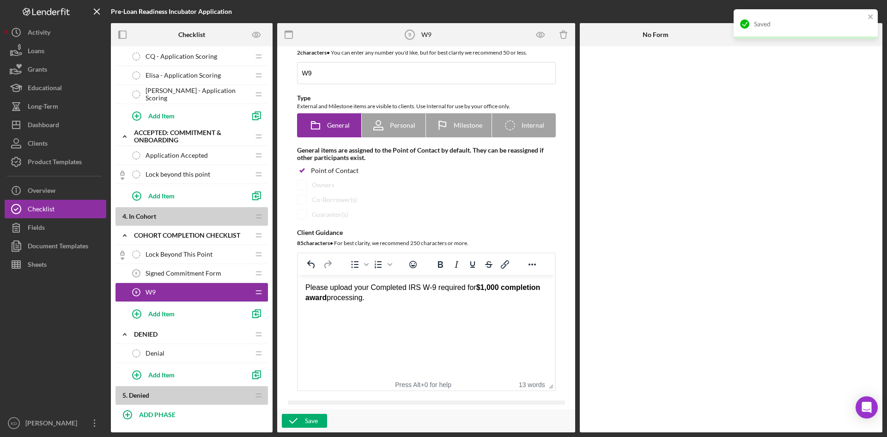
scroll to position [0, 0]
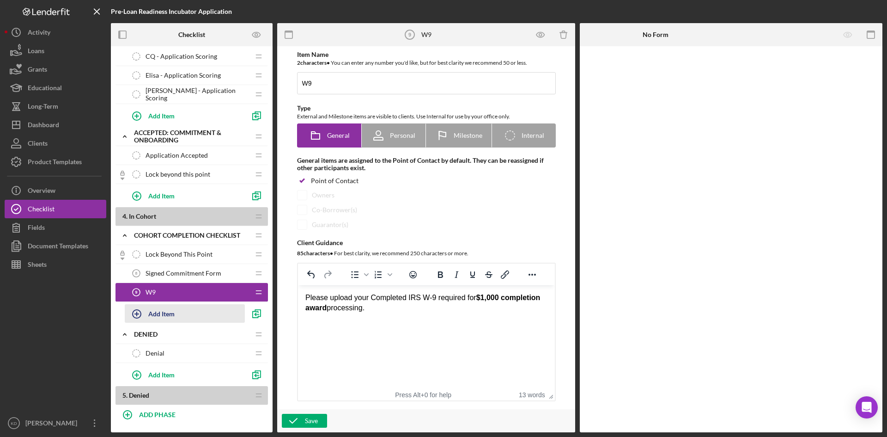
click at [179, 314] on button "Add Item" at bounding box center [185, 313] width 120 height 18
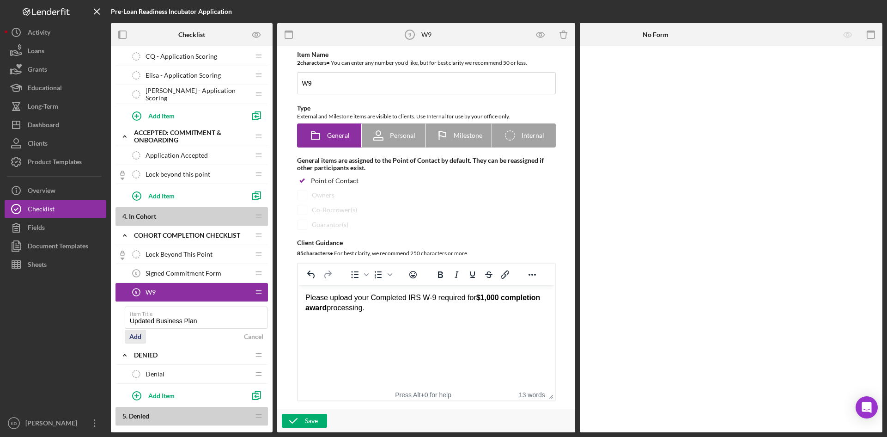
type input "Updated Business Plan"
click at [136, 337] on div "Add" at bounding box center [135, 336] width 12 height 14
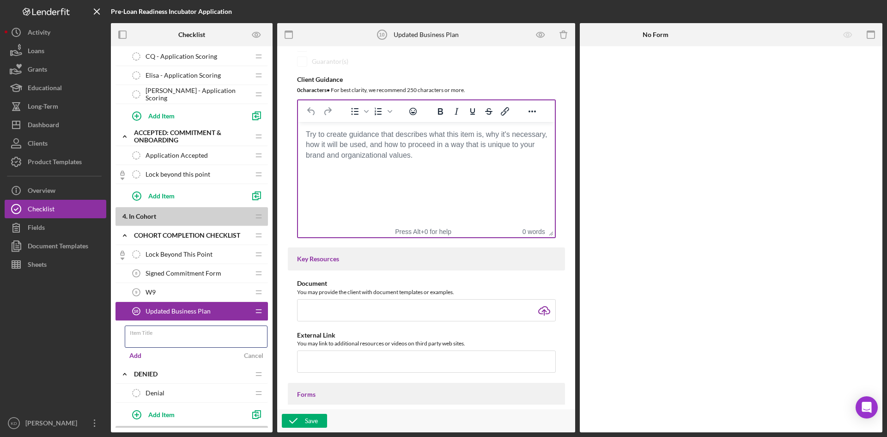
scroll to position [185, 0]
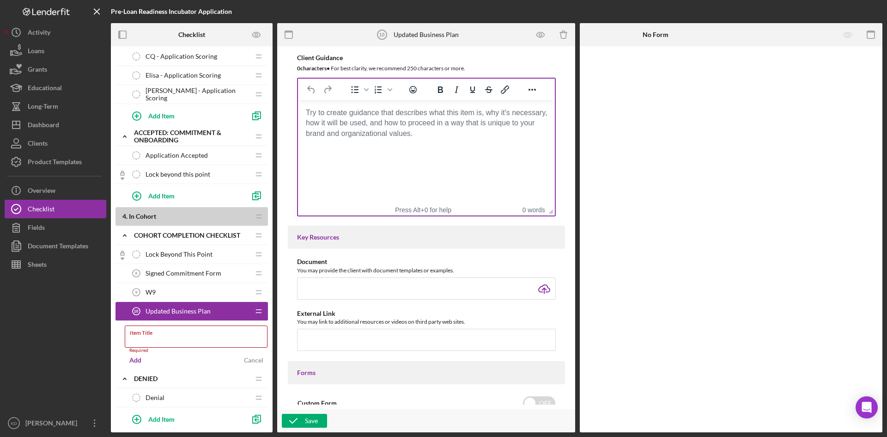
click at [382, 125] on html at bounding box center [425, 112] width 257 height 25
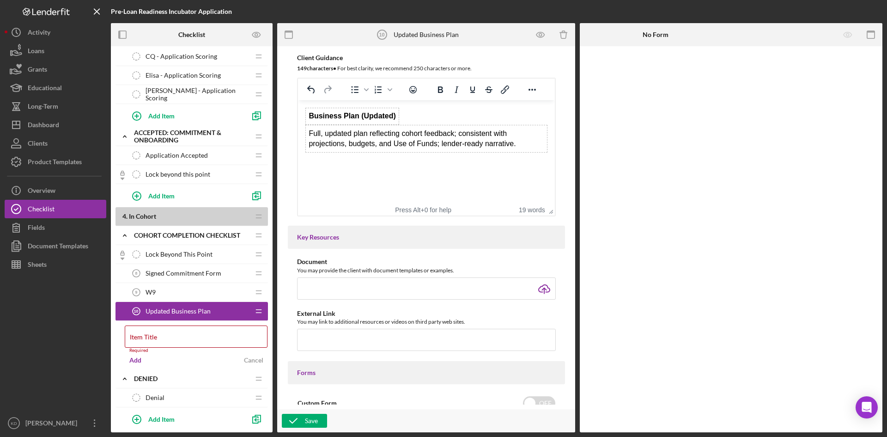
click at [531, 160] on html "Business Plan (Updated) Full, updated plan reflecting cohort feedback; consiste…" at bounding box center [425, 130] width 257 height 60
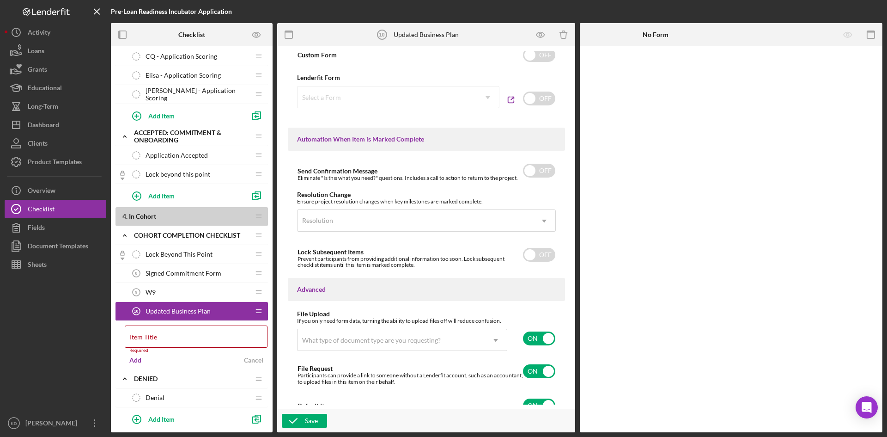
scroll to position [545, 0]
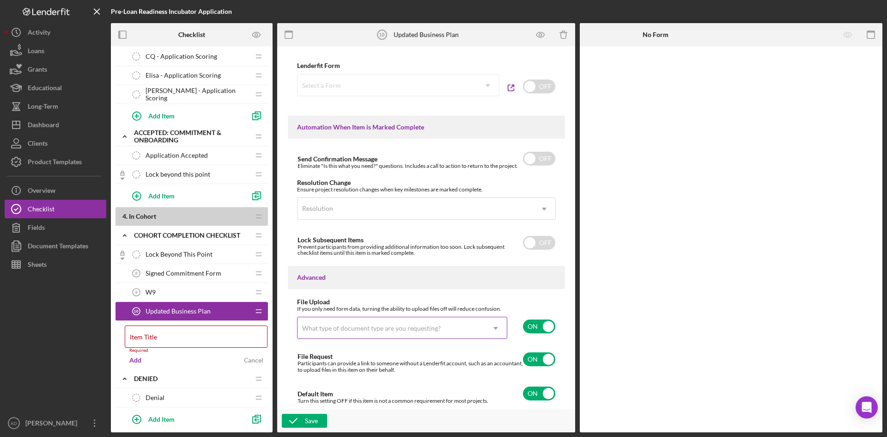
click at [427, 328] on div "What type of document type are you requesting?" at bounding box center [371, 327] width 139 height 7
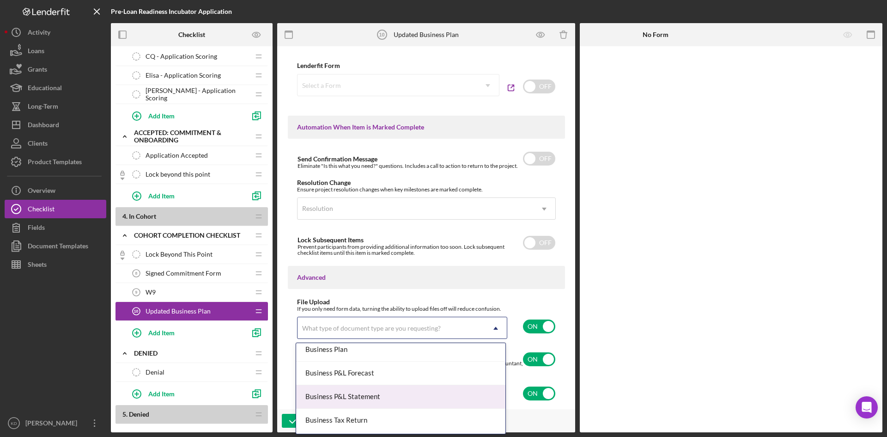
scroll to position [323, 0]
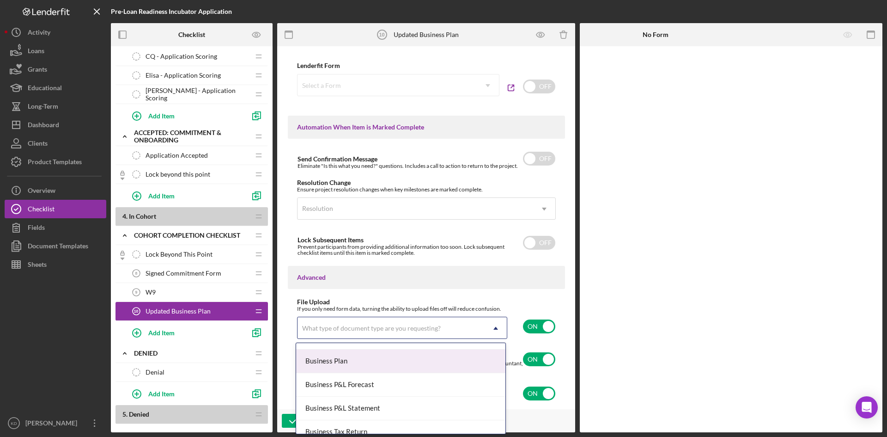
click at [360, 366] on div "Business Plan" at bounding box center [400, 361] width 209 height 24
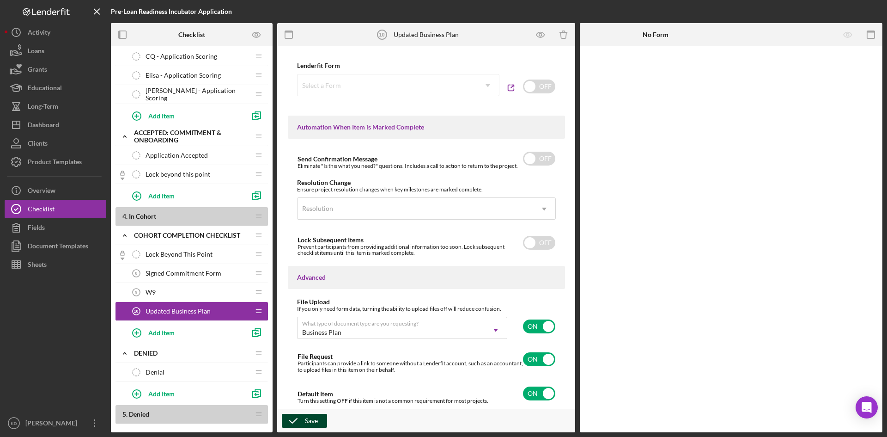
click at [309, 419] on div "Save" at bounding box center [311, 420] width 13 height 14
click at [164, 335] on div "Add Item" at bounding box center [161, 332] width 26 height 18
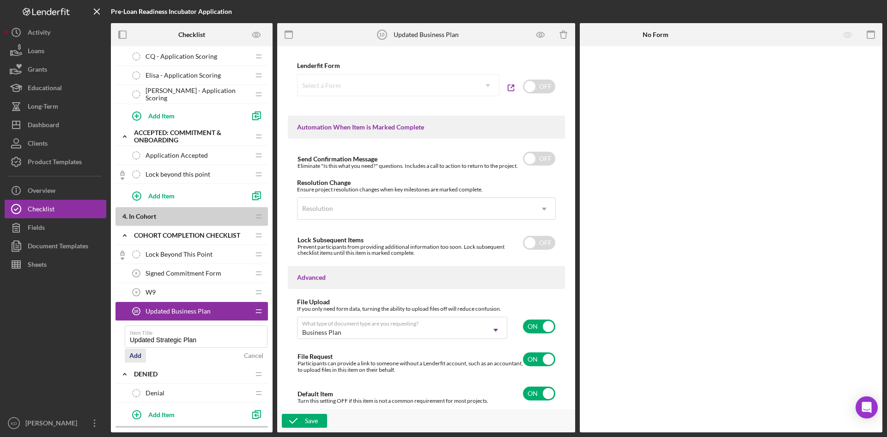
type input "Updated Strategic Plan"
click at [136, 353] on div "Add" at bounding box center [135, 355] width 12 height 14
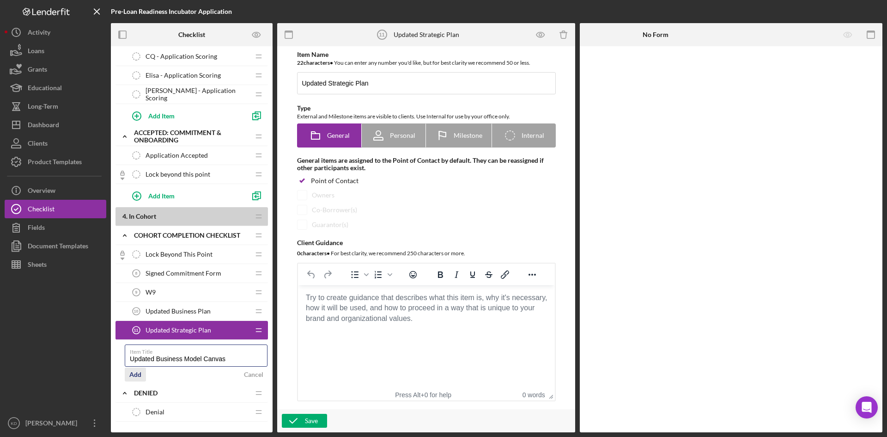
type input "Updated Business Model Canvas"
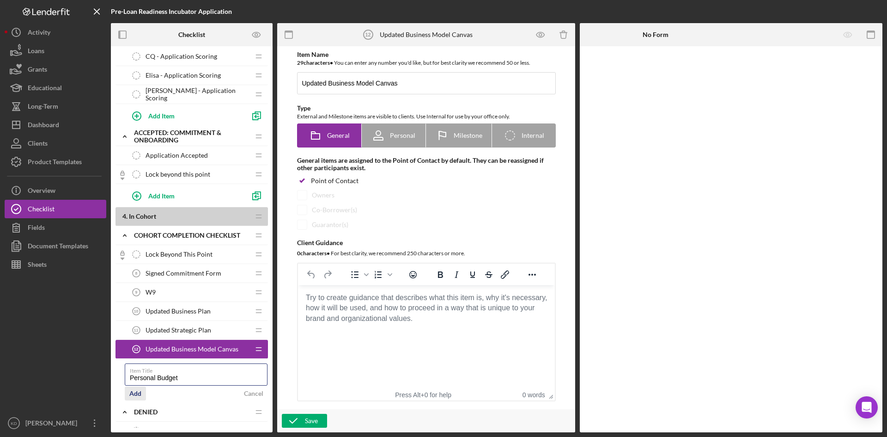
type input "Personal Budget"
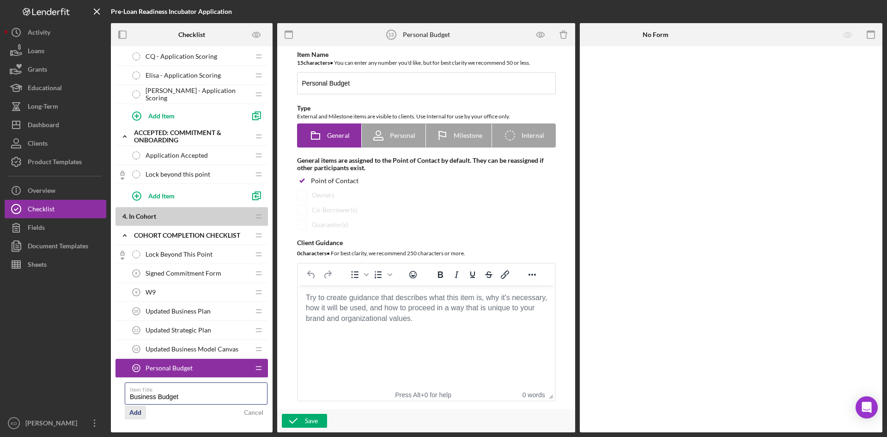
type input "Business Budget"
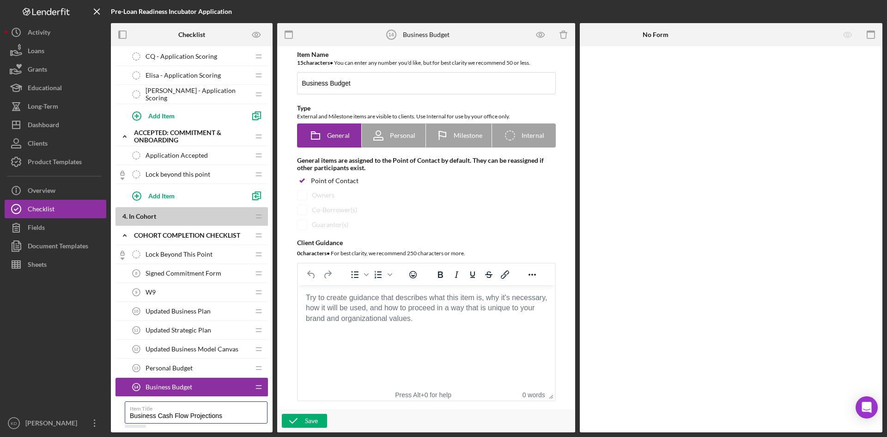
type input "Business Cash Flow Projections"
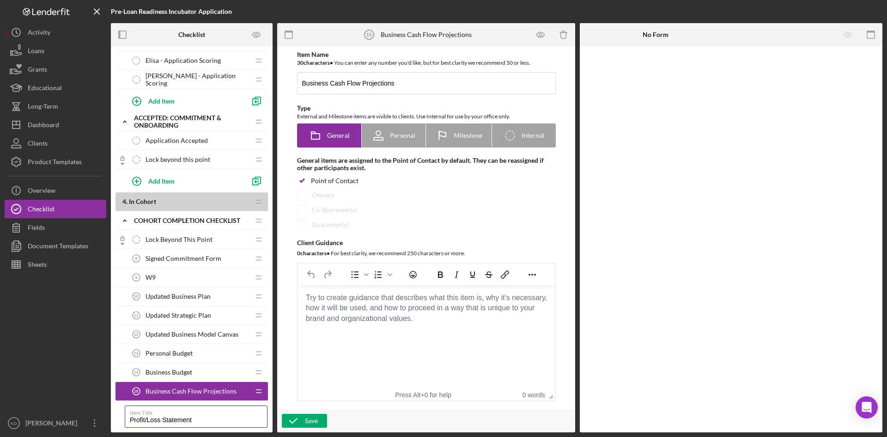
type input "Profit/Loss Statement"
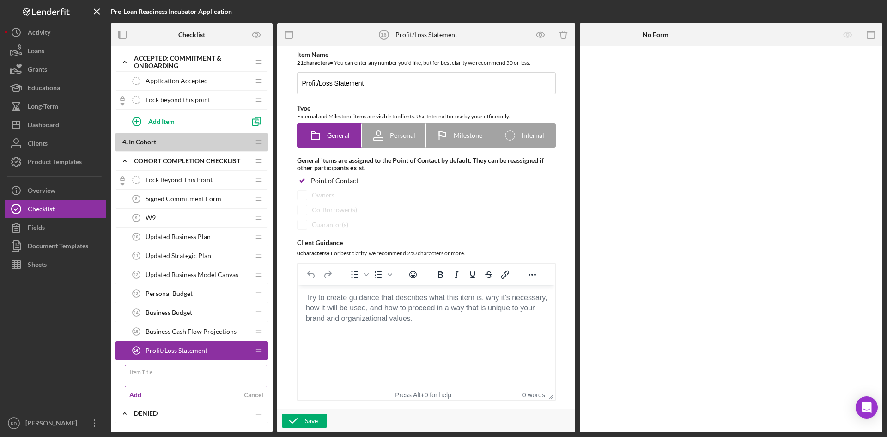
scroll to position [544, 0]
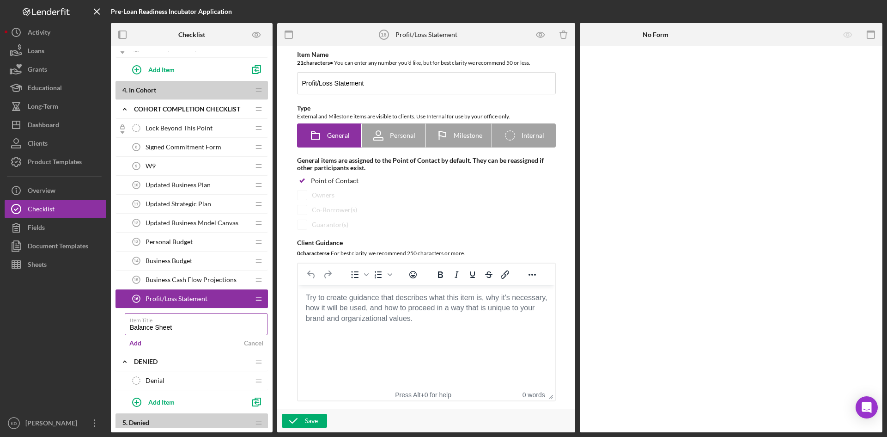
type input "Balance Sheet"
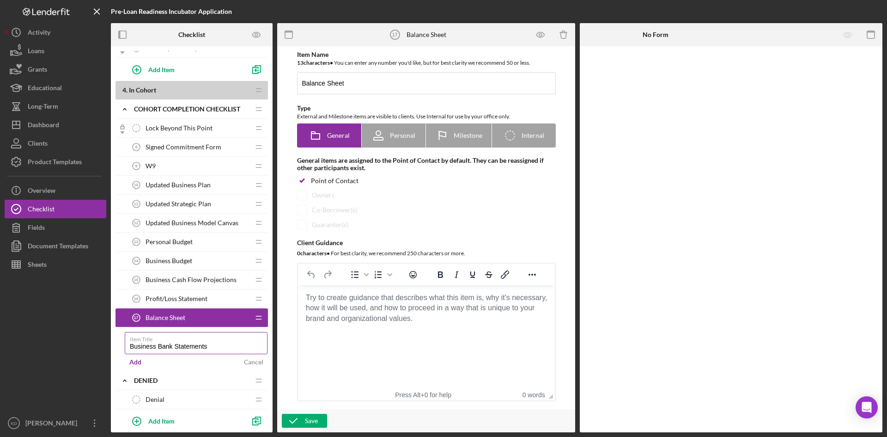
type input "Business Bank Statements"
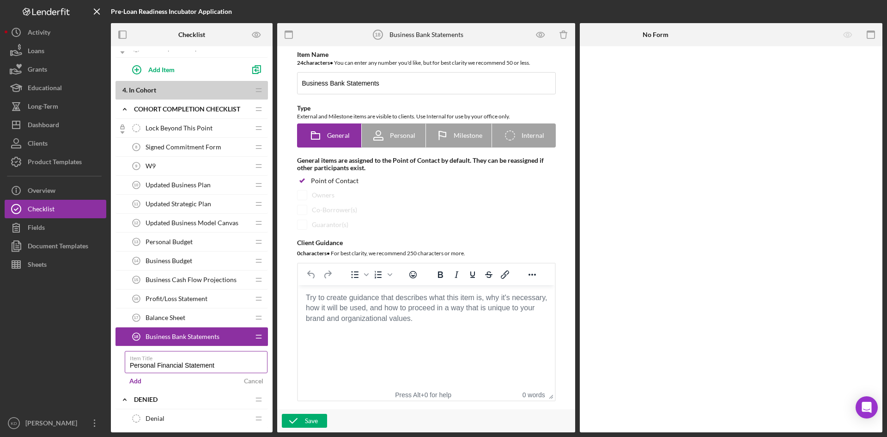
type input "Personal Financial Statement"
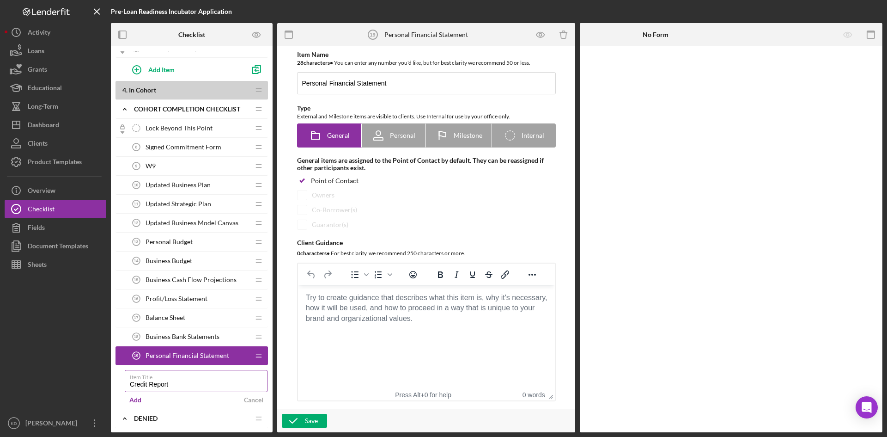
type input "Credit Report"
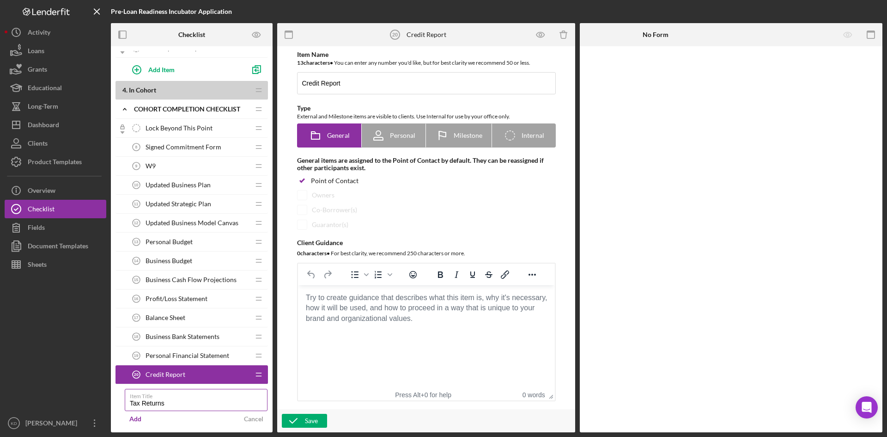
type input "Tax Returns"
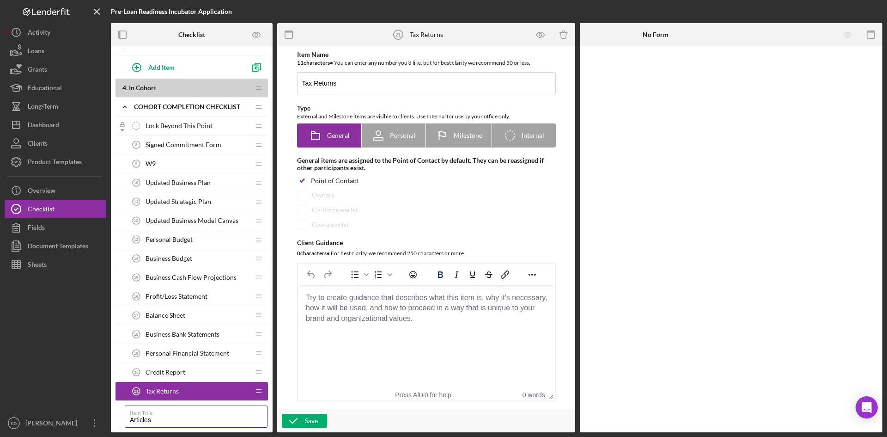
type input "Articles of Organization"
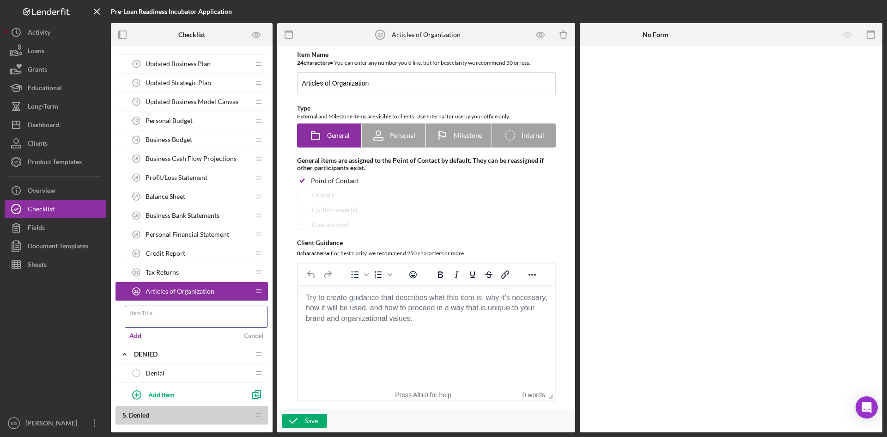
scroll to position [704, 0]
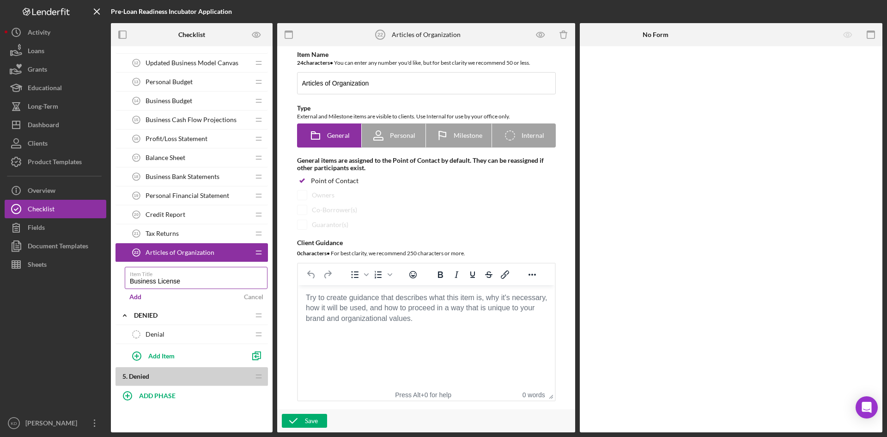
type input "Business License"
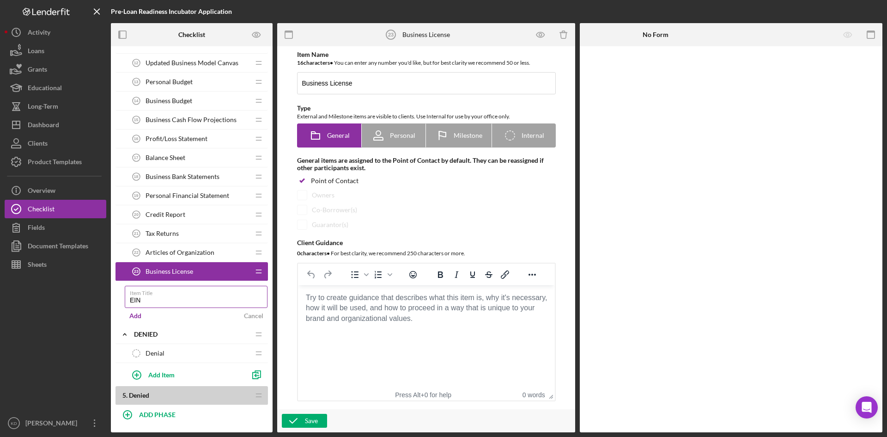
type input "EIN Documentation"
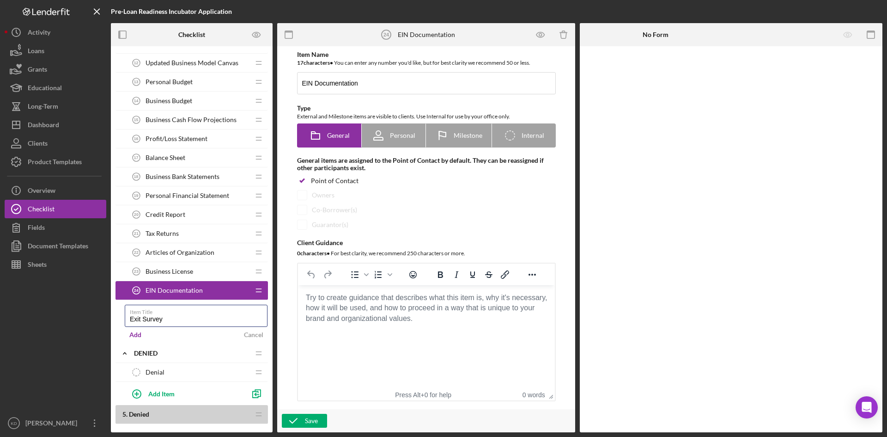
type input "Exit Survey"
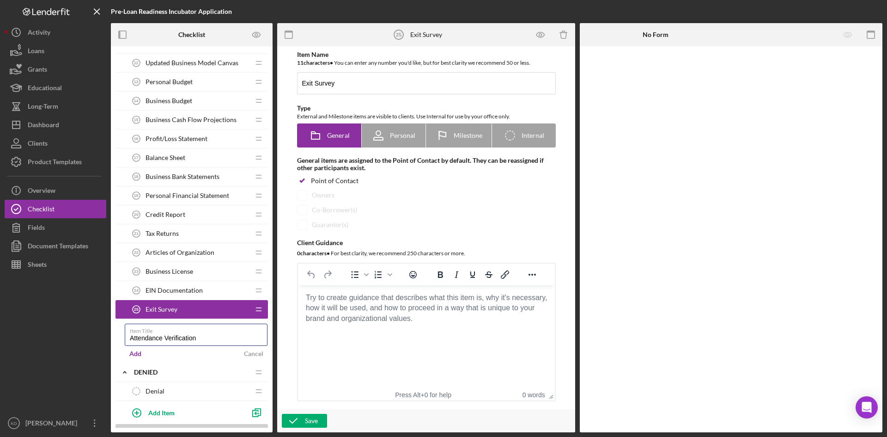
type input "Attendance Verification"
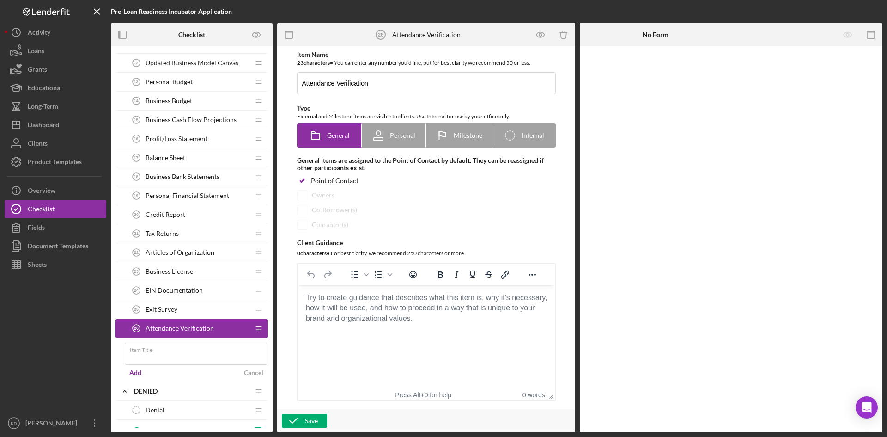
click at [190, 328] on span "Attendance Verification" at bounding box center [180, 327] width 68 height 7
click at [523, 135] on span "Internal" at bounding box center [533, 135] width 23 height 7
radio input "false"
radio input "true"
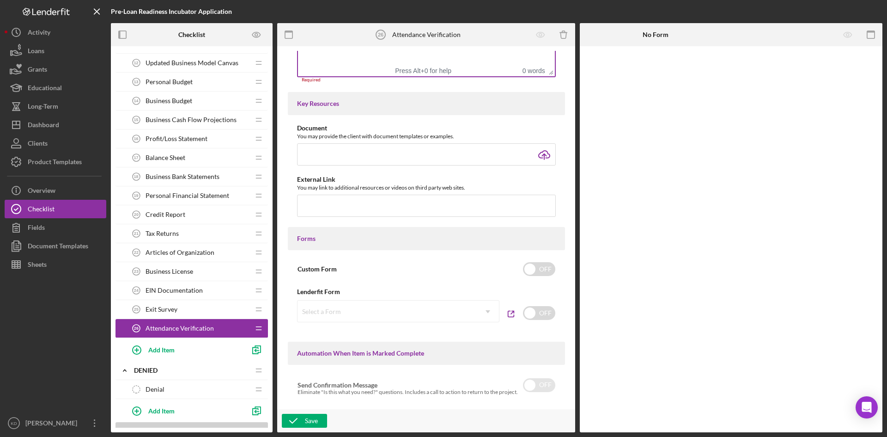
scroll to position [323, 0]
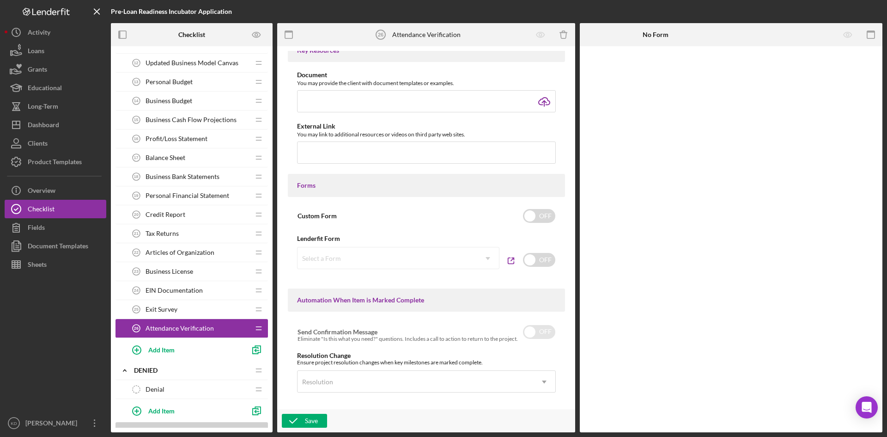
click at [393, 255] on div "Select a Form Icon/Dropdown Arrow" at bounding box center [398, 258] width 202 height 22
click at [523, 259] on input "checkbox" at bounding box center [539, 260] width 32 height 14
click at [491, 258] on icon "Icon/Dropdown Arrow" at bounding box center [488, 258] width 22 height 22
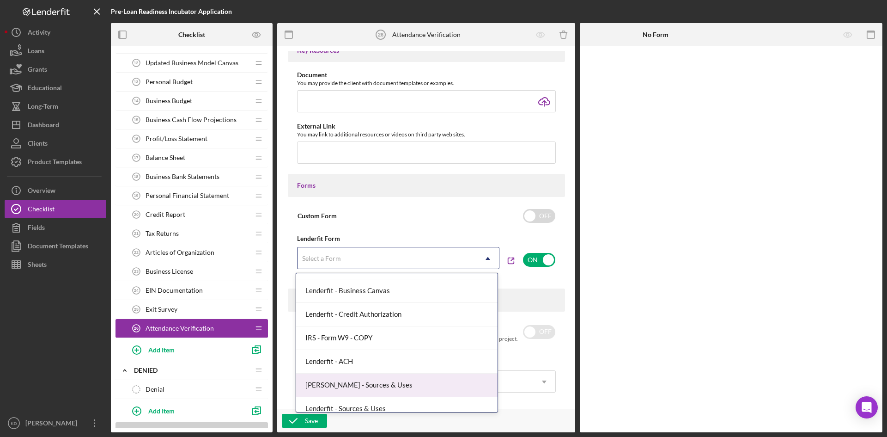
scroll to position [185, 0]
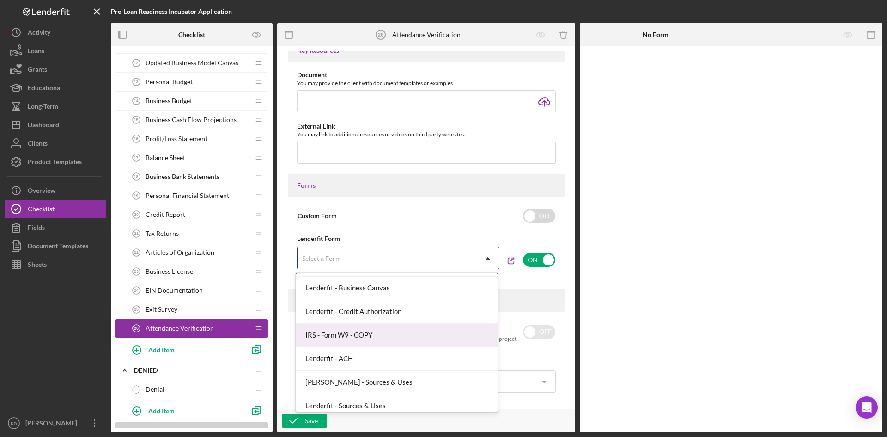
click at [435, 332] on div "IRS - Form W9 - COPY" at bounding box center [396, 335] width 201 height 24
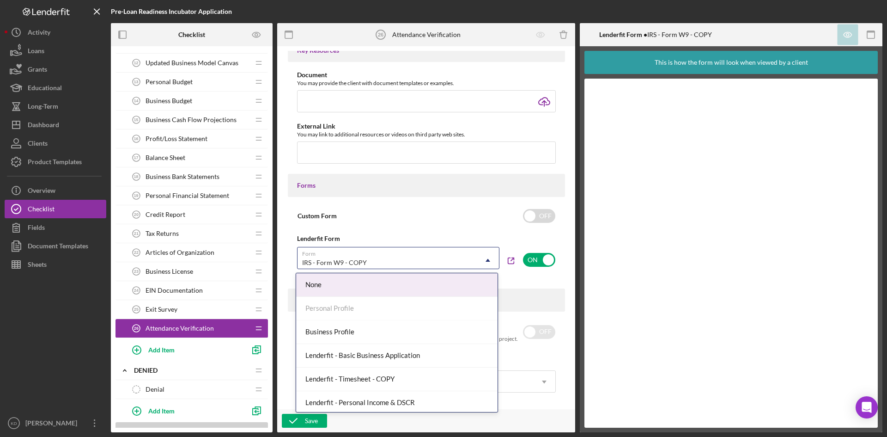
click at [489, 261] on icon "Icon/Dropdown Arrow" at bounding box center [488, 260] width 22 height 22
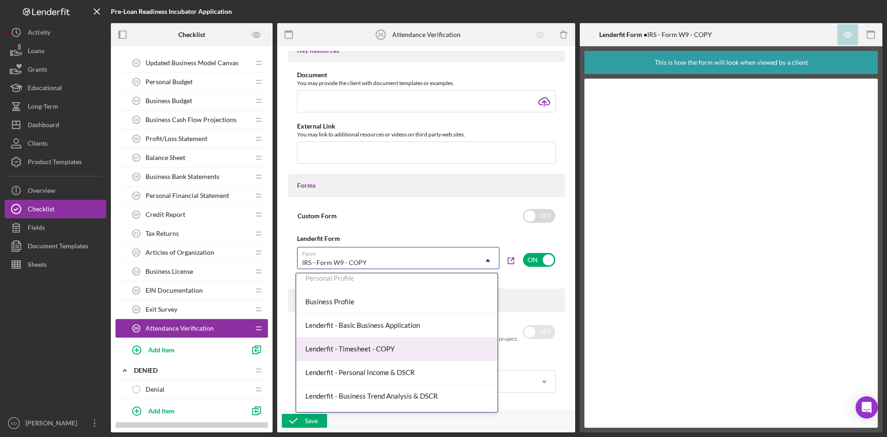
scroll to position [0, 0]
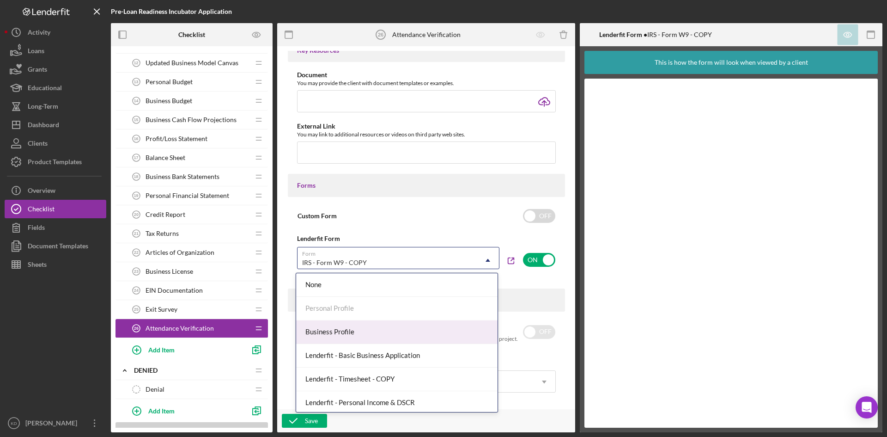
click at [451, 203] on div "Item Name 23 character s • You can enter any number you'd like, but for best cl…" at bounding box center [426, 227] width 289 height 353
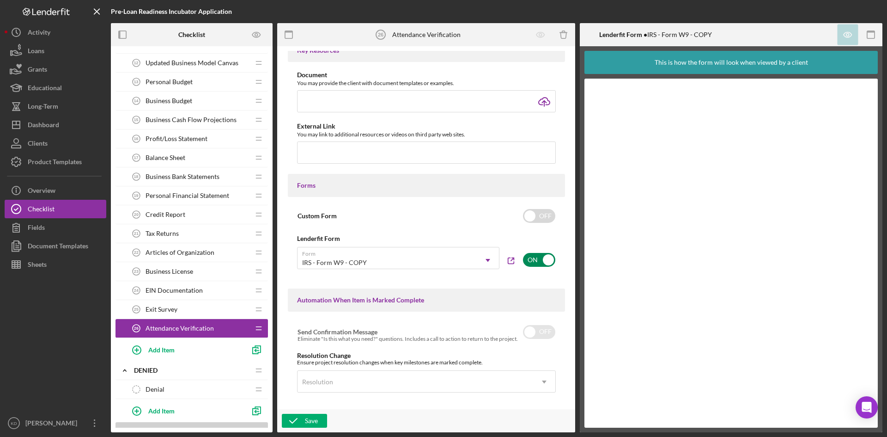
click at [527, 260] on input "checkbox" at bounding box center [539, 260] width 32 height 14
checkbox input "false"
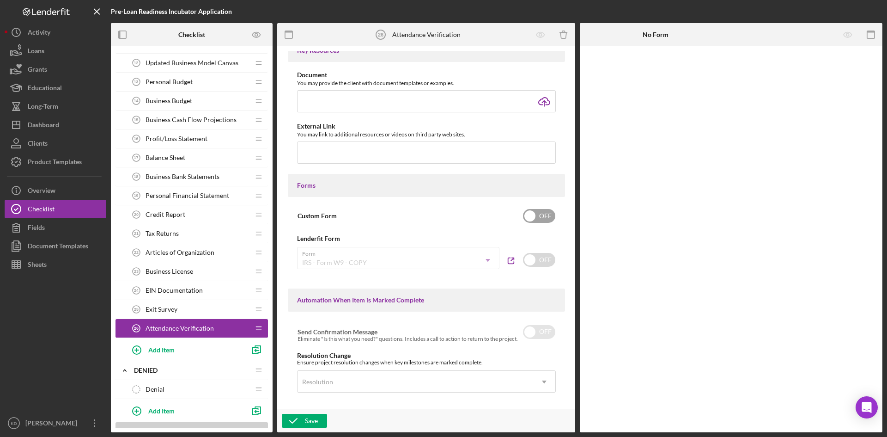
click at [527, 216] on input "checkbox" at bounding box center [539, 216] width 32 height 14
checkbox input "true"
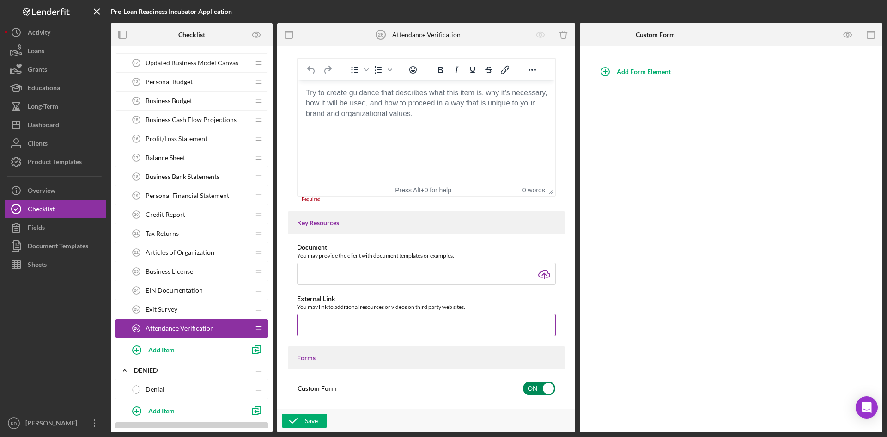
scroll to position [80, 0]
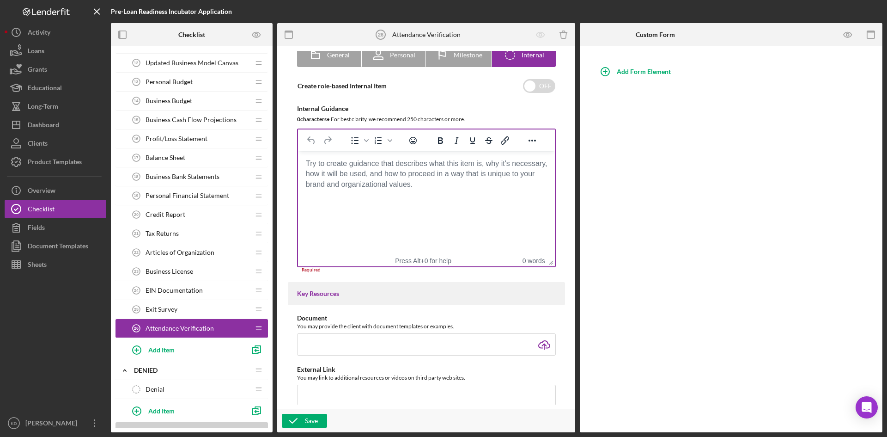
click at [405, 176] on html at bounding box center [425, 163] width 257 height 25
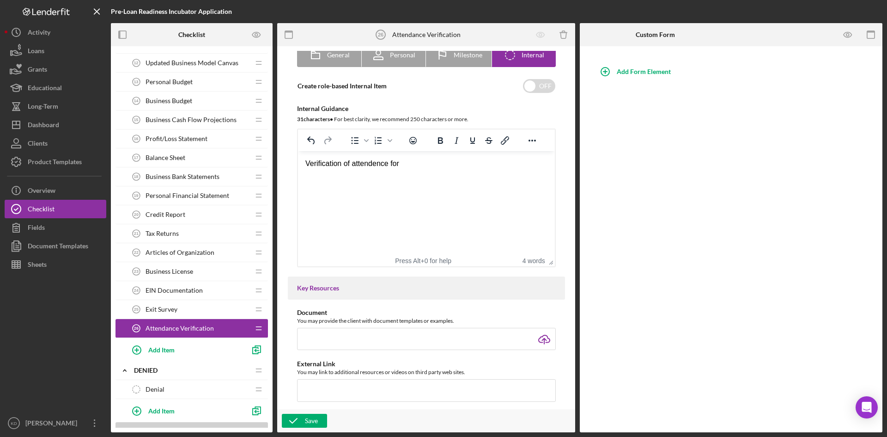
click at [365, 166] on div "Verification of attendence for" at bounding box center [426, 163] width 242 height 10
click at [417, 163] on div "Verification of attendance for" at bounding box center [426, 163] width 242 height 10
click at [494, 176] on html "Verification of attendance for participant" at bounding box center [425, 163] width 257 height 25
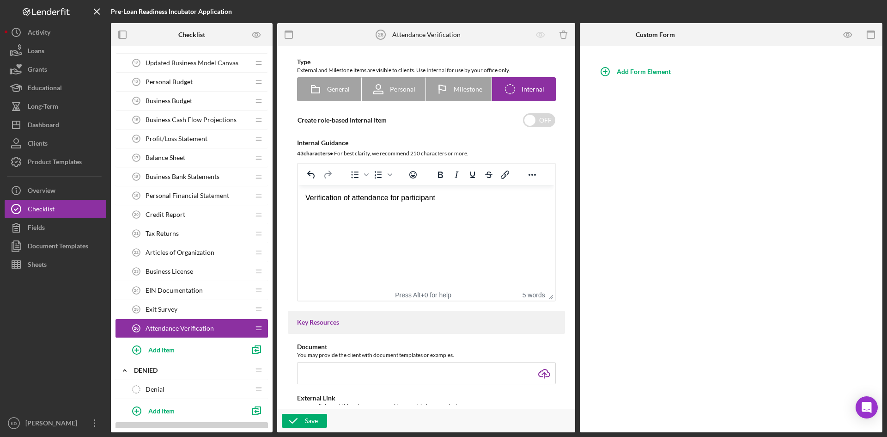
scroll to position [0, 0]
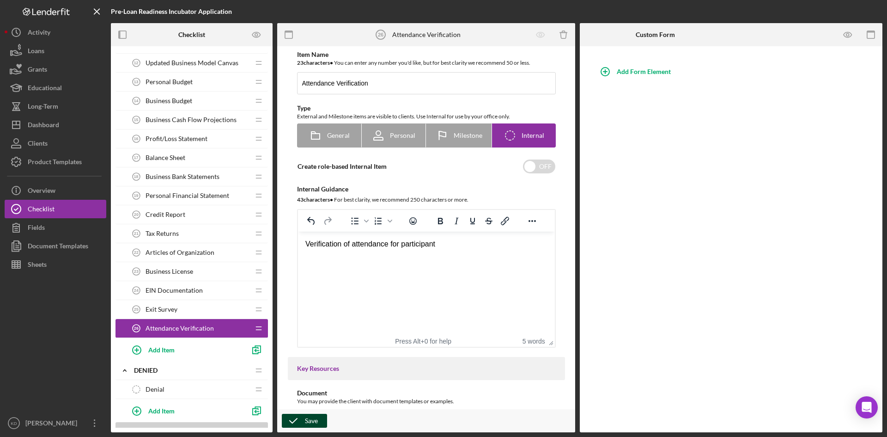
click at [307, 423] on div "Save" at bounding box center [311, 420] width 13 height 14
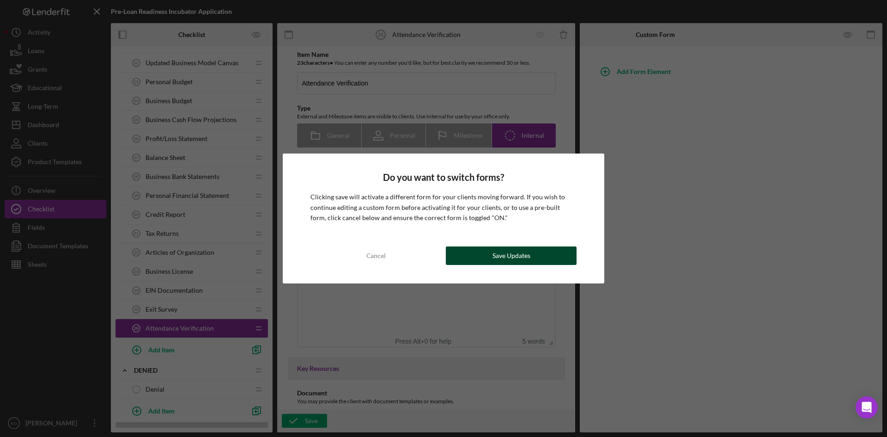
click at [495, 255] on div "Save Updates" at bounding box center [511, 255] width 38 height 18
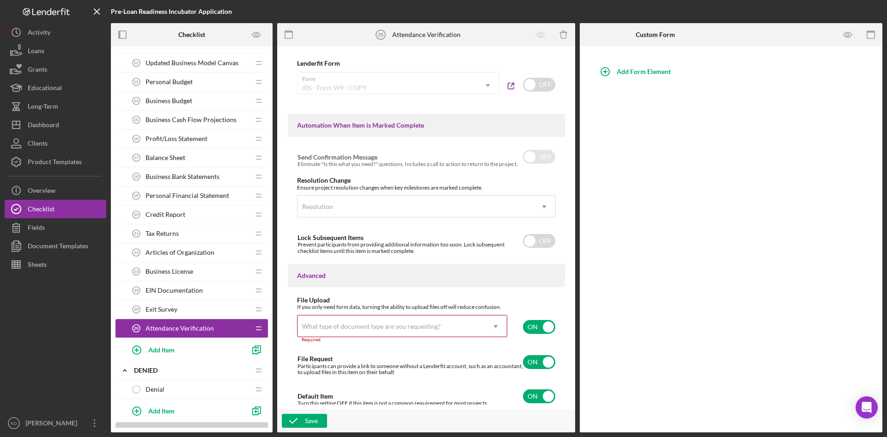
scroll to position [495, 0]
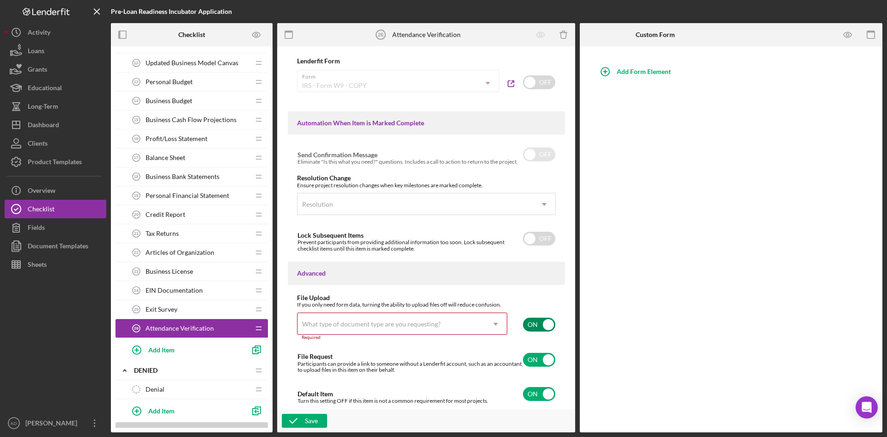
click at [534, 321] on input "checkbox" at bounding box center [539, 324] width 32 height 14
checkbox input "false"
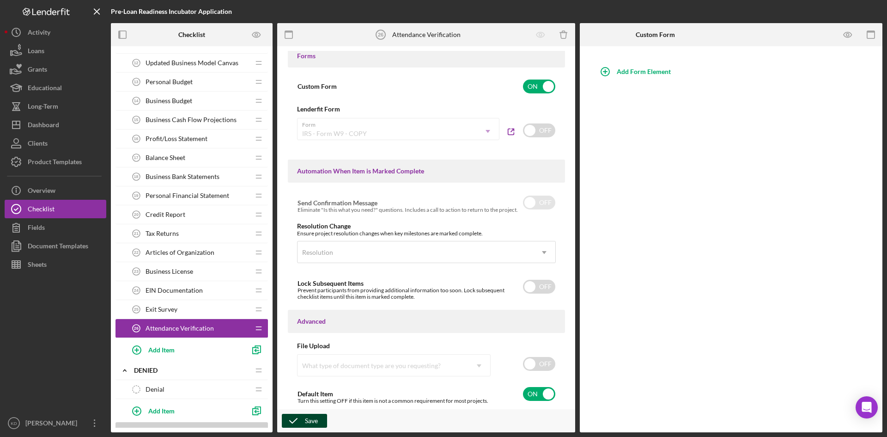
click at [309, 419] on div "Save" at bounding box center [311, 420] width 13 height 14
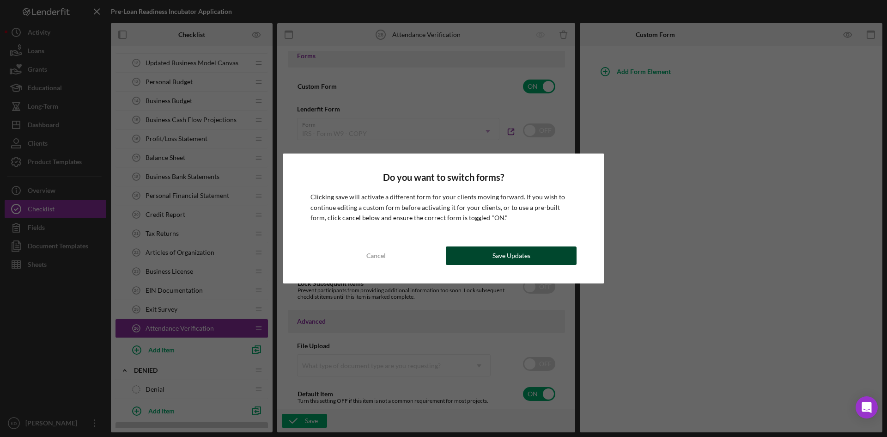
click at [492, 259] on button "Save Updates" at bounding box center [511, 255] width 131 height 18
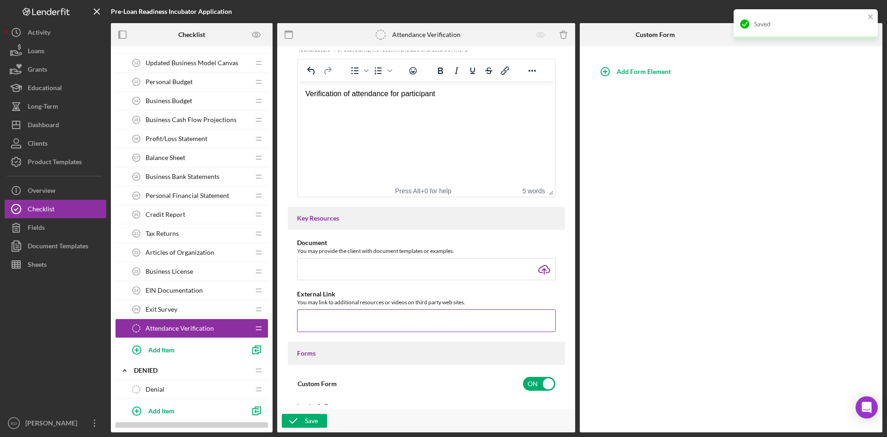
scroll to position [0, 0]
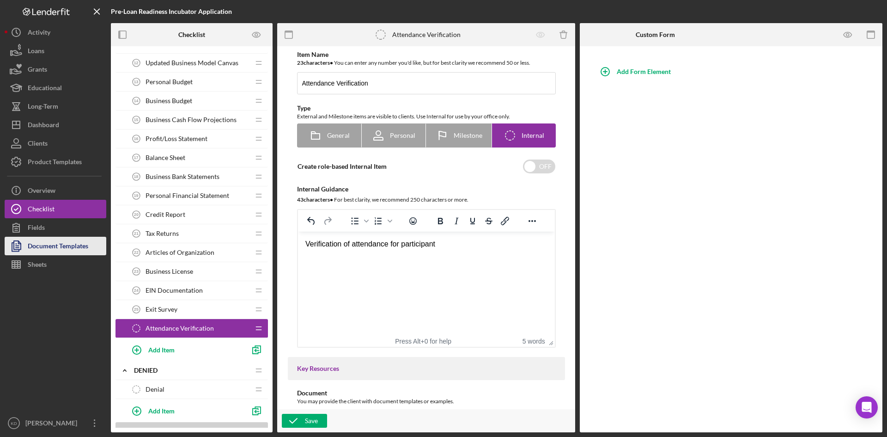
click at [31, 248] on div "Document Templates" at bounding box center [58, 247] width 61 height 21
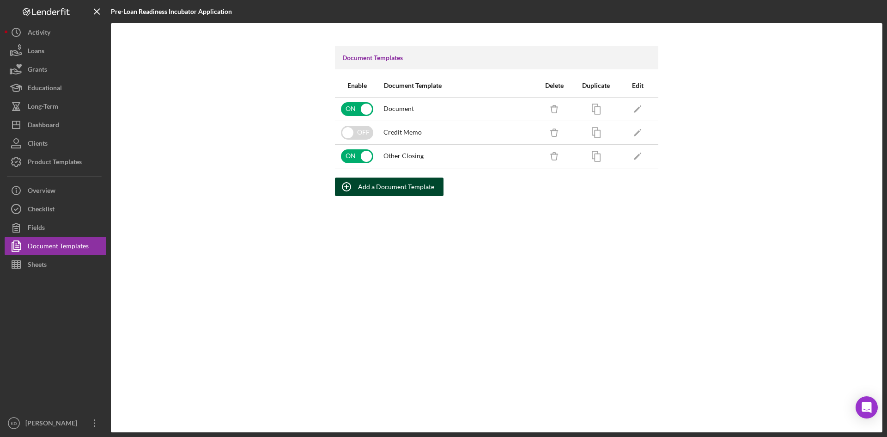
click at [385, 191] on div "Add a Document Template" at bounding box center [396, 186] width 76 height 18
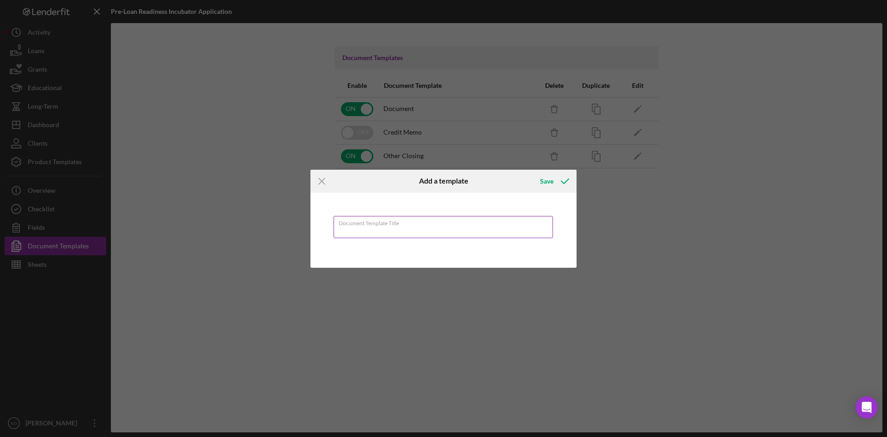
click at [374, 230] on input "Document Template Title" at bounding box center [443, 227] width 219 height 22
click at [322, 182] on icon "Icon/Menu Close" at bounding box center [321, 181] width 23 height 23
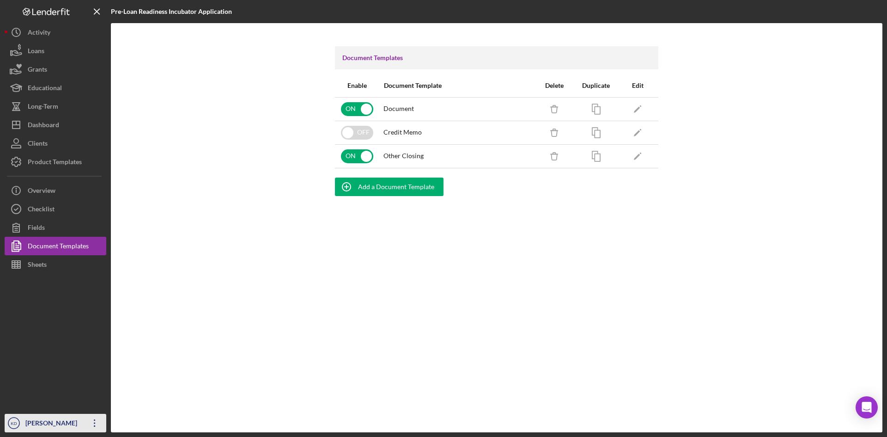
click at [95, 422] on icon "Icon/Overflow" at bounding box center [94, 422] width 23 height 23
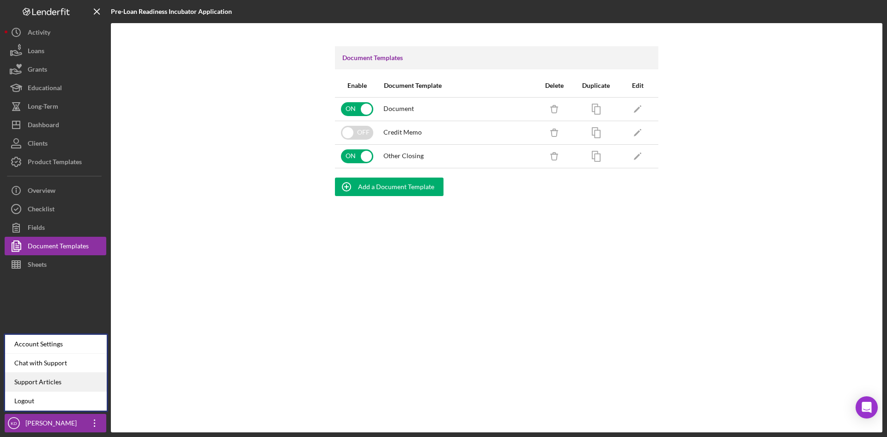
click at [68, 382] on link "Support Articles" at bounding box center [56, 381] width 102 height 19
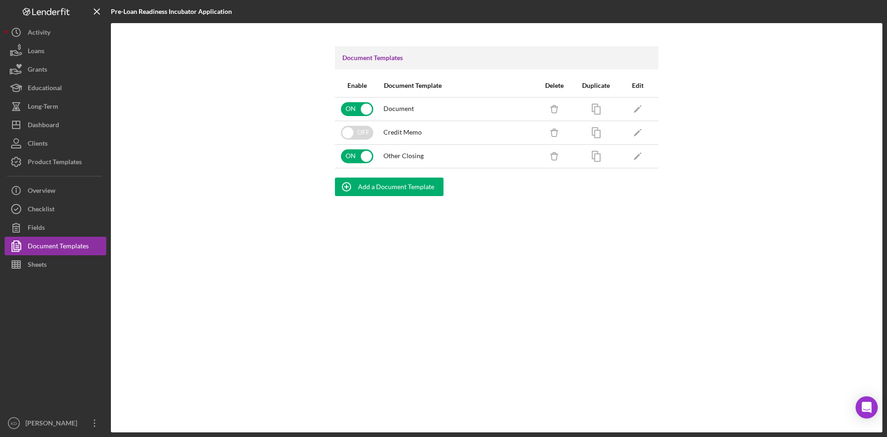
click at [289, 340] on div "Document Templates Enable Document Template Delete Duplicate Edit ON Document I…" at bounding box center [496, 227] width 771 height 409
click at [383, 189] on div "Add a Document Template" at bounding box center [396, 186] width 76 height 18
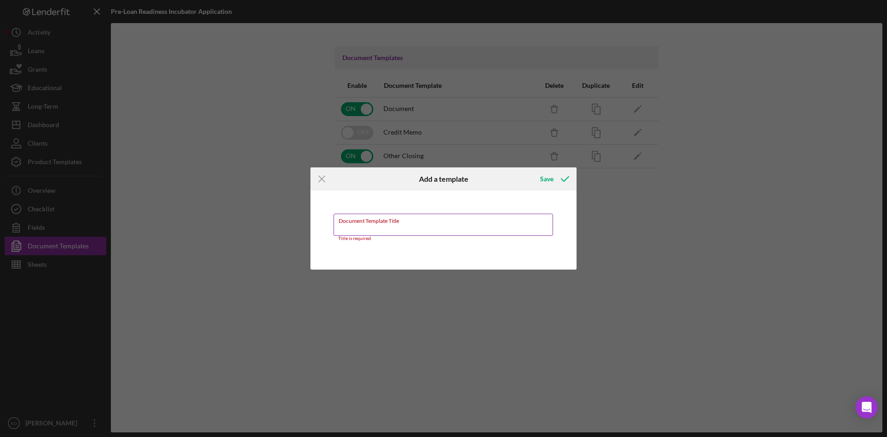
click at [367, 228] on input "Document Template Title" at bounding box center [443, 224] width 219 height 22
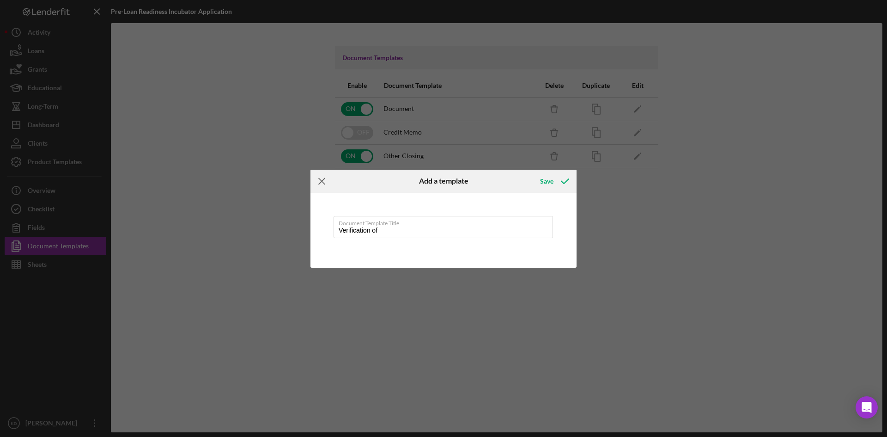
type input "Verification of"
click at [322, 184] on icon "Icon/Menu Close" at bounding box center [321, 181] width 23 height 23
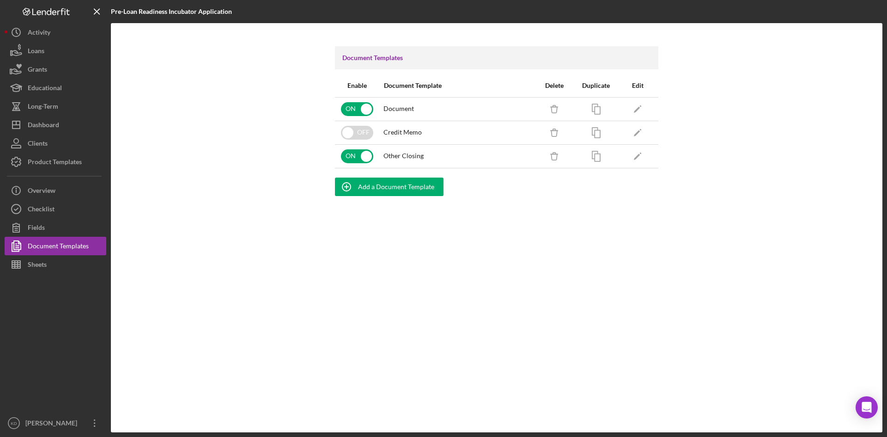
click at [257, 265] on div "Document Templates Enable Document Template Delete Duplicate Edit ON Document I…" at bounding box center [496, 227] width 771 height 409
click at [53, 212] on div "Checklist" at bounding box center [41, 210] width 27 height 21
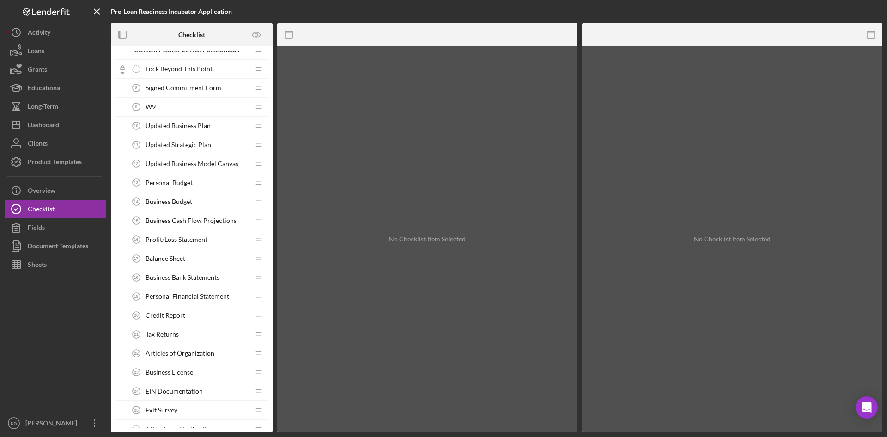
scroll to position [574, 0]
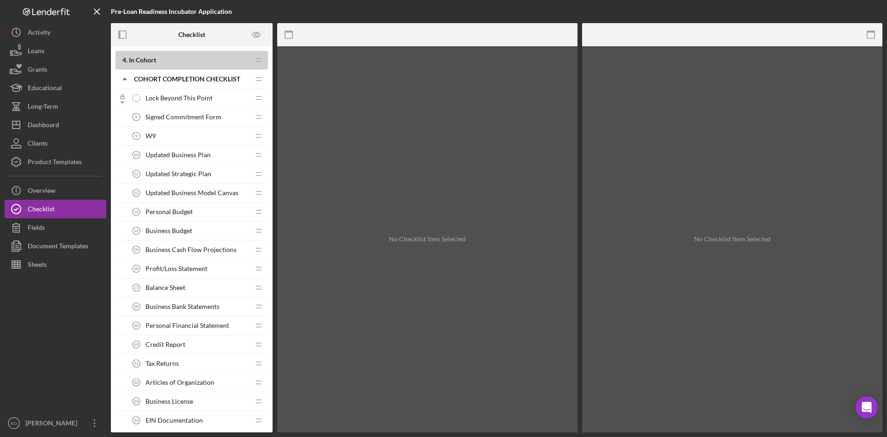
click at [165, 139] on div "W9 9 W9" at bounding box center [188, 136] width 122 height 18
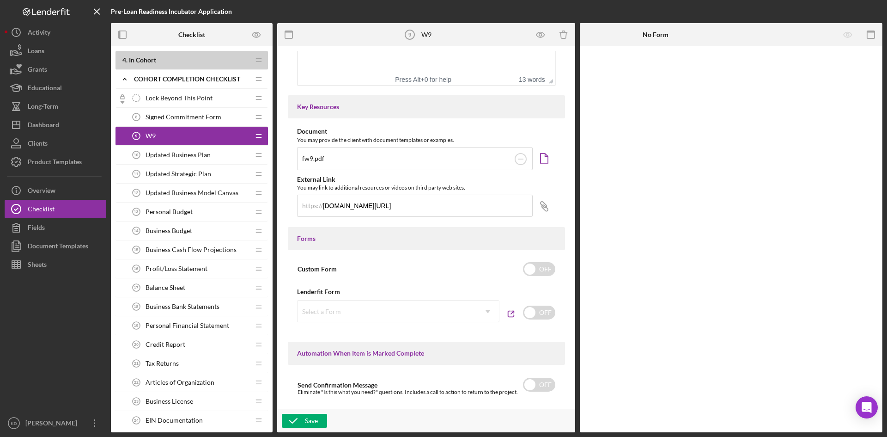
scroll to position [370, 0]
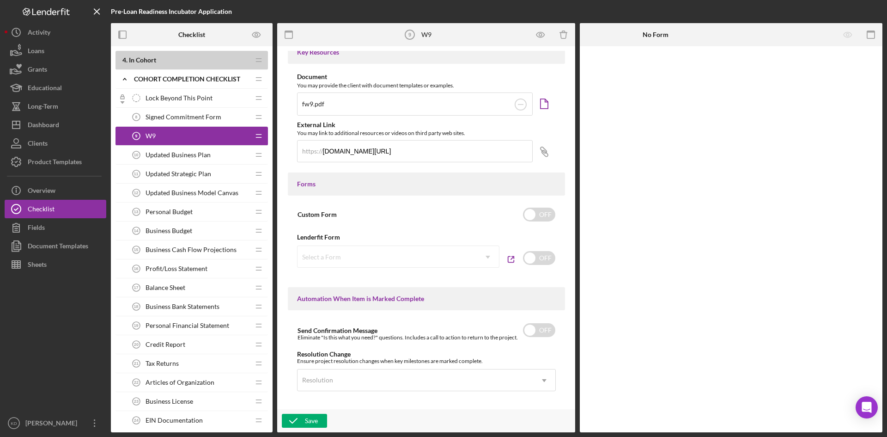
click at [481, 256] on div "Select a Form Icon/Dropdown Arrow" at bounding box center [398, 256] width 202 height 22
click at [536, 256] on input "checkbox" at bounding box center [539, 258] width 32 height 14
checkbox input "true"
click at [512, 259] on icon "button" at bounding box center [510, 259] width 21 height 21
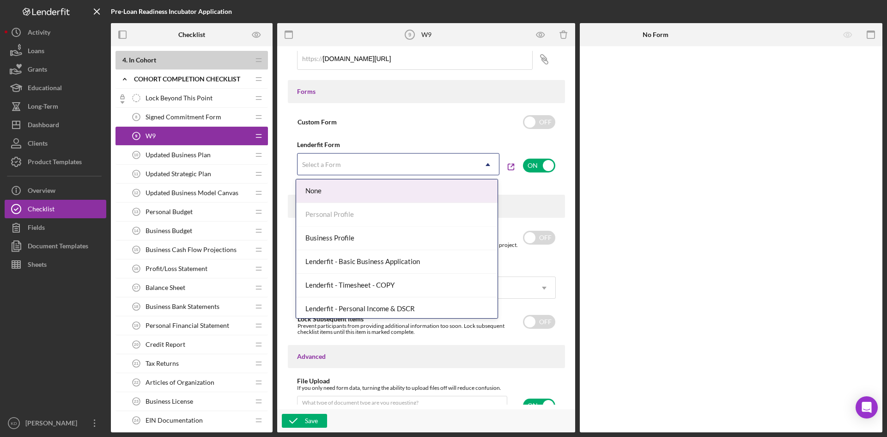
click at [466, 169] on div "Select a Form" at bounding box center [386, 164] width 179 height 21
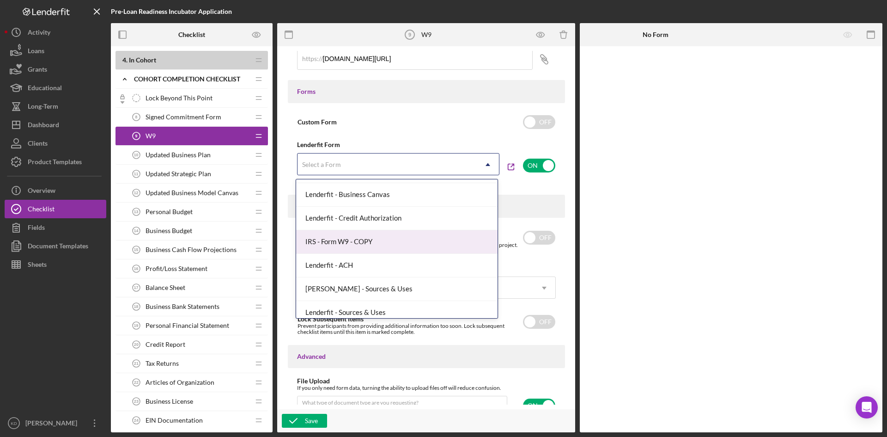
scroll to position [215, 0]
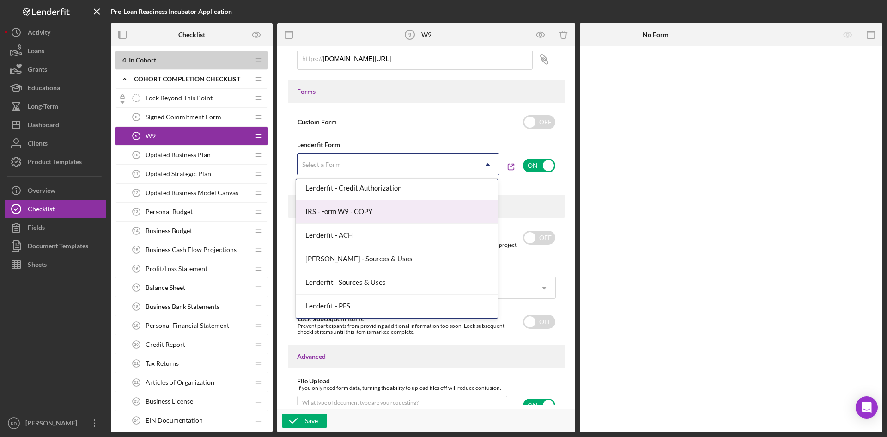
click at [406, 212] on div "IRS - Form W9 - COPY" at bounding box center [396, 212] width 201 height 24
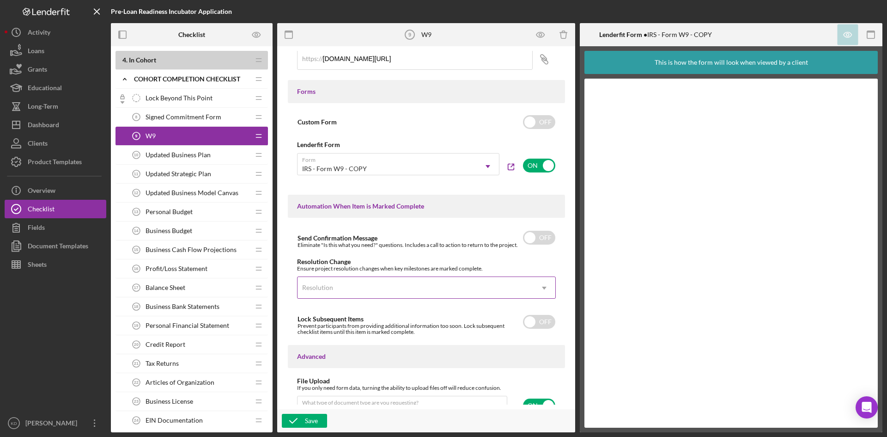
scroll to position [541, 0]
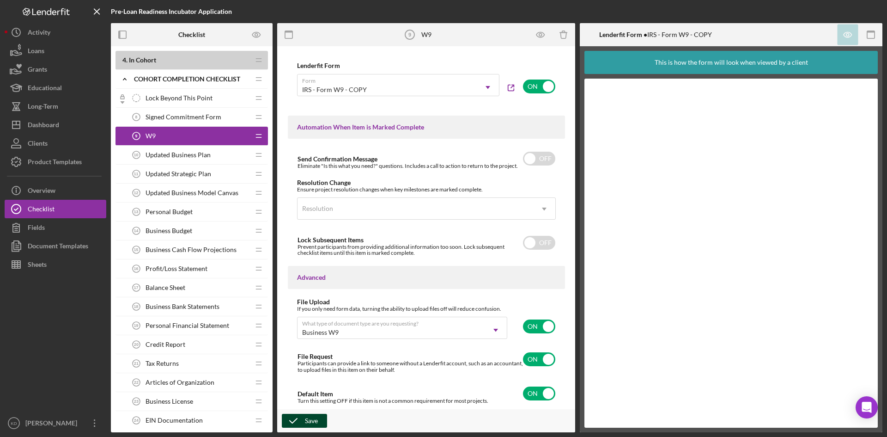
click at [305, 418] on div "Save" at bounding box center [311, 420] width 13 height 14
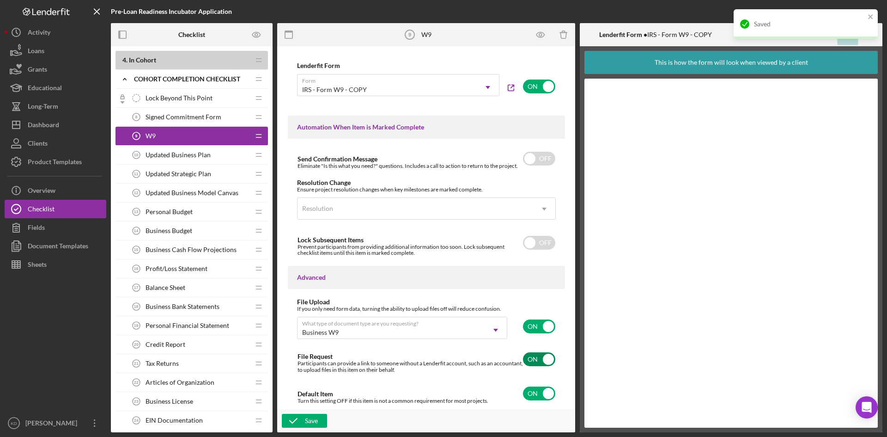
click at [529, 359] on input "checkbox" at bounding box center [539, 359] width 32 height 14
checkbox input "false"
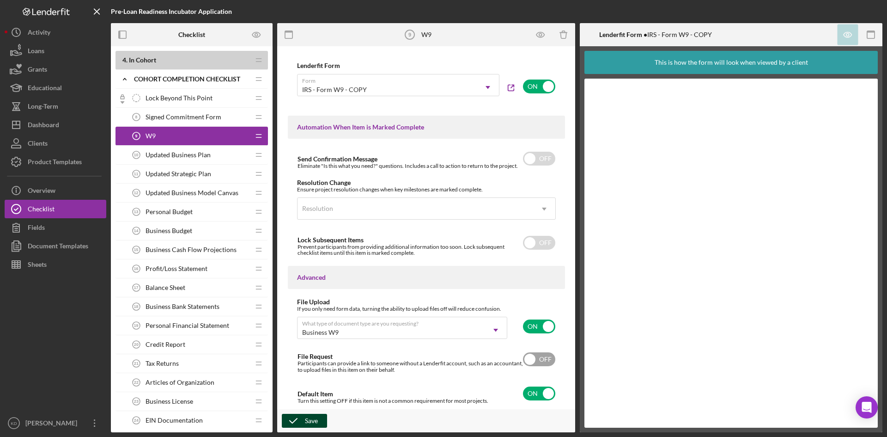
click at [311, 423] on div "Save" at bounding box center [311, 420] width 13 height 14
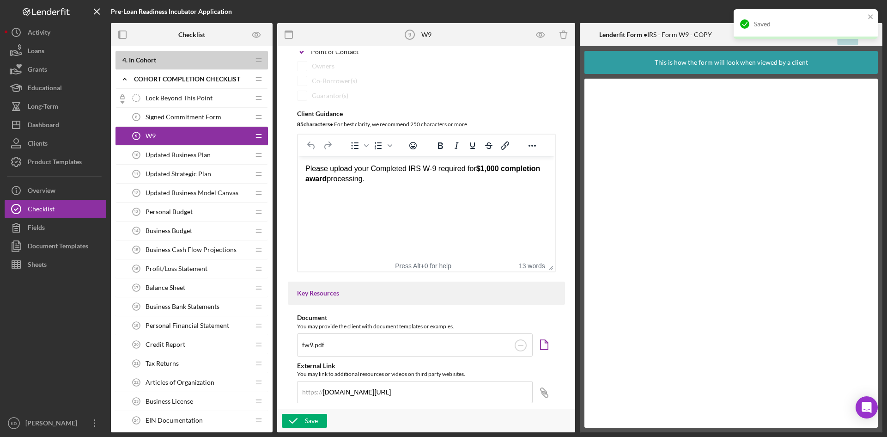
scroll to position [0, 0]
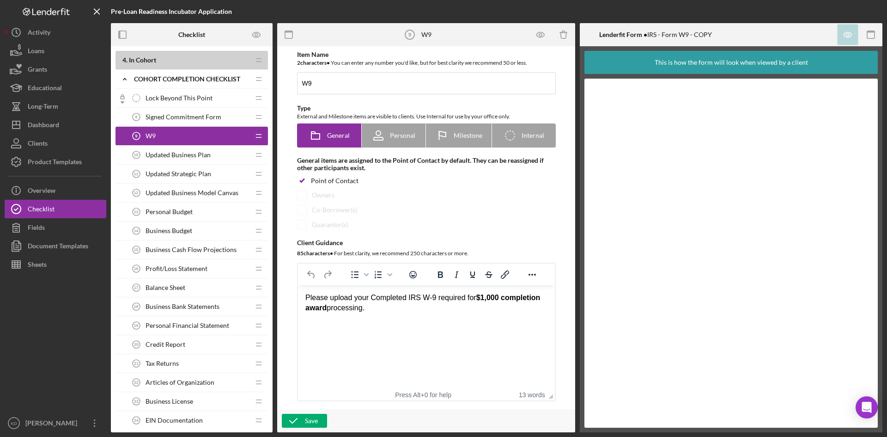
click at [407, 311] on div "Please upload your Completed IRS W-9 required for $1,000 completion award proce…" at bounding box center [426, 302] width 242 height 21
click at [337, 331] on div "As an alternaive you can complete the form with your information" at bounding box center [426, 328] width 242 height 10
click at [305, 419] on div "Save" at bounding box center [311, 420] width 13 height 14
click at [186, 117] on span "Signed Commitment Form" at bounding box center [184, 116] width 76 height 7
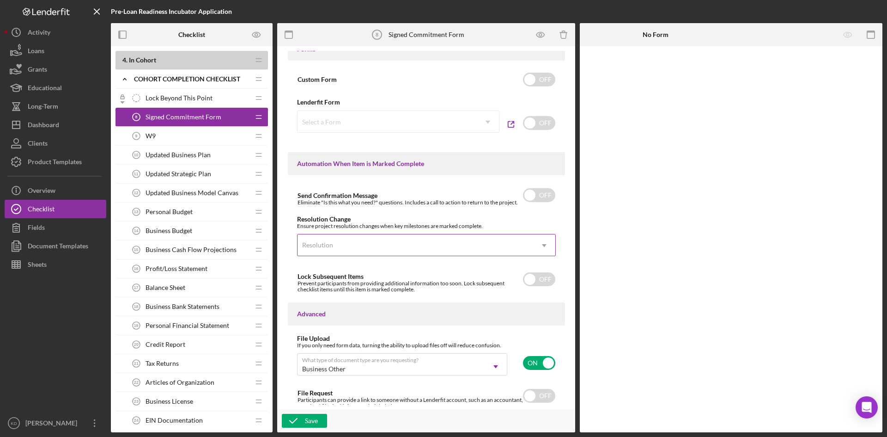
scroll to position [545, 0]
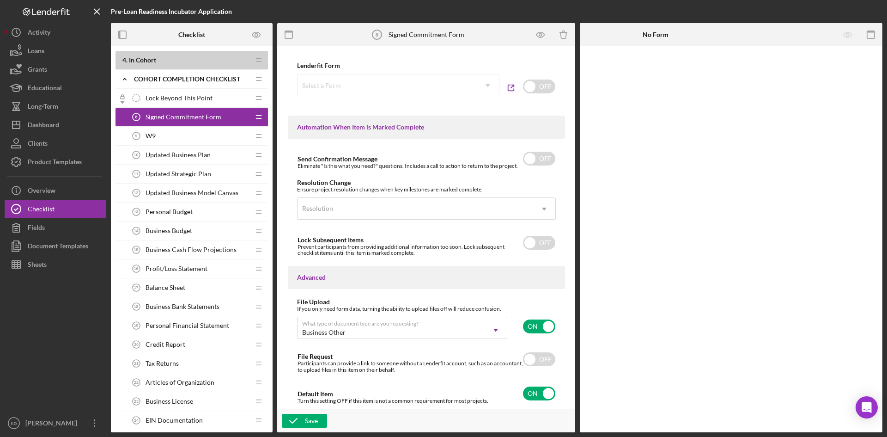
click at [161, 155] on span "Updated Business Plan" at bounding box center [178, 154] width 65 height 7
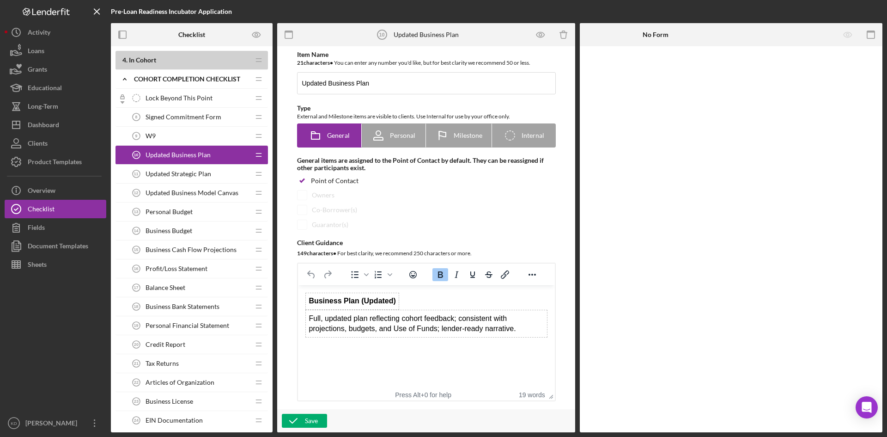
click at [170, 176] on span "Updated Strategic Plan" at bounding box center [179, 173] width 66 height 7
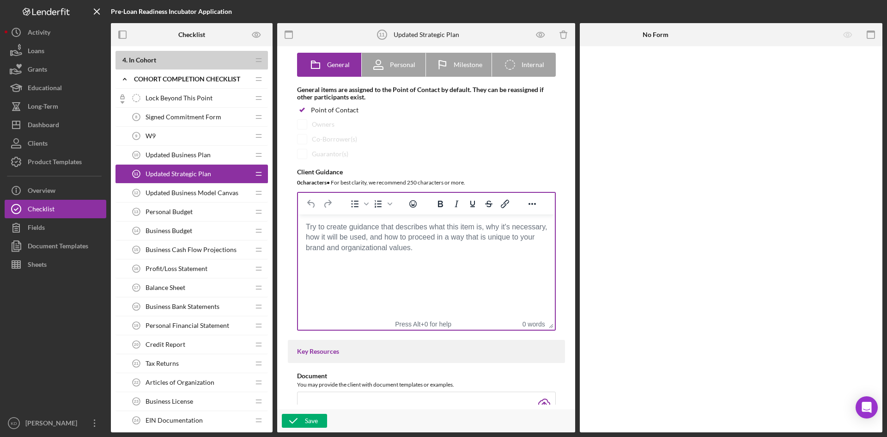
scroll to position [139, 0]
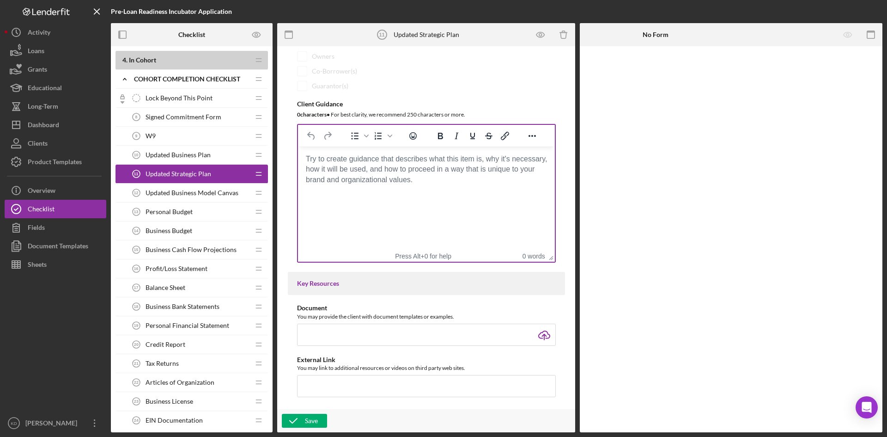
click at [462, 164] on body "Rich Text Area. Press ALT-0 for help." at bounding box center [426, 159] width 242 height 10
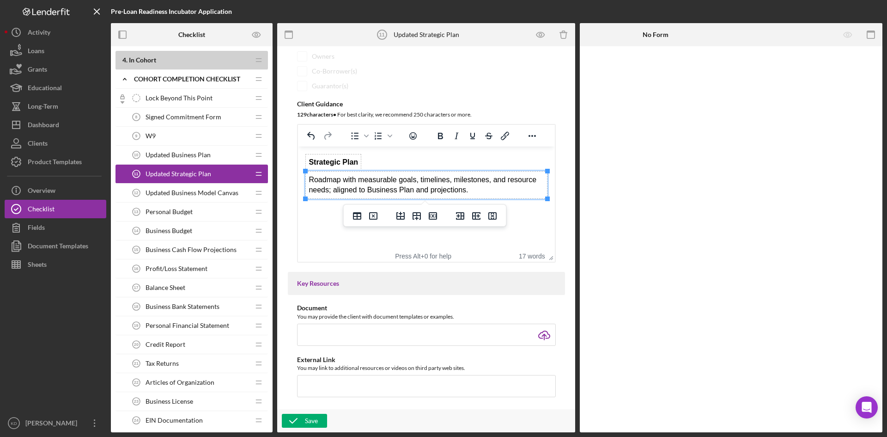
click at [309, 179] on td "Roadmap with measurable goals, timelines, milestones, and resource needs; align…" at bounding box center [426, 184] width 242 height 27
click at [526, 206] on html "Strategic Plan Full updated Roadmap with measurable goals, timelines, milestone…" at bounding box center [425, 176] width 257 height 60
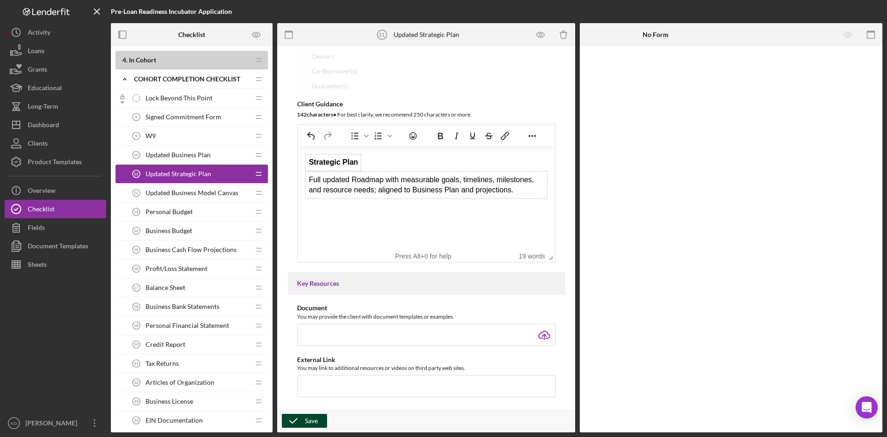
click at [316, 418] on div "Save" at bounding box center [311, 420] width 13 height 14
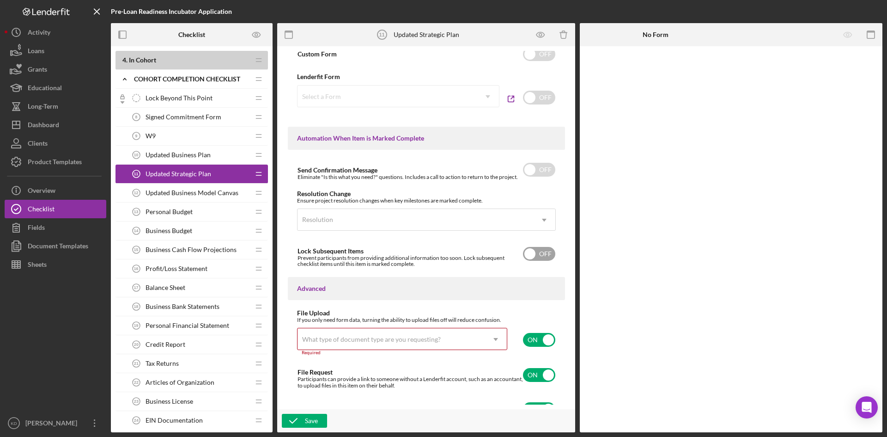
scroll to position [549, 0]
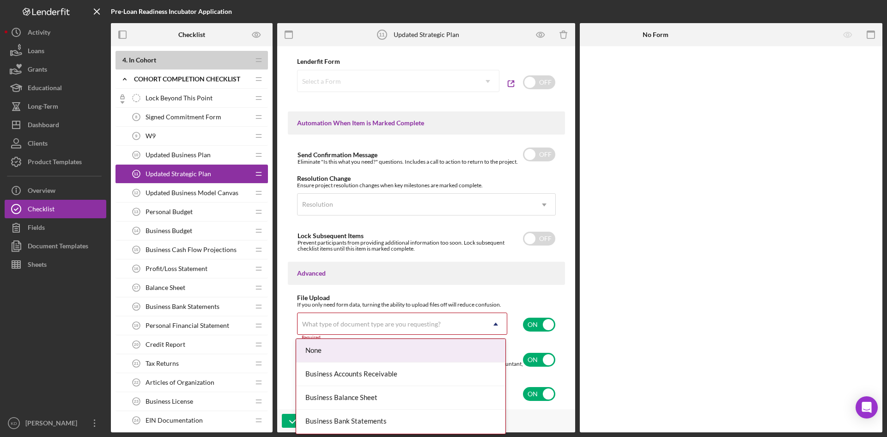
click at [454, 317] on div "What type of document type are you requesting?" at bounding box center [390, 323] width 187 height 21
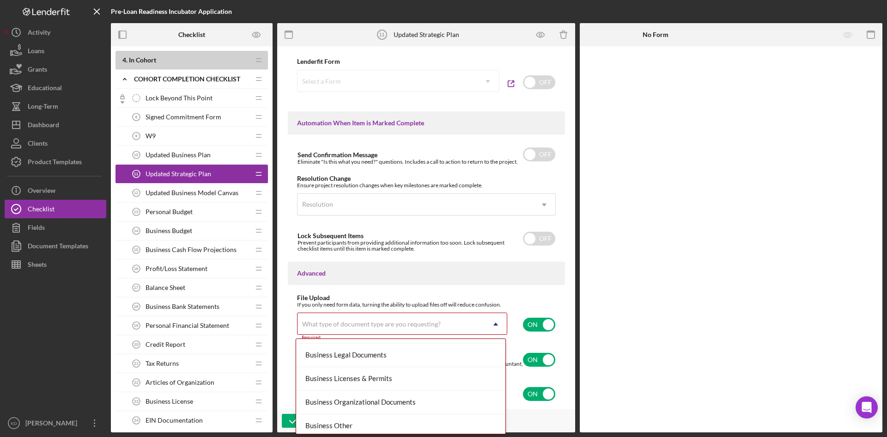
scroll to position [277, 0]
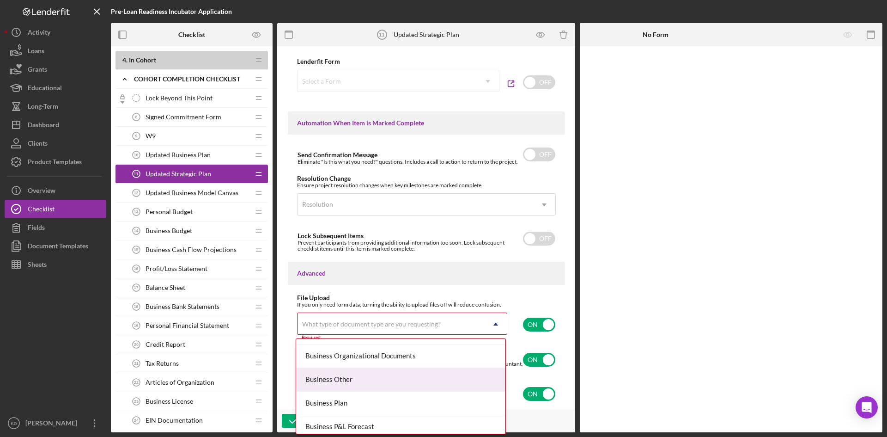
click at [400, 383] on div "Business Other" at bounding box center [400, 380] width 209 height 24
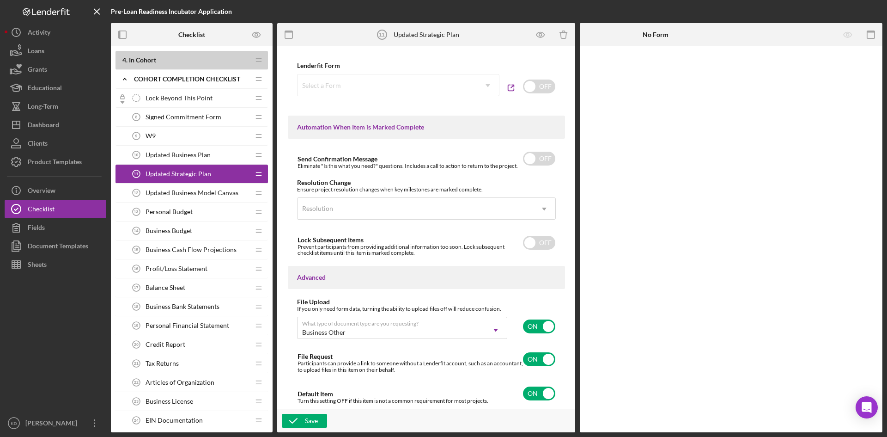
scroll to position [545, 0]
click at [533, 363] on input "checkbox" at bounding box center [539, 359] width 32 height 14
checkbox input "false"
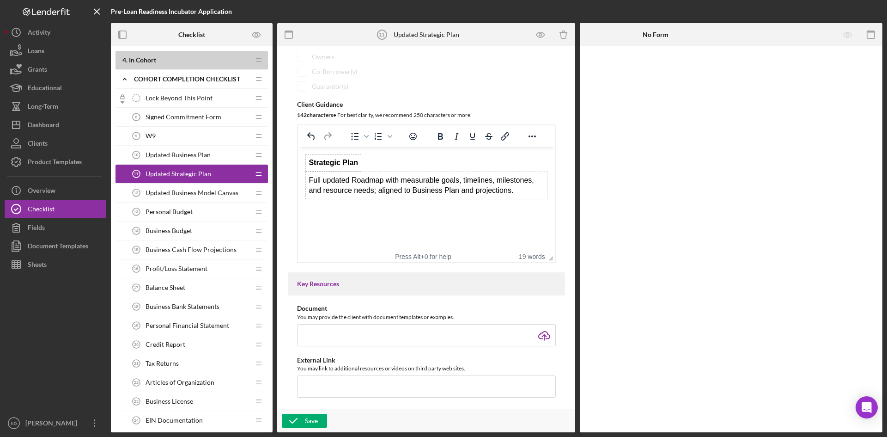
scroll to position [0, 0]
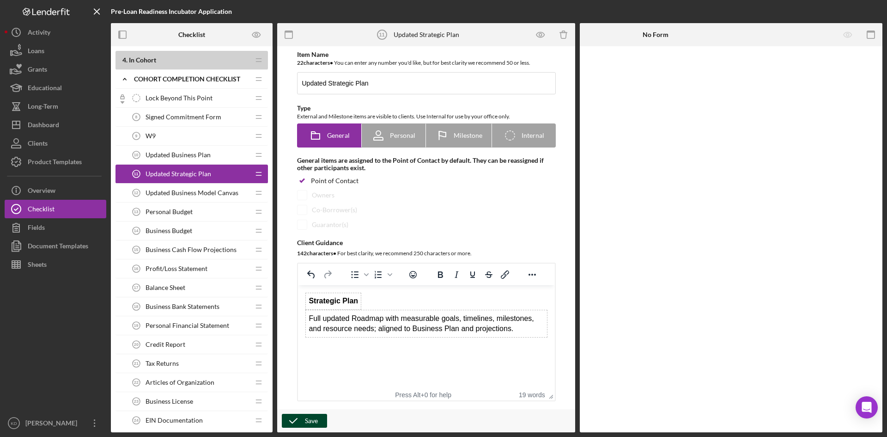
click at [312, 418] on div "Save" at bounding box center [311, 420] width 13 height 14
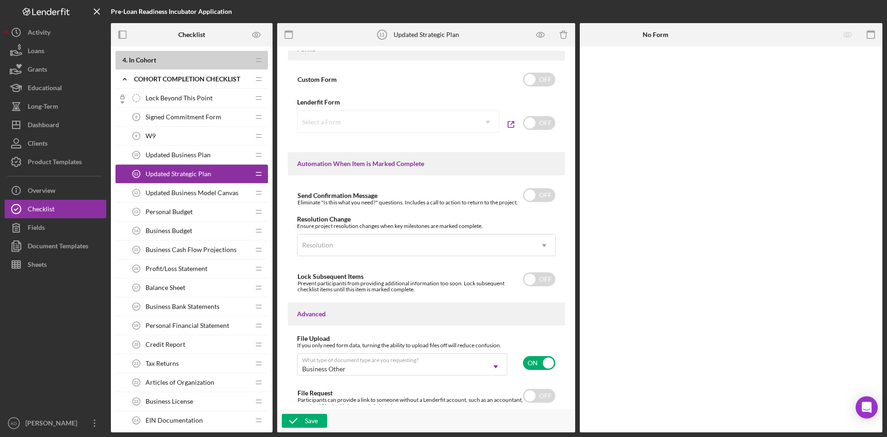
scroll to position [545, 0]
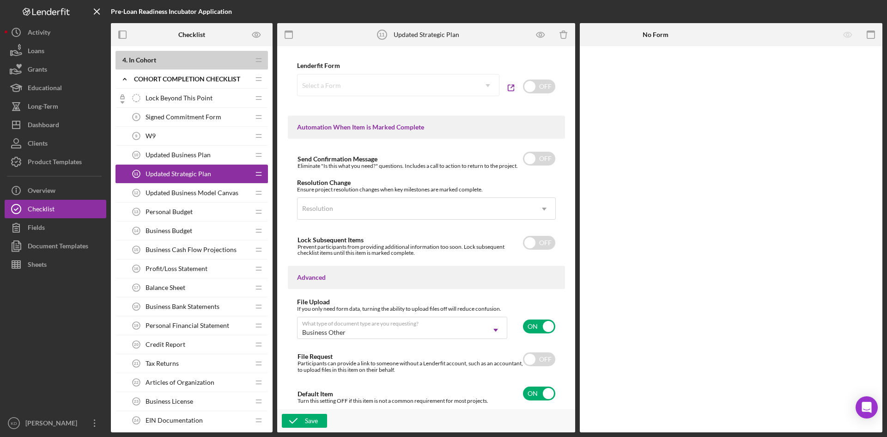
drag, startPoint x: 178, startPoint y: 195, endPoint x: 183, endPoint y: 195, distance: 5.1
click at [178, 195] on span "Updated Business Model Canvas" at bounding box center [192, 192] width 93 height 7
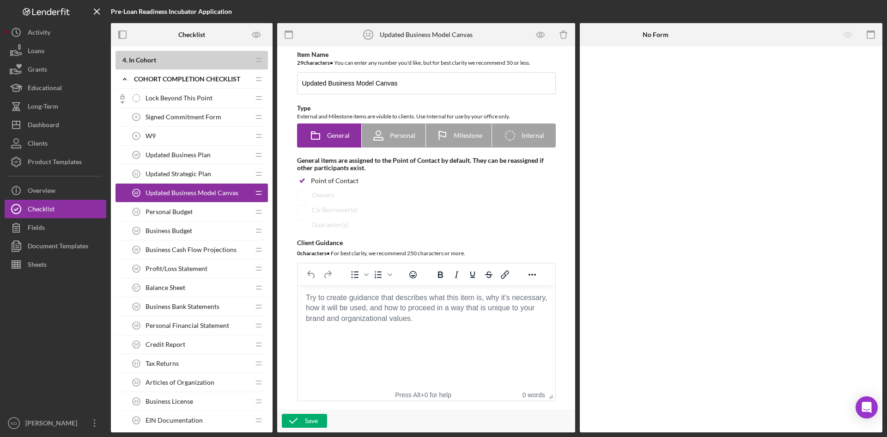
click at [324, 303] on body "Rich Text Area. Press ALT-0 for help." at bounding box center [426, 297] width 242 height 10
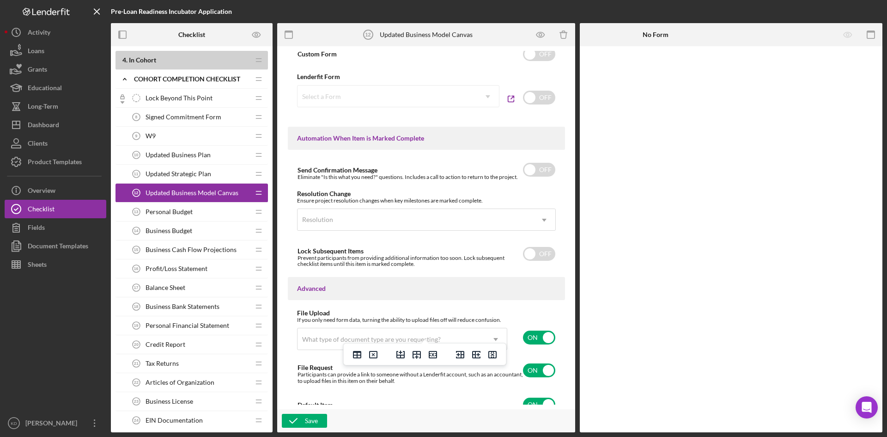
scroll to position [545, 0]
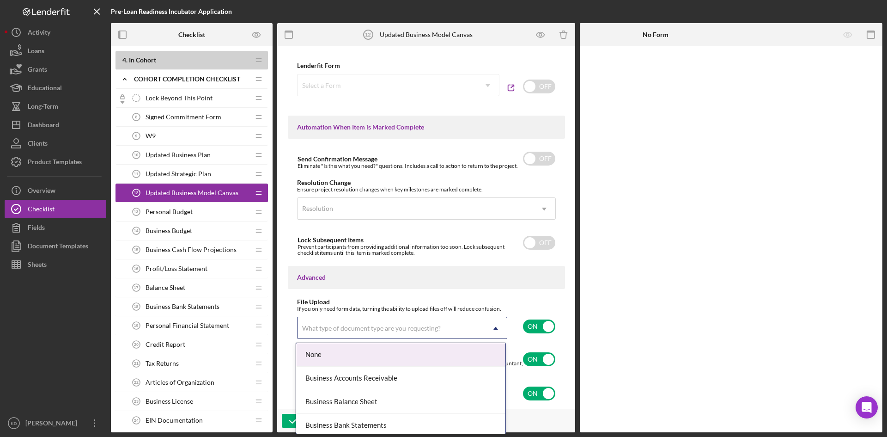
click at [326, 331] on div "What type of document type are you requesting?" at bounding box center [371, 327] width 139 height 7
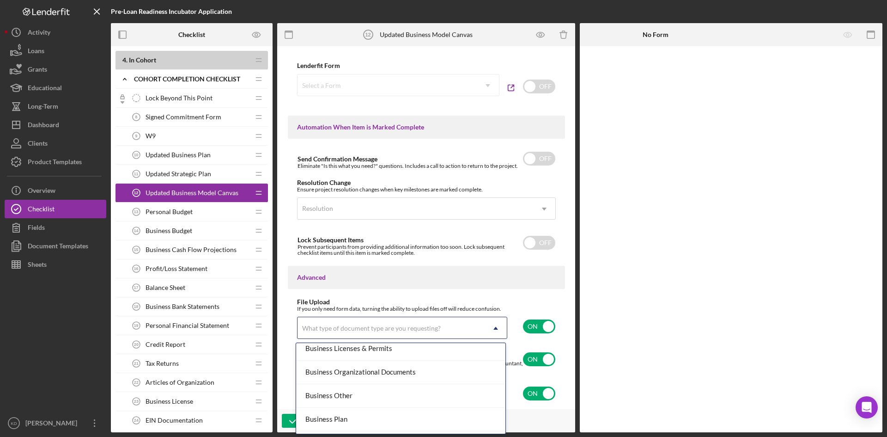
scroll to position [249, 0]
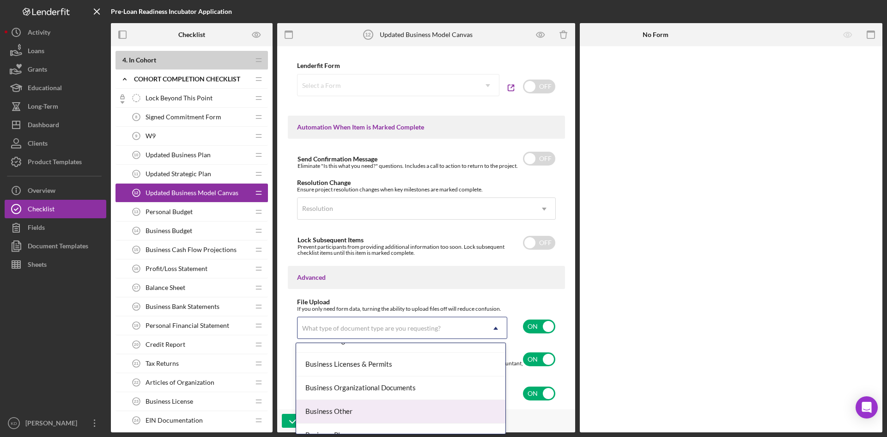
click at [339, 408] on div "Business Other" at bounding box center [400, 412] width 209 height 24
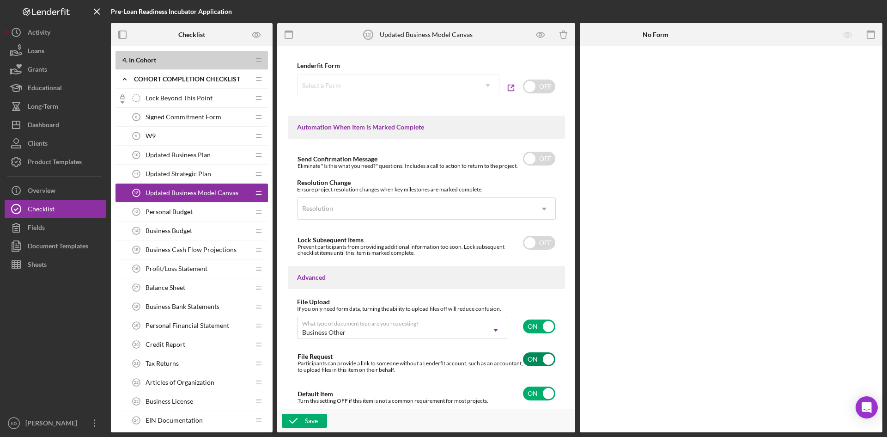
click at [535, 358] on input "checkbox" at bounding box center [539, 359] width 32 height 14
checkbox input "false"
click at [303, 417] on icon "button" at bounding box center [293, 420] width 23 height 23
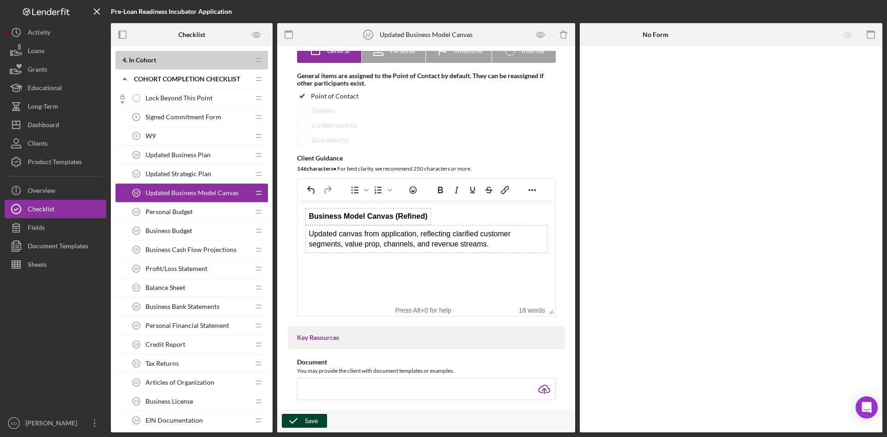
scroll to position [0, 0]
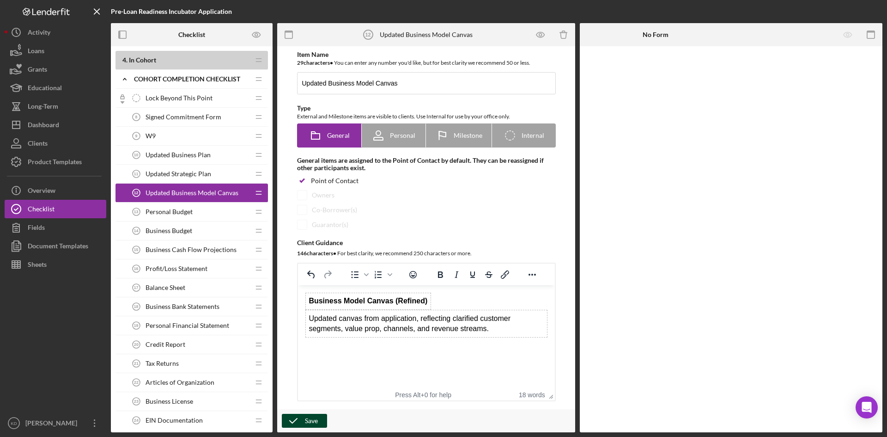
click at [297, 422] on icon "button" at bounding box center [293, 420] width 23 height 23
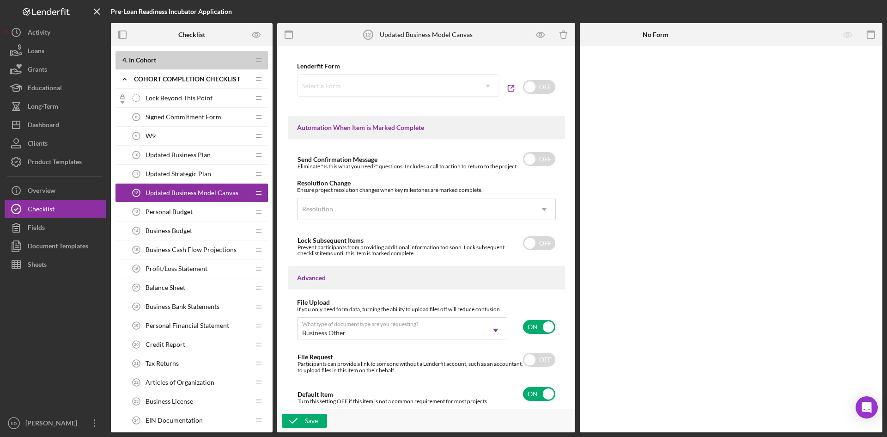
scroll to position [545, 0]
click at [183, 211] on span "Personal Budget" at bounding box center [169, 211] width 47 height 7
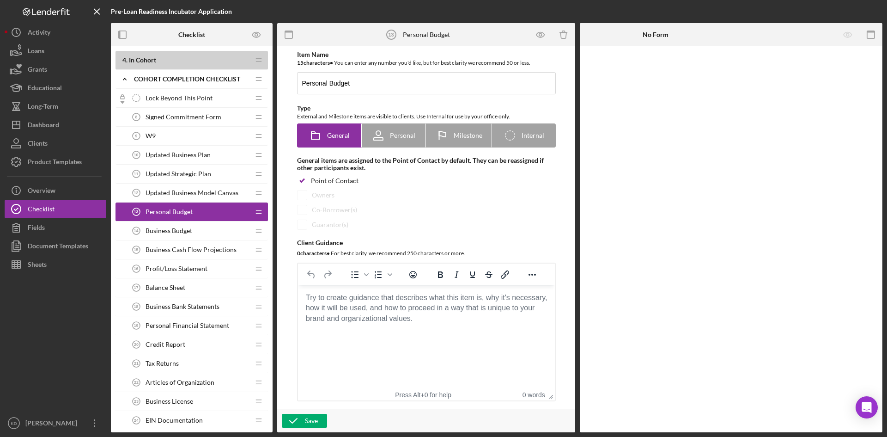
scroll to position [46, 0]
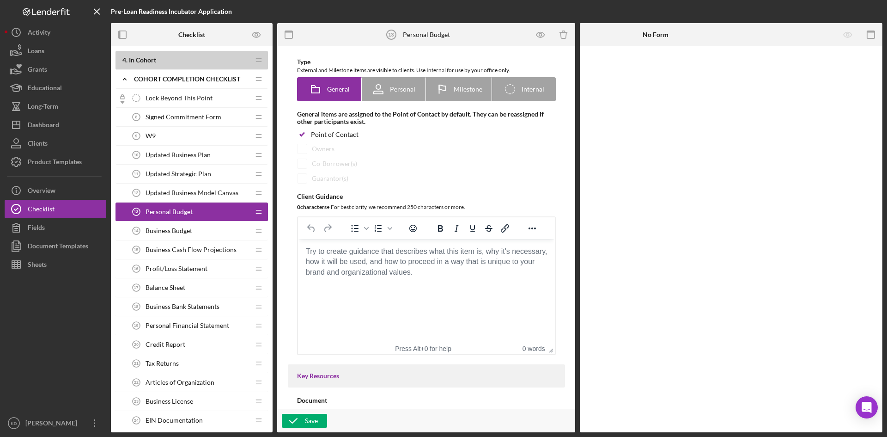
click at [339, 256] on body "Rich Text Area. Press ALT-0 for help." at bounding box center [426, 251] width 242 height 10
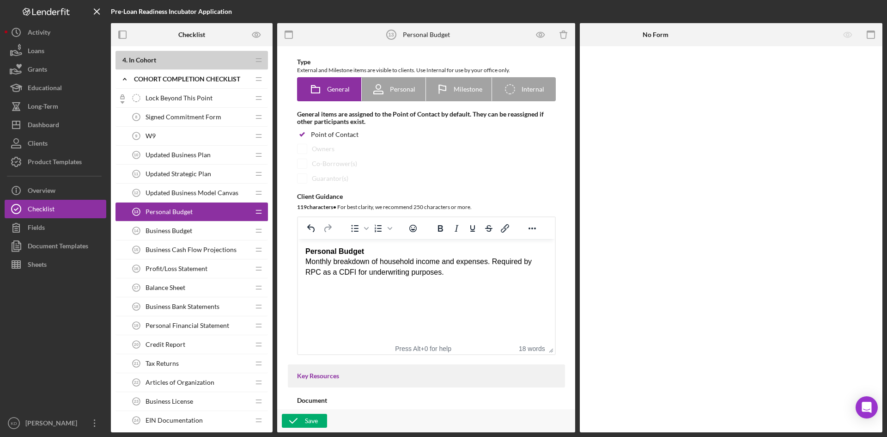
click at [380, 252] on div "Personal Budget Monthly breakdown of household income and expenses. Required by…" at bounding box center [426, 261] width 242 height 31
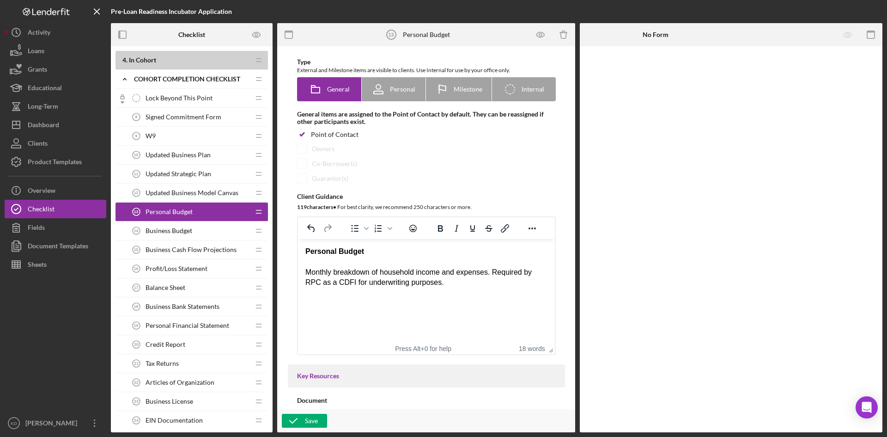
click at [441, 282] on div "Monthly breakdown of household income and expenses. Required by RPC as a CDFI f…" at bounding box center [426, 271] width 242 height 31
click at [527, 281] on div "Monthly breakdown of household income and expenses. Required by RPC as a CDFI f…" at bounding box center [426, 277] width 242 height 42
click at [496, 294] on div "Monthly breakdown of household income and expenses. Required by RPC as a CDFI f…" at bounding box center [426, 277] width 242 height 42
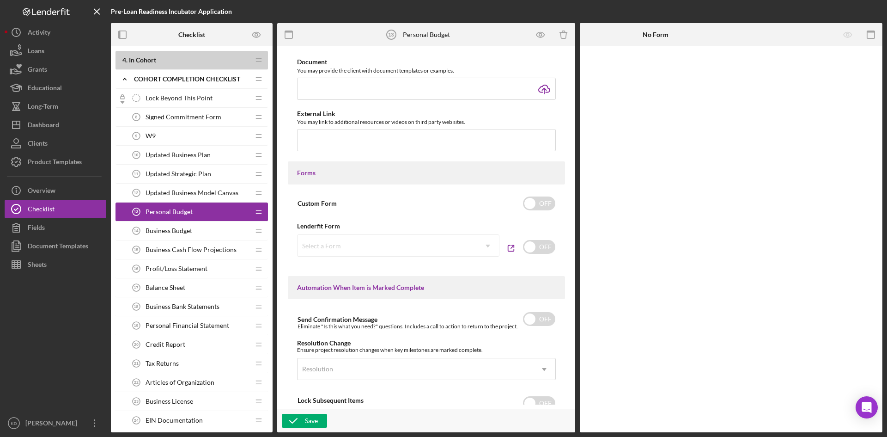
scroll to position [416, 0]
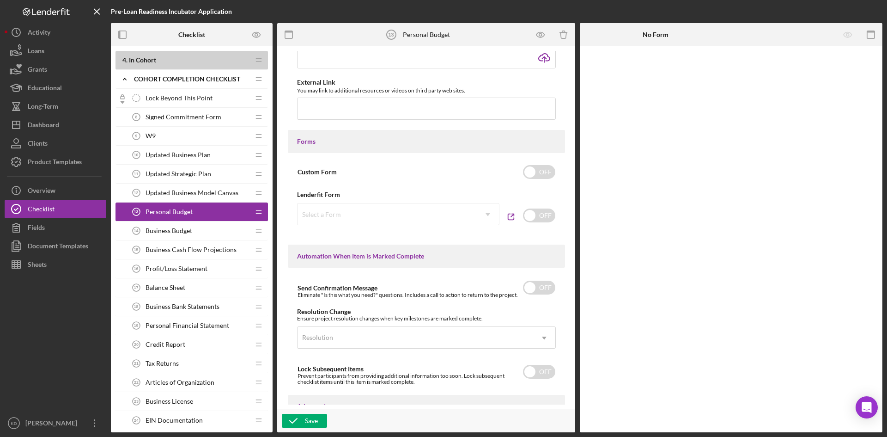
click at [434, 218] on div "Select a Form Icon/Dropdown Arrow" at bounding box center [398, 214] width 202 height 22
click at [533, 218] on input "checkbox" at bounding box center [539, 215] width 32 height 14
checkbox input "true"
click at [477, 217] on icon "Icon/Dropdown Arrow" at bounding box center [488, 214] width 22 height 22
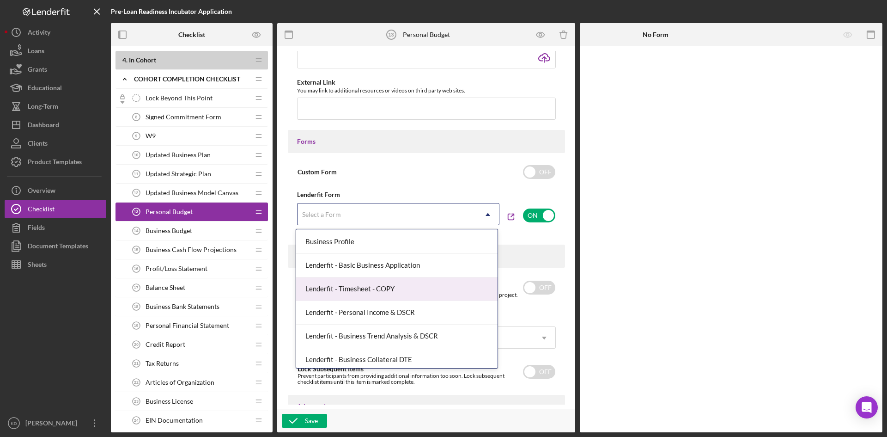
scroll to position [92, 0]
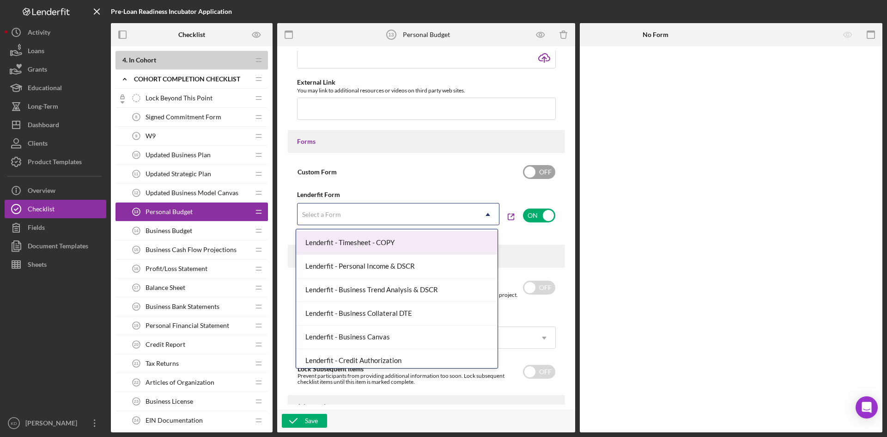
click at [496, 178] on div "Custom Form OFF" at bounding box center [426, 171] width 259 height 19
checkbox input "true"
checkbox input "false"
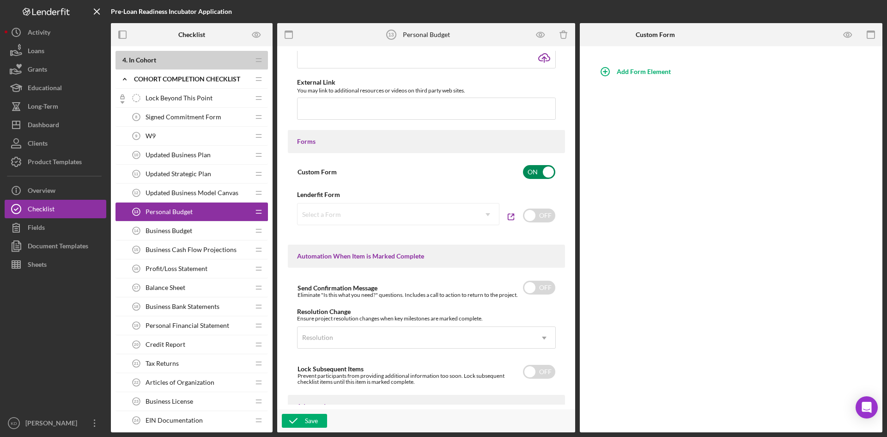
click at [478, 212] on div "Select a Form Icon/Dropdown Arrow" at bounding box center [398, 214] width 202 height 22
click at [536, 168] on input "checkbox" at bounding box center [539, 172] width 32 height 14
checkbox input "false"
click at [541, 214] on input "checkbox" at bounding box center [539, 215] width 32 height 14
checkbox input "true"
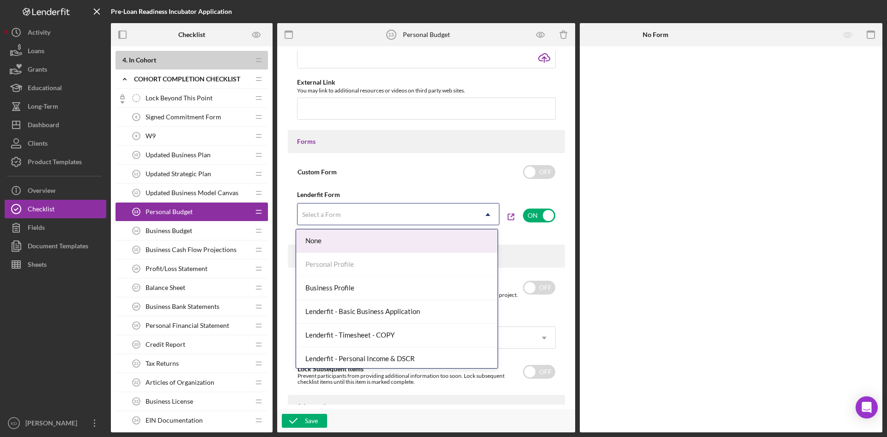
click at [481, 215] on icon "Icon/Dropdown Arrow" at bounding box center [488, 214] width 22 height 22
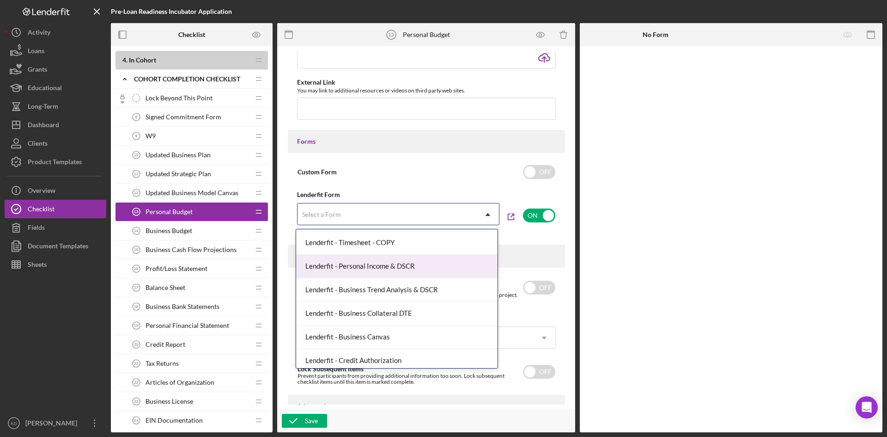
click at [425, 269] on div "Lenderfit - Personal Income & DSCR" at bounding box center [396, 267] width 201 height 24
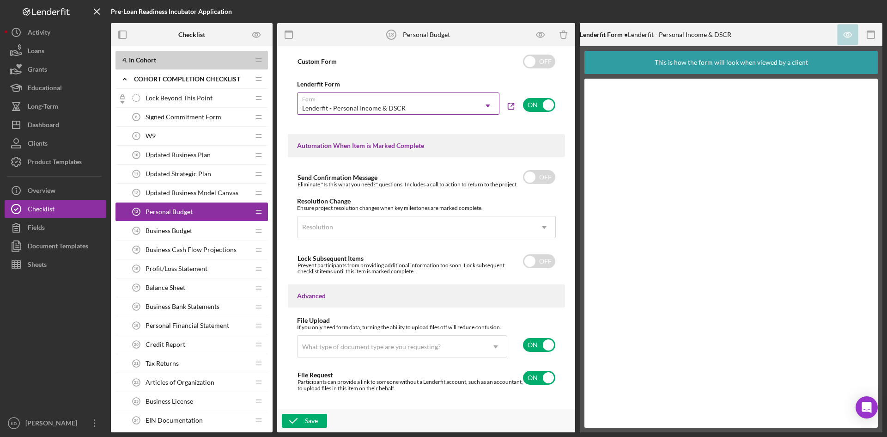
scroll to position [545, 0]
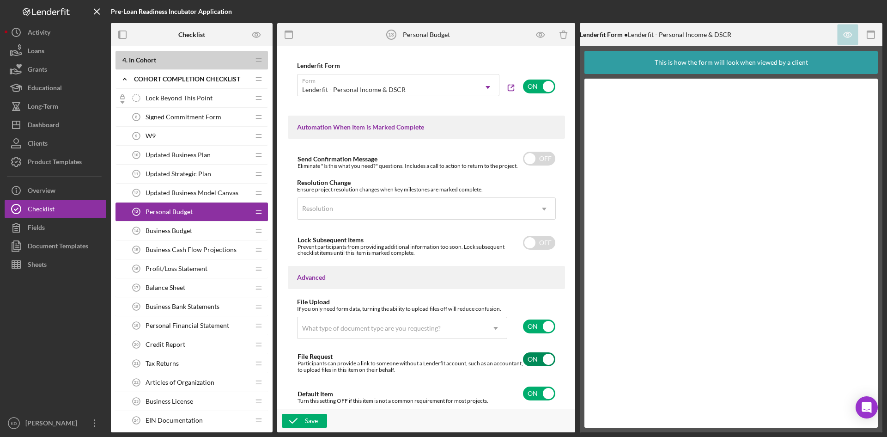
click at [534, 358] on input "checkbox" at bounding box center [539, 359] width 32 height 14
checkbox input "false"
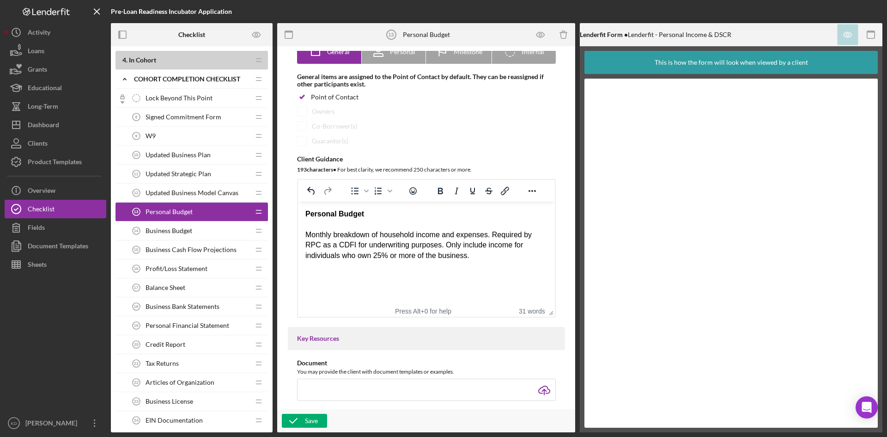
scroll to position [83, 0]
click at [298, 421] on icon "button" at bounding box center [293, 420] width 23 height 23
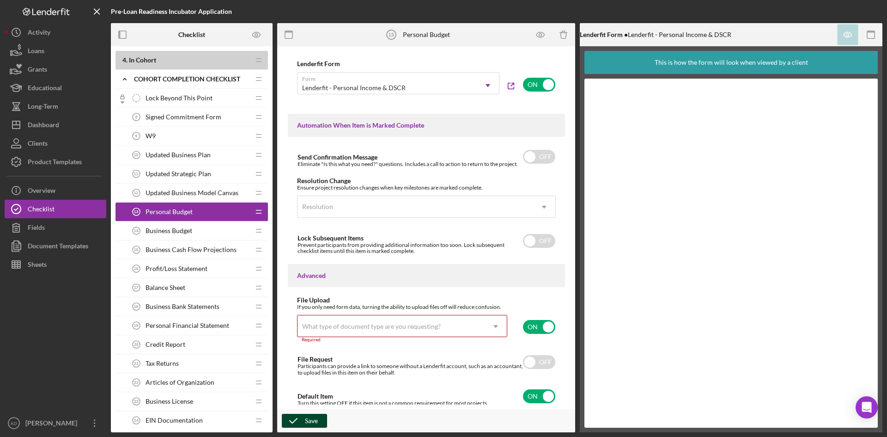
scroll to position [549, 0]
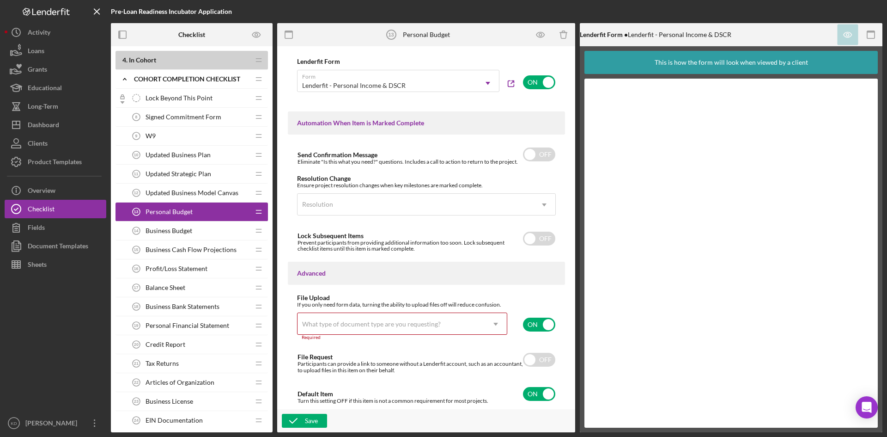
click at [340, 325] on div "What type of document type are you requesting?" at bounding box center [371, 323] width 139 height 7
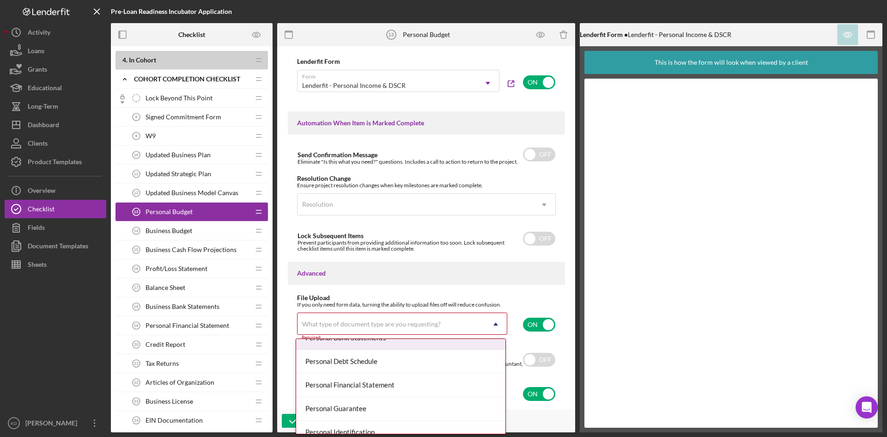
scroll to position [569, 0]
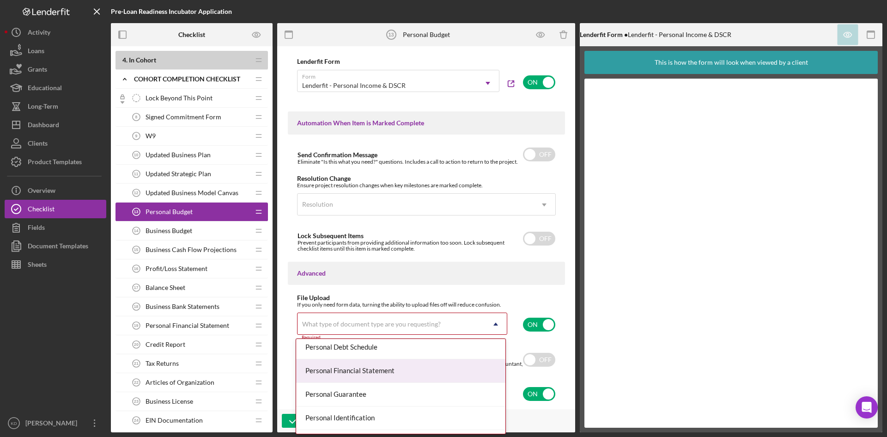
click at [415, 376] on div "Personal Financial Statement" at bounding box center [400, 371] width 209 height 24
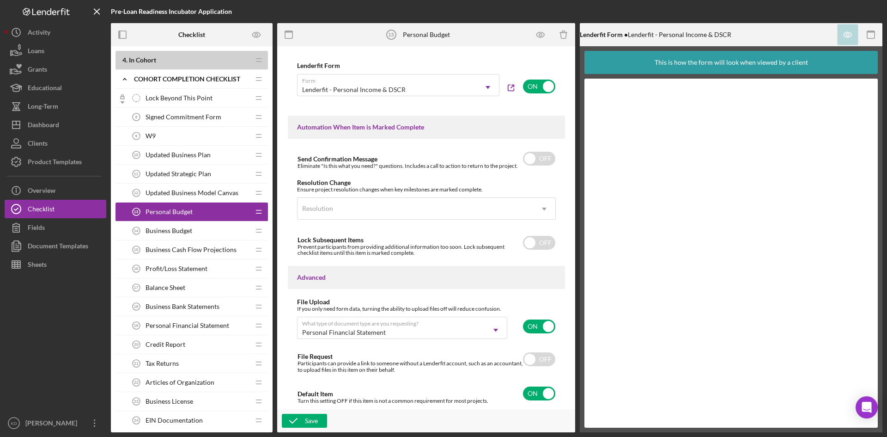
scroll to position [545, 0]
click at [307, 423] on div "Save" at bounding box center [311, 420] width 13 height 14
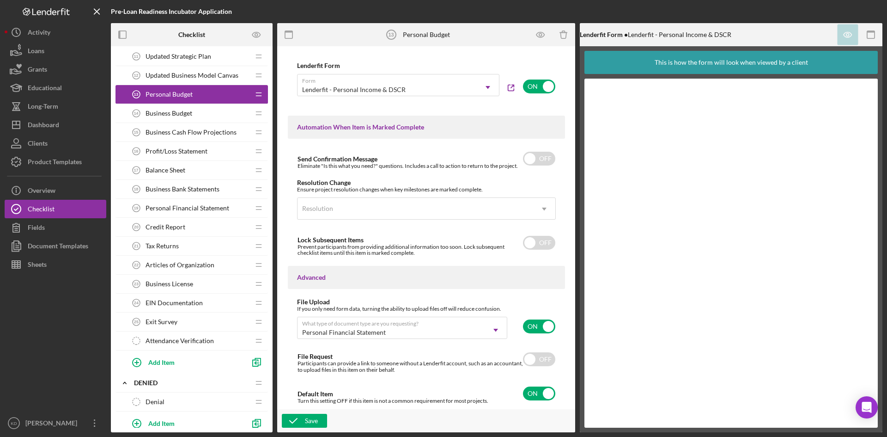
scroll to position [713, 0]
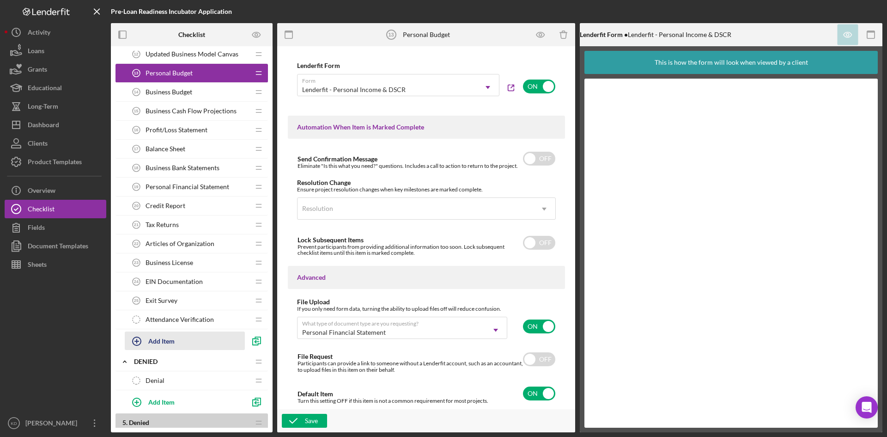
click at [157, 340] on div "Add Item" at bounding box center [161, 341] width 26 height 18
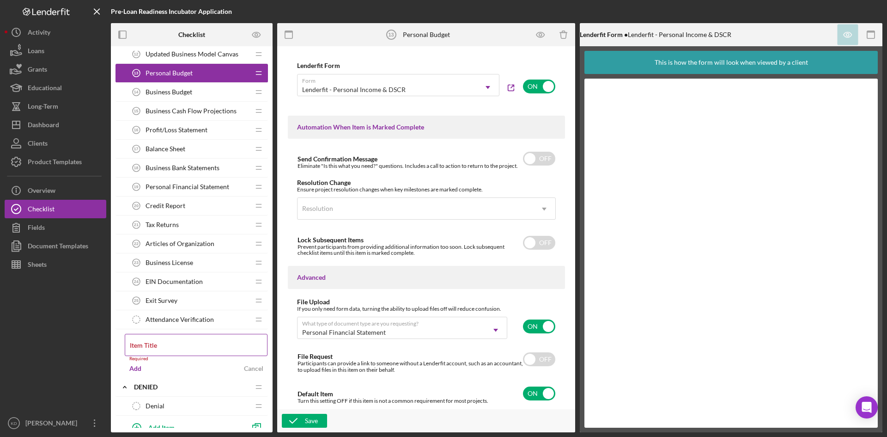
click at [158, 342] on div "Item Title Required" at bounding box center [196, 348] width 143 height 28
click at [150, 348] on label "Item Title" at bounding box center [143, 344] width 27 height 7
click at [150, 348] on input "Item Title" at bounding box center [196, 345] width 143 height 22
click at [187, 349] on input "Sources and Uses" at bounding box center [196, 345] width 143 height 22
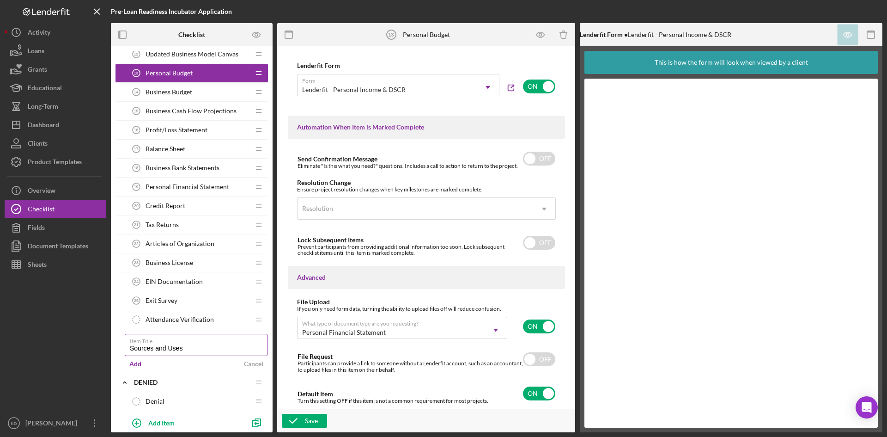
click at [187, 349] on input "Sources and Uses" at bounding box center [196, 345] width 143 height 22
paste input "&"
type input "Sources & Uses"
click at [138, 362] on div "Add" at bounding box center [135, 364] width 12 height 14
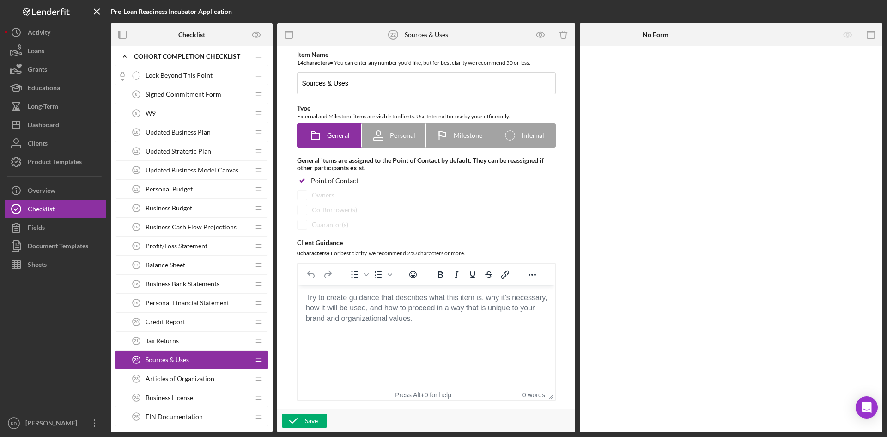
scroll to position [574, 0]
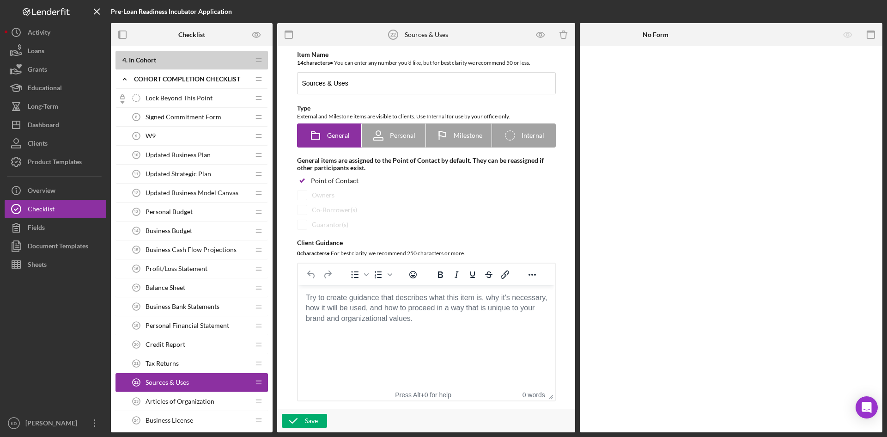
click at [168, 177] on span "Updated Strategic Plan" at bounding box center [179, 173] width 66 height 7
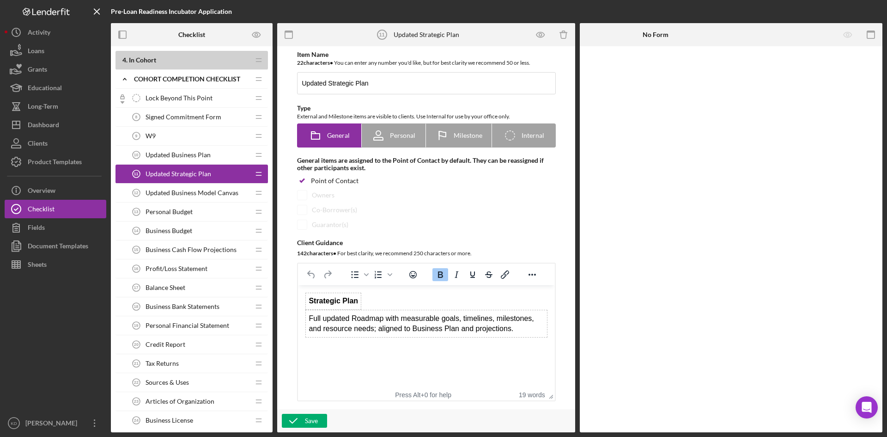
click at [187, 190] on span "Updated Business Model Canvas" at bounding box center [192, 192] width 93 height 7
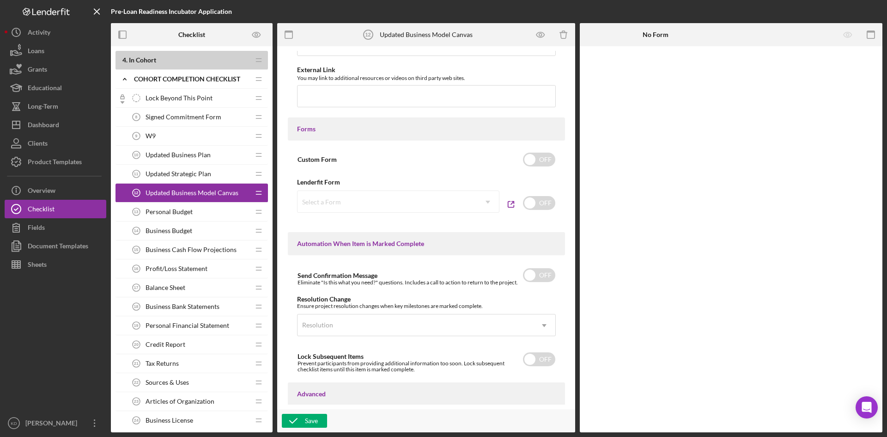
scroll to position [406, 0]
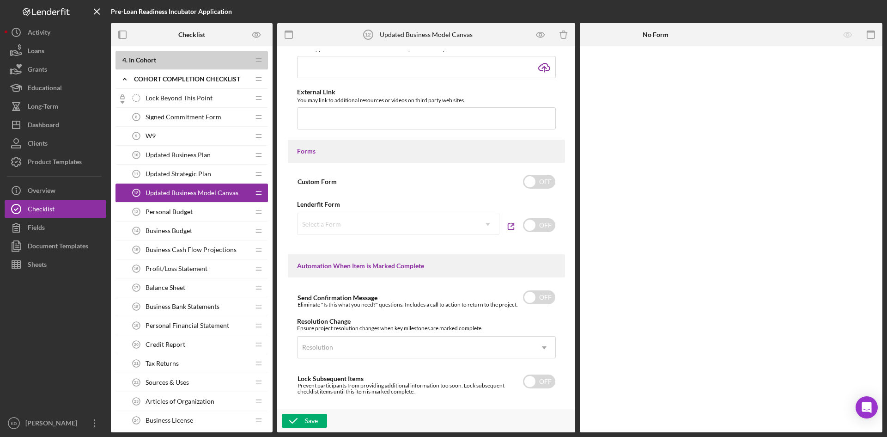
click at [487, 224] on div "Select a Form Icon/Dropdown Arrow" at bounding box center [398, 223] width 202 height 22
click at [541, 228] on input "checkbox" at bounding box center [539, 225] width 32 height 14
checkbox input "true"
click at [472, 231] on div "Select a Form" at bounding box center [386, 223] width 179 height 21
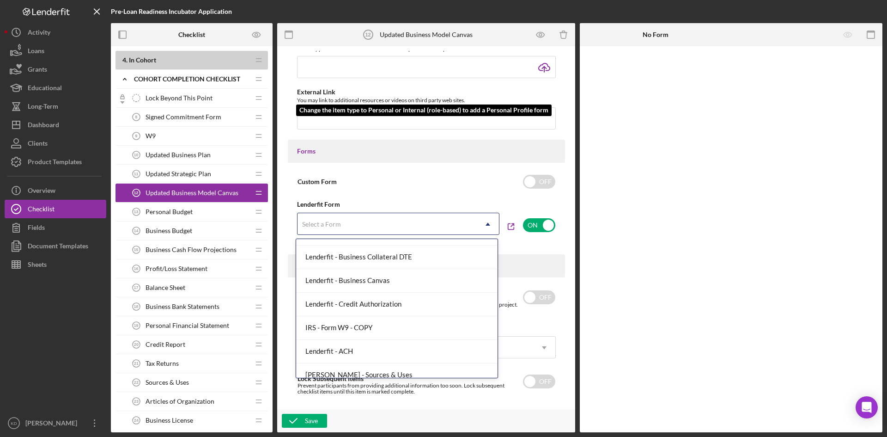
scroll to position [185, 0]
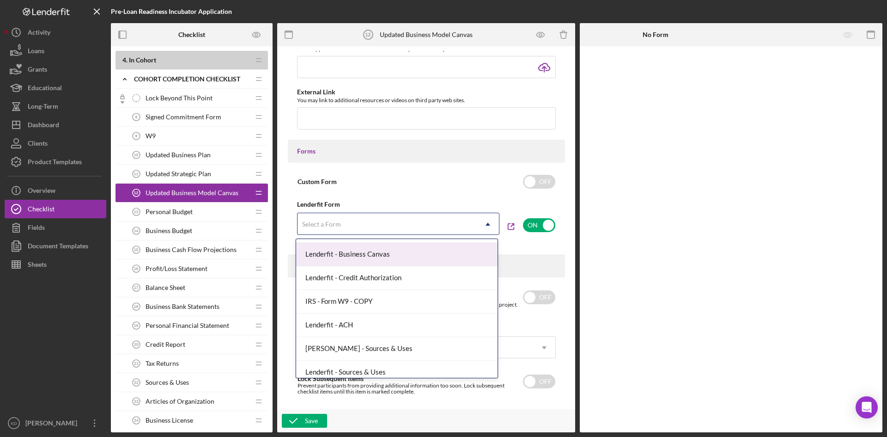
click at [425, 256] on div "Lenderfit - Business Canvas" at bounding box center [396, 255] width 201 height 24
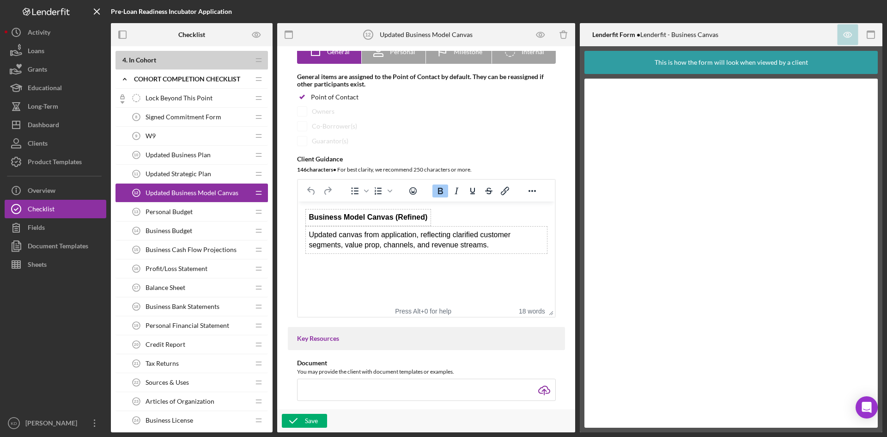
scroll to position [83, 0]
click at [298, 419] on icon "button" at bounding box center [293, 420] width 23 height 23
click at [196, 216] on div "Personal Budget 13 Personal Budget" at bounding box center [188, 211] width 122 height 18
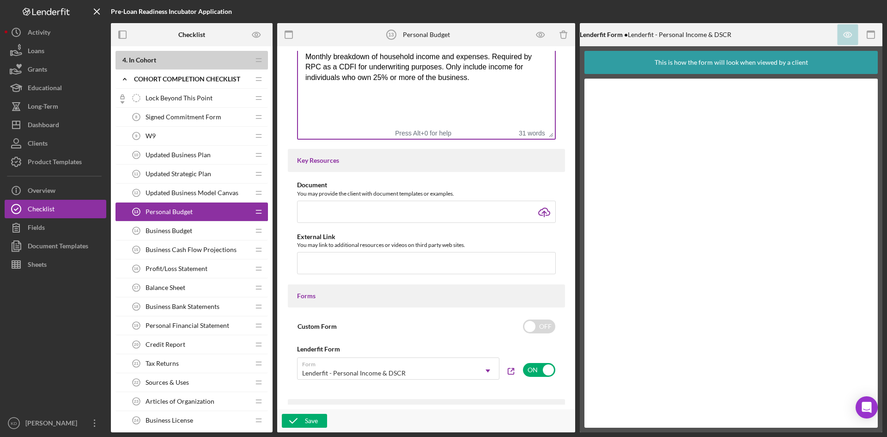
scroll to position [277, 0]
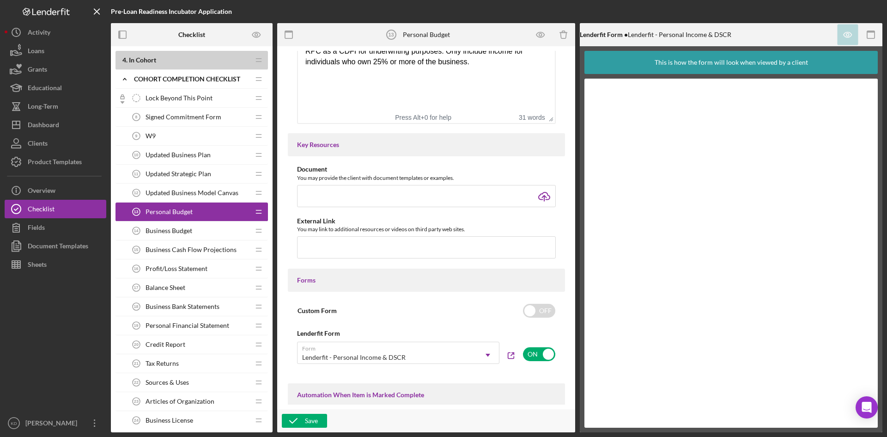
click at [172, 230] on span "Business Budget" at bounding box center [169, 230] width 47 height 7
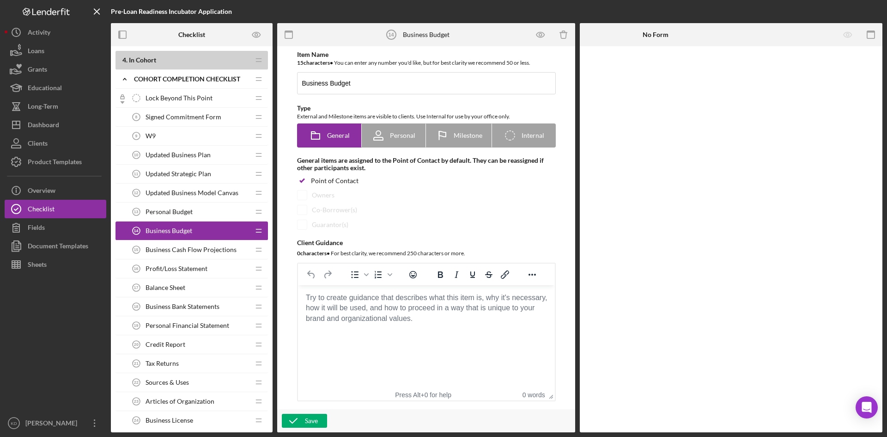
click at [341, 303] on body "Rich Text Area. Press ALT-0 for help." at bounding box center [426, 297] width 242 height 10
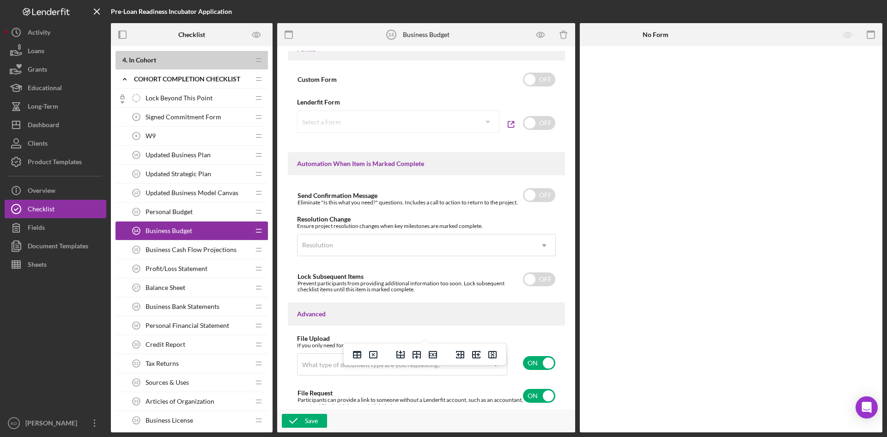
scroll to position [545, 0]
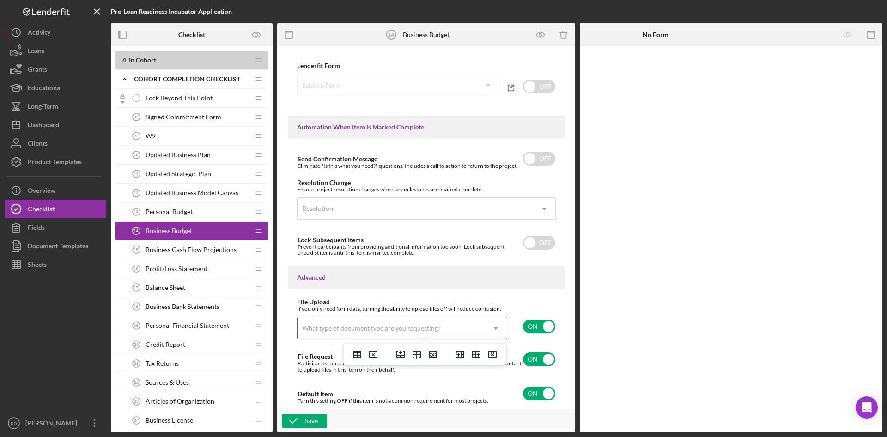
click at [412, 328] on div "What type of document type are you requesting?" at bounding box center [371, 327] width 139 height 7
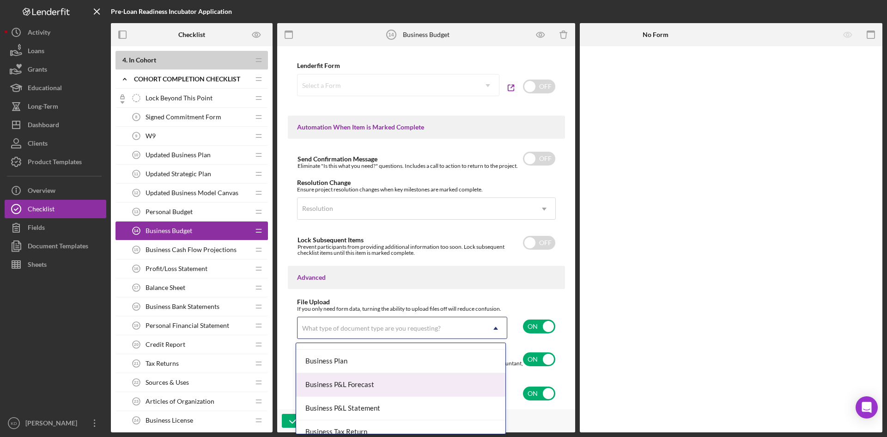
scroll to position [277, 0]
click at [364, 382] on div "Business Other" at bounding box center [400, 384] width 209 height 24
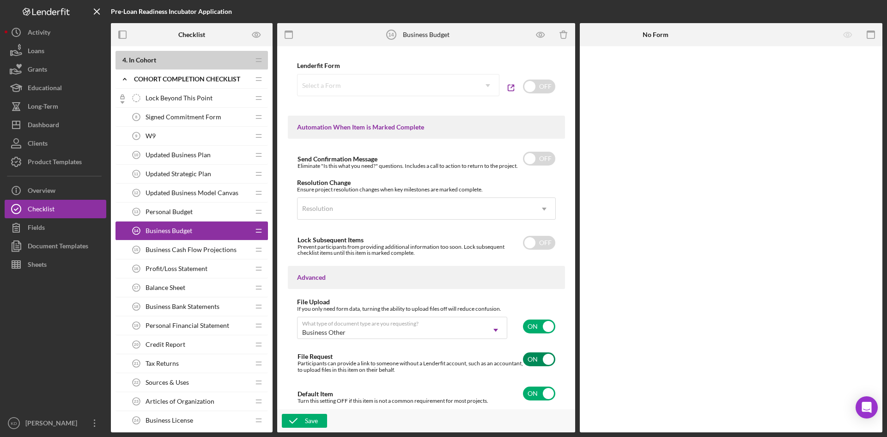
click at [538, 360] on input "checkbox" at bounding box center [539, 359] width 32 height 14
checkbox input "false"
click at [306, 421] on div "Save" at bounding box center [311, 420] width 13 height 14
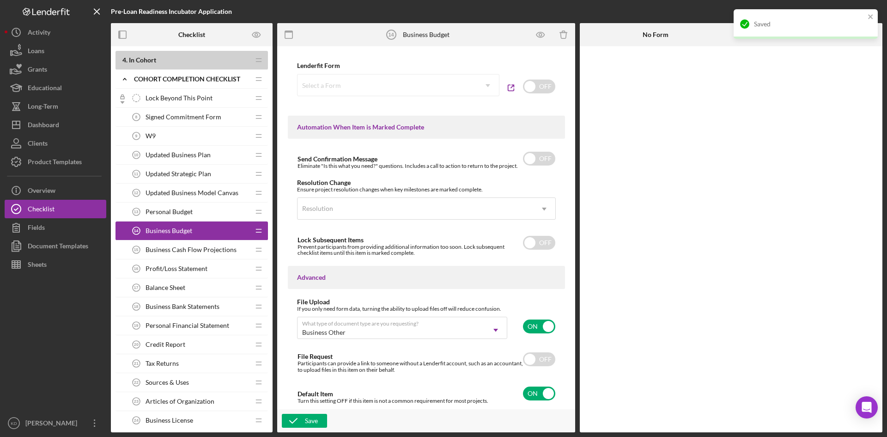
click at [207, 250] on span "Business Cash Flow Projections" at bounding box center [191, 249] width 91 height 7
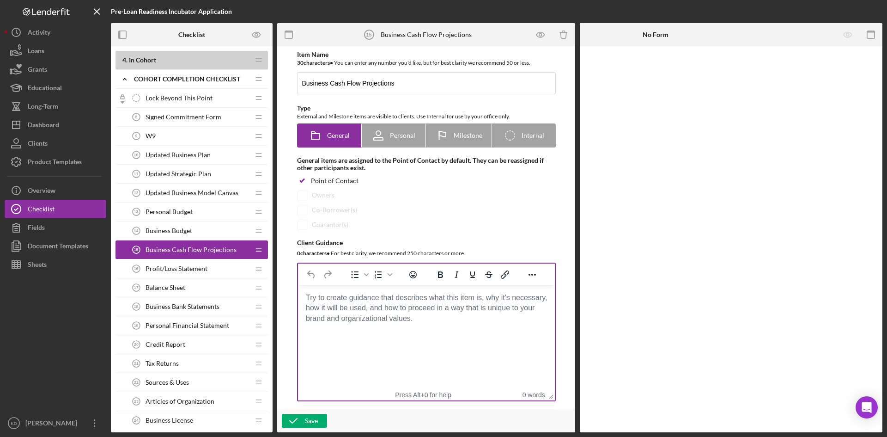
click at [397, 303] on body "Rich Text Area. Press ALT-0 for help." at bounding box center [426, 297] width 242 height 10
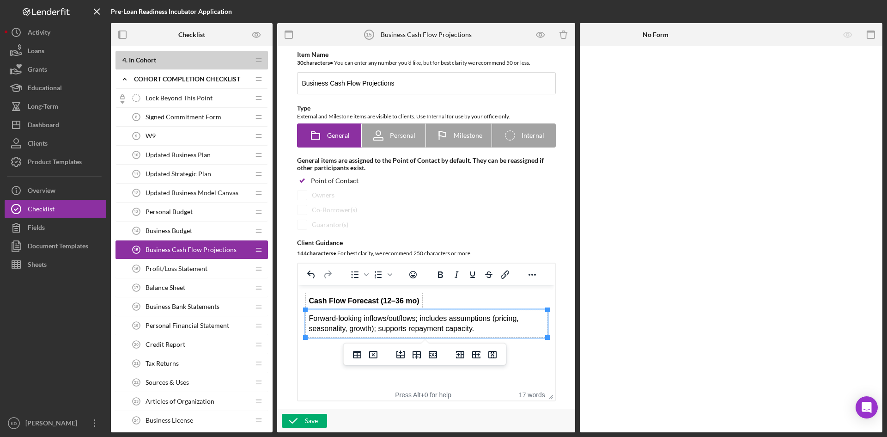
click at [311, 302] on strong "Cash Flow Forecast (12–36 mo)" at bounding box center [363, 301] width 110 height 8
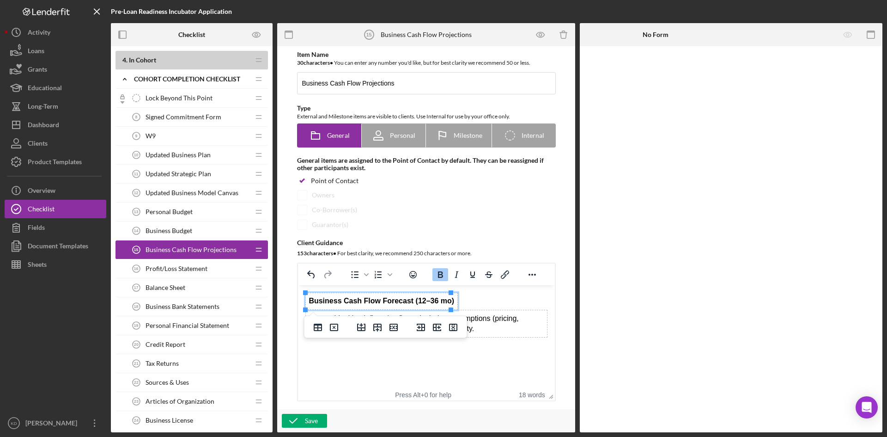
click at [404, 303] on strong "Business Cash Flow Forecast (12–36 mo)" at bounding box center [381, 301] width 146 height 8
click at [380, 299] on strong "Business Cash Flow Forecast (12–36 mo)" at bounding box center [381, 301] width 146 height 8
click at [377, 300] on strong "Business Cash Flow Forecast (12–36 mo)" at bounding box center [381, 301] width 146 height 8
click at [546, 345] on html "Business Cash Flow Projections/Forecast (12–36 mo) Forward-looking inflows/outf…" at bounding box center [425, 315] width 257 height 60
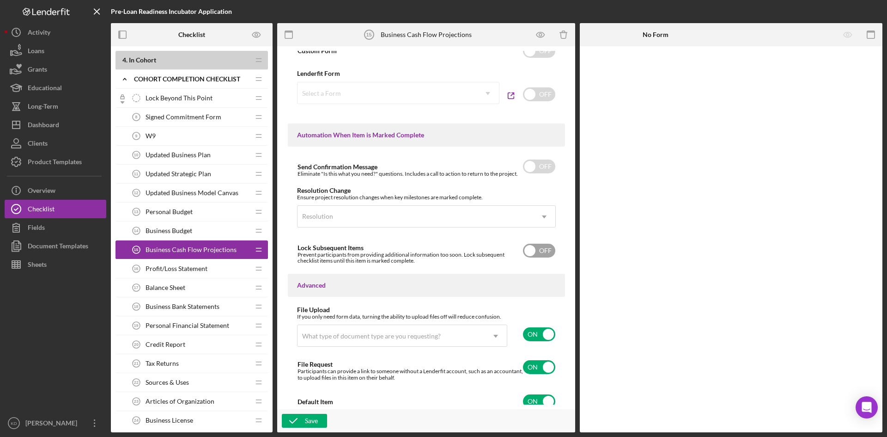
scroll to position [545, 0]
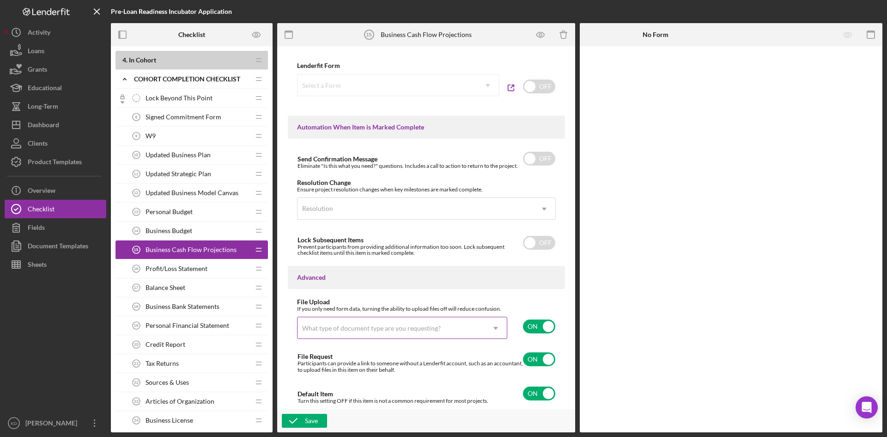
click at [348, 325] on div "What type of document type are you requesting?" at bounding box center [371, 327] width 139 height 7
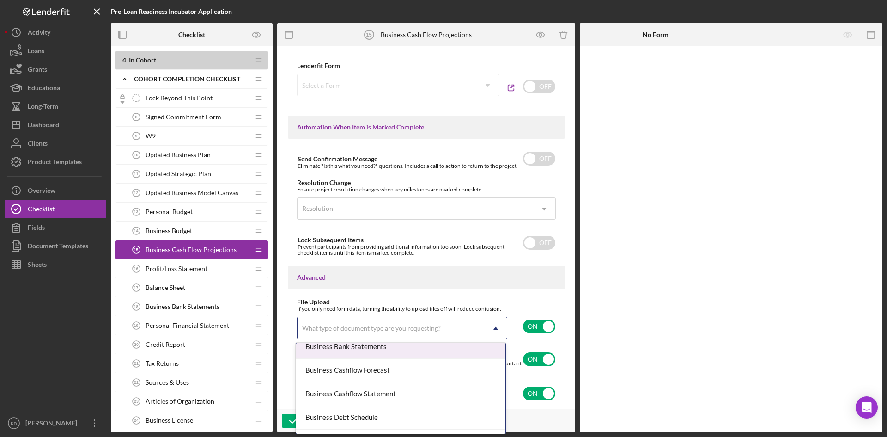
scroll to position [92, 0]
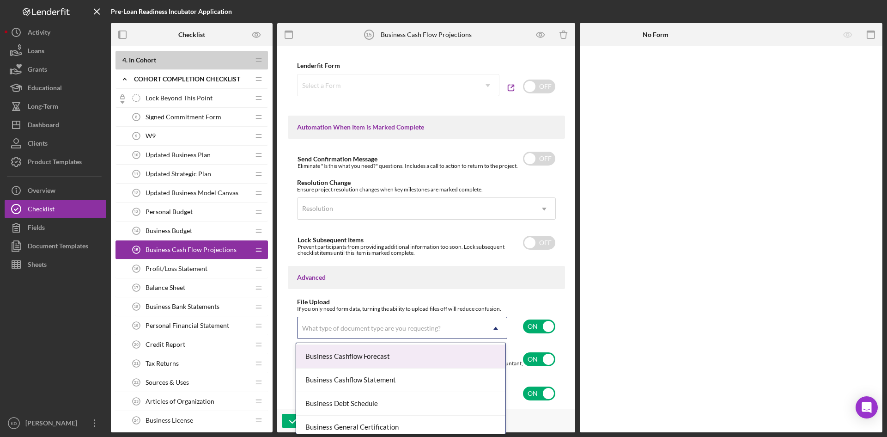
click at [399, 358] on div "Business Cashflow Forecast" at bounding box center [400, 357] width 209 height 24
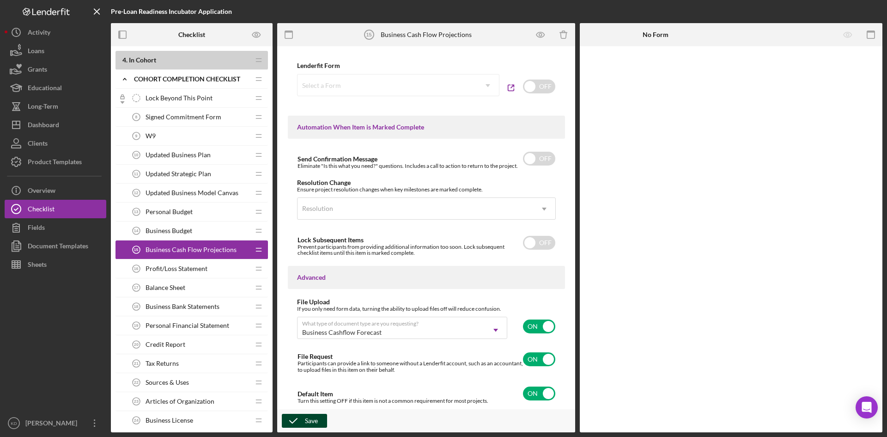
click at [302, 420] on icon "button" at bounding box center [293, 420] width 23 height 23
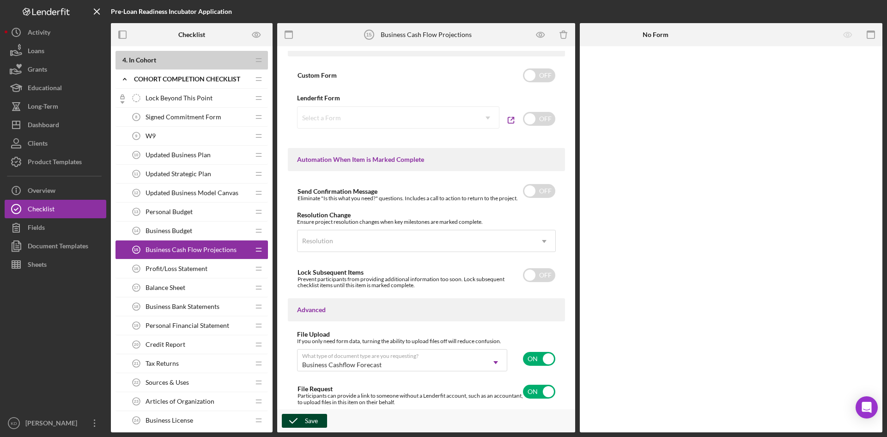
scroll to position [452, 0]
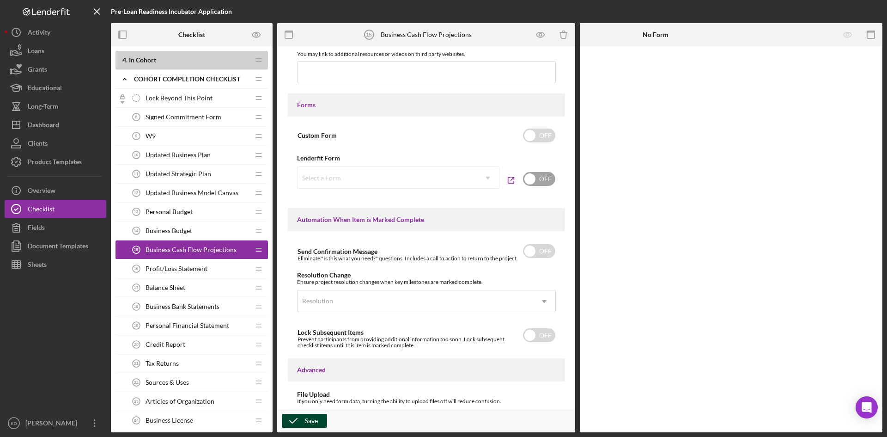
drag, startPoint x: 548, startPoint y: 177, endPoint x: 540, endPoint y: 176, distance: 8.4
click at [548, 177] on input "checkbox" at bounding box center [539, 179] width 32 height 14
checkbox input "true"
click at [490, 178] on icon "Icon/Dropdown Arrow" at bounding box center [488, 178] width 22 height 22
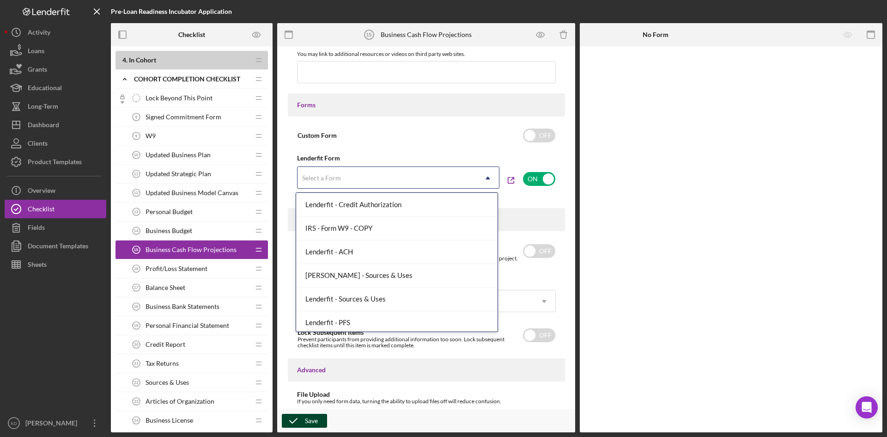
scroll to position [215, 0]
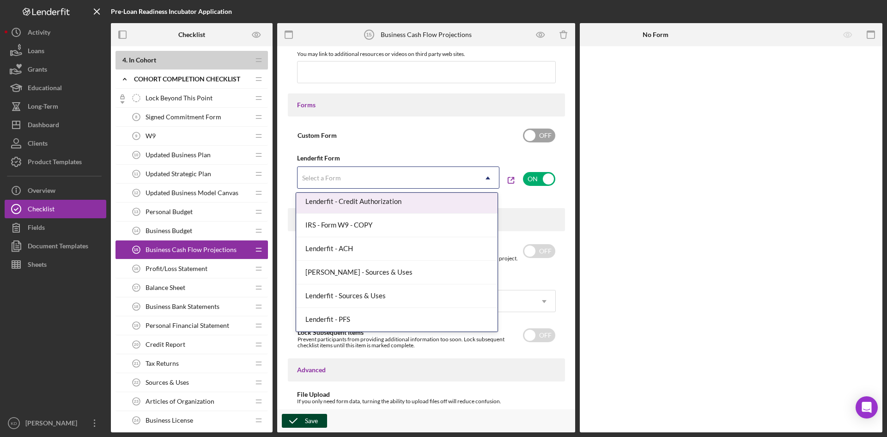
click at [490, 143] on div "Custom Form OFF" at bounding box center [426, 135] width 259 height 19
checkbox input "true"
checkbox input "false"
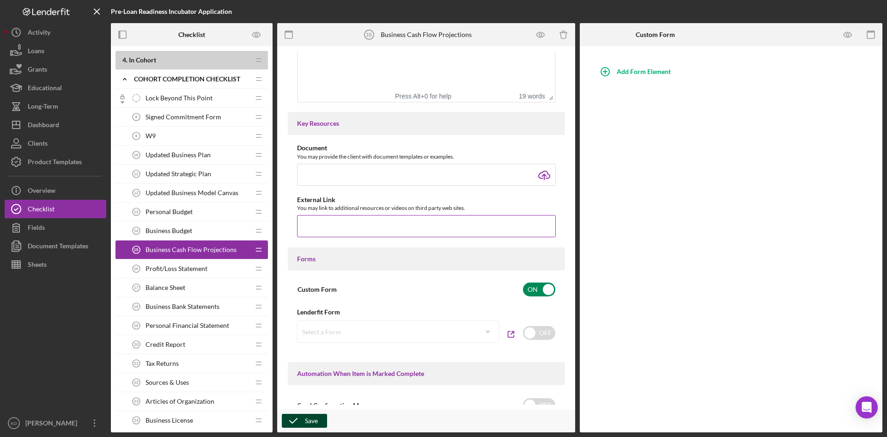
scroll to position [314, 0]
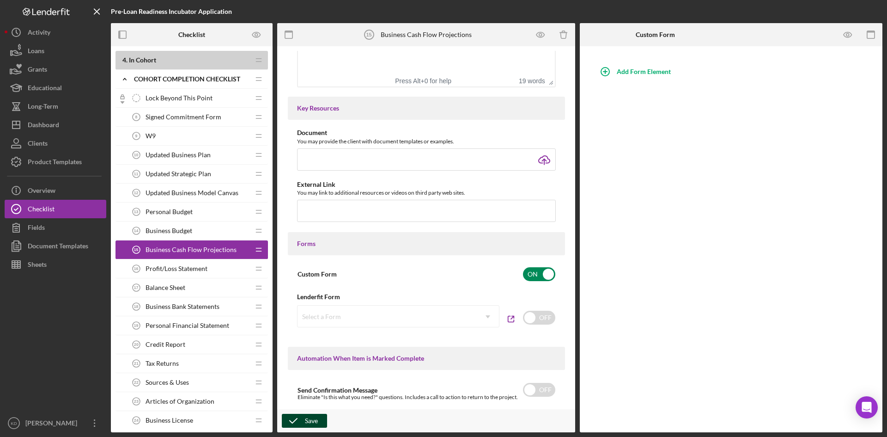
click at [540, 278] on input "checkbox" at bounding box center [539, 274] width 32 height 14
checkbox input "false"
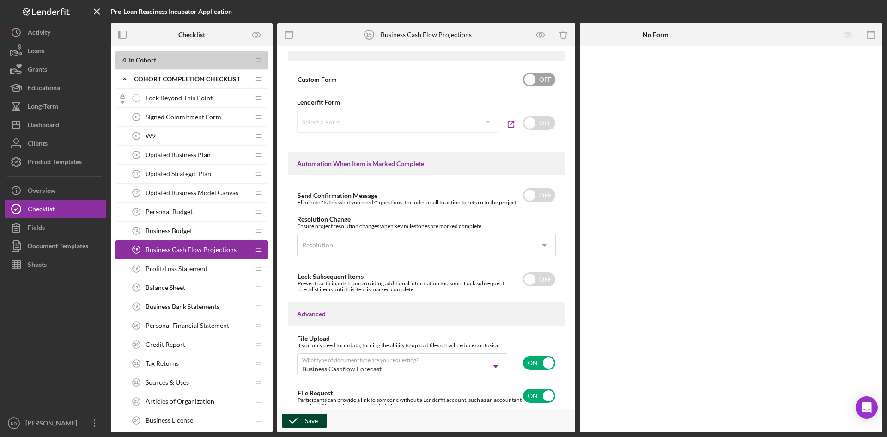
scroll to position [545, 0]
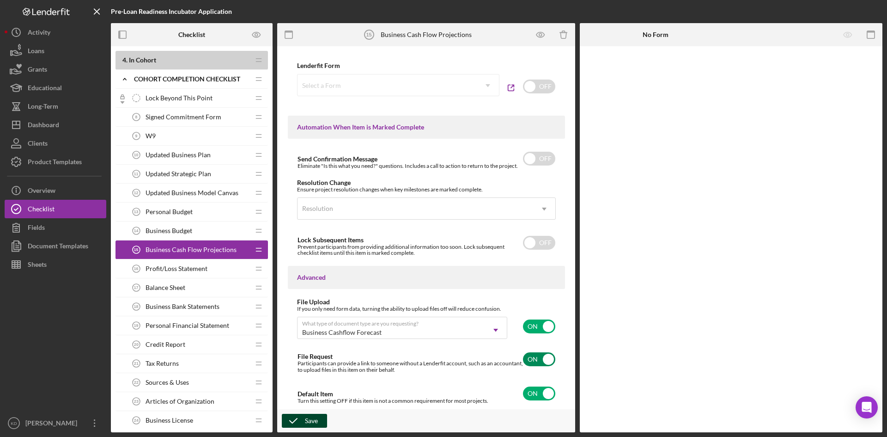
click at [541, 360] on input "checkbox" at bounding box center [539, 359] width 32 height 14
checkbox input "false"
click at [317, 420] on div "Save" at bounding box center [311, 420] width 13 height 14
click at [181, 270] on span "Profit/Loss Statement" at bounding box center [177, 268] width 62 height 7
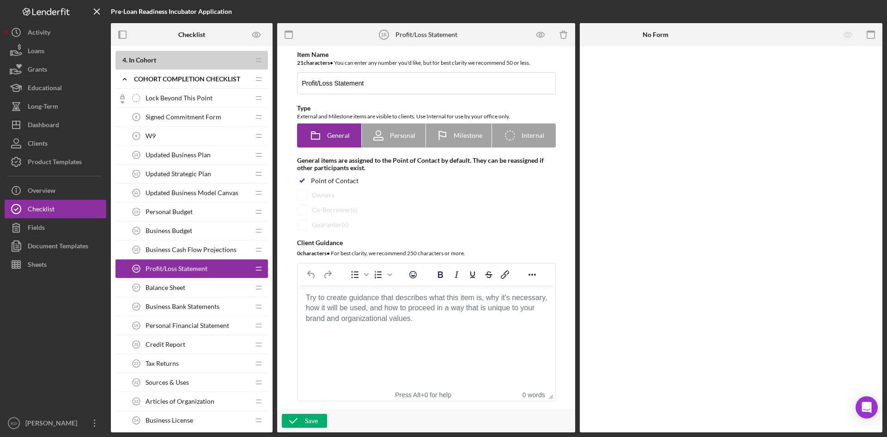
click at [352, 303] on body "Rich Text Area. Press ALT-0 for help." at bounding box center [426, 297] width 242 height 10
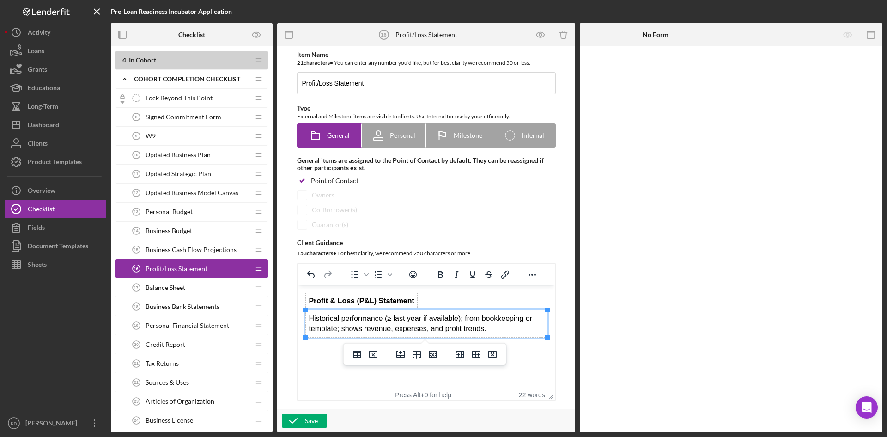
click at [309, 320] on td "Historical performance (≥ last year if available); from bookkeeping or template…" at bounding box center [426, 323] width 242 height 27
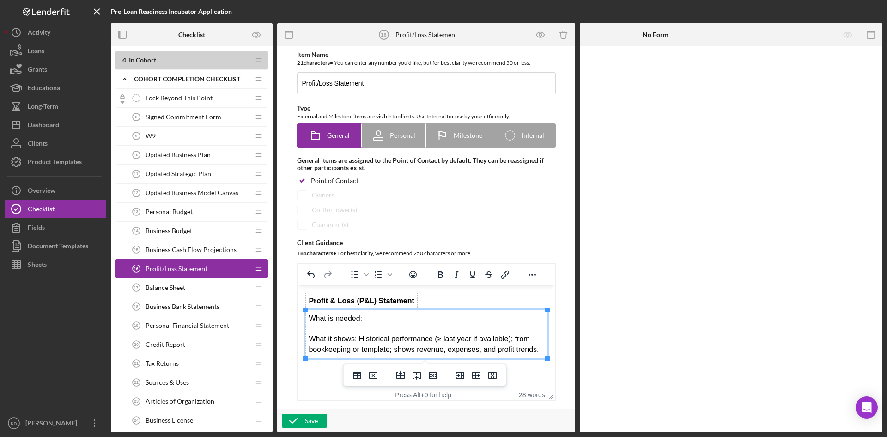
click at [397, 317] on div "What is needed:" at bounding box center [425, 318] width 235 height 10
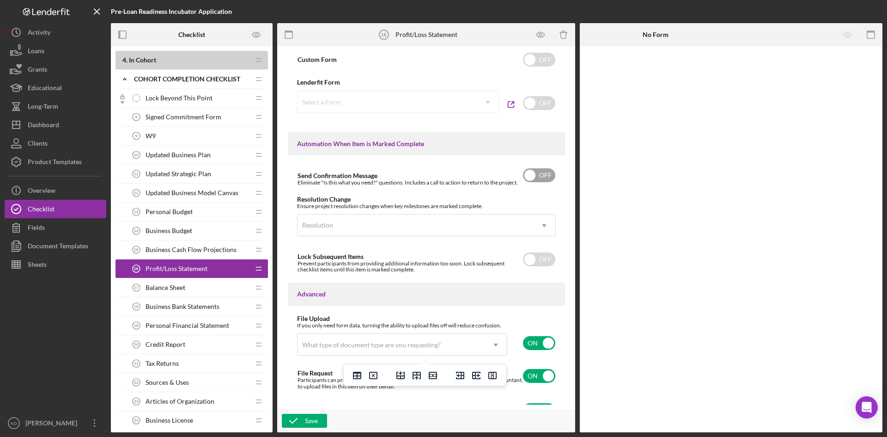
scroll to position [545, 0]
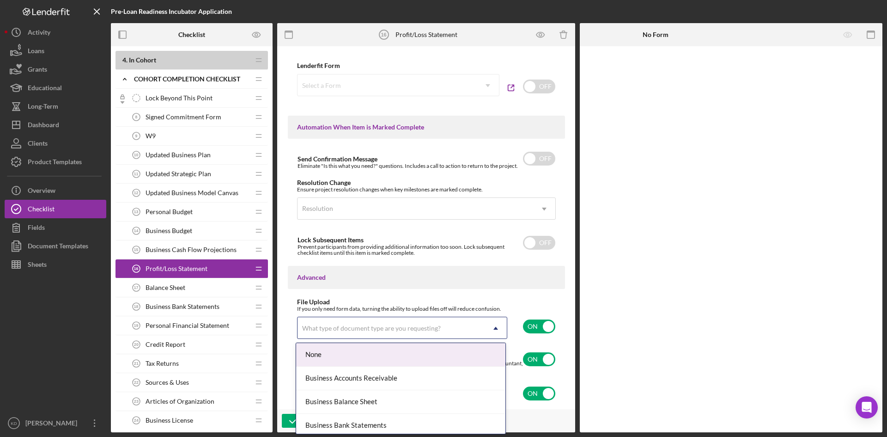
click at [501, 328] on icon "Icon/Dropdown Arrow" at bounding box center [496, 328] width 22 height 22
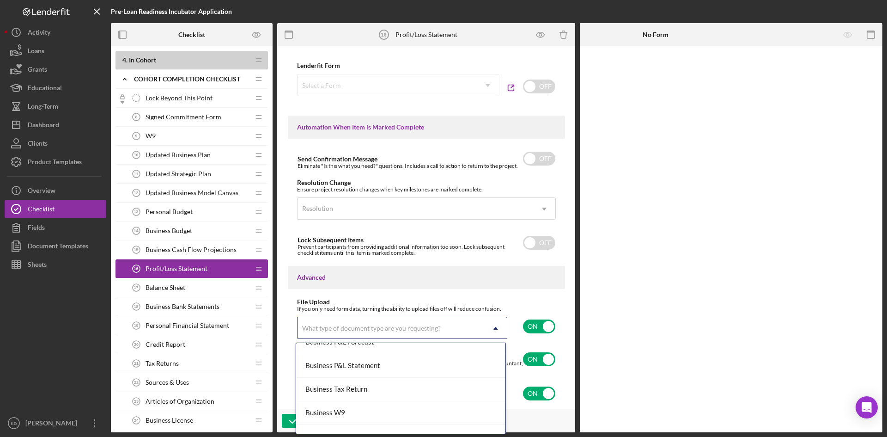
scroll to position [370, 0]
click at [394, 364] on div "Business P&L Statement" at bounding box center [400, 362] width 209 height 24
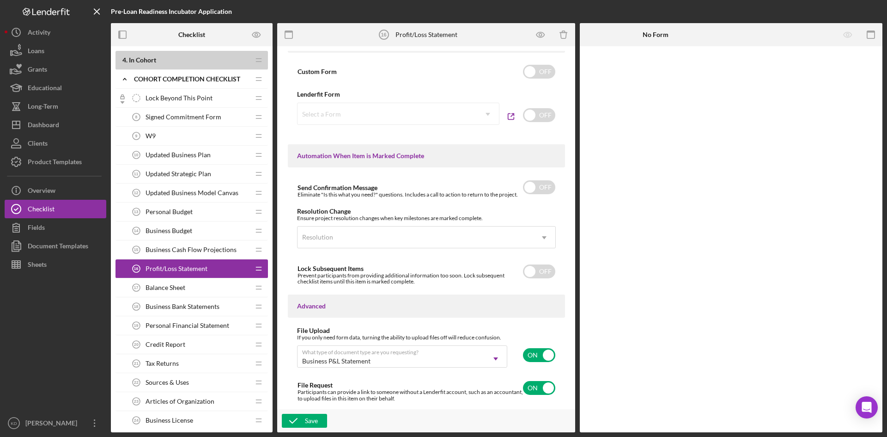
scroll to position [545, 0]
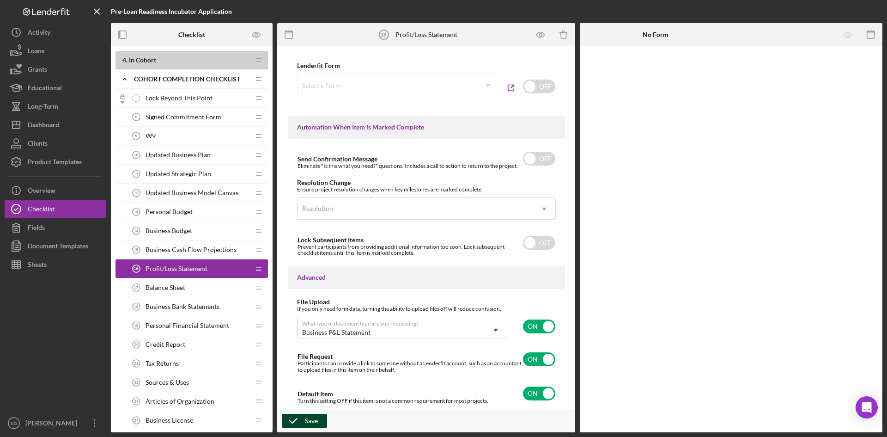
click at [297, 422] on icon "button" at bounding box center [293, 420] width 23 height 23
click at [308, 418] on div "Save" at bounding box center [311, 420] width 13 height 14
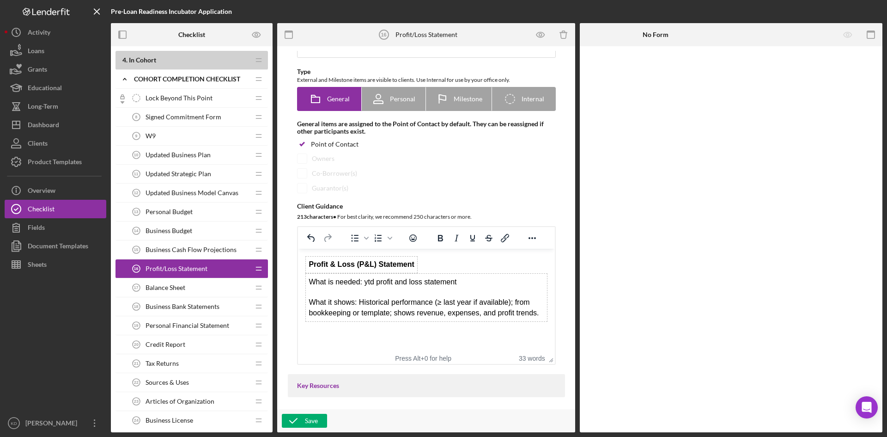
scroll to position [0, 0]
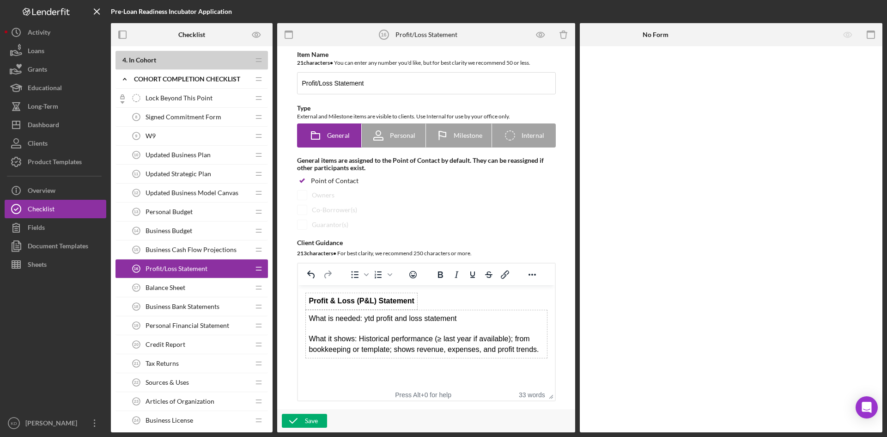
click at [198, 286] on div "Balance Sheet 17 Balance Sheet" at bounding box center [188, 287] width 122 height 18
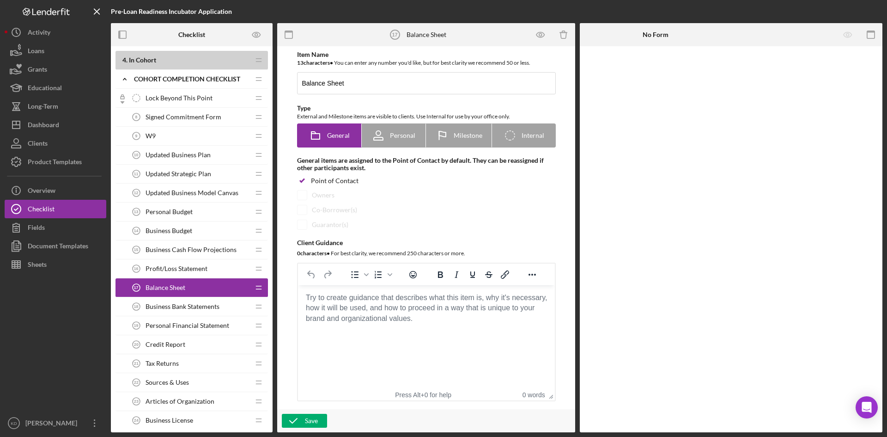
click at [177, 307] on span "Business Bank Statements" at bounding box center [183, 306] width 74 height 7
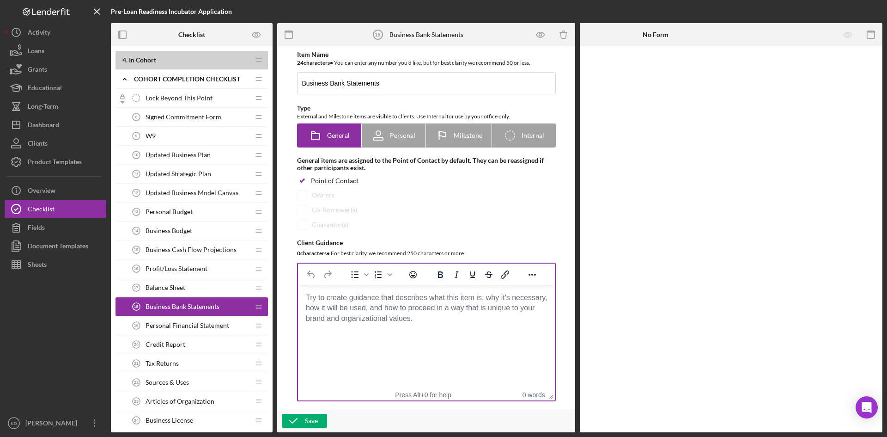
click at [403, 303] on body "Rich Text Area. Press ALT-0 for help." at bounding box center [426, 297] width 242 height 10
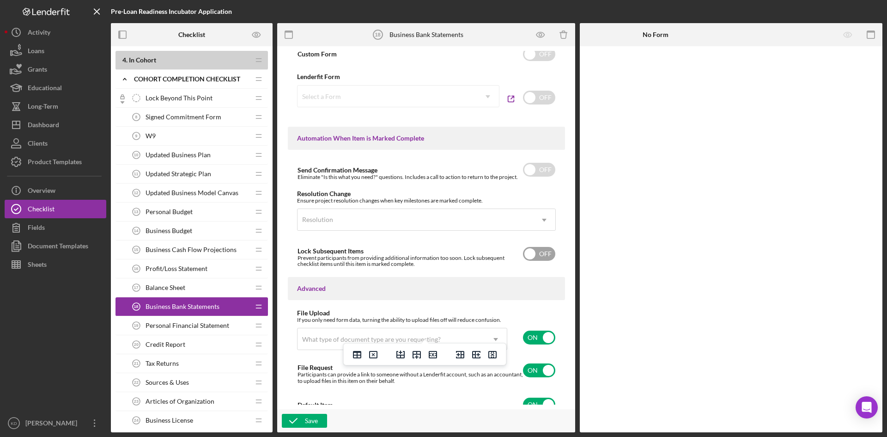
scroll to position [545, 0]
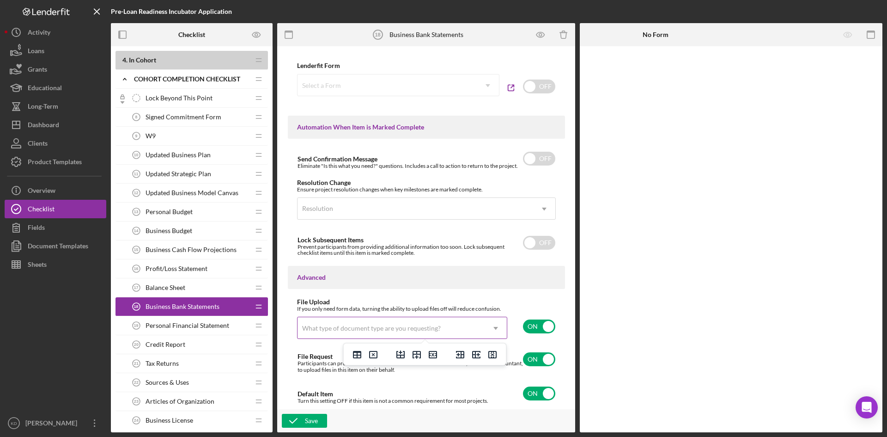
click at [385, 326] on div "What type of document type are you requesting?" at bounding box center [371, 327] width 139 height 7
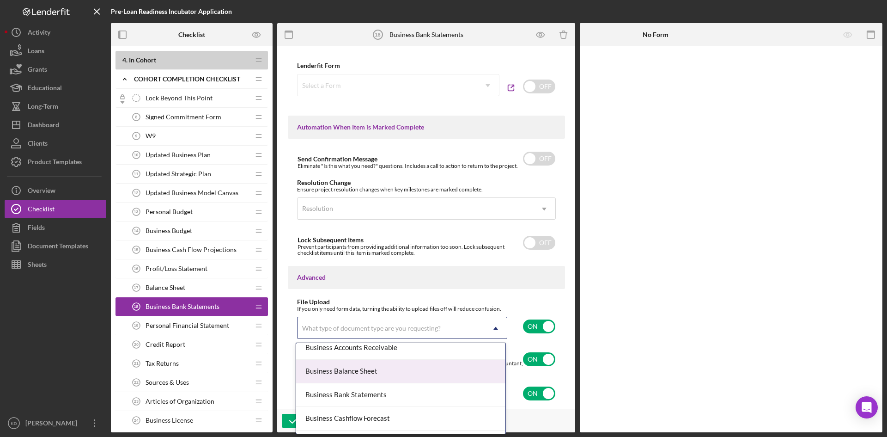
scroll to position [46, 0]
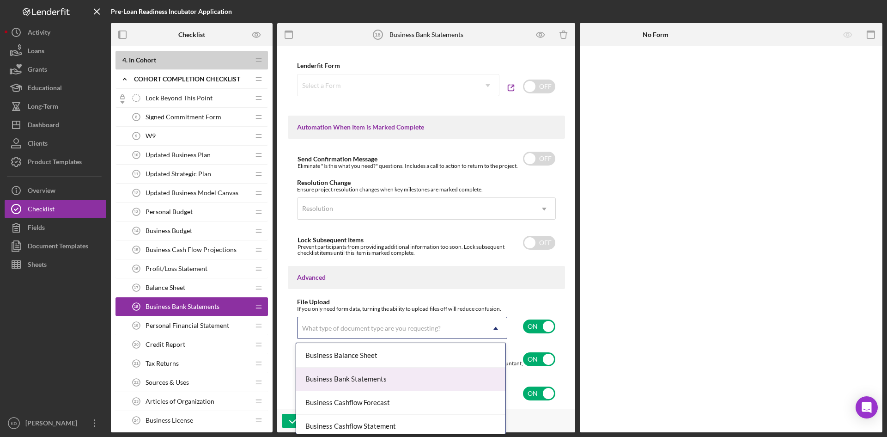
click at [399, 376] on div "Business Bank Statements" at bounding box center [400, 379] width 209 height 24
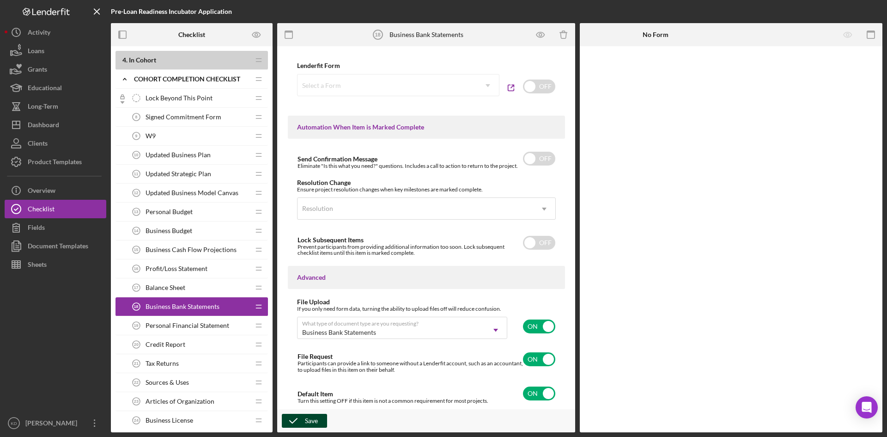
click at [314, 420] on div "Save" at bounding box center [311, 420] width 13 height 14
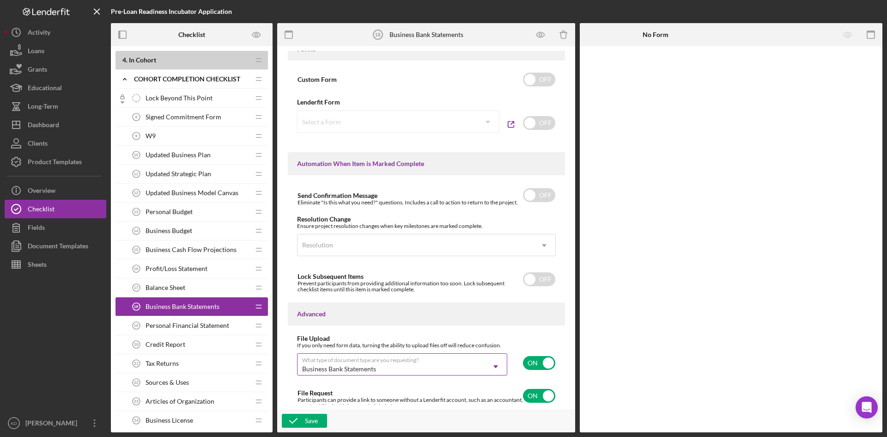
scroll to position [545, 0]
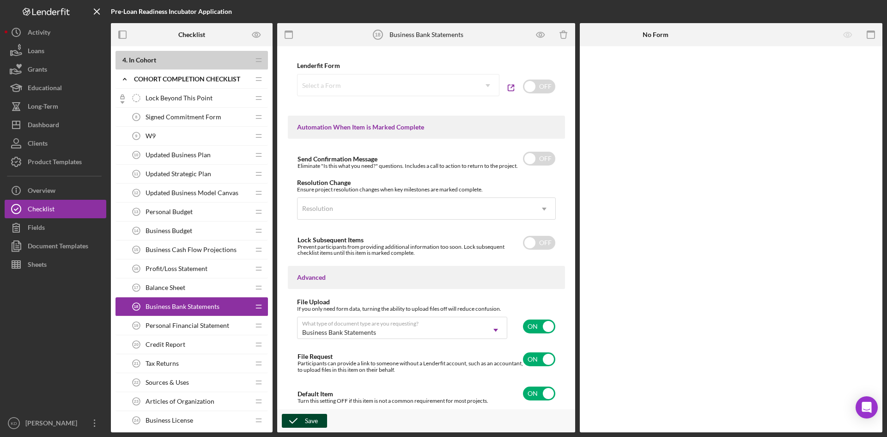
click at [294, 416] on icon "button" at bounding box center [293, 420] width 23 height 23
click at [176, 289] on span "Balance Sheet" at bounding box center [166, 287] width 40 height 7
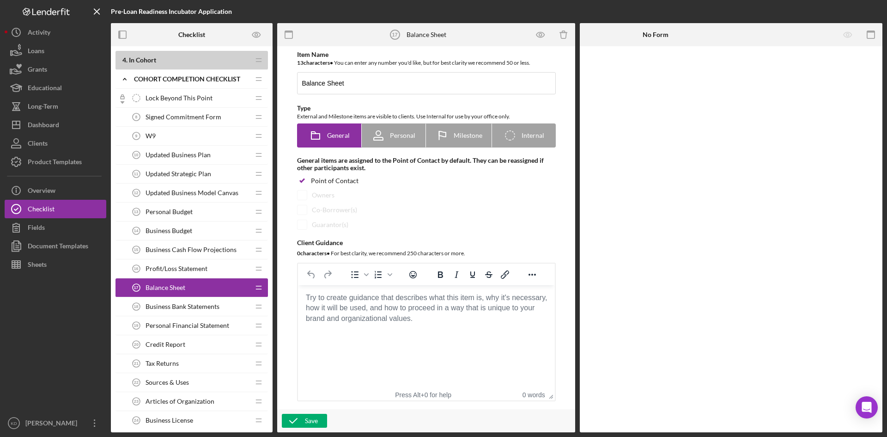
click at [372, 303] on body "Rich Text Area. Press ALT-0 for help." at bounding box center [426, 297] width 242 height 10
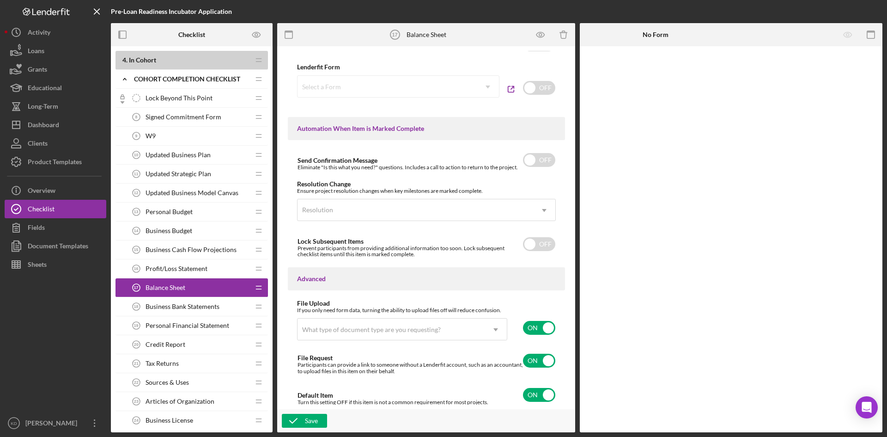
scroll to position [545, 0]
click at [403, 321] on div "What type of document type are you requesting?" at bounding box center [390, 327] width 187 height 21
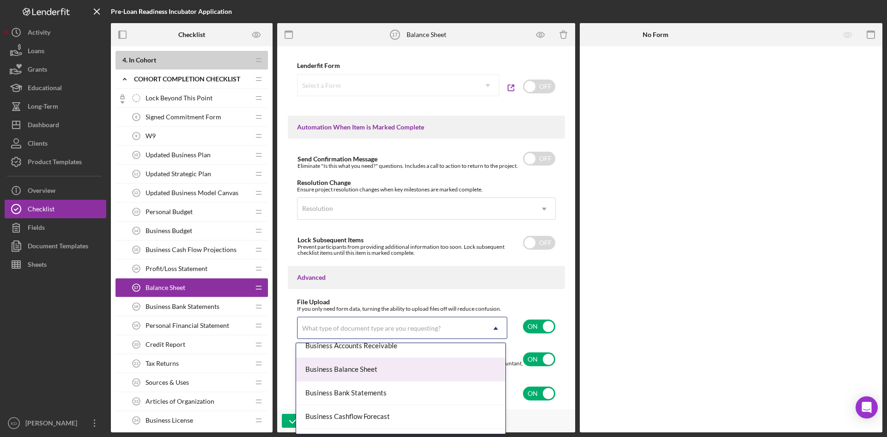
scroll to position [46, 0]
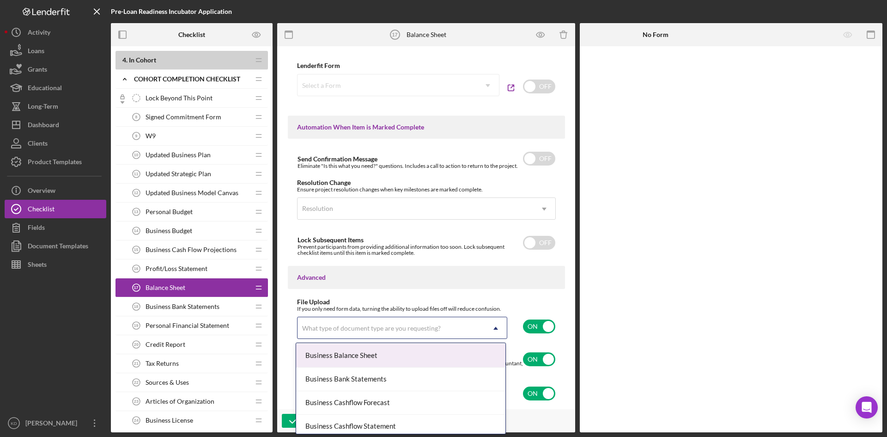
click at [382, 361] on div "Business Balance Sheet" at bounding box center [400, 356] width 209 height 24
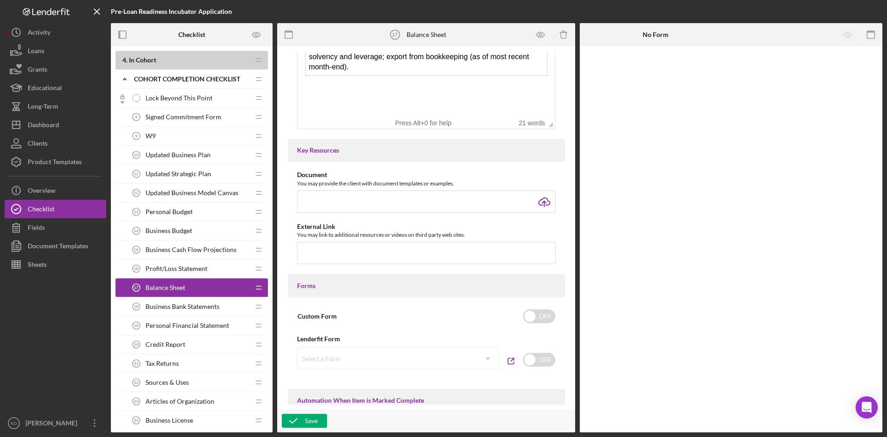
scroll to position [267, 0]
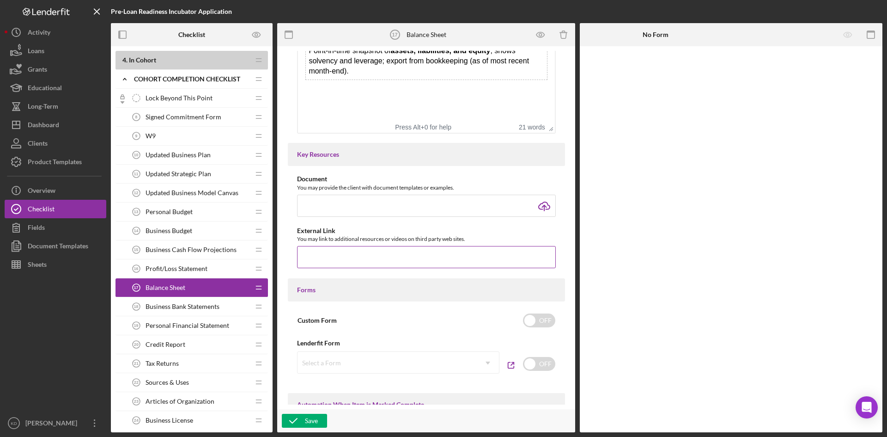
click at [425, 260] on input "text" at bounding box center [426, 257] width 259 height 22
click at [436, 196] on input "file" at bounding box center [426, 205] width 259 height 22
type input "C:\fakepath\Personal-Financial-Statement.xlsx"
click at [430, 229] on div "External Link" at bounding box center [426, 230] width 259 height 7
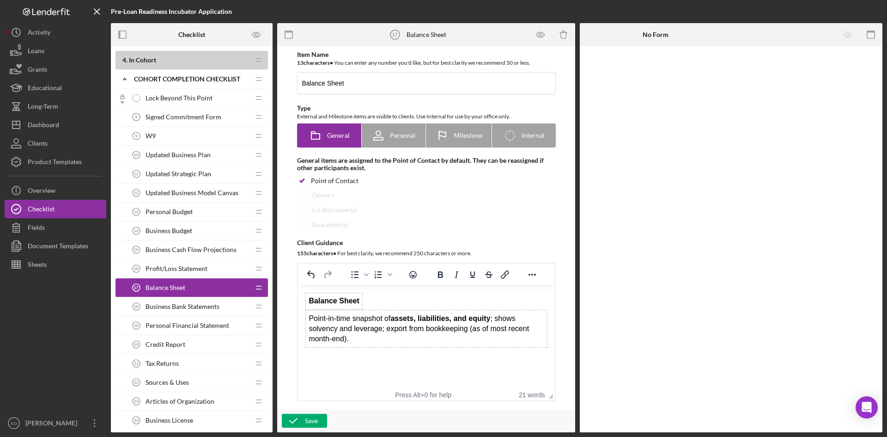
scroll to position [139, 0]
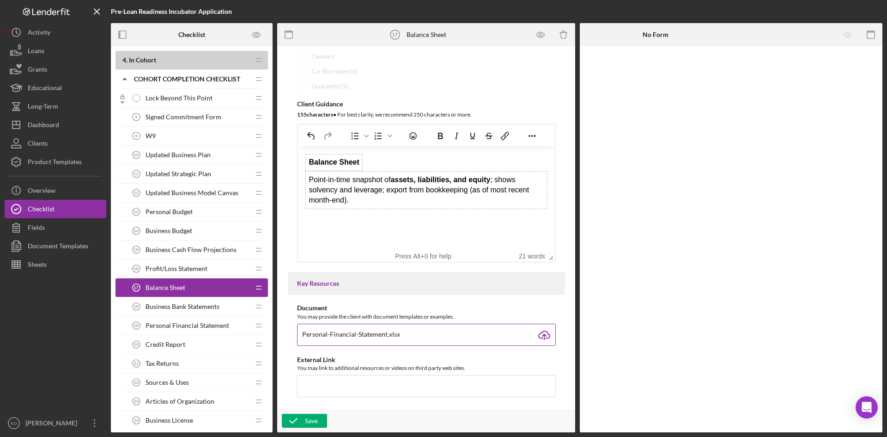
click at [453, 336] on input "file" at bounding box center [426, 334] width 259 height 22
drag, startPoint x: 300, startPoint y: 332, endPoint x: 492, endPoint y: 333, distance: 191.7
click at [492, 333] on input "file" at bounding box center [426, 334] width 259 height 22
click at [160, 263] on div "Profit/Loss Statement 16 Profit/Loss Statement" at bounding box center [188, 268] width 122 height 18
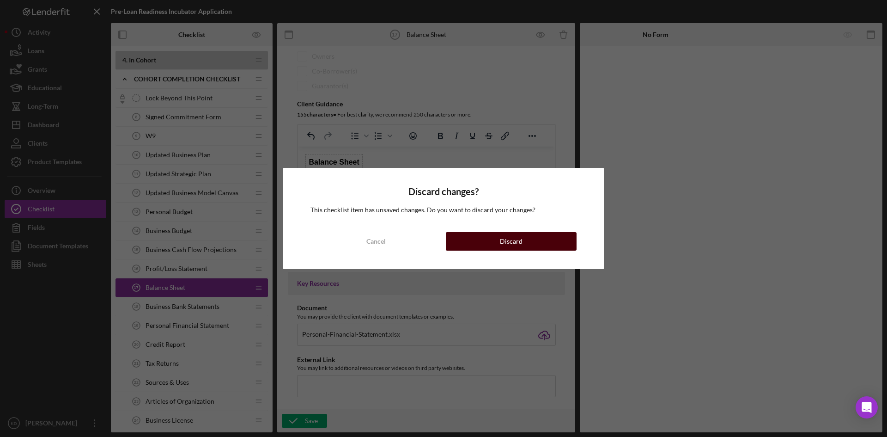
click at [522, 238] on button "Discard" at bounding box center [511, 241] width 131 height 18
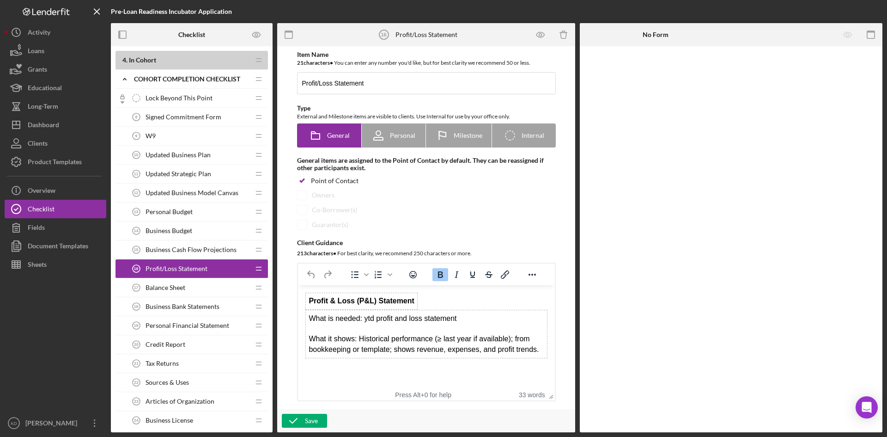
click at [180, 286] on span "Balance Sheet" at bounding box center [166, 287] width 40 height 7
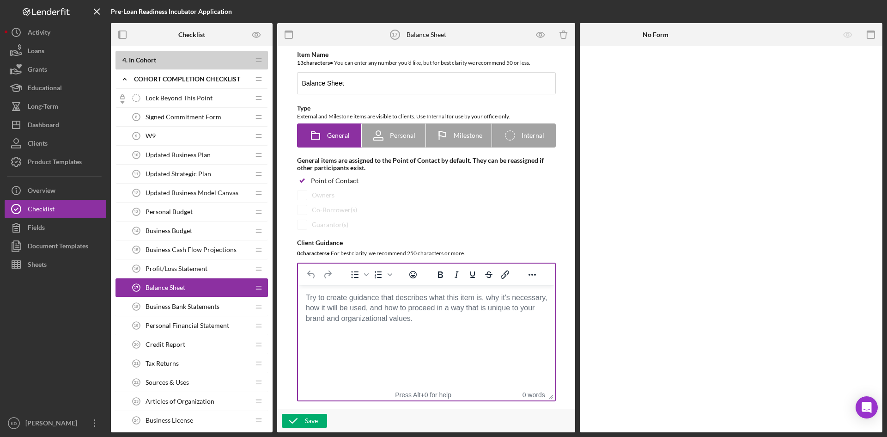
click at [359, 310] on html at bounding box center [425, 297] width 257 height 25
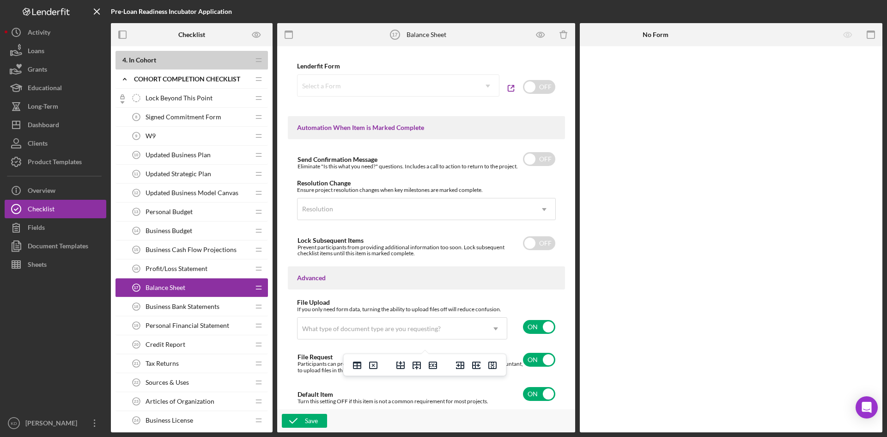
scroll to position [545, 0]
click at [475, 325] on div "What type of document type are you requesting?" at bounding box center [390, 327] width 187 height 21
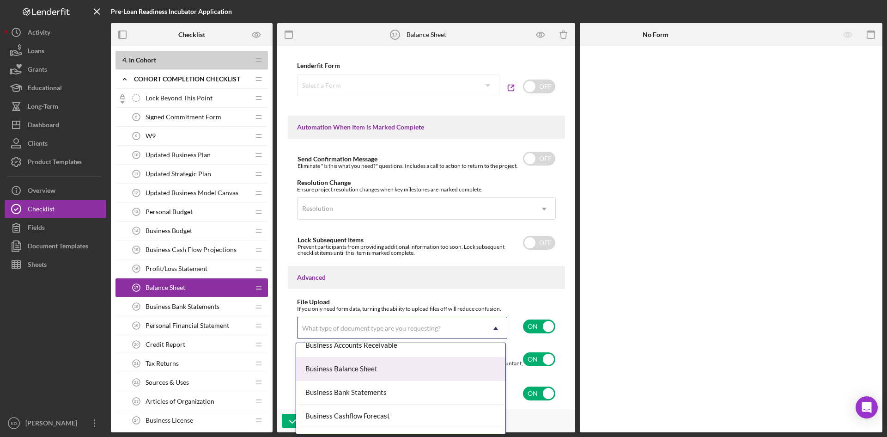
scroll to position [46, 0]
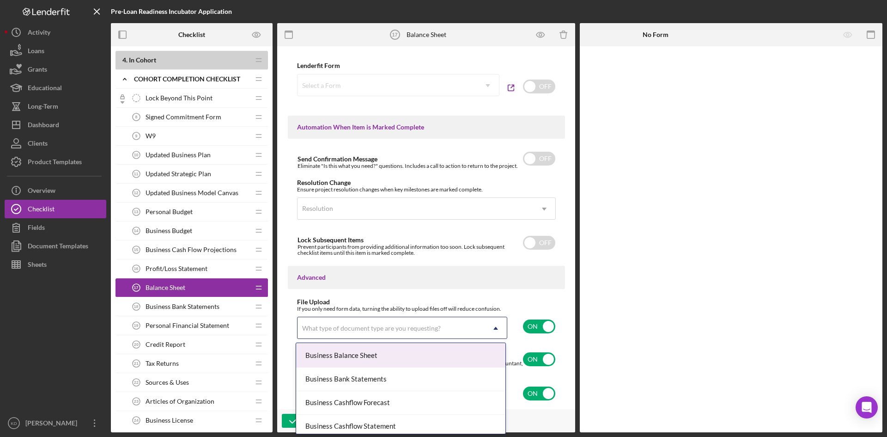
click at [409, 358] on div "Business Balance Sheet" at bounding box center [400, 356] width 209 height 24
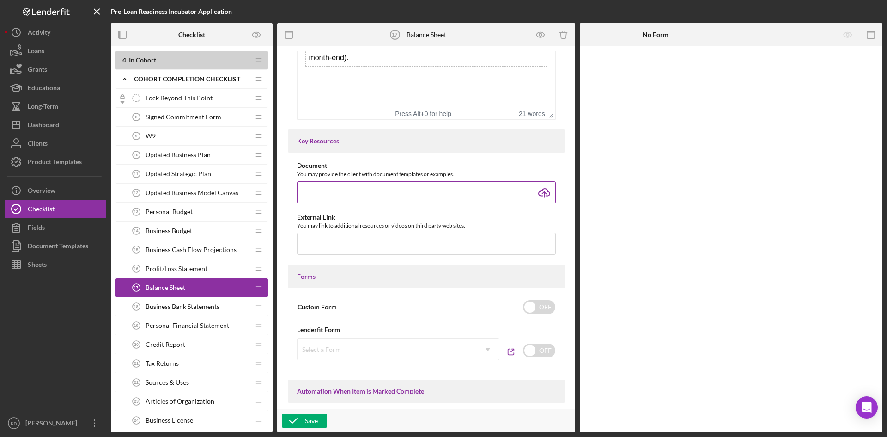
scroll to position [267, 0]
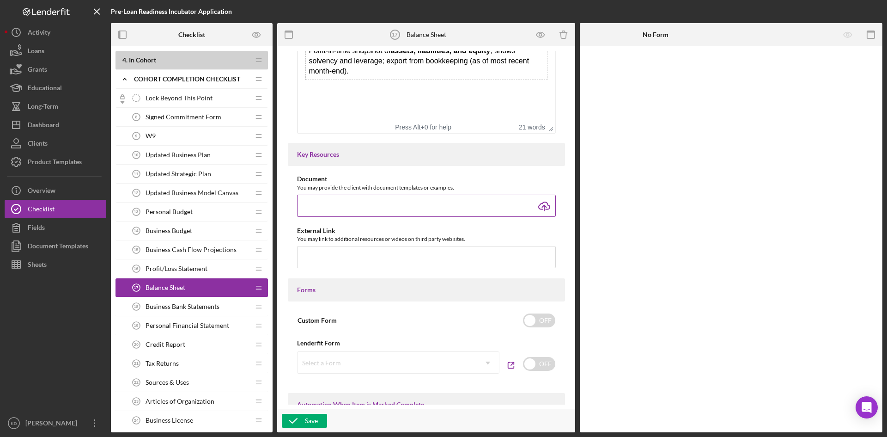
click at [537, 206] on input "file" at bounding box center [426, 205] width 259 height 22
type input "C:\fakepath\balance-sheet-template.pdf"
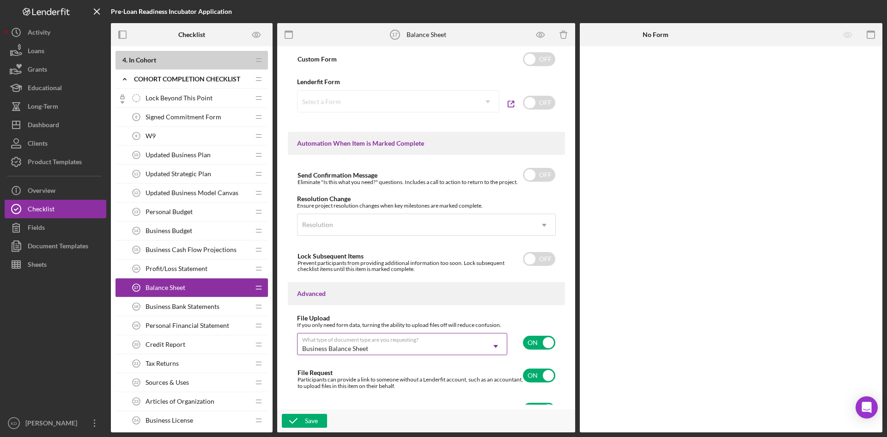
scroll to position [545, 0]
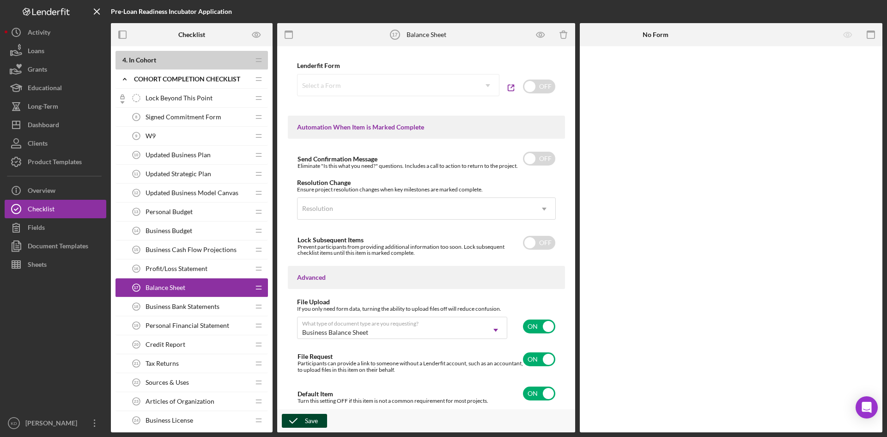
click at [305, 414] on div "Save" at bounding box center [311, 420] width 13 height 14
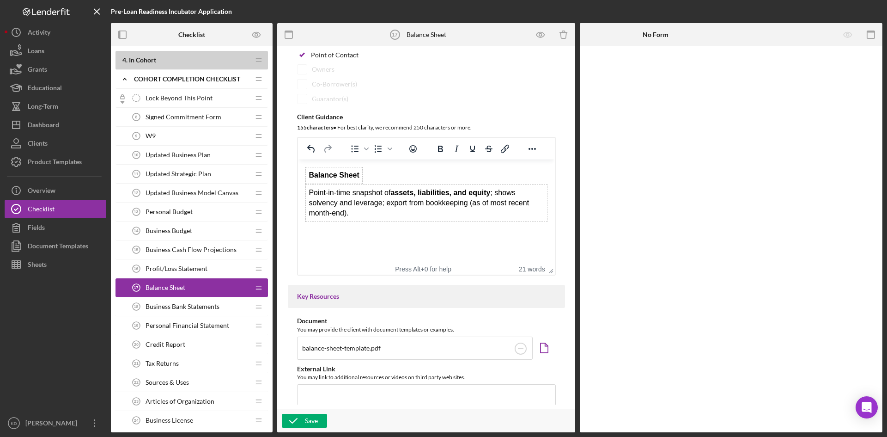
scroll to position [125, 0]
click at [171, 267] on span "Profit/Loss Statement" at bounding box center [177, 268] width 62 height 7
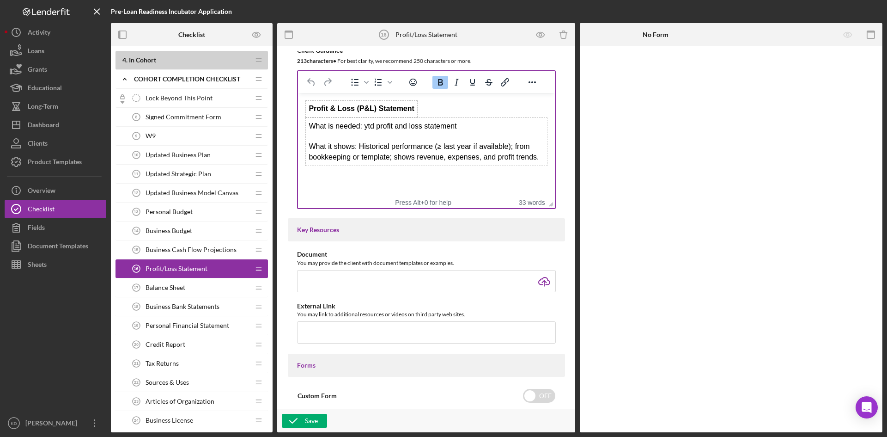
scroll to position [277, 0]
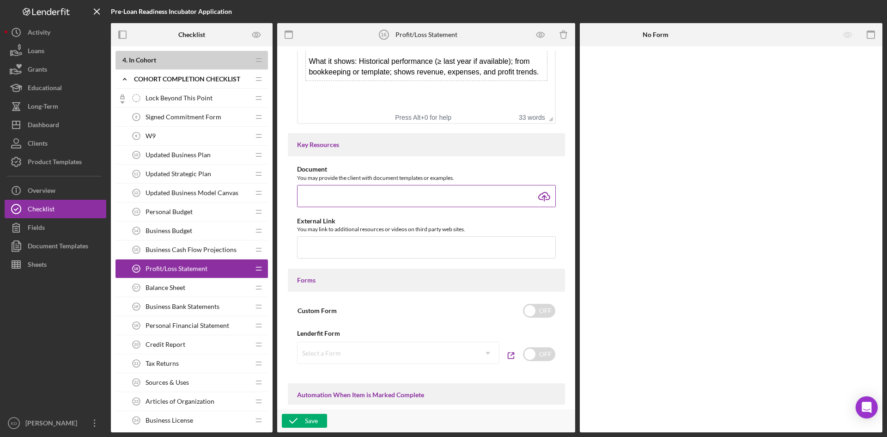
click at [540, 196] on input "file" at bounding box center [426, 196] width 259 height 22
type input "C:\fakepath\CFI-Profit-and-Loss-Statement.xlsx"
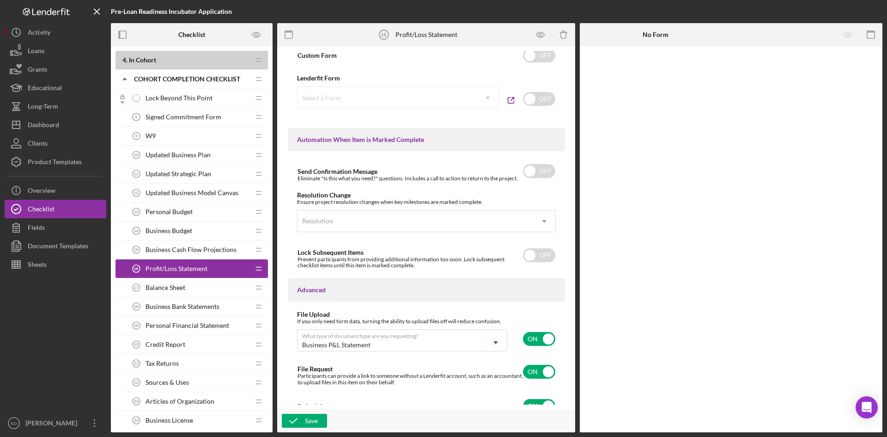
scroll to position [545, 0]
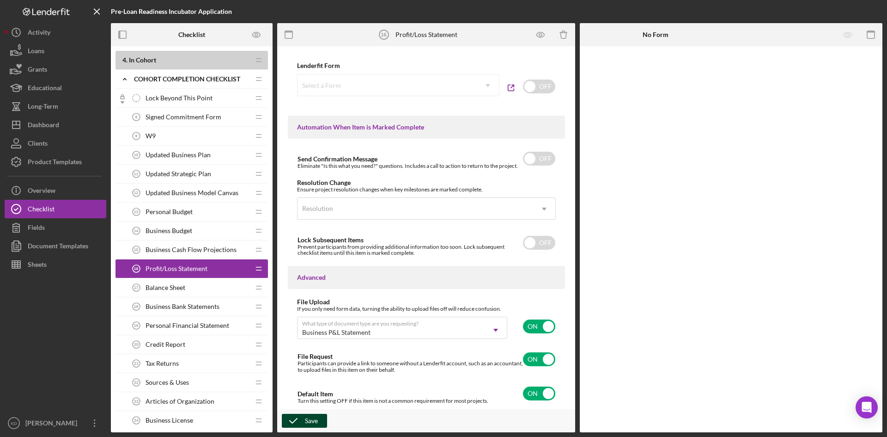
click at [312, 422] on div "Save" at bounding box center [311, 420] width 13 height 14
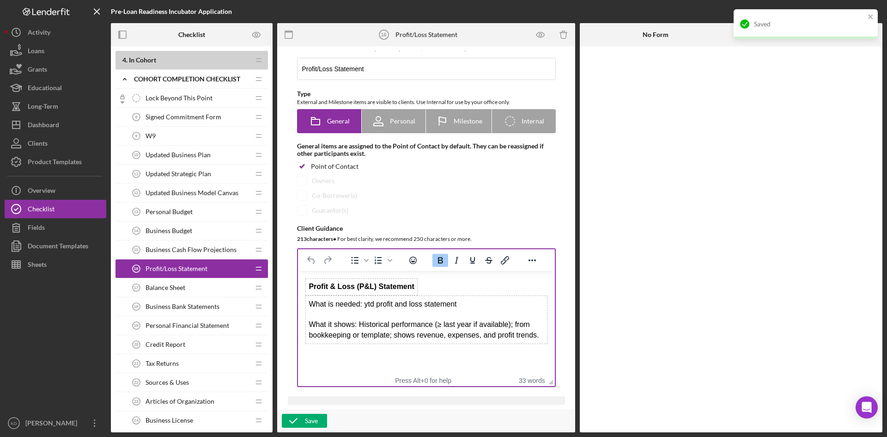
scroll to position [0, 0]
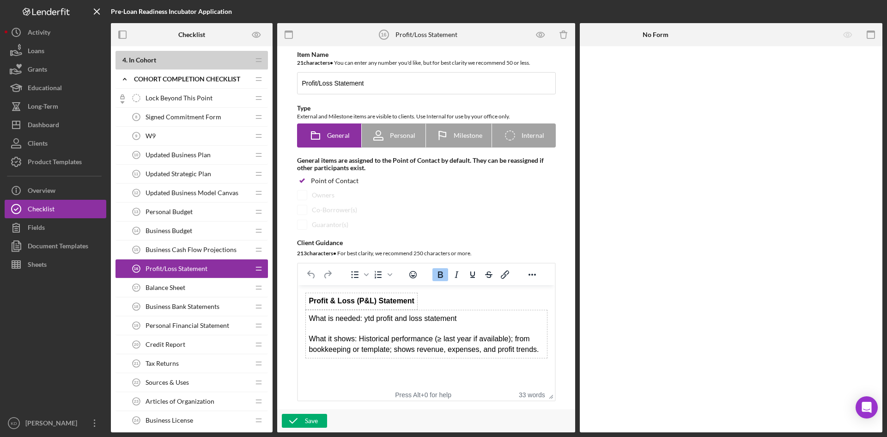
click at [177, 287] on span "Balance Sheet" at bounding box center [166, 287] width 40 height 7
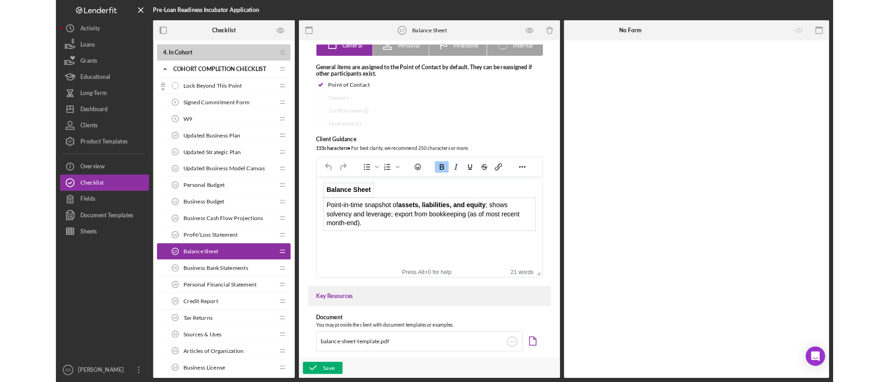
scroll to position [185, 0]
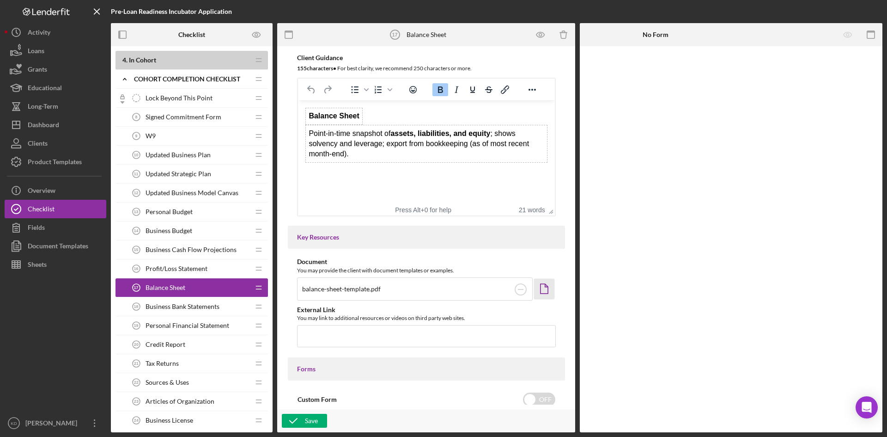
click at [542, 291] on icon "Icon/Document" at bounding box center [544, 288] width 21 height 21
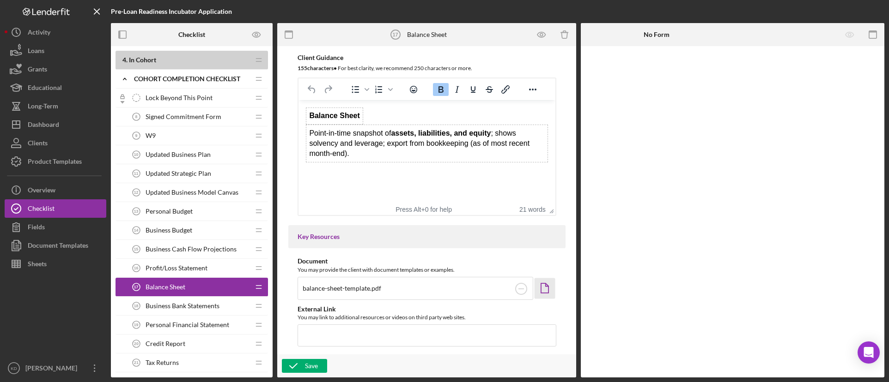
click at [185, 265] on span "Profit/Loss Statement" at bounding box center [177, 268] width 62 height 7
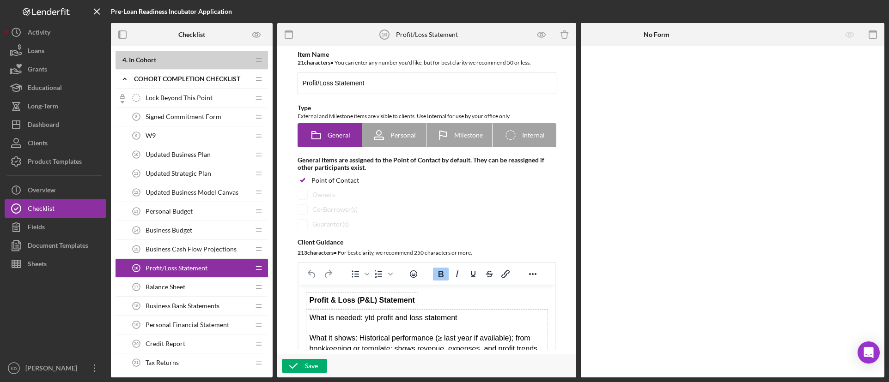
click at [185, 250] on span "Business Cash Flow Projections" at bounding box center [191, 249] width 91 height 7
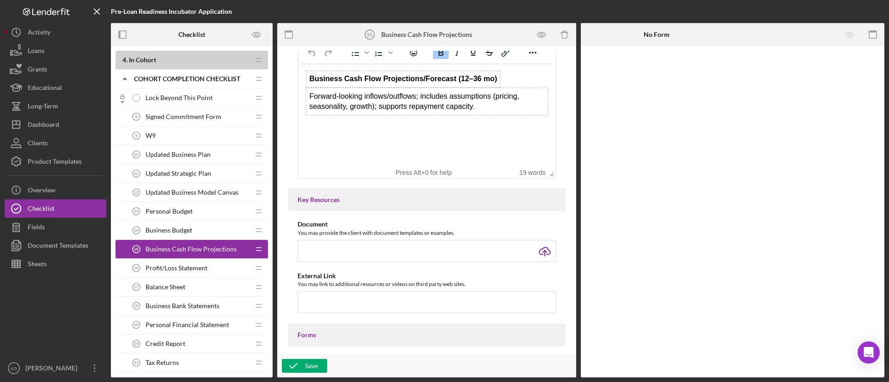
scroll to position [277, 0]
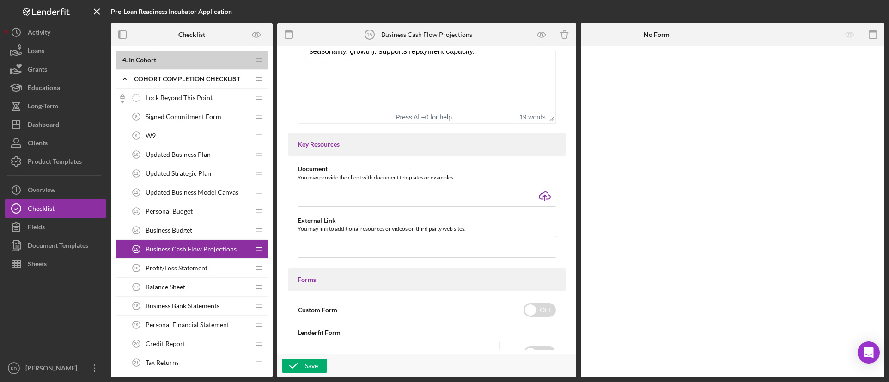
click at [163, 285] on span "Balance Sheet" at bounding box center [166, 287] width 40 height 7
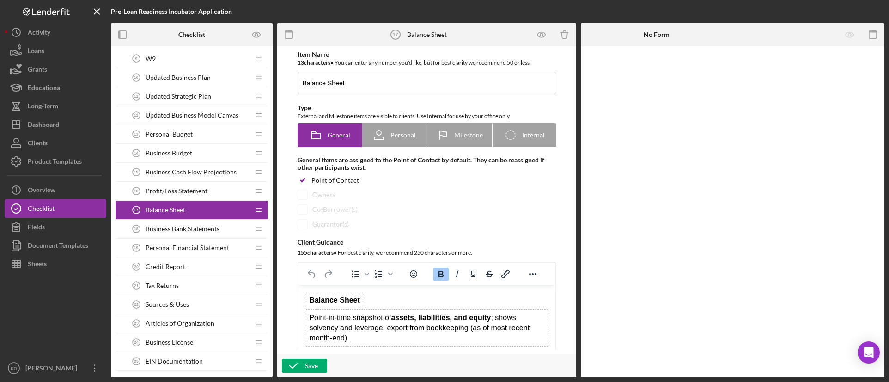
scroll to position [667, 0]
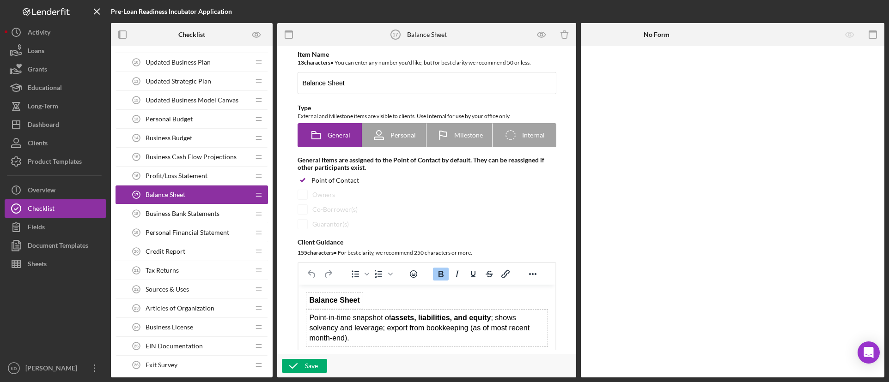
click at [179, 216] on span "Business Bank Statements" at bounding box center [183, 213] width 74 height 7
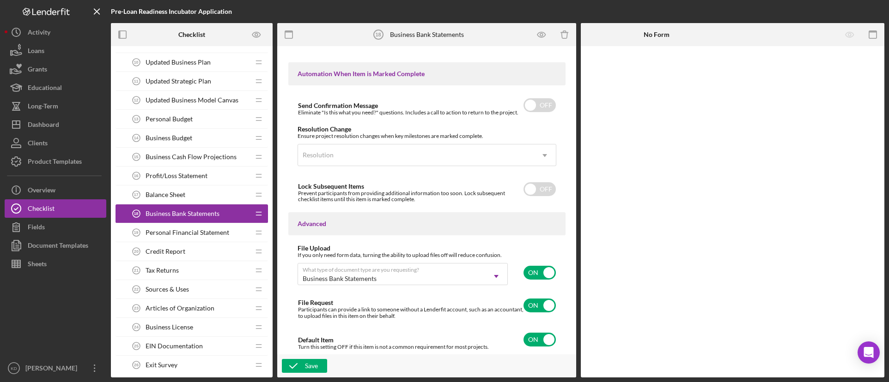
scroll to position [599, 0]
click at [200, 234] on span "Personal Financial Statement" at bounding box center [188, 232] width 84 height 7
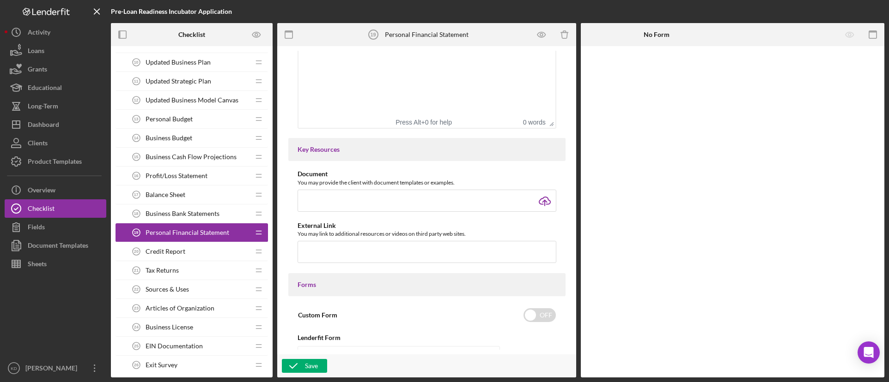
scroll to position [277, 0]
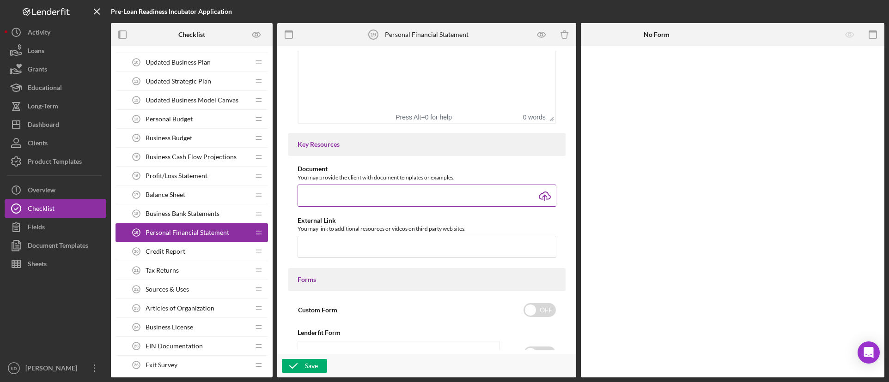
click at [542, 194] on input "file" at bounding box center [426, 196] width 259 height 22
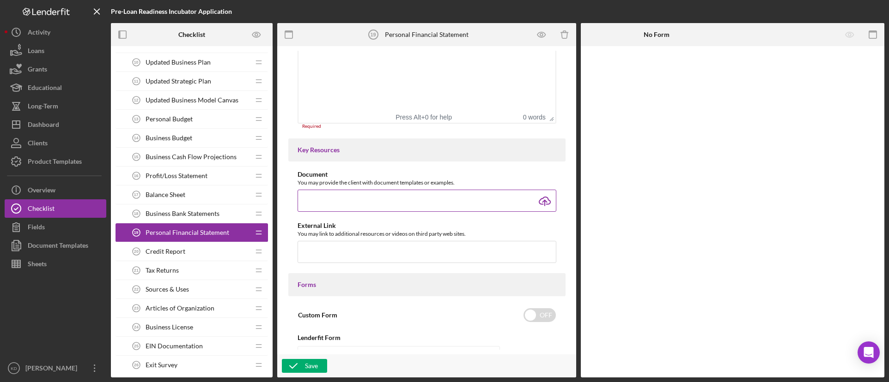
type input "C:\fakepath\Personal-Financial-Statement.xlsx"
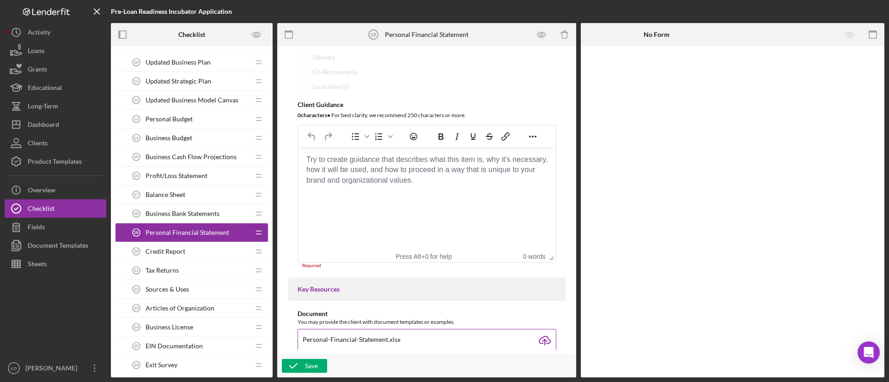
scroll to position [139, 0]
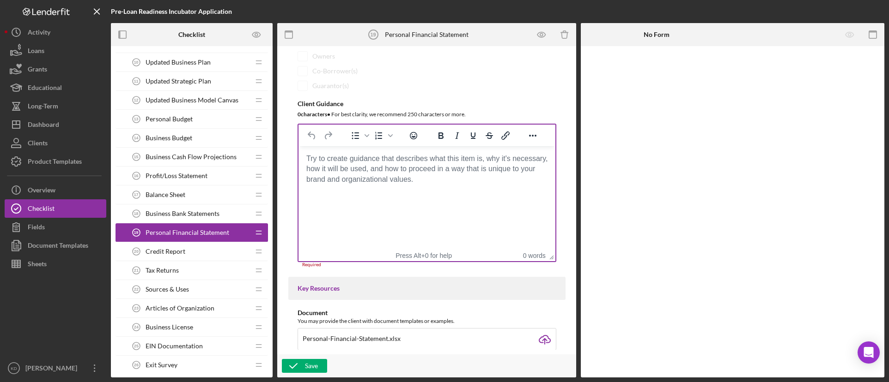
click at [420, 171] on html at bounding box center [426, 158] width 257 height 25
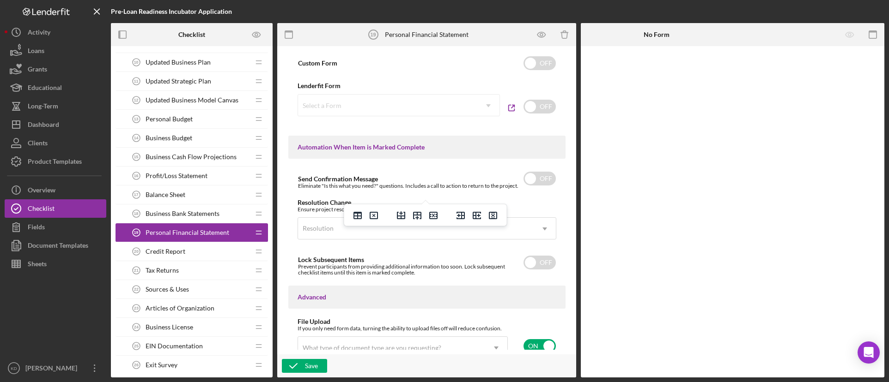
scroll to position [599, 0]
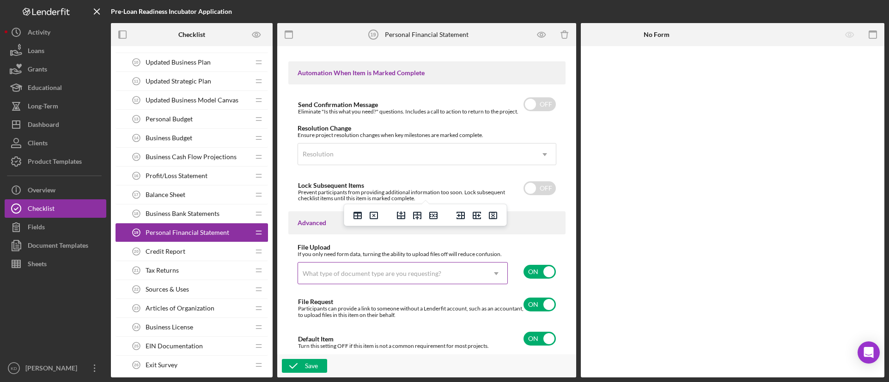
click at [425, 273] on div "What type of document type are you requesting?" at bounding box center [372, 273] width 139 height 7
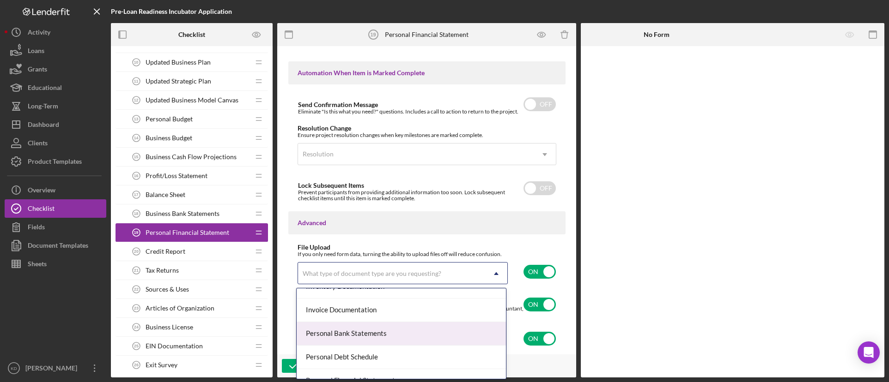
scroll to position [554, 0]
click at [390, 333] on div "Personal Financial Statement" at bounding box center [401, 335] width 209 height 24
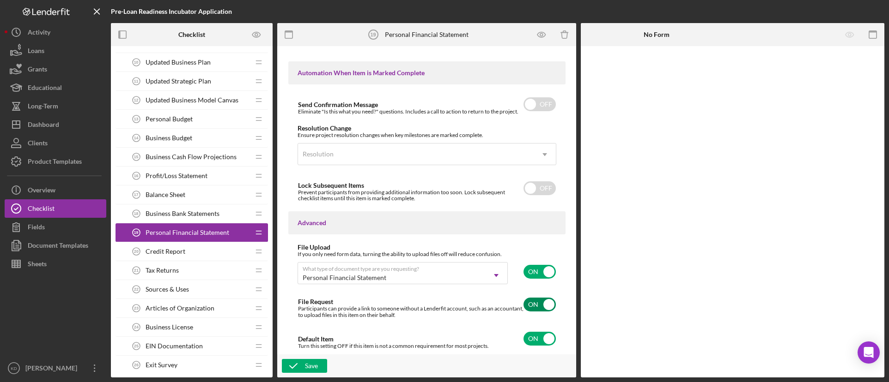
click at [536, 301] on input "checkbox" at bounding box center [539, 305] width 32 height 14
checkbox input "false"
click at [316, 366] on div "Save" at bounding box center [311, 366] width 13 height 14
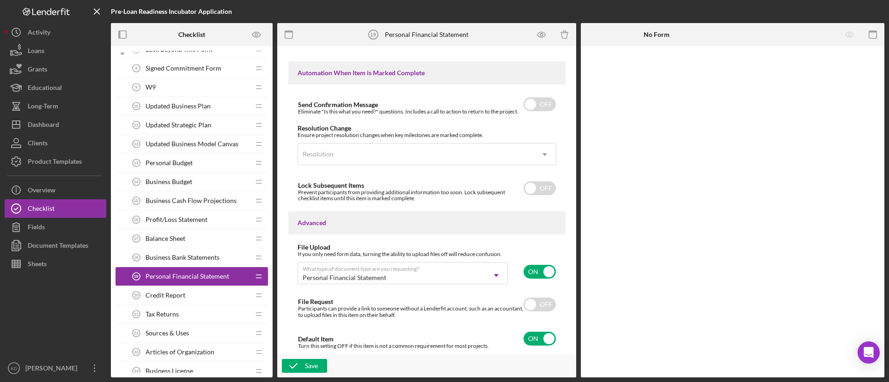
scroll to position [601, 0]
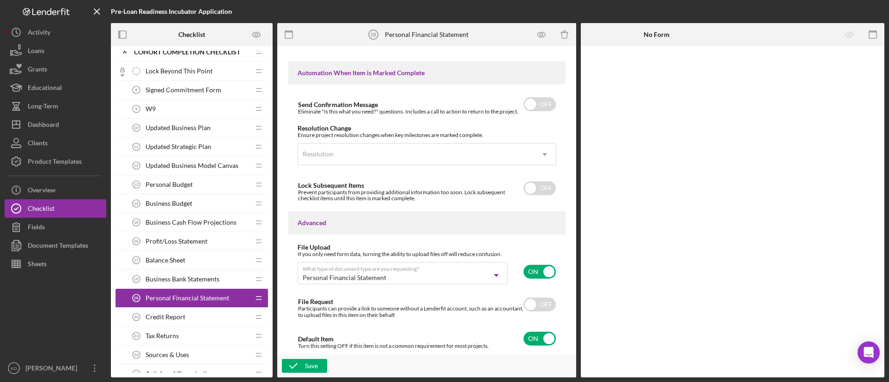
click at [183, 223] on span "Business Cash Flow Projections" at bounding box center [191, 222] width 91 height 7
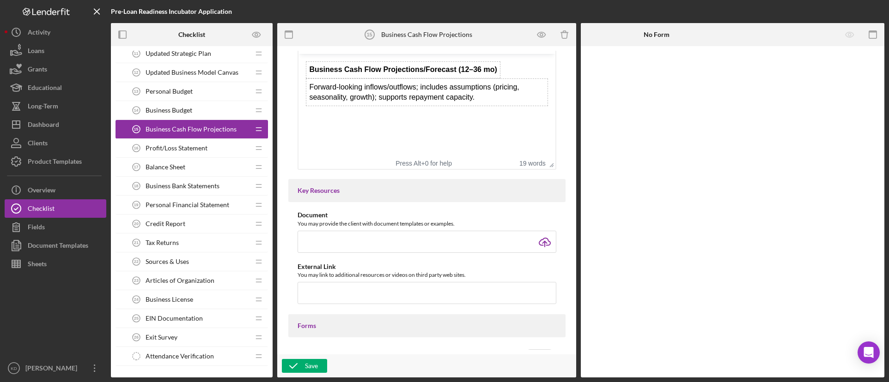
scroll to position [693, 0]
click at [190, 153] on span "Profit/Loss Statement" at bounding box center [177, 149] width 62 height 7
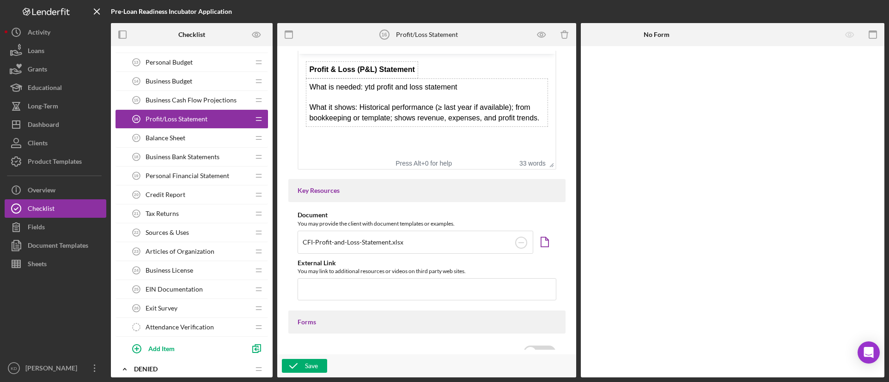
scroll to position [740, 0]
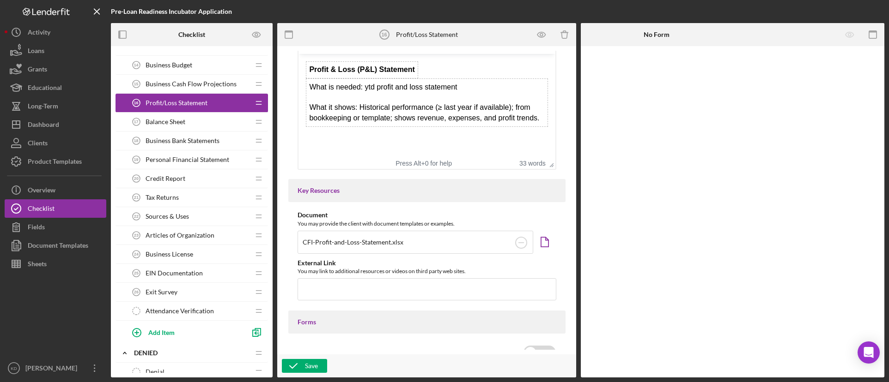
click at [185, 146] on div "Business Bank Statements 18 Business Bank Statements" at bounding box center [188, 141] width 122 height 18
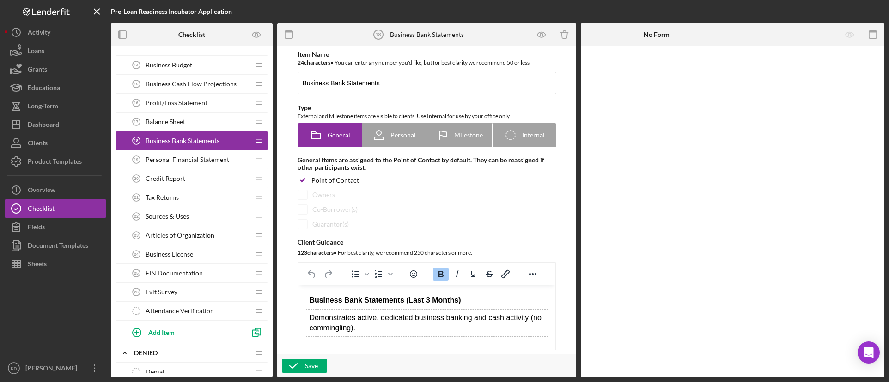
click at [176, 160] on span "Personal Financial Statement" at bounding box center [188, 159] width 84 height 7
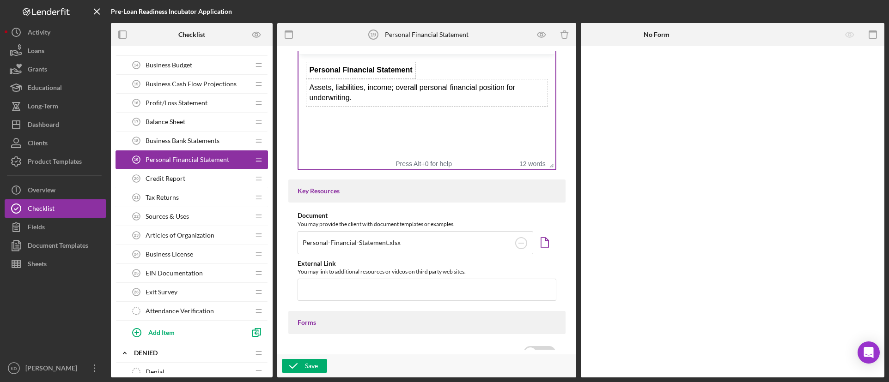
scroll to position [231, 0]
click at [182, 175] on span "Credit Report" at bounding box center [166, 178] width 40 height 7
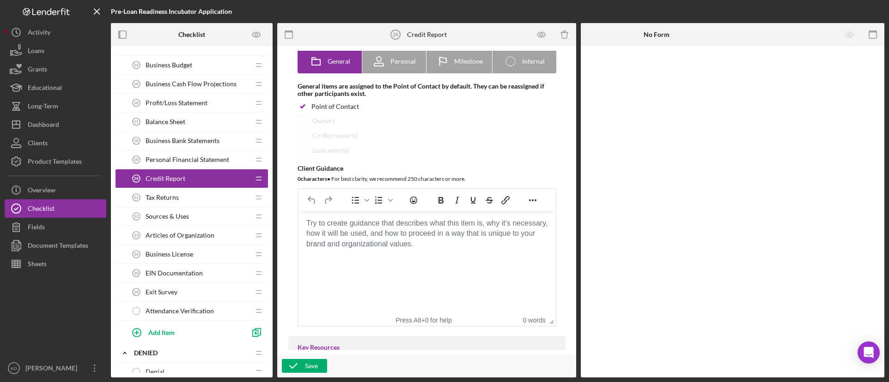
scroll to position [139, 0]
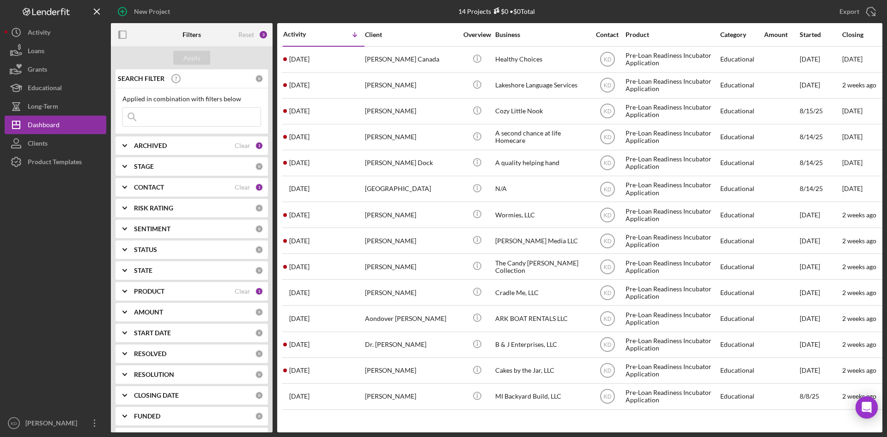
click at [140, 189] on b "CONTACT" at bounding box center [149, 186] width 30 height 7
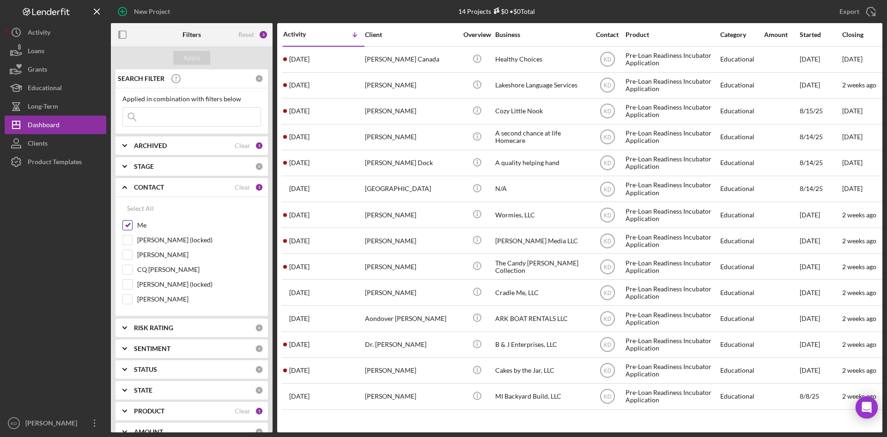
click at [131, 224] on input "Me" at bounding box center [127, 224] width 9 height 9
checkbox input "false"
click at [129, 255] on input "[PERSON_NAME]" at bounding box center [127, 254] width 9 height 9
checkbox input "true"
click at [194, 59] on div "Apply" at bounding box center [191, 58] width 17 height 14
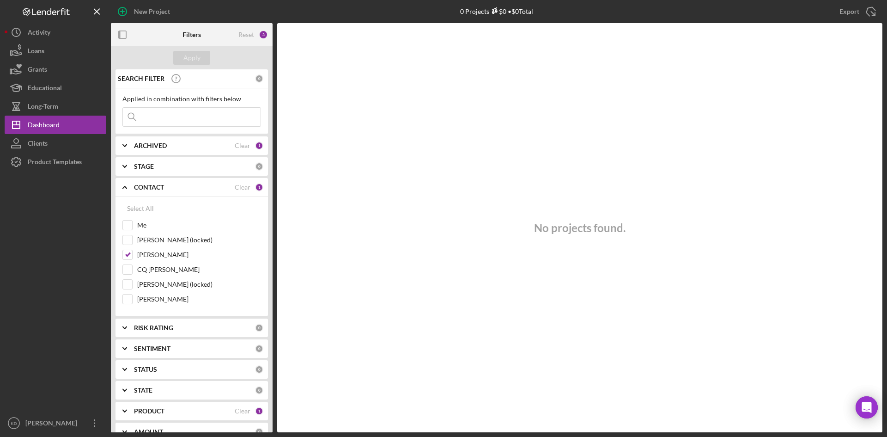
scroll to position [92, 0]
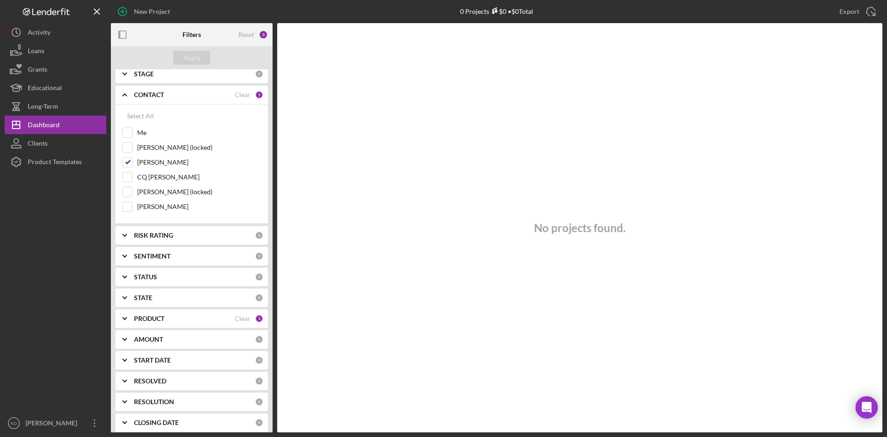
click at [134, 272] on icon "Icon/Expander" at bounding box center [124, 276] width 23 height 23
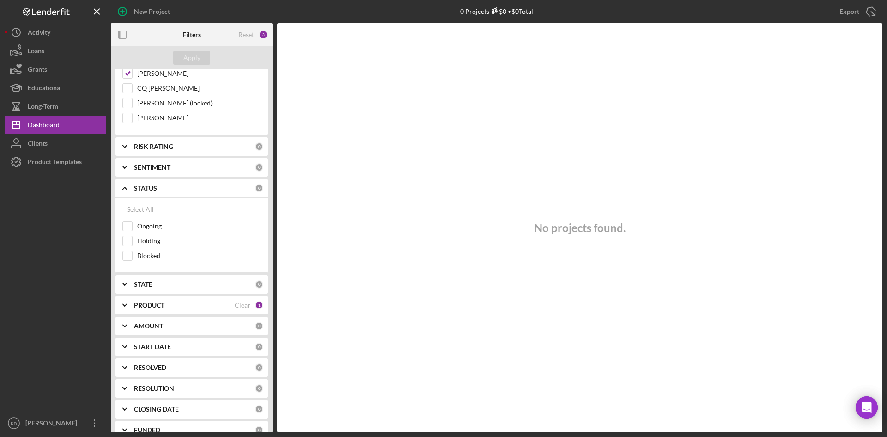
scroll to position [185, 0]
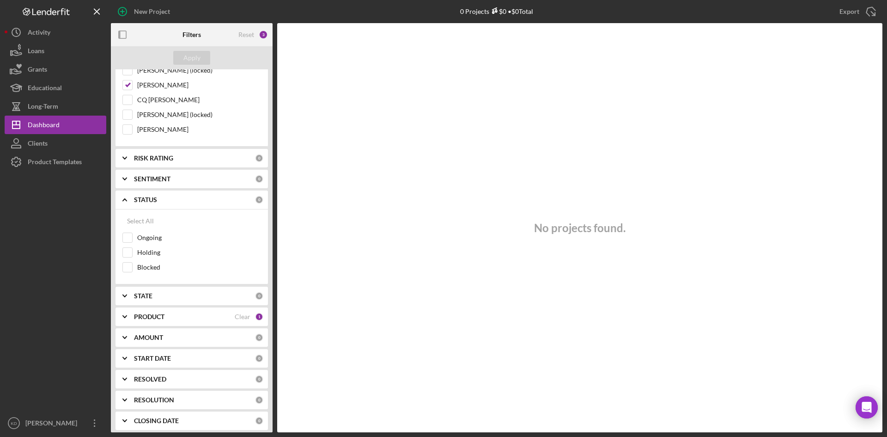
click at [123, 200] on polyline at bounding box center [125, 200] width 4 height 2
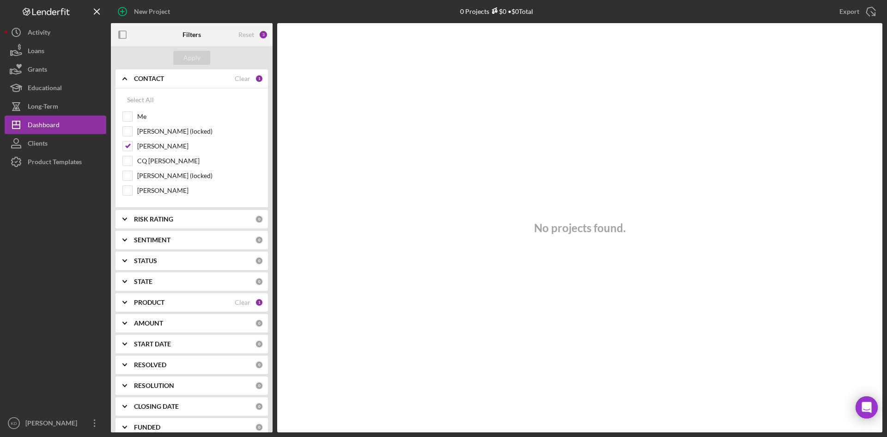
scroll to position [94, 0]
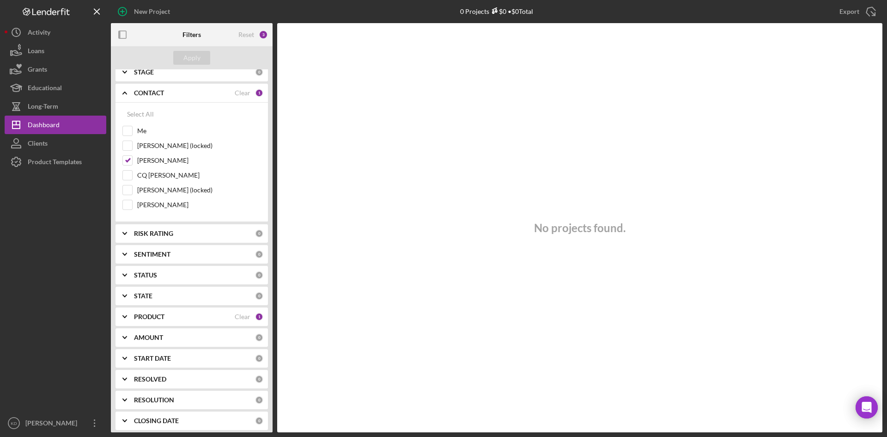
click at [143, 316] on b "PRODUCT" at bounding box center [149, 316] width 30 height 7
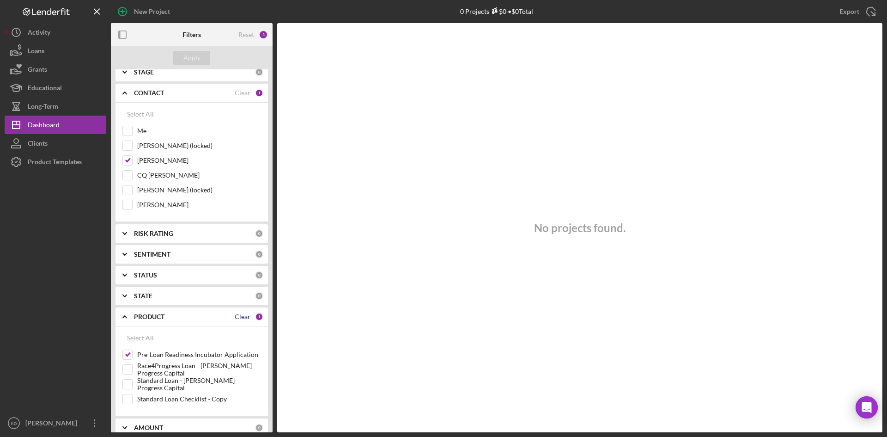
click at [245, 315] on div "Clear" at bounding box center [243, 316] width 16 height 7
checkbox input "false"
click at [186, 61] on div "Apply" at bounding box center [191, 58] width 17 height 14
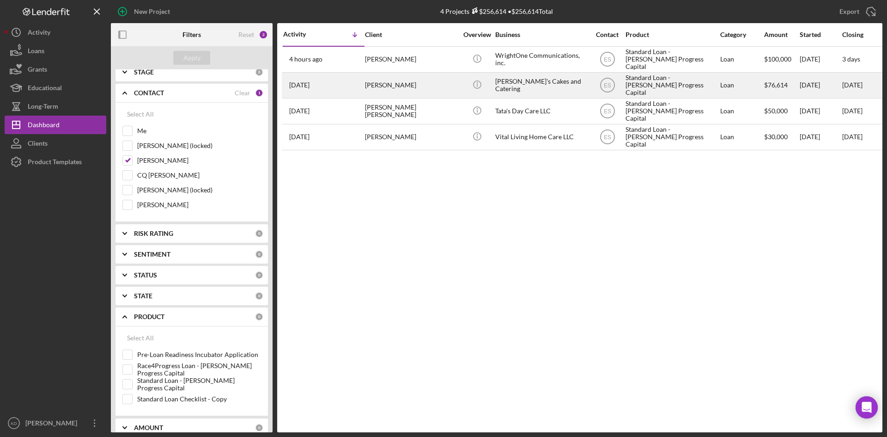
click at [439, 87] on div "Corine Rose" at bounding box center [411, 85] width 92 height 24
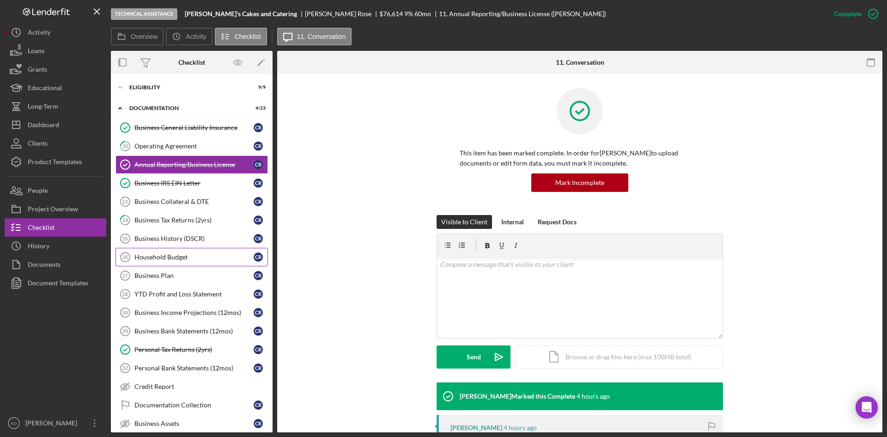
click at [193, 256] on div "Household Budget" at bounding box center [193, 256] width 119 height 7
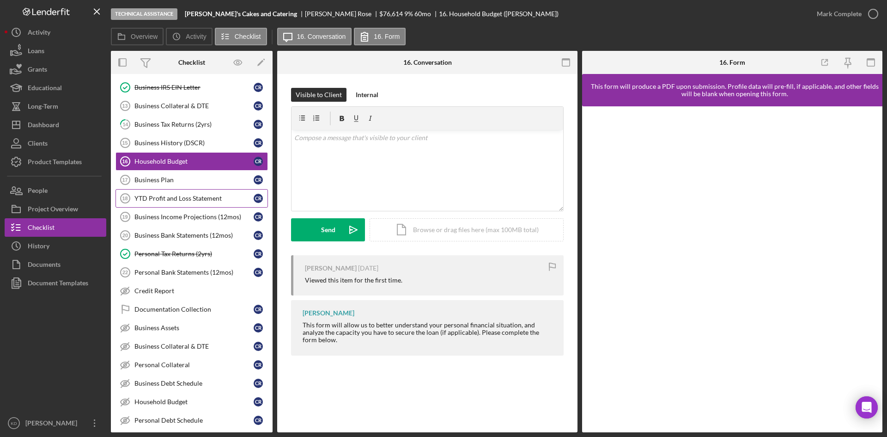
scroll to position [92, 0]
click at [188, 199] on div "YTD Profit and Loss Statement" at bounding box center [193, 201] width 119 height 7
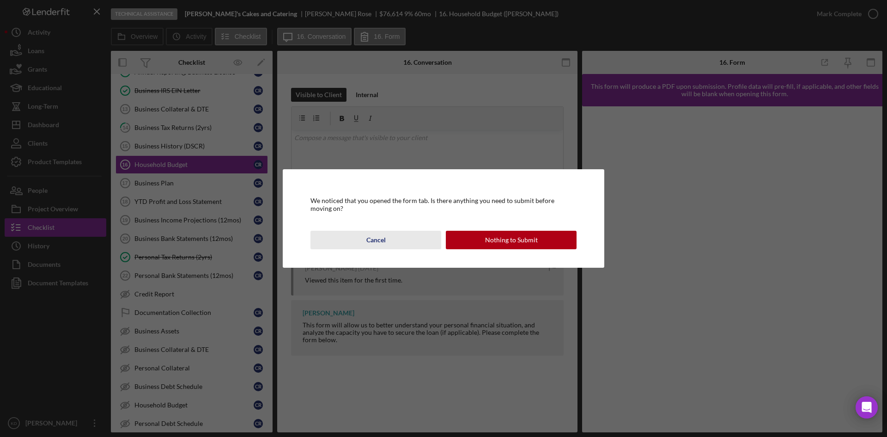
click at [356, 244] on button "Cancel" at bounding box center [375, 240] width 131 height 18
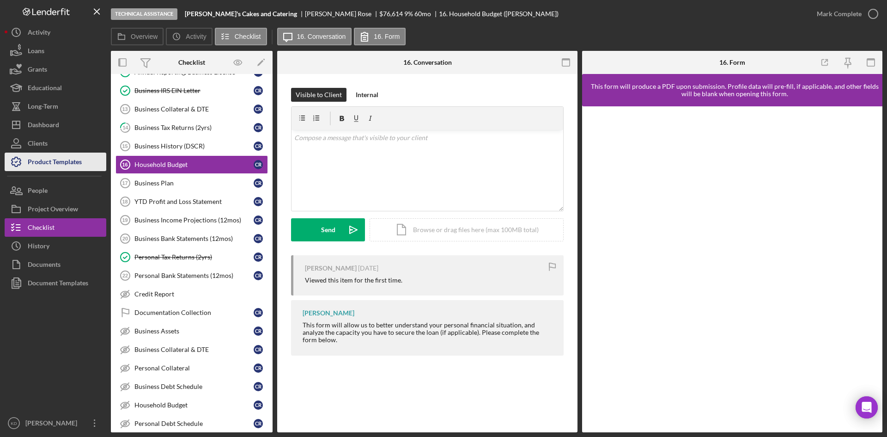
click at [35, 157] on div "Product Templates" at bounding box center [55, 162] width 54 height 21
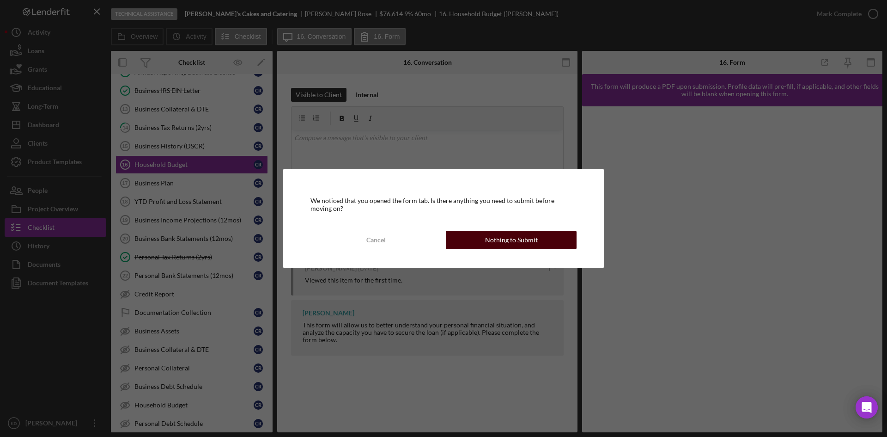
click at [524, 239] on div "Nothing to Submit" at bounding box center [511, 240] width 53 height 18
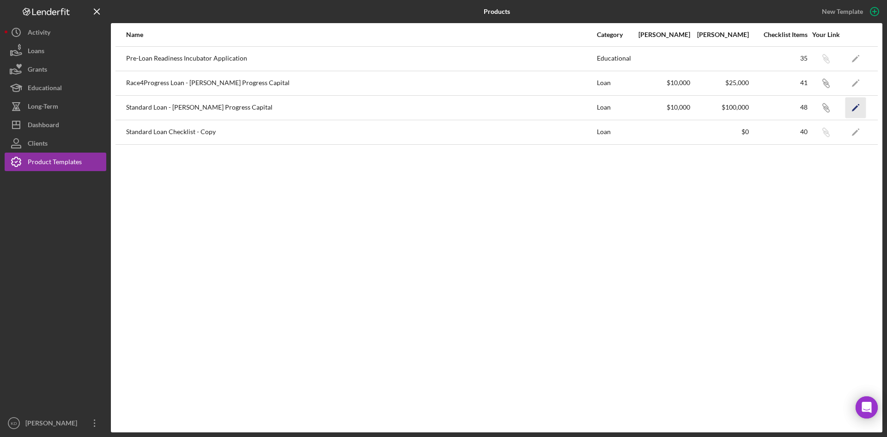
click at [853, 107] on icon "Icon/Edit" at bounding box center [855, 107] width 21 height 21
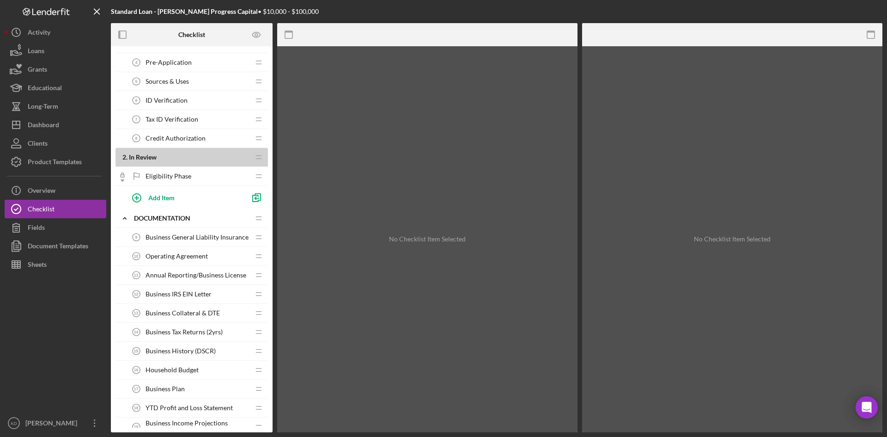
scroll to position [139, 0]
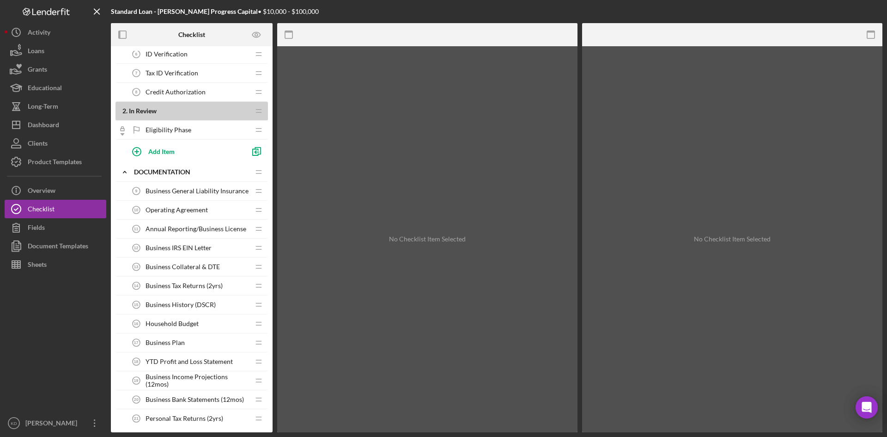
click at [164, 320] on span "Household Budget" at bounding box center [172, 323] width 53 height 7
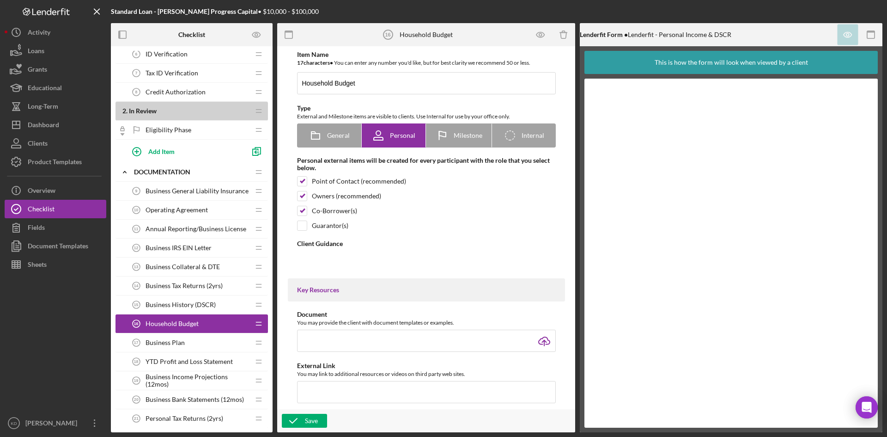
type textarea "<div>This form will allow us to better understand your personal financial situa…"
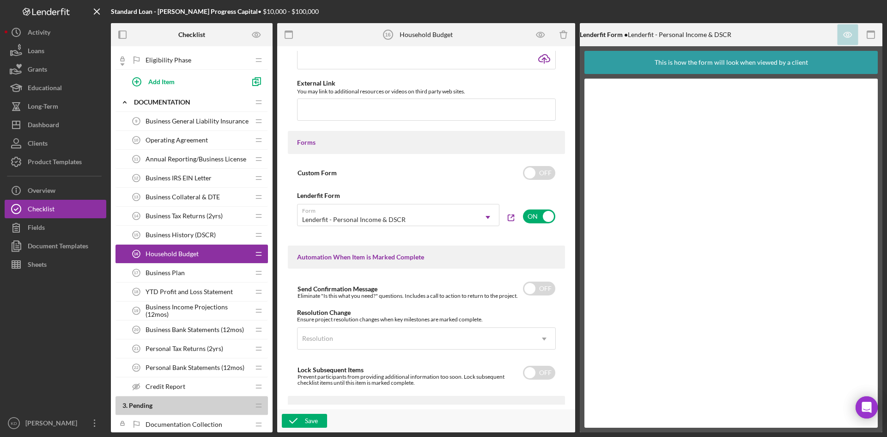
scroll to position [231, 0]
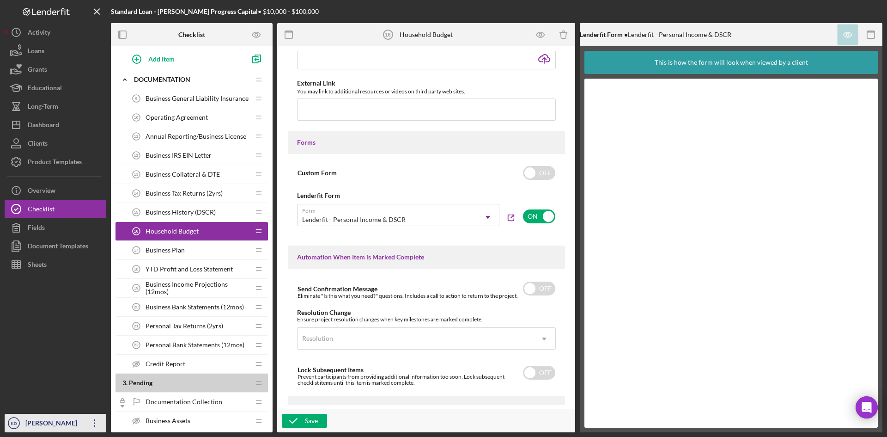
click at [100, 424] on icon "Icon/Overflow" at bounding box center [94, 422] width 23 height 23
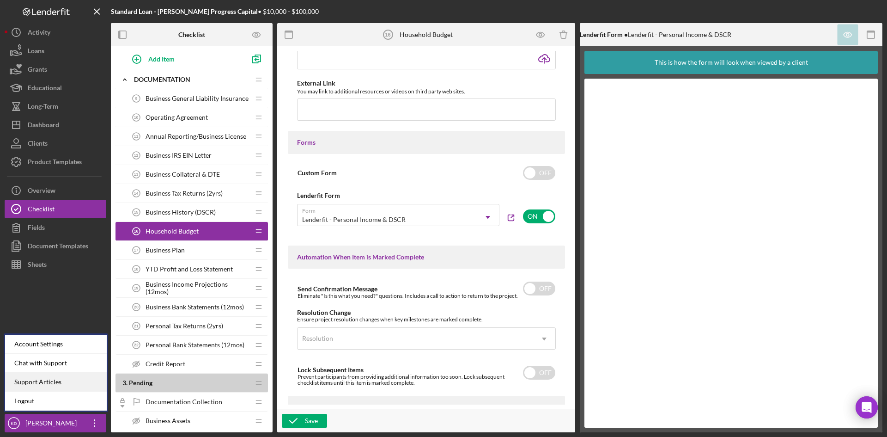
click at [69, 378] on link "Support Articles" at bounding box center [56, 381] width 102 height 19
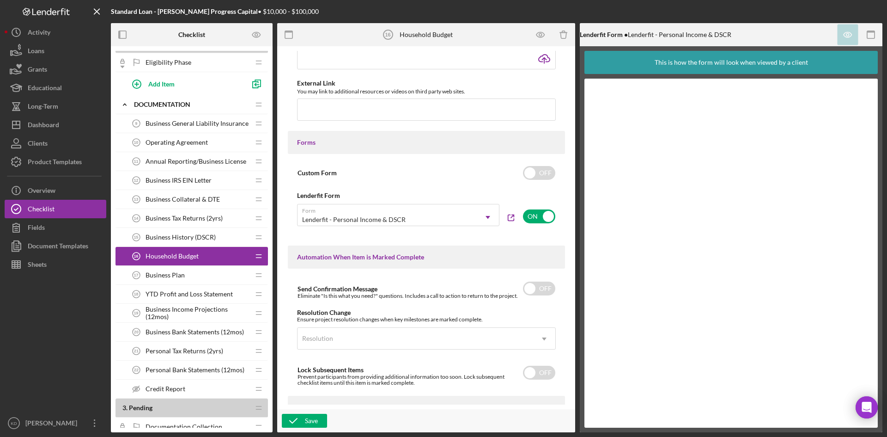
scroll to position [185, 0]
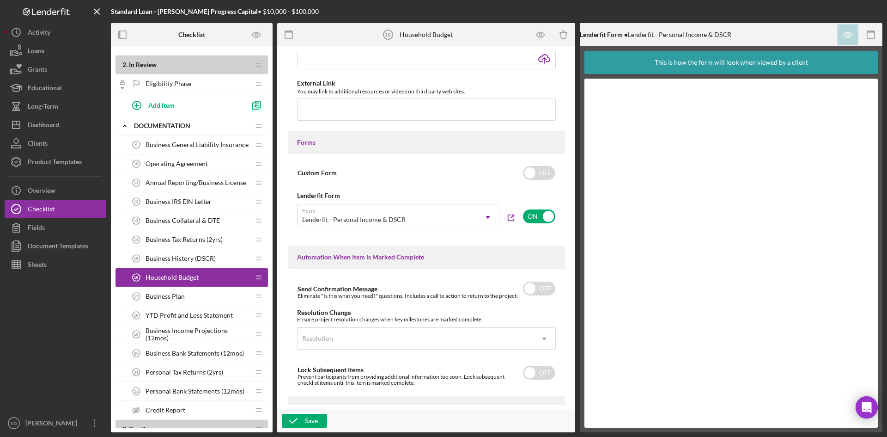
click at [178, 220] on span "Business Collateral & DTE" at bounding box center [183, 220] width 74 height 7
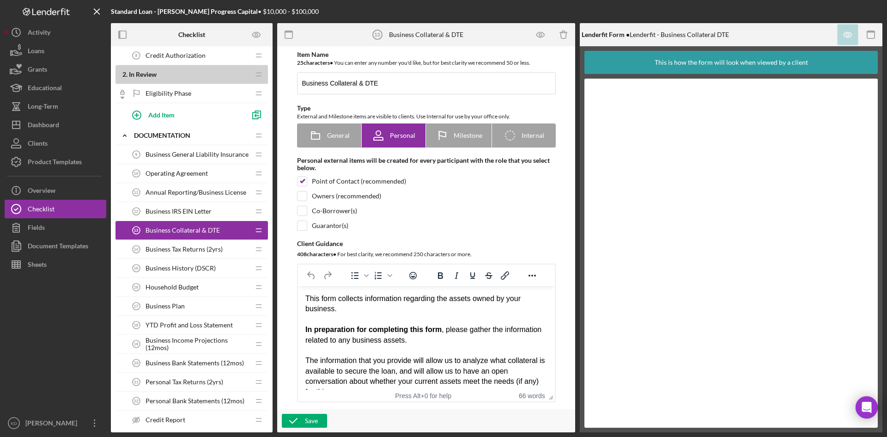
scroll to position [231, 0]
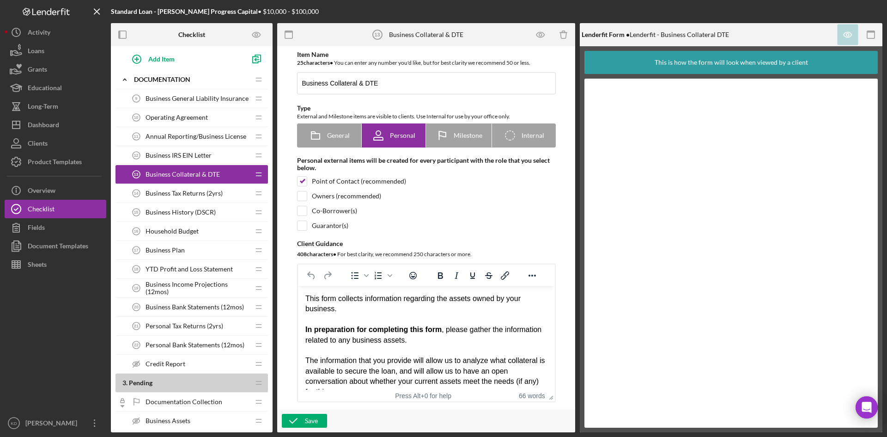
click at [165, 286] on span "Business Income Projections (12mos)" at bounding box center [198, 287] width 104 height 15
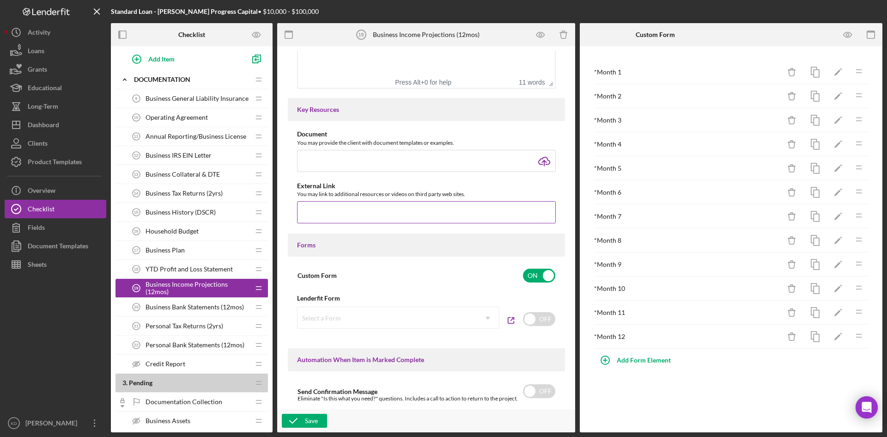
scroll to position [416, 0]
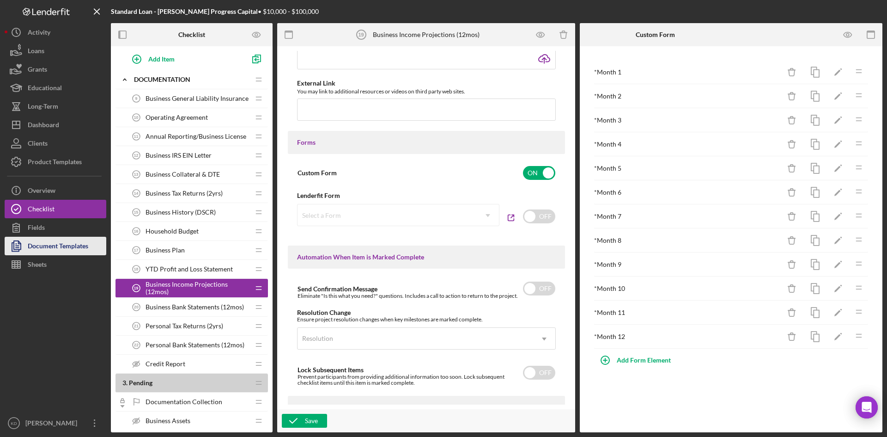
click at [38, 244] on div "Document Templates" at bounding box center [58, 247] width 61 height 21
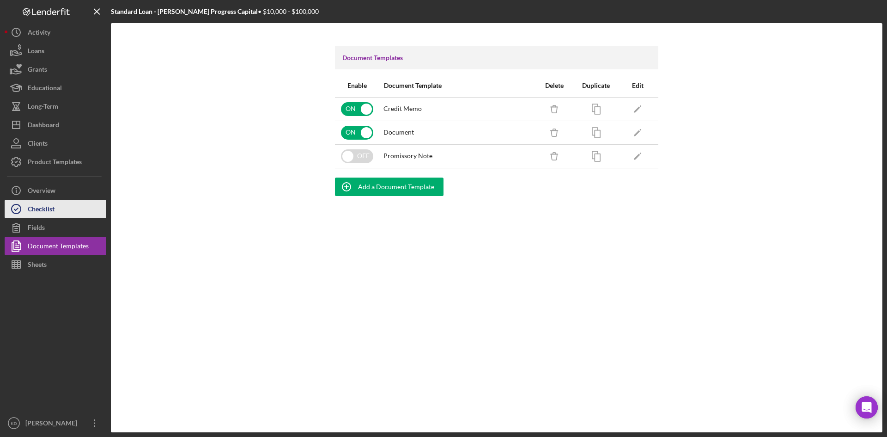
click at [38, 208] on div "Checklist" at bounding box center [41, 210] width 27 height 21
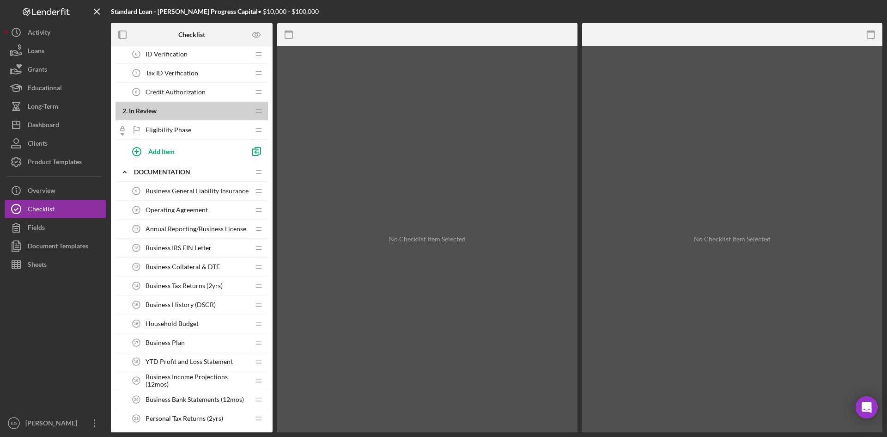
scroll to position [185, 0]
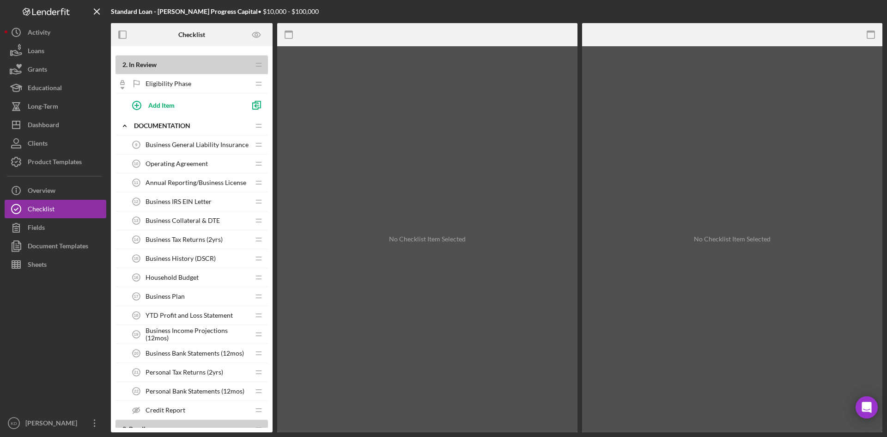
click at [185, 221] on span "Business Collateral & DTE" at bounding box center [183, 220] width 74 height 7
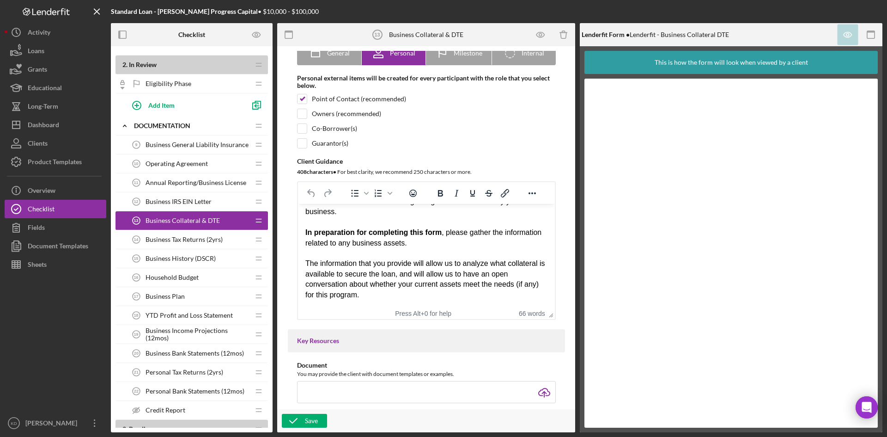
scroll to position [139, 0]
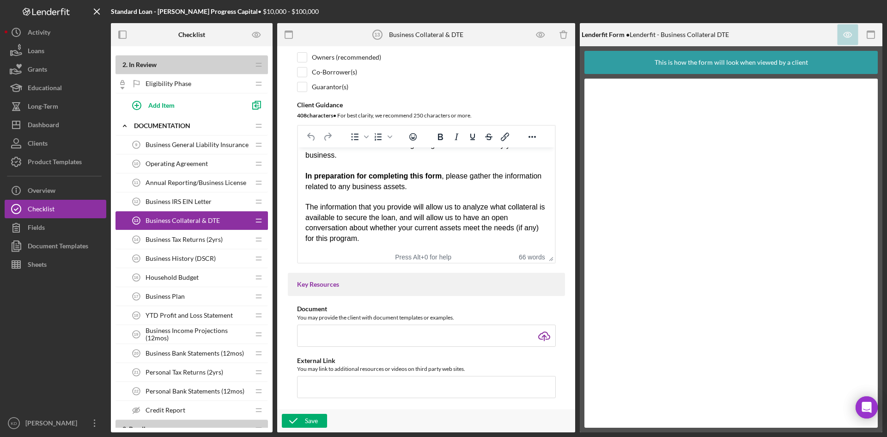
click at [169, 258] on span "Business History (DSCR)" at bounding box center [181, 258] width 70 height 7
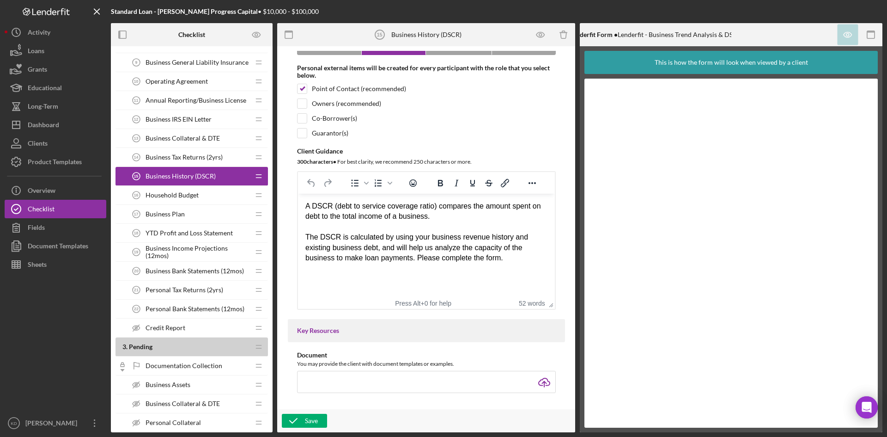
scroll to position [231, 0]
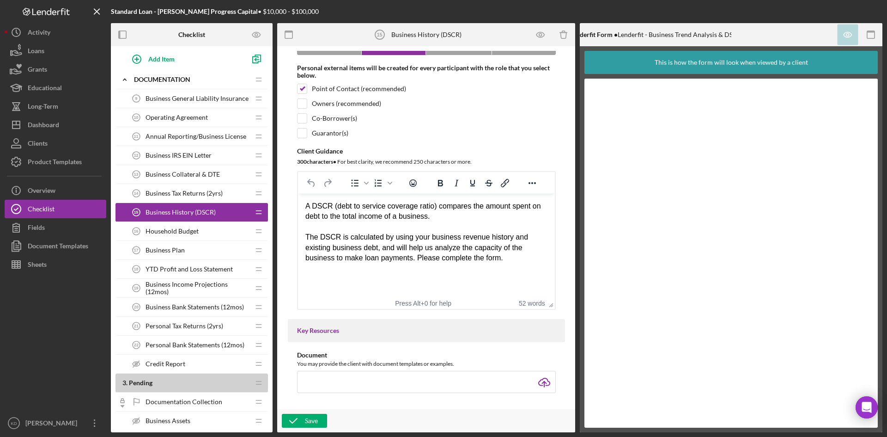
click at [180, 269] on span "YTD Profit and Loss Statement" at bounding box center [189, 268] width 87 height 7
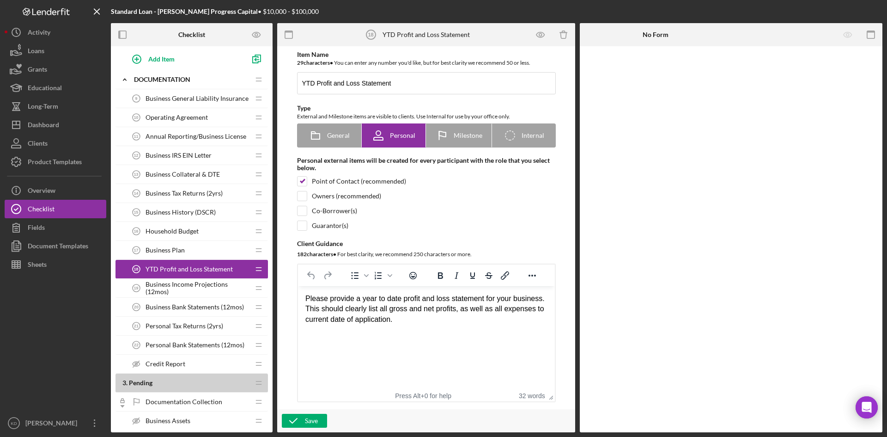
click at [176, 256] on div "Business Plan 17 Business Plan" at bounding box center [188, 250] width 122 height 18
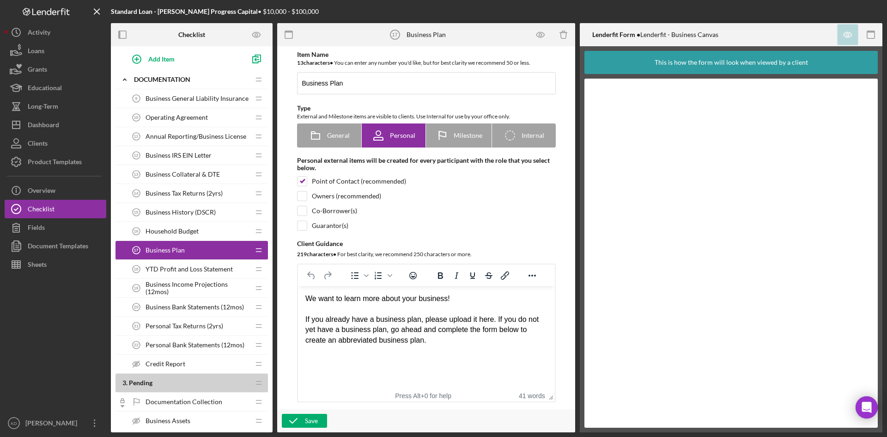
click at [170, 231] on span "Household Budget" at bounding box center [172, 230] width 53 height 7
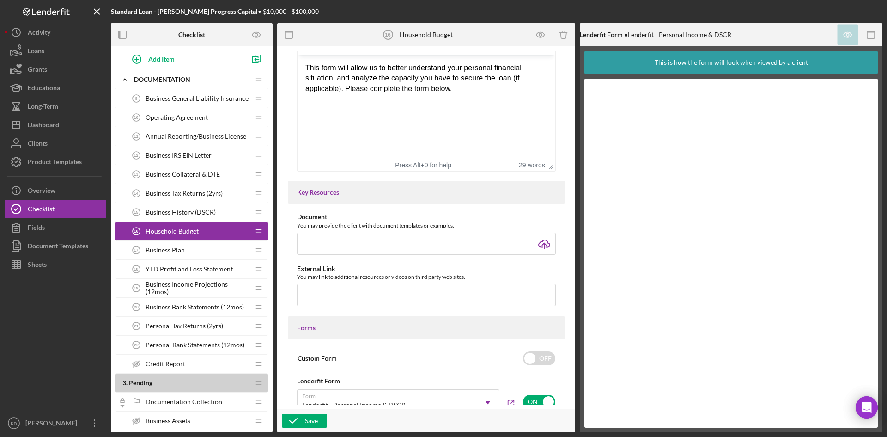
scroll to position [231, 0]
click at [191, 212] on span "Business History (DSCR)" at bounding box center [181, 211] width 70 height 7
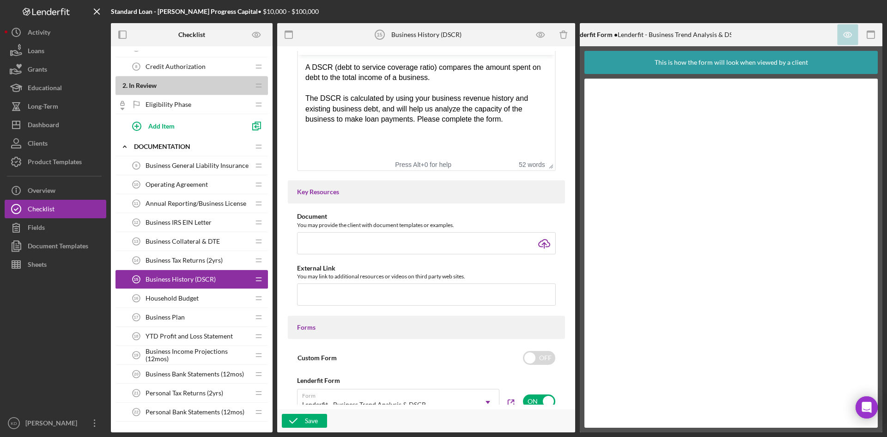
scroll to position [185, 0]
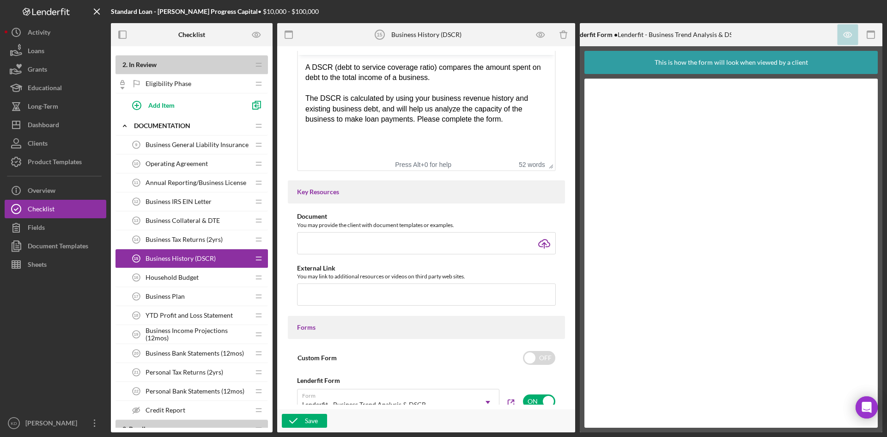
click at [195, 315] on span "YTD Profit and Loss Statement" at bounding box center [189, 314] width 87 height 7
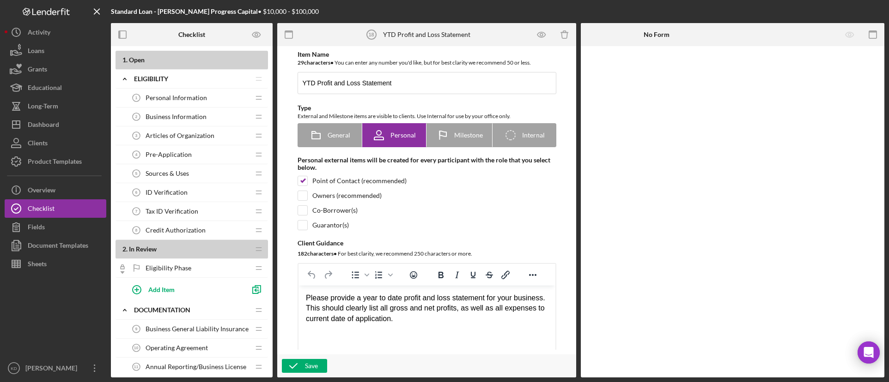
click at [164, 176] on span "Sources & Uses" at bounding box center [167, 173] width 43 height 7
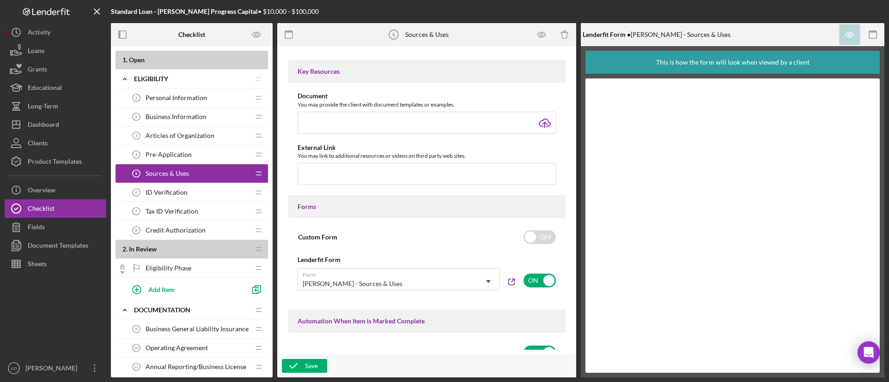
scroll to position [370, 0]
